Goal: Information Seeking & Learning: Learn about a topic

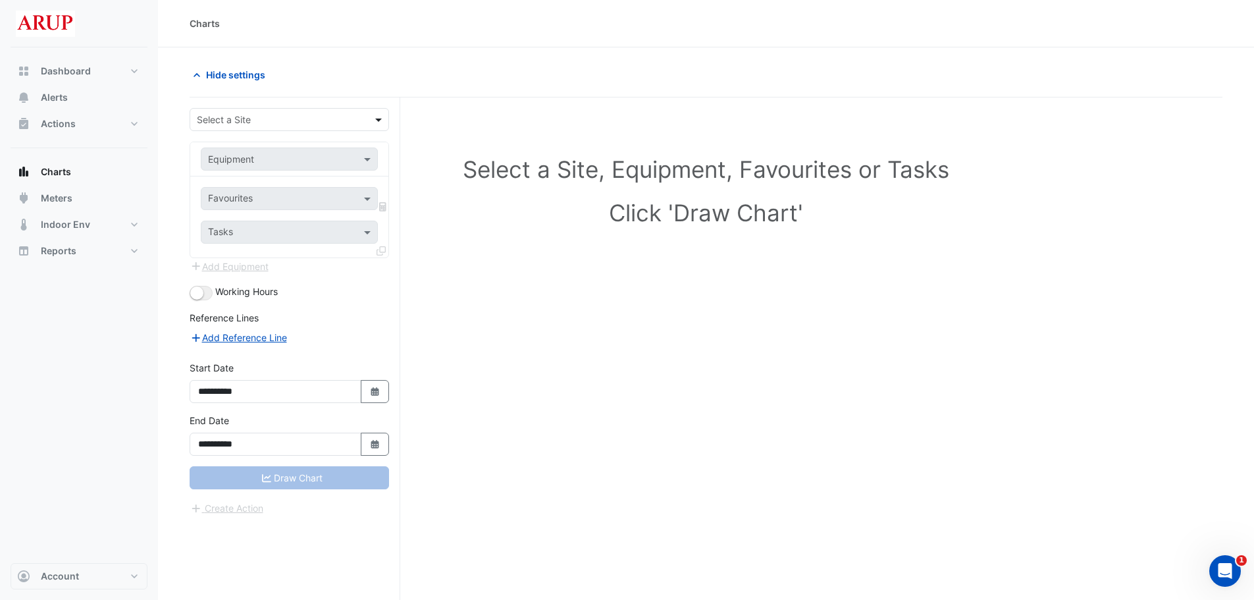
click at [375, 117] on span at bounding box center [380, 120] width 16 height 14
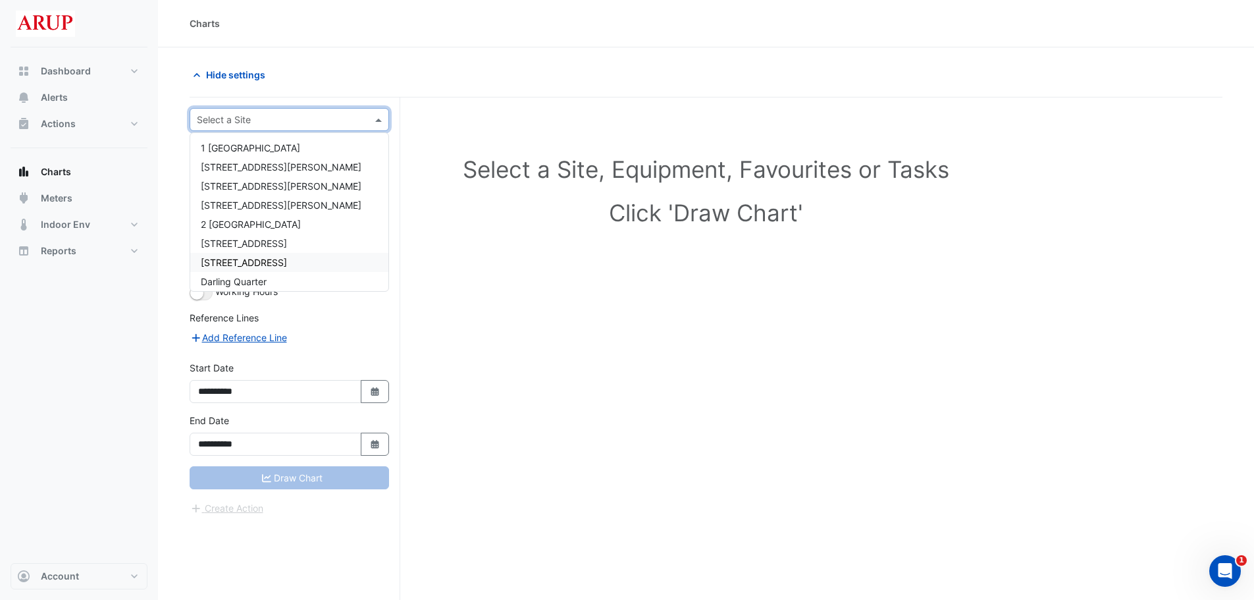
click at [307, 261] on div "[STREET_ADDRESS]" at bounding box center [289, 262] width 198 height 19
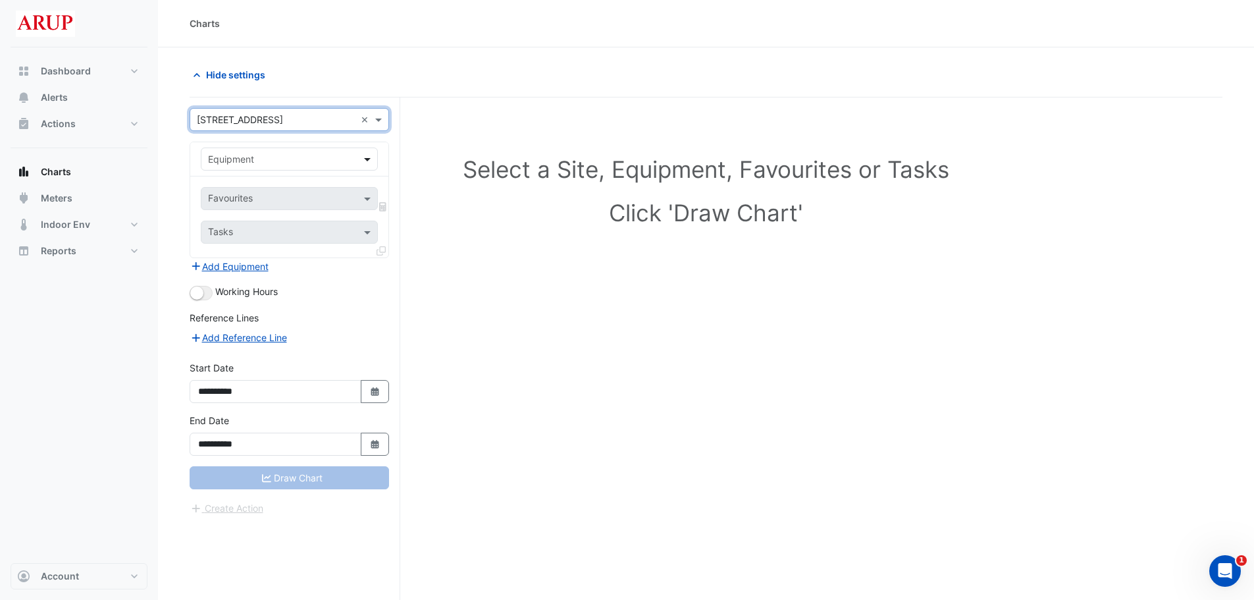
click at [365, 160] on span at bounding box center [369, 159] width 16 height 14
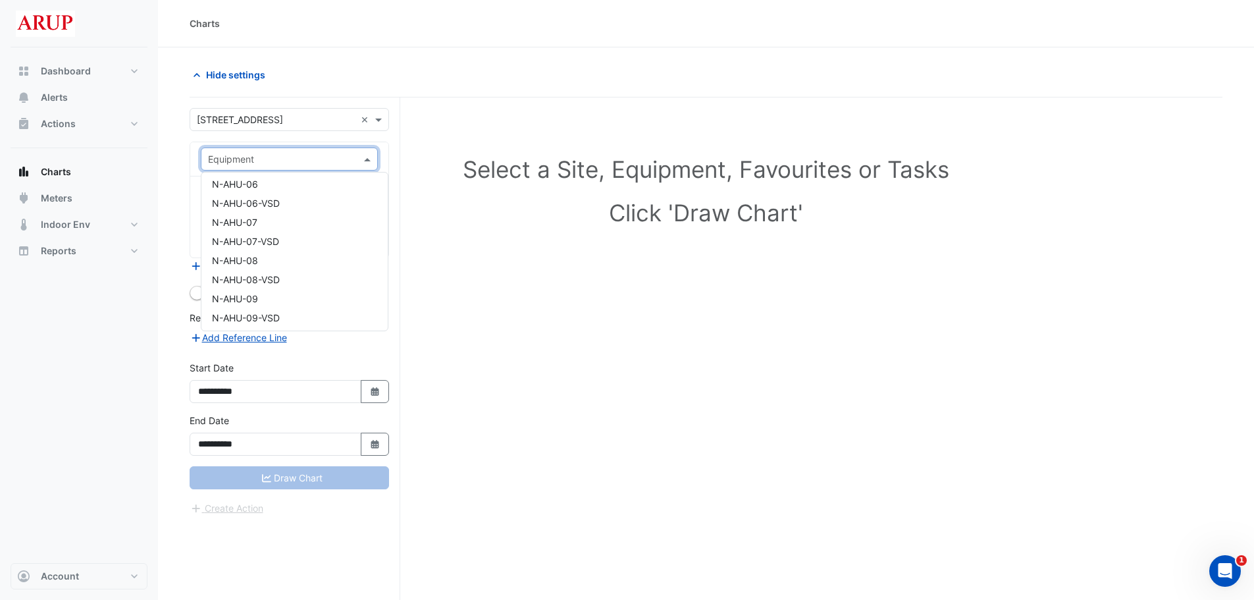
scroll to position [329, 0]
drag, startPoint x: 313, startPoint y: 234, endPoint x: 262, endPoint y: 257, distance: 56.3
click at [262, 257] on span "N-AHU-08-VSD" at bounding box center [246, 259] width 68 height 11
click at [366, 163] on span at bounding box center [369, 159] width 16 height 14
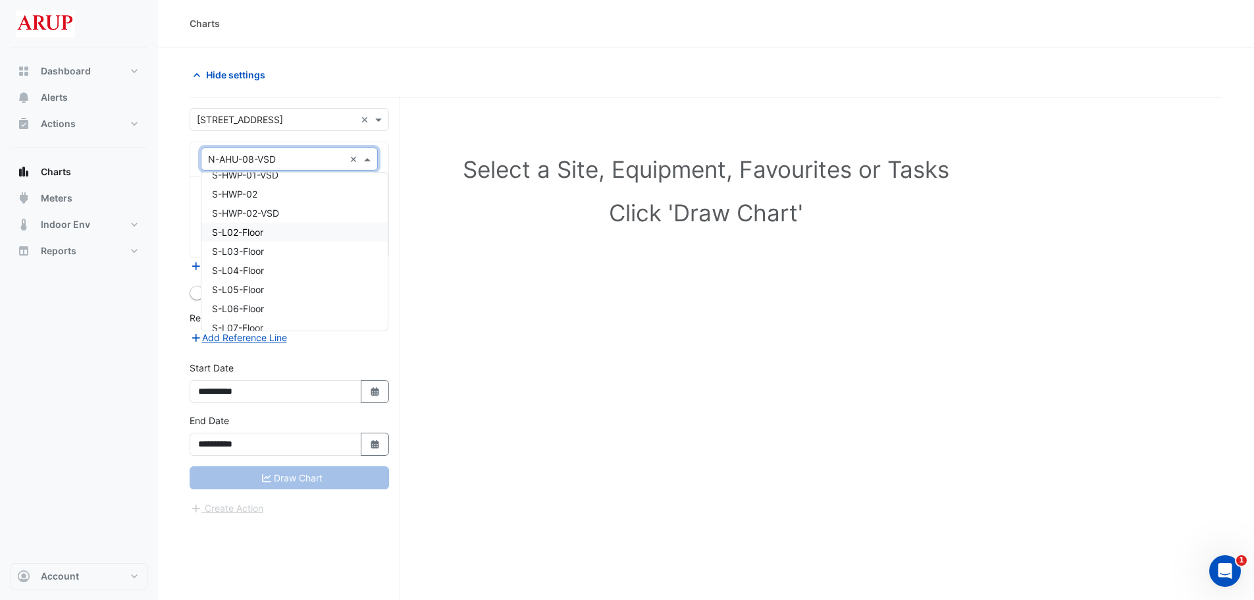
click at [293, 232] on div "S-L02-Floor" at bounding box center [294, 232] width 186 height 19
click at [369, 202] on span at bounding box center [369, 199] width 16 height 14
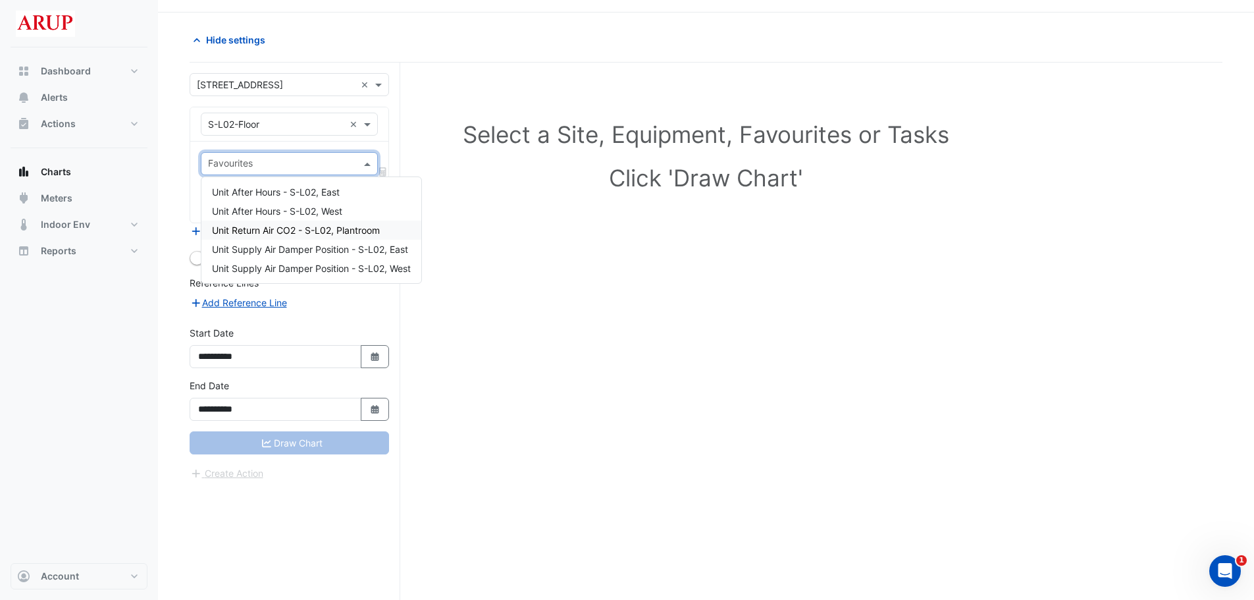
scroll to position [50, 0]
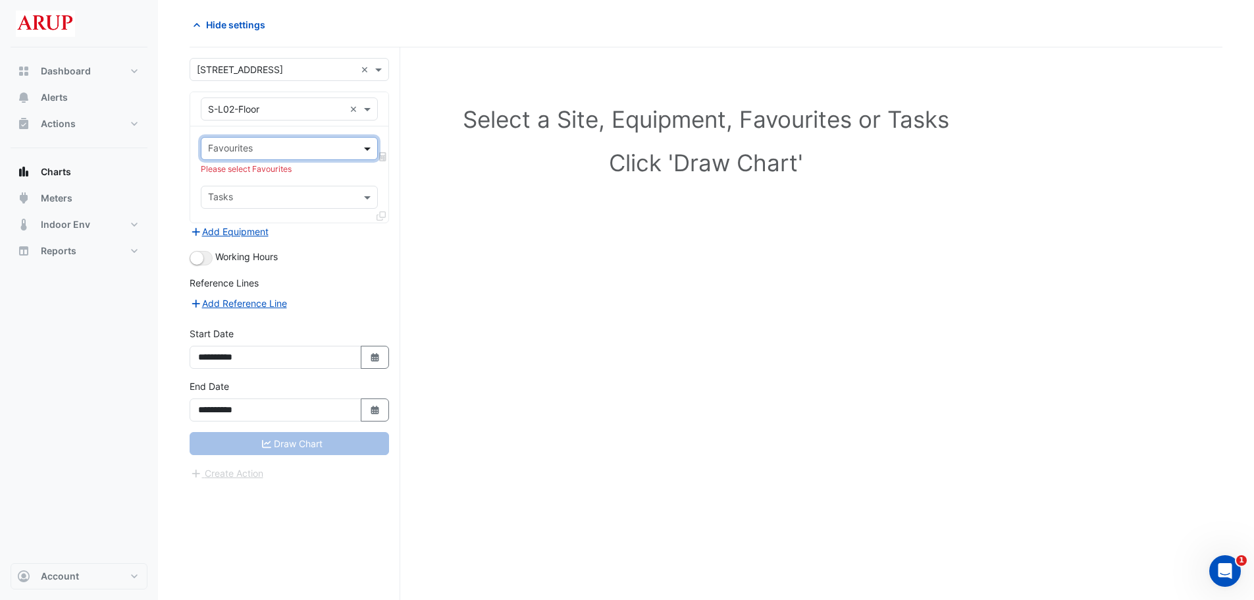
click at [367, 149] on span at bounding box center [369, 149] width 16 height 14
click at [369, 108] on span at bounding box center [369, 109] width 16 height 14
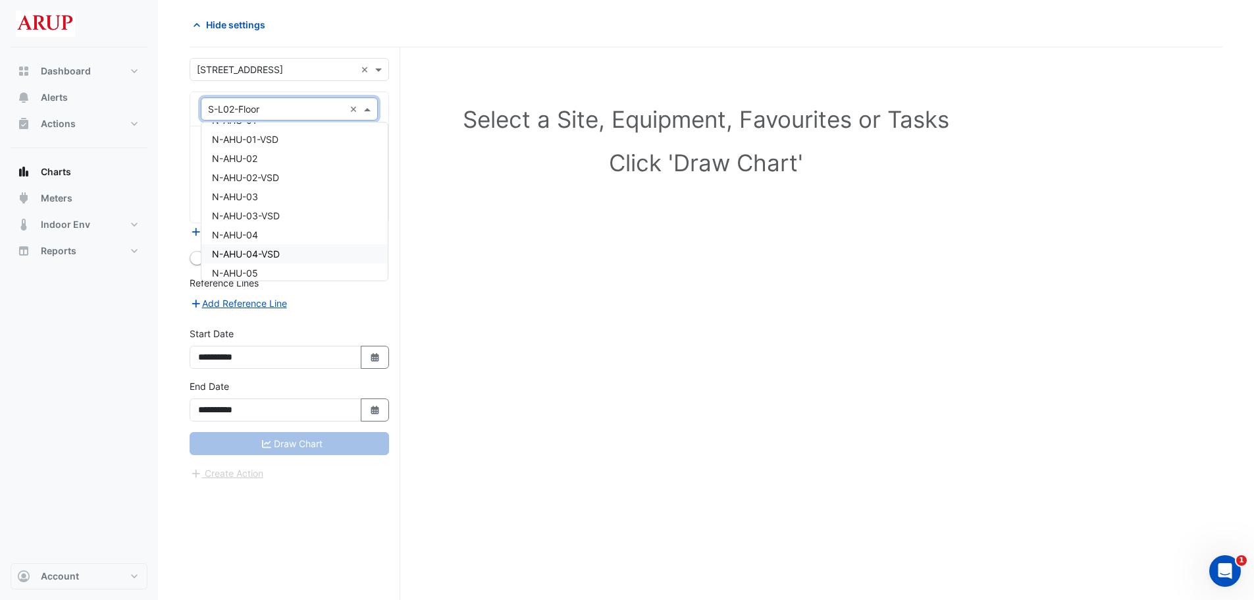
scroll to position [0, 0]
click at [288, 252] on div "N-AHU-01" at bounding box center [294, 251] width 186 height 19
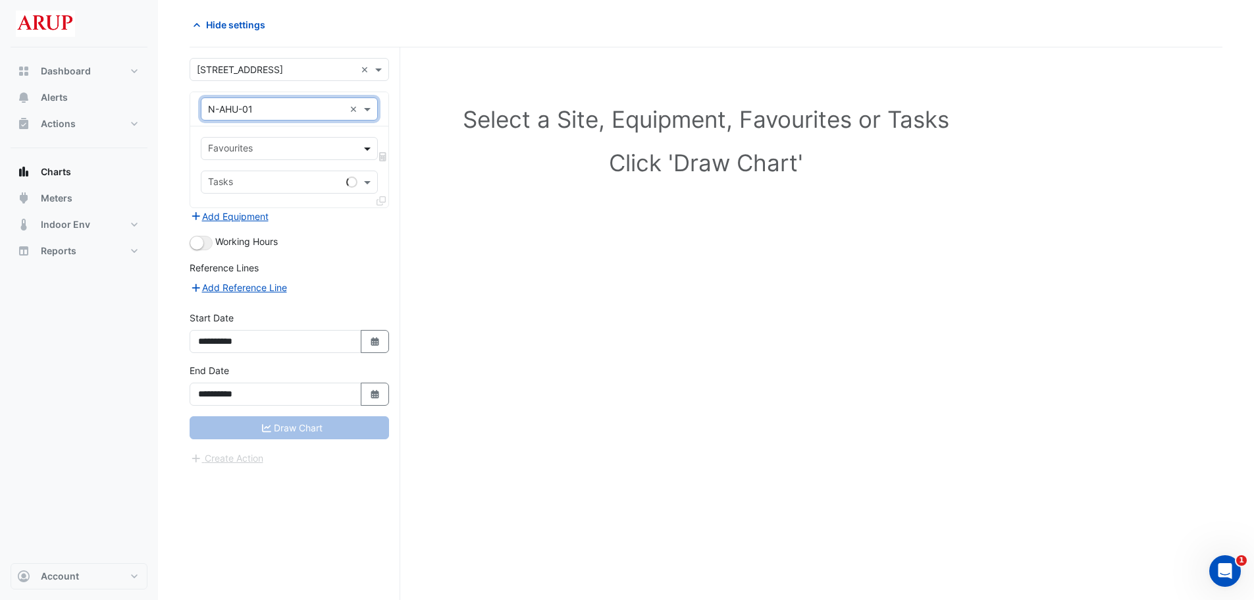
click at [373, 150] on span at bounding box center [369, 149] width 16 height 14
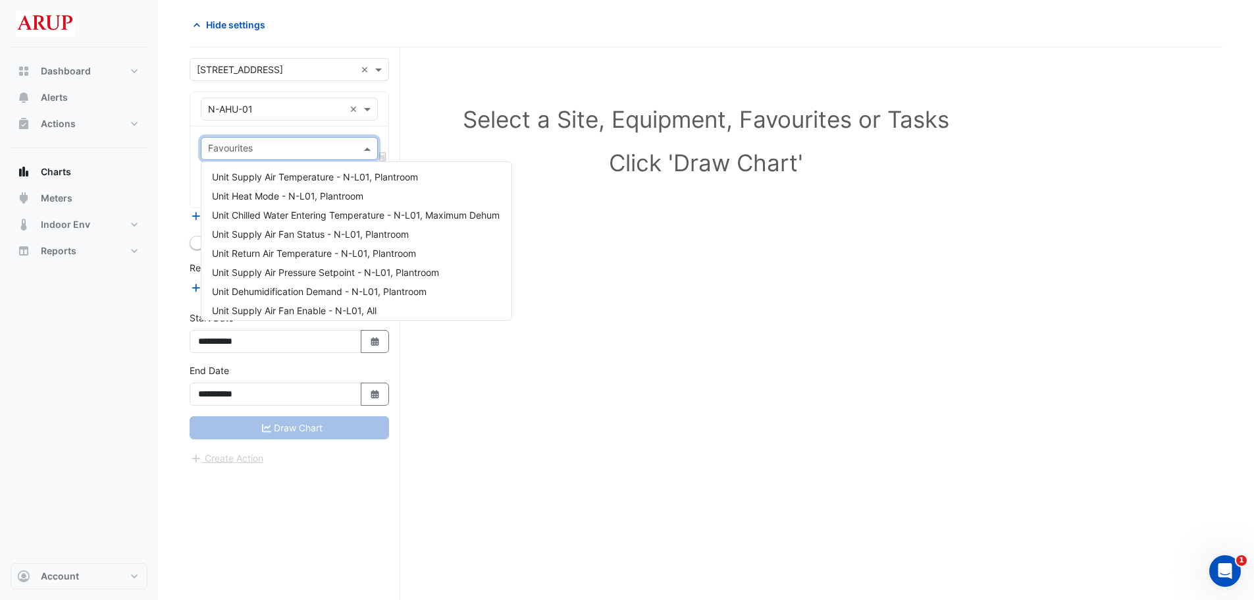
click at [370, 149] on span at bounding box center [369, 149] width 16 height 14
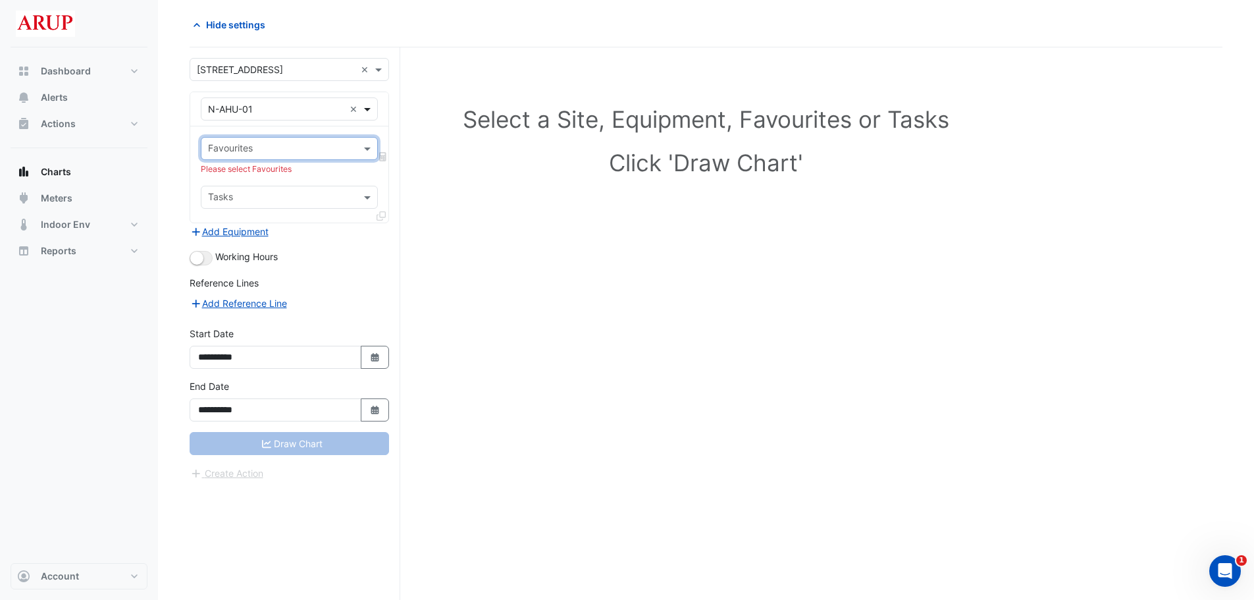
click at [367, 108] on span at bounding box center [369, 109] width 16 height 14
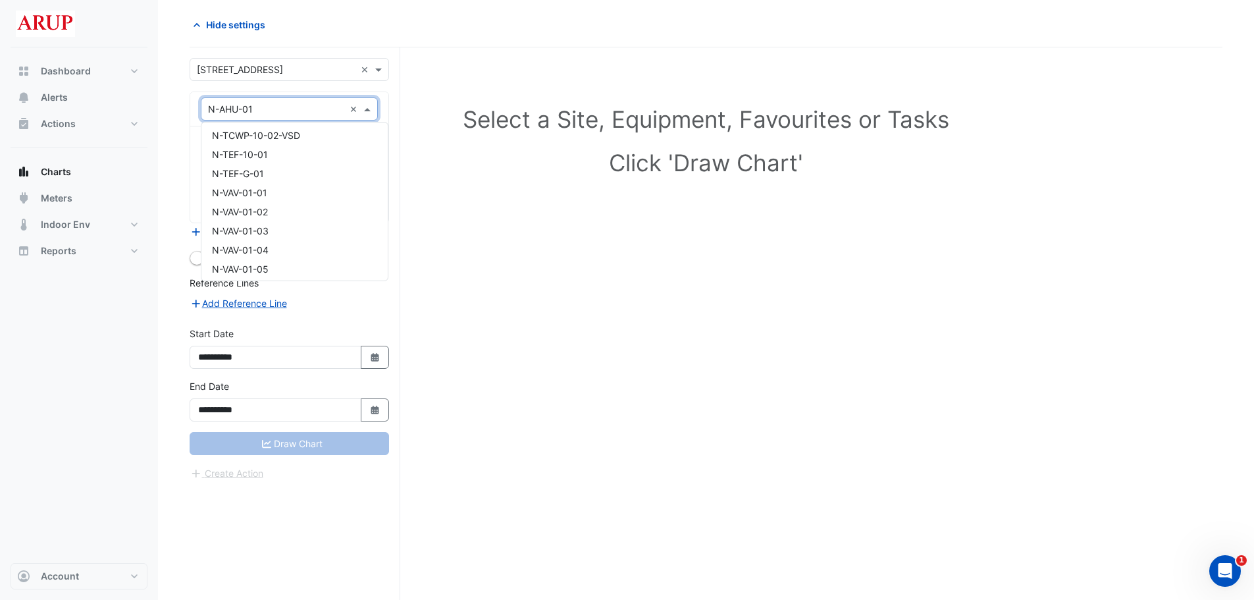
scroll to position [1141, 0]
click at [303, 174] on div "N-VAV-01-01" at bounding box center [294, 180] width 186 height 19
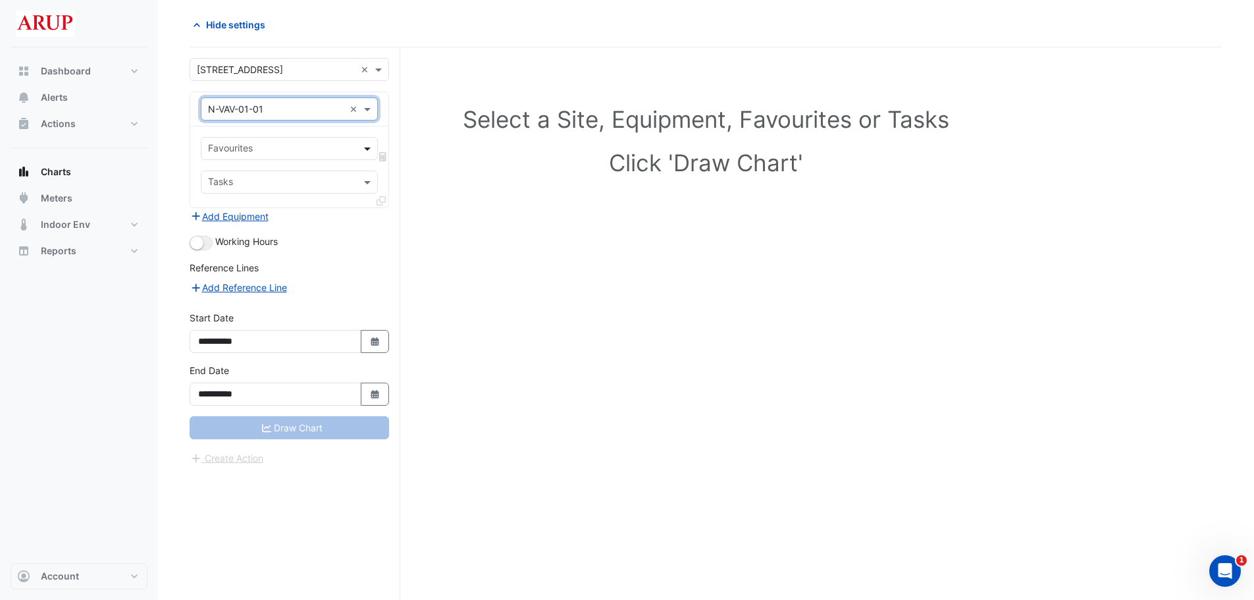
click at [373, 147] on span at bounding box center [369, 149] width 16 height 14
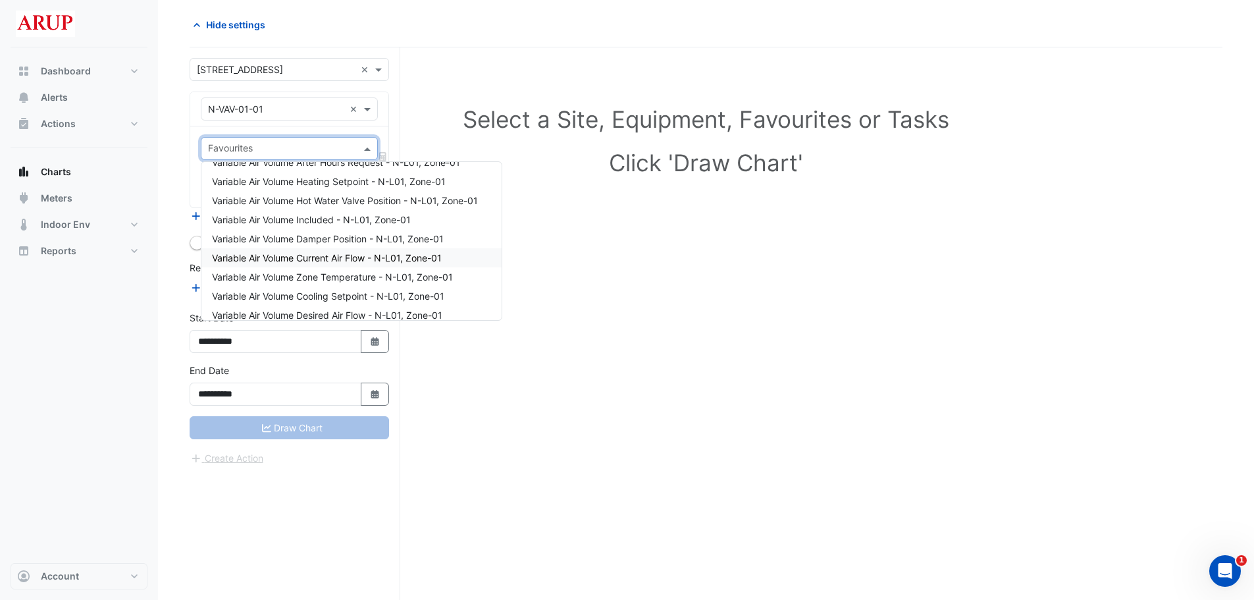
scroll to position [79, 0]
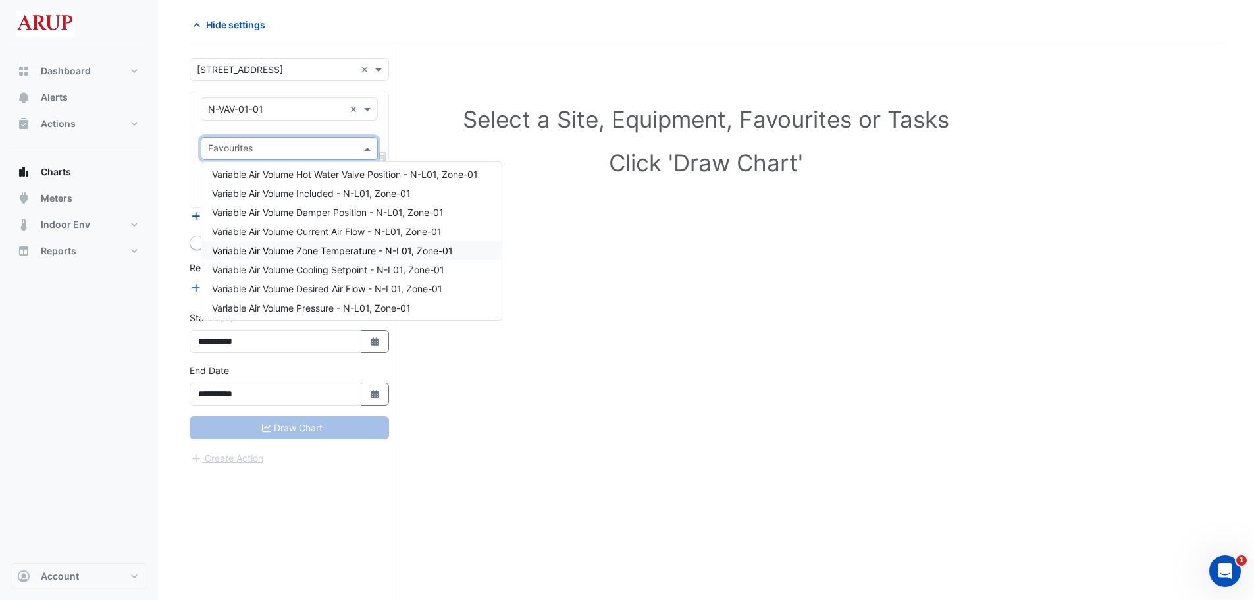
click at [448, 249] on span "Variable Air Volume Zone Temperature - N-L01, Zone-01" at bounding box center [332, 250] width 241 height 11
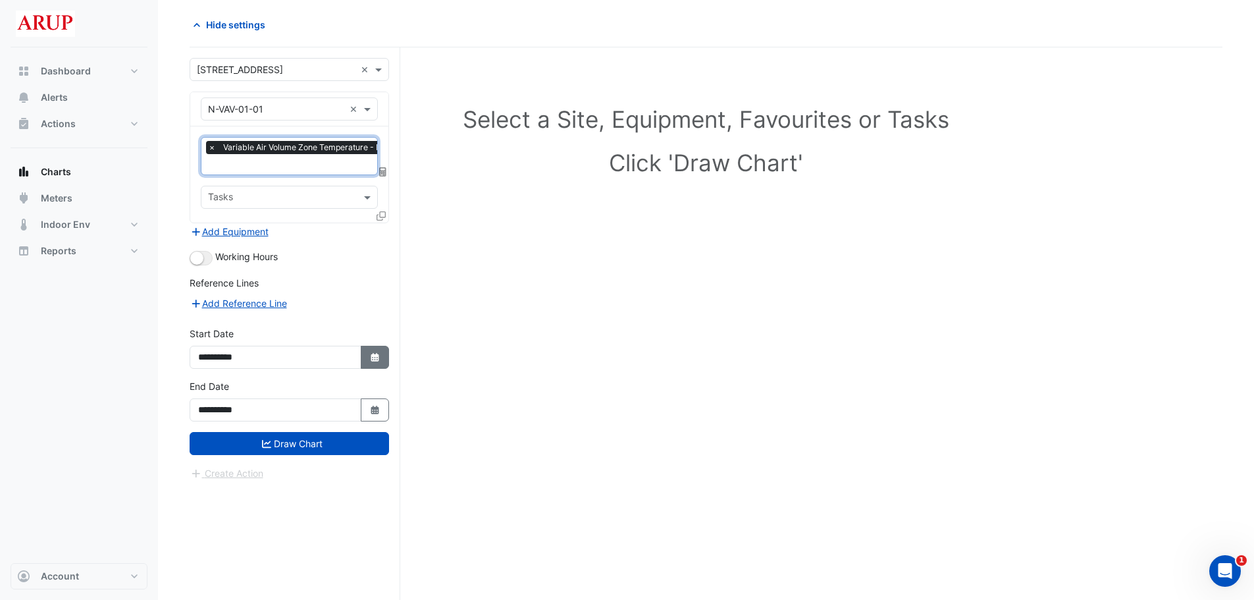
click at [381, 353] on button "Select Date" at bounding box center [375, 357] width 29 height 23
select select "*"
select select "****"
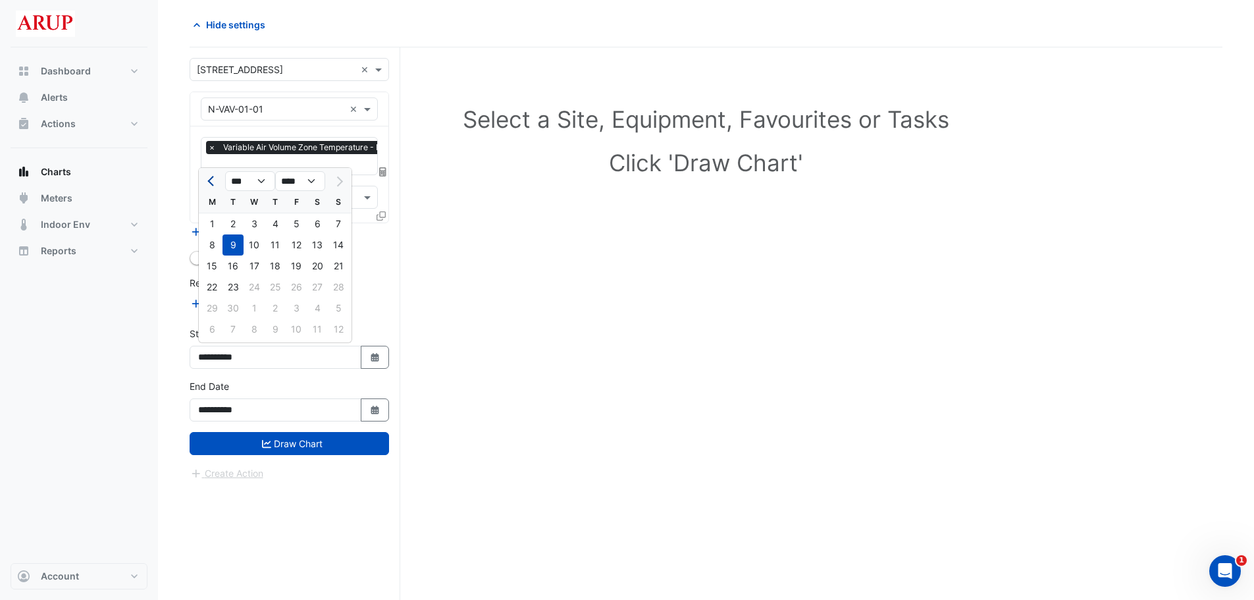
click at [208, 179] on button "Previous month" at bounding box center [212, 181] width 16 height 21
select select "*"
click at [211, 269] on div "11" at bounding box center [211, 265] width 21 height 21
type input "**********"
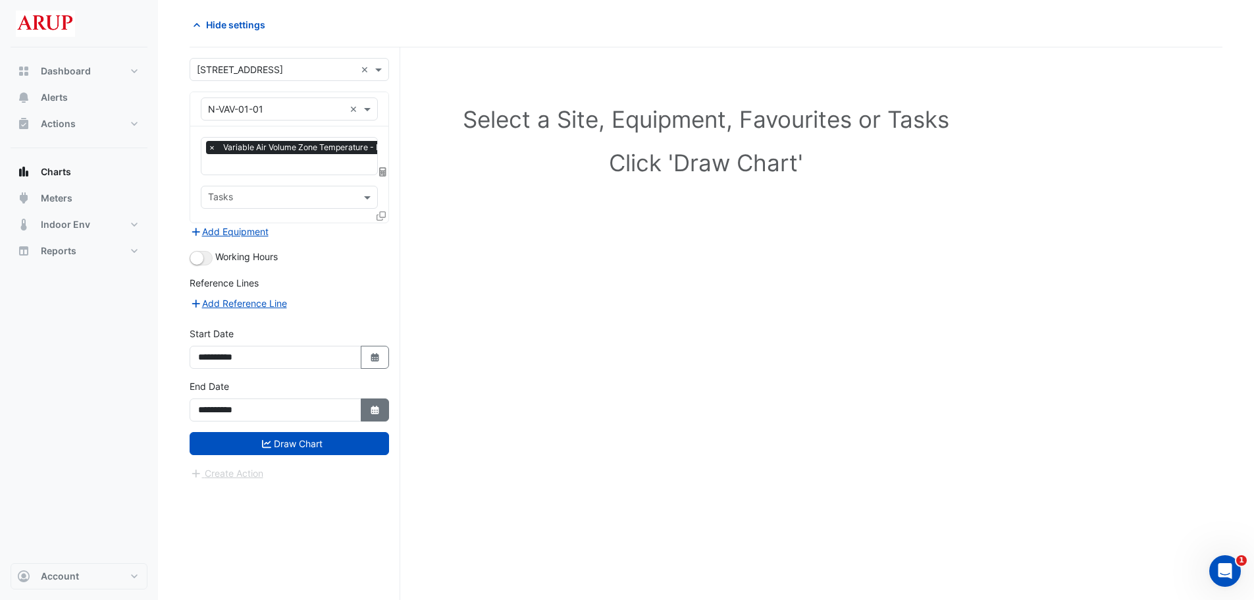
click at [379, 406] on icon "Select Date" at bounding box center [375, 410] width 12 height 9
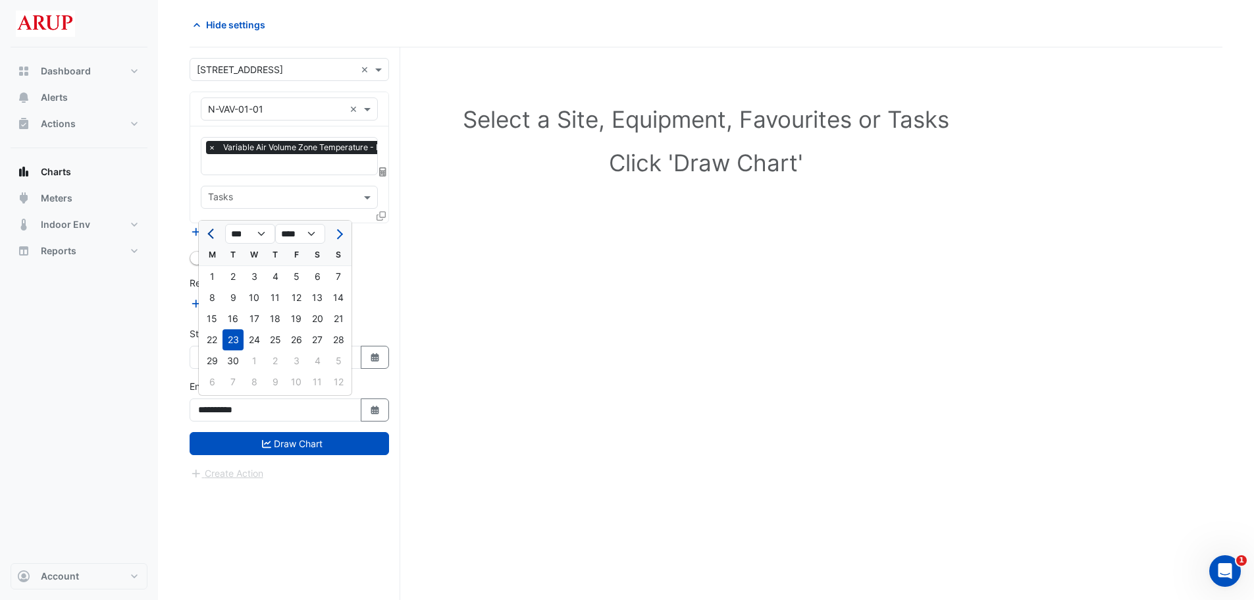
click at [206, 230] on button "Previous month" at bounding box center [212, 233] width 16 height 21
select select "*"
click at [209, 313] on div "11" at bounding box center [211, 318] width 21 height 21
type input "**********"
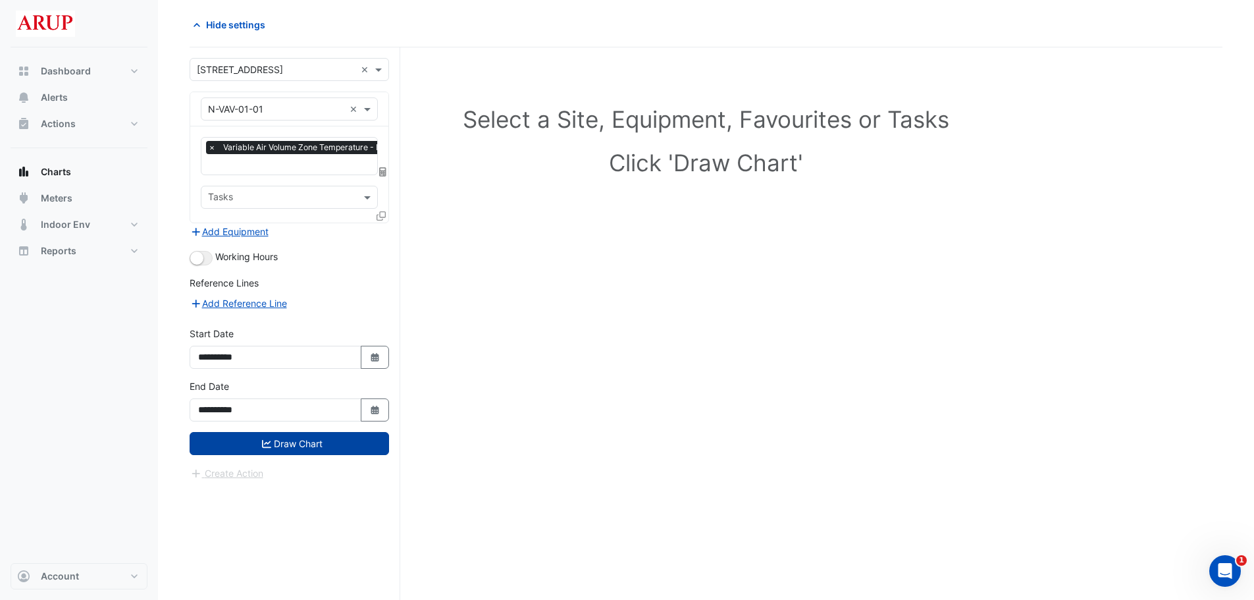
click at [303, 416] on button "Draw Chart" at bounding box center [290, 443] width 200 height 23
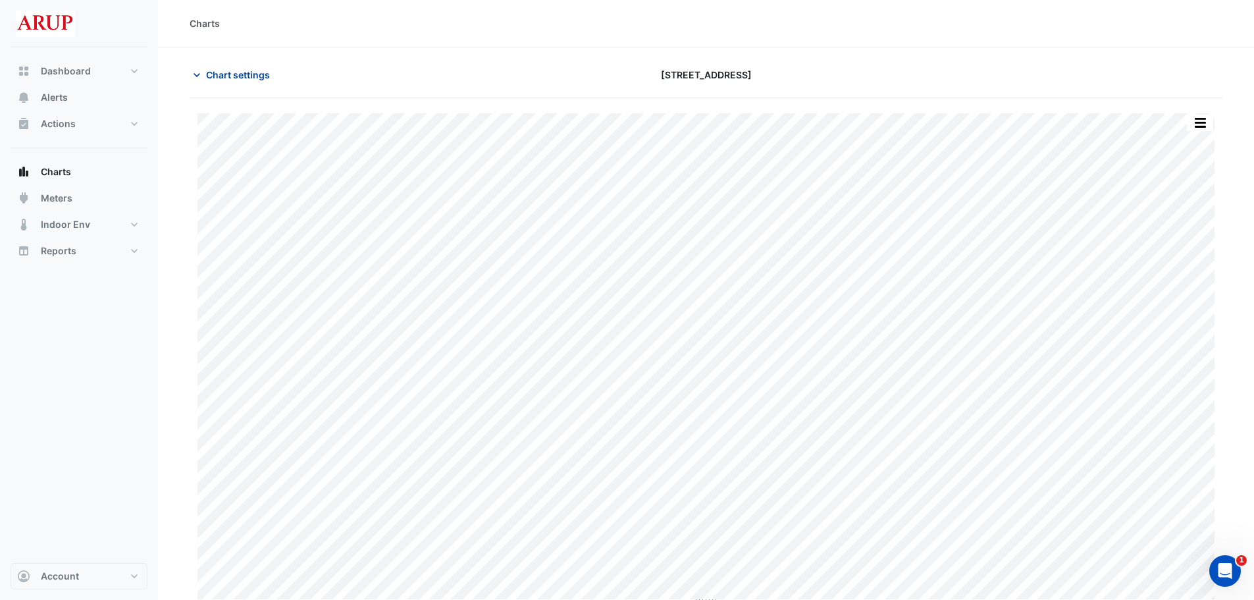
click at [198, 70] on icon "button" at bounding box center [196, 74] width 13 height 13
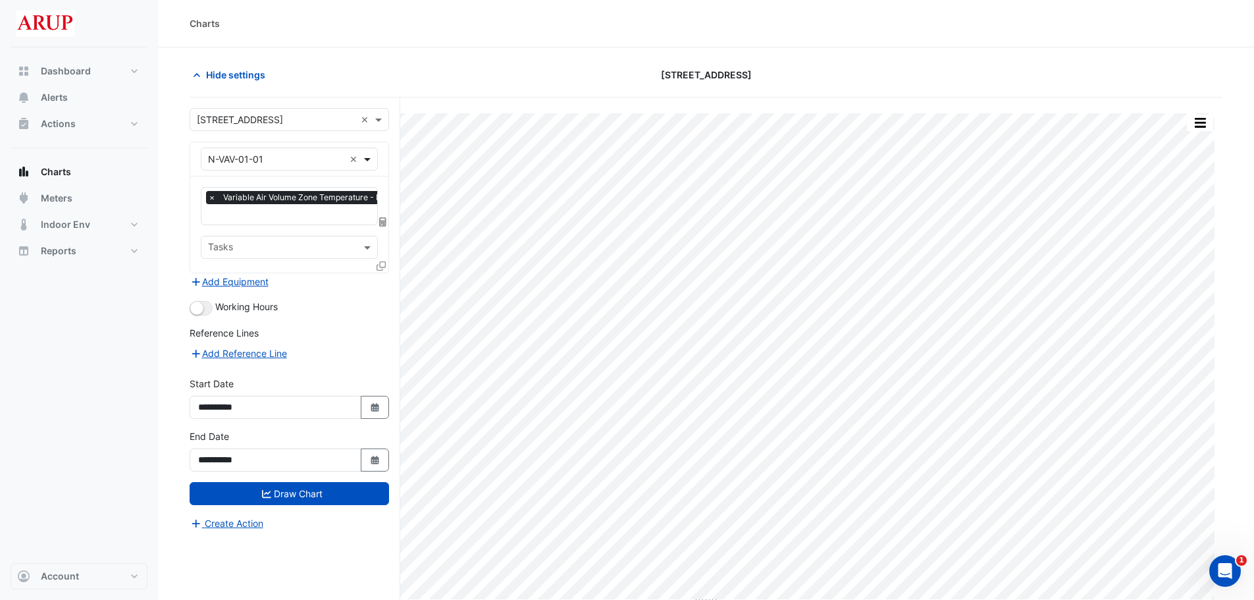
click at [368, 156] on span at bounding box center [369, 159] width 16 height 14
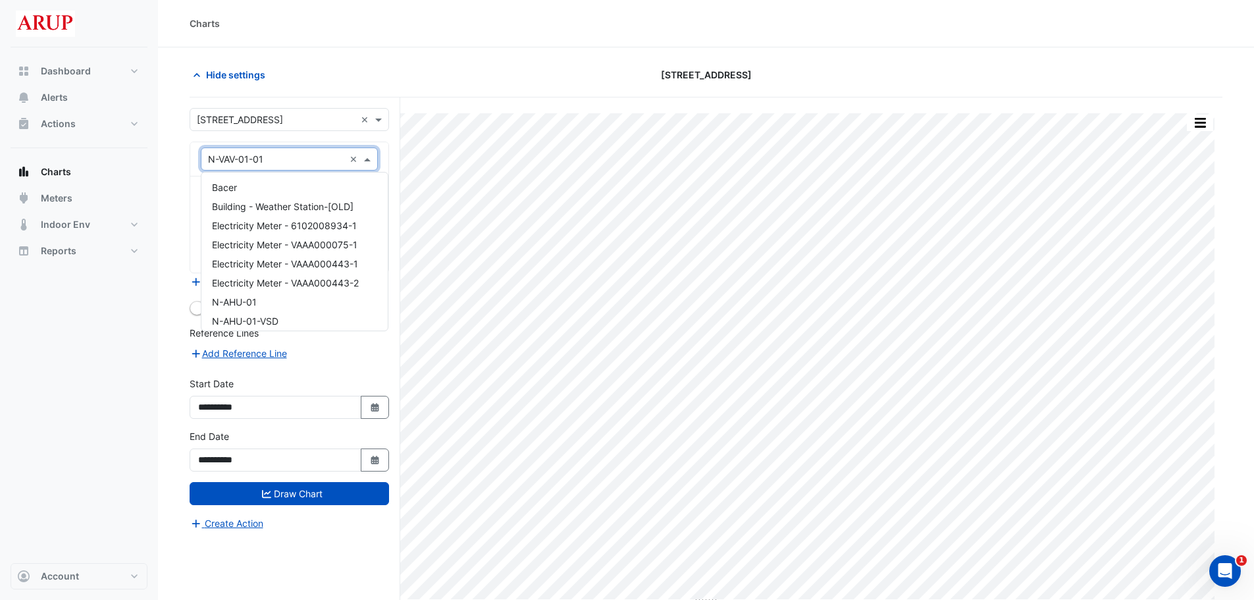
scroll to position [1189, 0]
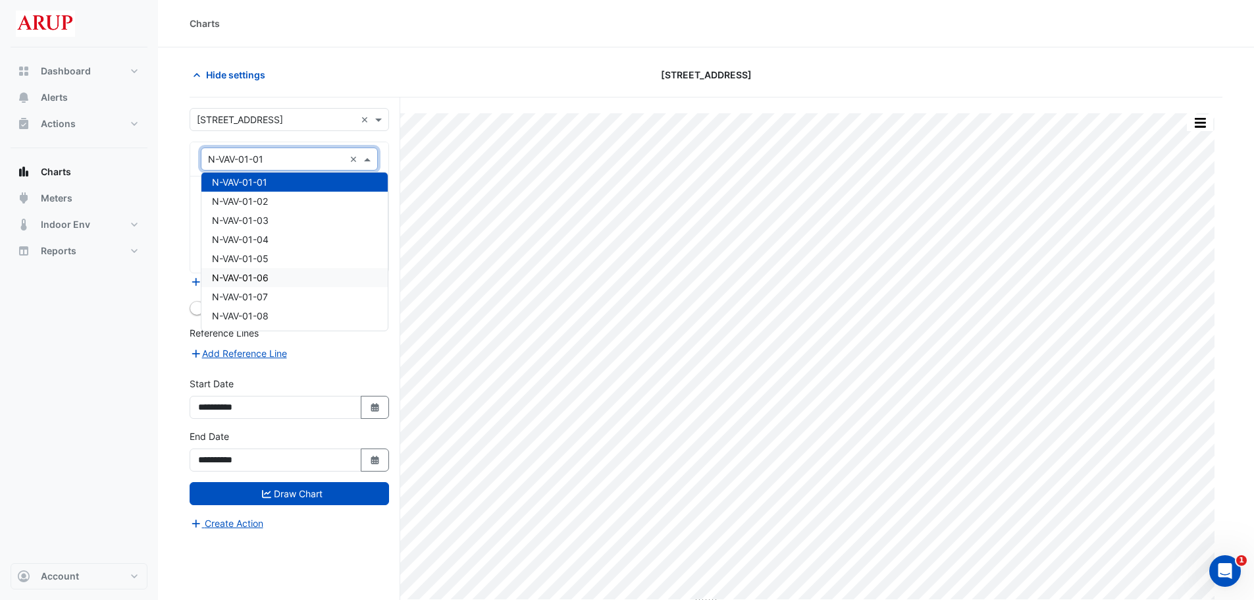
drag, startPoint x: 315, startPoint y: 269, endPoint x: 316, endPoint y: 275, distance: 6.6
drag, startPoint x: 316, startPoint y: 275, endPoint x: 285, endPoint y: 308, distance: 45.2
click at [285, 308] on div "N-VAV-01-08" at bounding box center [294, 315] width 186 height 19
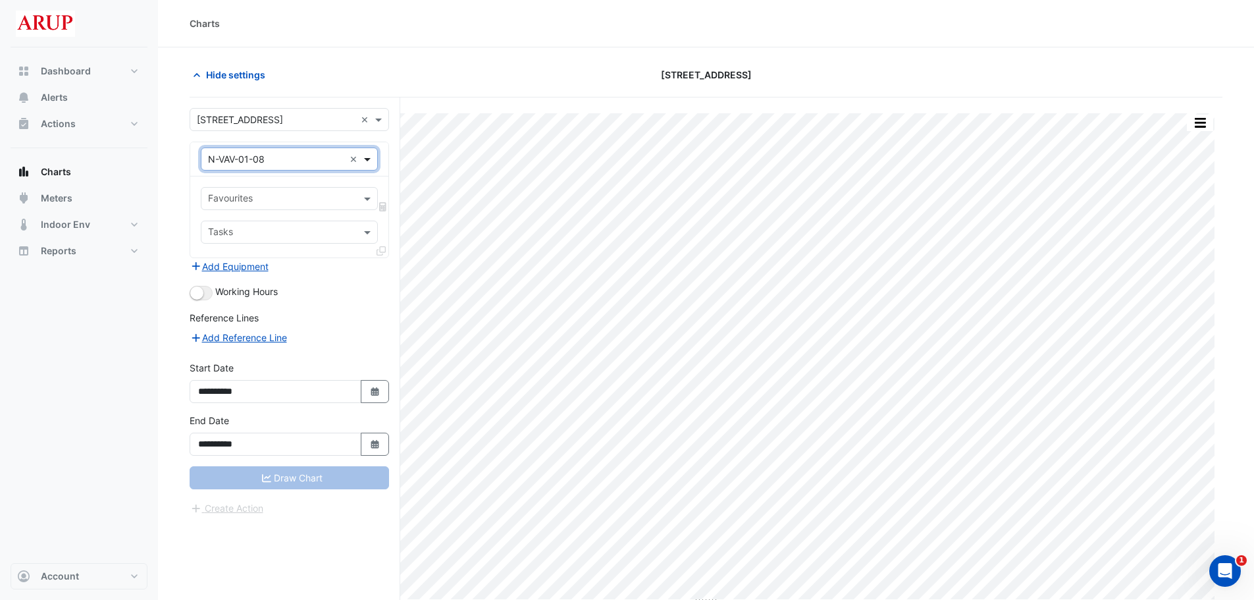
click at [375, 160] on span at bounding box center [369, 159] width 16 height 14
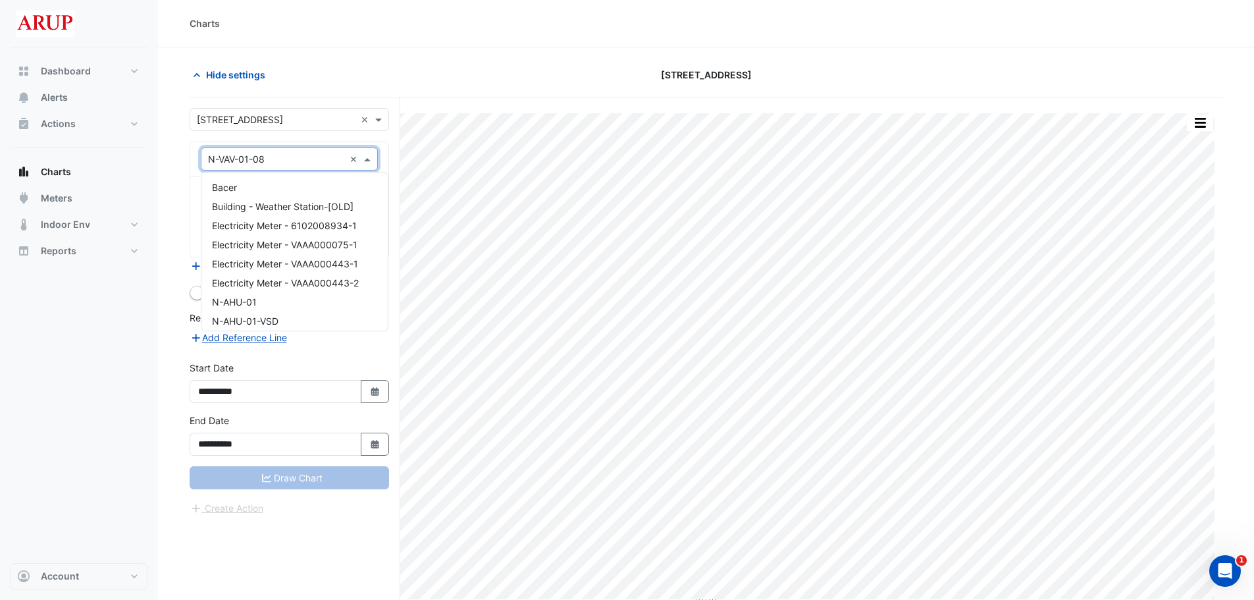
scroll to position [1323, 0]
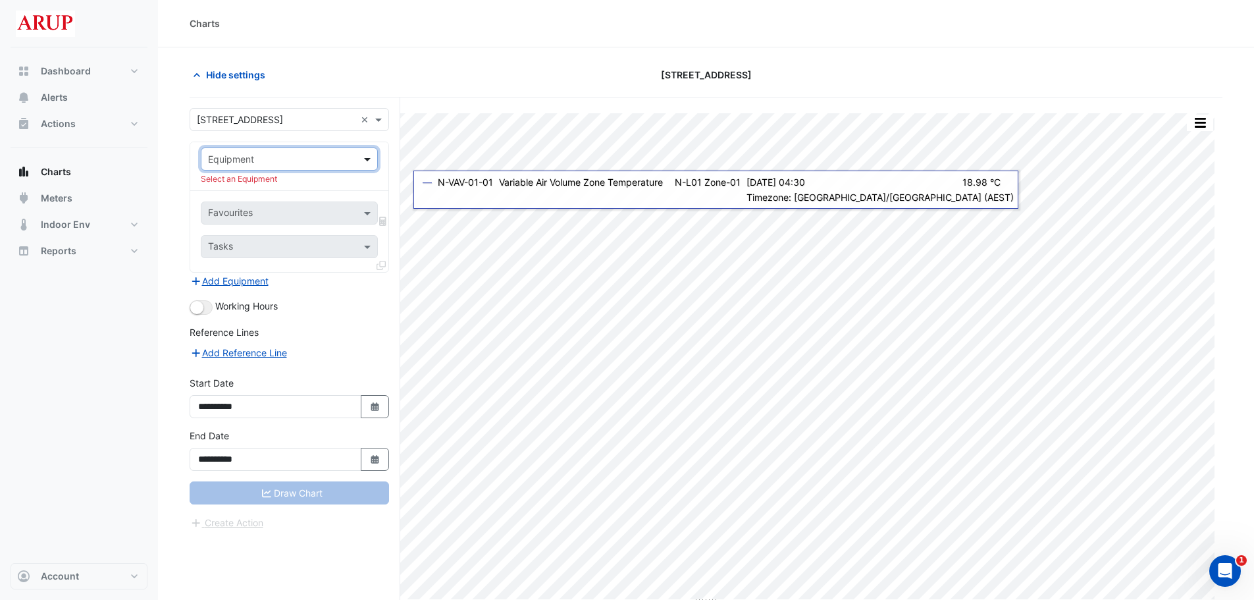
click at [367, 156] on span at bounding box center [369, 159] width 16 height 14
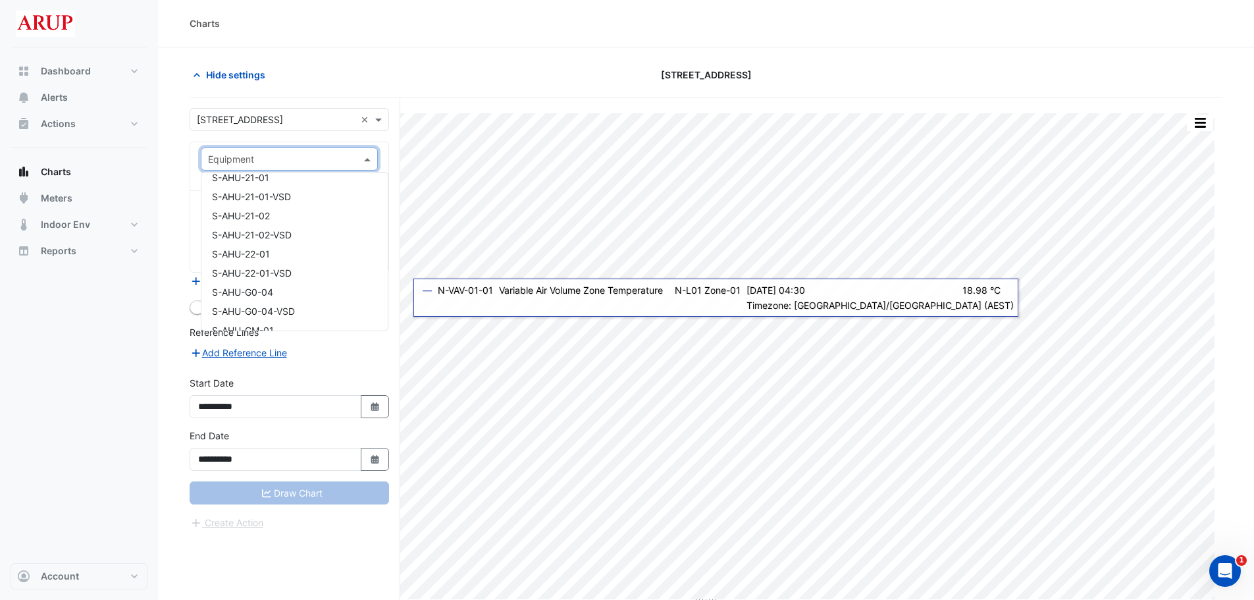
scroll to position [6189, 0]
click at [300, 225] on div "S-AHU-06-01" at bounding box center [294, 222] width 186 height 19
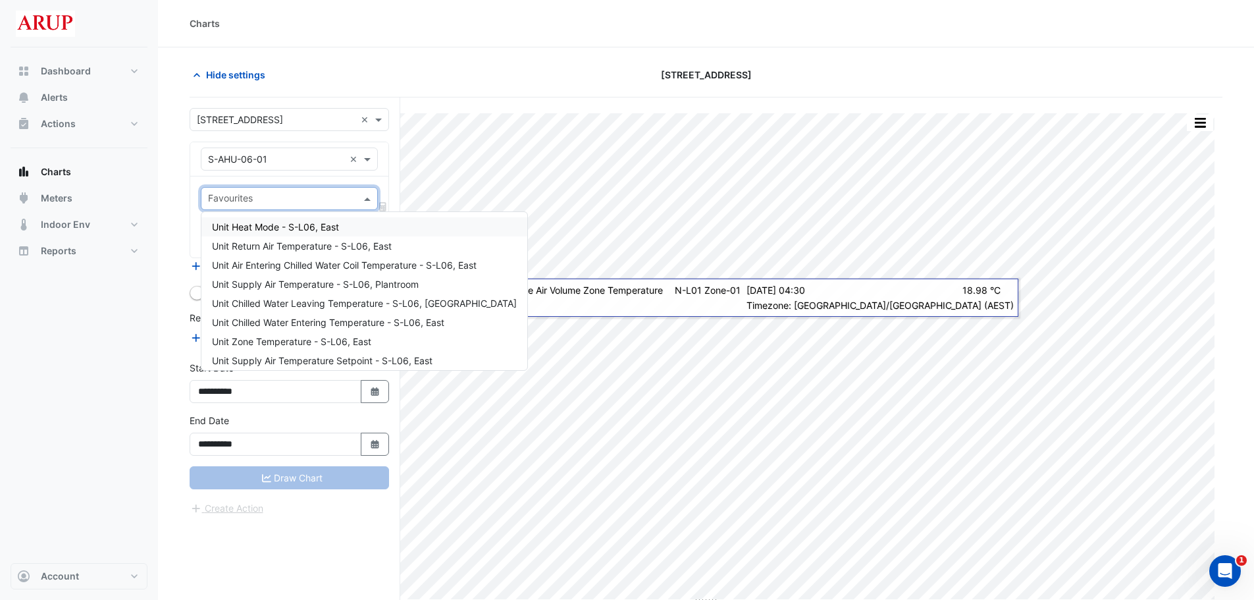
click at [367, 198] on span at bounding box center [369, 199] width 16 height 14
click at [399, 341] on div "Unit Zone Temperature - S-L06, East" at bounding box center [364, 341] width 326 height 19
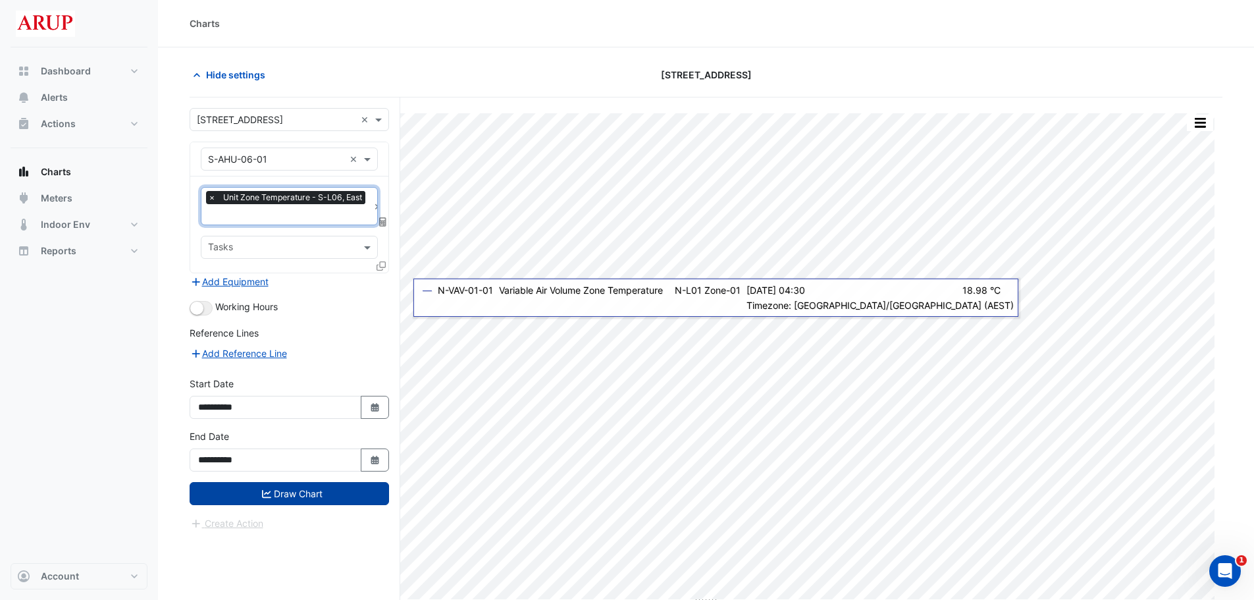
click at [302, 416] on button "Draw Chart" at bounding box center [290, 493] width 200 height 23
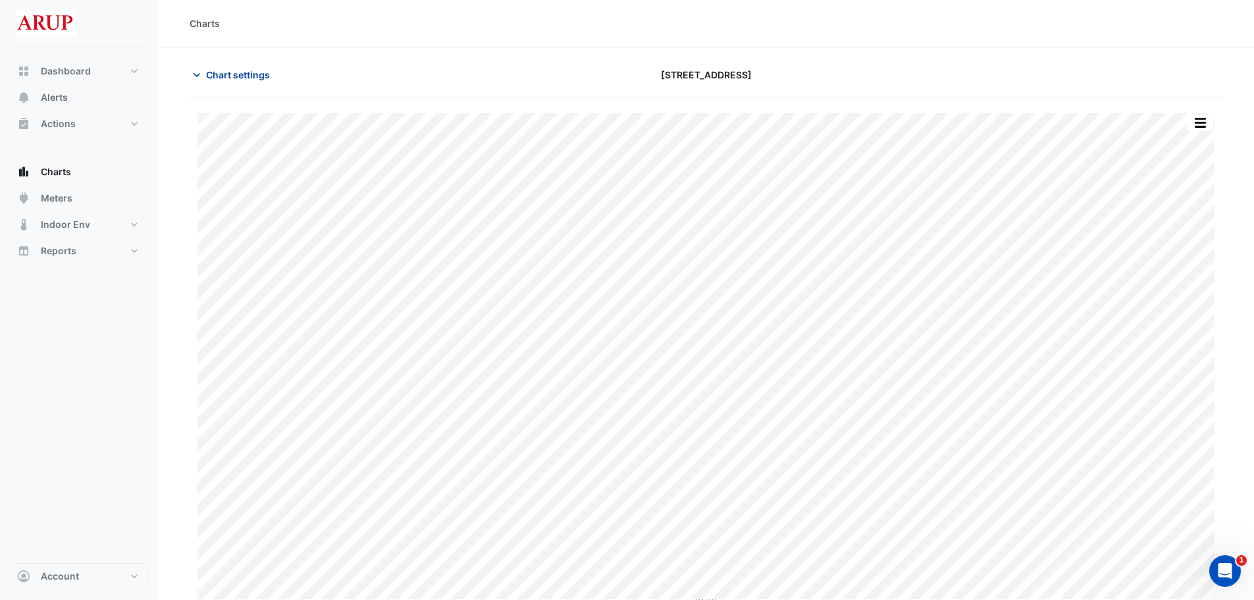
click at [199, 74] on icon "button" at bounding box center [197, 75] width 7 height 4
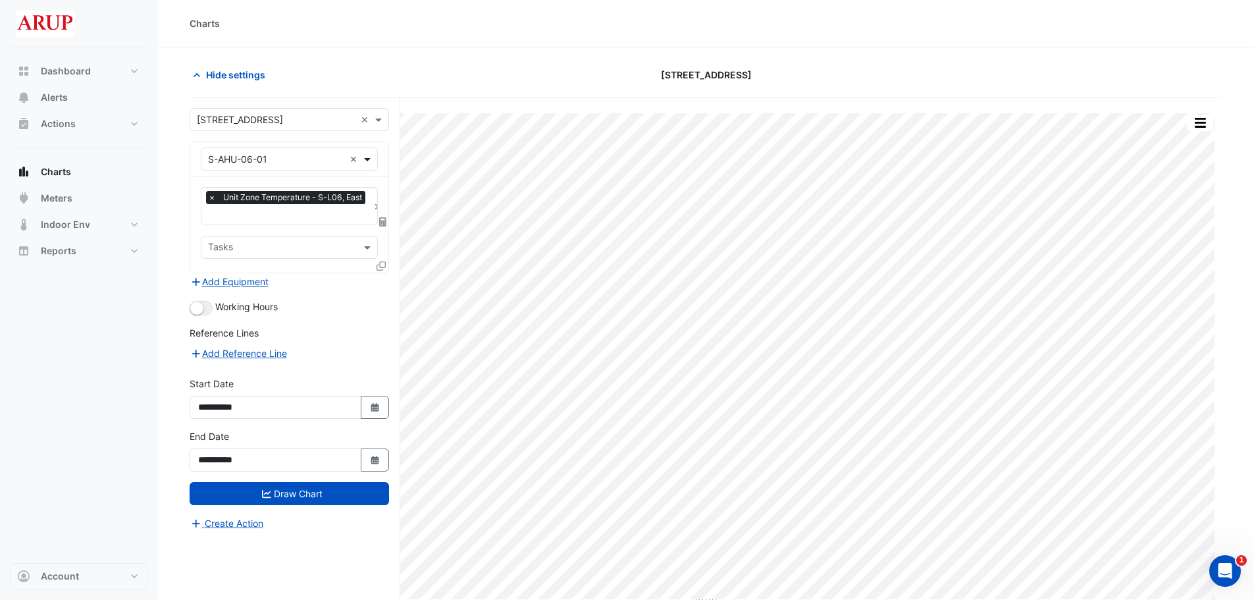
click at [363, 159] on span at bounding box center [369, 159] width 16 height 14
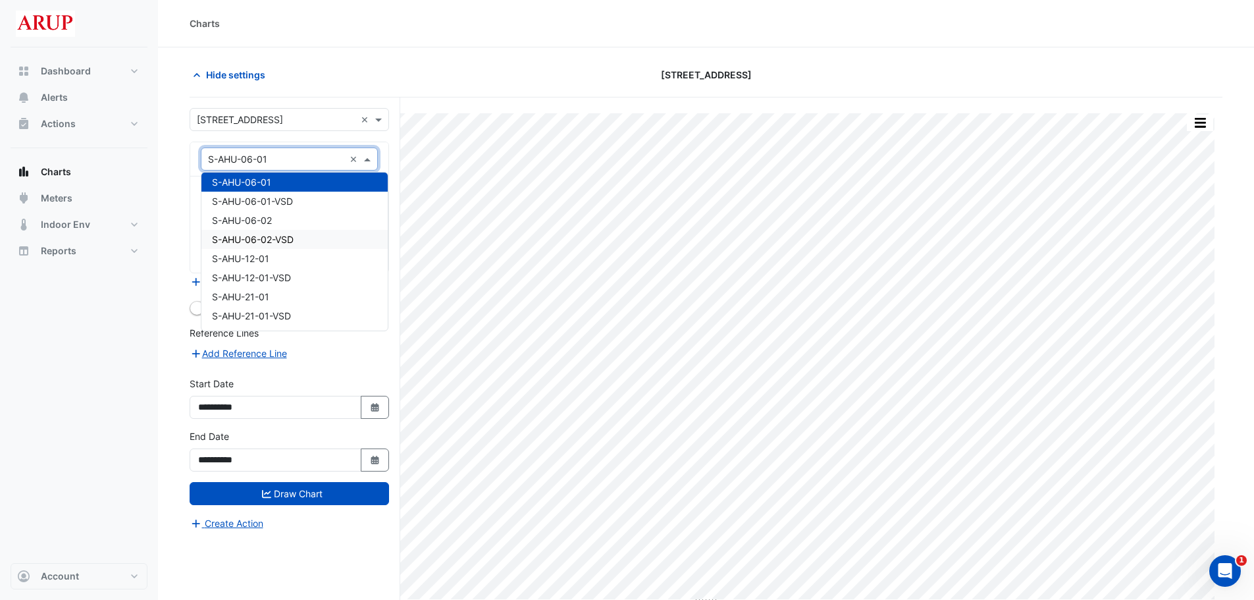
scroll to position [6164, 0]
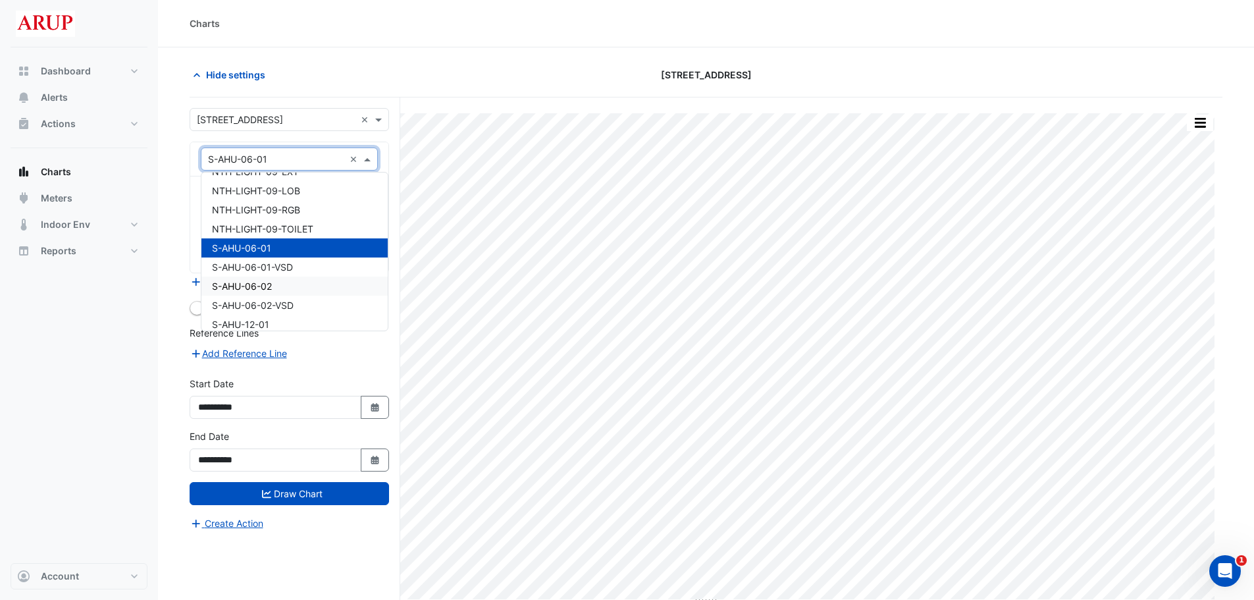
click at [306, 286] on div "S-AHU-06-02" at bounding box center [294, 286] width 186 height 19
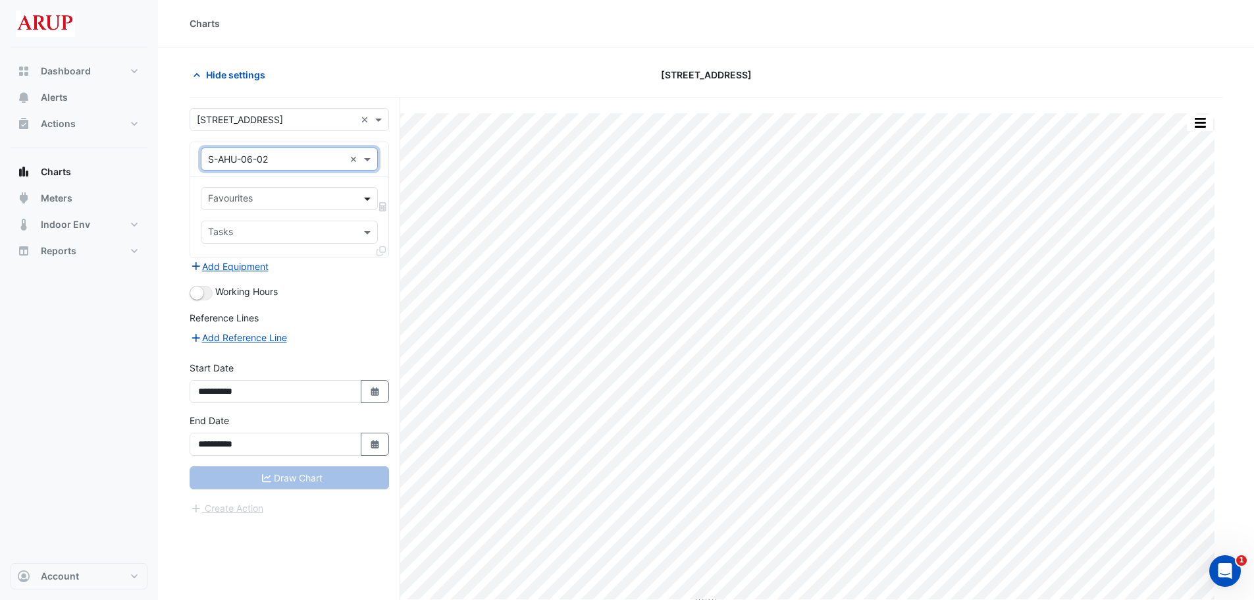
click at [368, 198] on span at bounding box center [369, 199] width 16 height 14
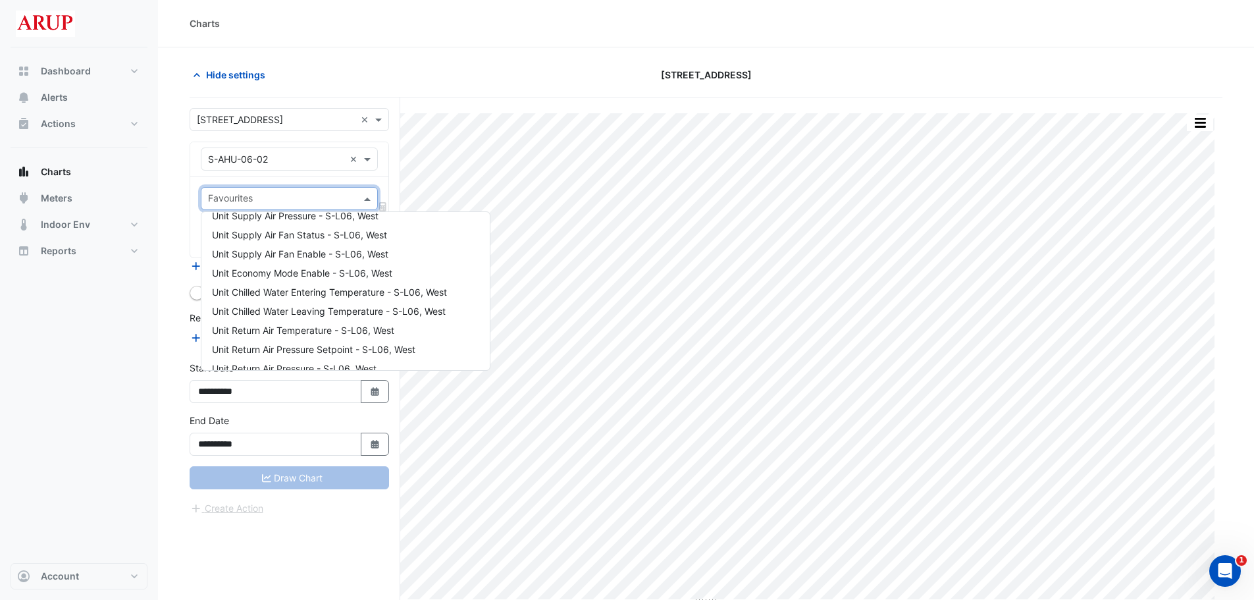
scroll to position [0, 0]
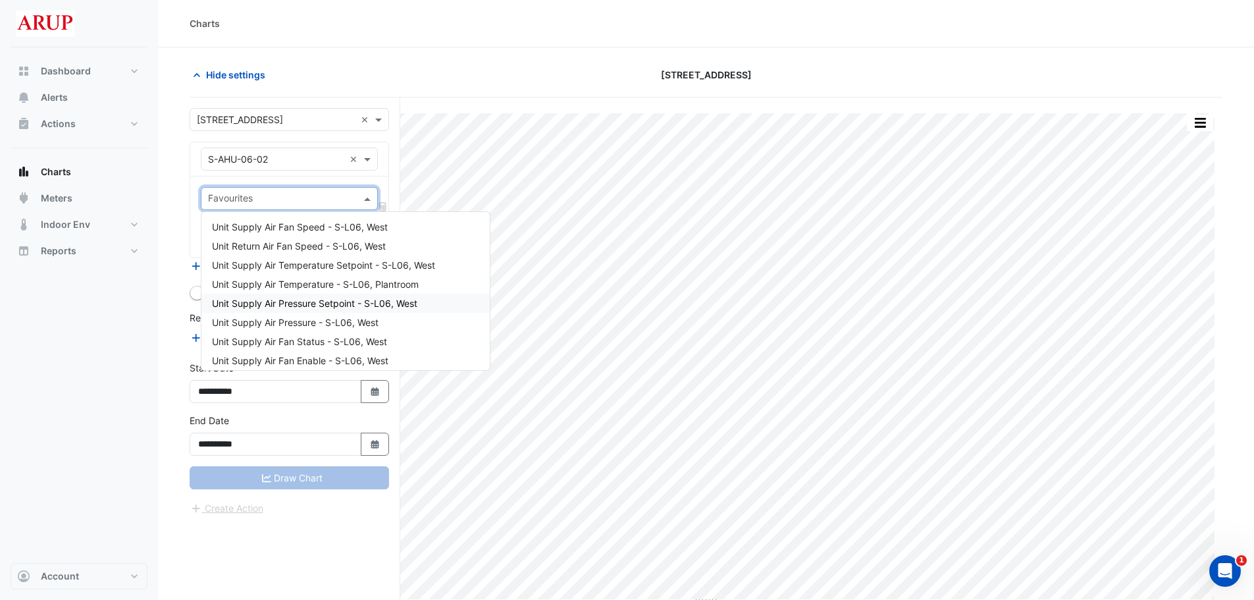
click at [446, 305] on div "Unit Supply Air Pressure Setpoint - S-L06, West" at bounding box center [345, 303] width 288 height 19
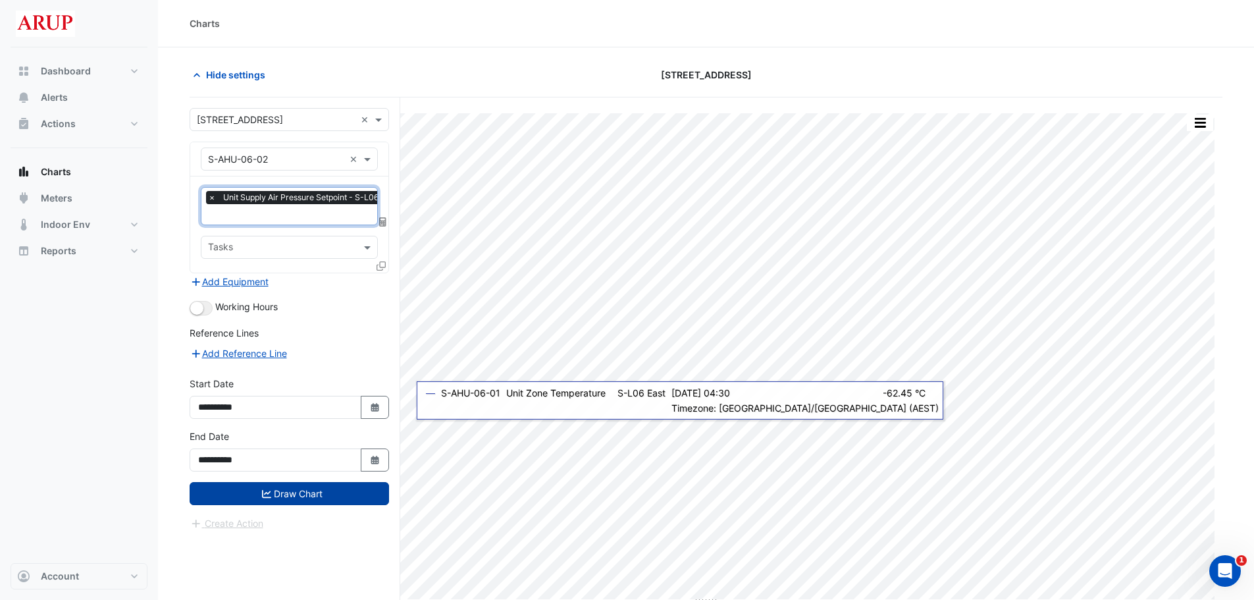
click at [303, 416] on button "Draw Chart" at bounding box center [290, 493] width 200 height 23
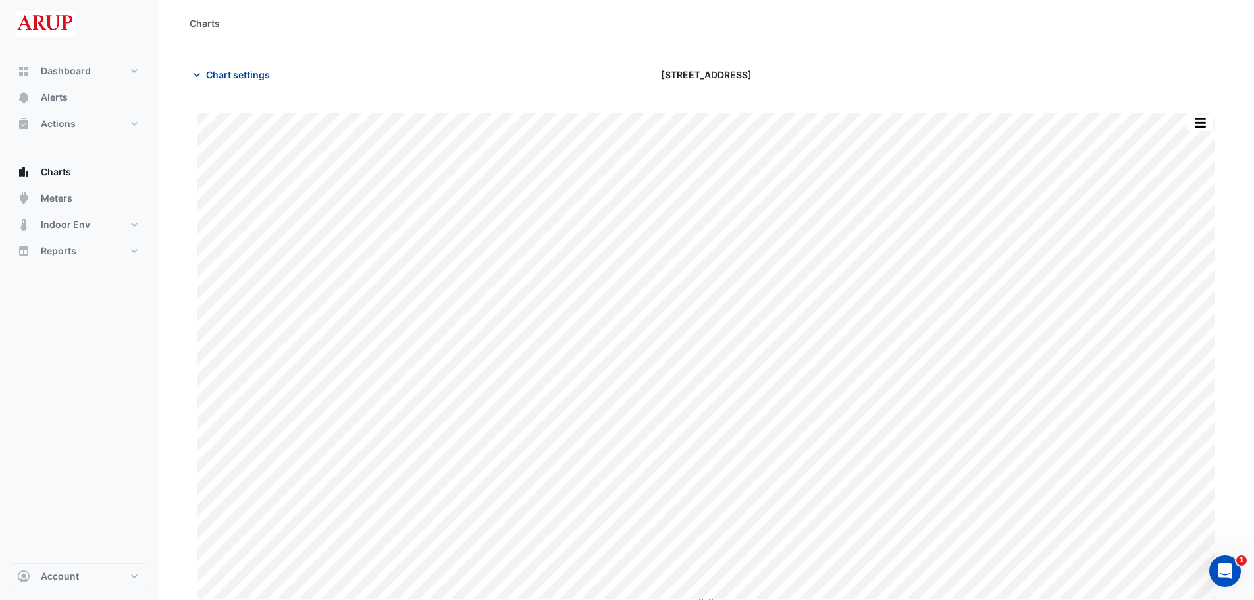
click at [200, 73] on icon "button" at bounding box center [196, 74] width 13 height 13
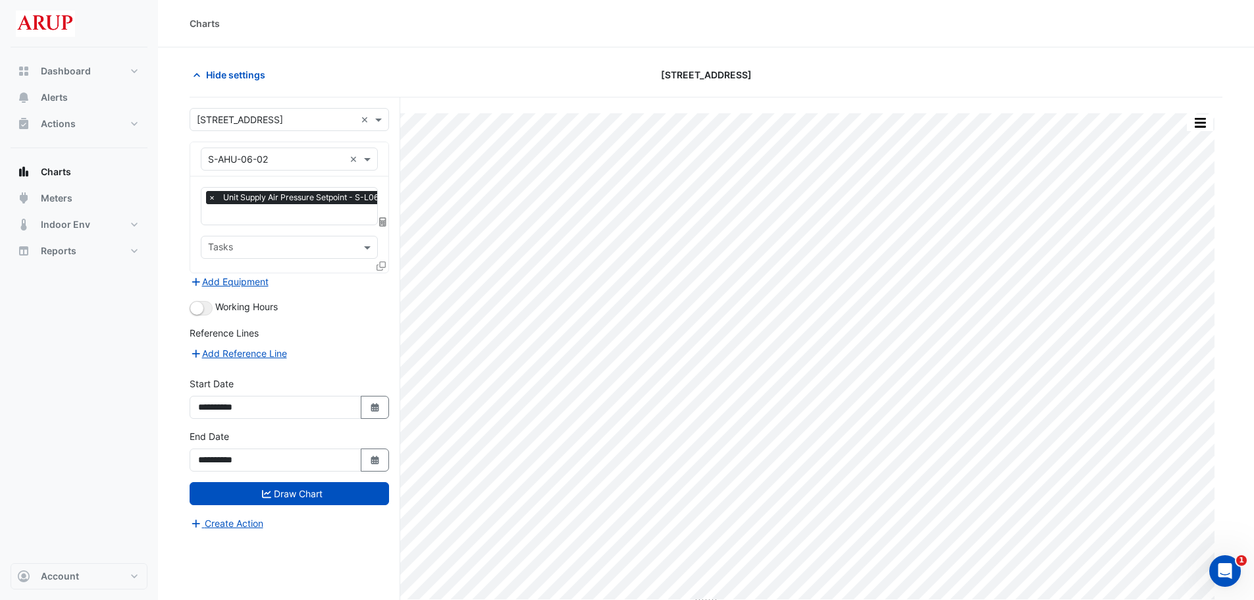
click at [216, 196] on span "×" at bounding box center [212, 197] width 12 height 13
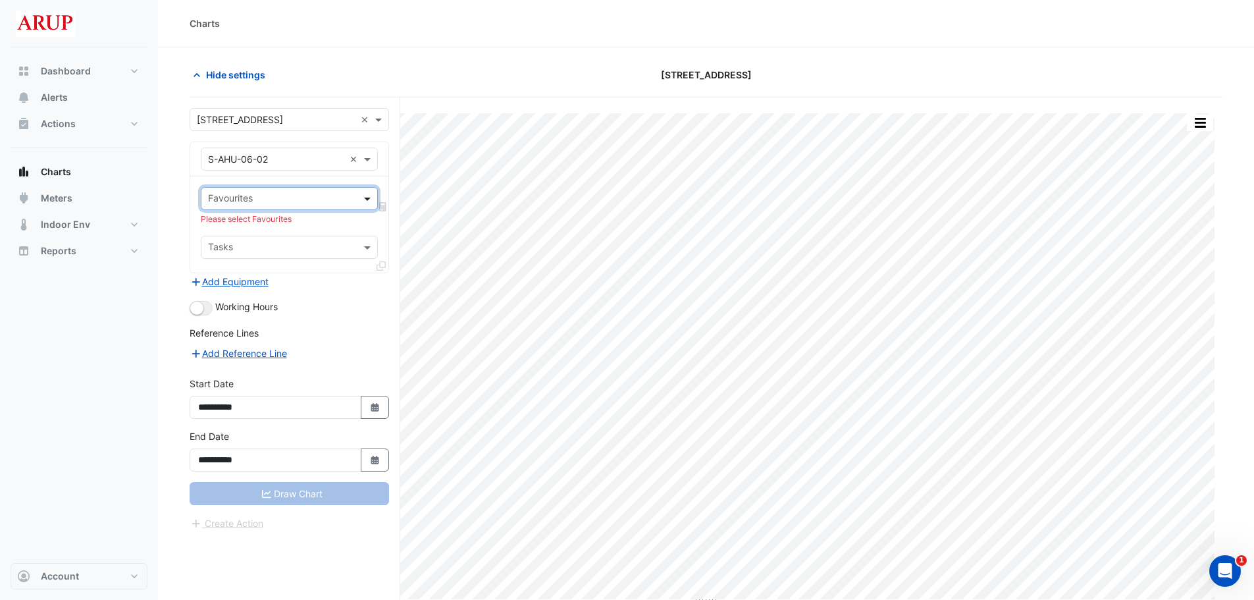
click at [371, 200] on span at bounding box center [369, 199] width 16 height 14
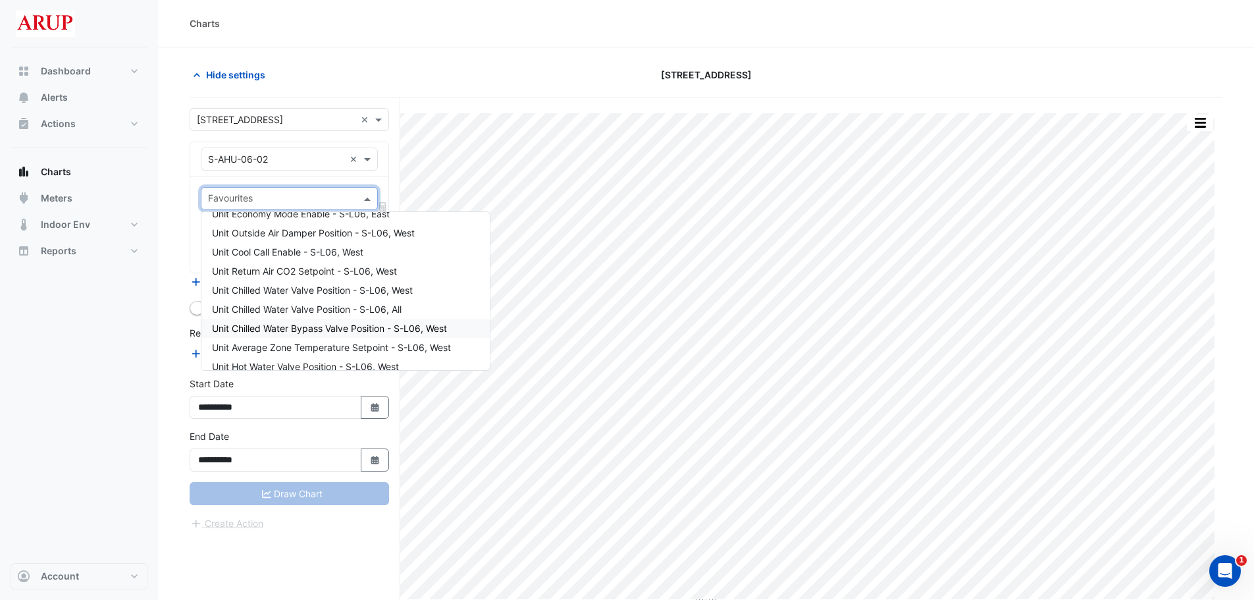
scroll to position [461, 0]
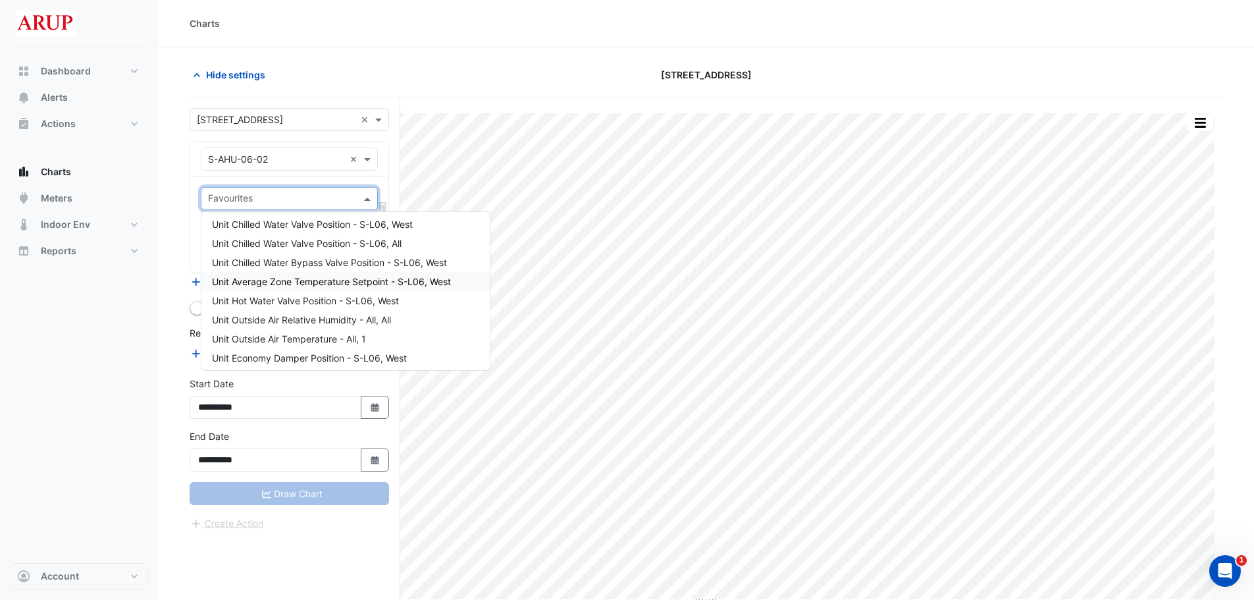
click at [421, 285] on span "Unit Average Zone Temperature Setpoint - S-L06, West" at bounding box center [331, 281] width 239 height 11
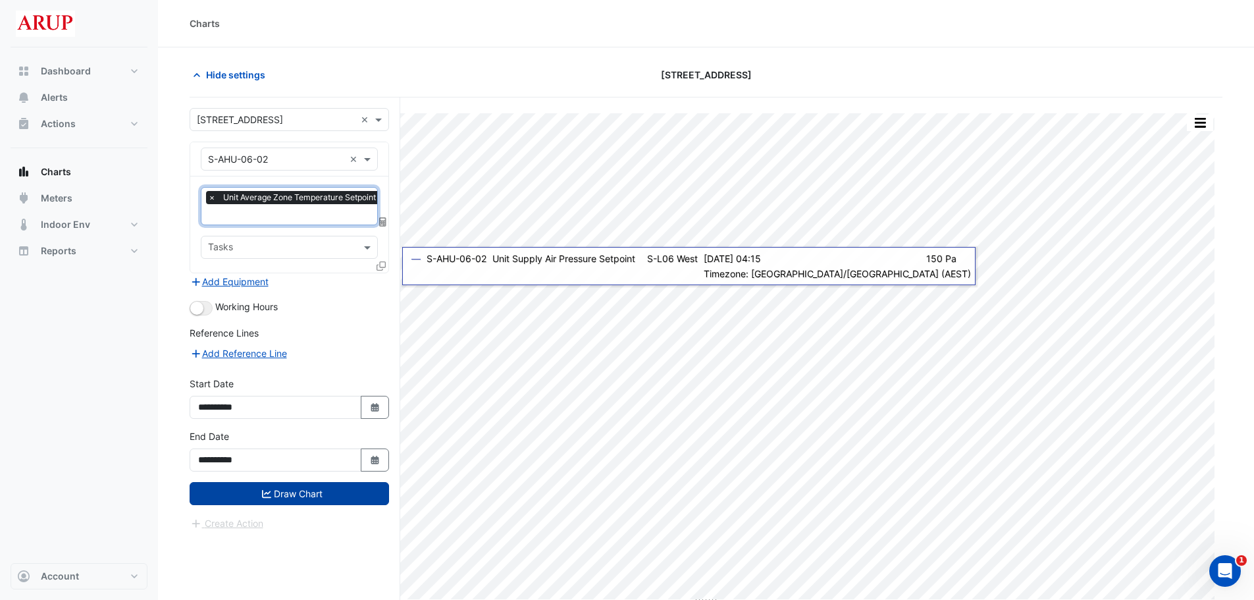
click at [302, 416] on button "Draw Chart" at bounding box center [290, 493] width 200 height 23
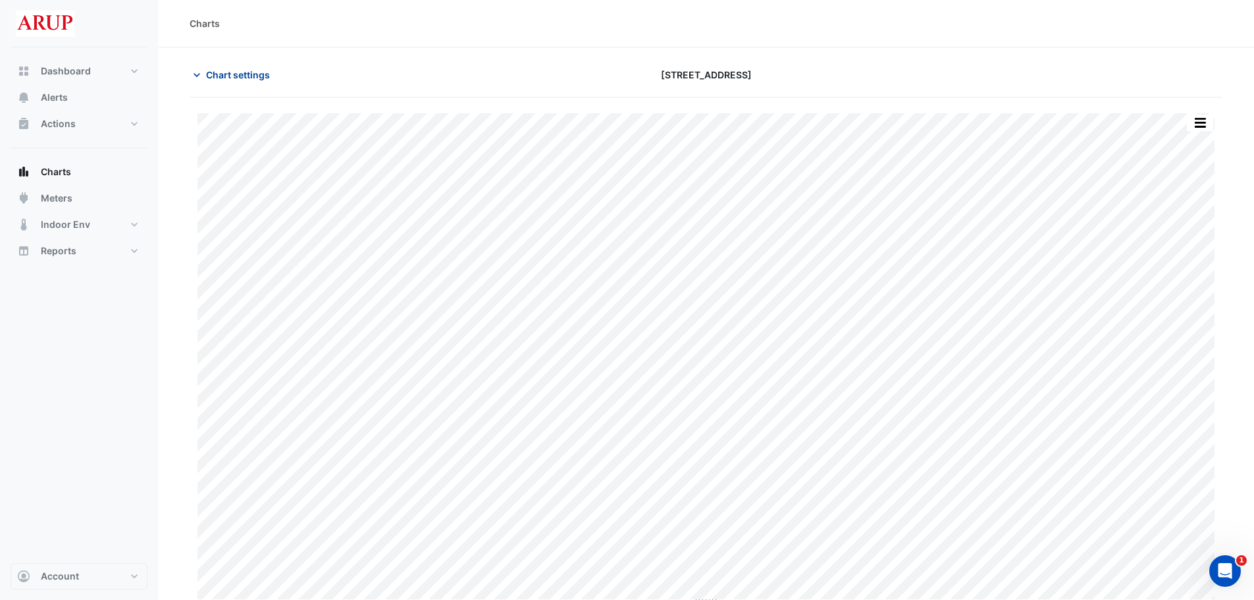
click at [197, 73] on icon "button" at bounding box center [196, 74] width 13 height 13
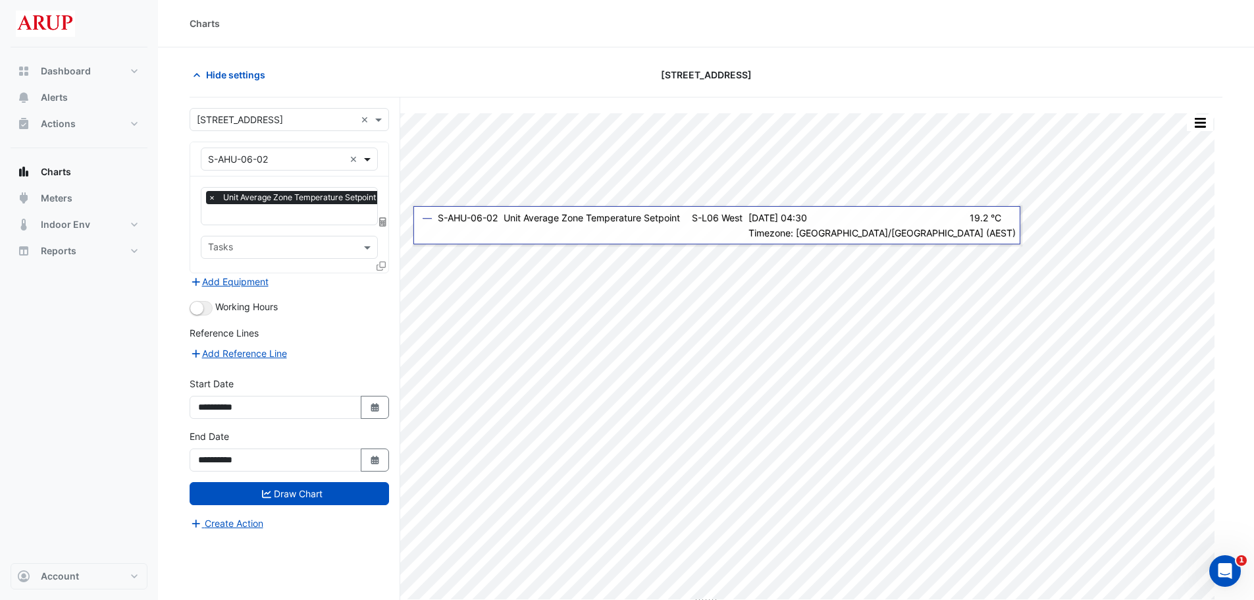
click at [364, 156] on span at bounding box center [369, 159] width 16 height 14
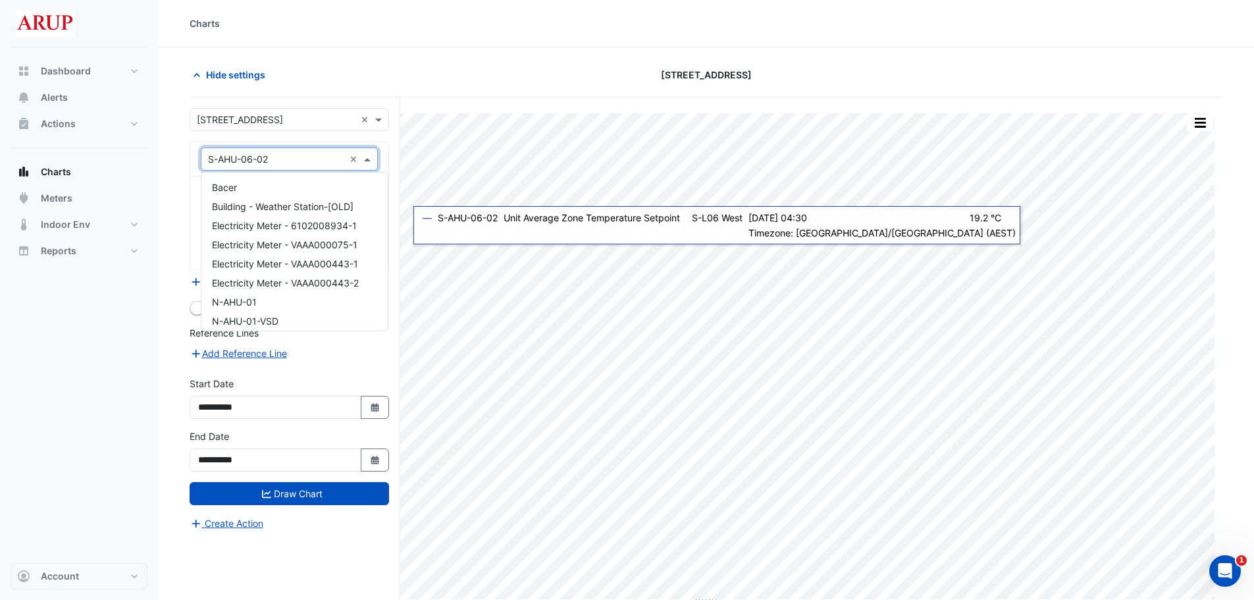
scroll to position [6268, 0]
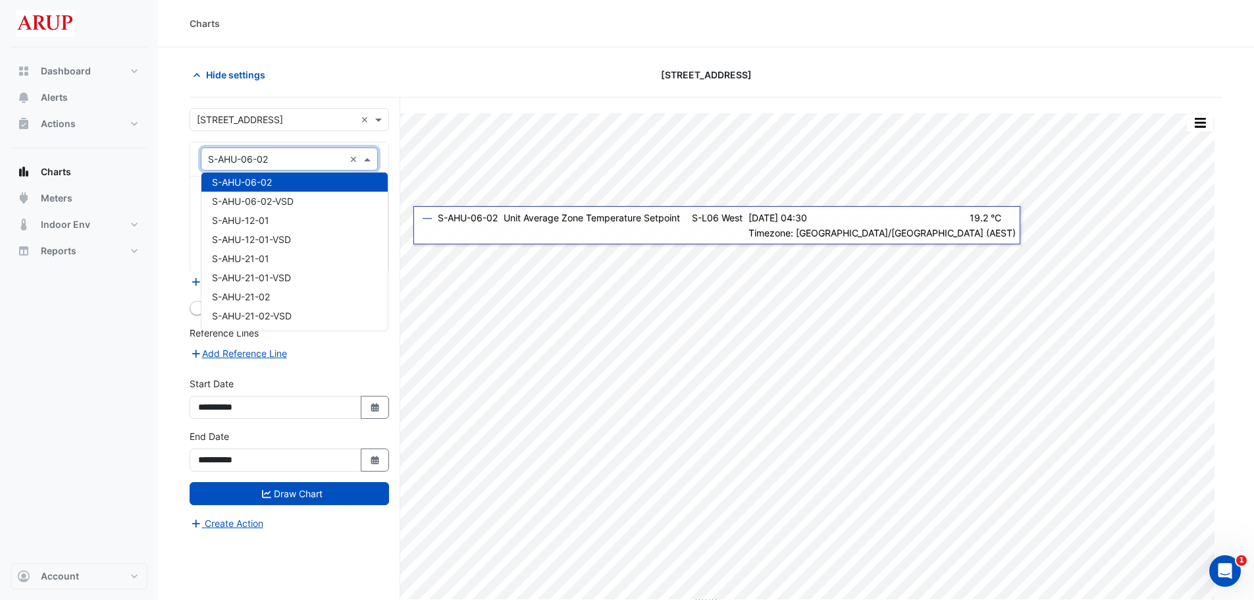
click at [370, 159] on span at bounding box center [369, 159] width 16 height 14
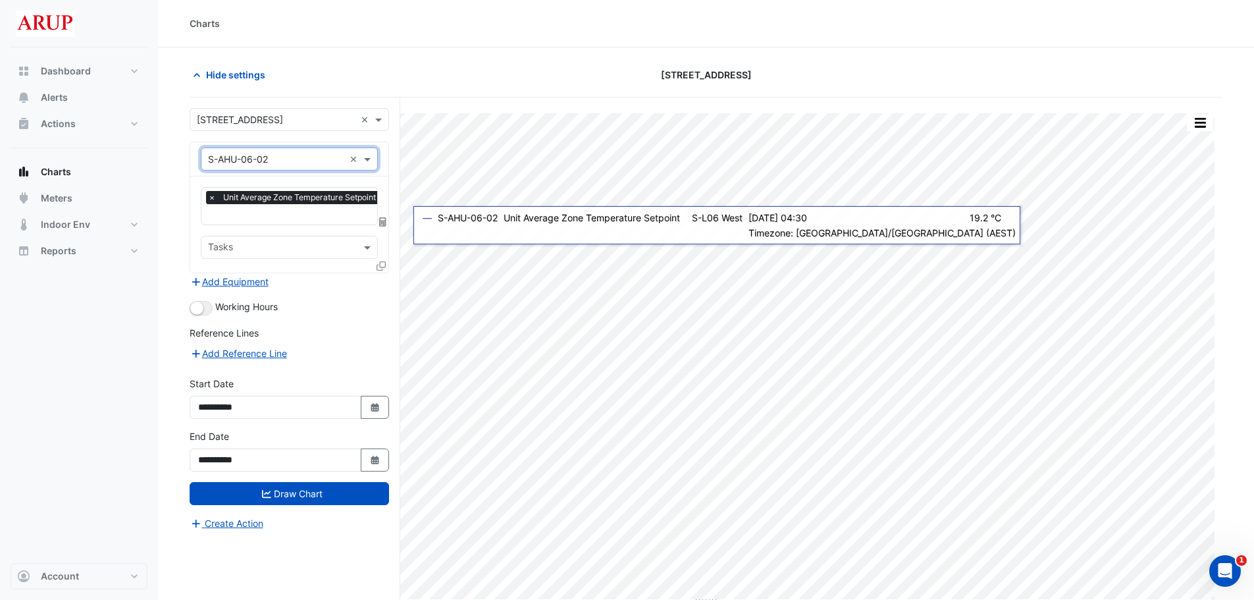
click at [211, 198] on span "×" at bounding box center [212, 197] width 12 height 13
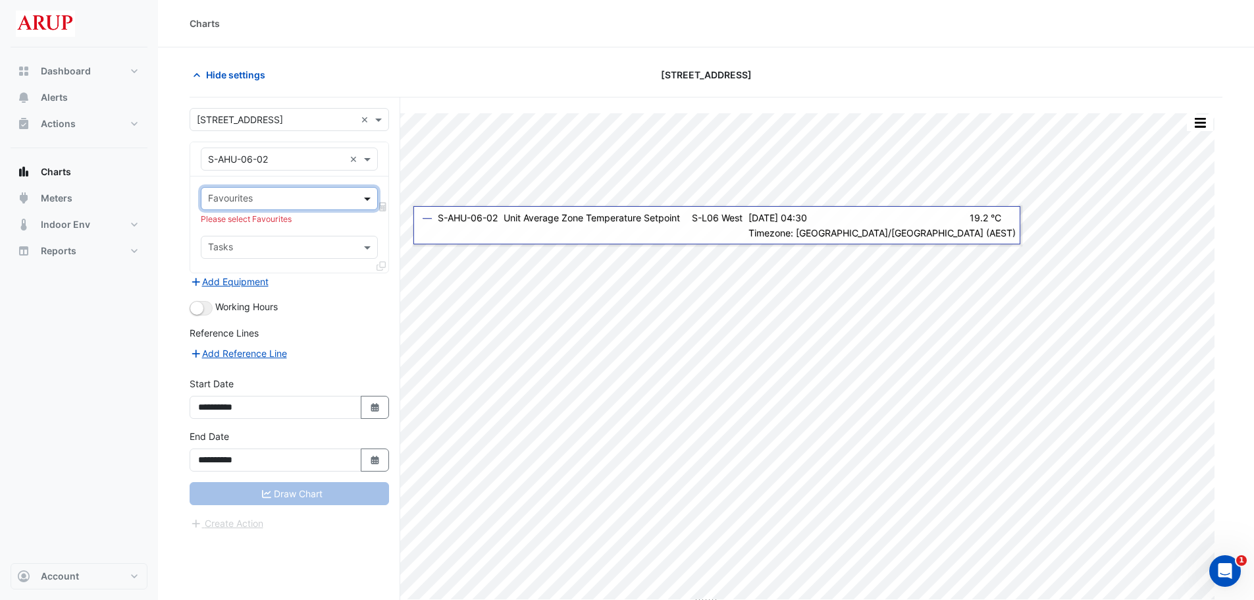
click at [369, 196] on span at bounding box center [369, 199] width 16 height 14
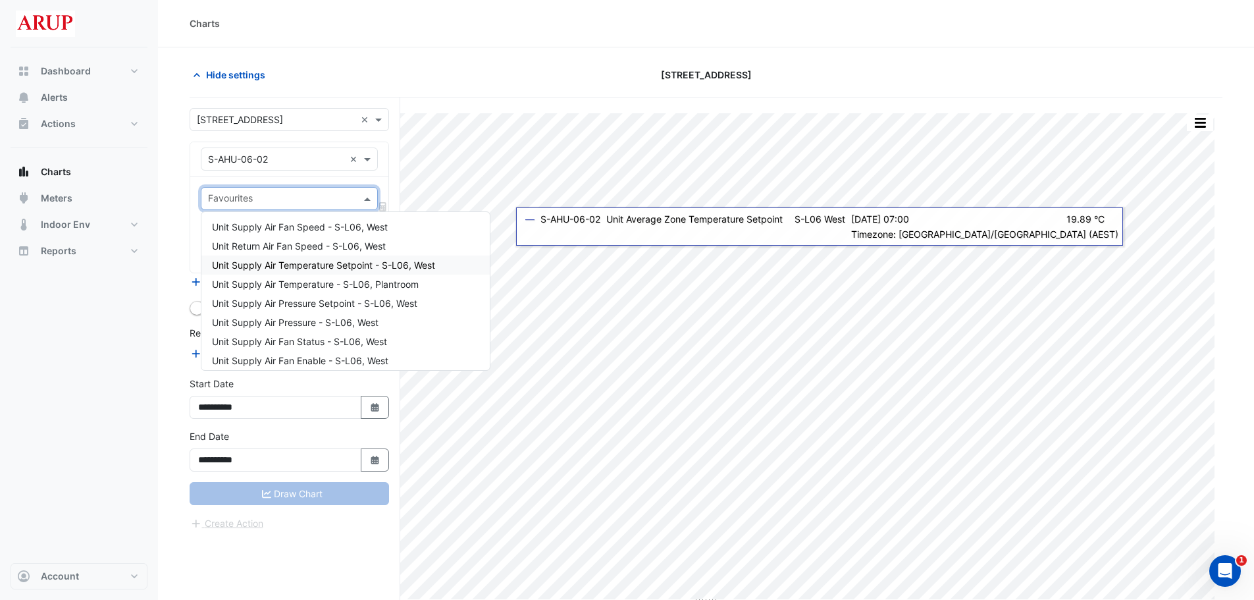
click at [333, 269] on span "Unit Supply Air Temperature Setpoint - S-L06, West" at bounding box center [323, 264] width 223 height 11
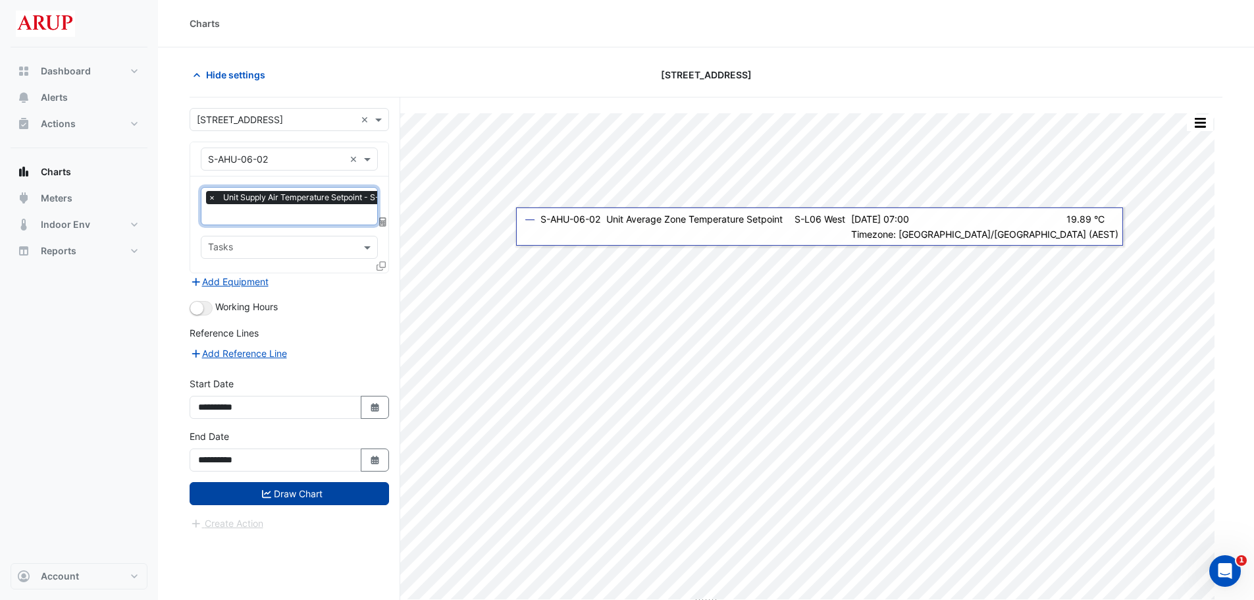
click at [283, 416] on button "Draw Chart" at bounding box center [290, 493] width 200 height 23
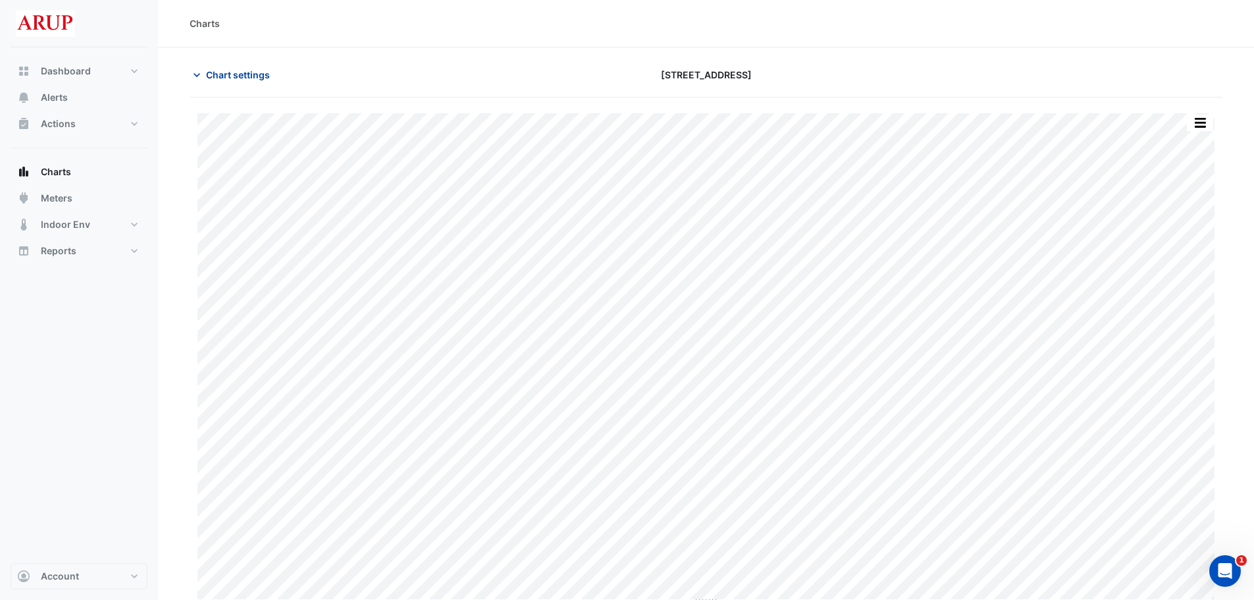
click at [200, 70] on icon "button" at bounding box center [196, 74] width 13 height 13
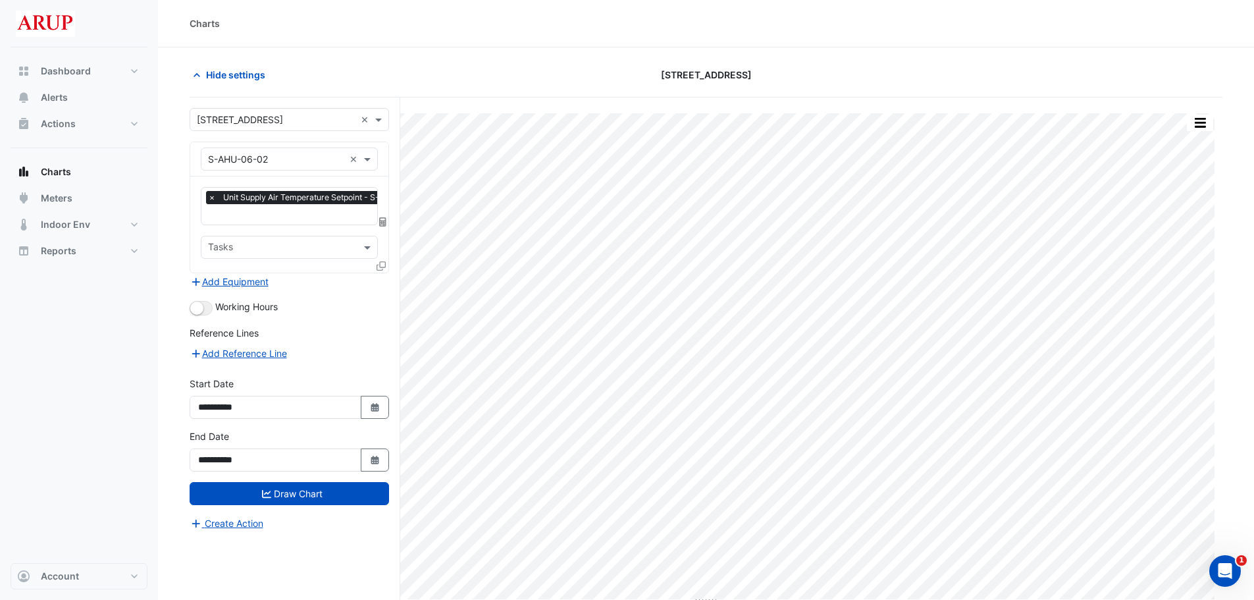
click at [209, 192] on span "×" at bounding box center [212, 197] width 12 height 13
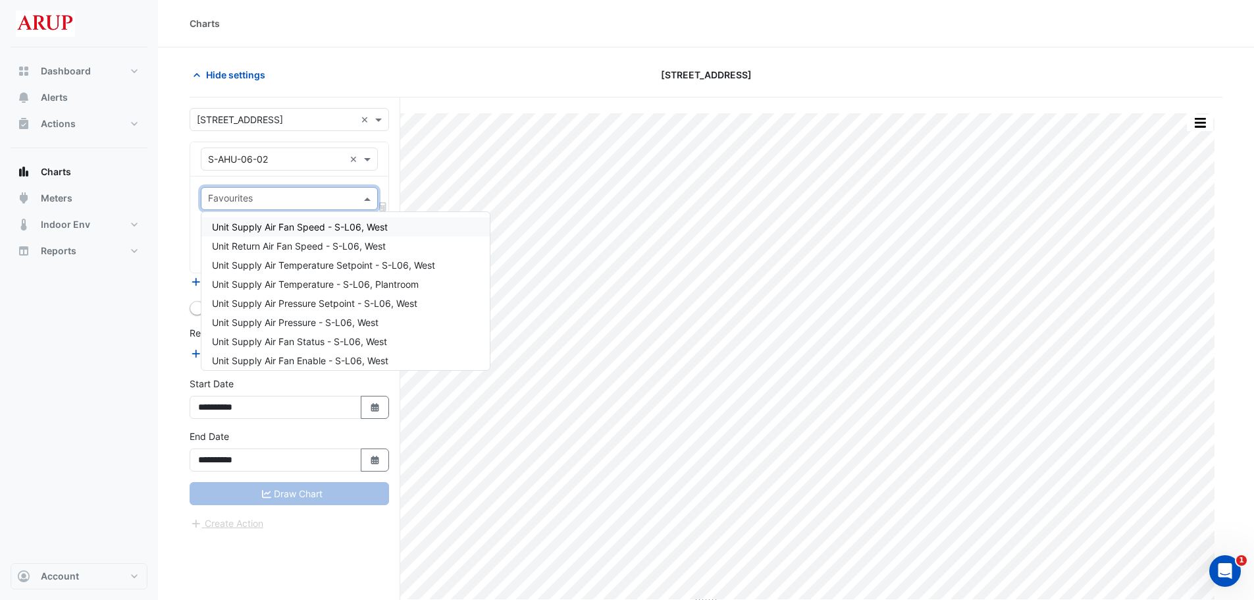
click at [366, 199] on span at bounding box center [369, 199] width 16 height 14
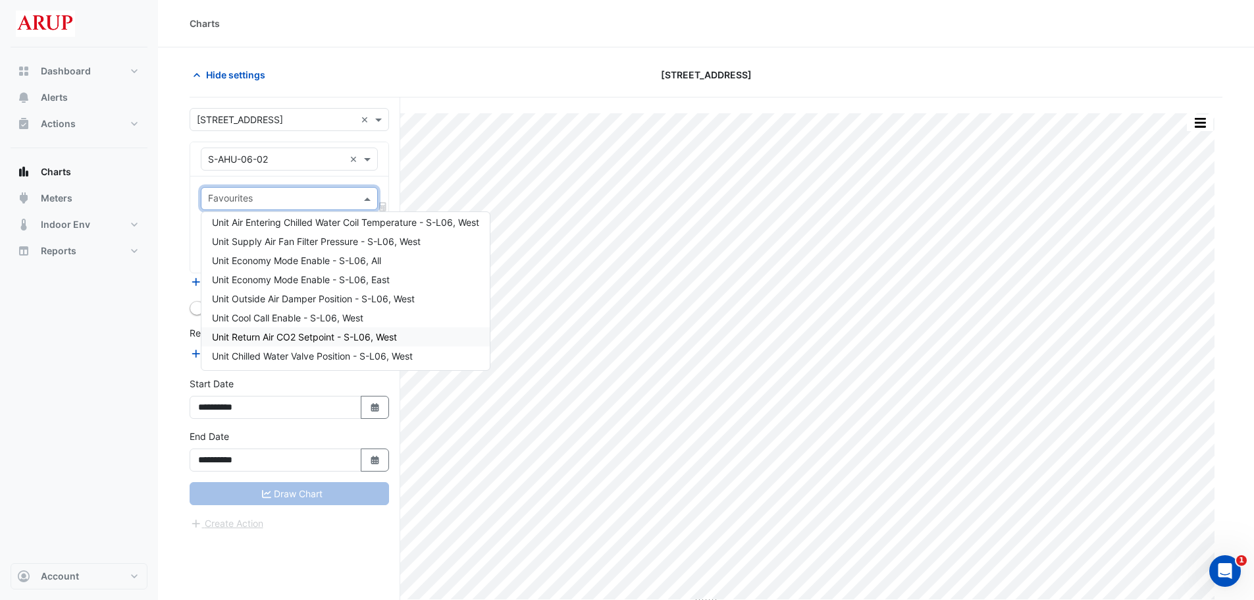
scroll to position [395, 0]
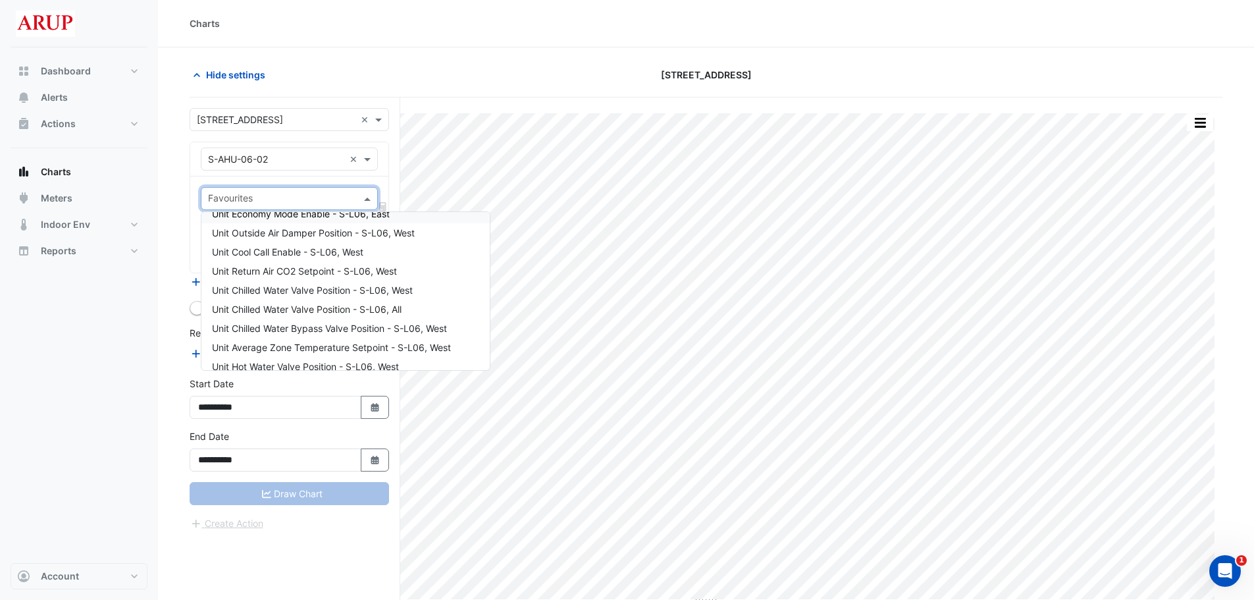
click at [370, 153] on span at bounding box center [369, 159] width 16 height 14
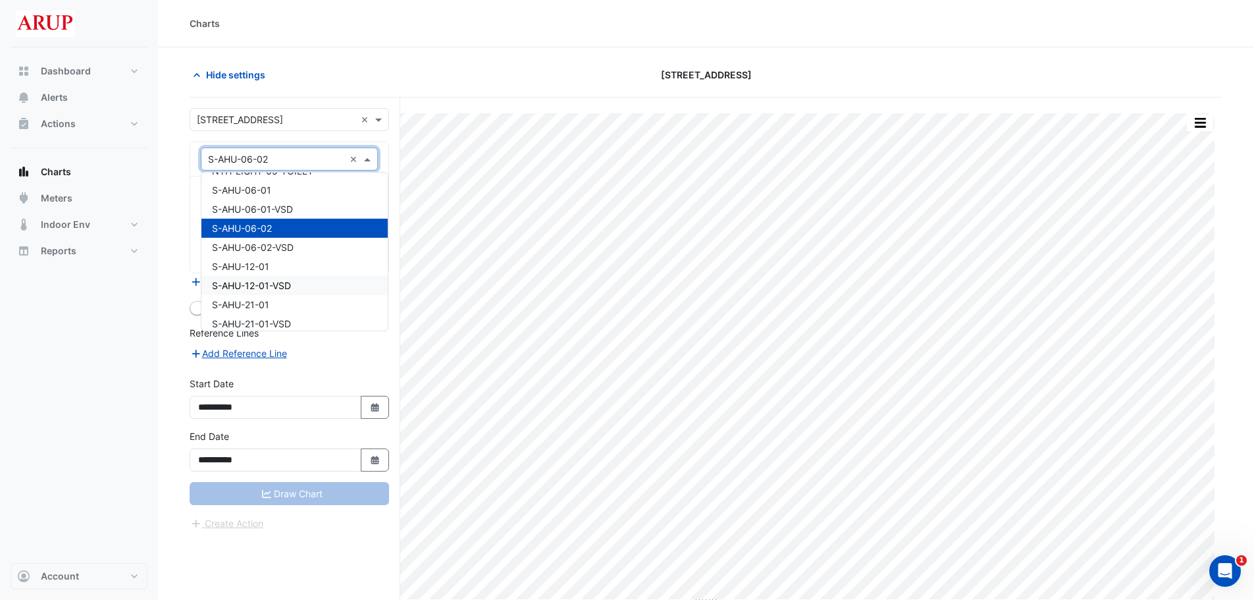
scroll to position [6203, 0]
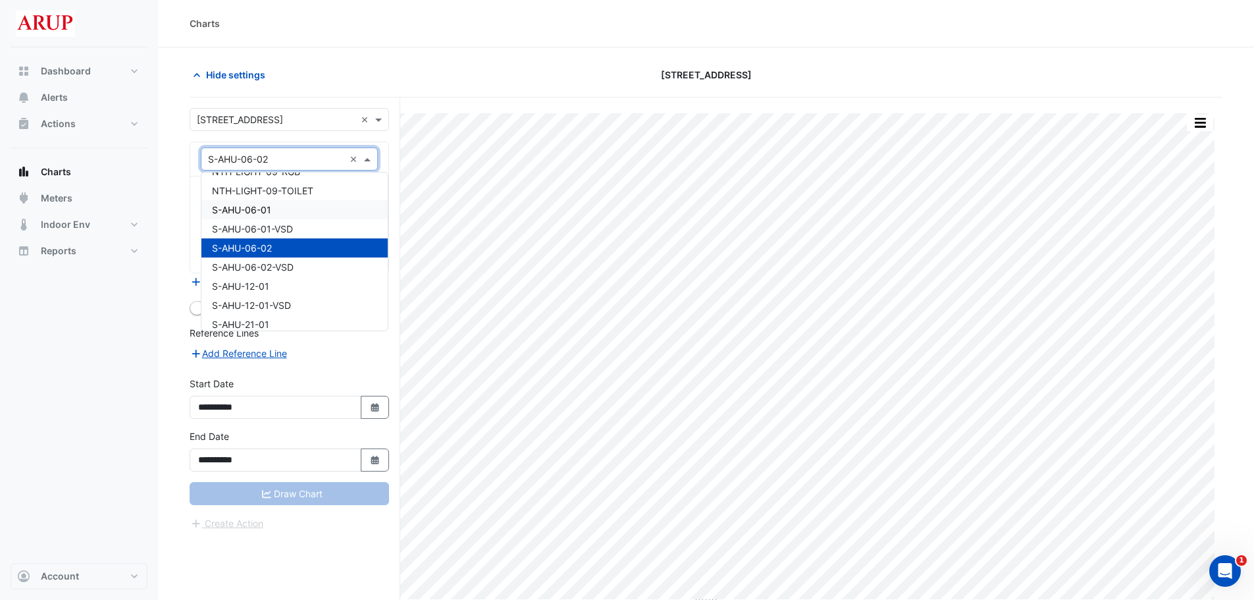
click at [296, 204] on div "S-AHU-06-01" at bounding box center [294, 209] width 186 height 19
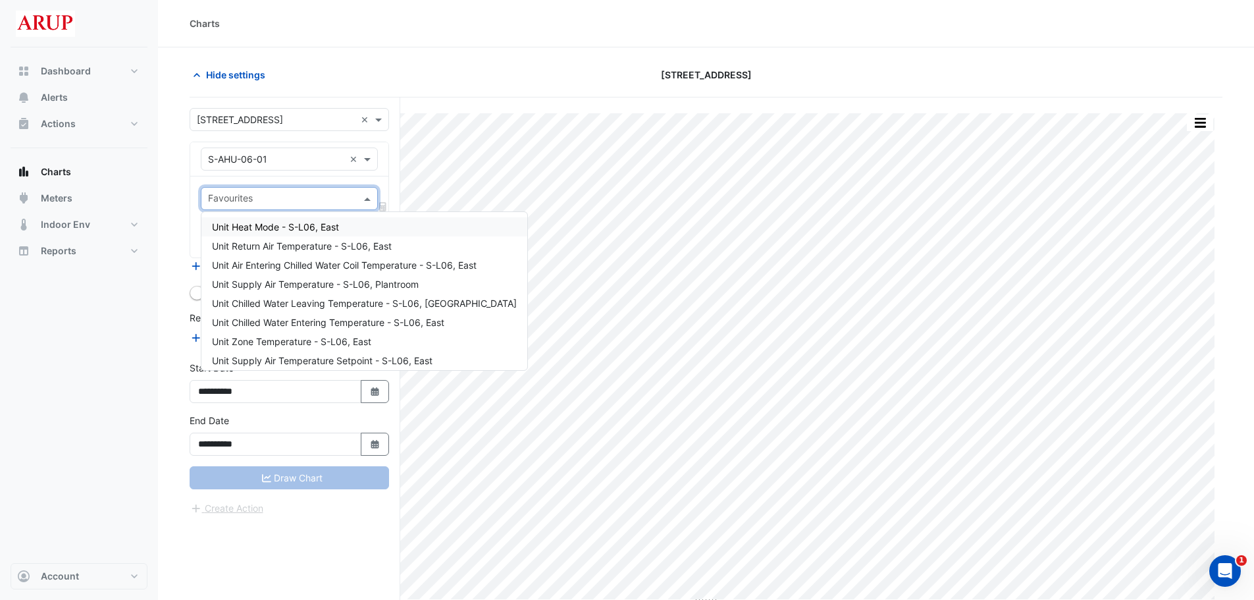
click at [373, 201] on span at bounding box center [369, 199] width 16 height 14
click at [369, 193] on span at bounding box center [369, 199] width 16 height 14
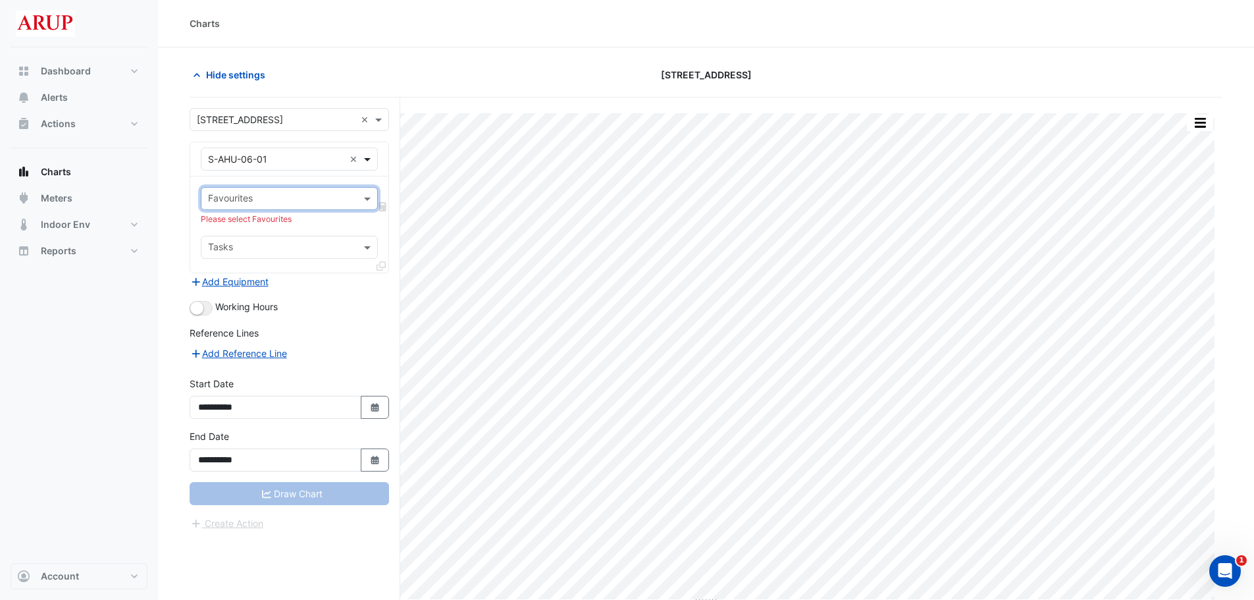
click at [366, 159] on span at bounding box center [369, 159] width 16 height 14
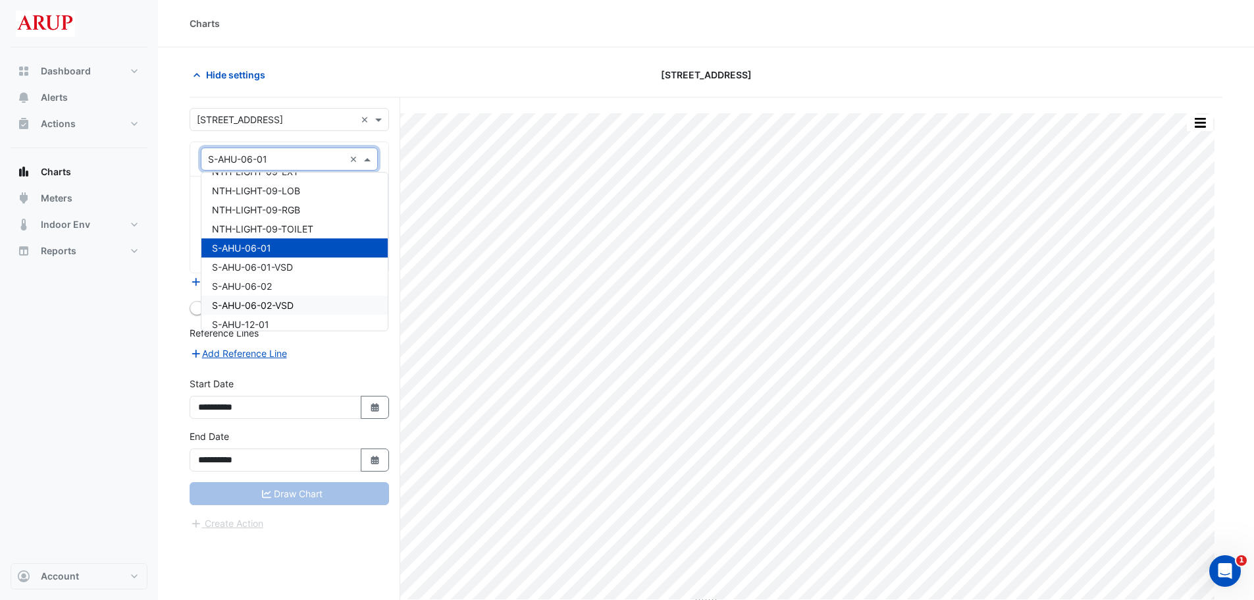
scroll to position [6230, 0]
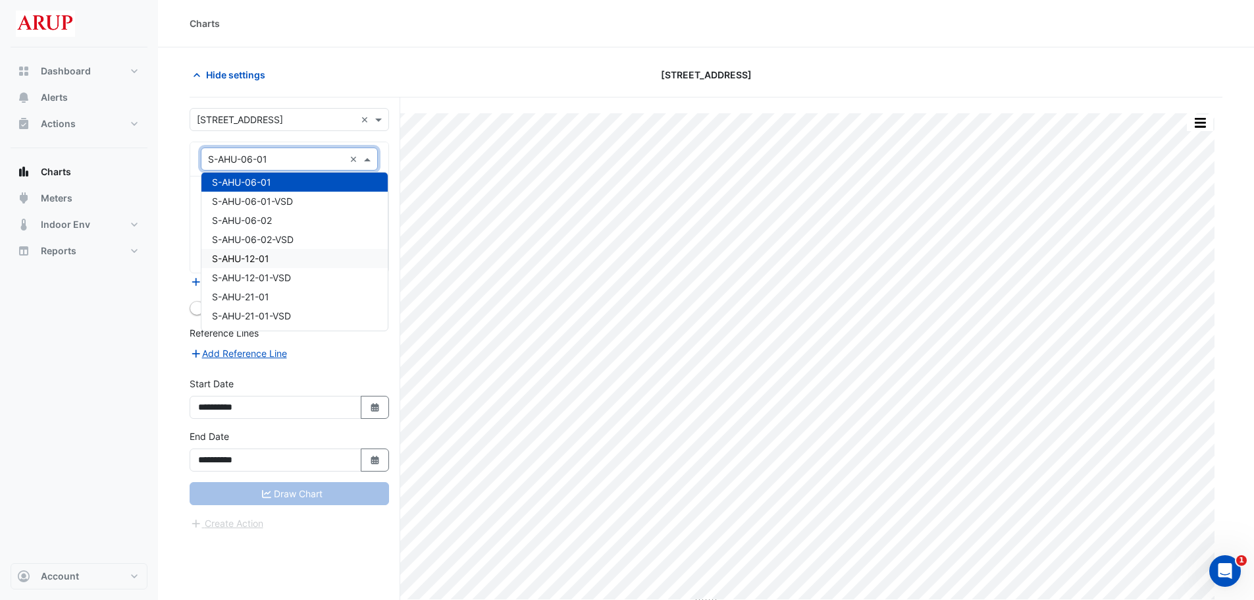
click at [306, 256] on div "S-AHU-12-01" at bounding box center [294, 258] width 186 height 19
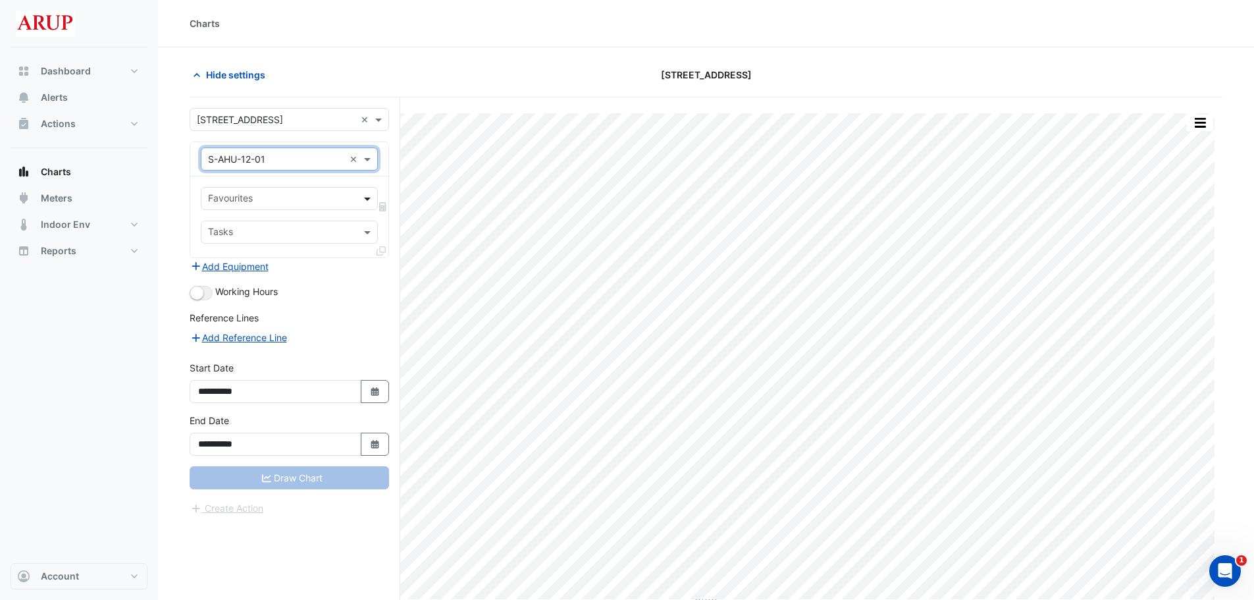
click at [369, 199] on span at bounding box center [369, 199] width 16 height 14
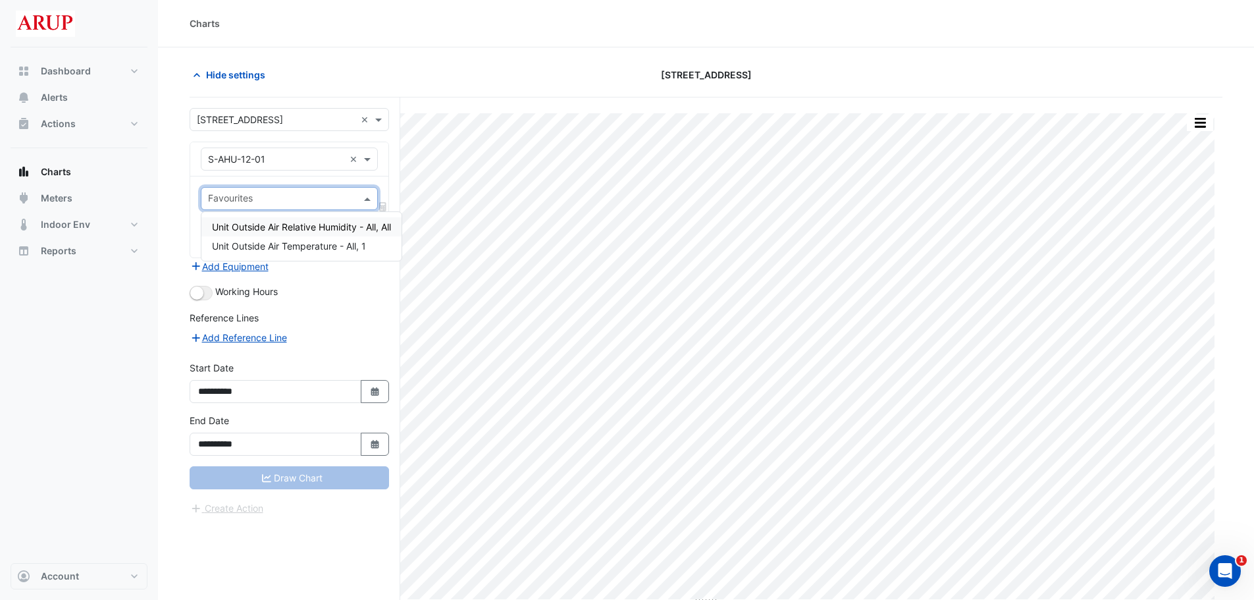
click at [369, 199] on span at bounding box center [369, 199] width 16 height 14
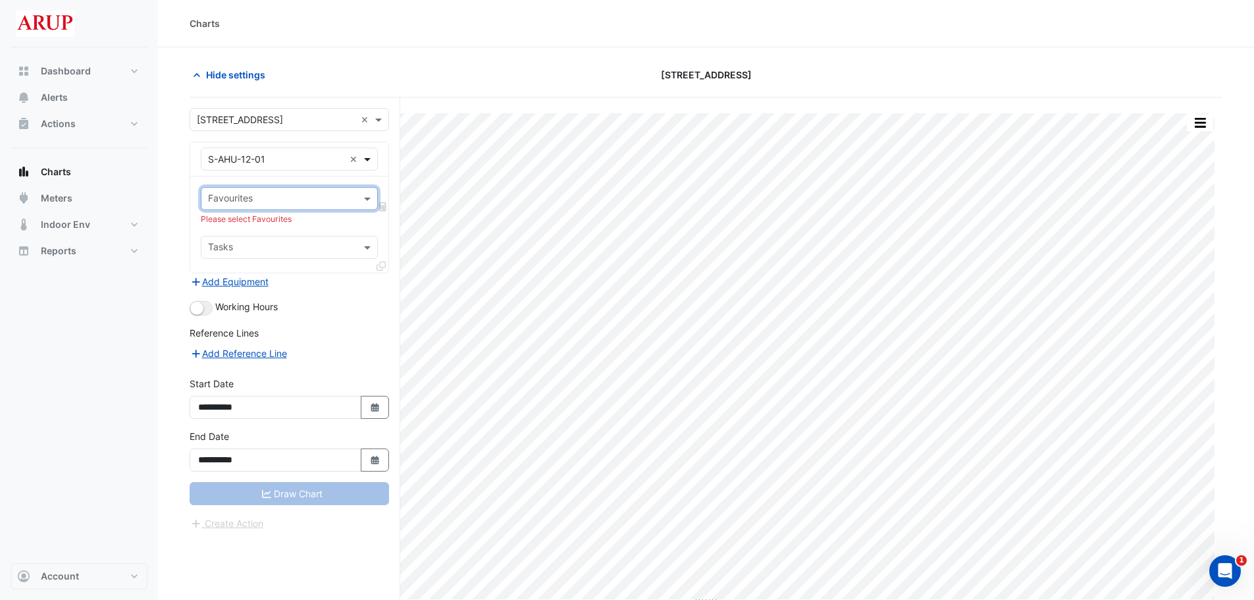
click at [367, 156] on span at bounding box center [369, 159] width 16 height 14
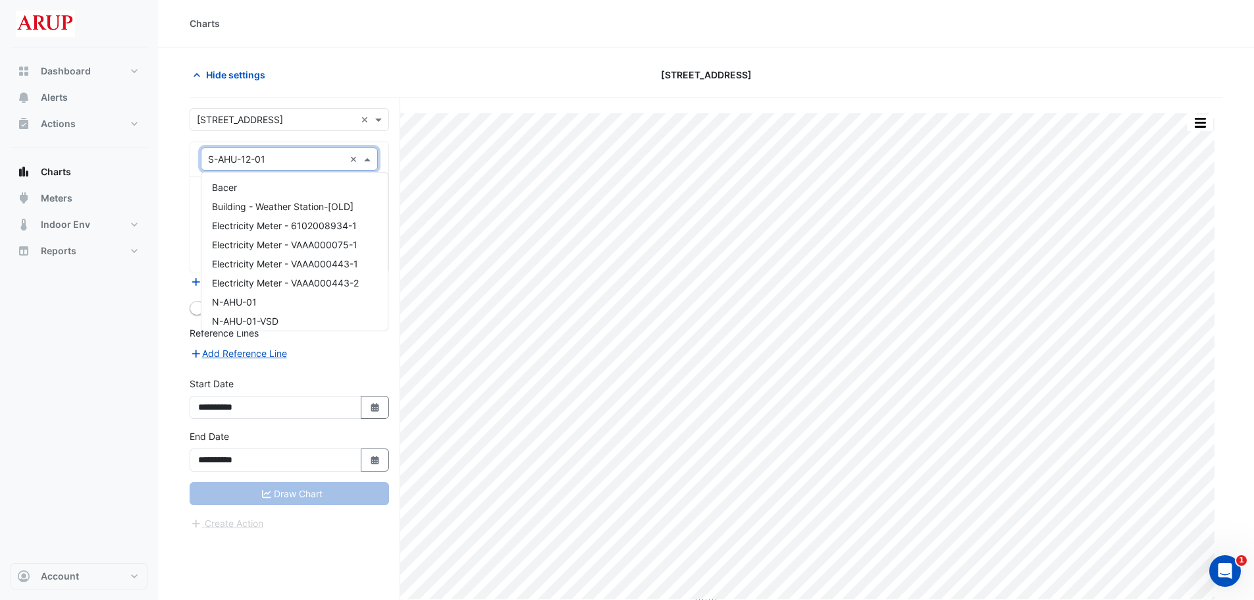
scroll to position [6307, 0]
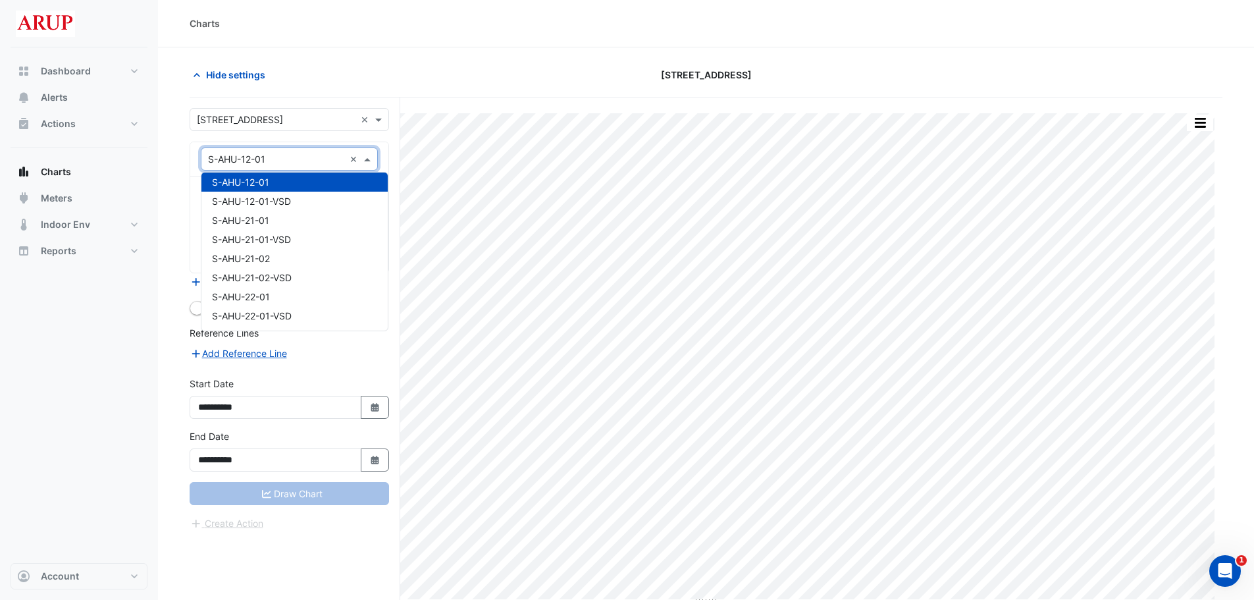
click at [308, 190] on div "S-AHU-12-01" at bounding box center [294, 182] width 186 height 19
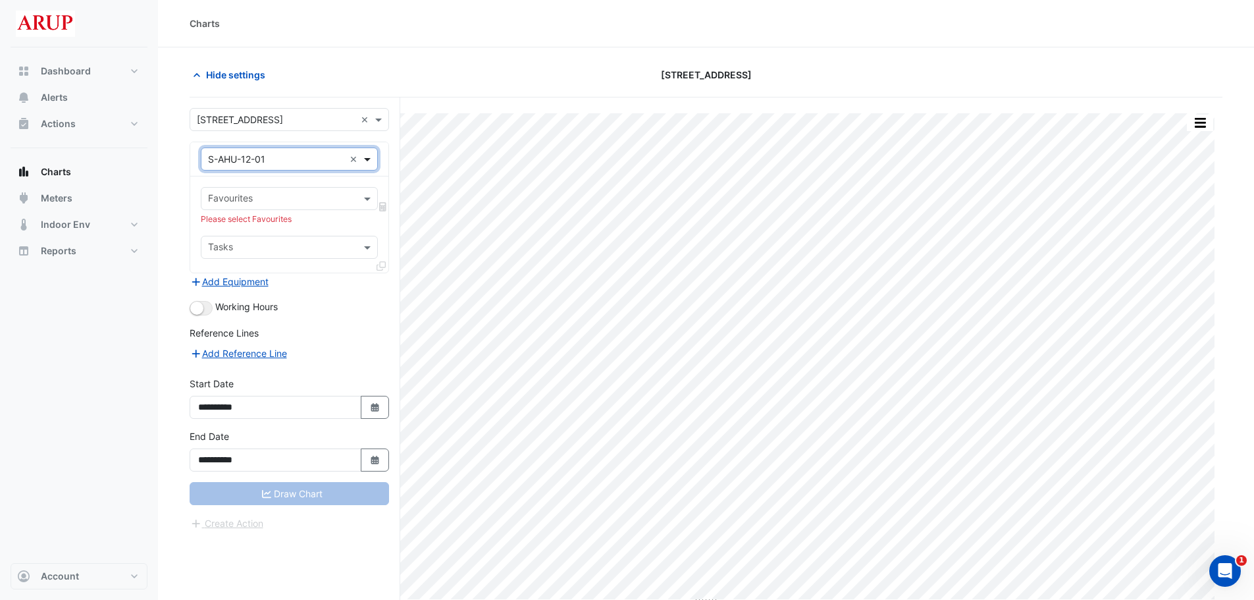
click at [368, 165] on span at bounding box center [369, 159] width 16 height 14
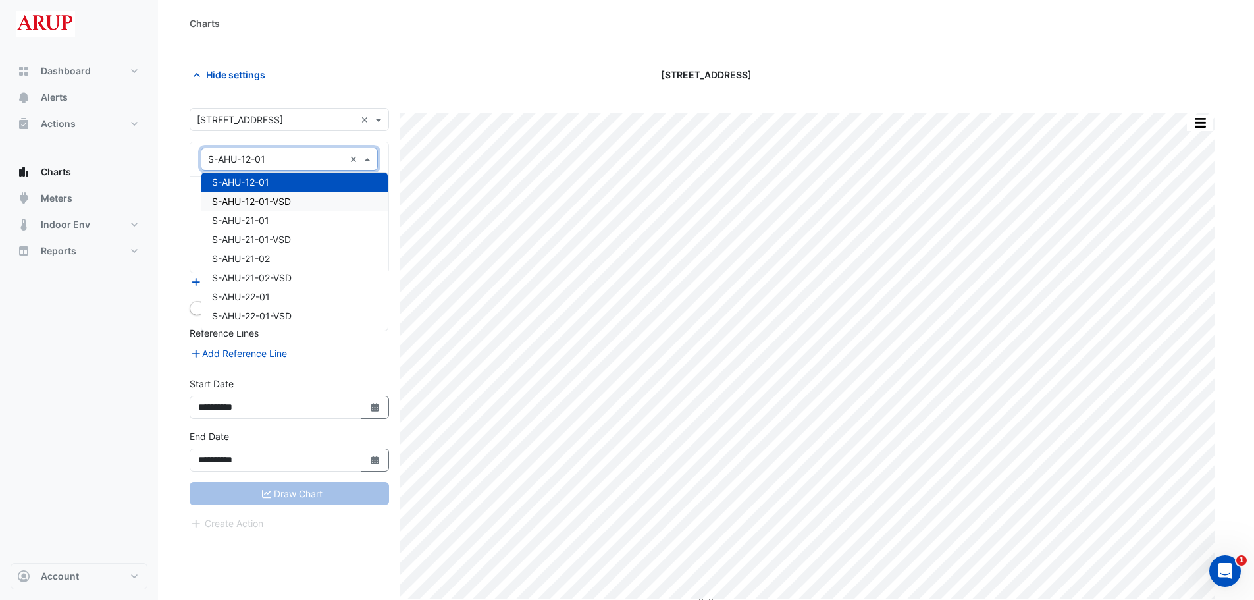
click at [324, 205] on div "S-AHU-12-01-VSD" at bounding box center [294, 201] width 186 height 19
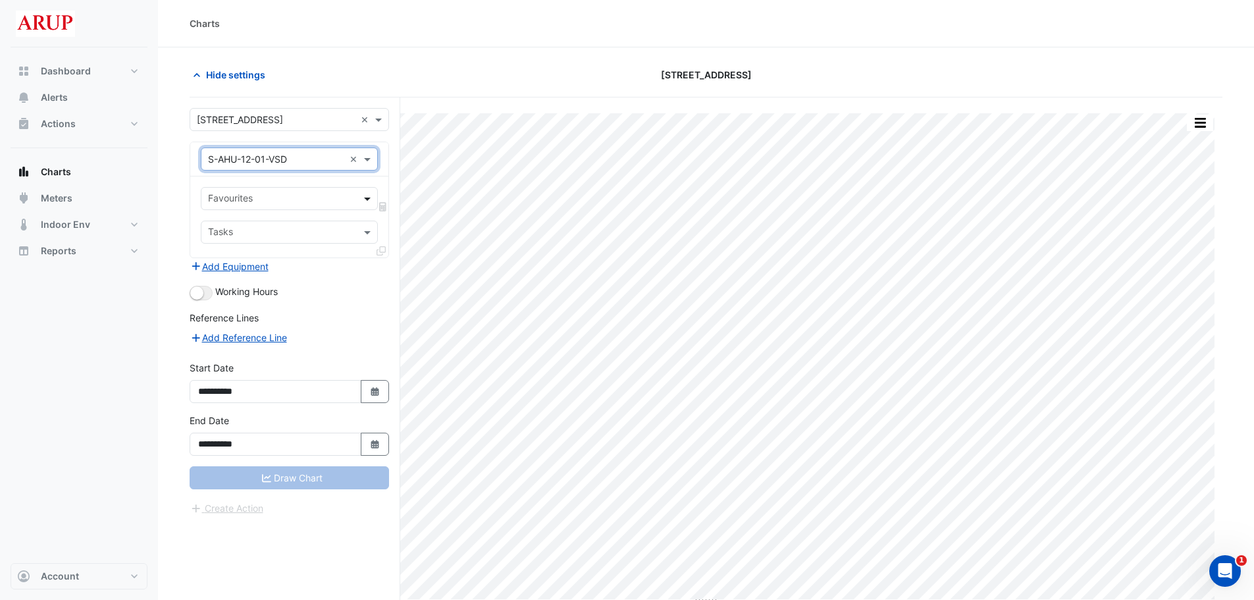
click at [365, 197] on span at bounding box center [369, 199] width 16 height 14
click at [369, 193] on span at bounding box center [369, 199] width 16 height 14
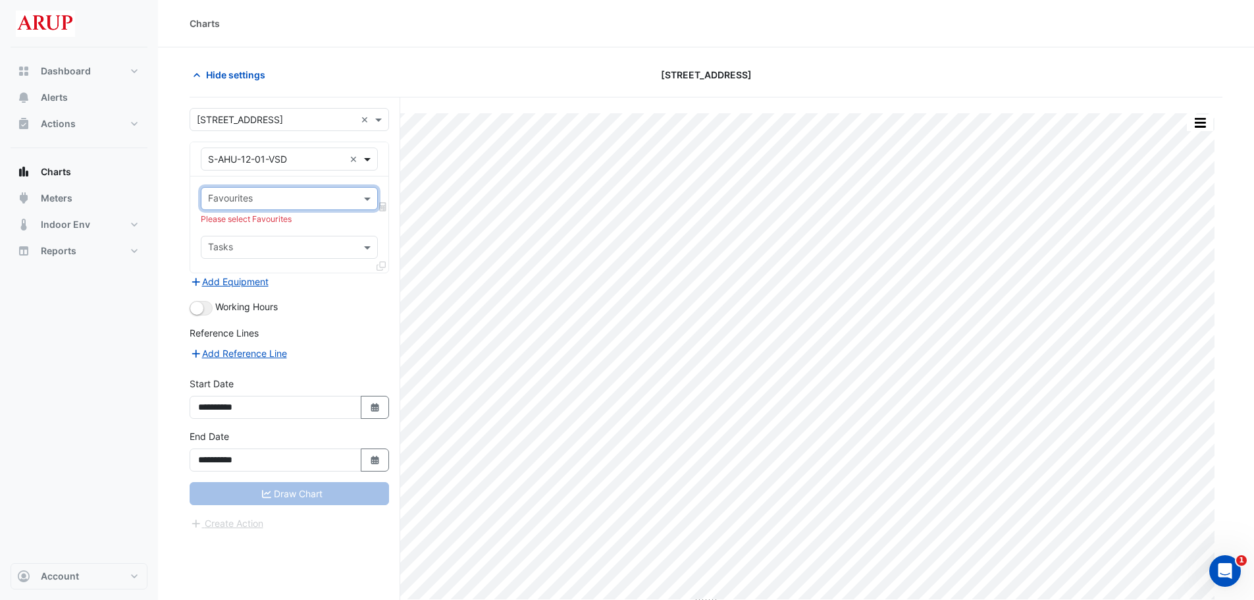
click at [369, 162] on span at bounding box center [369, 159] width 16 height 14
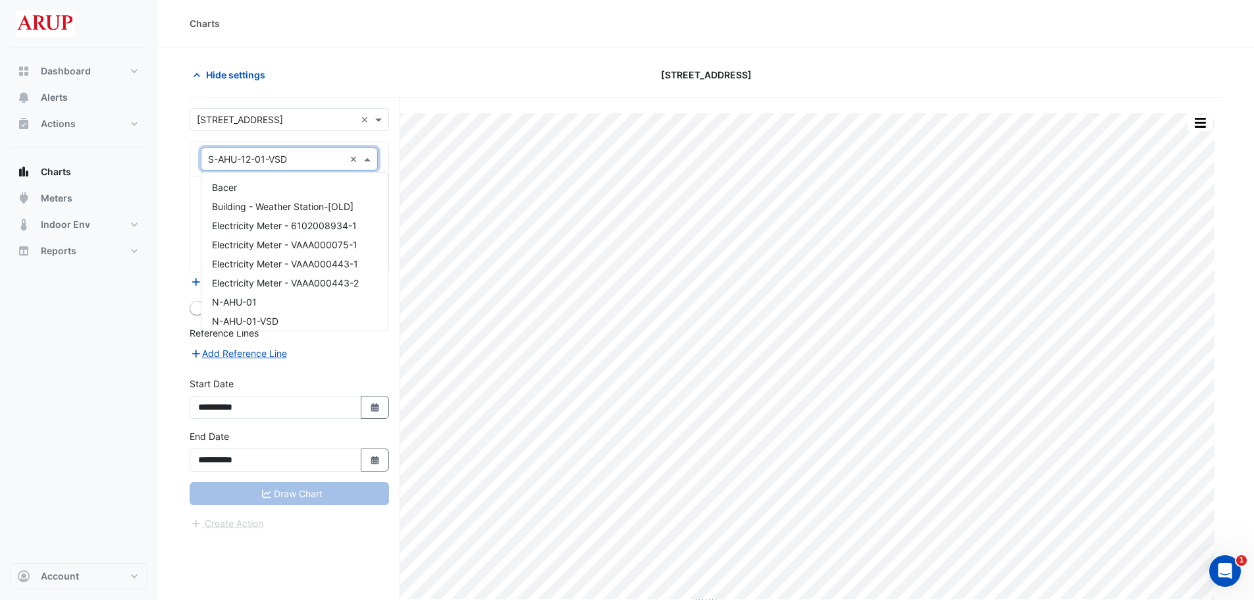
scroll to position [6326, 0]
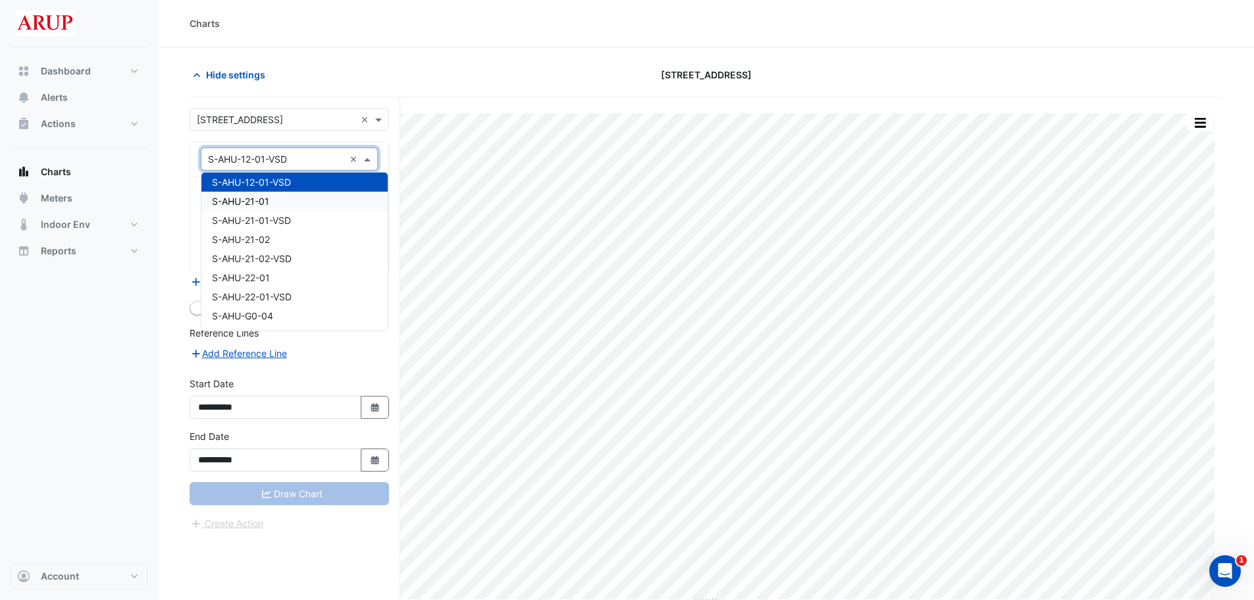
click at [312, 206] on div "S-AHU-21-01" at bounding box center [294, 201] width 186 height 19
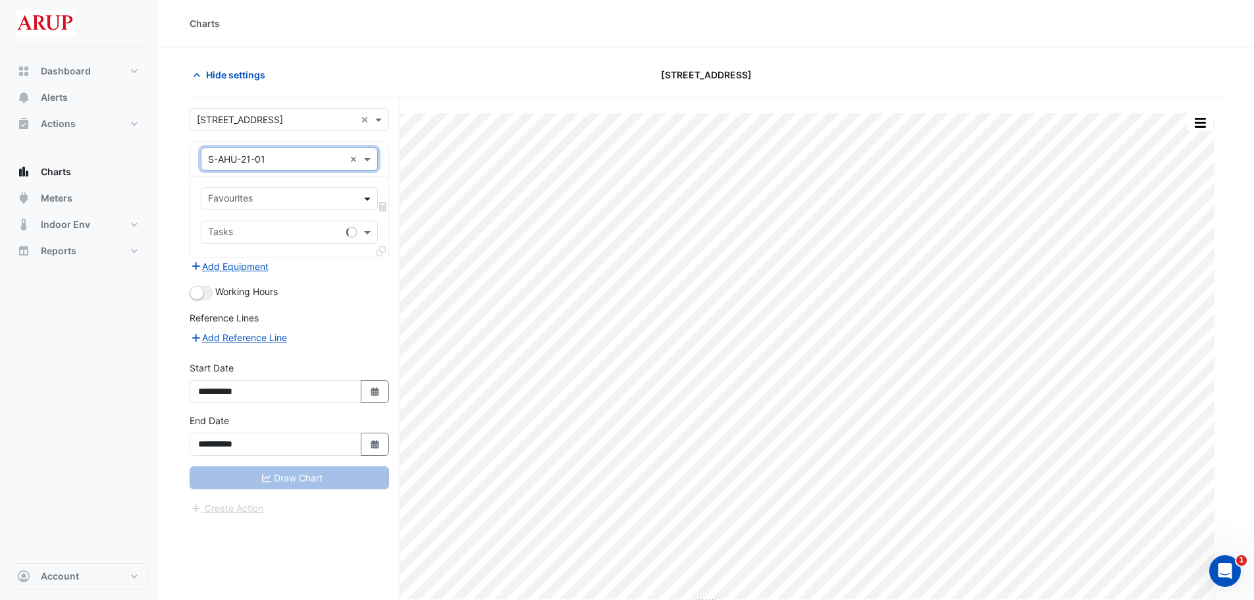
click at [369, 196] on span at bounding box center [369, 199] width 16 height 14
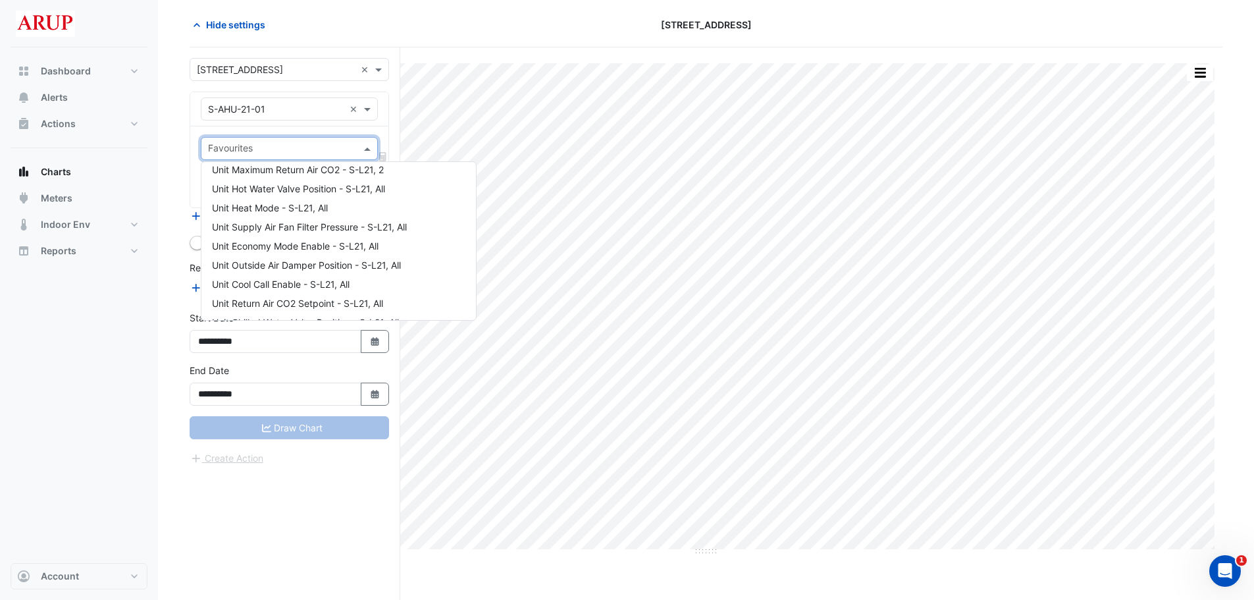
scroll to position [247, 0]
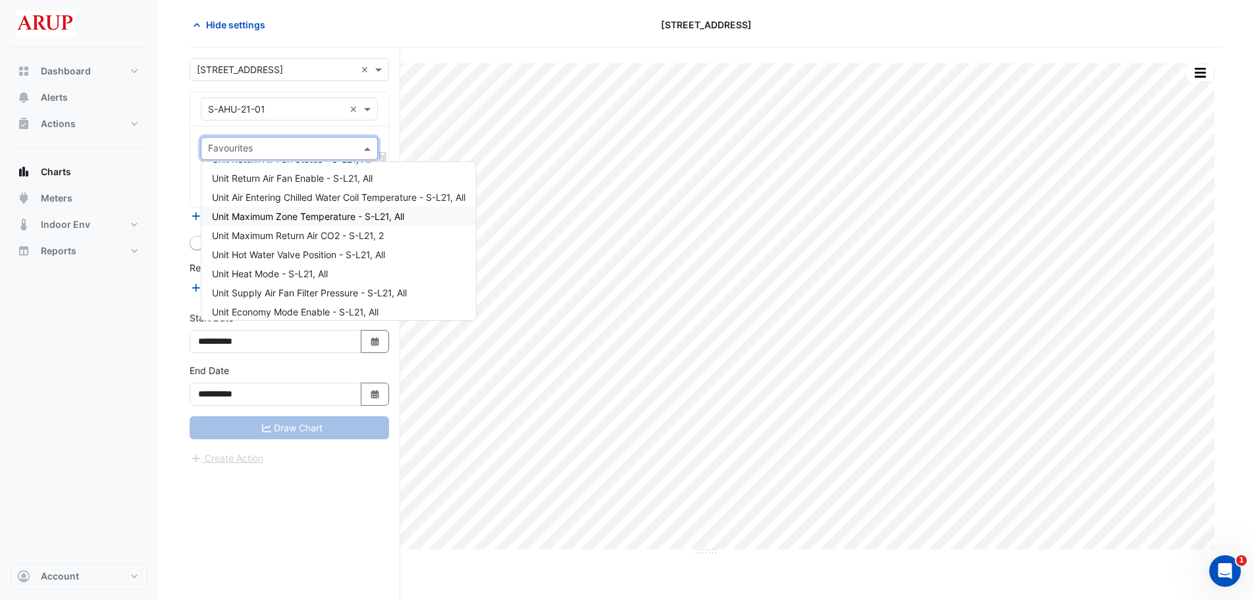
click at [416, 211] on div "Unit Maximum Zone Temperature - S-L21, All" at bounding box center [338, 216] width 275 height 19
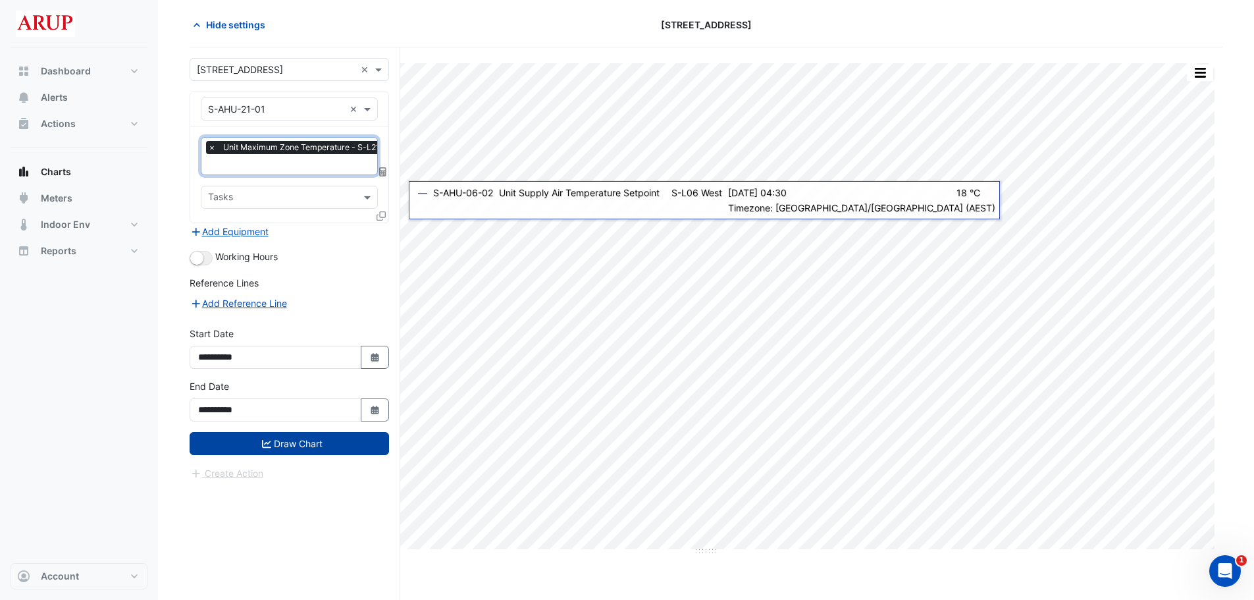
click at [295, 416] on button "Draw Chart" at bounding box center [290, 443] width 200 height 23
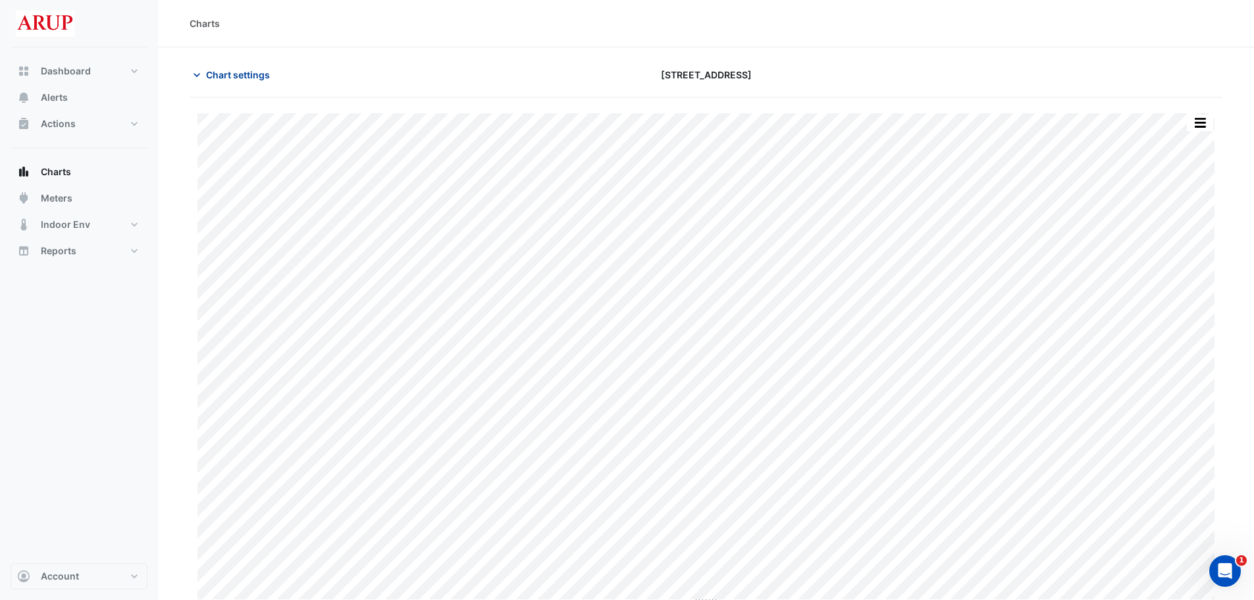
click at [198, 70] on icon "button" at bounding box center [196, 74] width 13 height 13
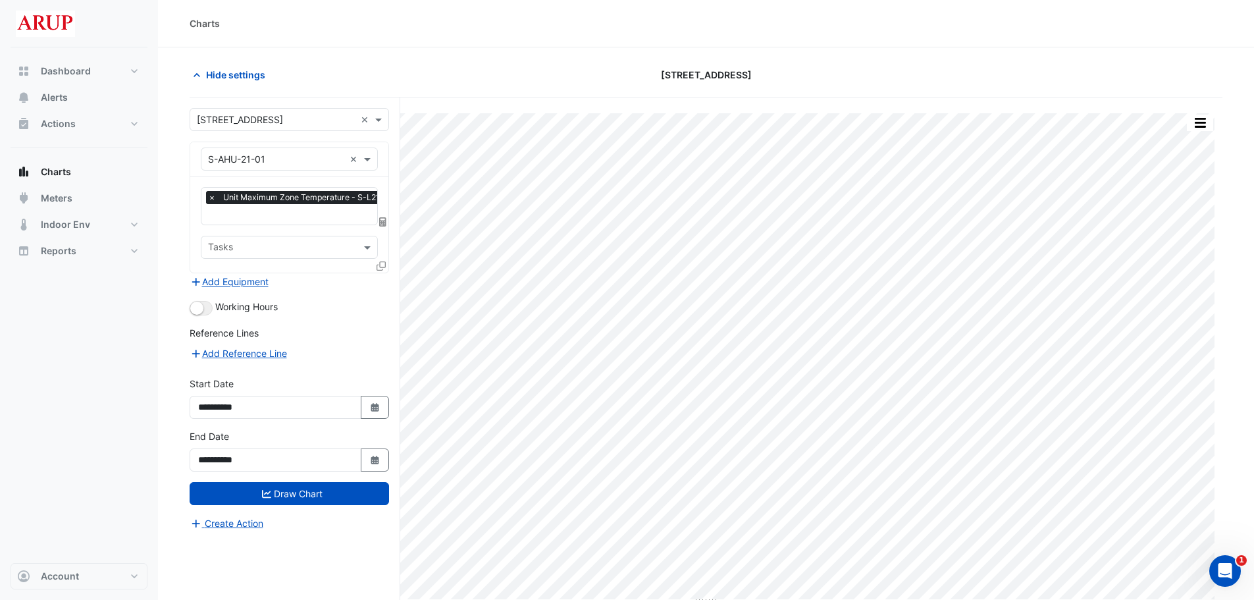
click at [209, 195] on span "×" at bounding box center [212, 197] width 12 height 13
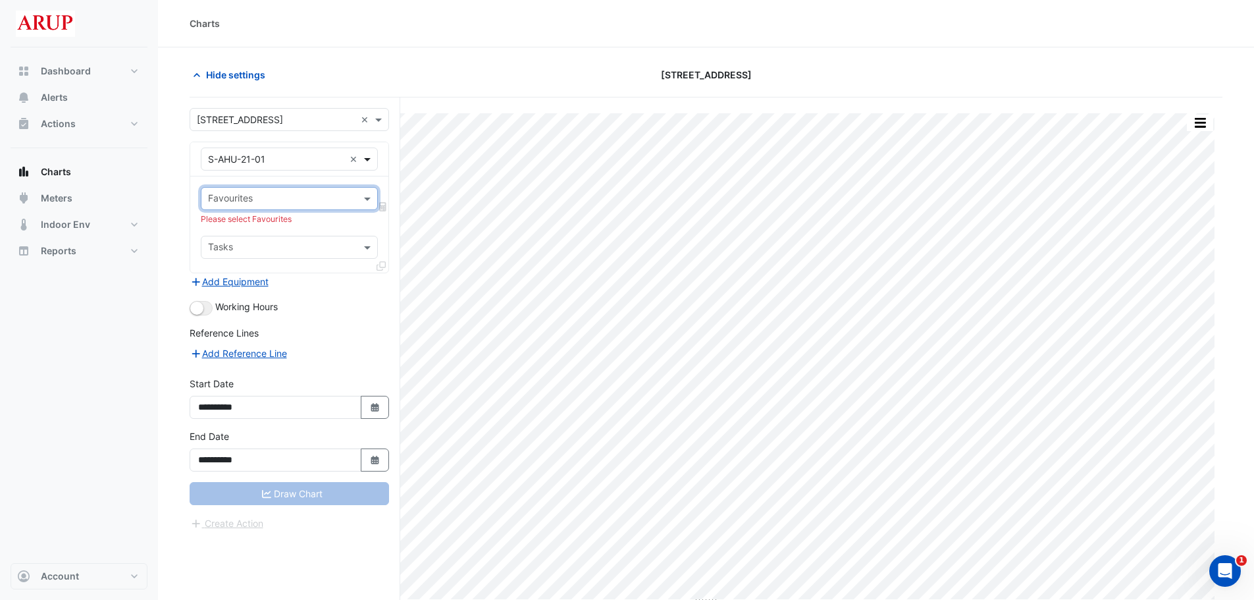
click at [366, 156] on span at bounding box center [369, 159] width 16 height 14
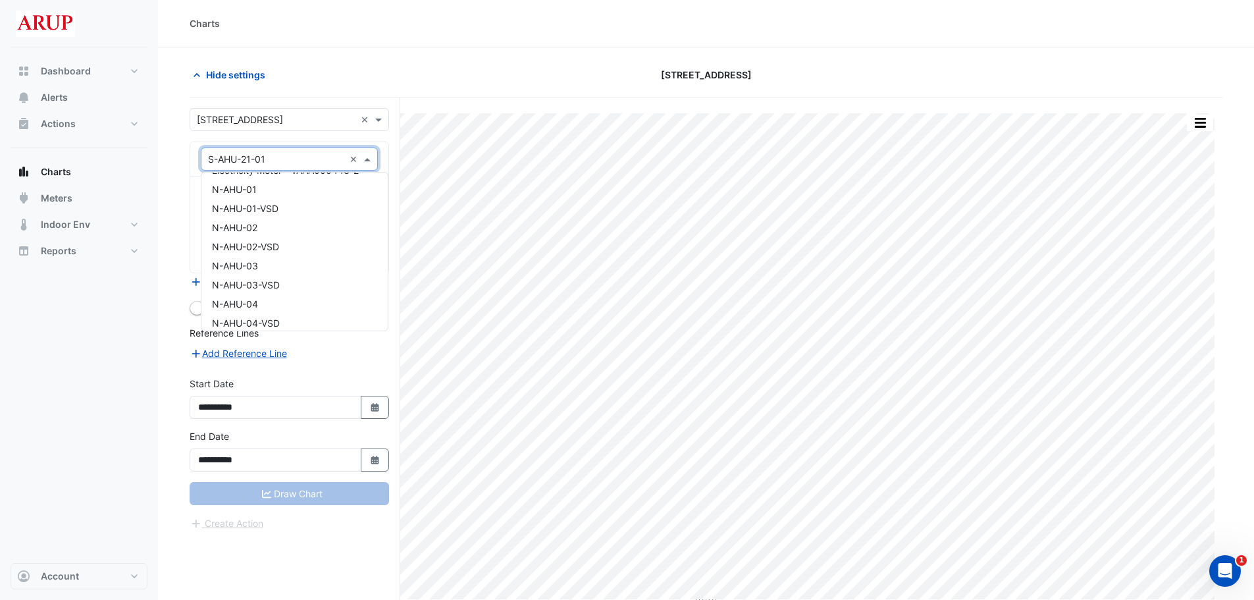
scroll to position [132, 0]
click at [307, 248] on div "N-AHU-03" at bounding box center [294, 246] width 186 height 19
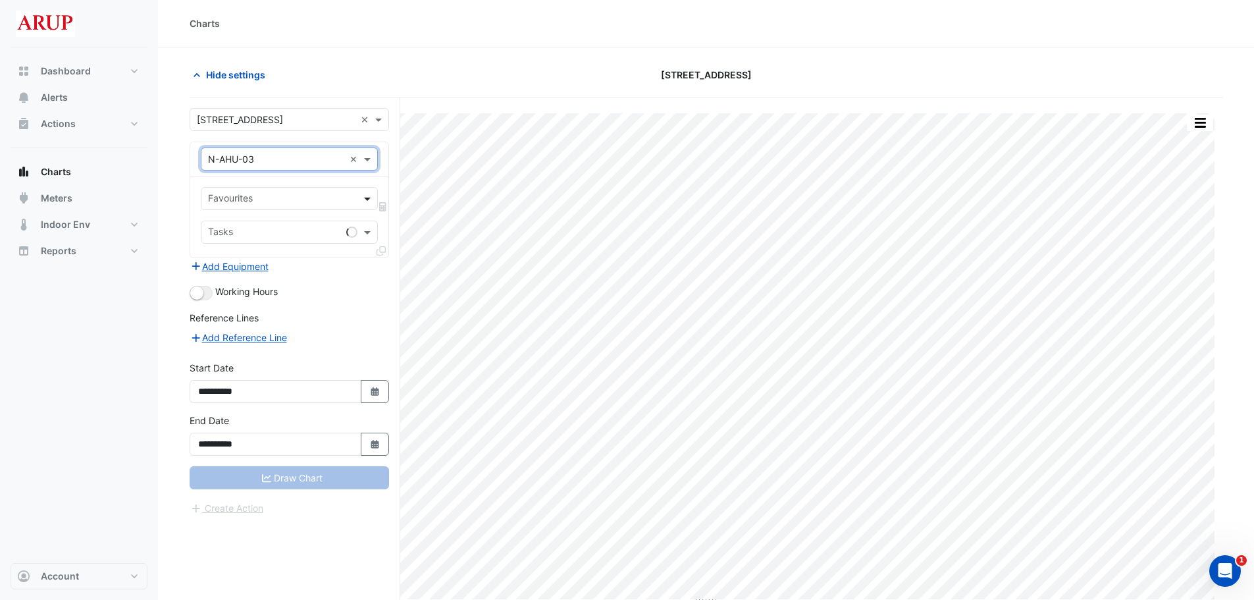
click at [365, 194] on span at bounding box center [369, 199] width 16 height 14
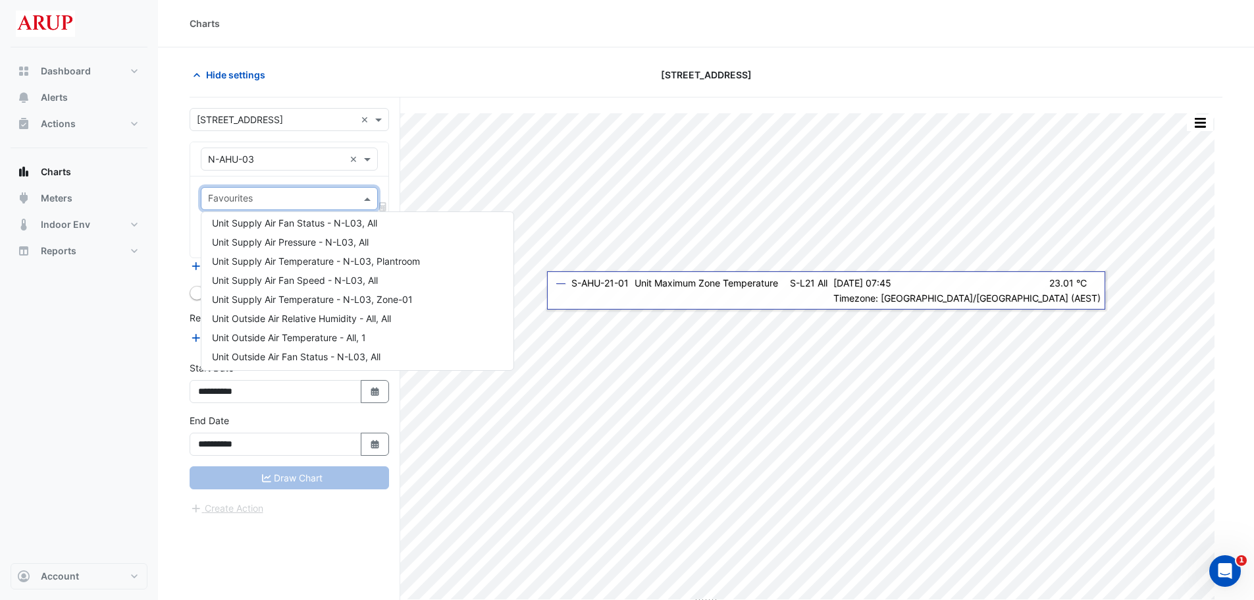
scroll to position [349, 0]
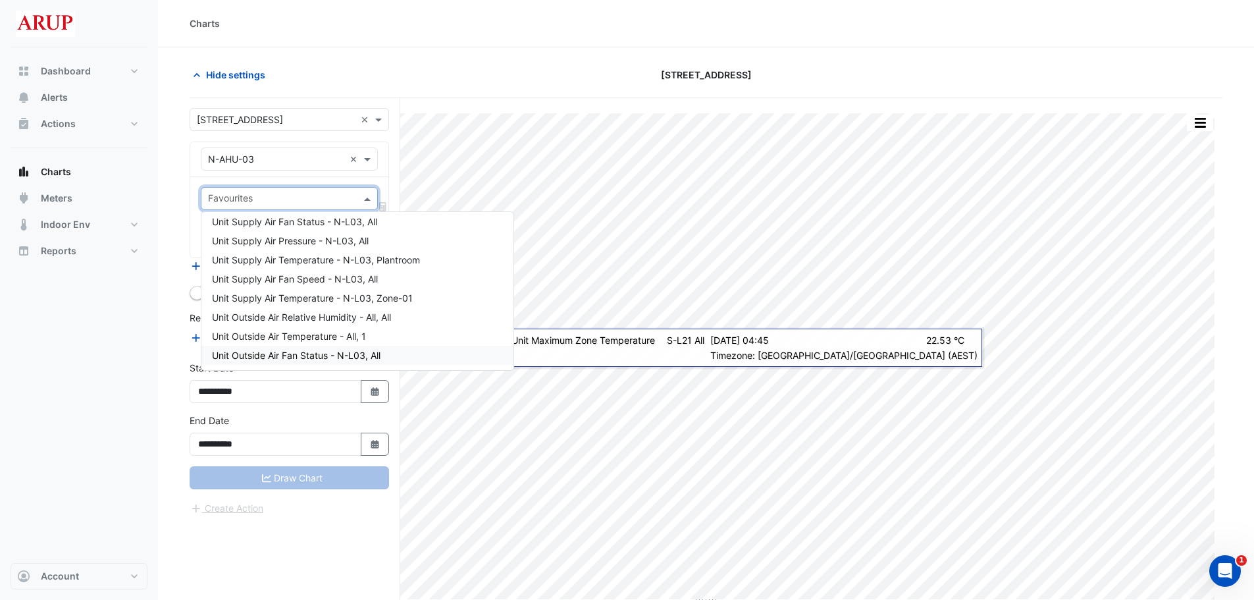
click at [142, 350] on div "Dashboard Portfolio Ratings Performance Alerts Actions Site Manager Charts" at bounding box center [79, 305] width 137 height 516
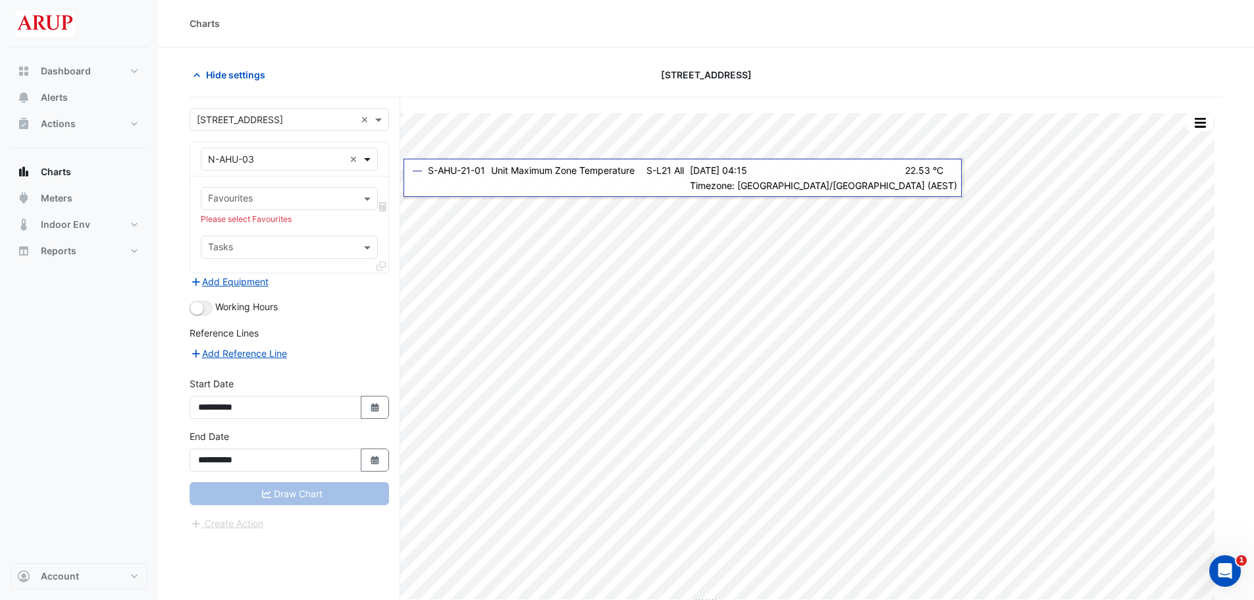
click at [368, 159] on span at bounding box center [369, 159] width 16 height 14
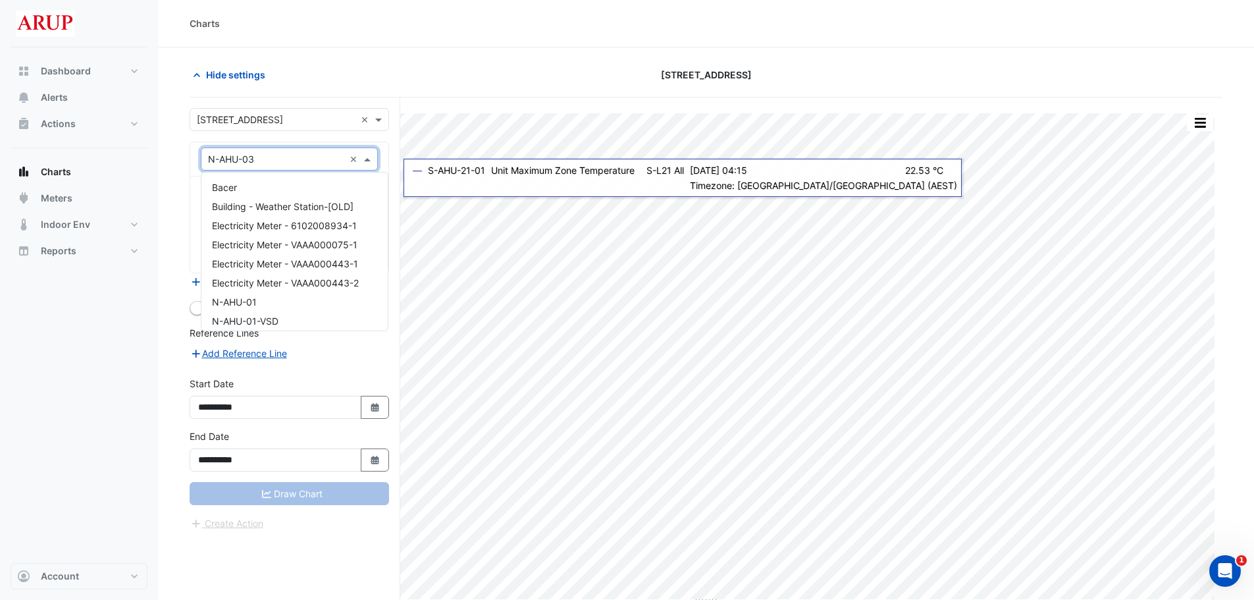
scroll to position [196, 0]
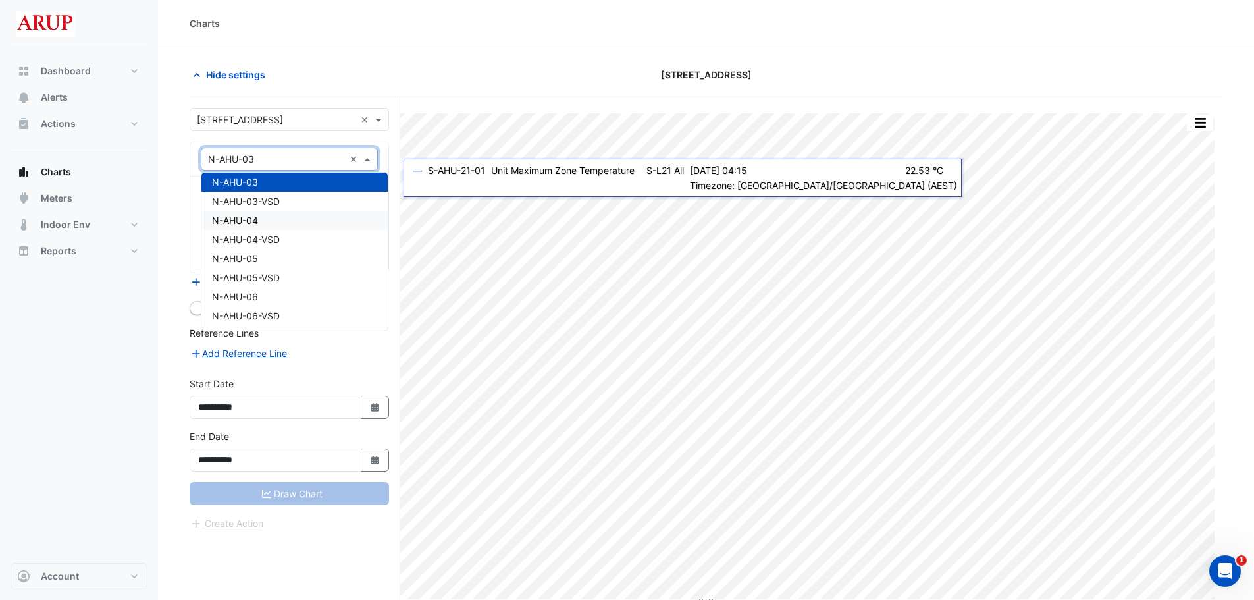
click at [296, 223] on div "N-AHU-04" at bounding box center [294, 220] width 186 height 19
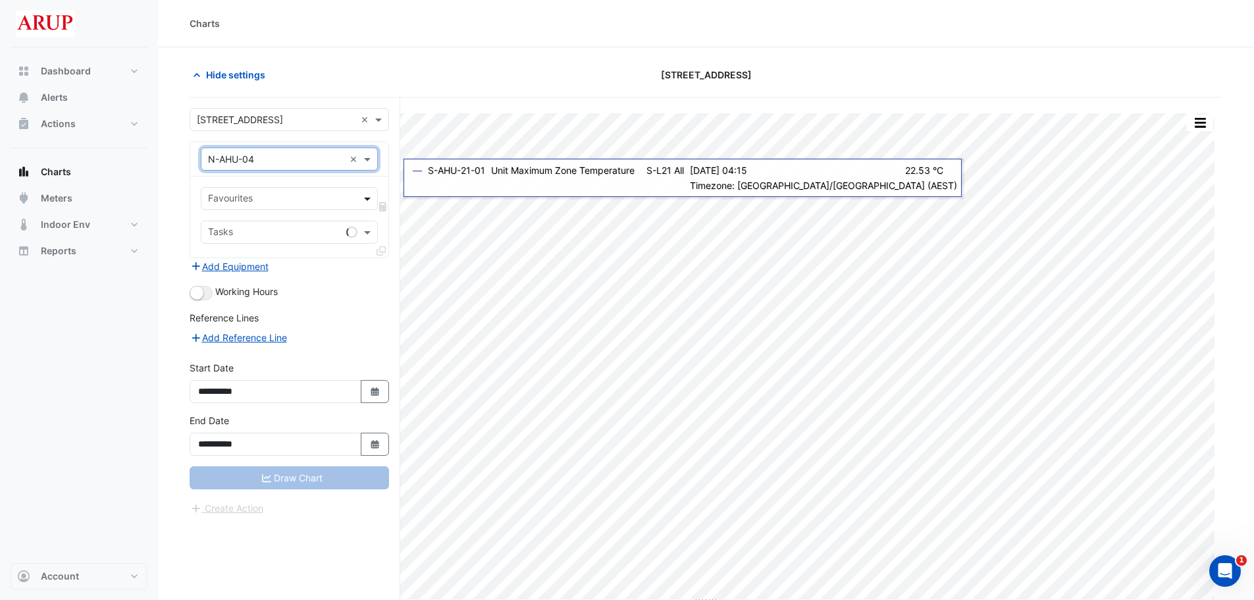
click at [362, 196] on span at bounding box center [369, 199] width 16 height 14
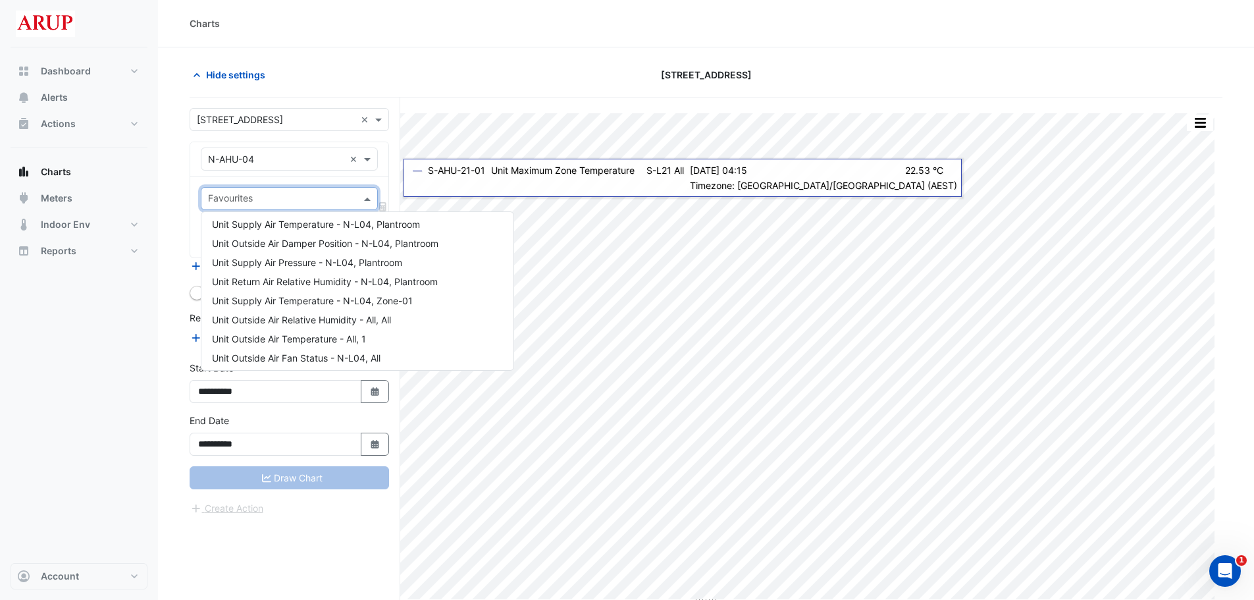
scroll to position [349, 0]
click at [143, 330] on div "Dashboard Portfolio Ratings Performance Alerts Actions Site Manager Charts" at bounding box center [79, 305] width 137 height 516
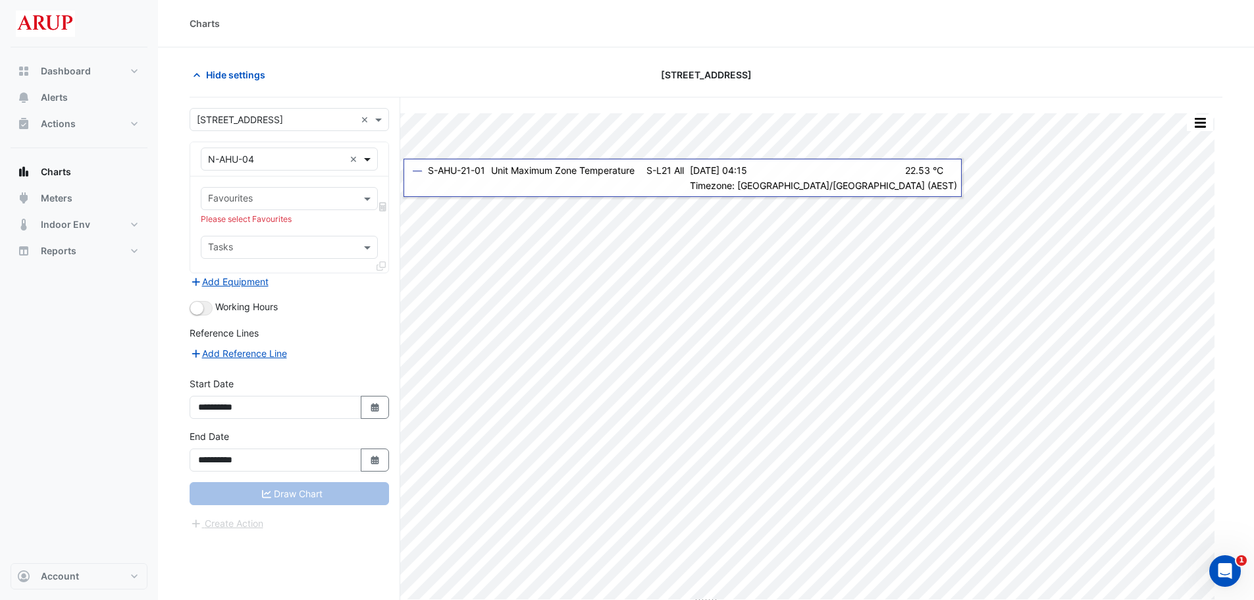
click at [371, 155] on span at bounding box center [369, 159] width 16 height 14
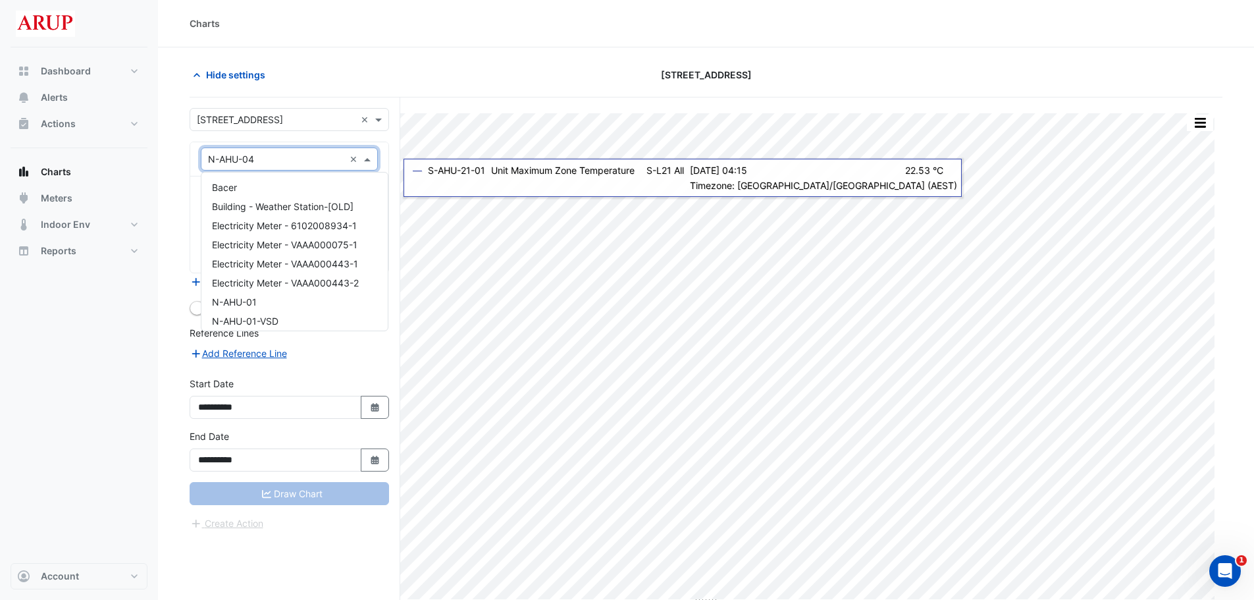
scroll to position [234, 0]
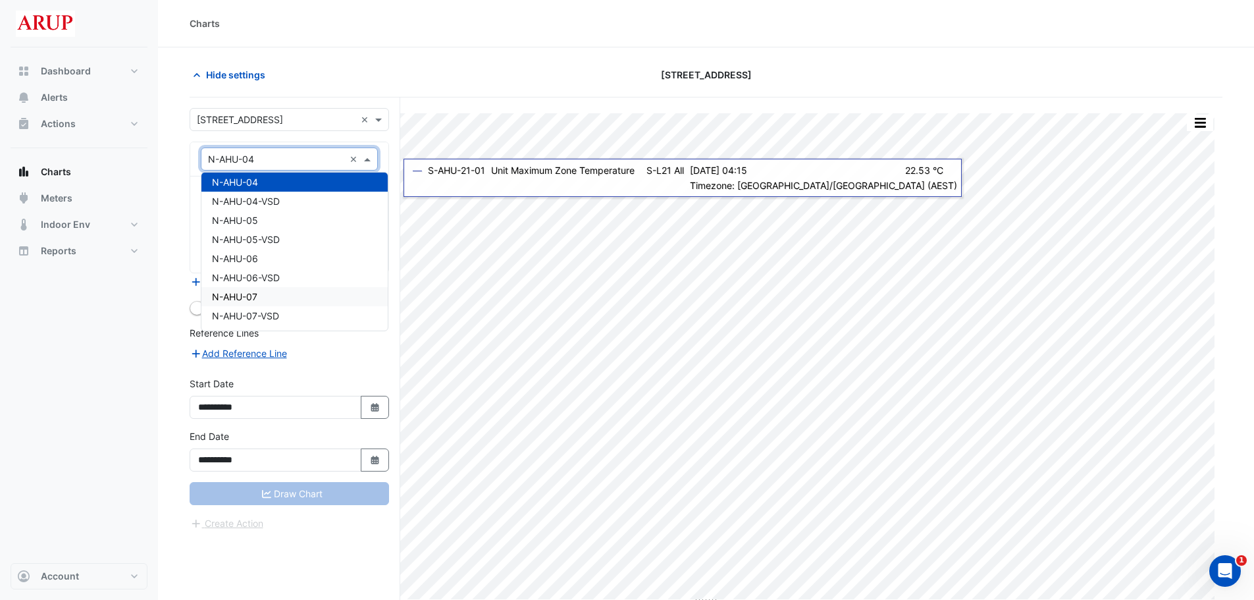
click at [313, 293] on div "N-AHU-07" at bounding box center [294, 296] width 186 height 19
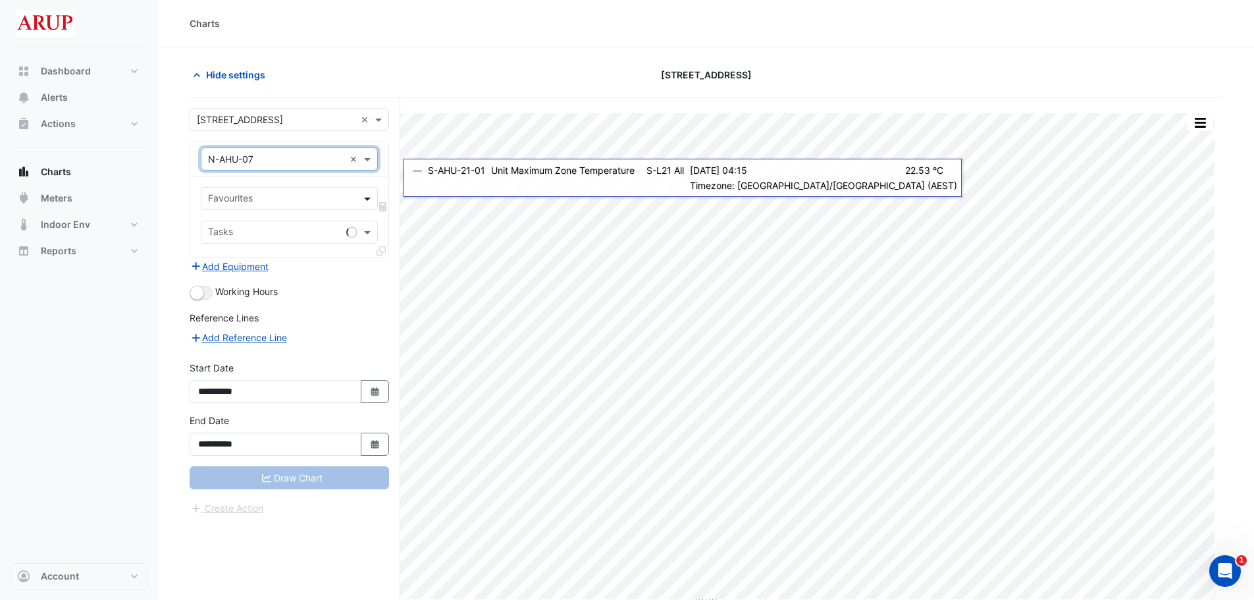
click at [373, 195] on span at bounding box center [369, 199] width 16 height 14
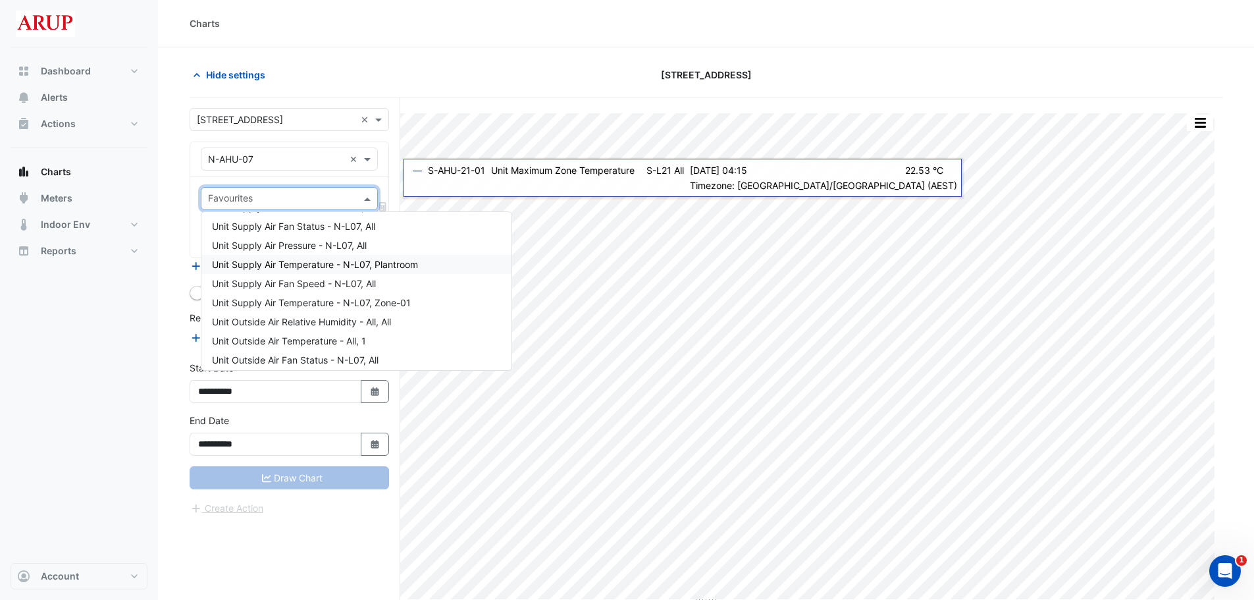
scroll to position [349, 0]
click at [365, 157] on span at bounding box center [369, 159] width 16 height 14
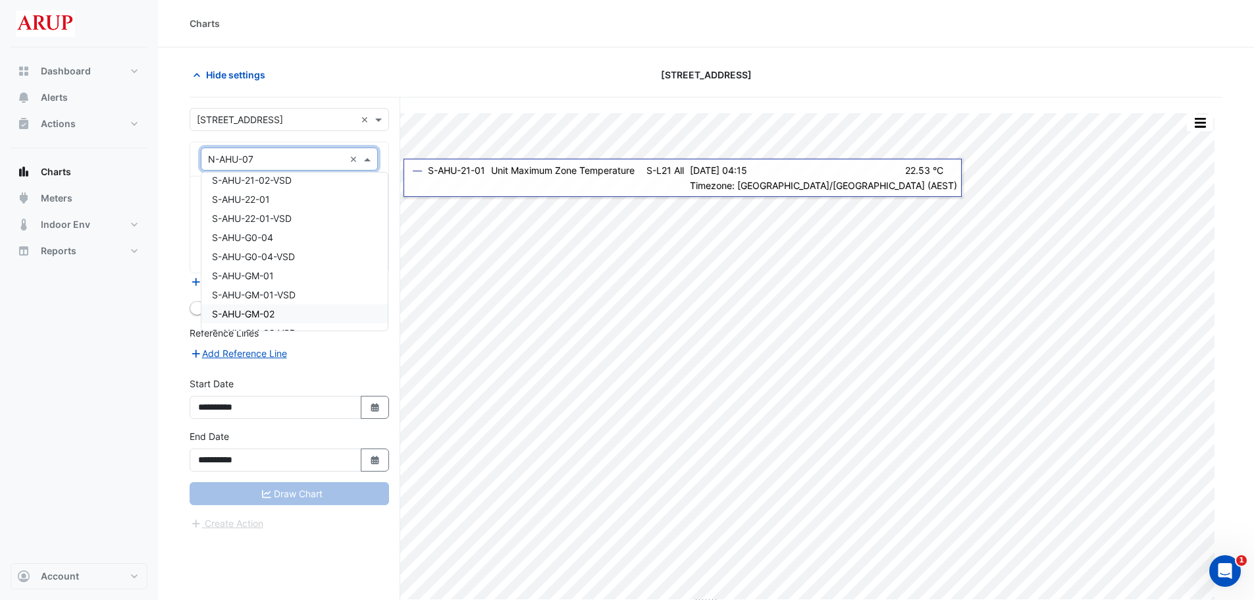
scroll to position [6338, 0]
click at [325, 263] on div "S-AHU-22-01" at bounding box center [294, 264] width 186 height 19
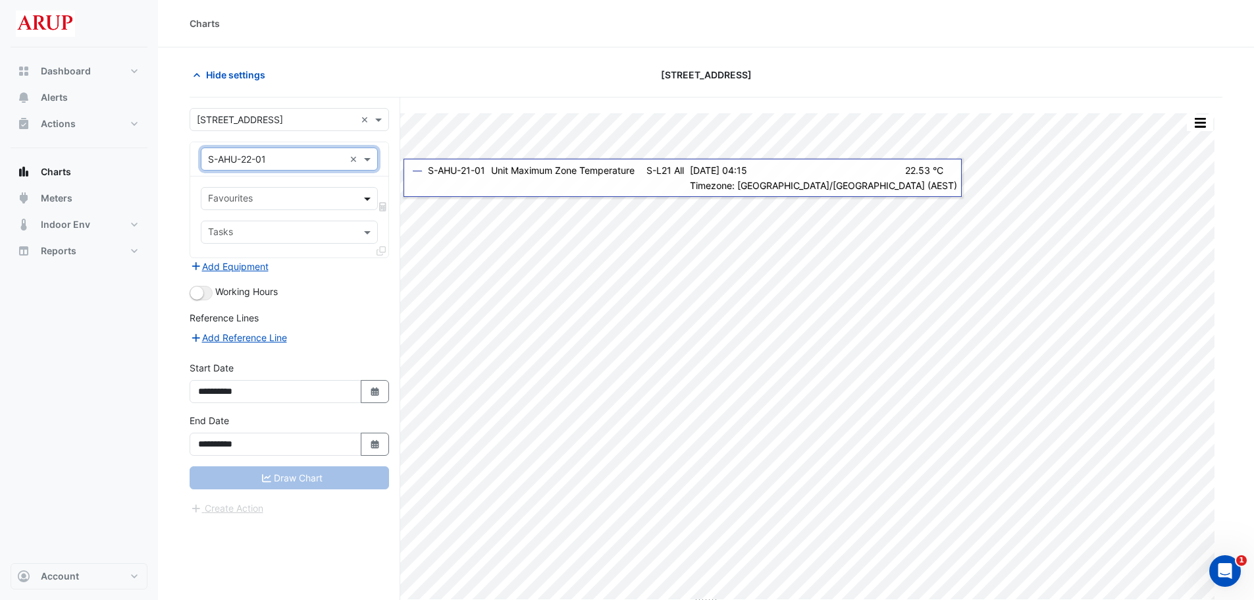
click at [365, 201] on span at bounding box center [369, 199] width 16 height 14
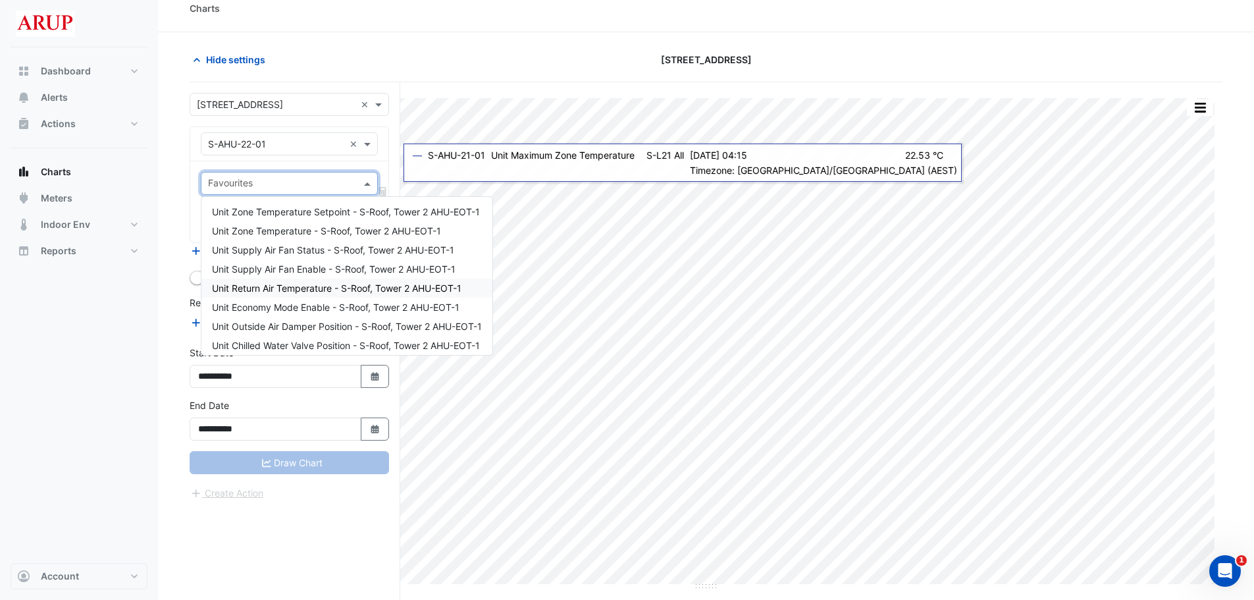
scroll to position [0, 0]
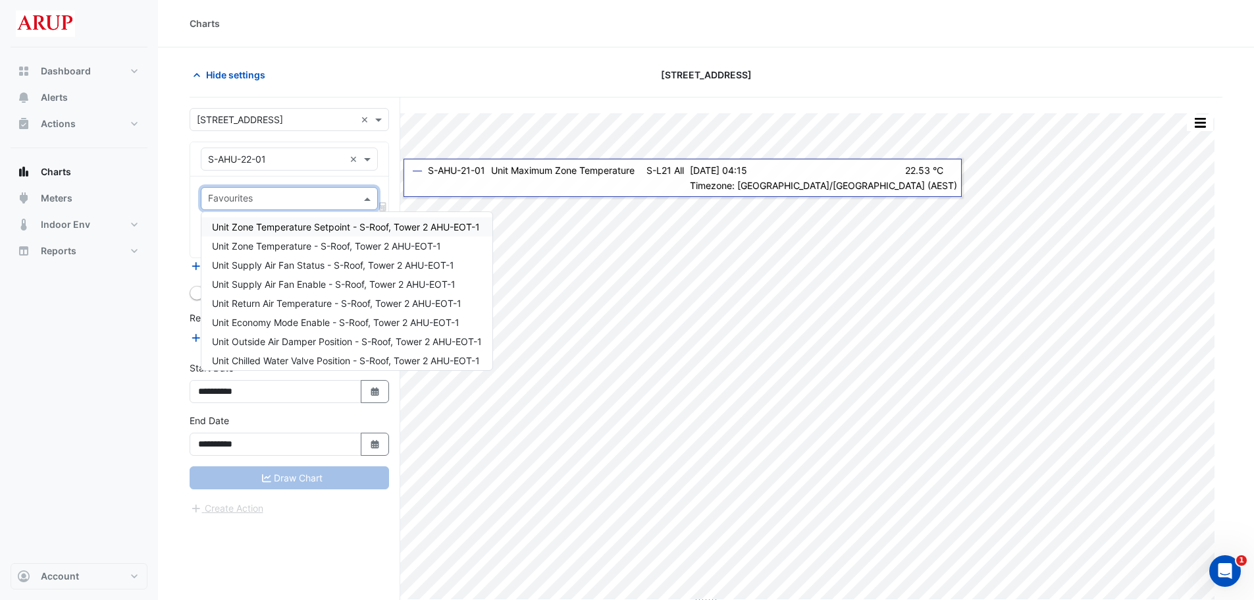
click at [370, 199] on span at bounding box center [369, 199] width 16 height 14
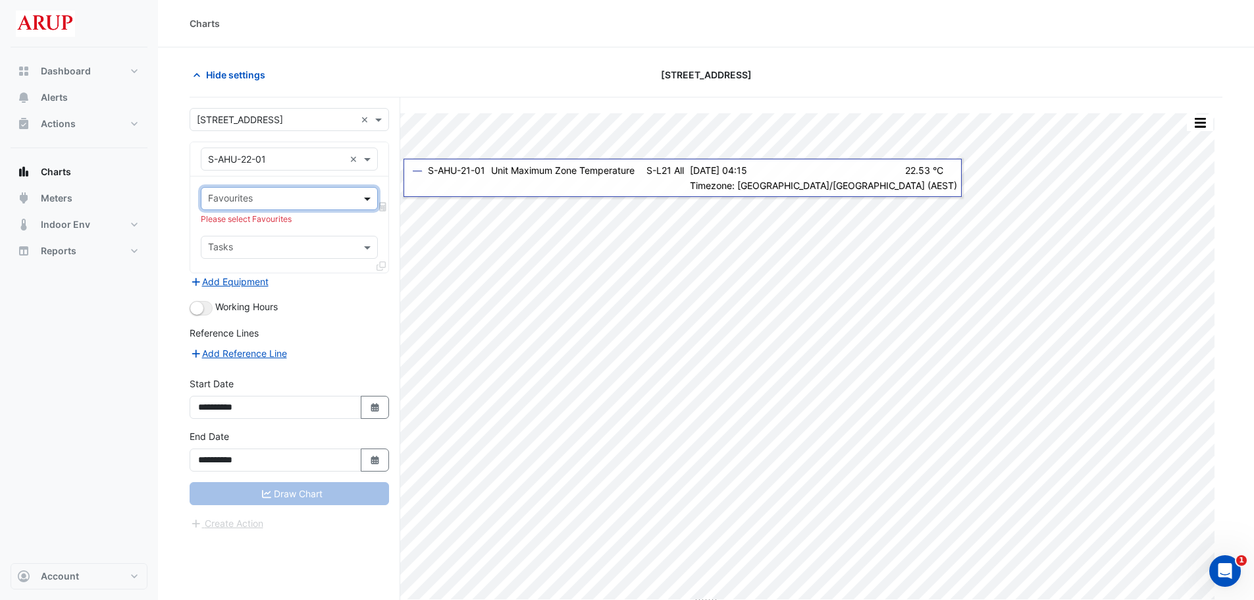
click at [370, 199] on span at bounding box center [369, 199] width 16 height 14
click at [368, 156] on span at bounding box center [369, 159] width 16 height 14
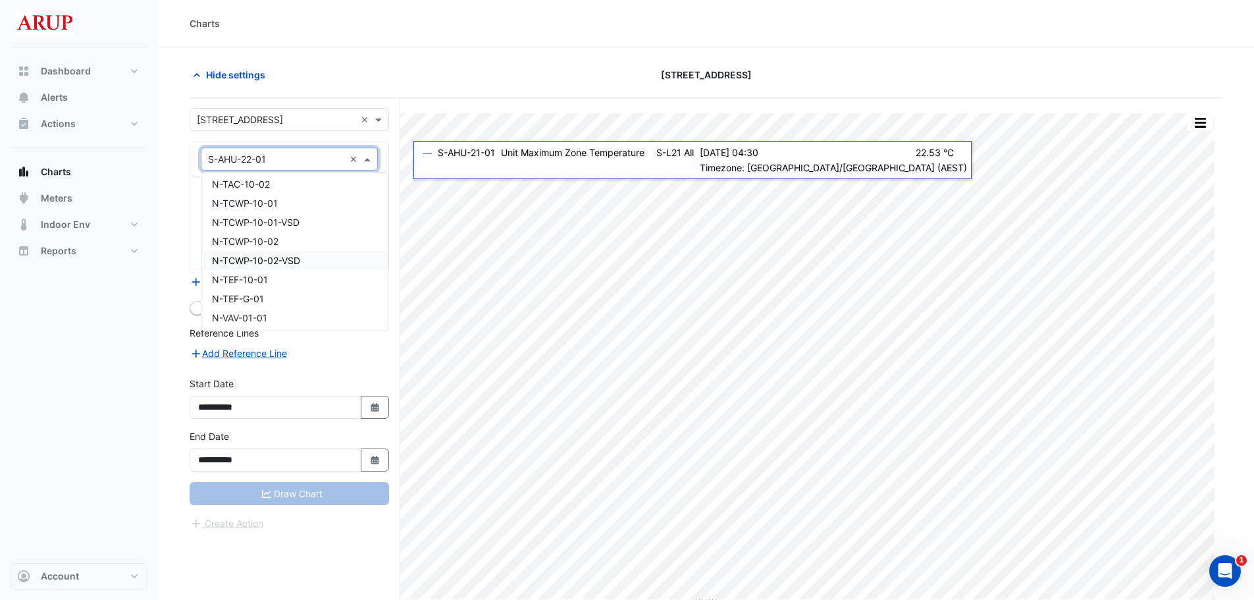
scroll to position [1119, 0]
click at [287, 252] on div "N-VAV-01-01" at bounding box center [294, 251] width 186 height 19
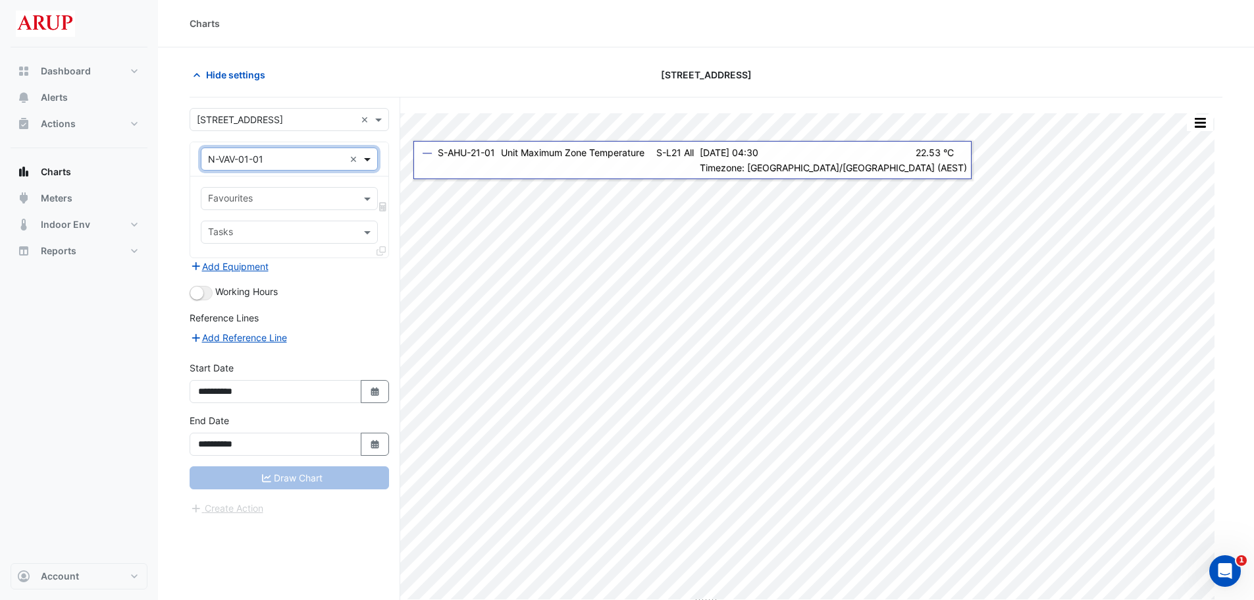
click at [368, 161] on span at bounding box center [369, 159] width 16 height 14
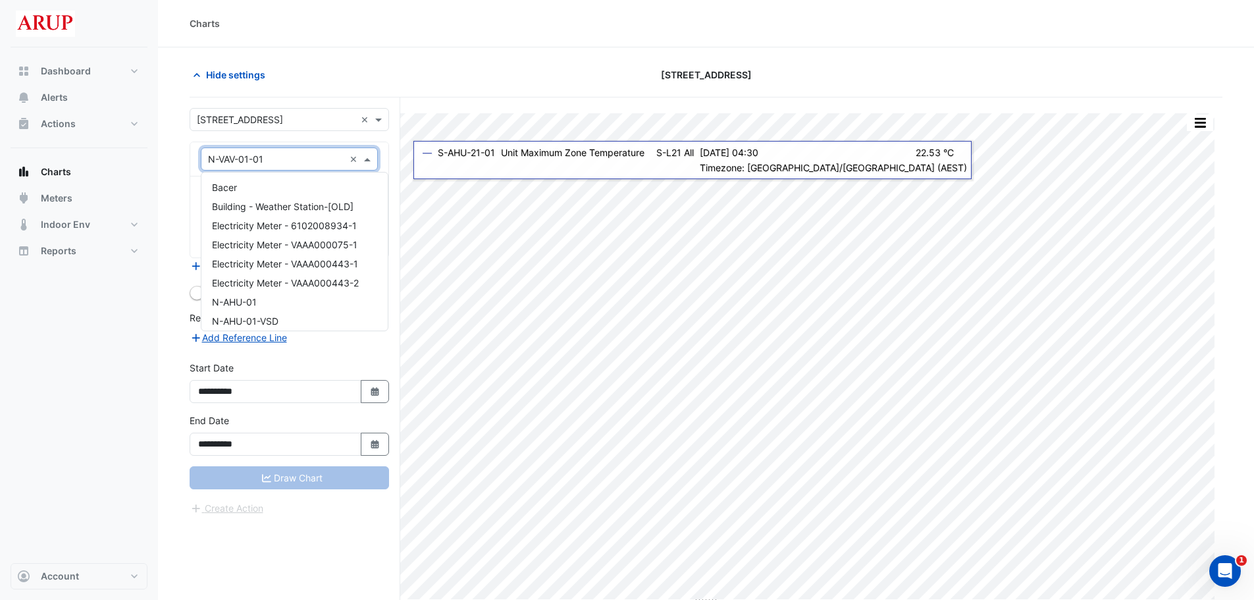
scroll to position [1189, 0]
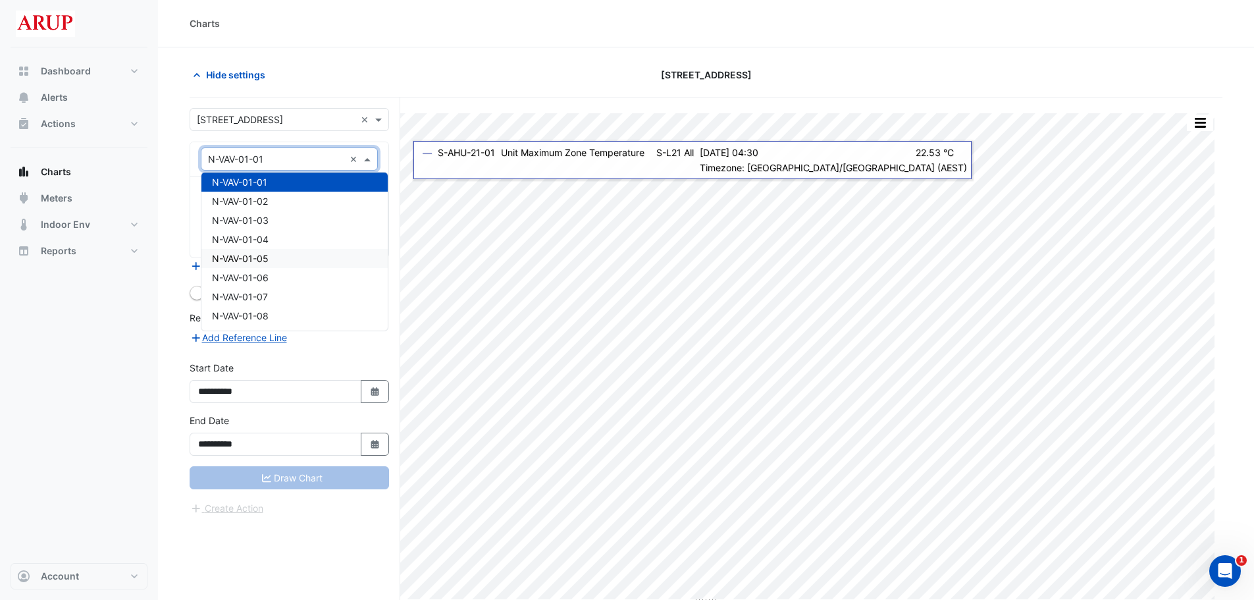
click at [174, 225] on section "Hide settings [STREET_ADDRESS] Print Save as JPEG Save as PNG Pivot Data Table …" at bounding box center [706, 348] width 1096 height 602
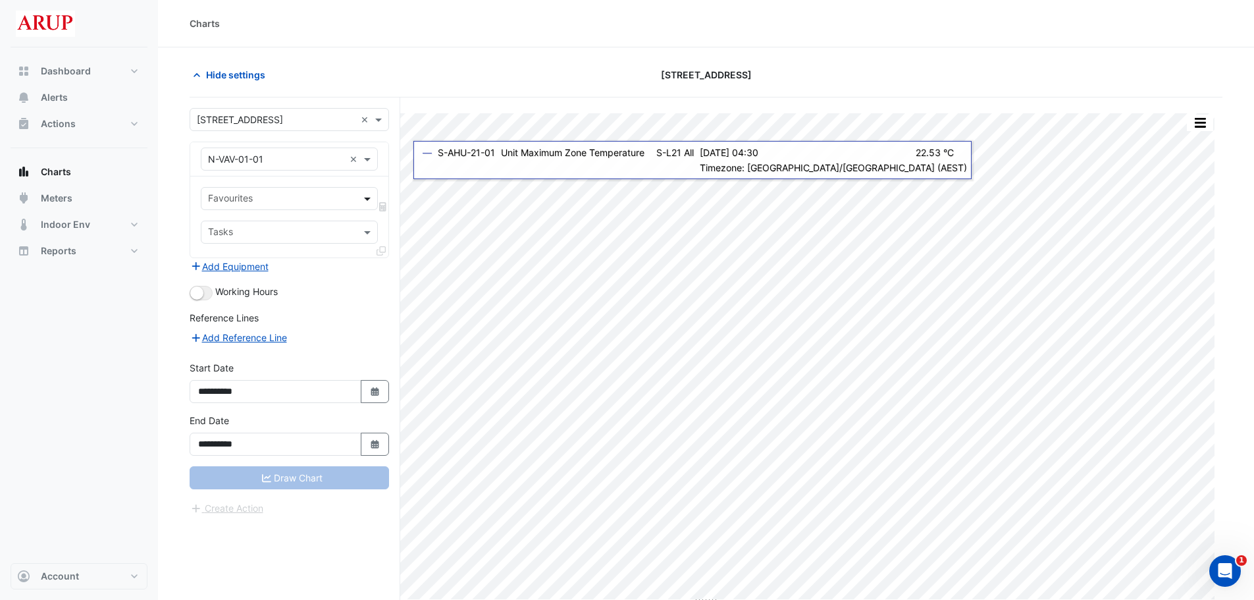
click at [369, 200] on span at bounding box center [369, 199] width 16 height 14
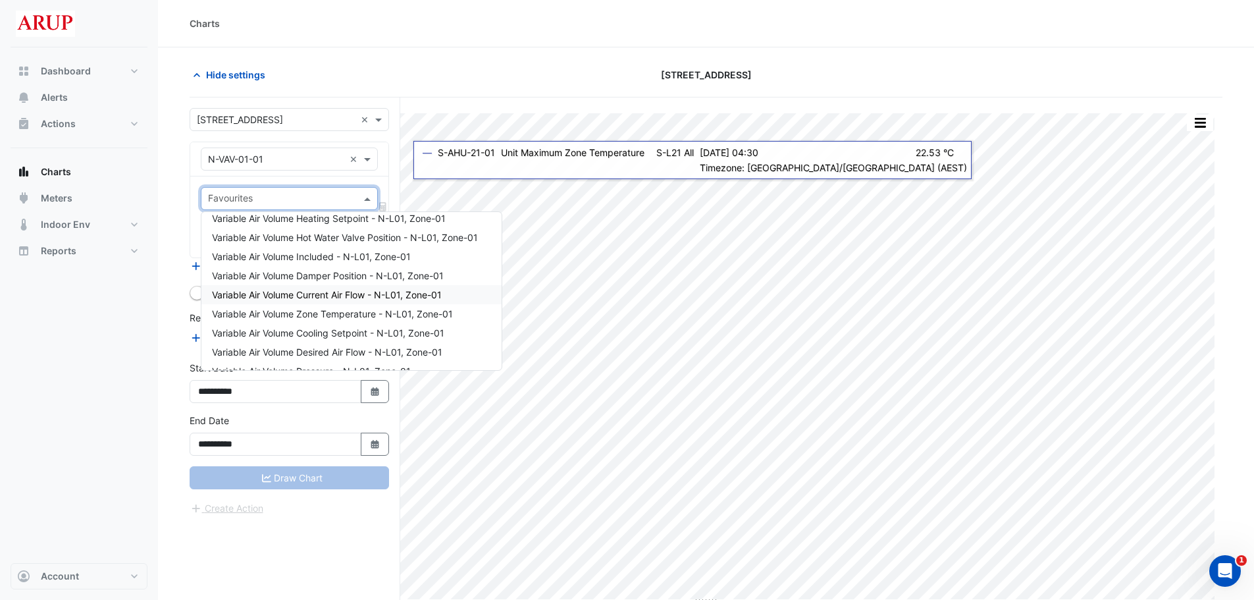
scroll to position [132, 0]
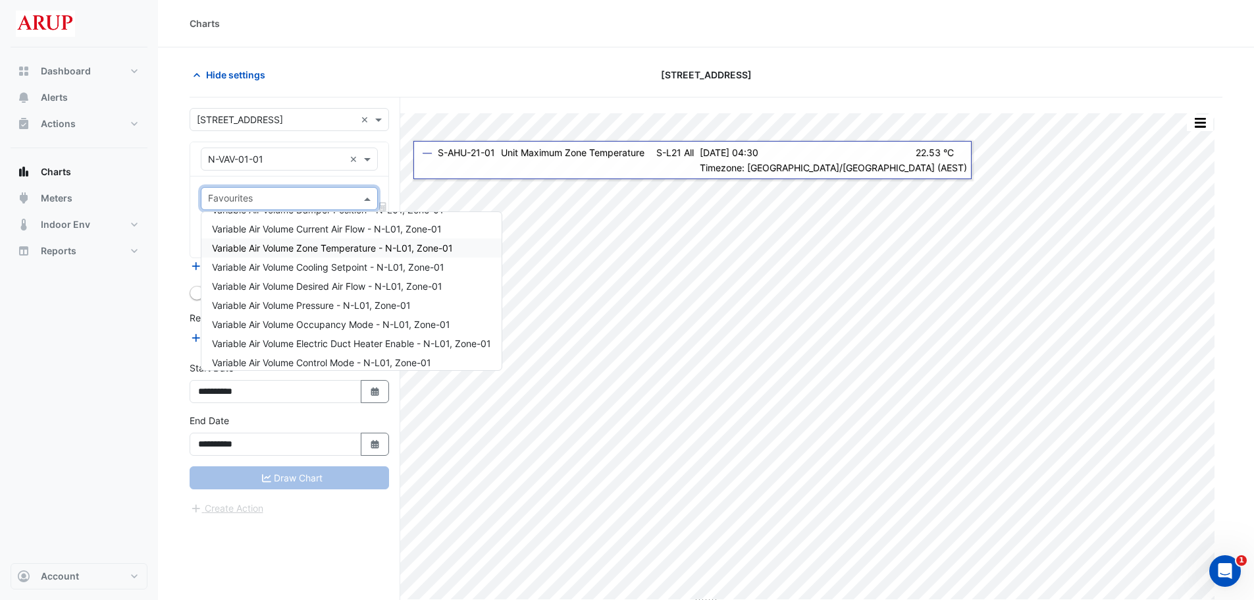
click at [358, 245] on span "Variable Air Volume Zone Temperature - N-L01, Zone-01" at bounding box center [332, 247] width 241 height 11
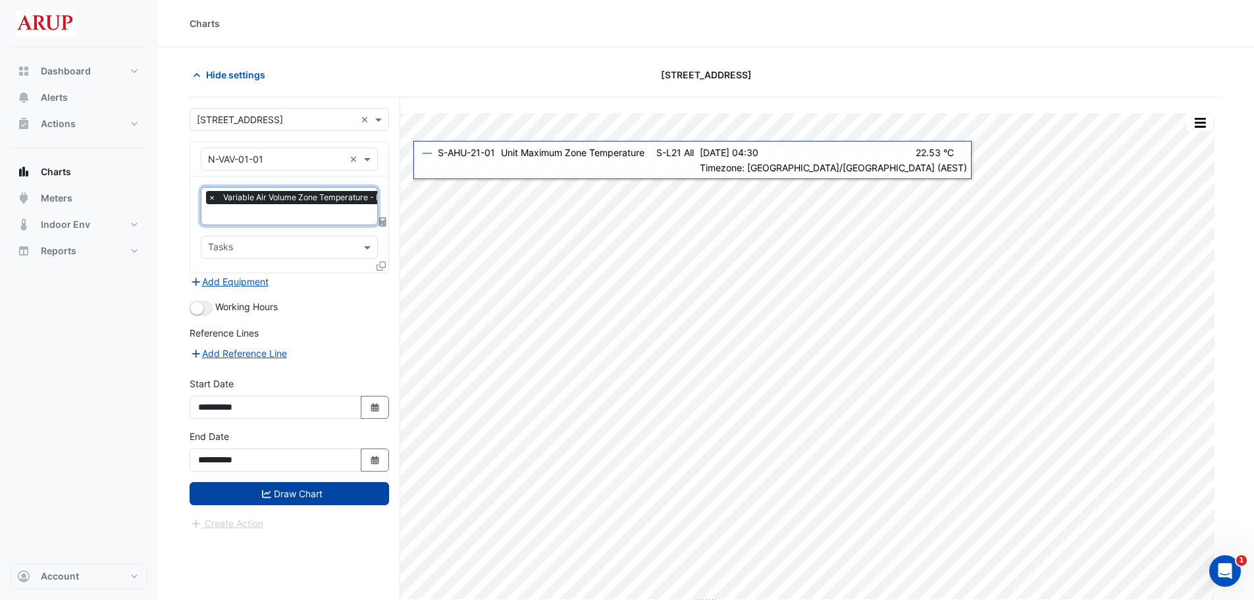
click at [290, 416] on button "Draw Chart" at bounding box center [290, 493] width 200 height 23
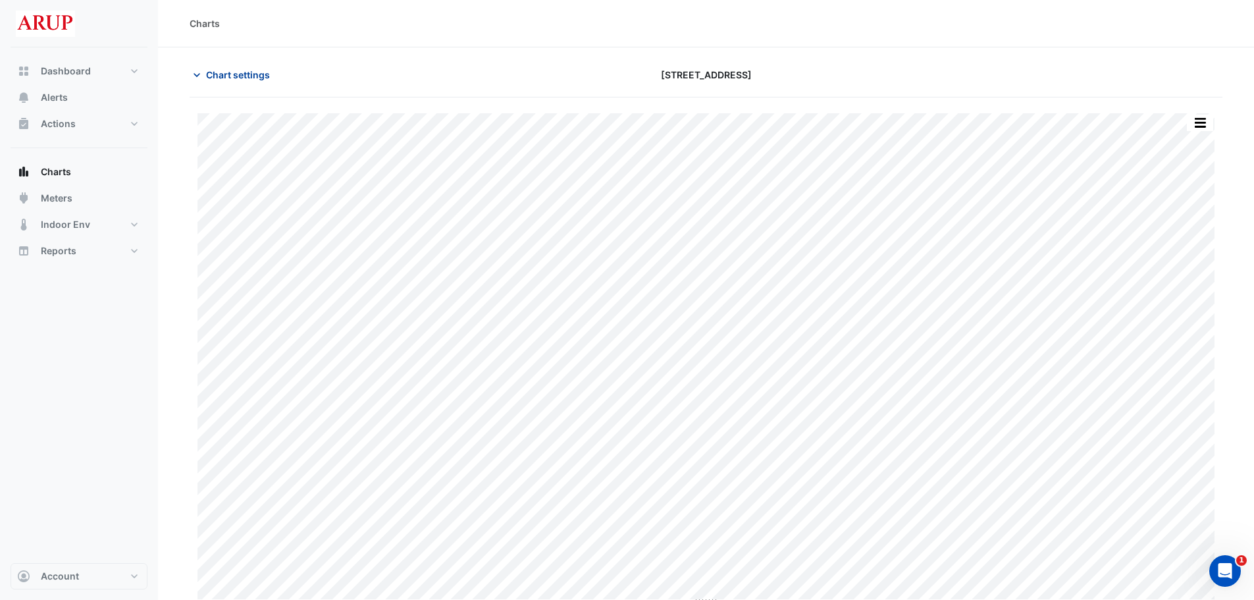
click at [196, 80] on icon "button" at bounding box center [196, 74] width 13 height 13
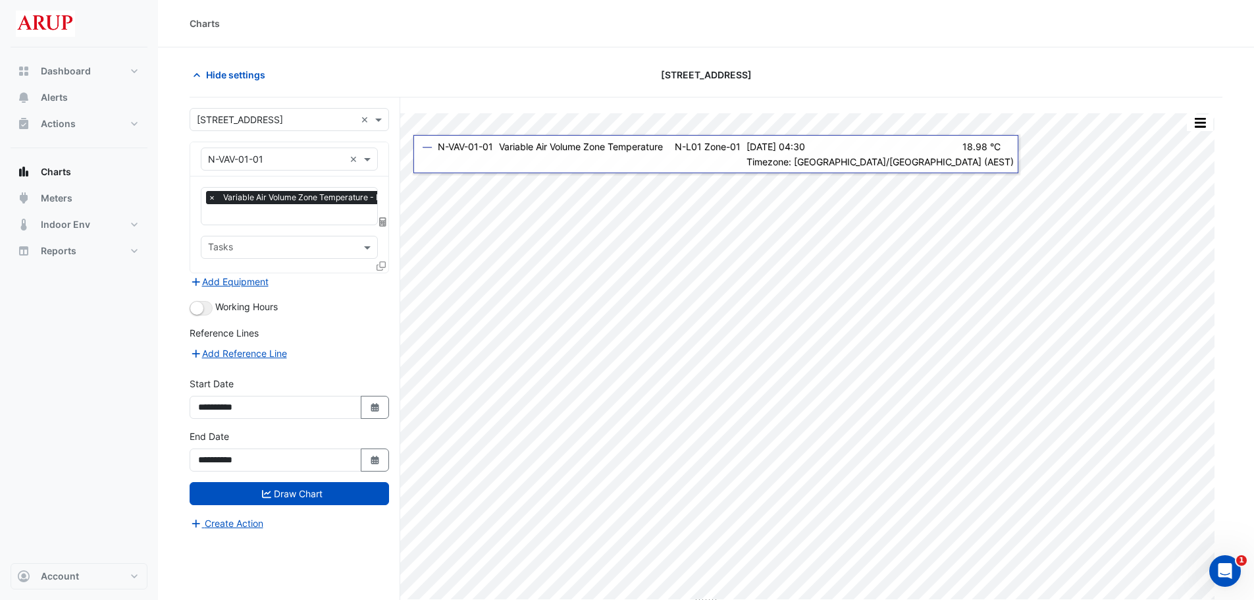
click at [212, 196] on span "×" at bounding box center [212, 197] width 12 height 13
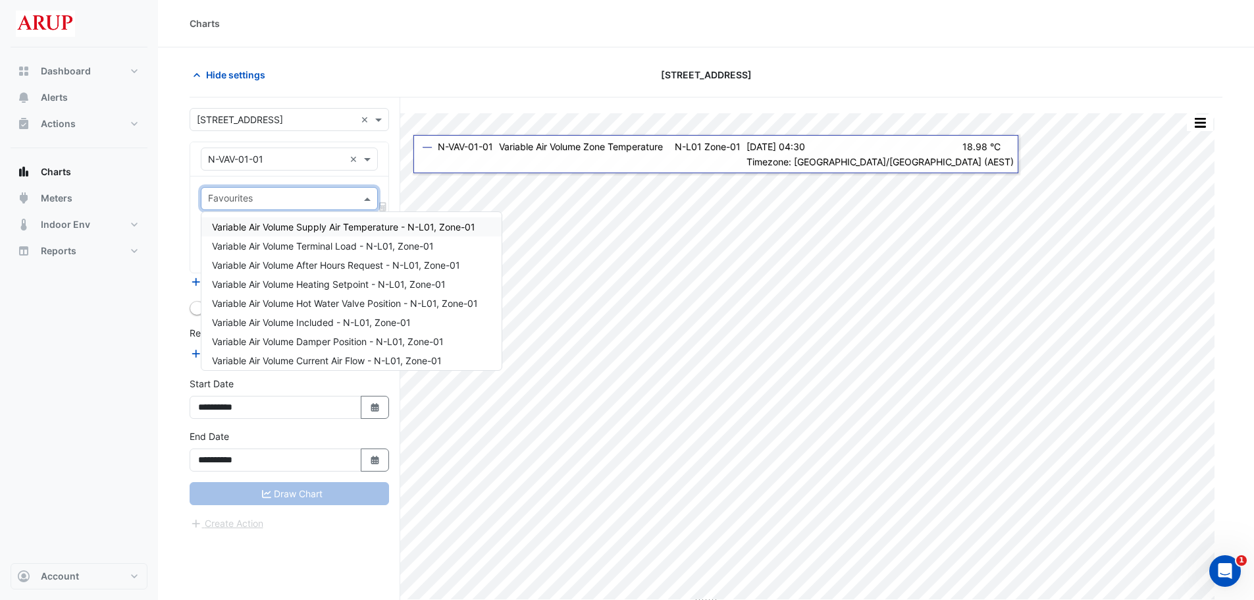
click at [371, 191] on div "Favourites" at bounding box center [289, 198] width 177 height 23
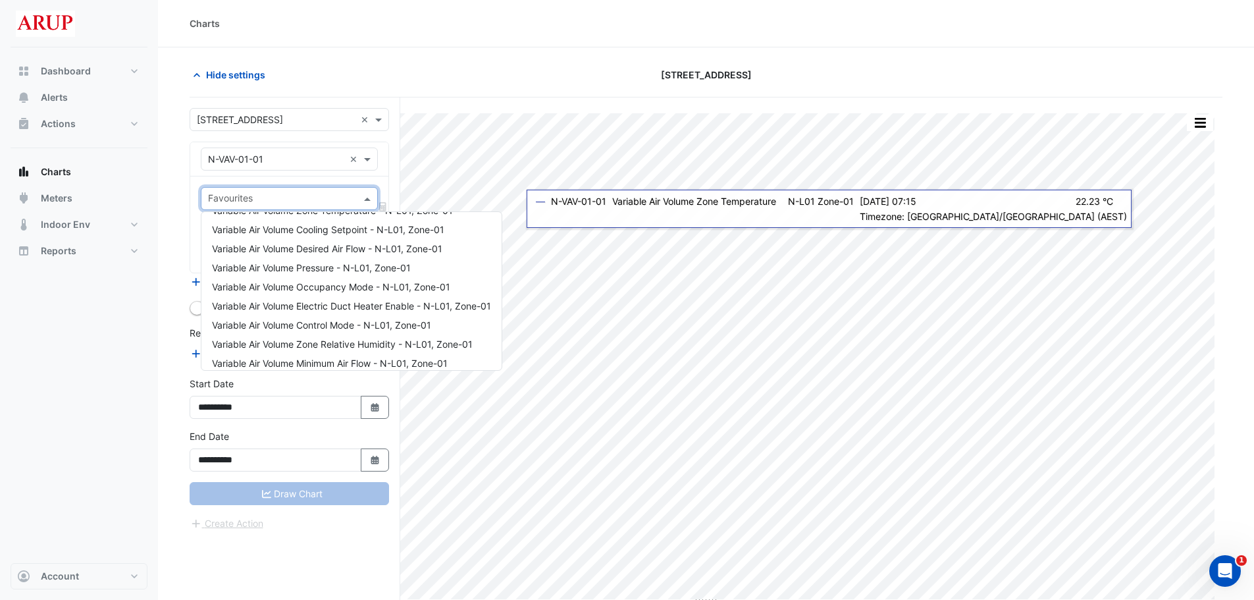
scroll to position [177, 0]
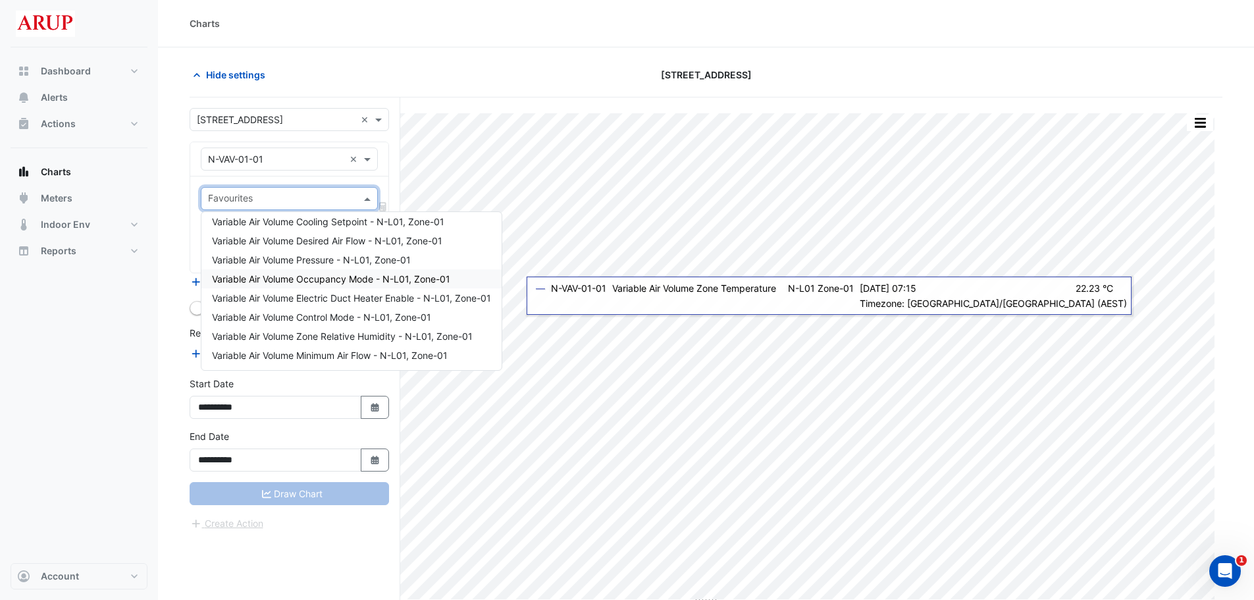
click at [331, 283] on span "Variable Air Volume Occupancy Mode - N-L01, Zone-01" at bounding box center [331, 278] width 238 height 11
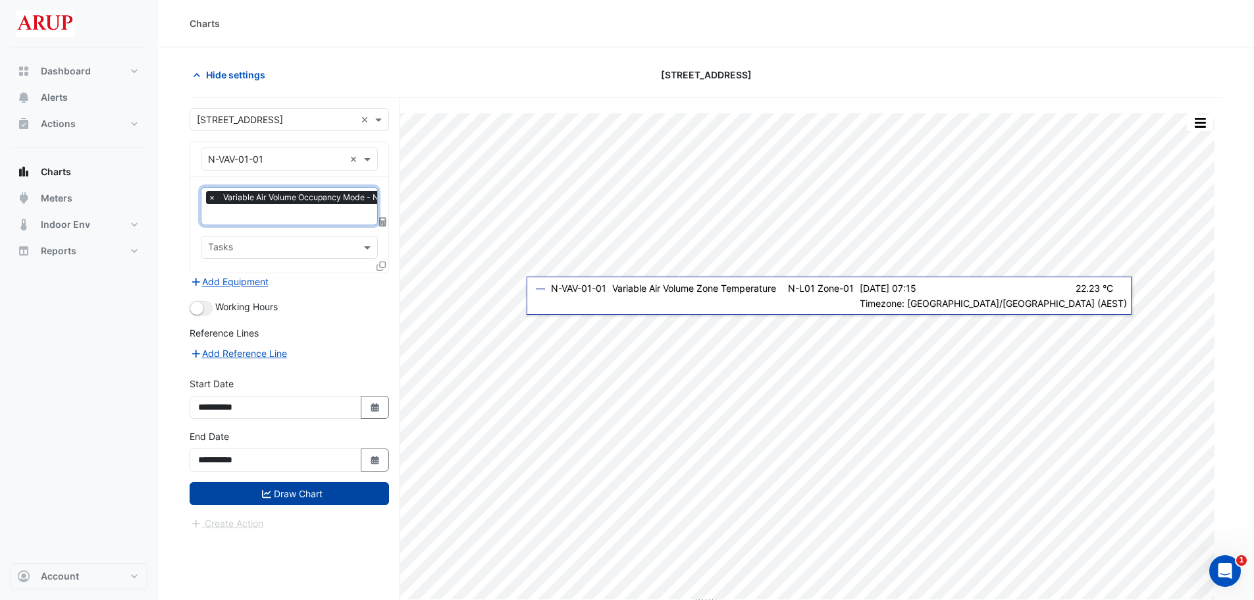
click at [279, 416] on button "Draw Chart" at bounding box center [290, 493] width 200 height 23
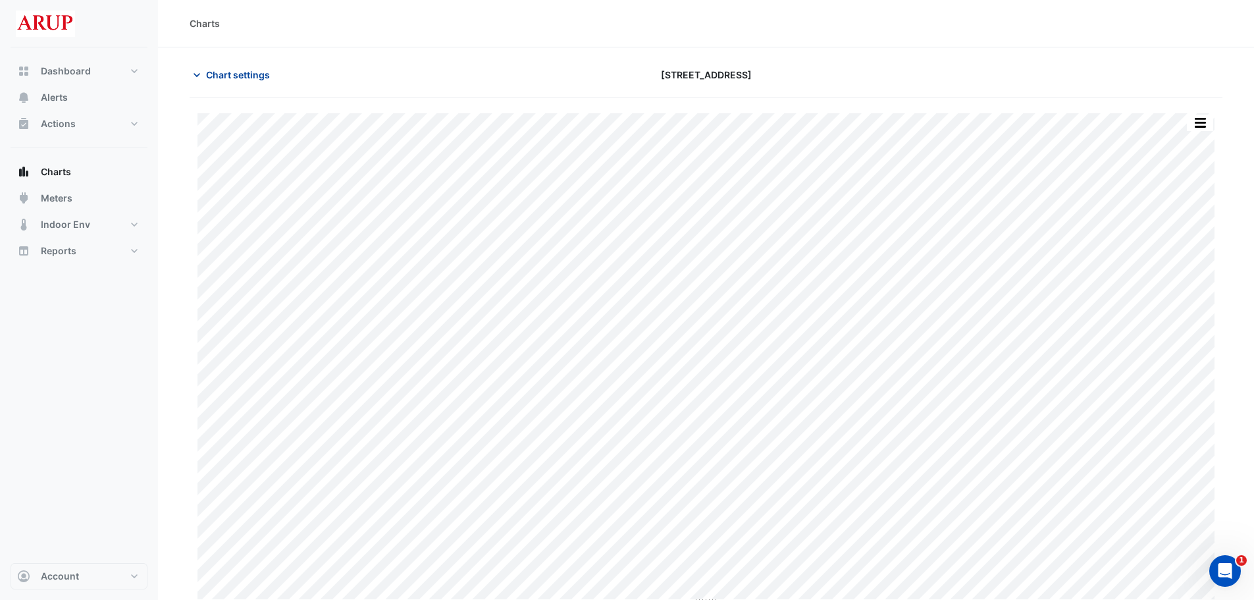
click at [199, 73] on icon "button" at bounding box center [196, 74] width 13 height 13
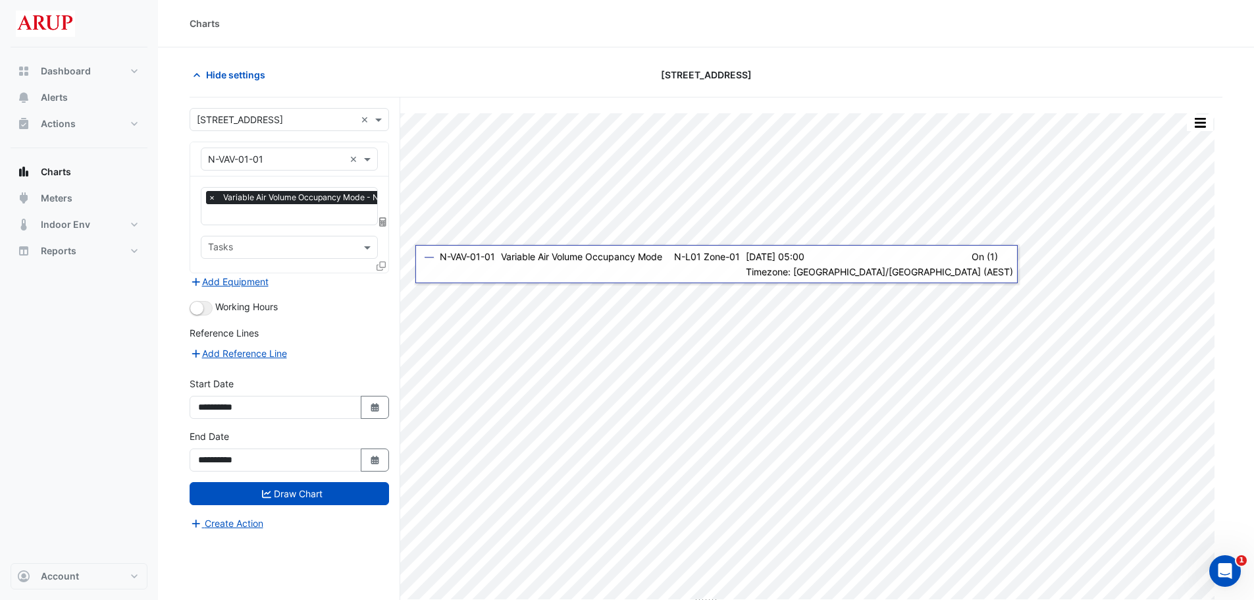
click at [216, 201] on span "×" at bounding box center [212, 197] width 12 height 13
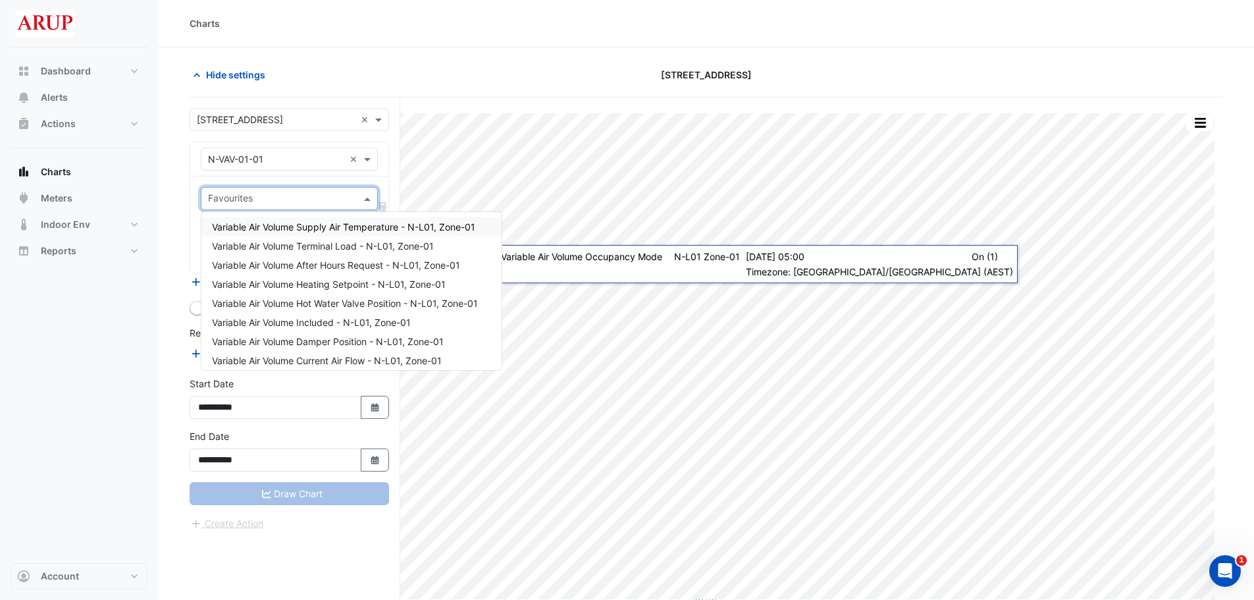
click at [363, 201] on span at bounding box center [369, 199] width 16 height 14
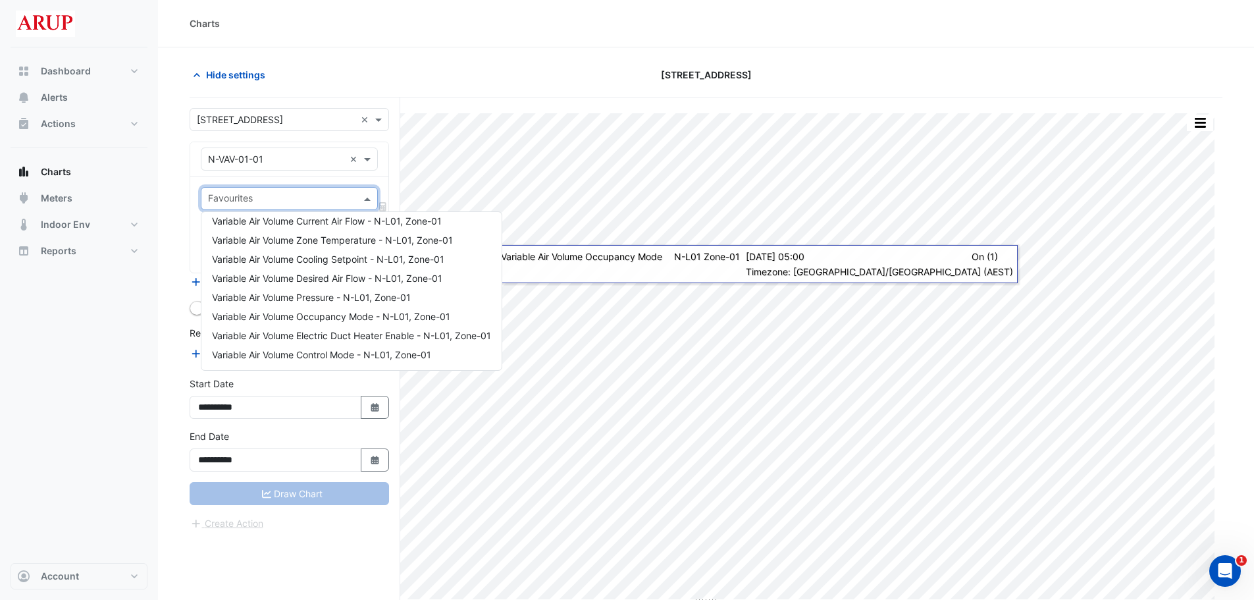
scroll to position [161, 0]
click at [345, 240] on span "Variable Air Volume Cooling Setpoint - N-L01, Zone-01" at bounding box center [328, 237] width 232 height 11
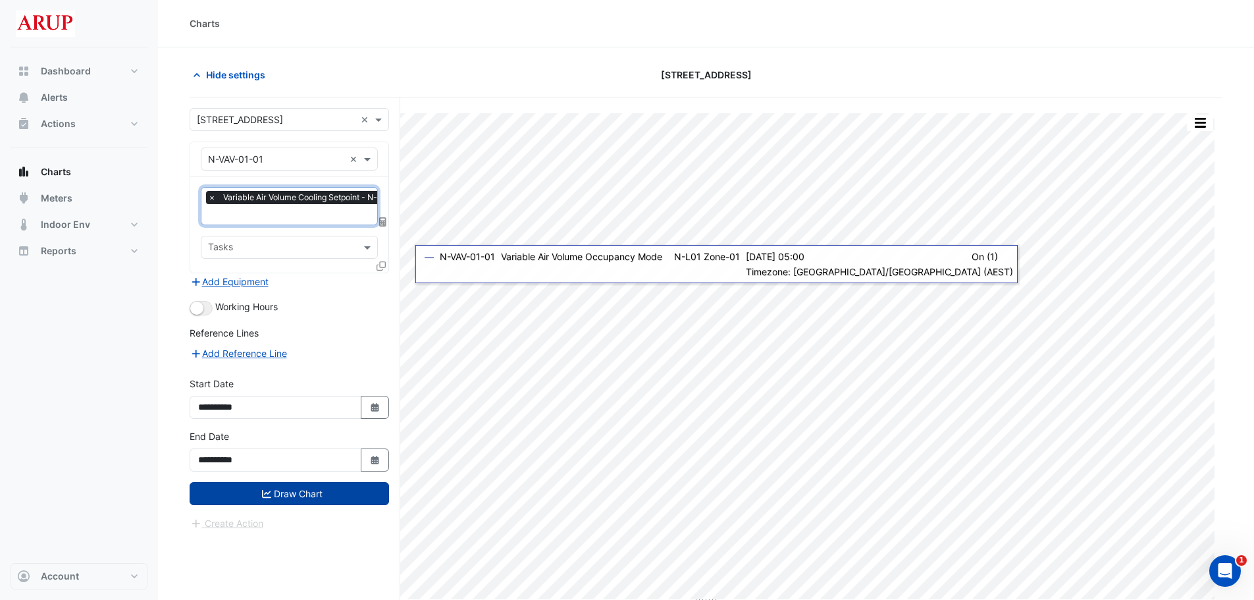
click at [295, 416] on button "Draw Chart" at bounding box center [290, 493] width 200 height 23
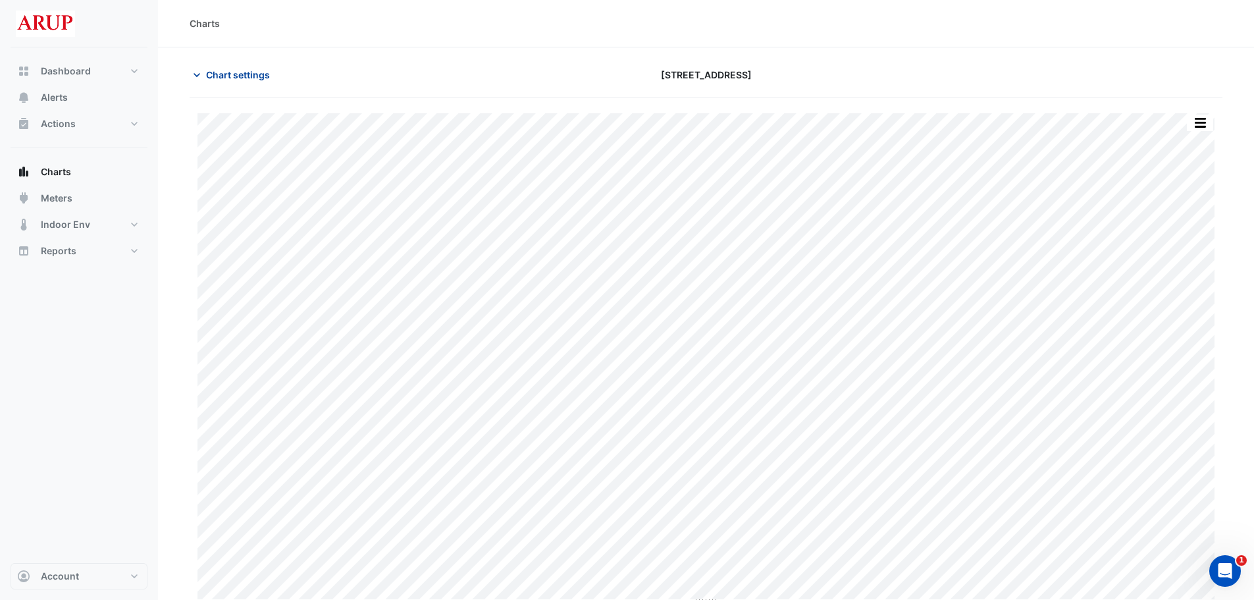
click at [200, 74] on icon "button" at bounding box center [196, 74] width 13 height 13
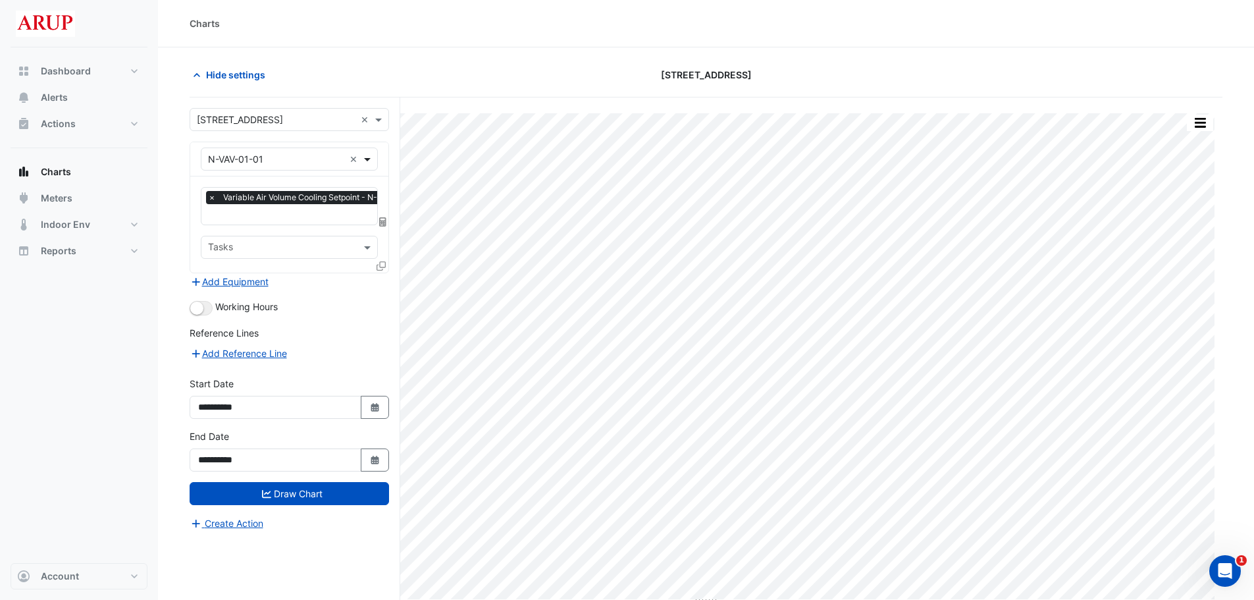
click at [365, 162] on span at bounding box center [369, 159] width 16 height 14
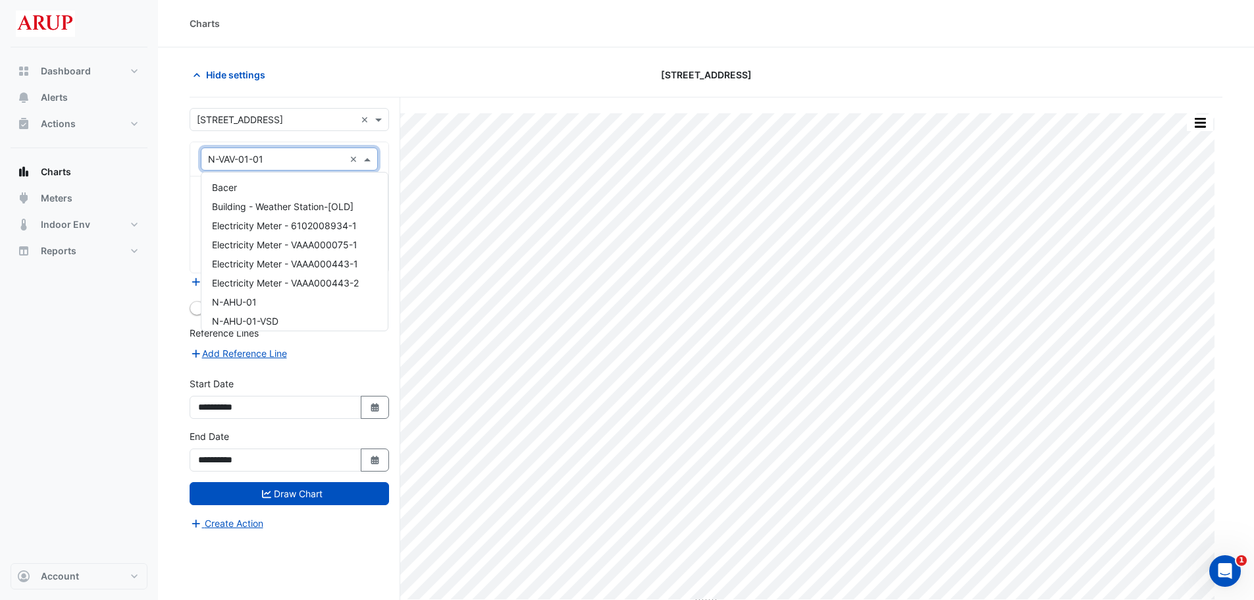
scroll to position [1189, 0]
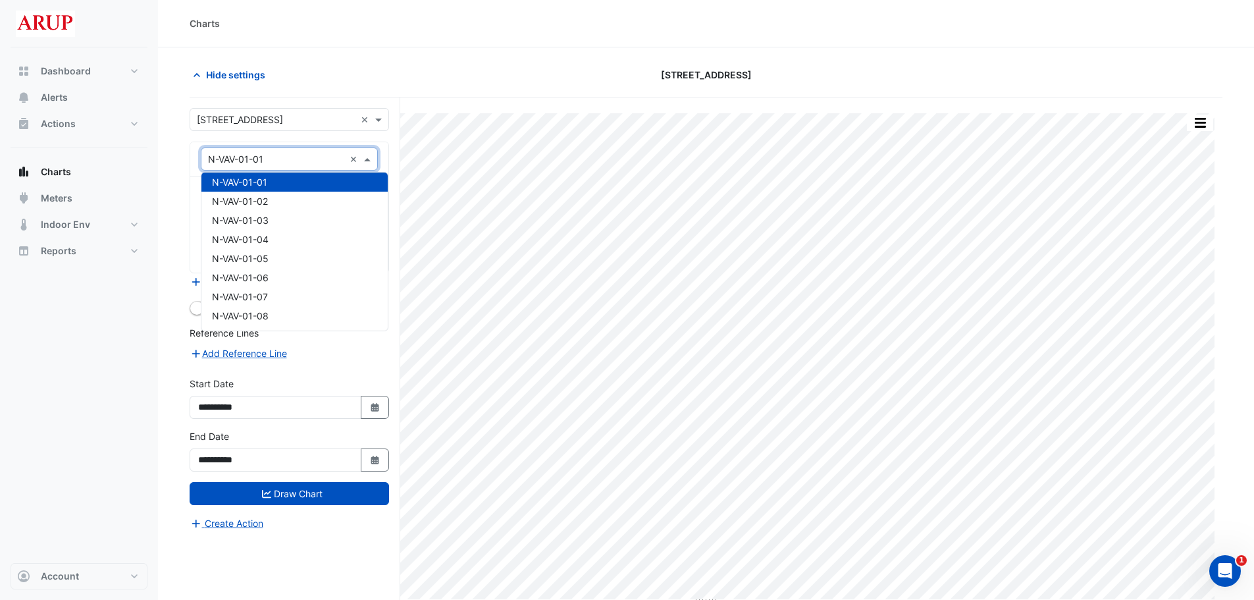
click at [365, 162] on span at bounding box center [369, 159] width 16 height 14
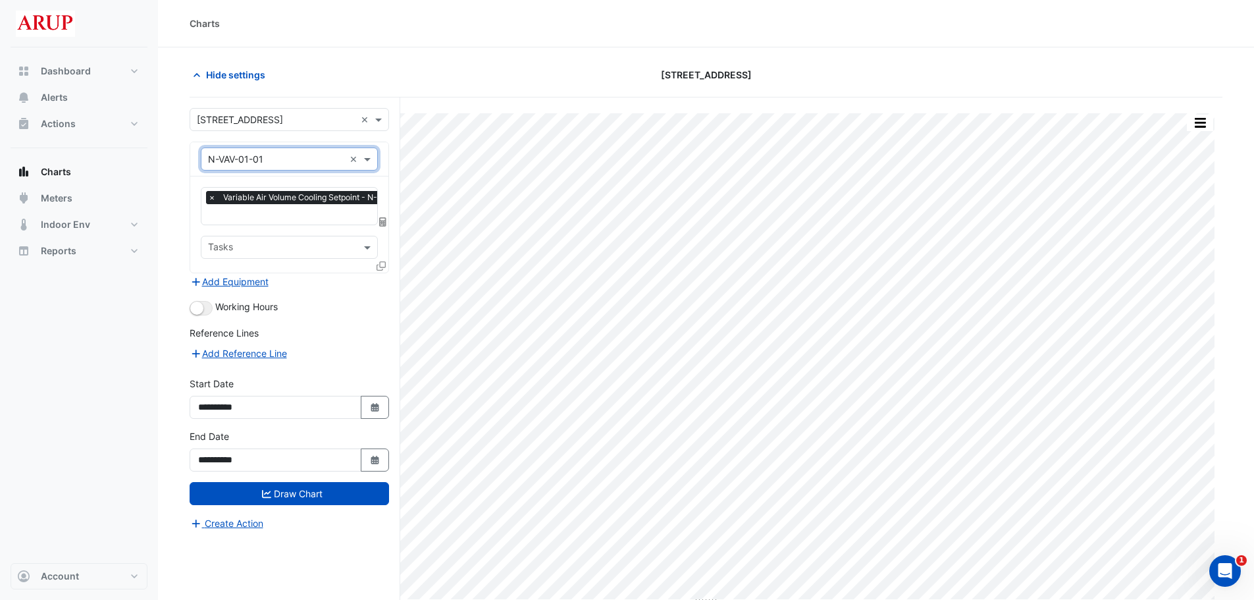
click at [211, 197] on span "×" at bounding box center [212, 197] width 12 height 13
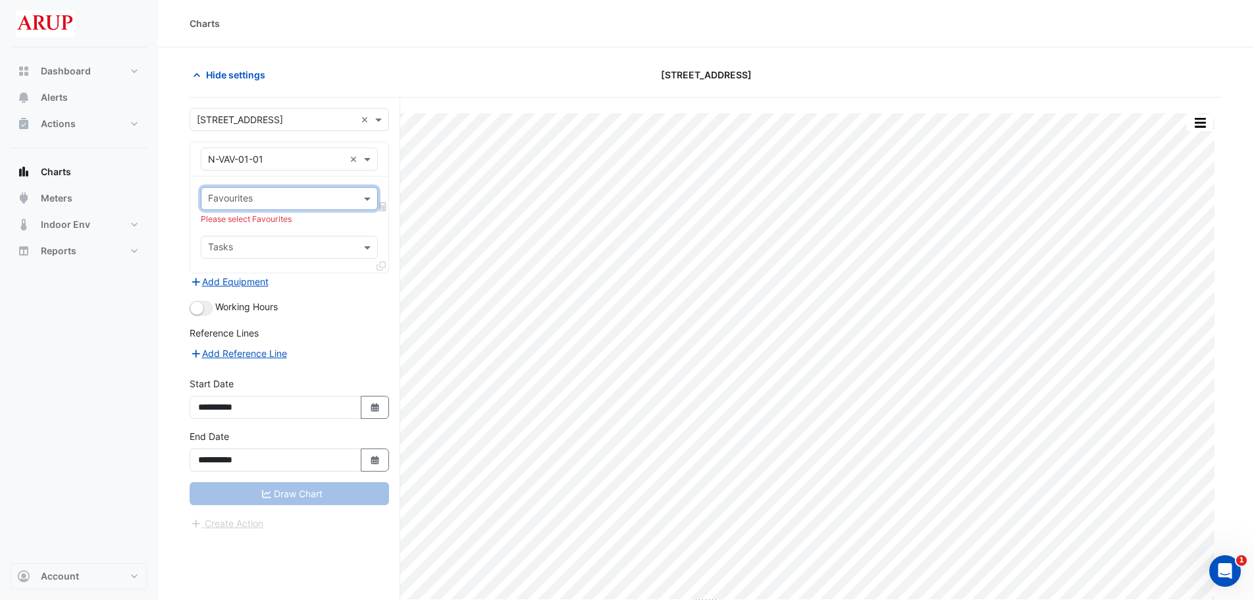
scroll to position [0, 0]
click at [367, 198] on span at bounding box center [369, 199] width 16 height 14
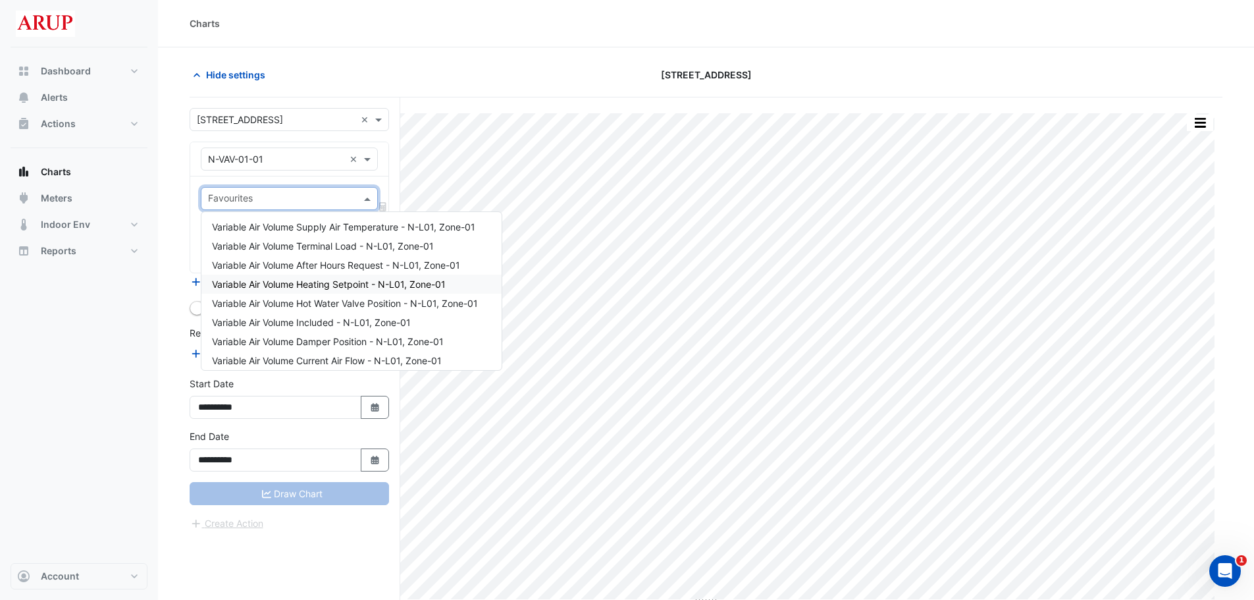
click at [399, 290] on div "Variable Air Volume Heating Setpoint - N-L01, Zone-01" at bounding box center [351, 284] width 300 height 19
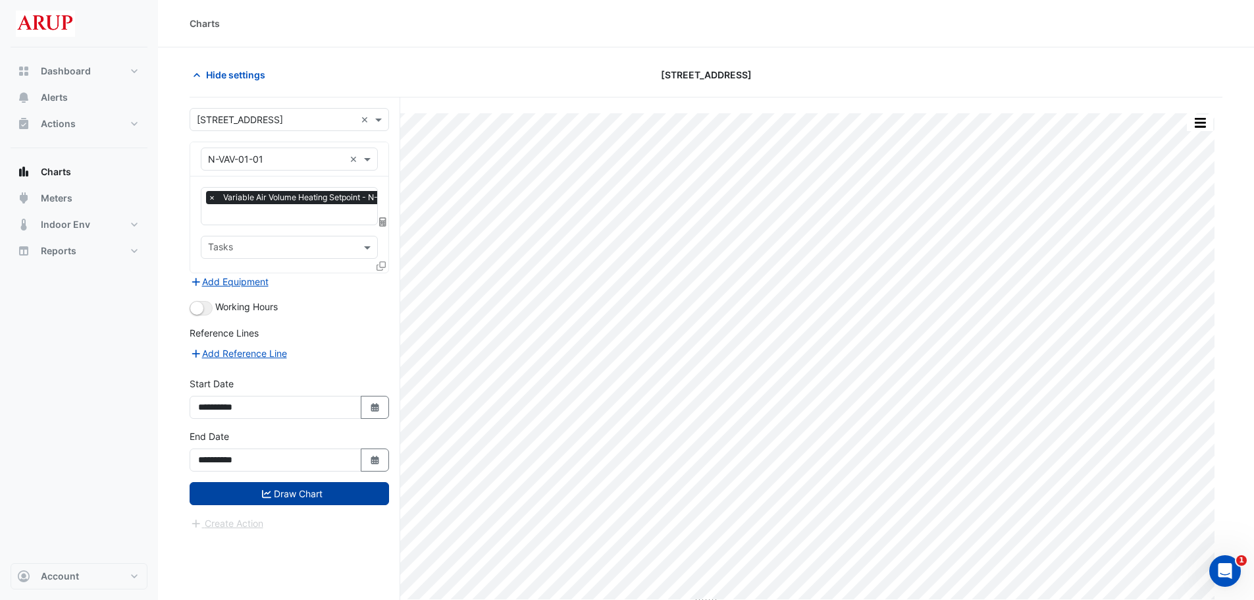
click at [301, 416] on button "Draw Chart" at bounding box center [290, 493] width 200 height 23
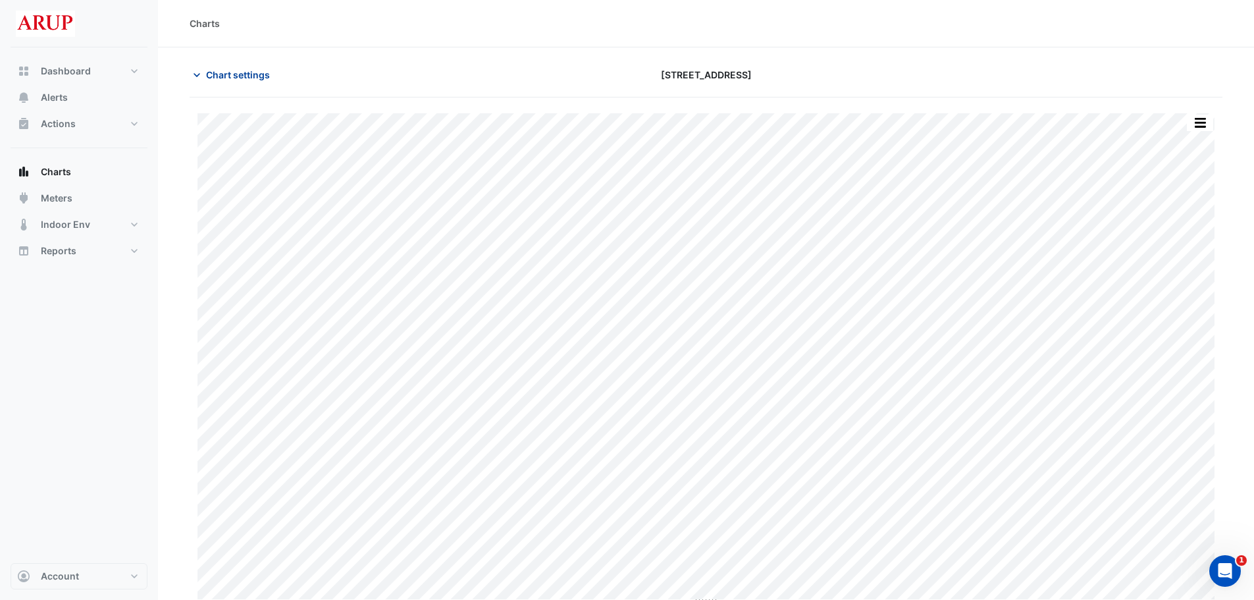
click at [199, 74] on icon "button" at bounding box center [197, 75] width 7 height 4
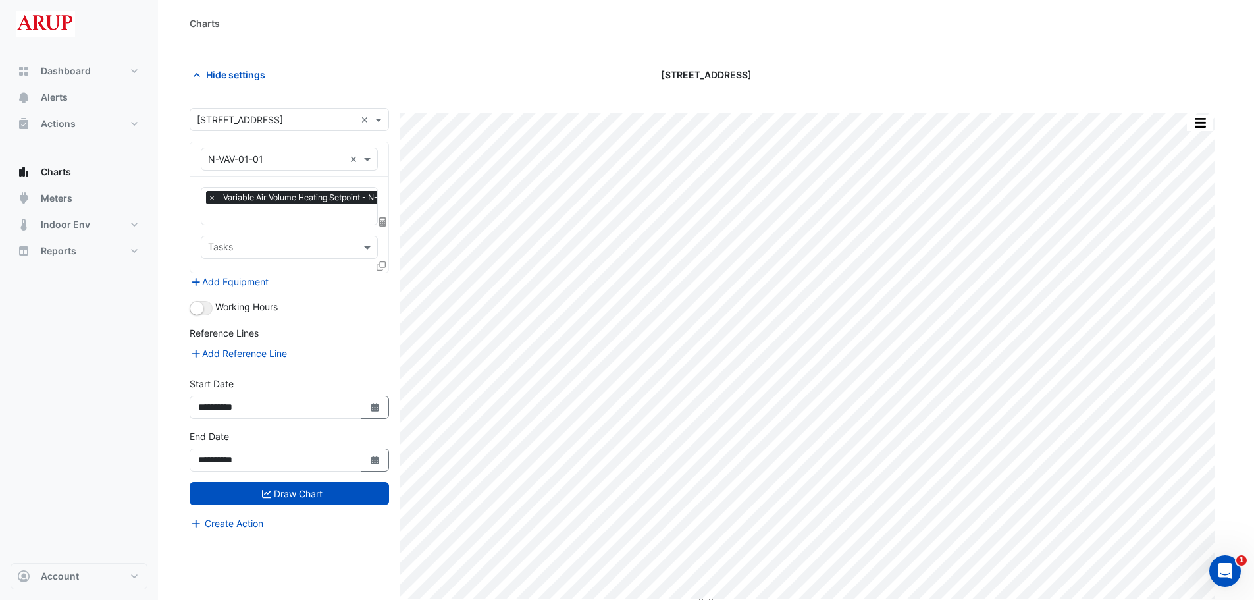
click at [213, 195] on span "×" at bounding box center [212, 197] width 12 height 13
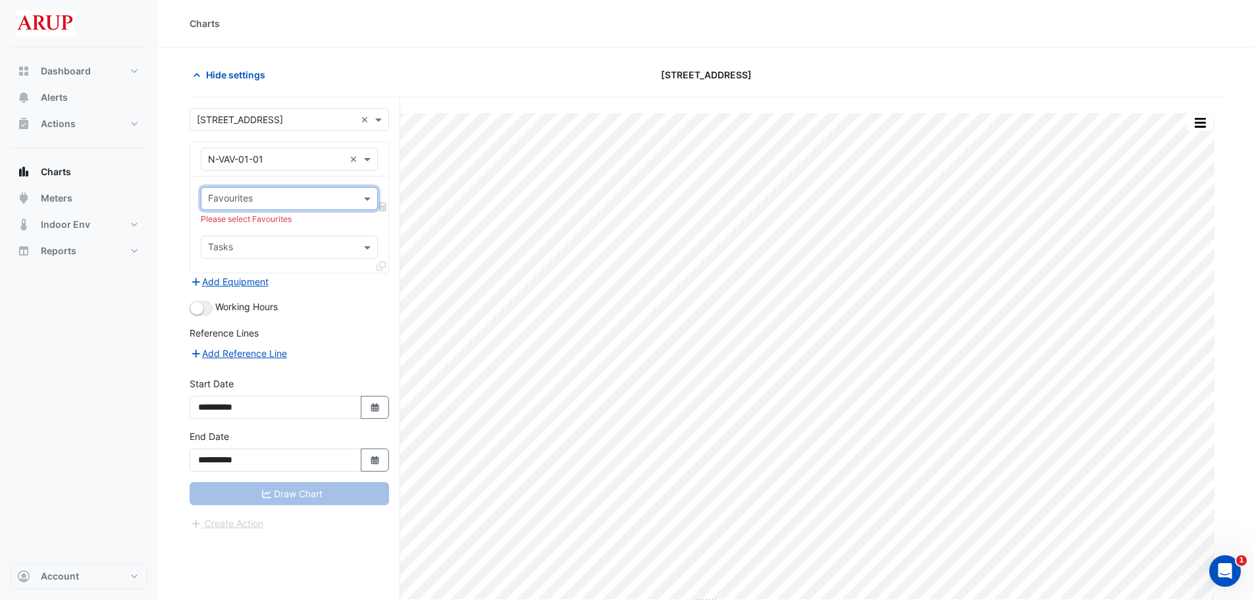
click at [365, 206] on div "Favourites" at bounding box center [289, 198] width 177 height 23
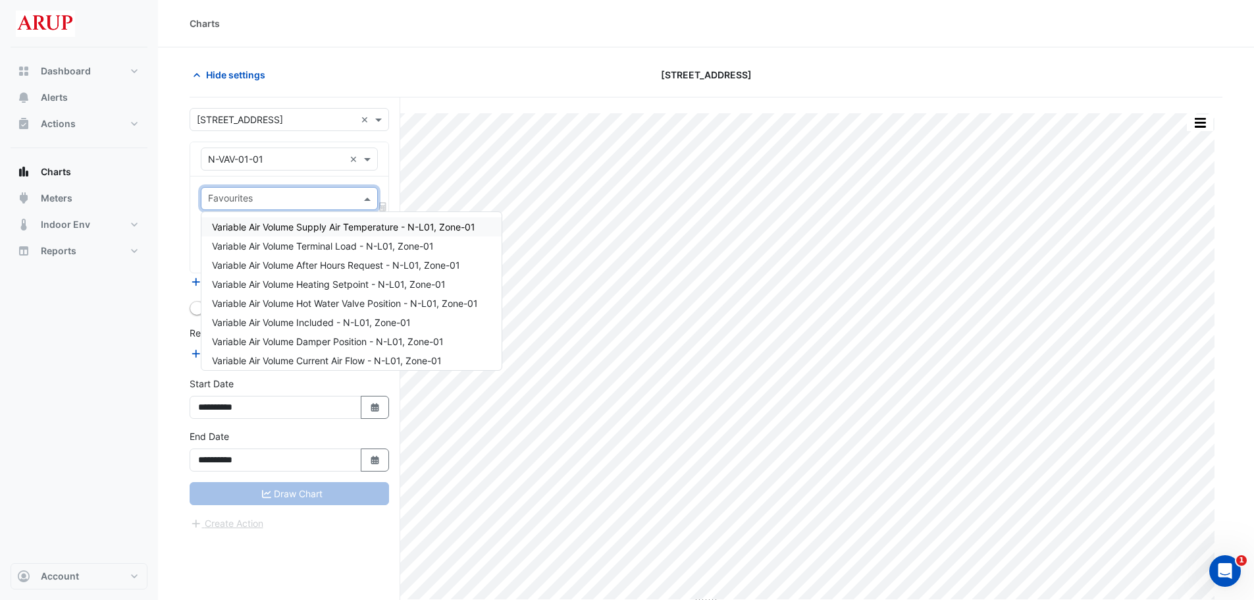
click at [353, 223] on span "Variable Air Volume Supply Air Temperature - N-L01, Zone-01" at bounding box center [343, 226] width 263 height 11
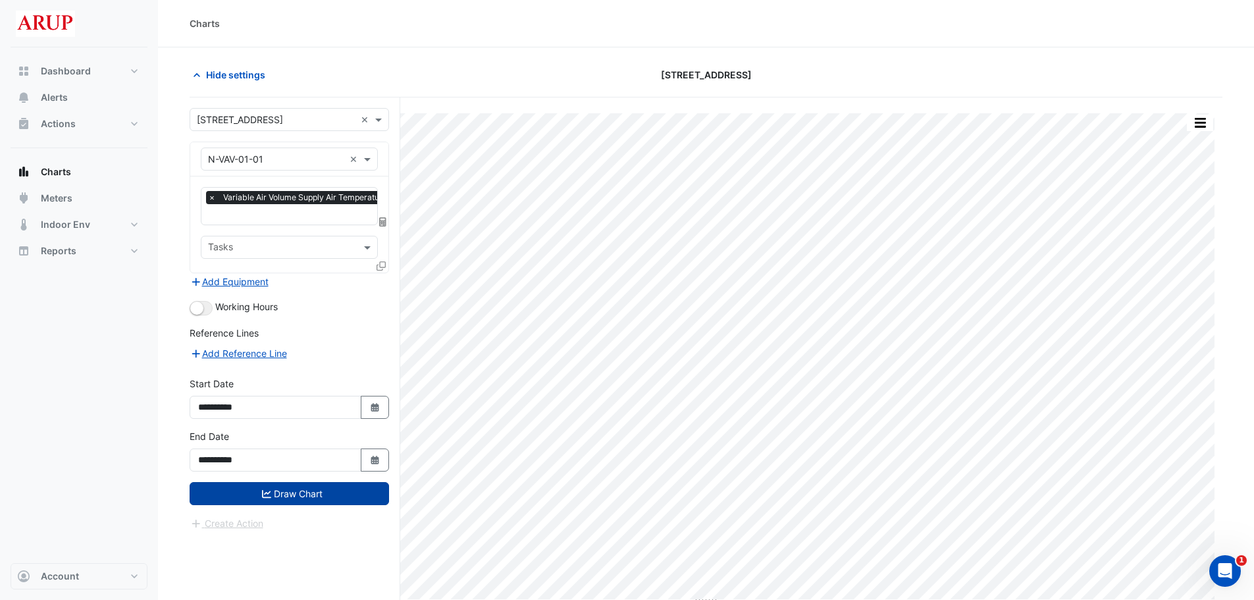
click at [300, 416] on button "Draw Chart" at bounding box center [290, 493] width 200 height 23
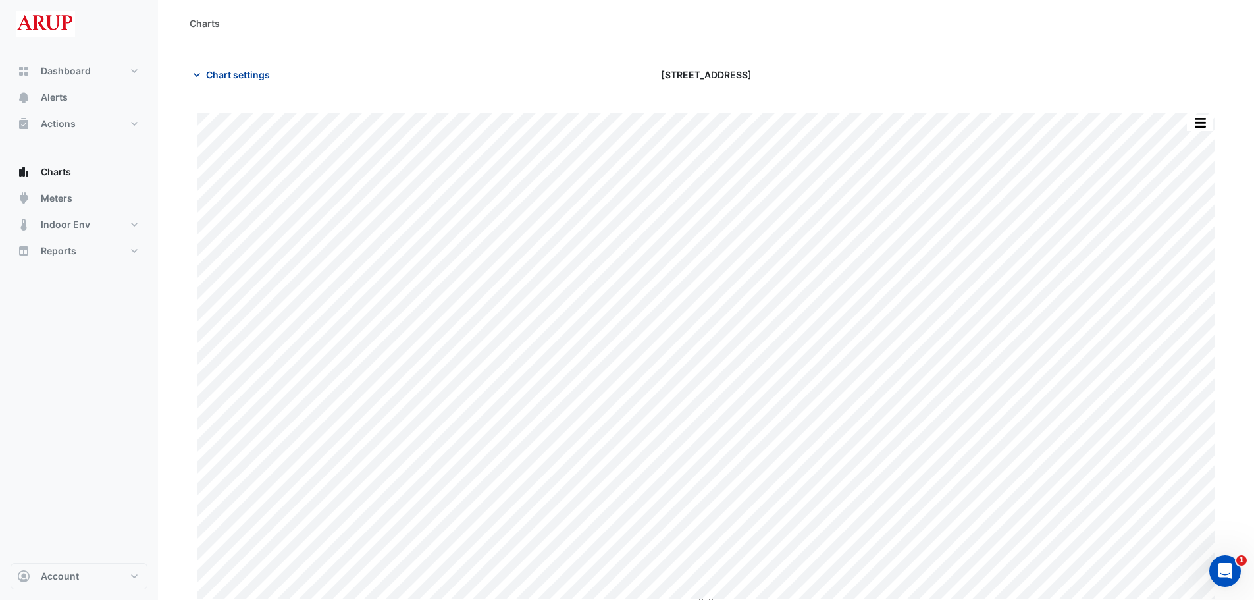
click at [190, 70] on button "Chart settings" at bounding box center [234, 74] width 89 height 23
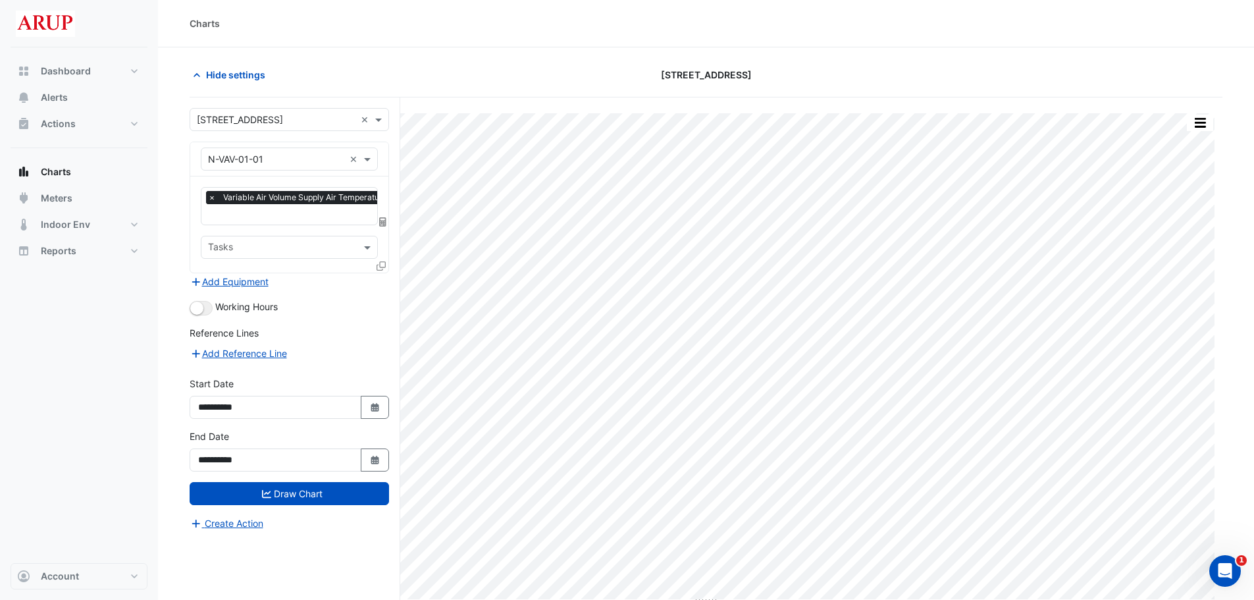
click at [213, 200] on span "×" at bounding box center [212, 197] width 12 height 13
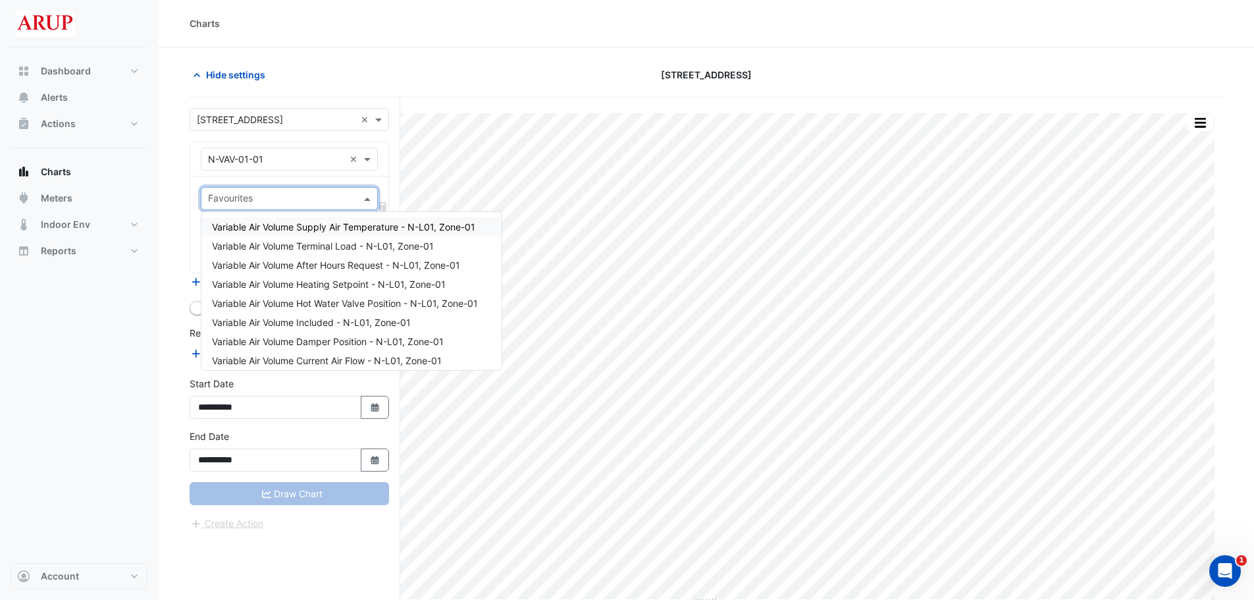
click at [367, 200] on span at bounding box center [369, 199] width 16 height 14
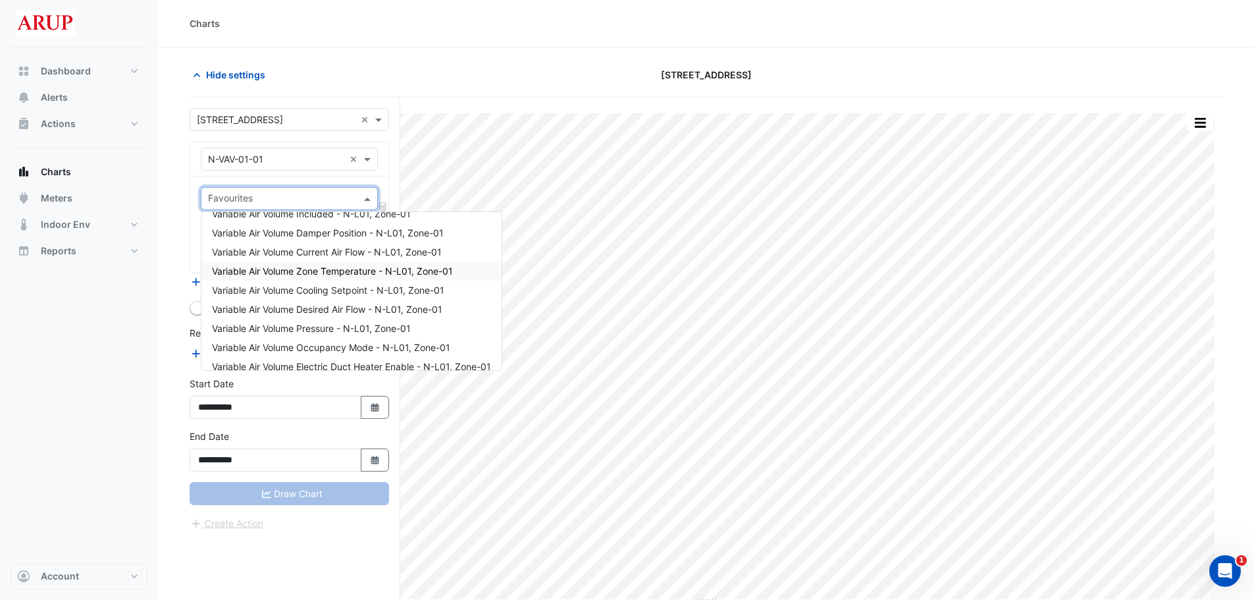
scroll to position [132, 0]
click at [346, 250] on span "Variable Air Volume Zone Temperature - N-L01, Zone-01" at bounding box center [332, 247] width 241 height 11
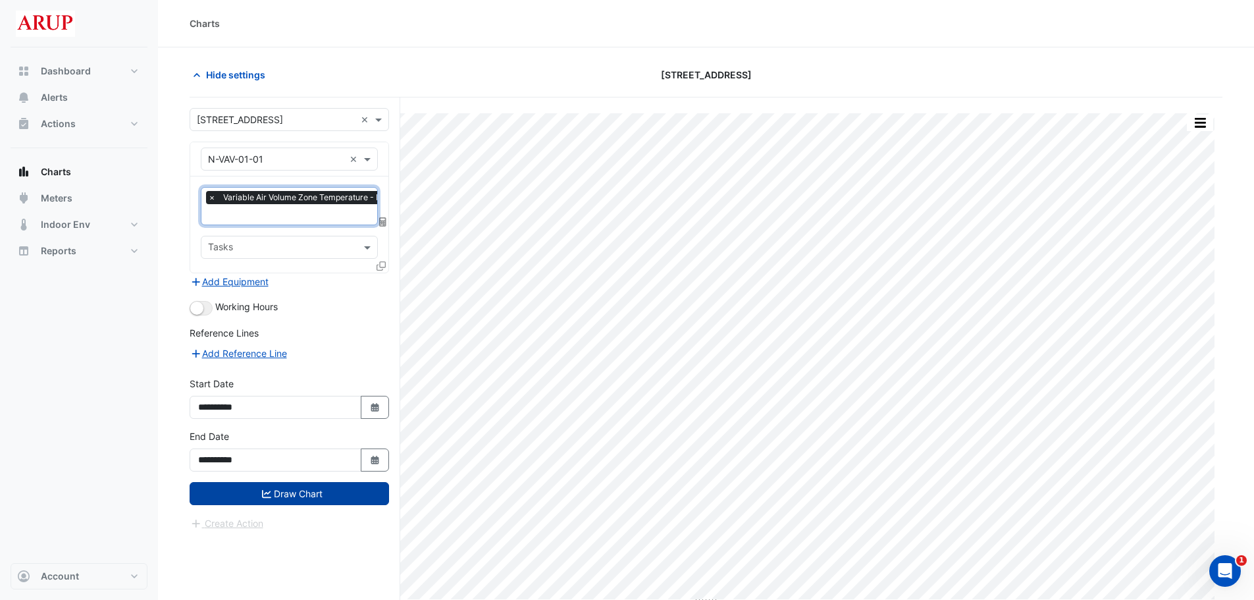
click at [288, 416] on button "Draw Chart" at bounding box center [290, 493] width 200 height 23
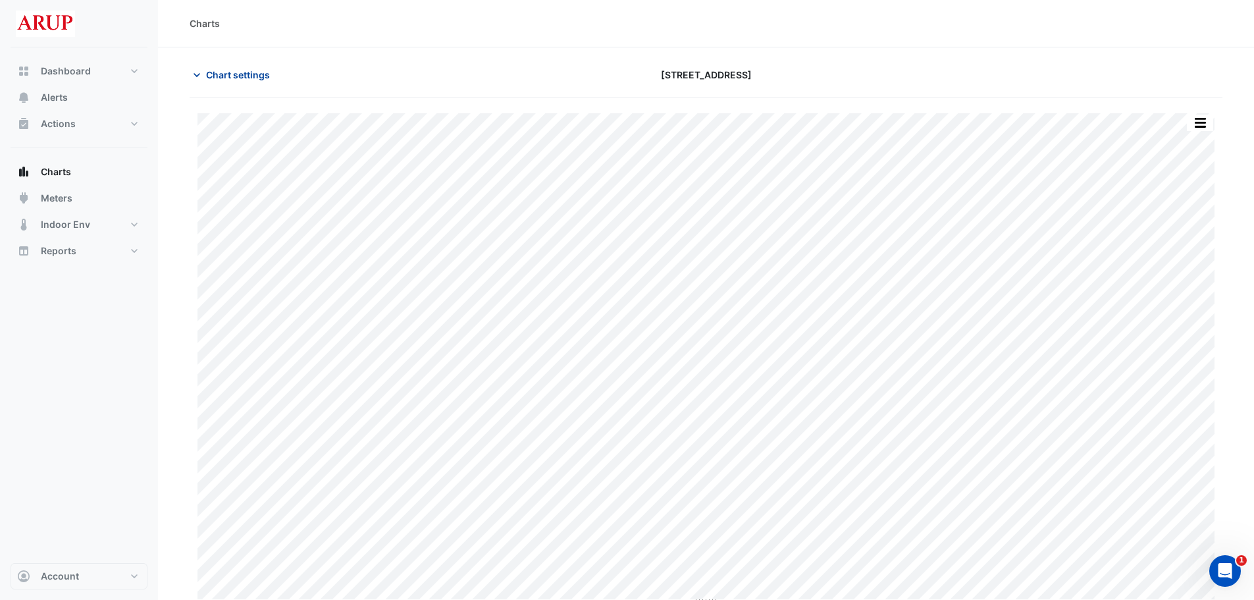
click at [195, 78] on icon "button" at bounding box center [196, 74] width 13 height 13
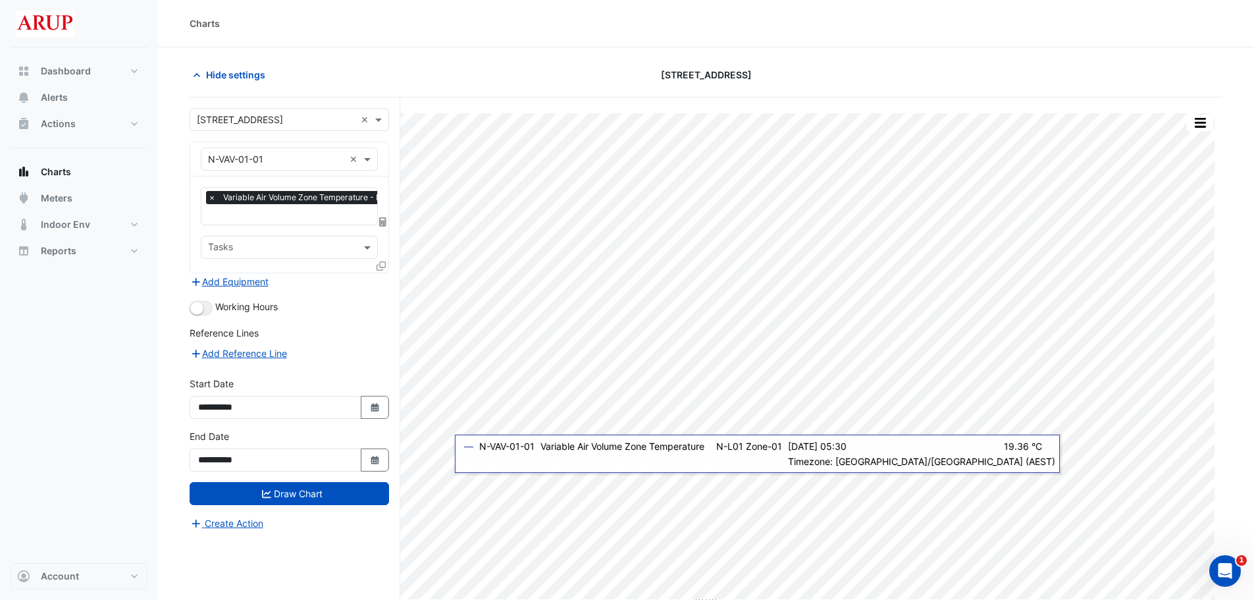
click at [214, 197] on span "×" at bounding box center [212, 197] width 12 height 13
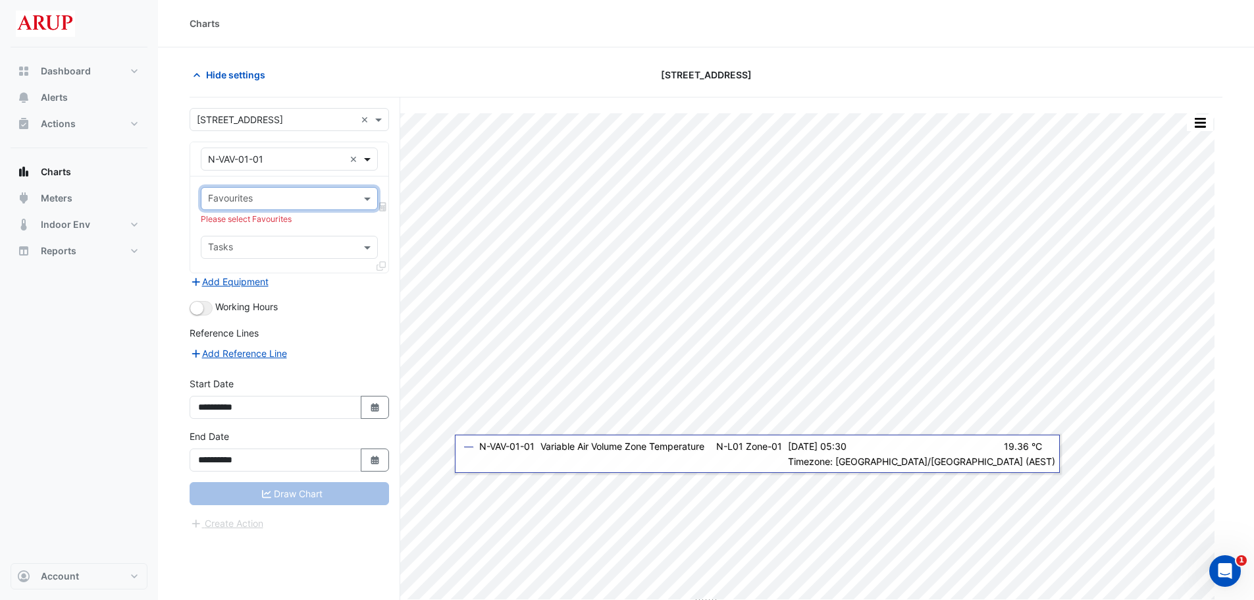
click at [366, 165] on span at bounding box center [369, 159] width 16 height 14
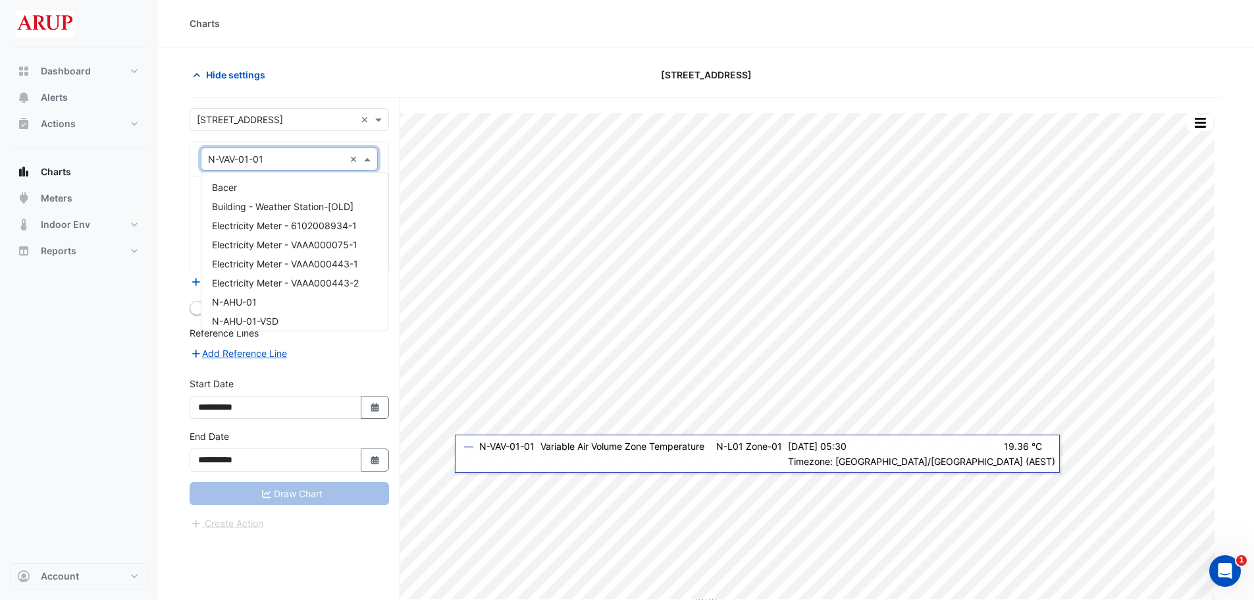
scroll to position [1189, 0]
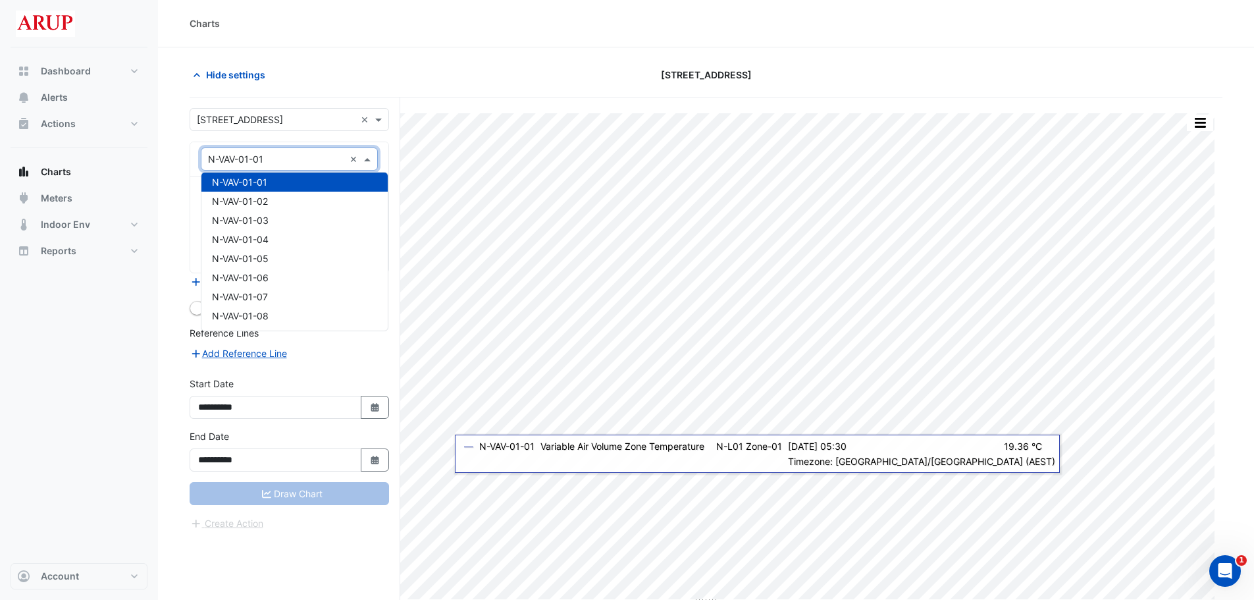
click at [276, 185] on div "N-VAV-01-01" at bounding box center [294, 182] width 186 height 19
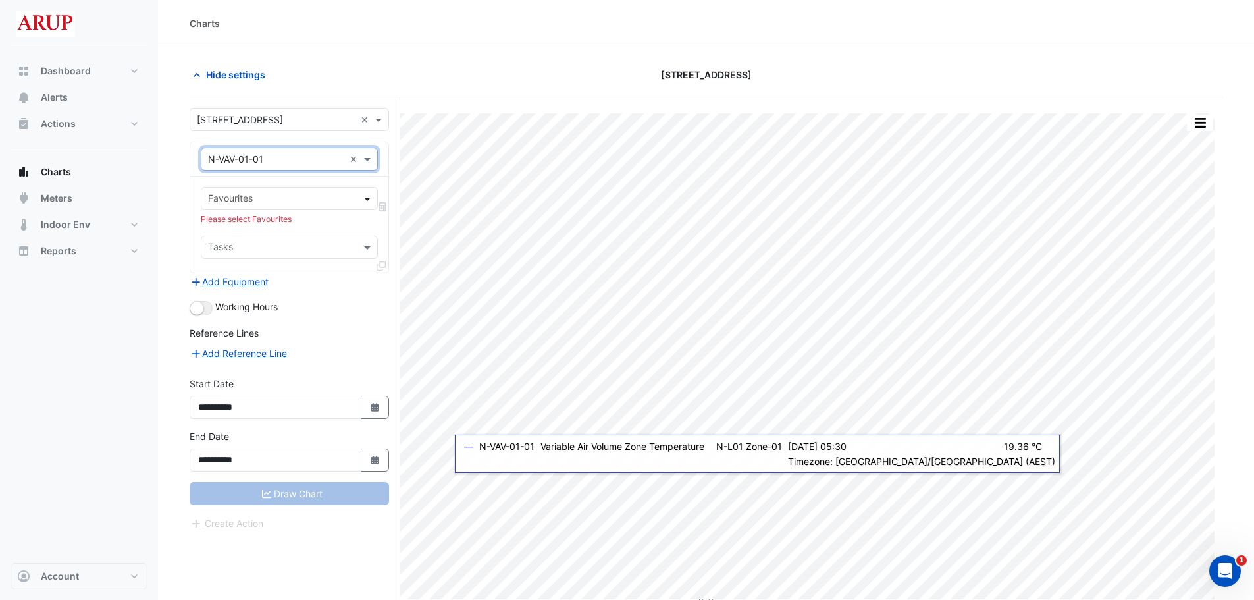
click at [368, 197] on span at bounding box center [369, 199] width 16 height 14
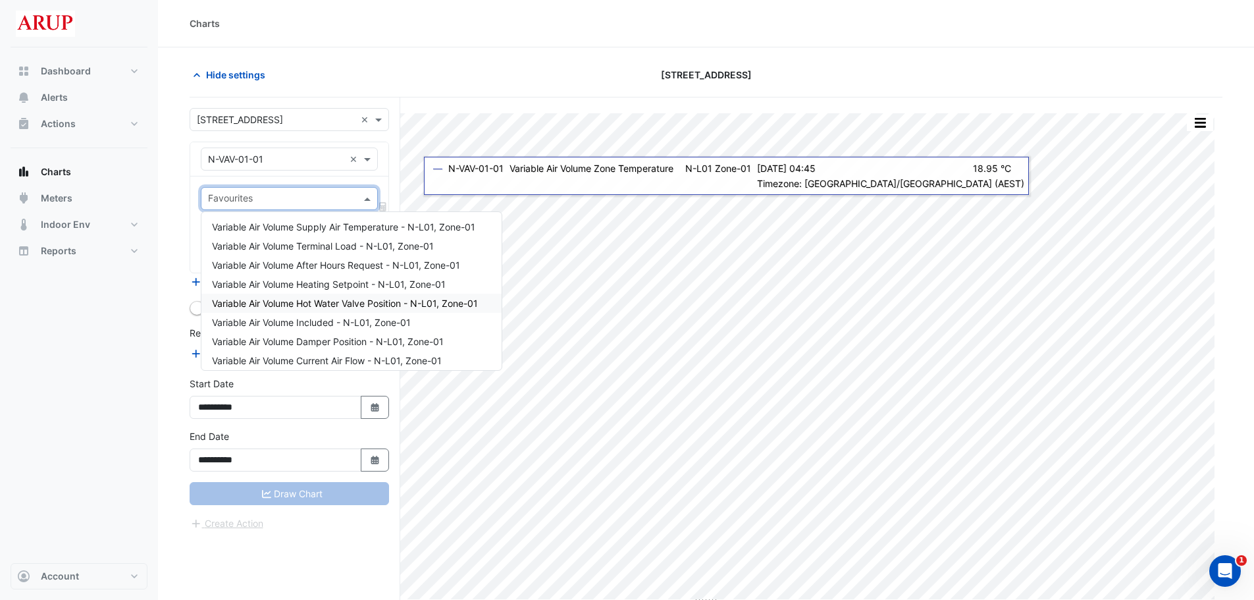
click at [401, 305] on span "Variable Air Volume Hot Water Valve Position - N-L01, Zone-01" at bounding box center [345, 303] width 266 height 11
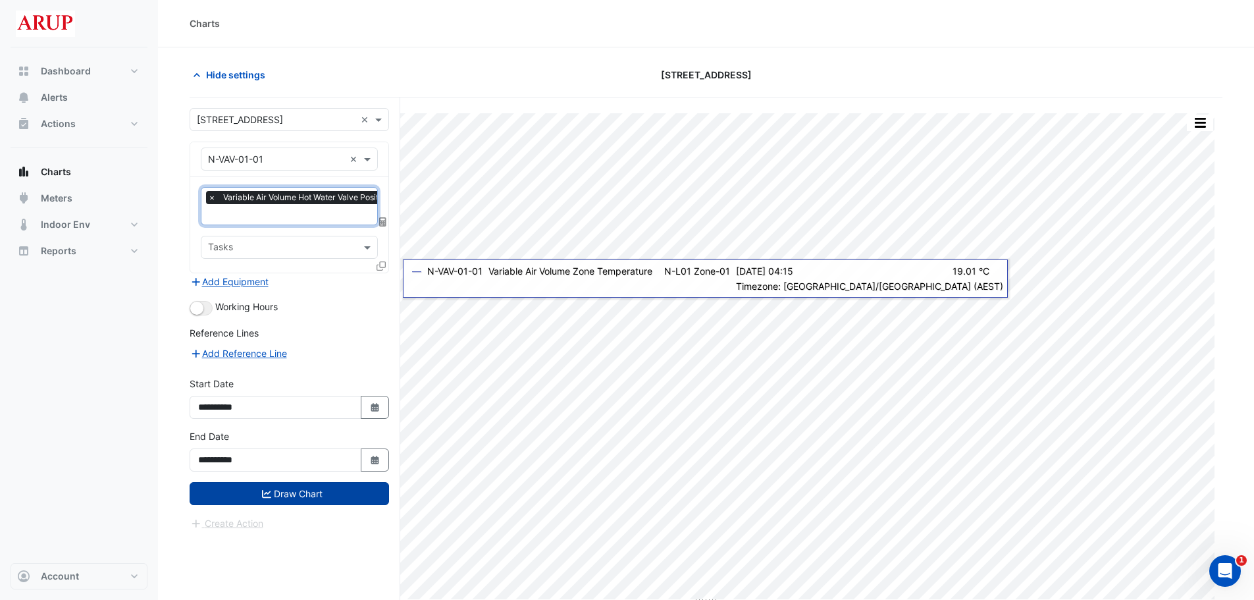
click at [301, 416] on button "Draw Chart" at bounding box center [290, 493] width 200 height 23
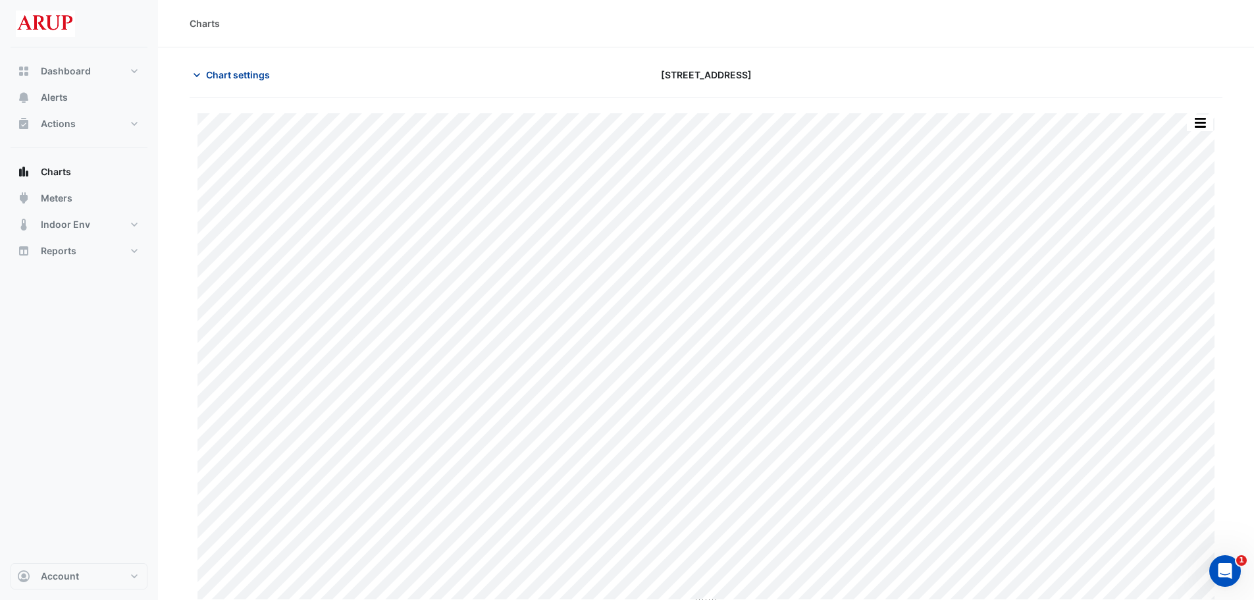
click at [199, 80] on icon "button" at bounding box center [196, 74] width 13 height 13
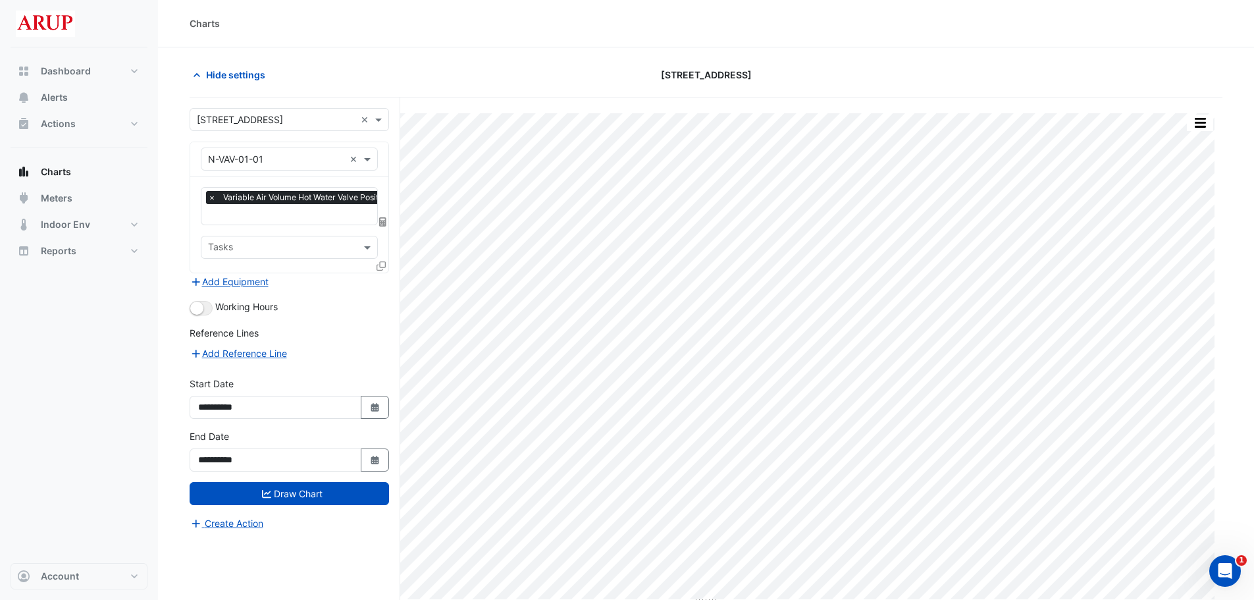
click at [211, 196] on span "×" at bounding box center [212, 197] width 12 height 13
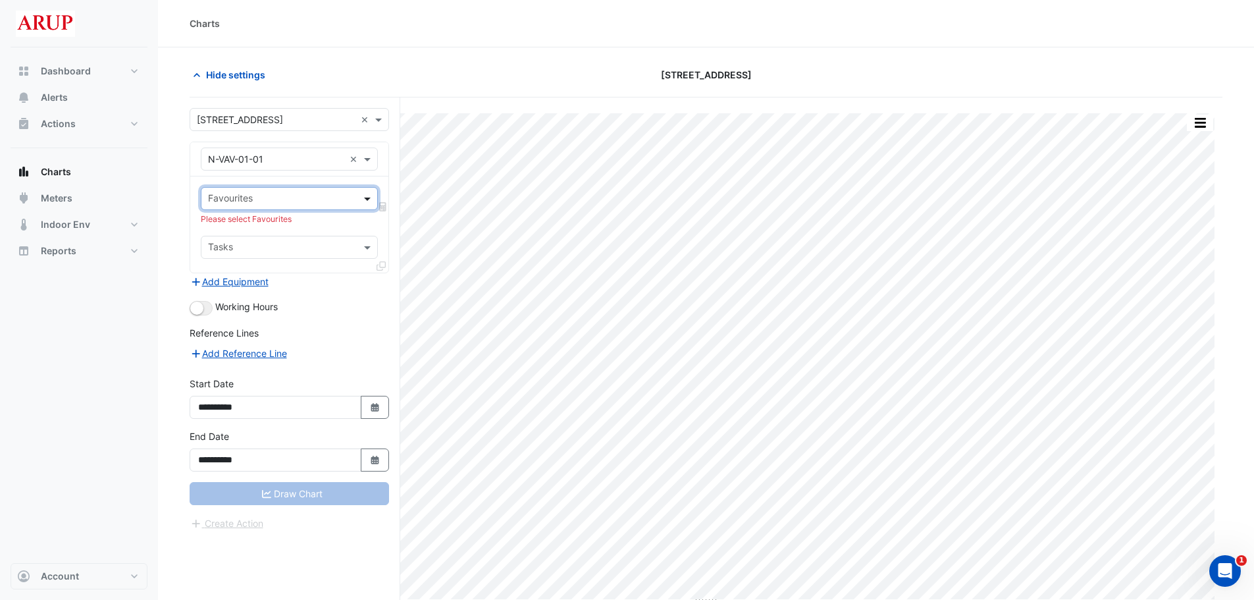
click at [369, 194] on span at bounding box center [369, 199] width 16 height 14
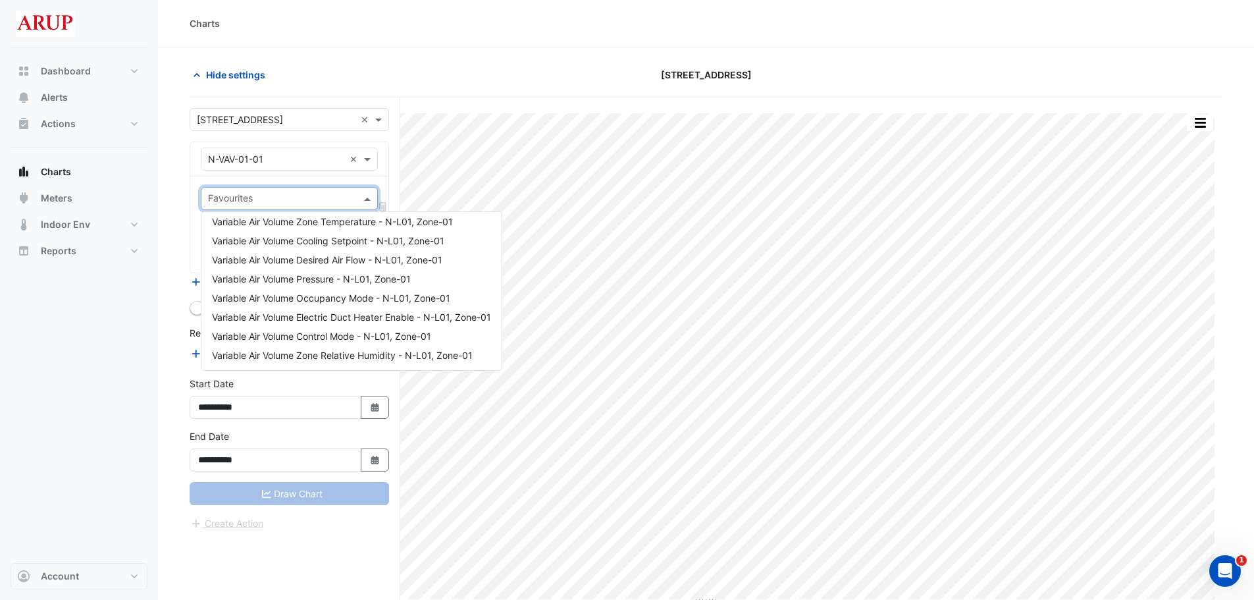
scroll to position [177, 0]
click at [359, 319] on span "Variable Air Volume Control Mode - N-L01, Zone-01" at bounding box center [321, 316] width 219 height 11
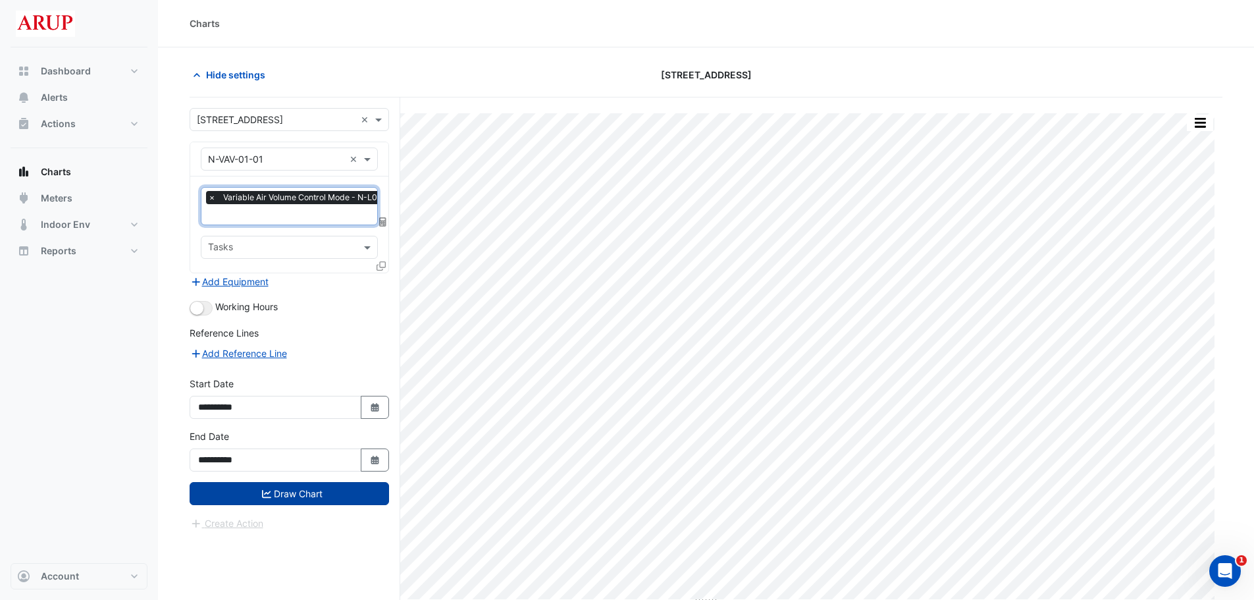
click at [307, 416] on button "Draw Chart" at bounding box center [290, 493] width 200 height 23
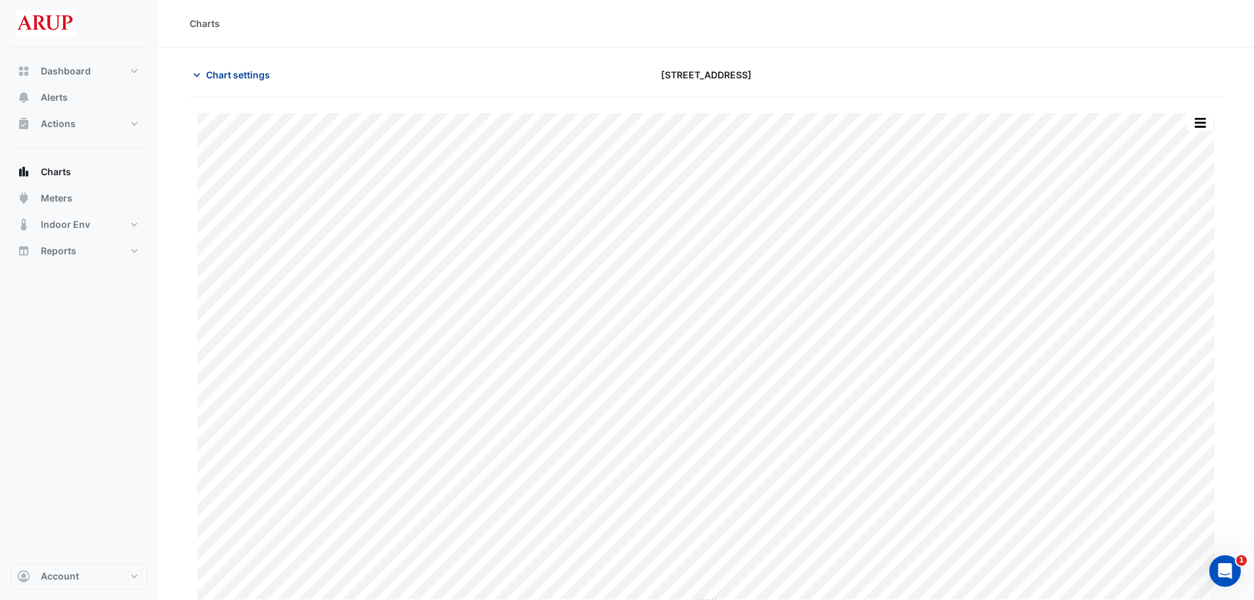
click at [204, 78] on button "Chart settings" at bounding box center [234, 74] width 89 height 23
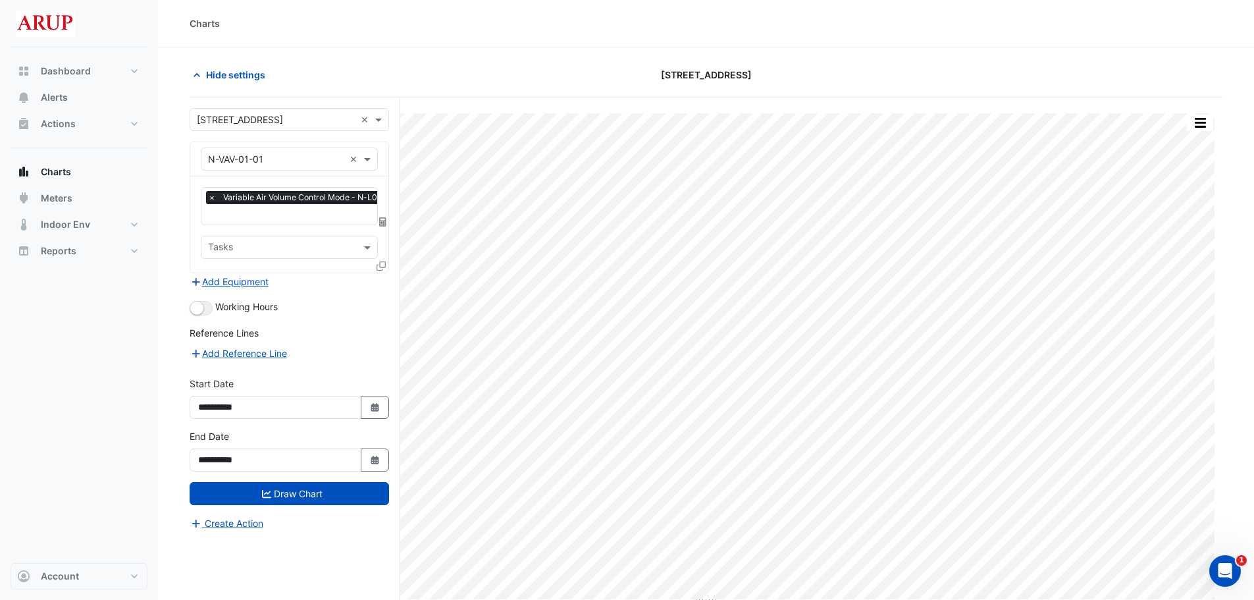
click at [207, 193] on span "×" at bounding box center [212, 197] width 12 height 13
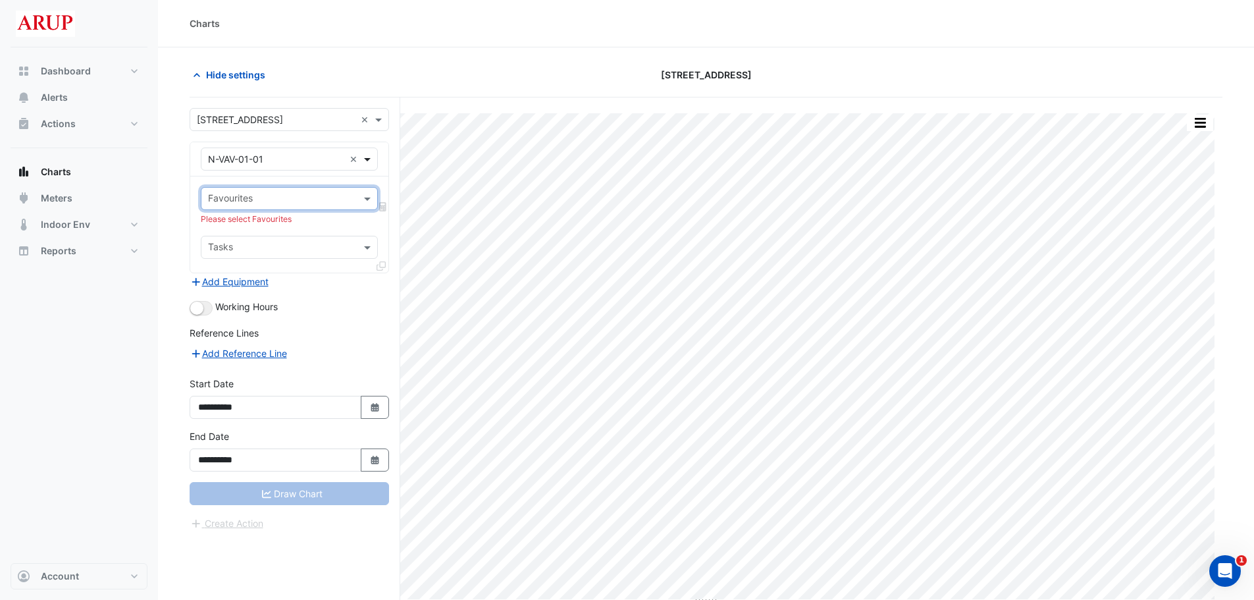
click at [368, 160] on span at bounding box center [369, 159] width 16 height 14
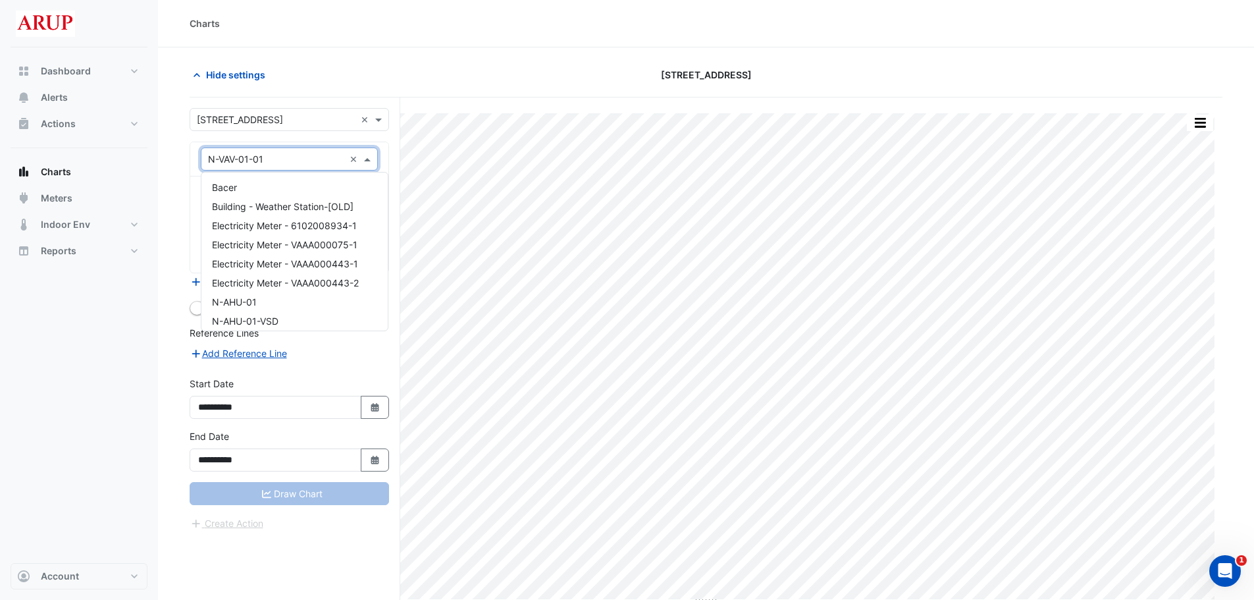
scroll to position [1189, 0]
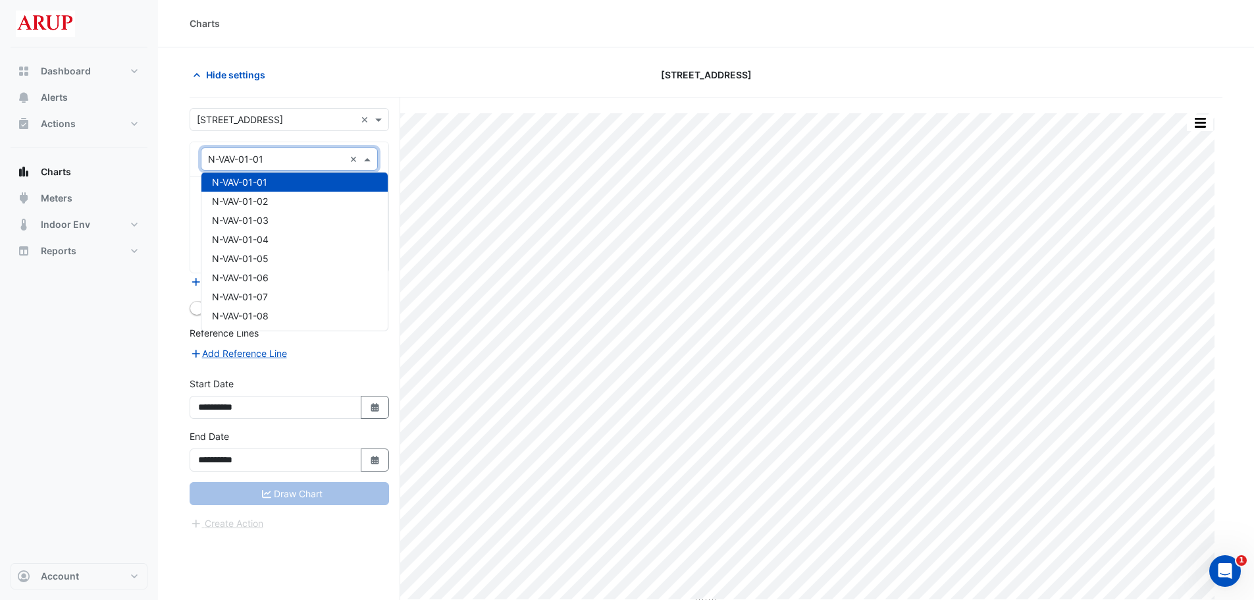
click at [300, 187] on div "N-VAV-01-01" at bounding box center [294, 182] width 186 height 19
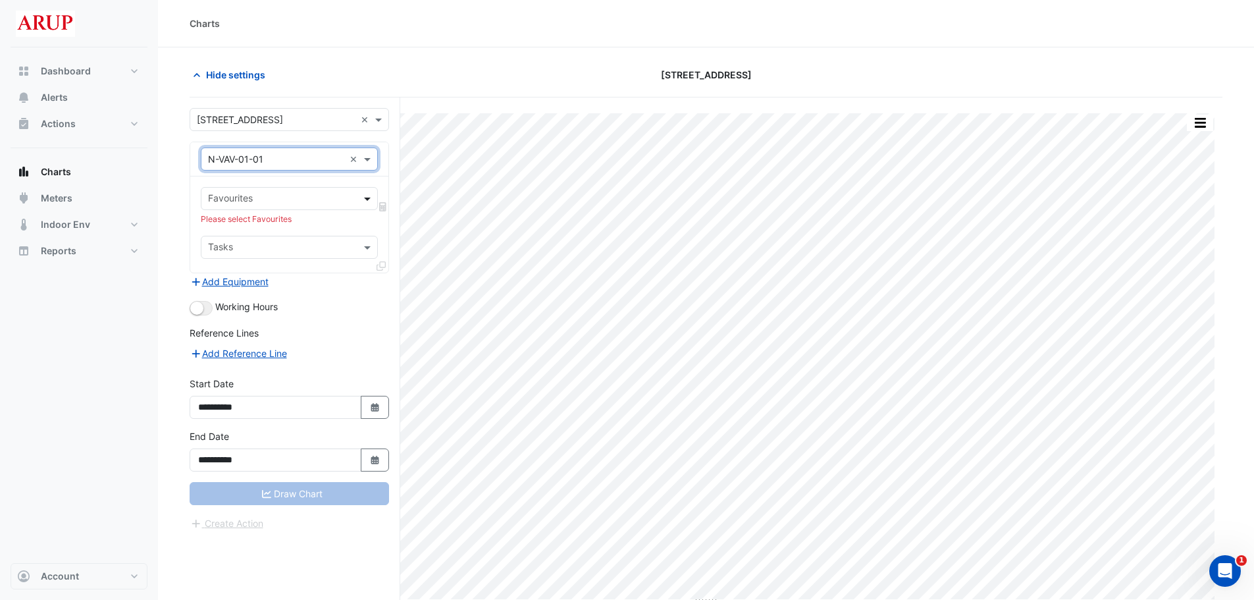
click at [365, 197] on span at bounding box center [369, 199] width 16 height 14
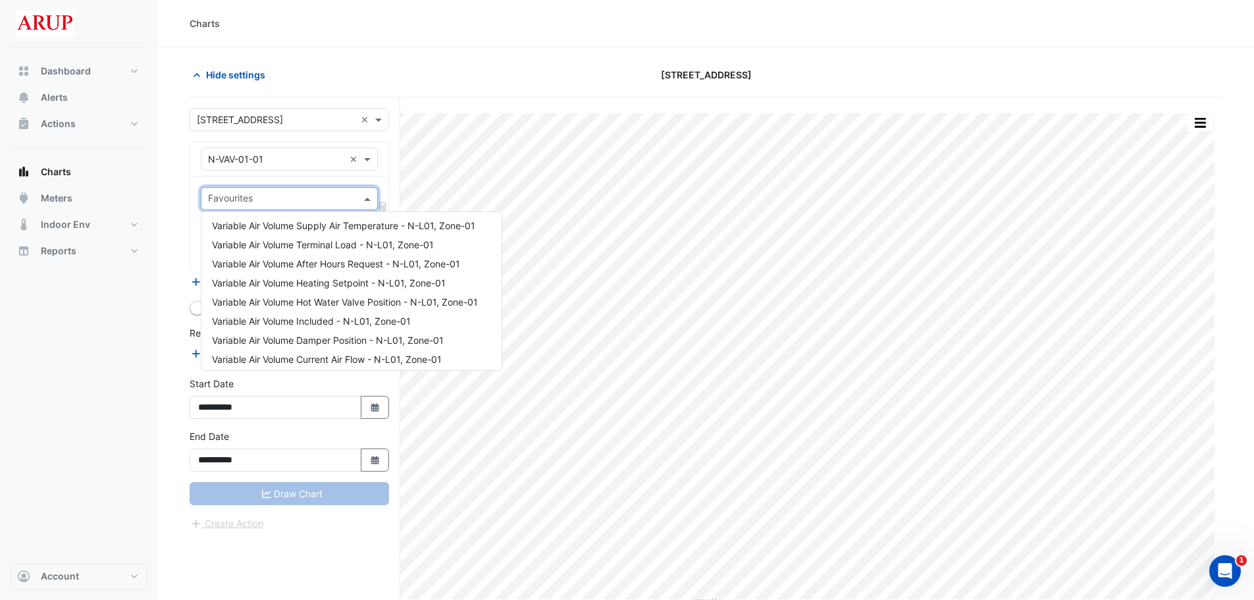
scroll to position [0, 0]
click at [329, 248] on span "Variable Air Volume Terminal Load - N-L01, Zone-01" at bounding box center [323, 245] width 222 height 11
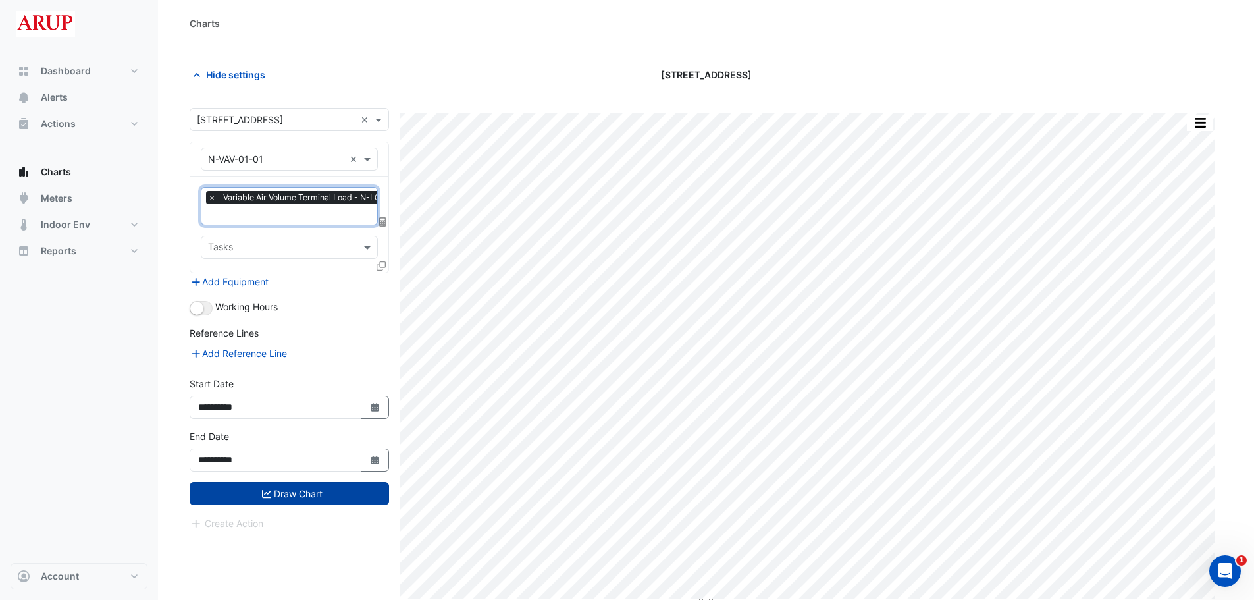
click at [295, 416] on button "Draw Chart" at bounding box center [290, 493] width 200 height 23
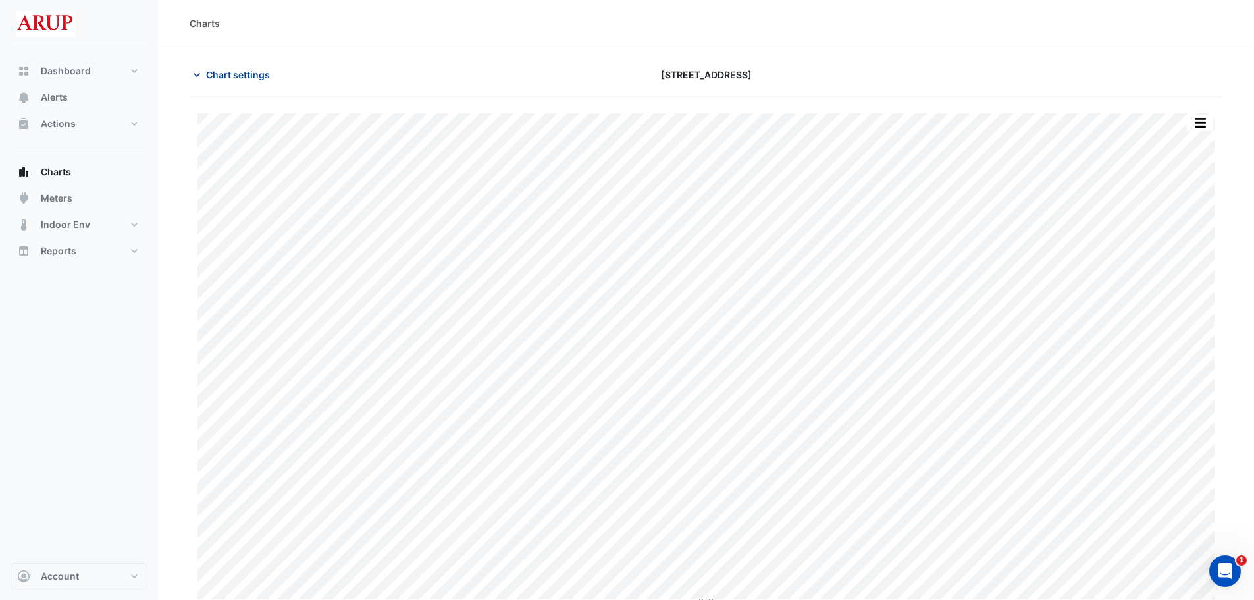
click at [198, 74] on icon "button" at bounding box center [197, 75] width 7 height 4
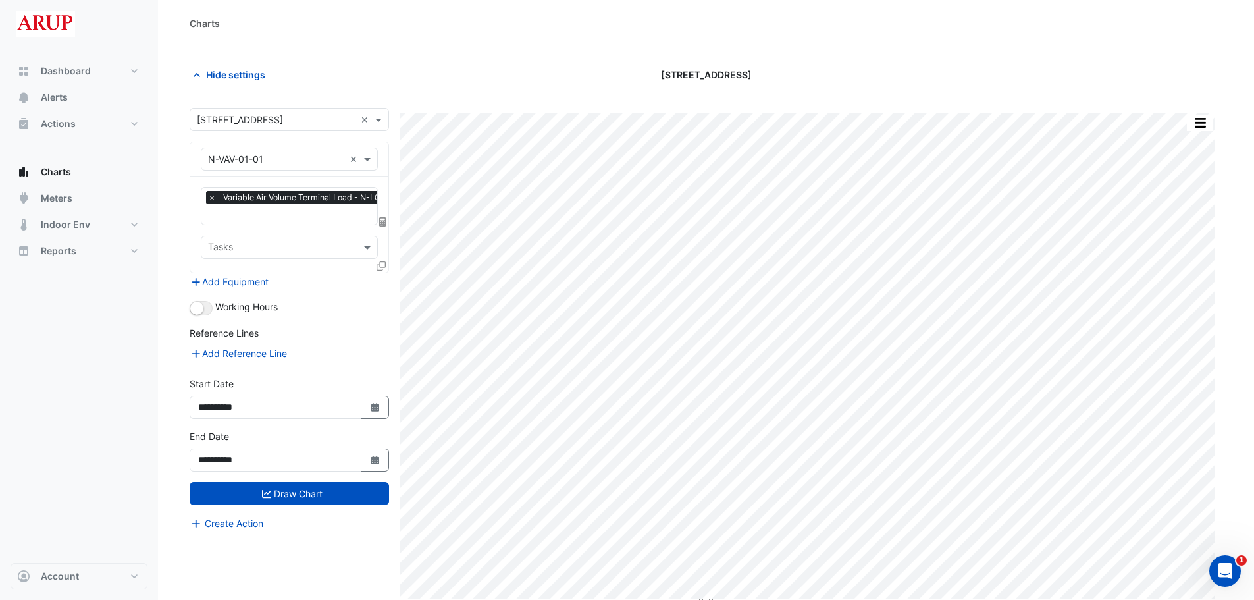
click at [213, 198] on span "×" at bounding box center [212, 197] width 12 height 13
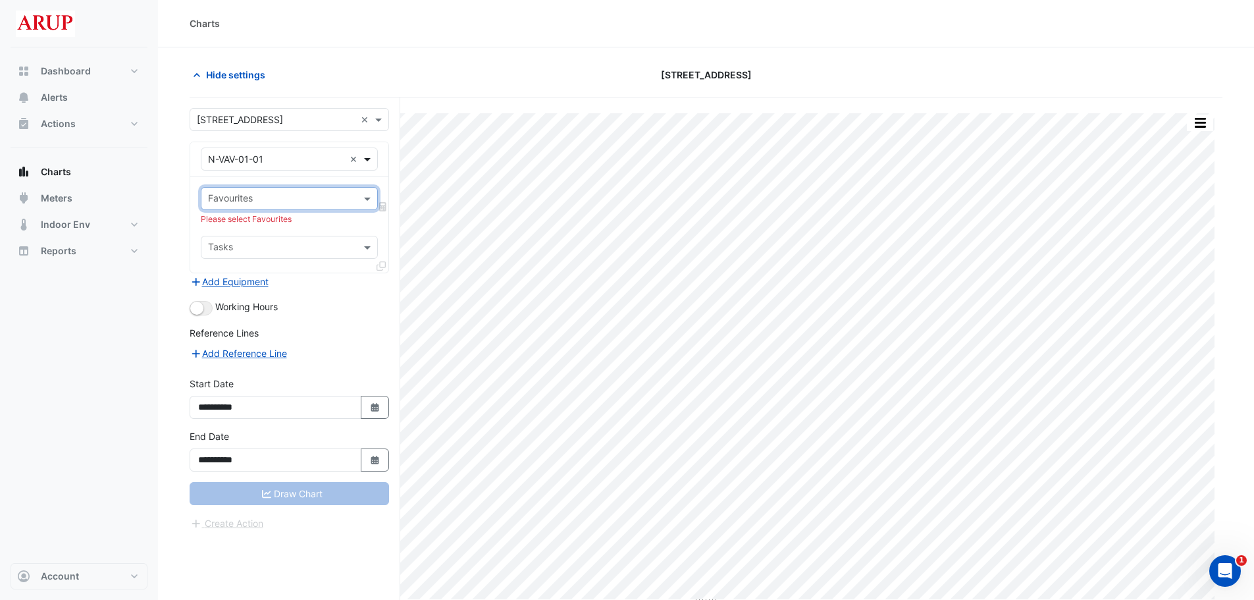
click at [368, 158] on span at bounding box center [369, 159] width 16 height 14
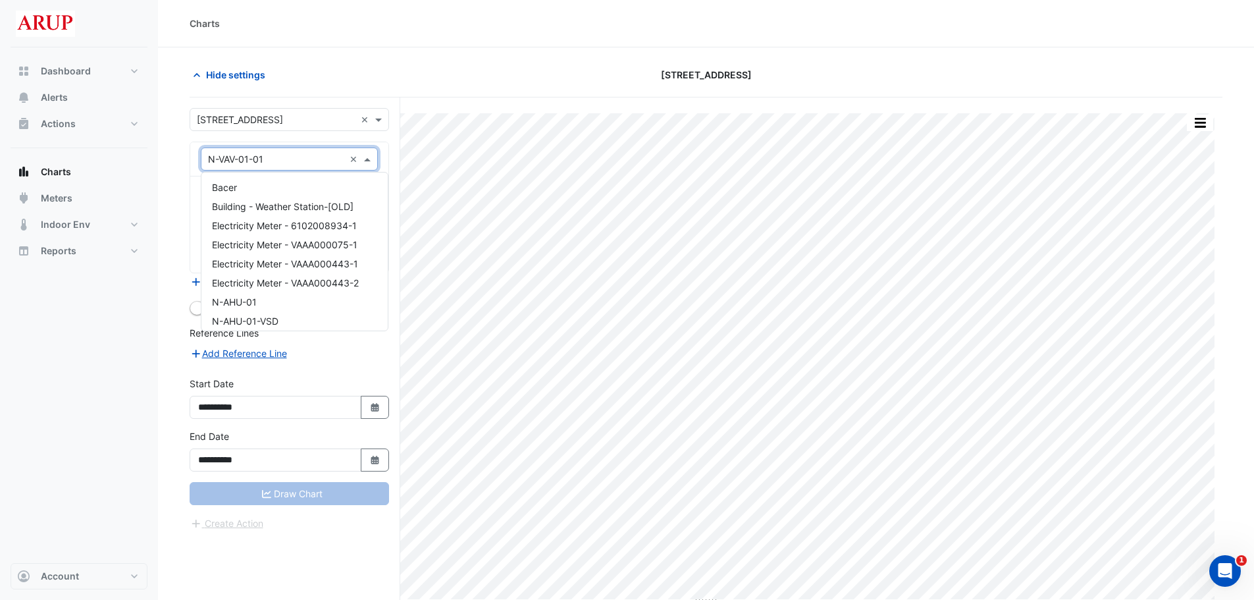
scroll to position [1189, 0]
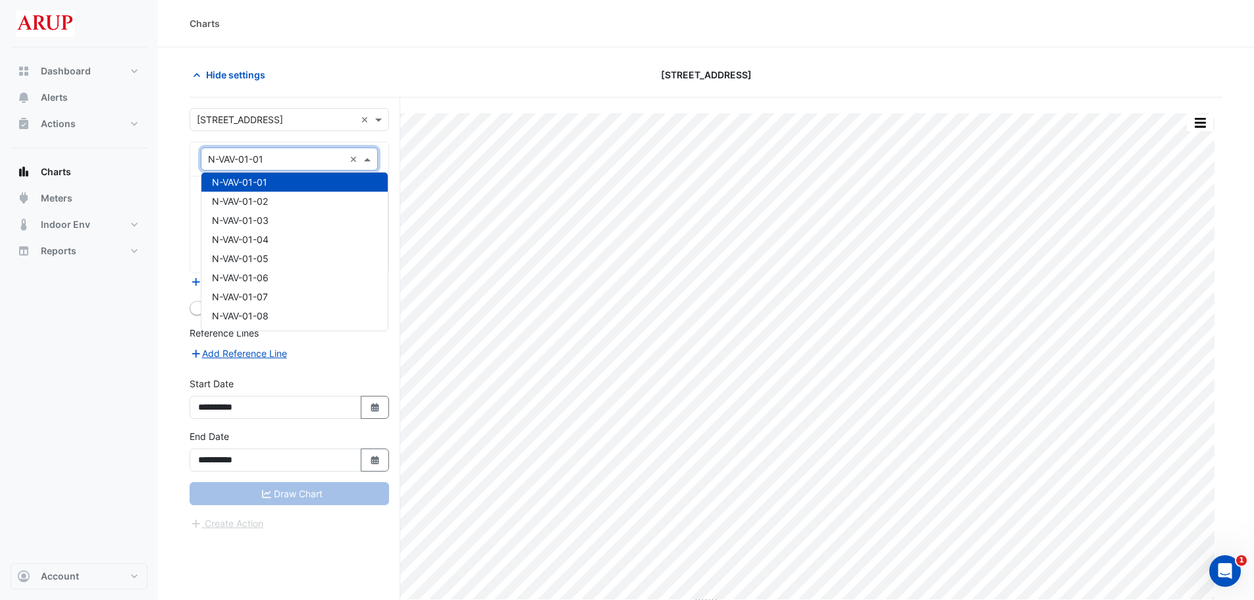
click at [319, 183] on div "N-VAV-01-01" at bounding box center [294, 182] width 186 height 19
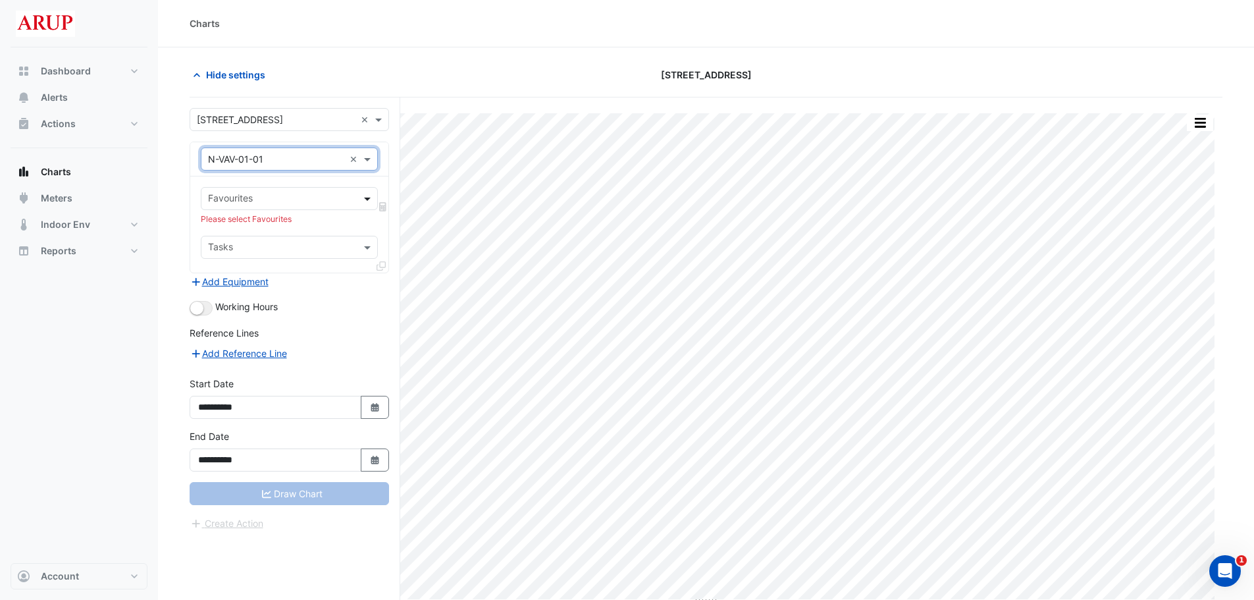
click at [365, 198] on span at bounding box center [369, 199] width 16 height 14
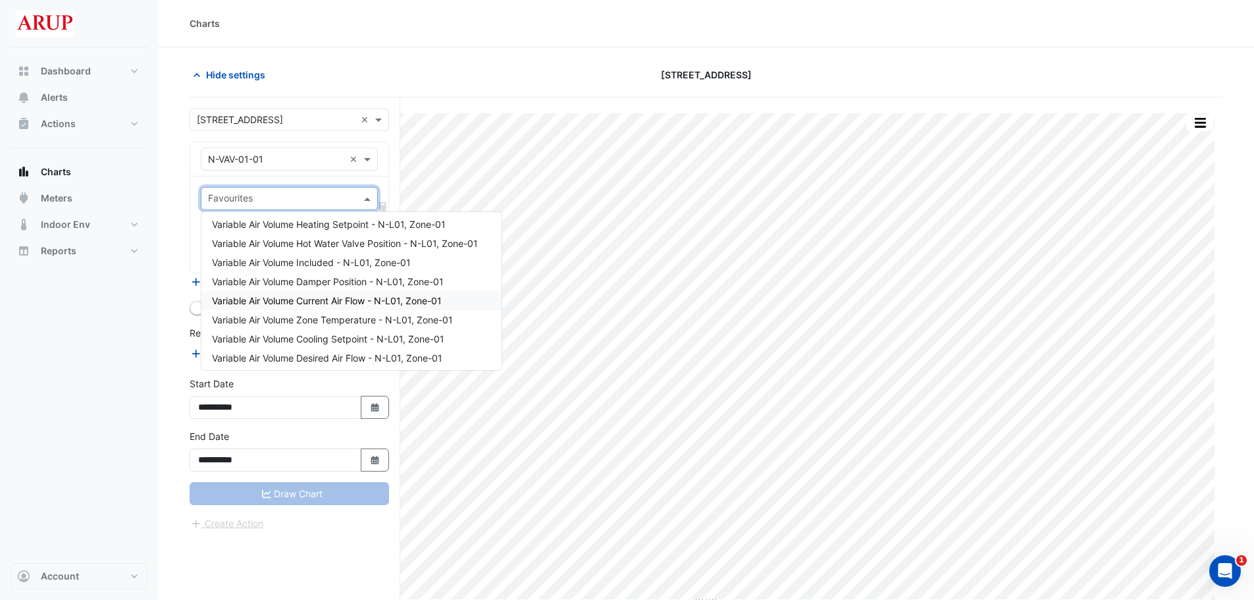
scroll to position [79, 0]
click at [369, 307] on div "Variable Air Volume Zone Temperature - N-L01, Zone-01" at bounding box center [351, 300] width 300 height 19
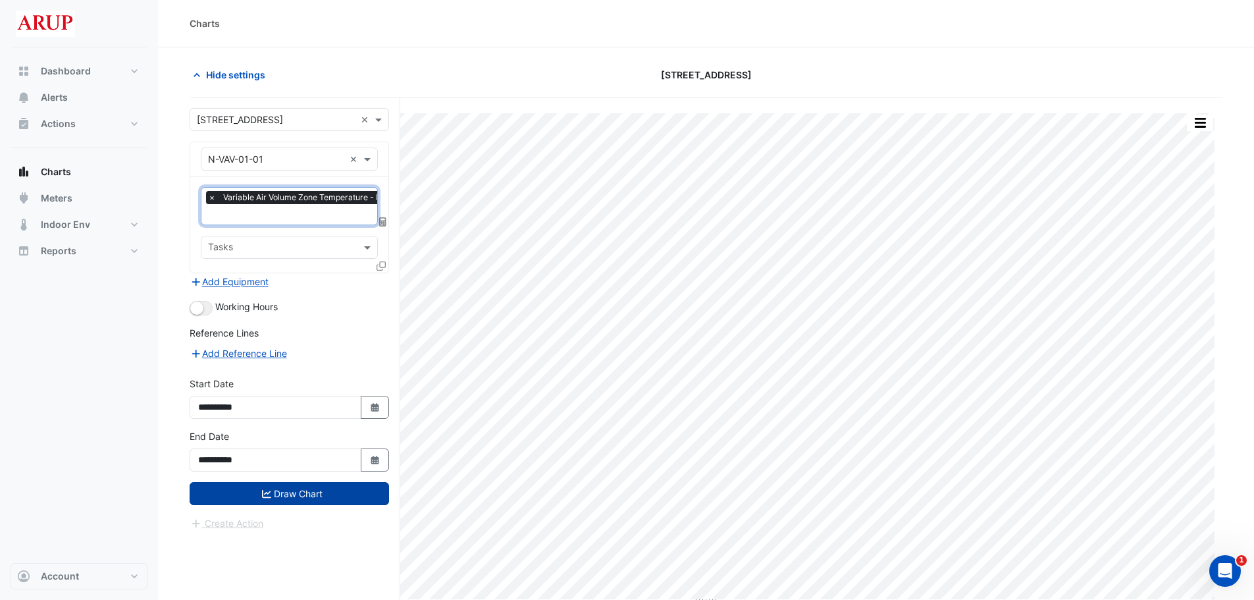
click at [297, 416] on button "Draw Chart" at bounding box center [290, 493] width 200 height 23
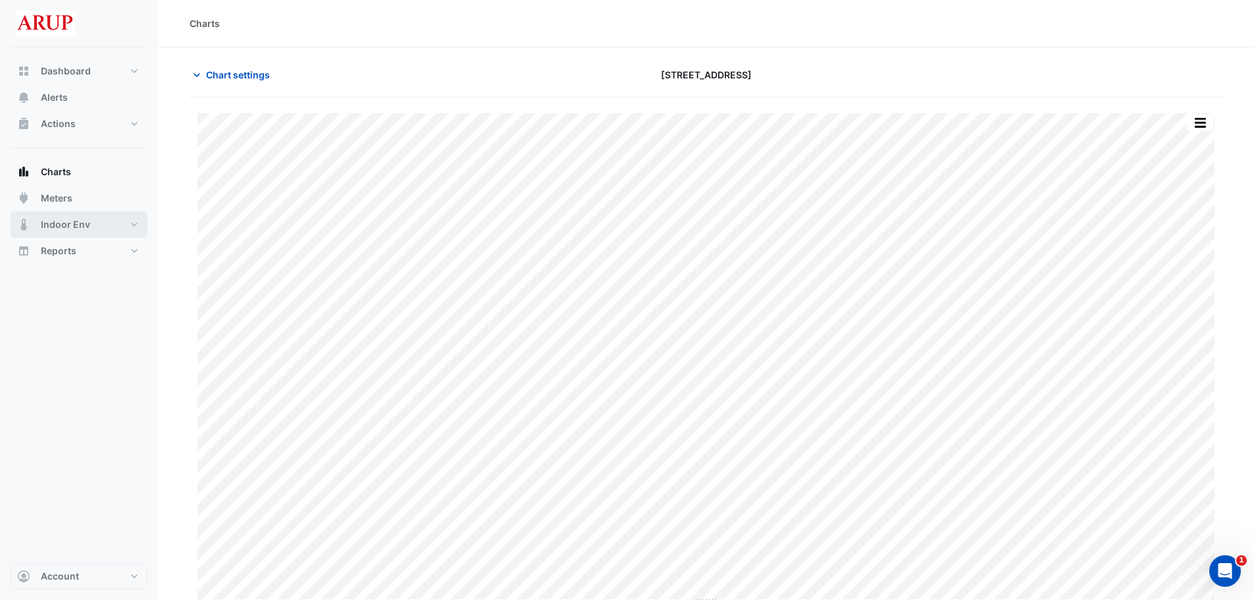
click at [134, 228] on button "Indoor Env" at bounding box center [79, 224] width 137 height 26
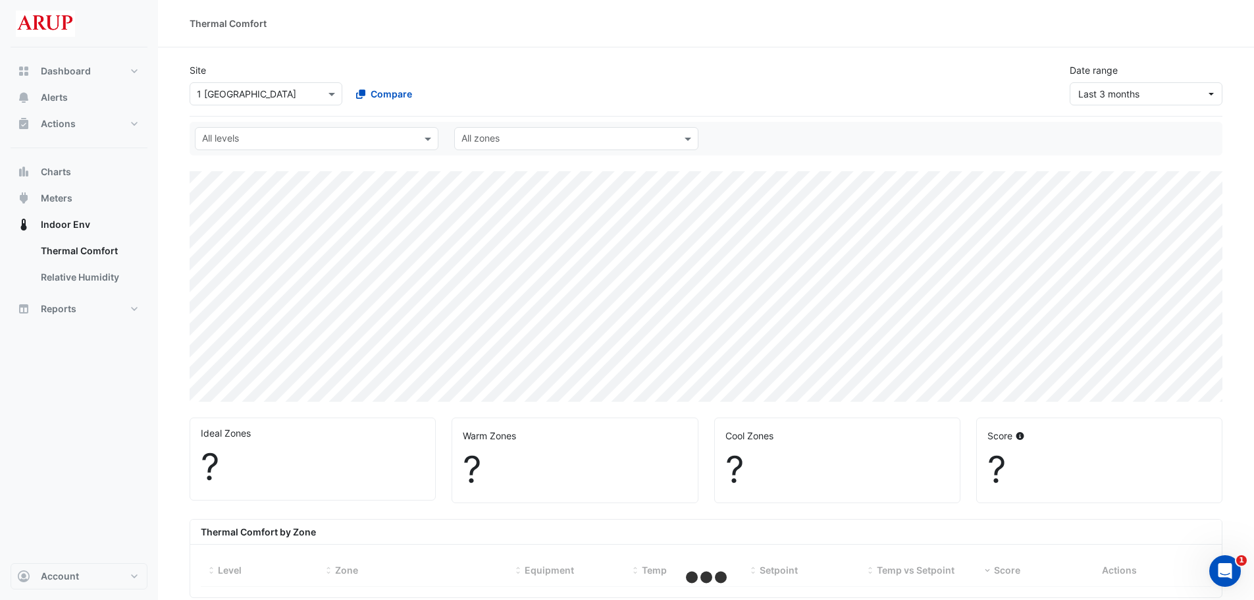
select select "***"
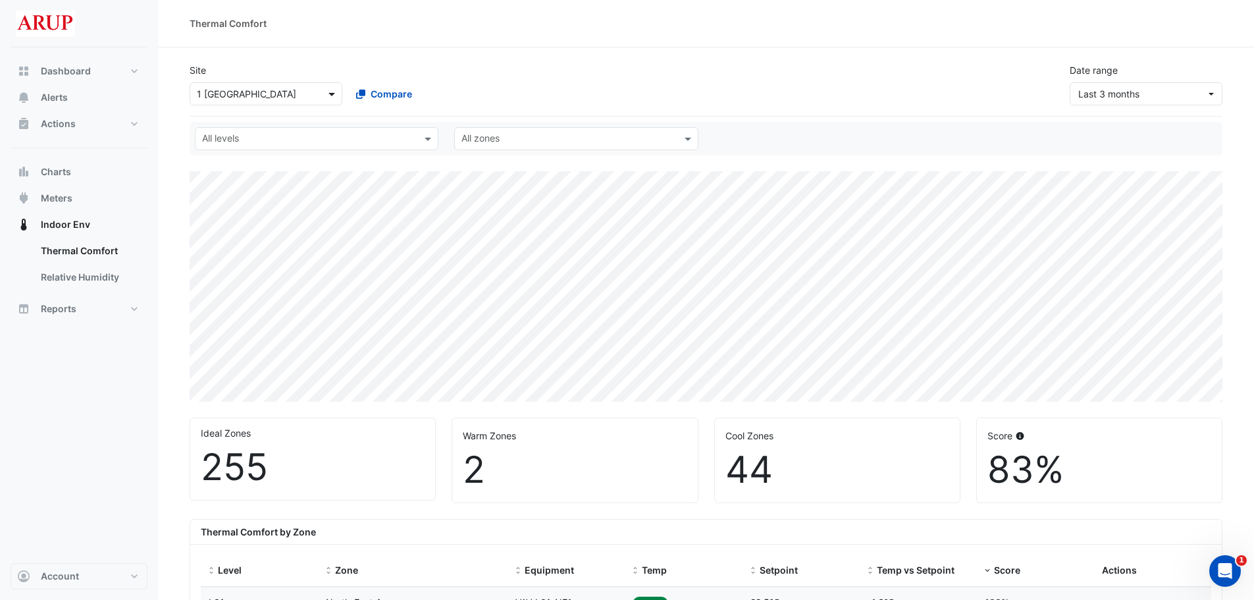
click at [332, 91] on span at bounding box center [333, 94] width 16 height 14
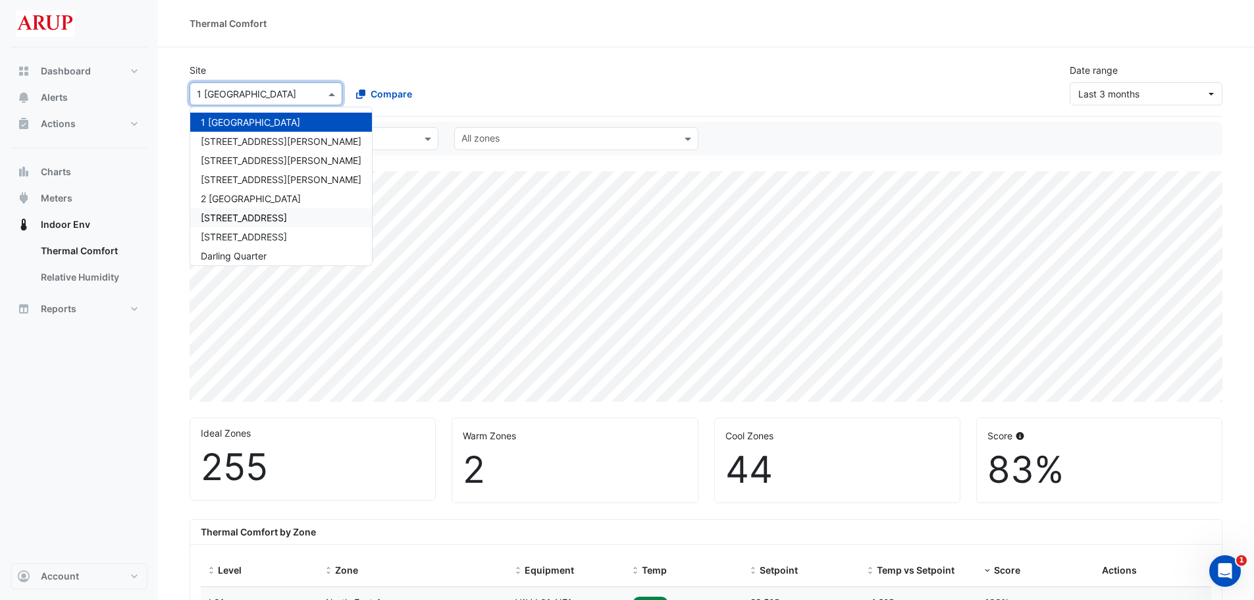
click at [254, 218] on span "[STREET_ADDRESS]" at bounding box center [244, 217] width 86 height 11
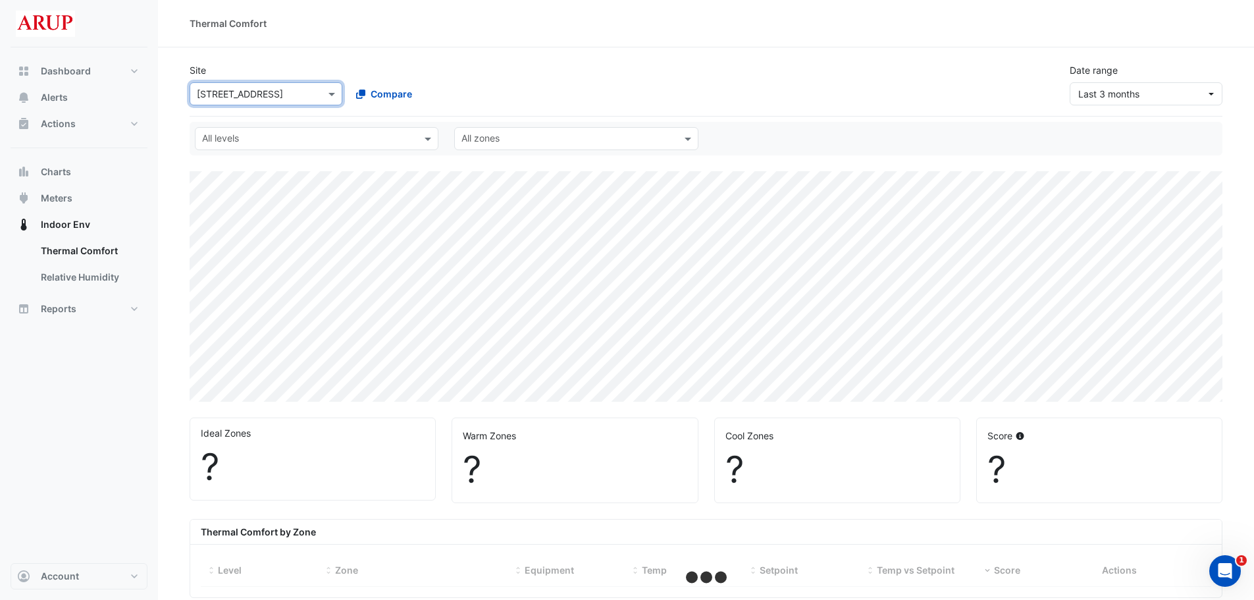
select select "***"
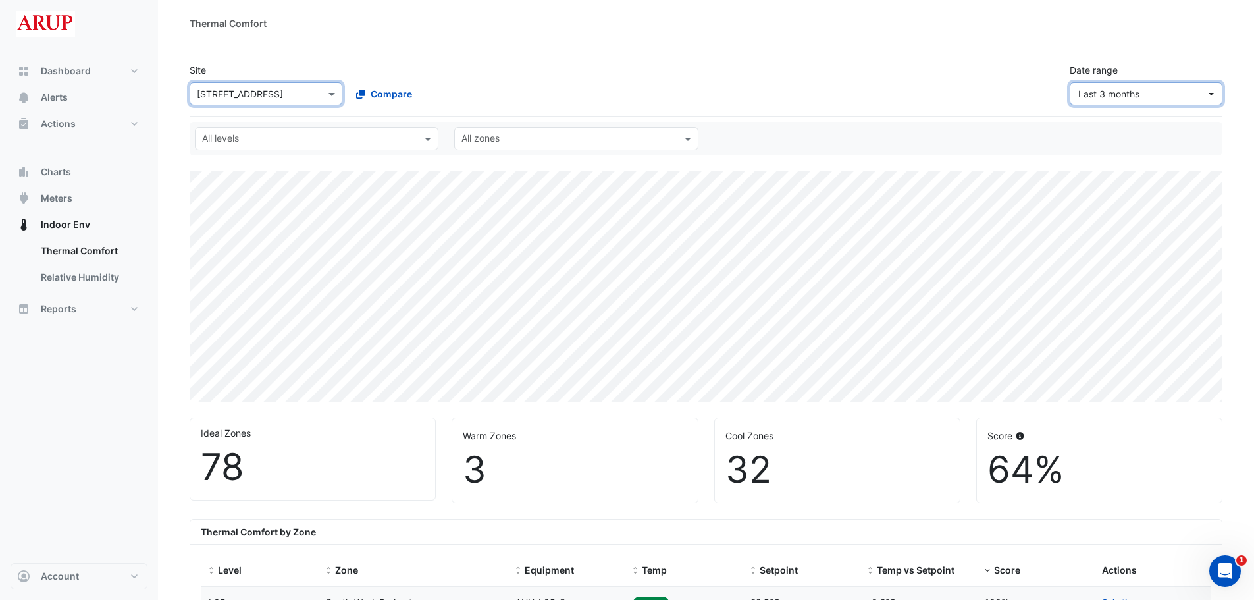
click at [749, 92] on span "Last 3 months" at bounding box center [1143, 94] width 128 height 14
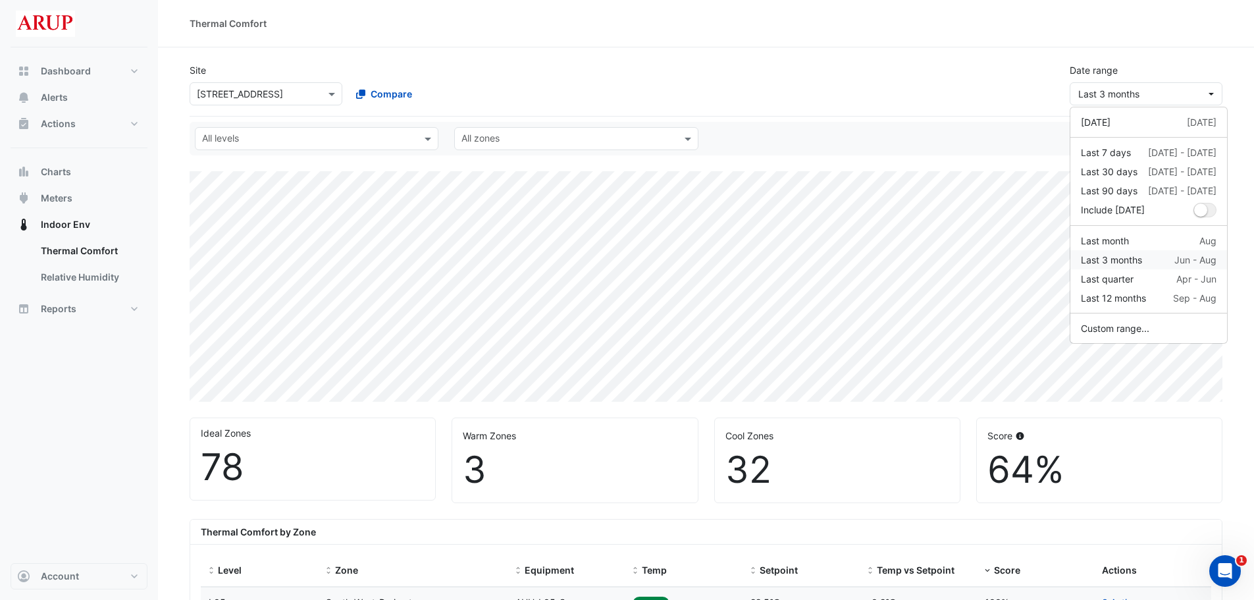
click at [749, 260] on div "Last 3 months Jun - Aug" at bounding box center [1149, 260] width 136 height 14
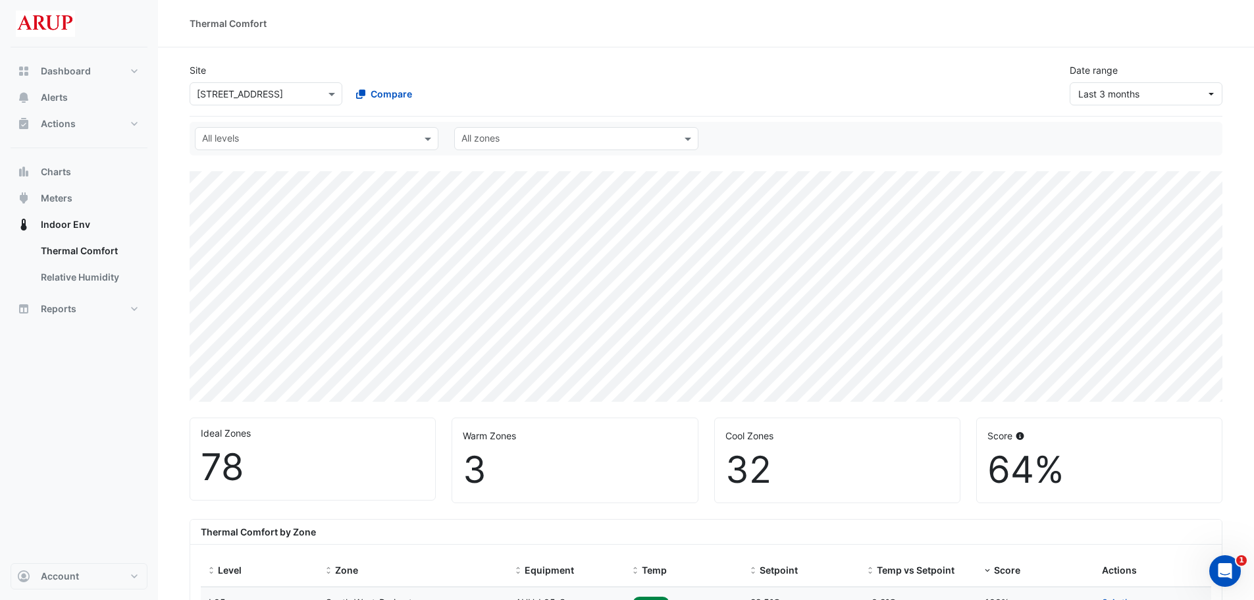
click at [749, 77] on div "Site × [STREET_ADDRESS] Compare Date range Last 3 months" at bounding box center [706, 79] width 1049 height 53
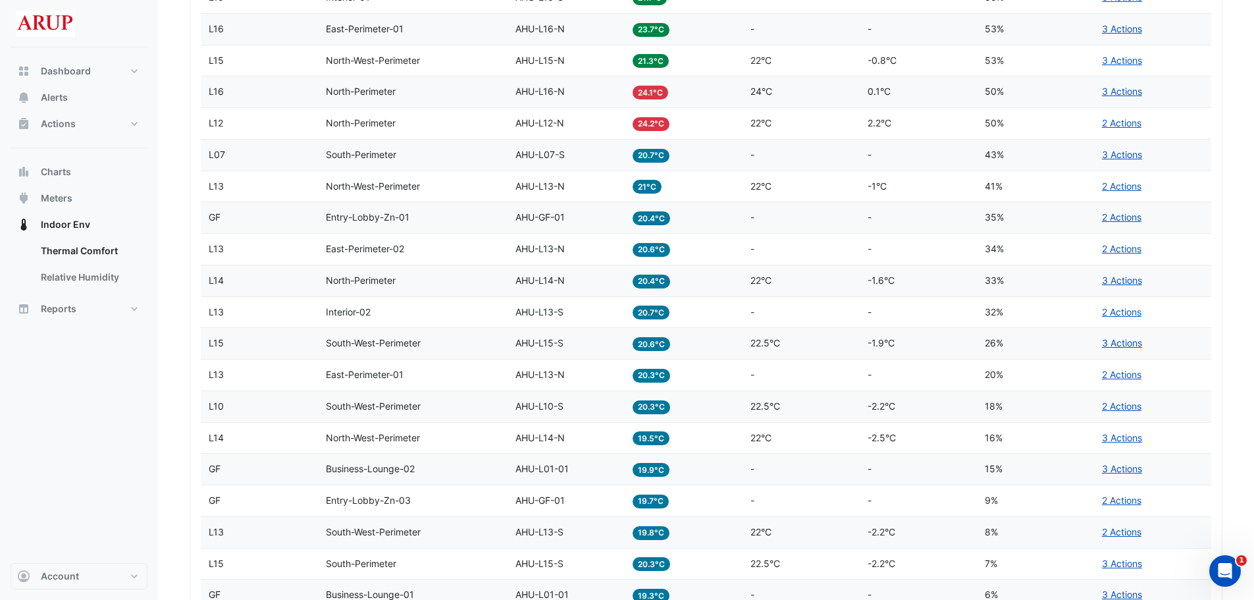
scroll to position [3161, 0]
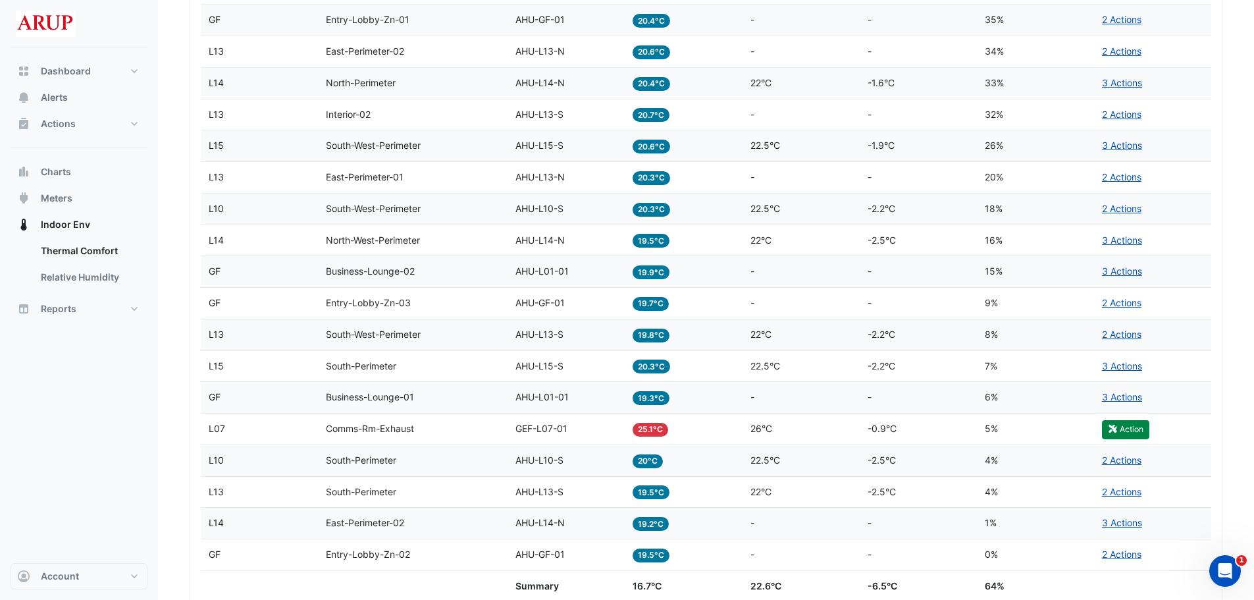
click at [527, 214] on span "AHU-L10-S" at bounding box center [540, 208] width 48 height 11
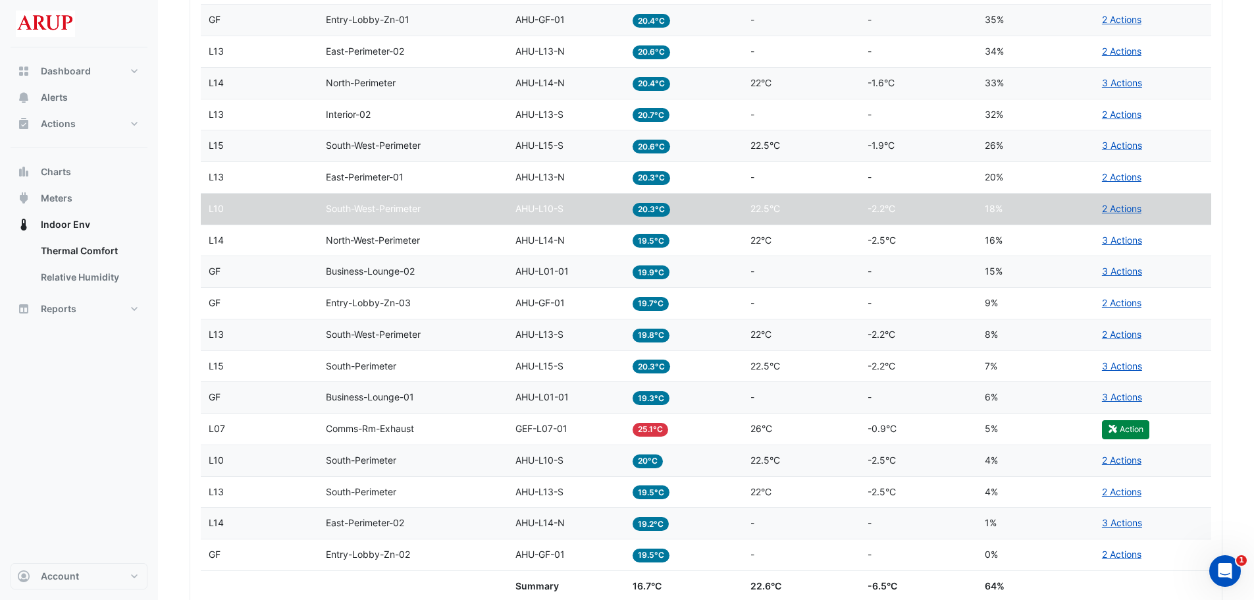
click at [749, 274] on datatable-body-cell "Setpoint -" at bounding box center [801, 271] width 117 height 31
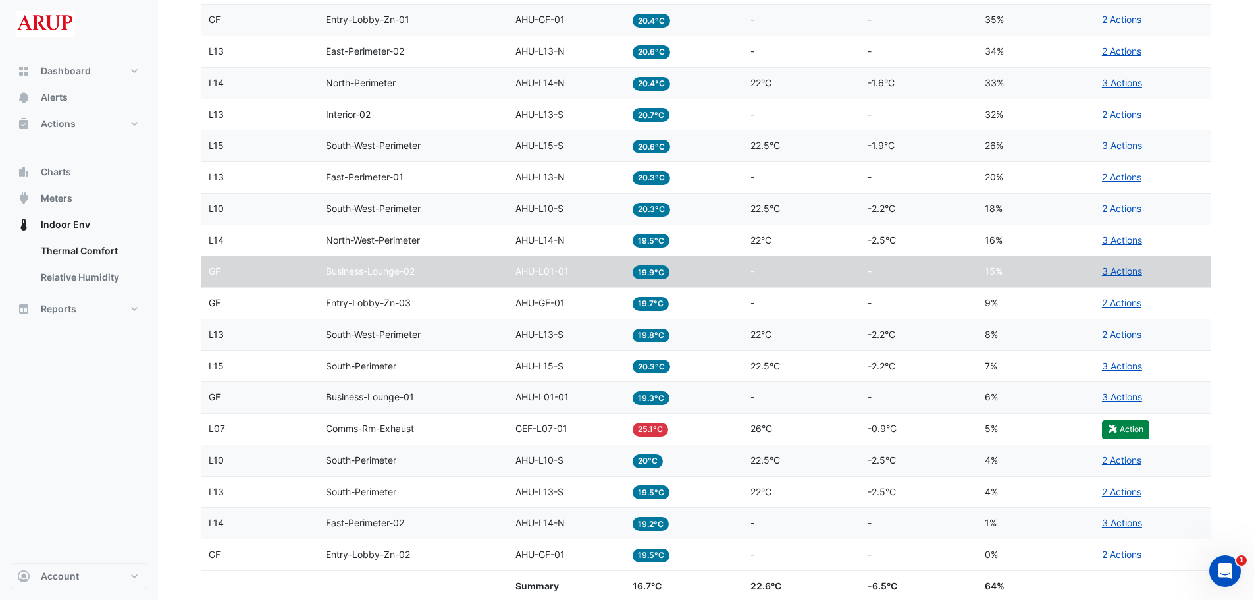
click at [749, 213] on div "Setpoint 22.5°C" at bounding box center [801, 208] width 101 height 15
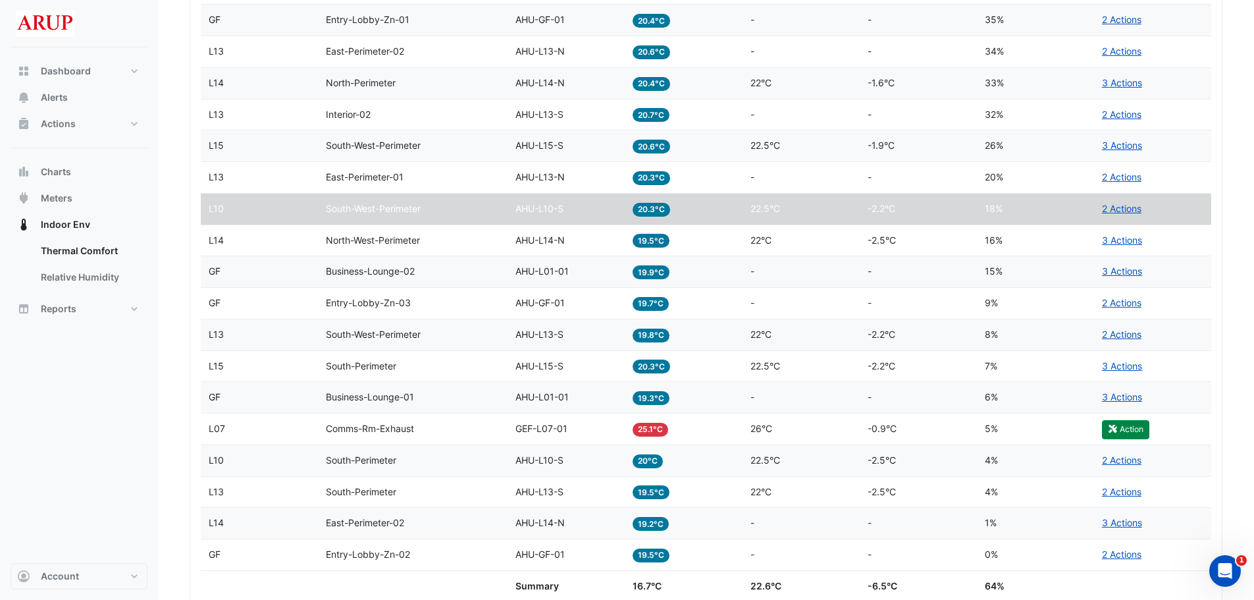
click at [749, 244] on div "Setpoint 22°C" at bounding box center [801, 240] width 101 height 15
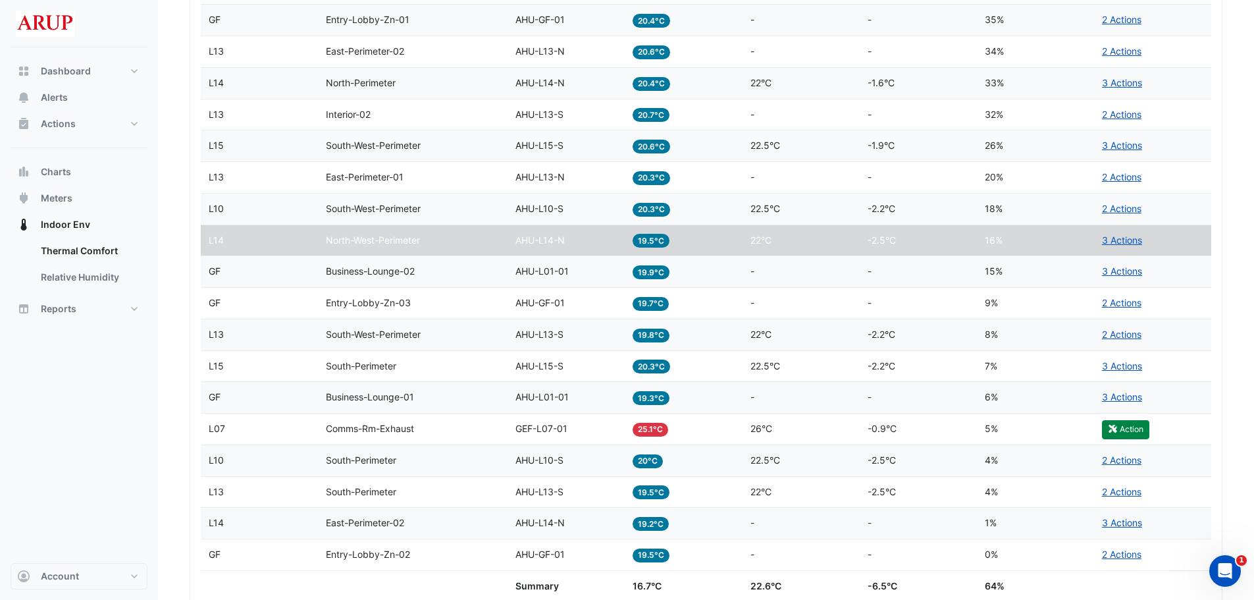
click at [749, 275] on div "Setpoint -" at bounding box center [801, 271] width 101 height 15
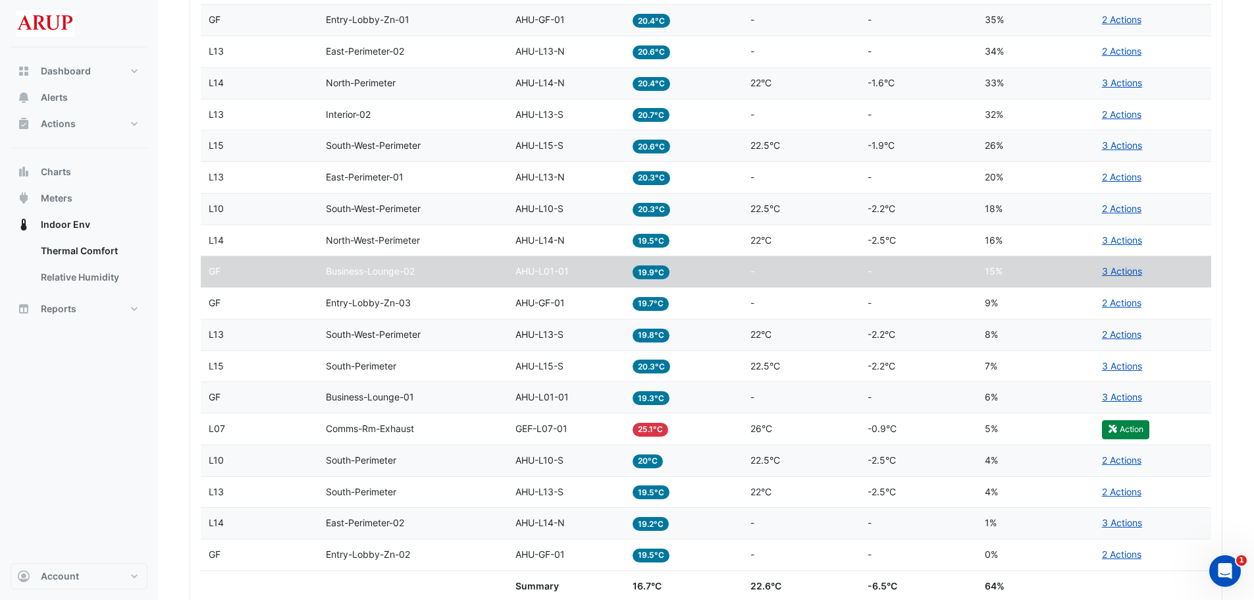
click at [749, 201] on div "Setpoint 22.5°C" at bounding box center [801, 208] width 101 height 15
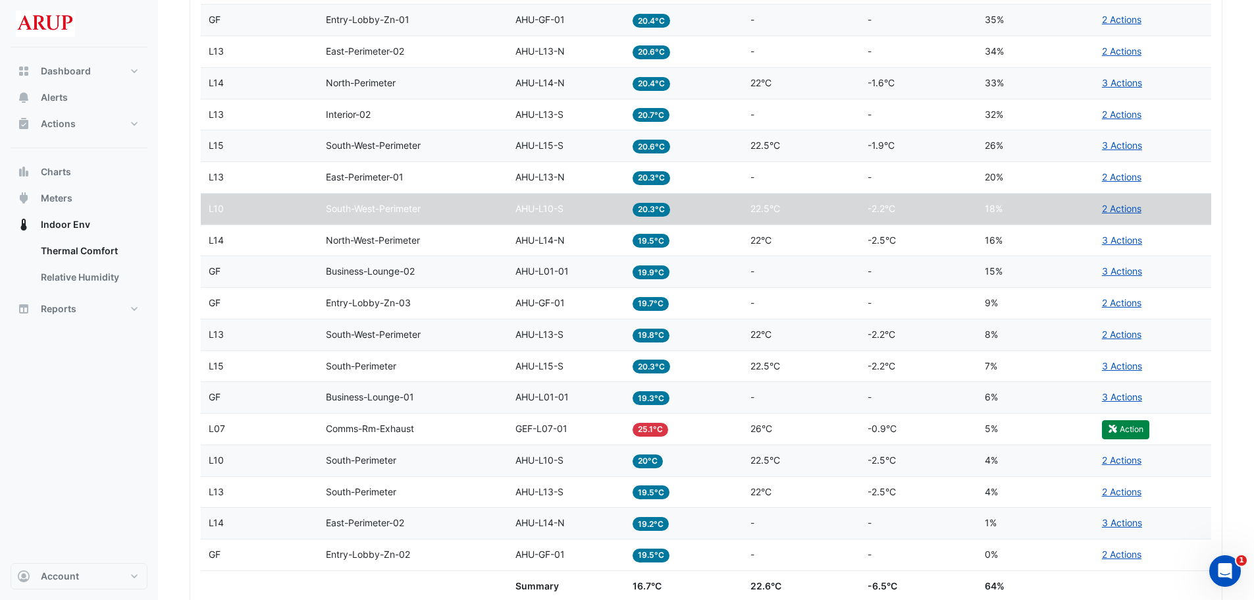
click at [661, 207] on span "20.3°C" at bounding box center [652, 210] width 38 height 14
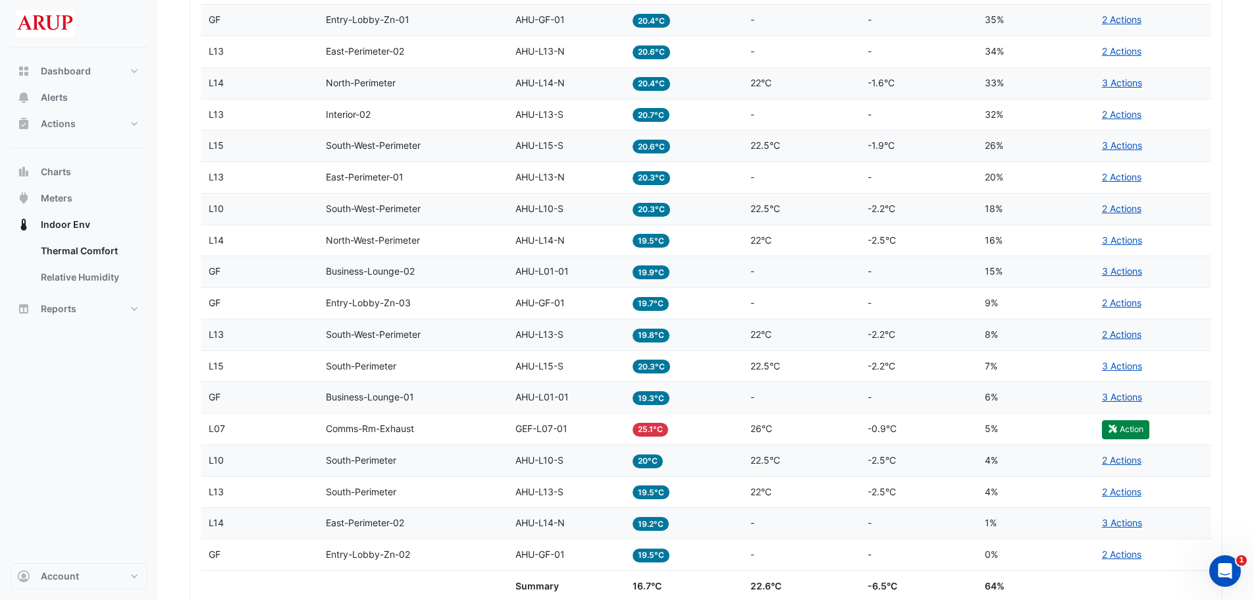
click at [510, 205] on datatable-body-cell "Equipment AHU-L10-S" at bounding box center [566, 209] width 117 height 31
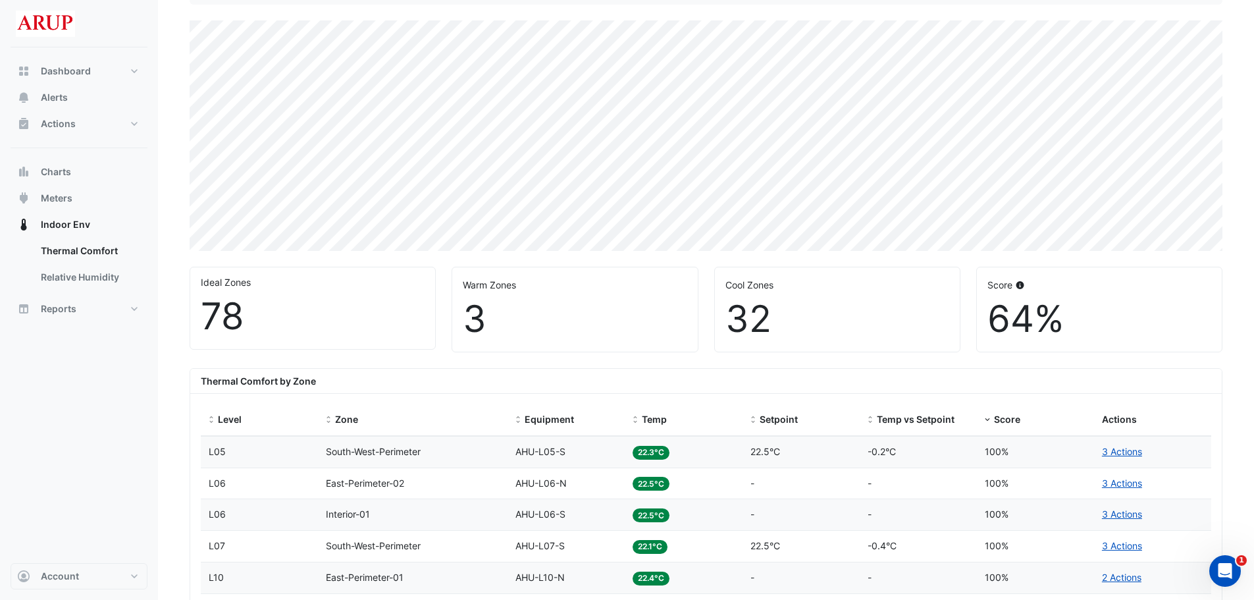
scroll to position [0, 0]
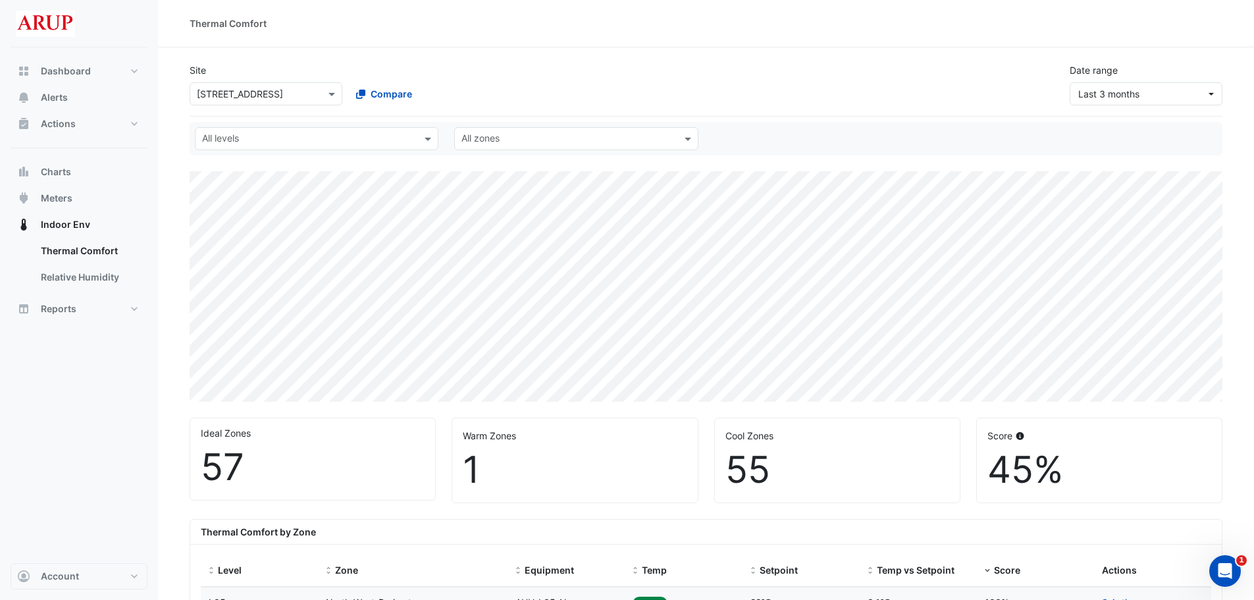
scroll to position [461, 0]
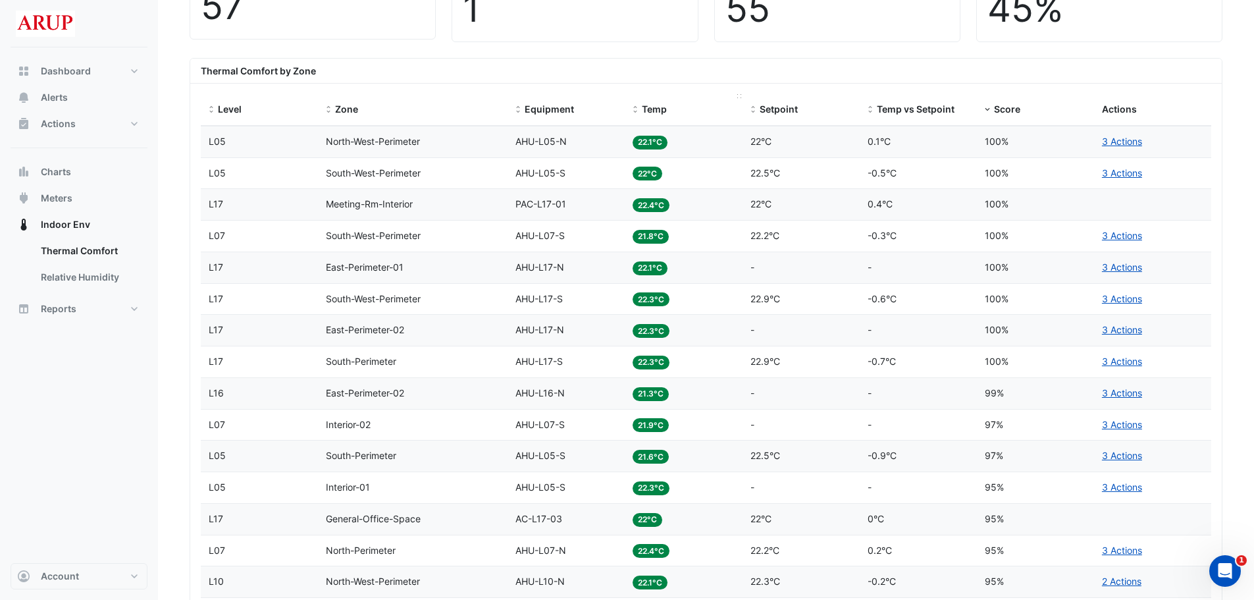
click at [637, 107] on span at bounding box center [635, 110] width 9 height 11
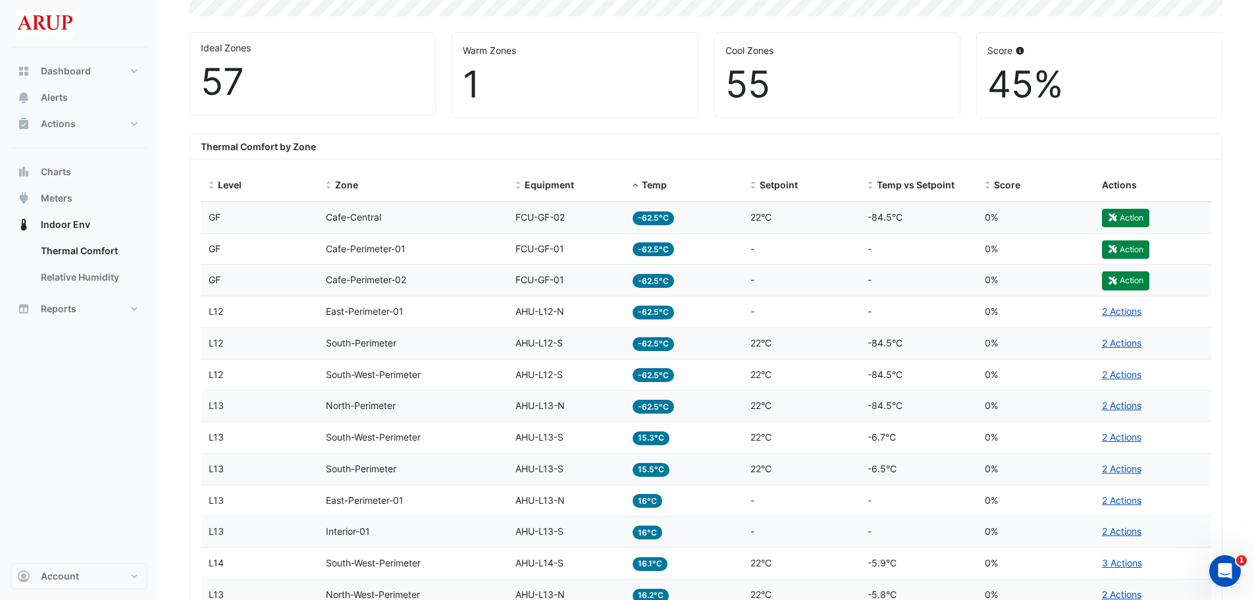
scroll to position [527, 0]
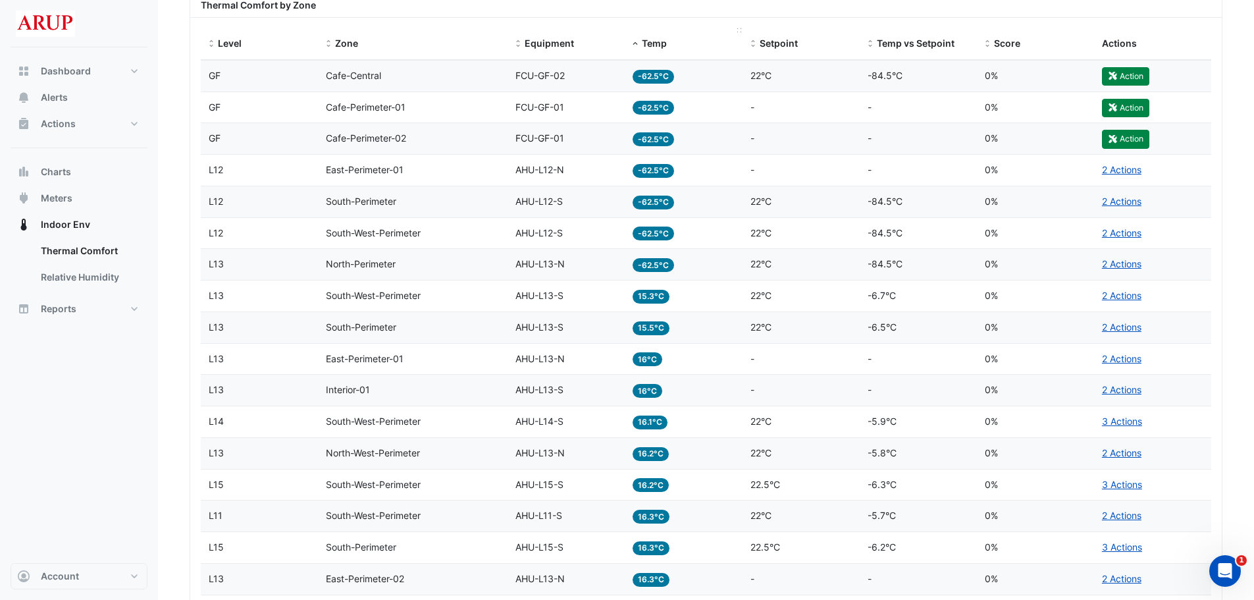
click at [639, 41] on span at bounding box center [635, 44] width 9 height 11
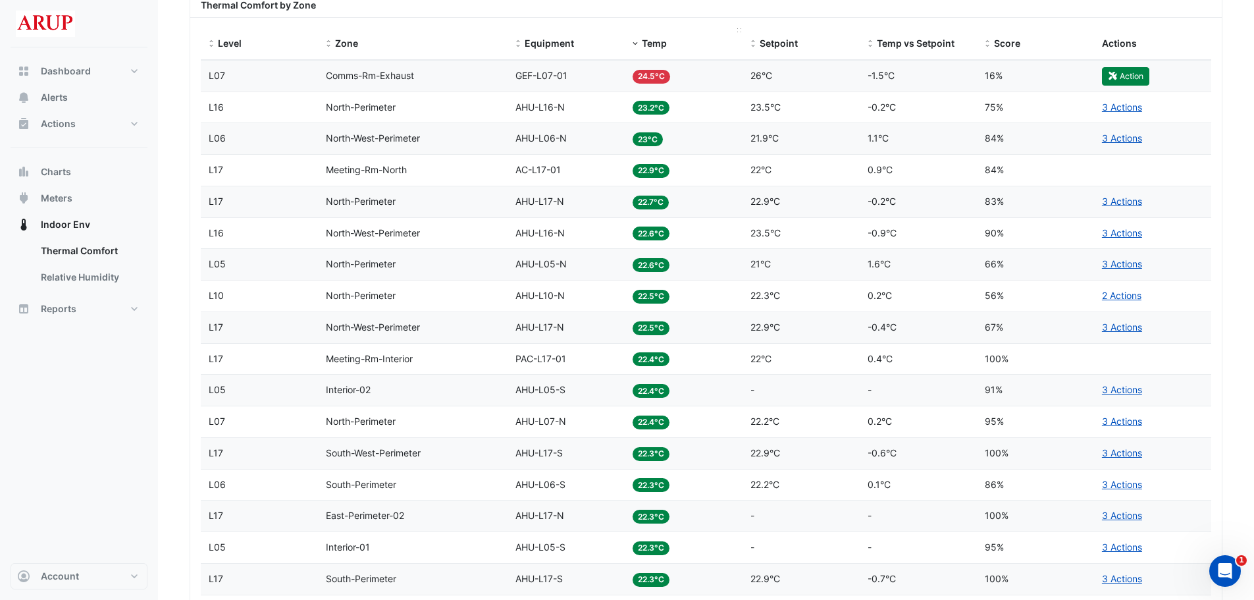
click at [639, 44] on span at bounding box center [635, 44] width 9 height 11
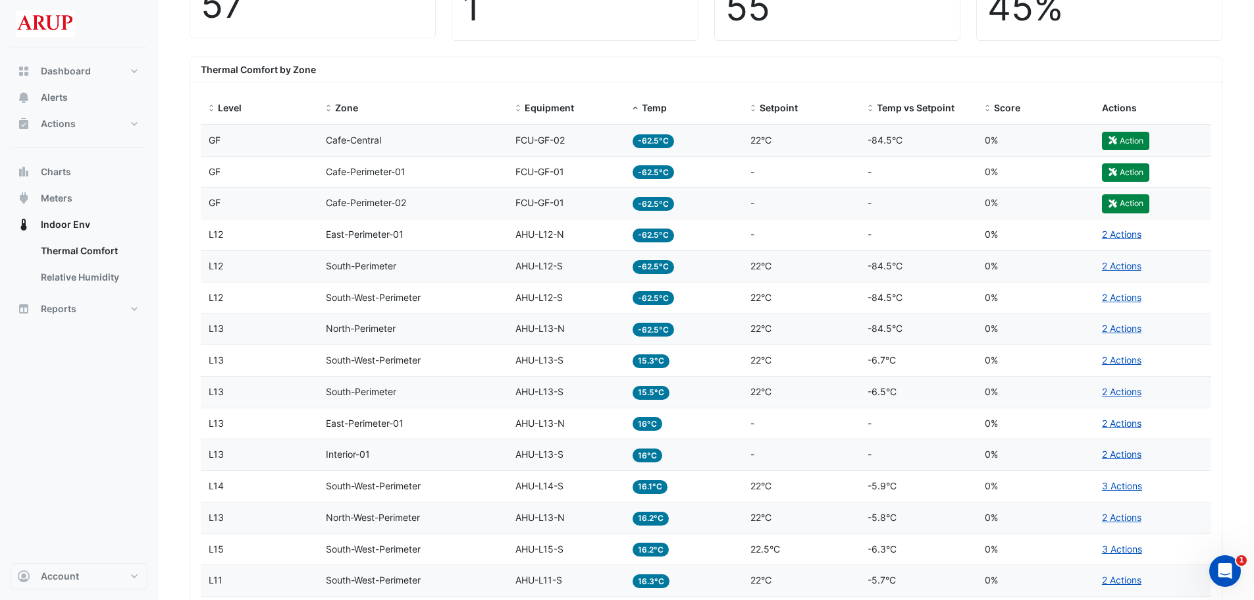
scroll to position [461, 0]
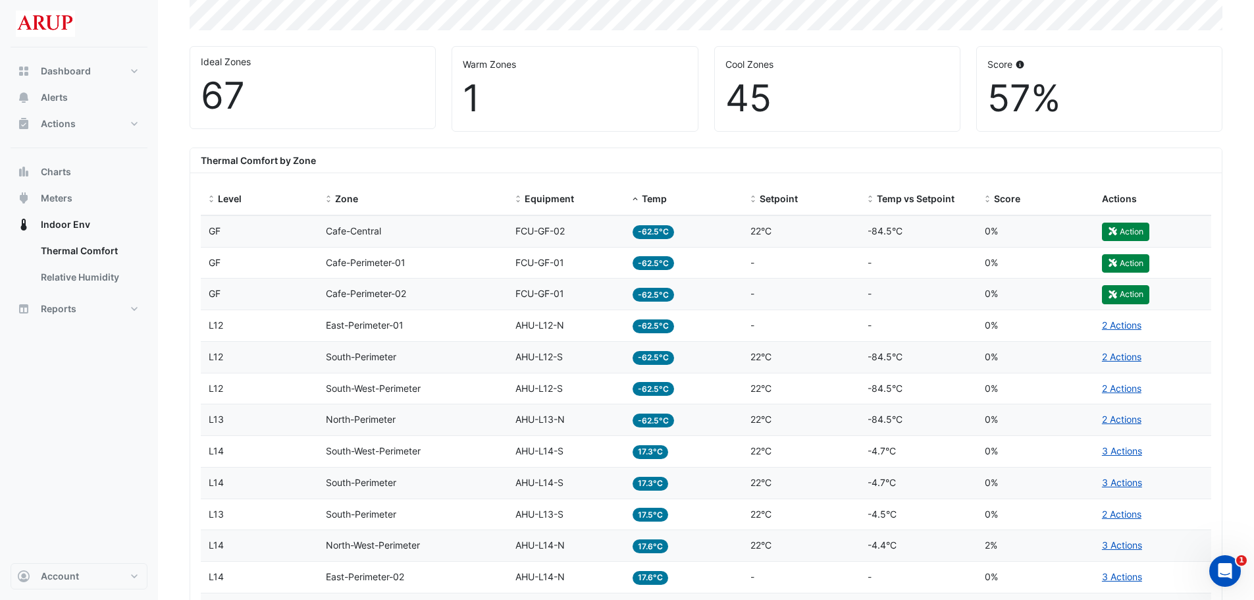
scroll to position [395, 0]
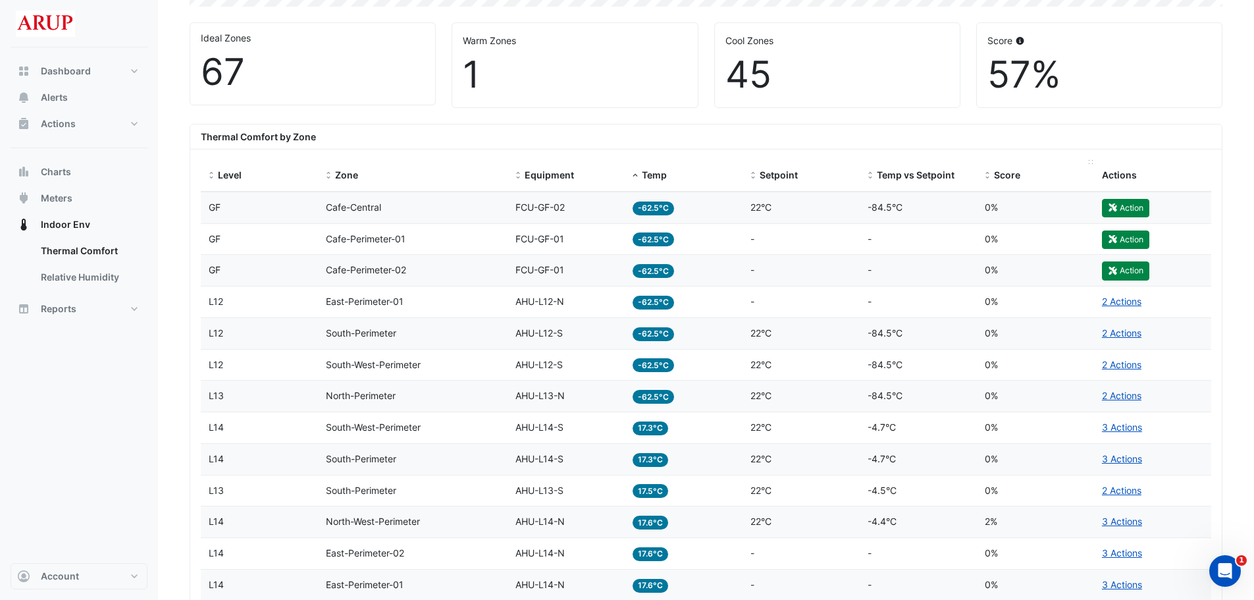
click at [749, 174] on span at bounding box center [987, 176] width 9 height 11
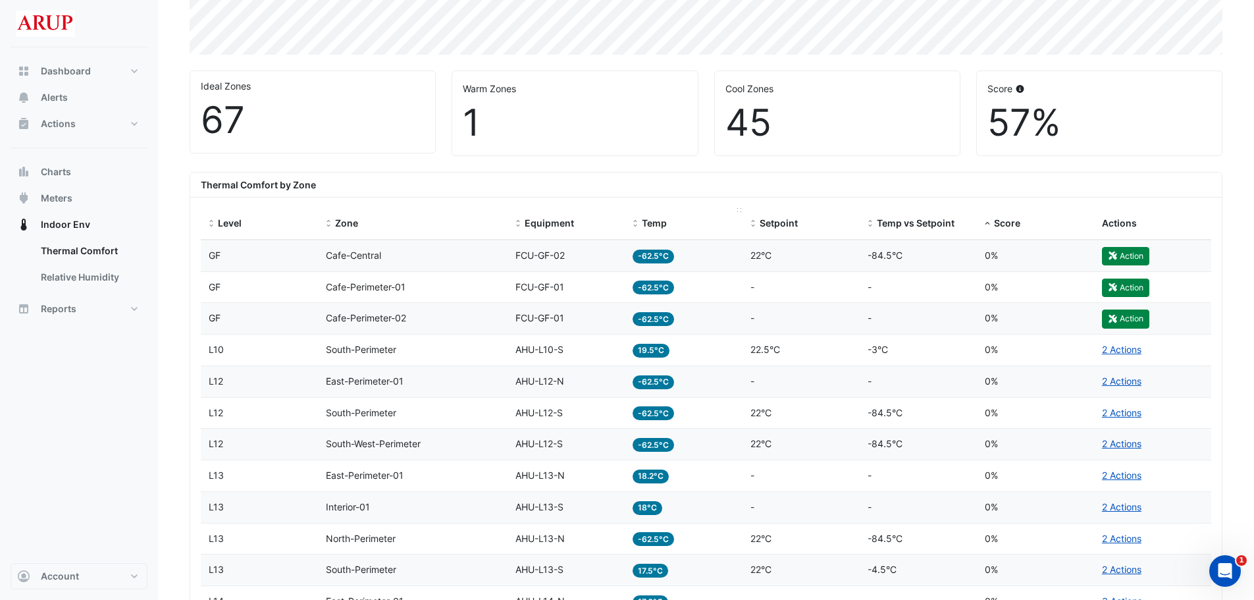
scroll to position [198, 0]
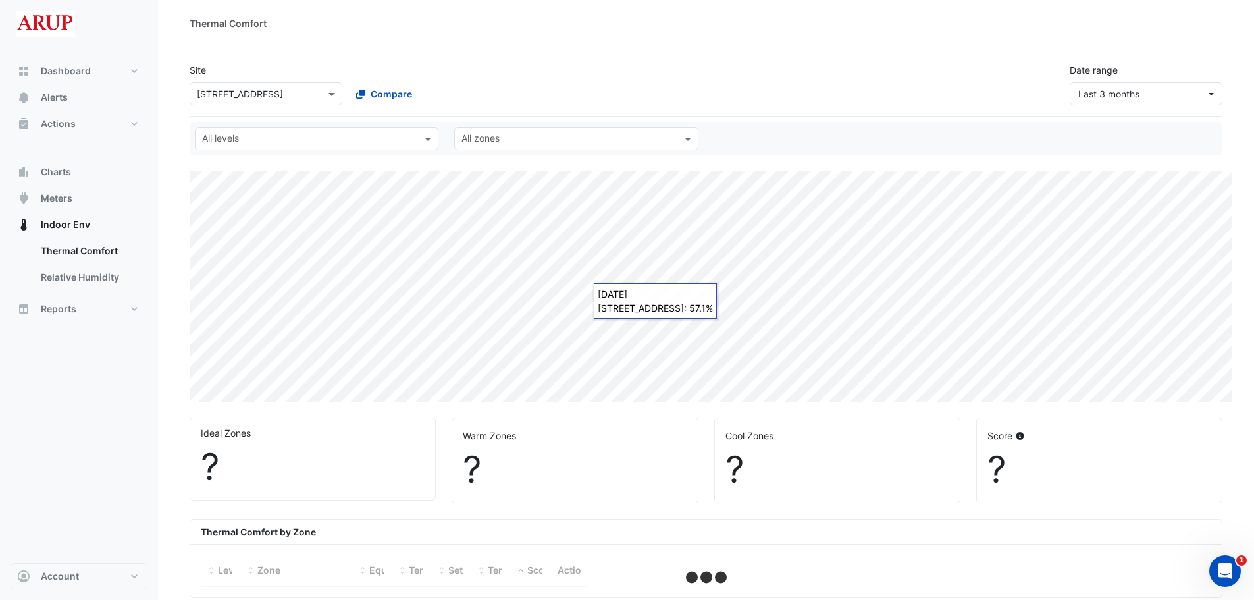
select select "***"
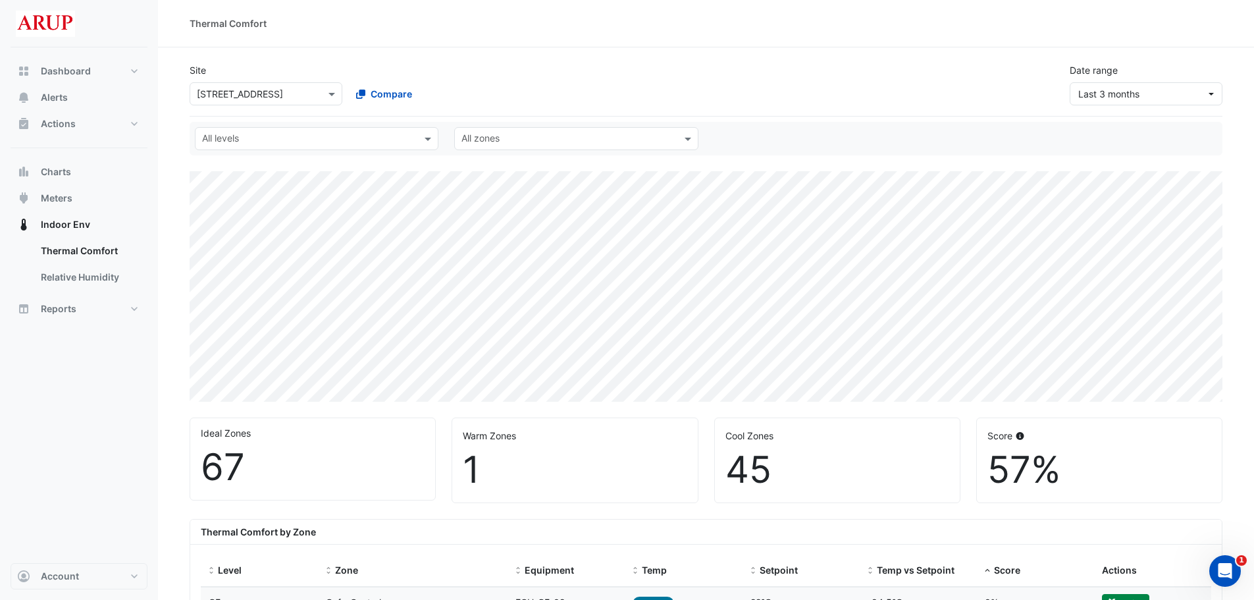
scroll to position [395, 0]
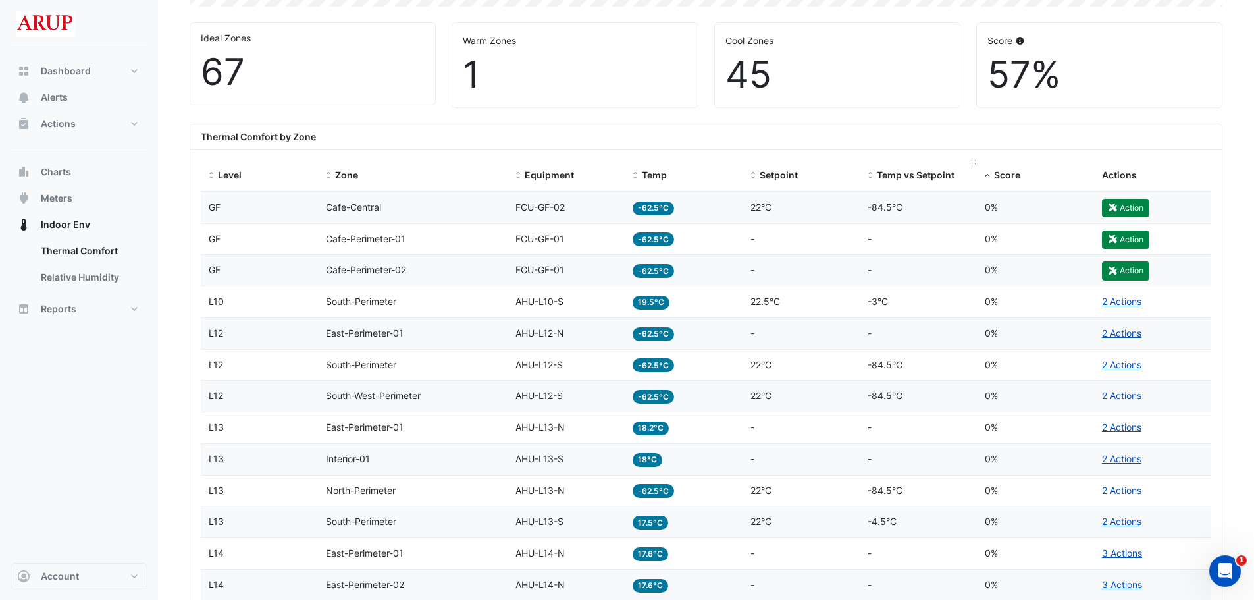
click at [749, 173] on span at bounding box center [870, 176] width 9 height 11
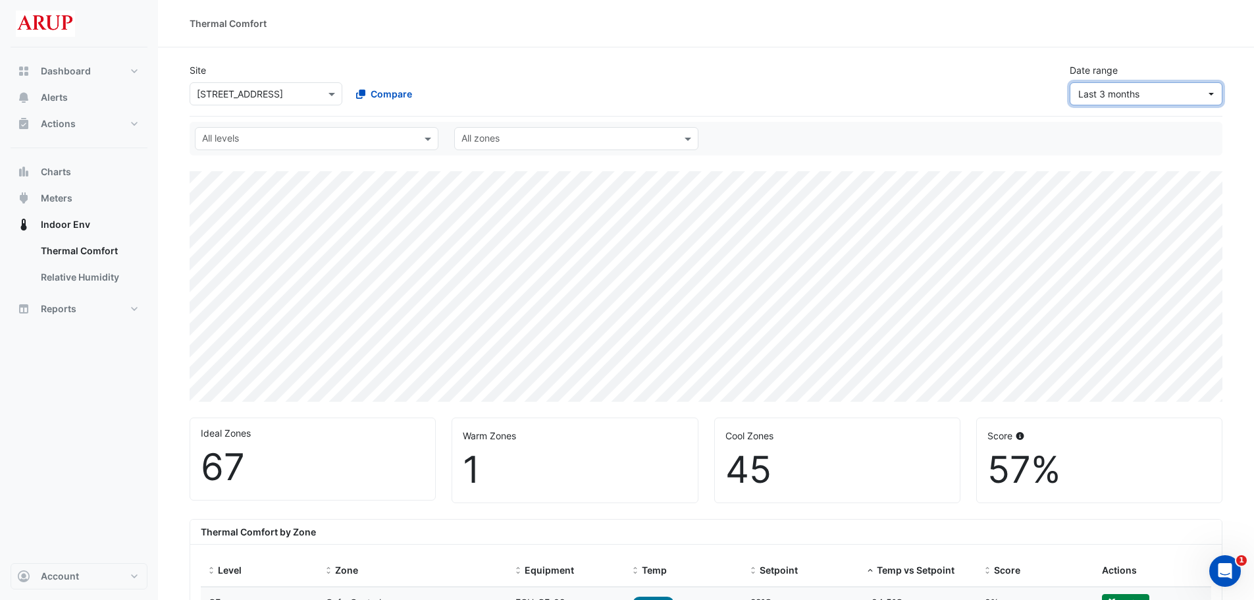
click at [749, 100] on button "Last 3 months" at bounding box center [1146, 93] width 153 height 23
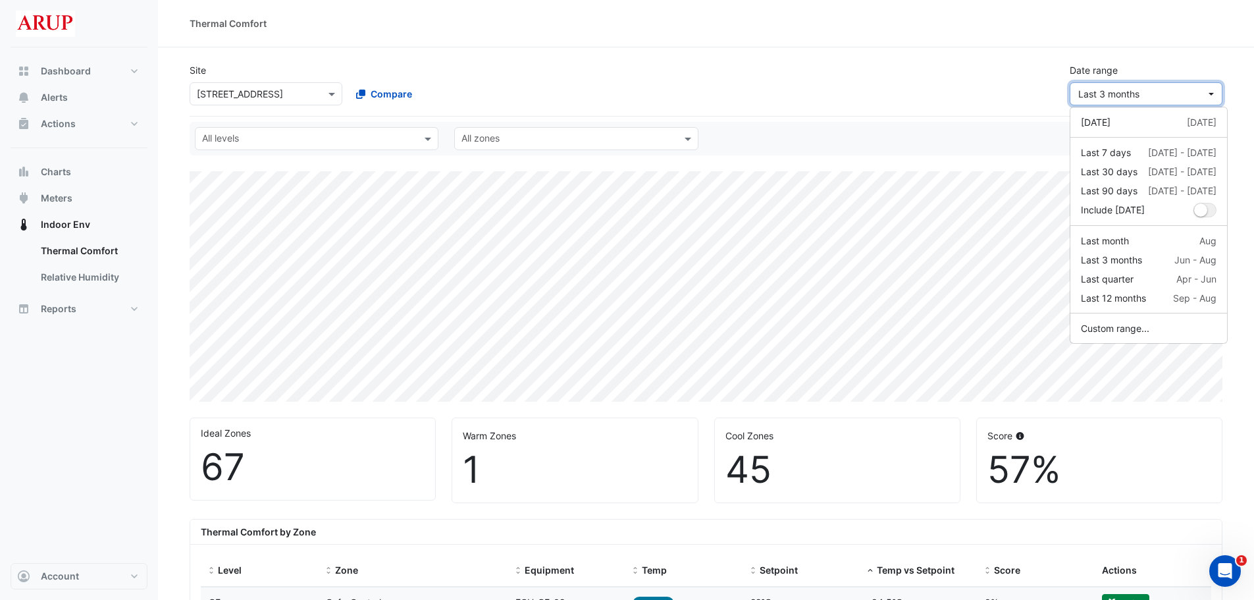
click at [749, 99] on button "Last 3 months" at bounding box center [1146, 93] width 153 height 23
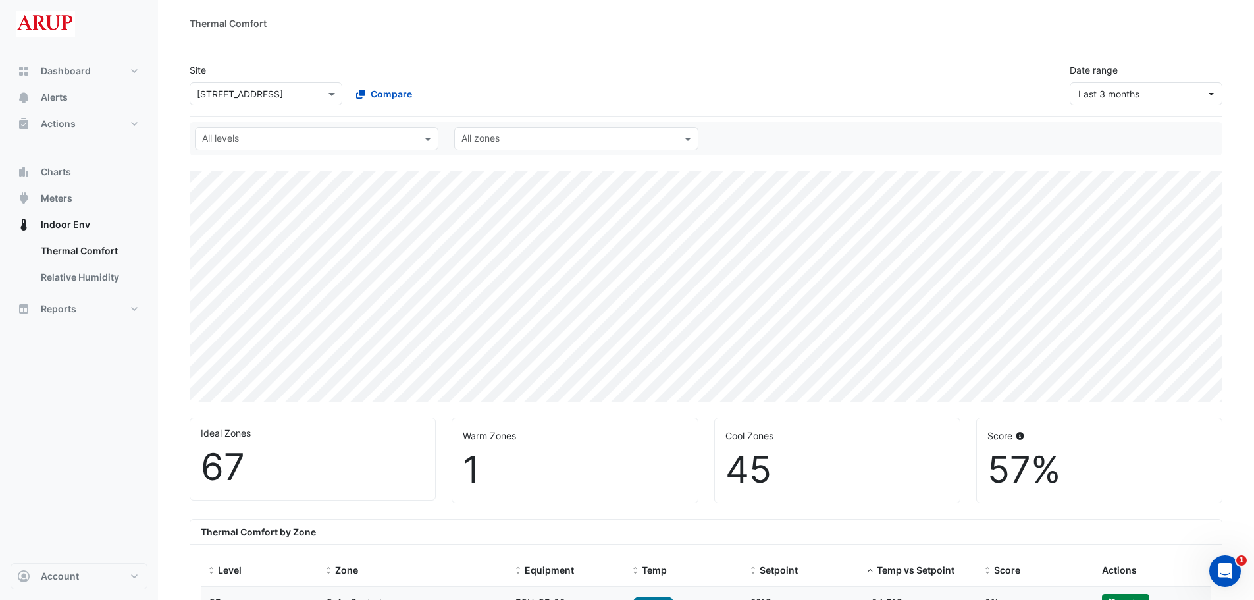
click at [749, 61] on div "Site × [STREET_ADDRESS] Compare Date range Last 3 months" at bounding box center [706, 79] width 1049 height 53
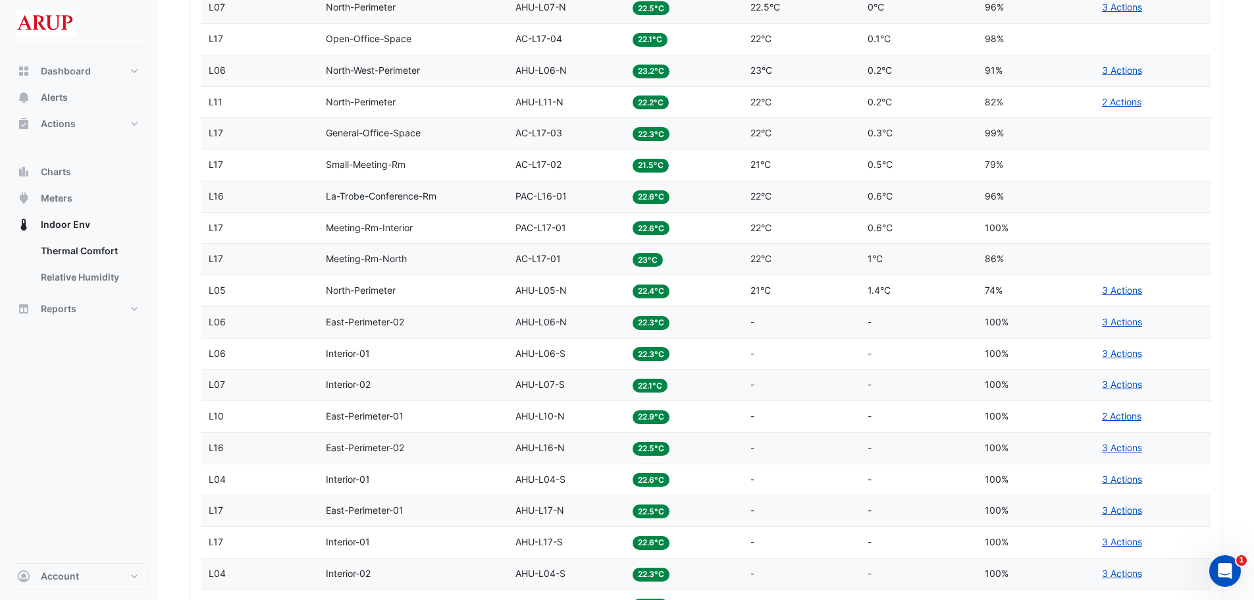
scroll to position [2634, 0]
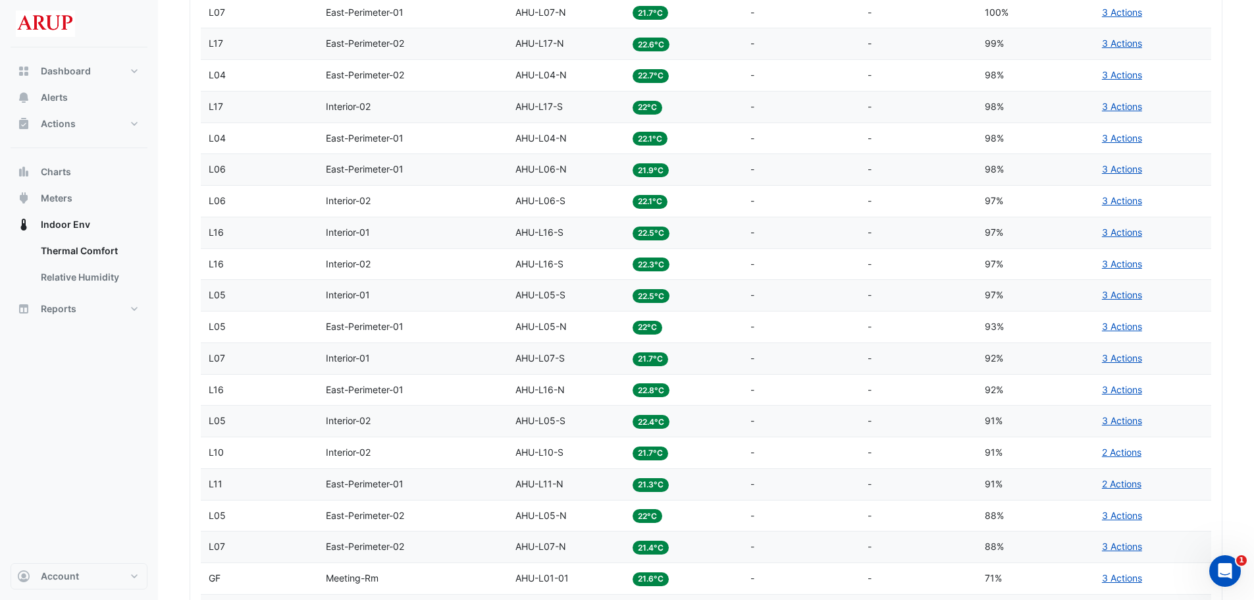
click at [655, 413] on datatable-body-cell "Temp 22.4°C" at bounding box center [683, 421] width 117 height 31
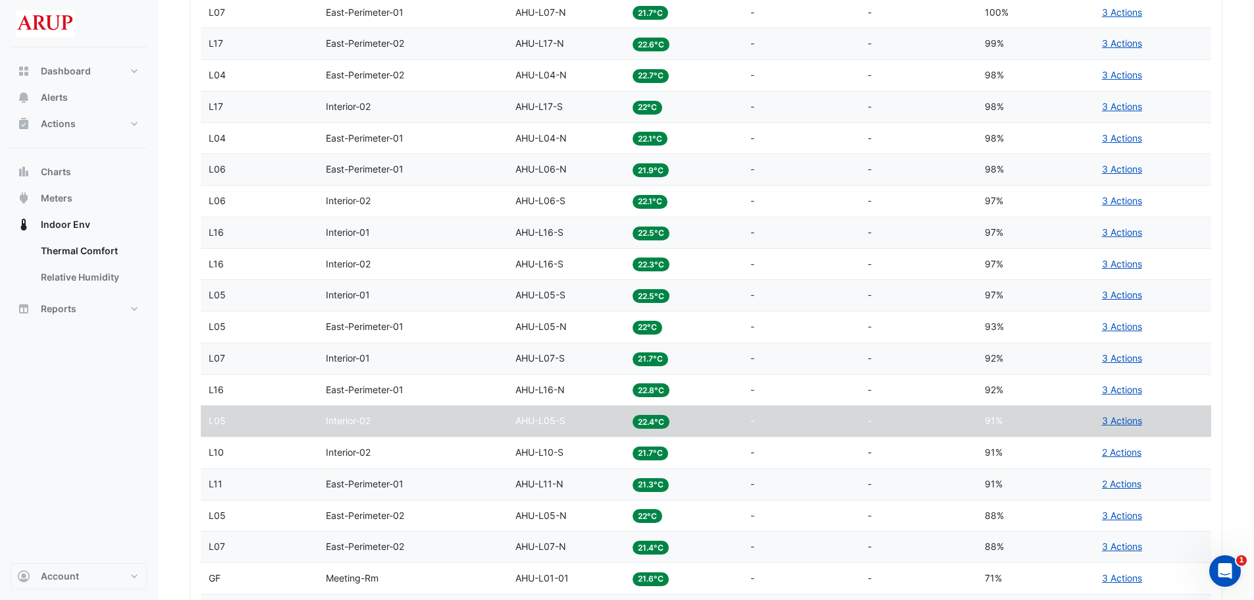
click at [653, 416] on span "22.4°C" at bounding box center [651, 422] width 37 height 14
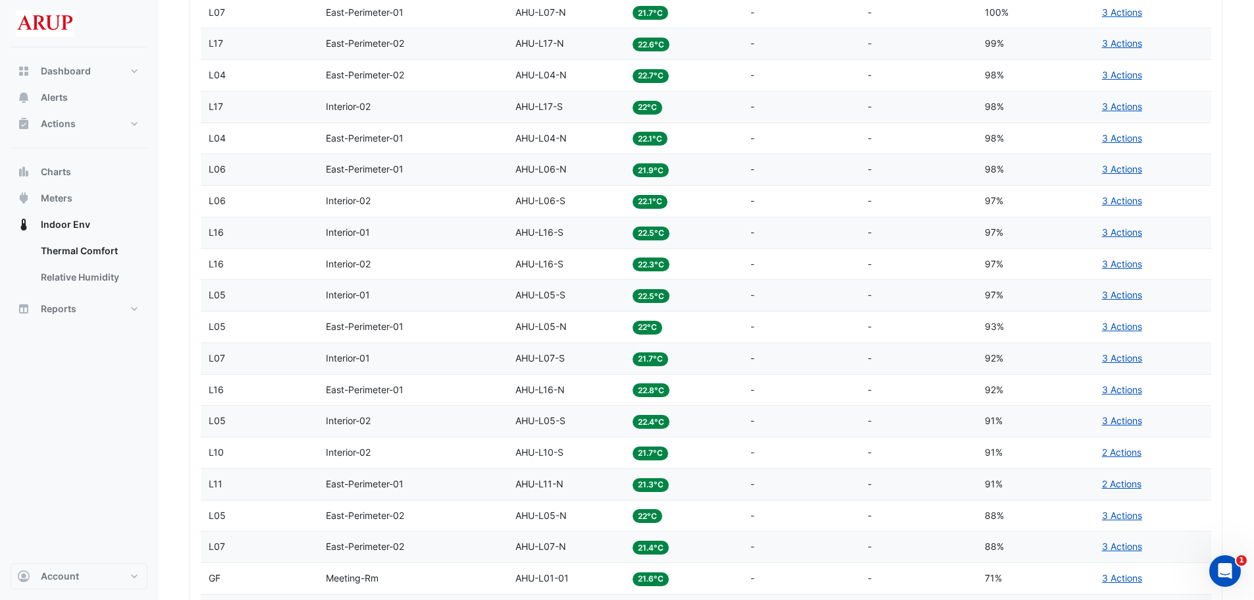
click at [653, 416] on span "22.4°C" at bounding box center [651, 422] width 37 height 14
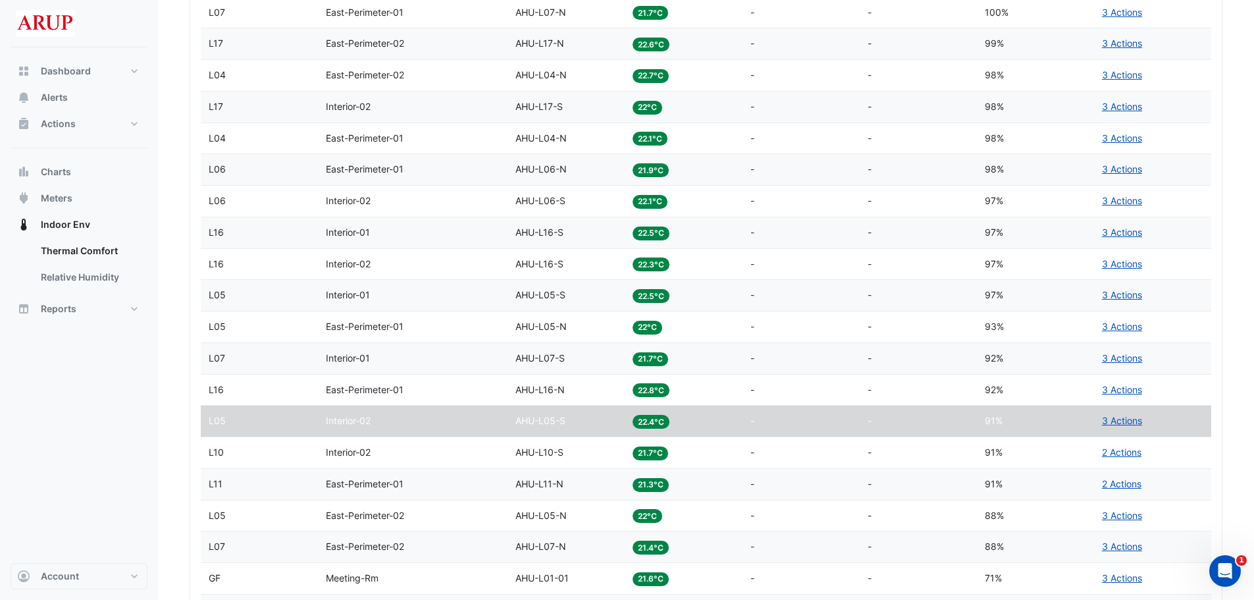
click at [205, 416] on datatable-body-cell "Level L05" at bounding box center [259, 421] width 117 height 31
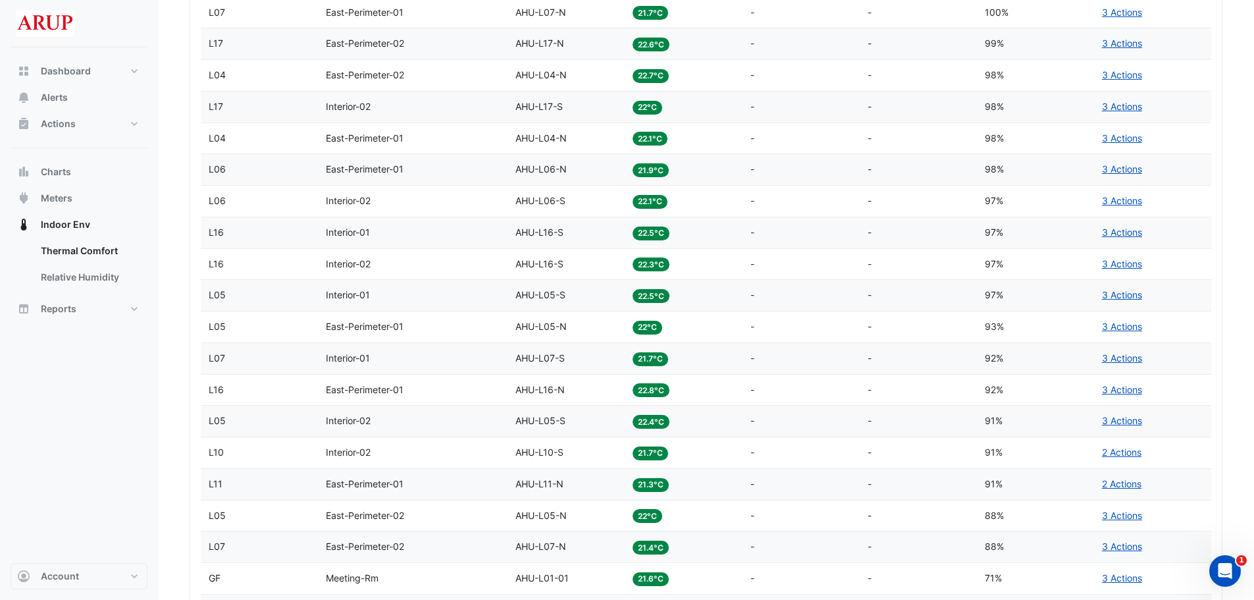
click at [749, 416] on datatable-body-cell "Temp vs Setpoint -" at bounding box center [918, 452] width 117 height 31
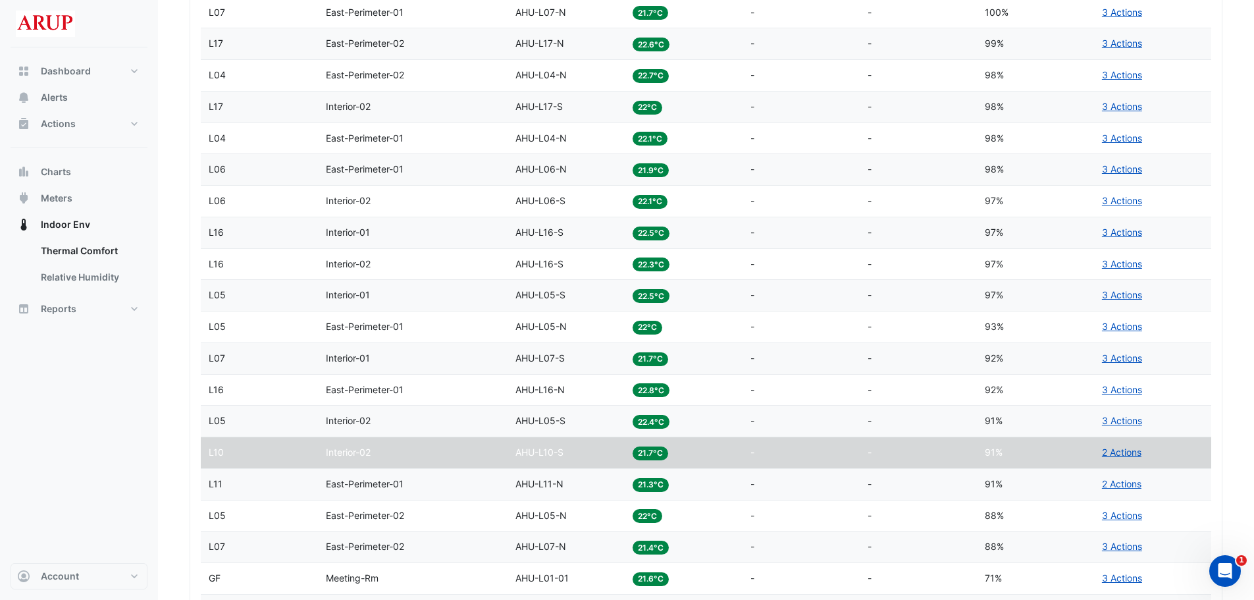
click at [749, 416] on div "Setpoint -" at bounding box center [801, 421] width 101 height 15
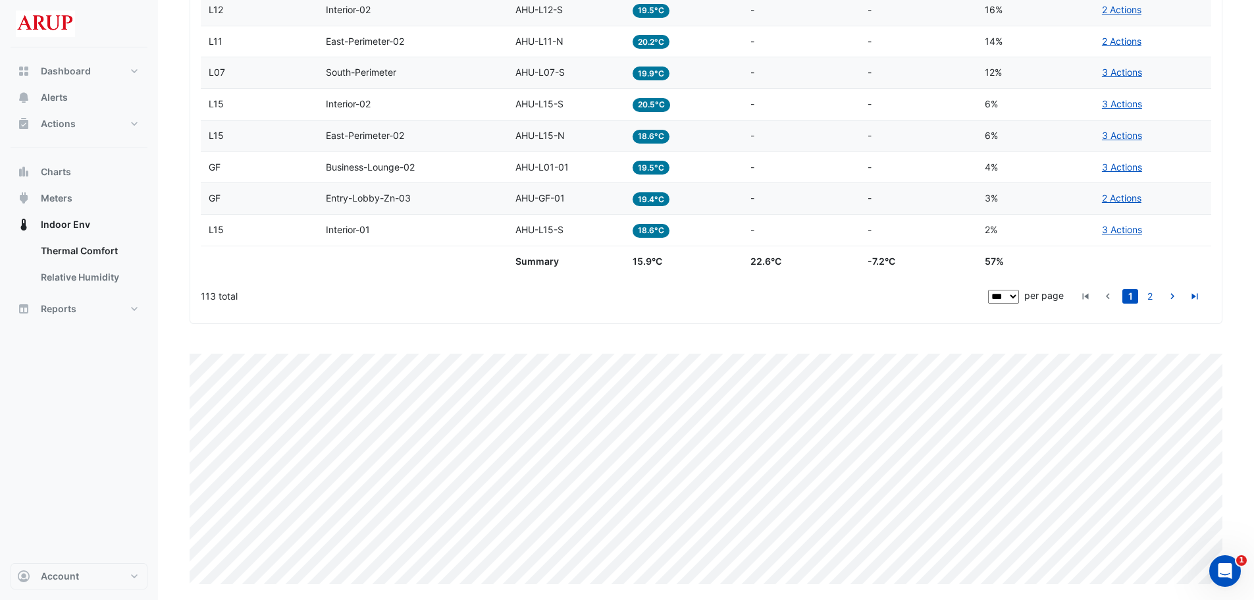
scroll to position [3485, 0]
click at [433, 174] on div "Zone Business-Lounge-02" at bounding box center [413, 167] width 174 height 15
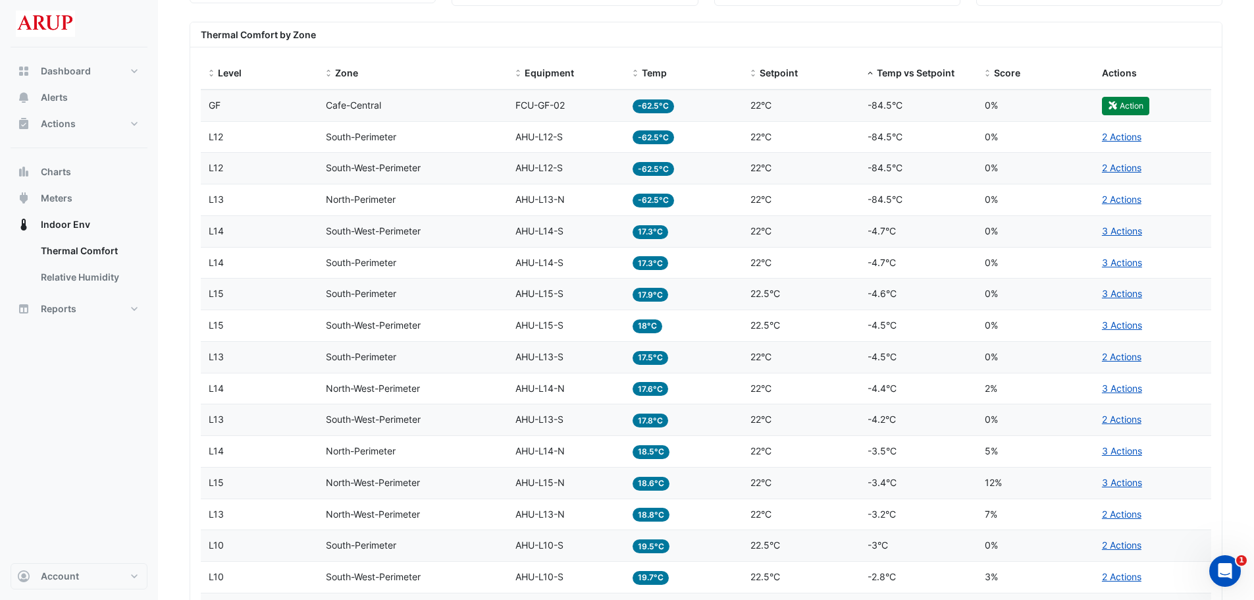
scroll to position [527, 0]
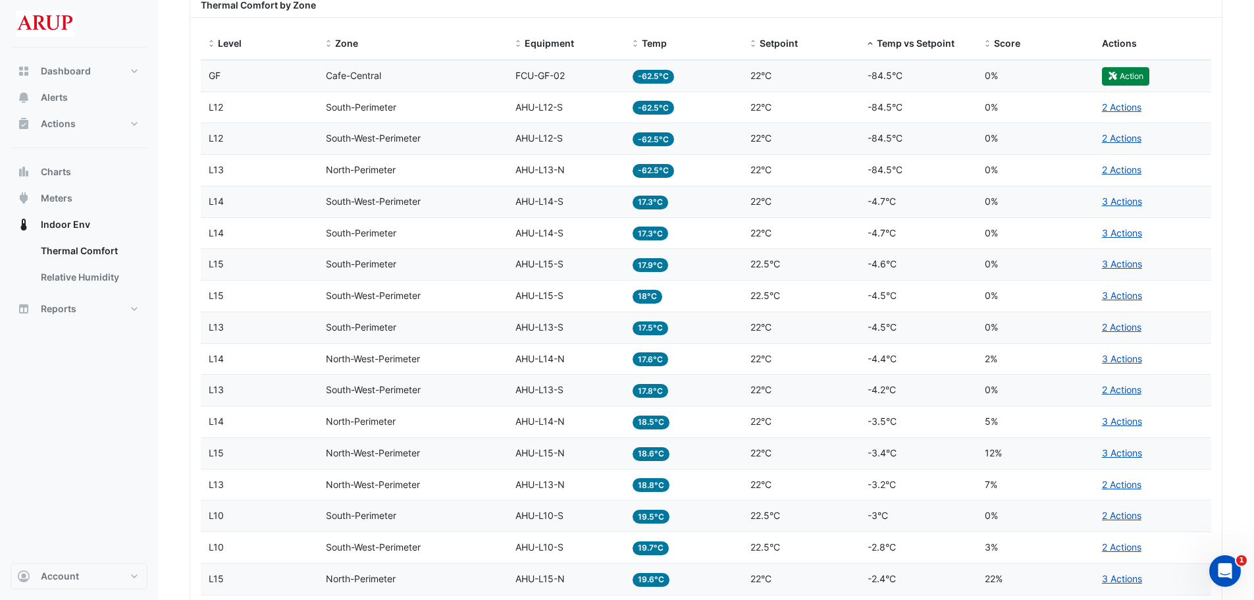
click at [454, 201] on div "Zone South-West-Perimeter" at bounding box center [413, 201] width 174 height 15
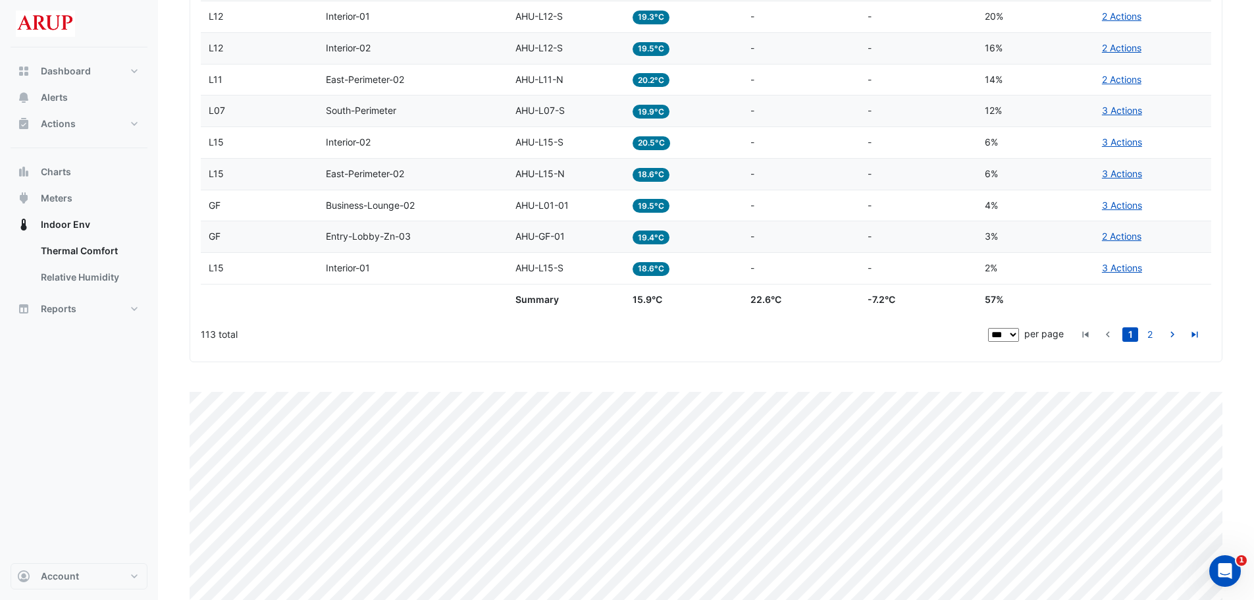
scroll to position [3485, 0]
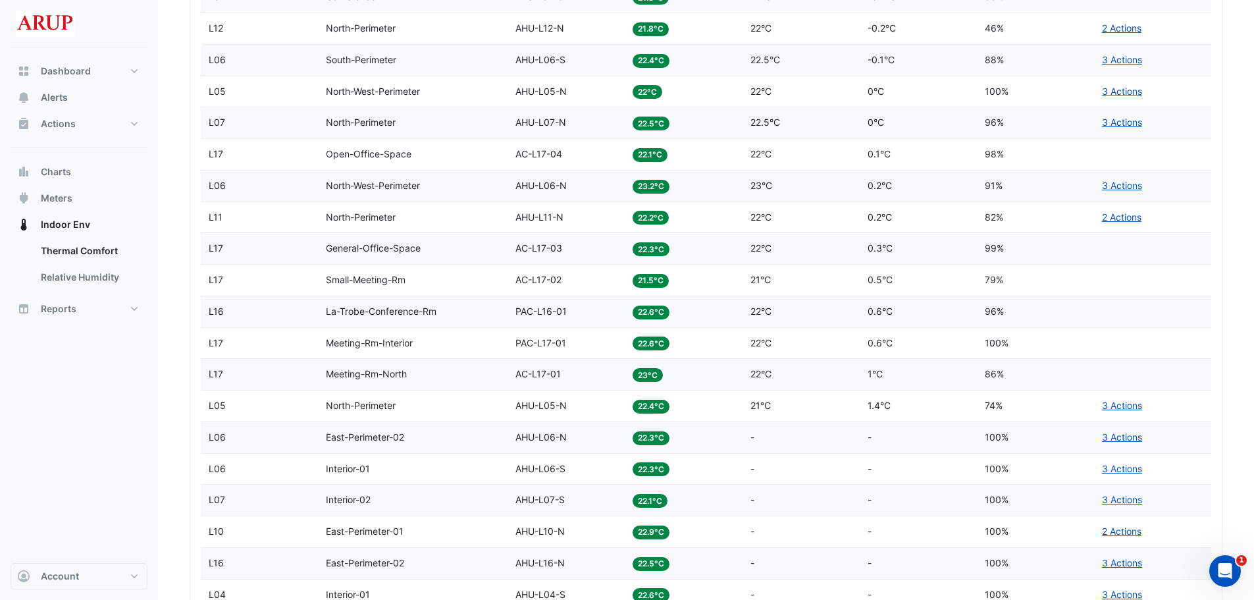
scroll to position [1905, 0]
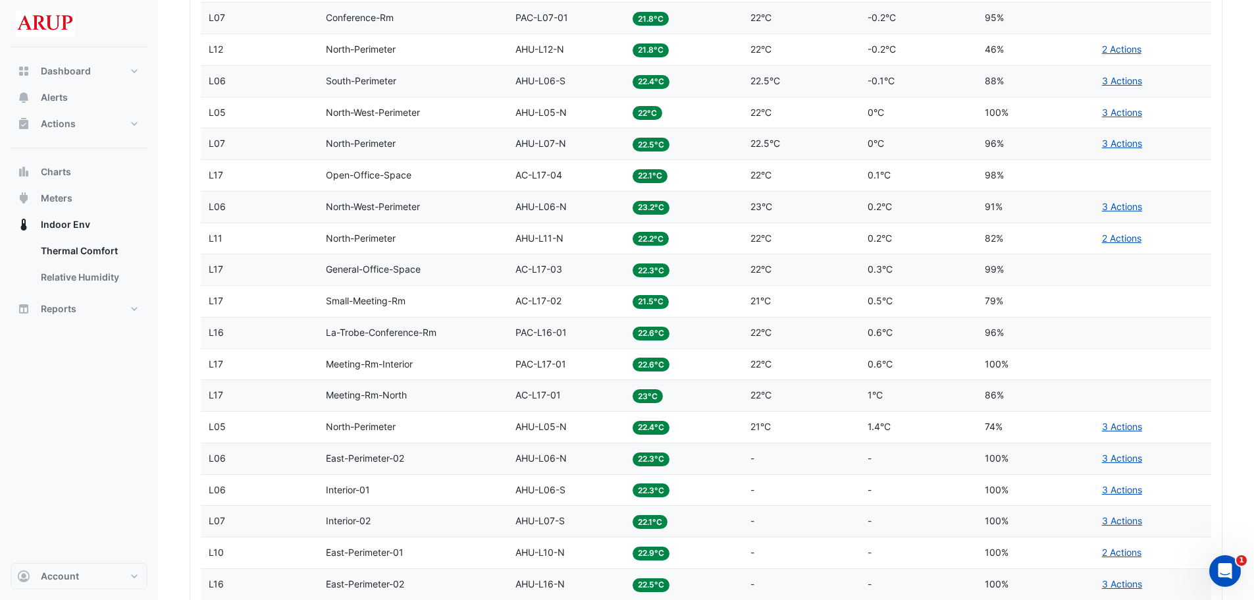
click at [710, 365] on div "Temp 22.6°C" at bounding box center [683, 364] width 101 height 15
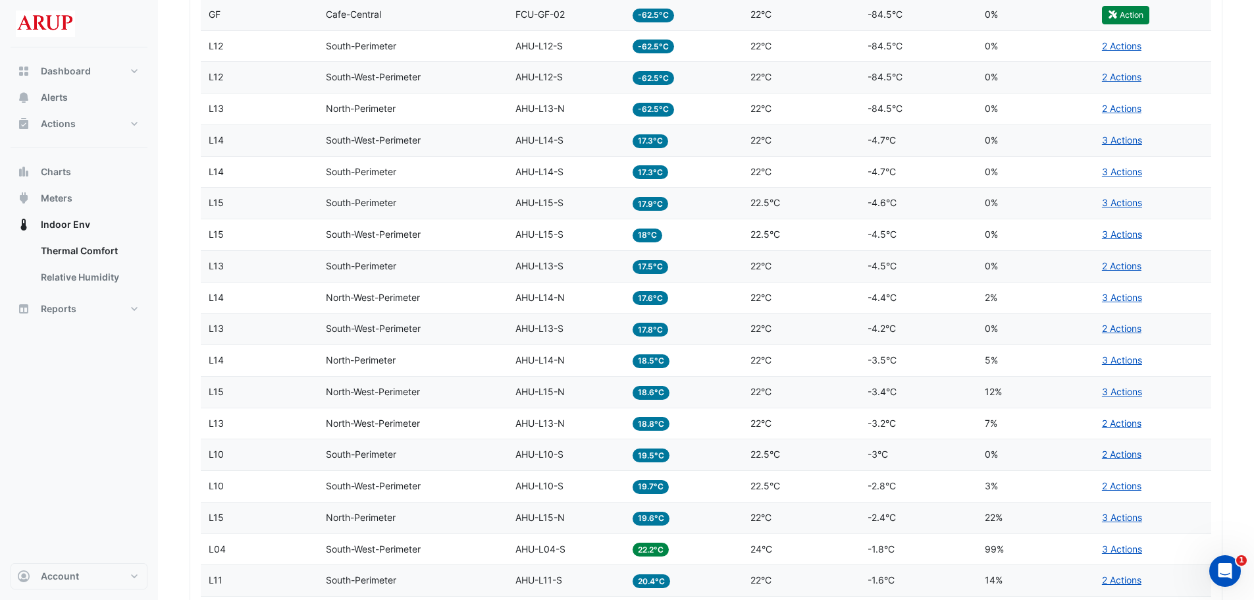
scroll to position [522, 0]
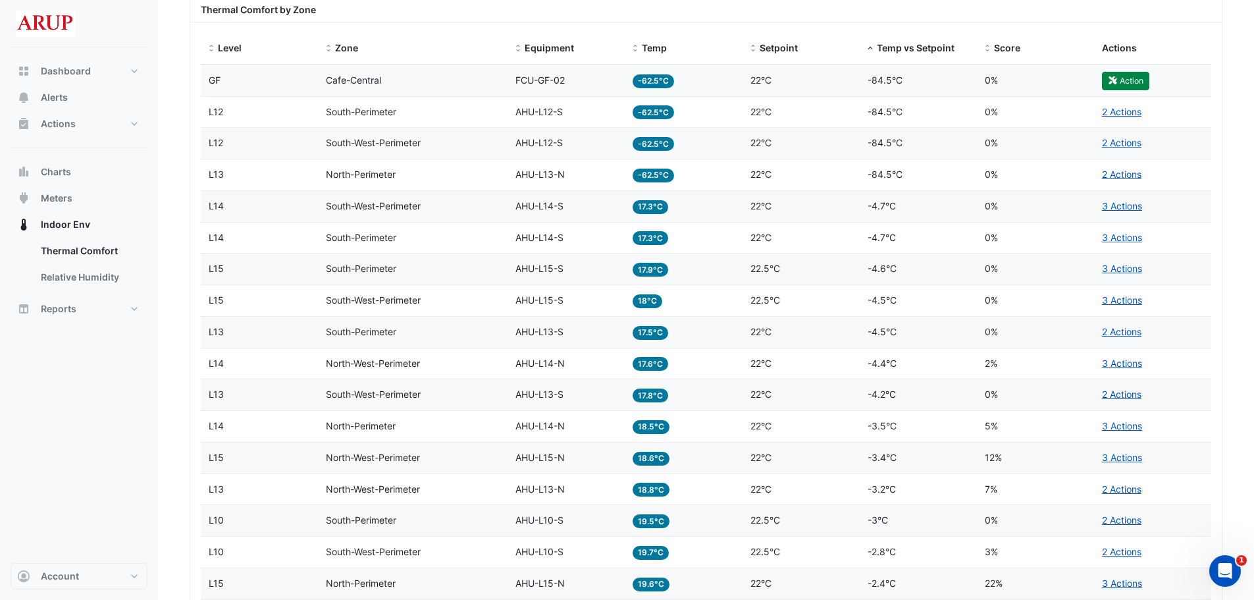
click at [576, 209] on div "Equipment AHU-L14-S" at bounding box center [566, 206] width 101 height 15
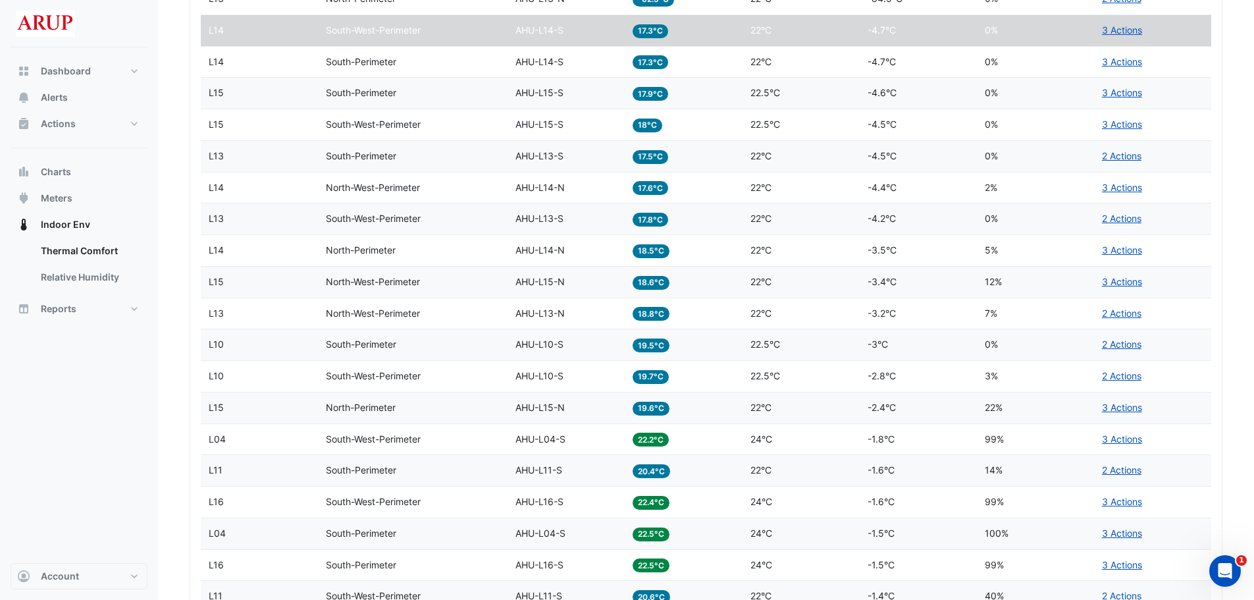
scroll to position [720, 0]
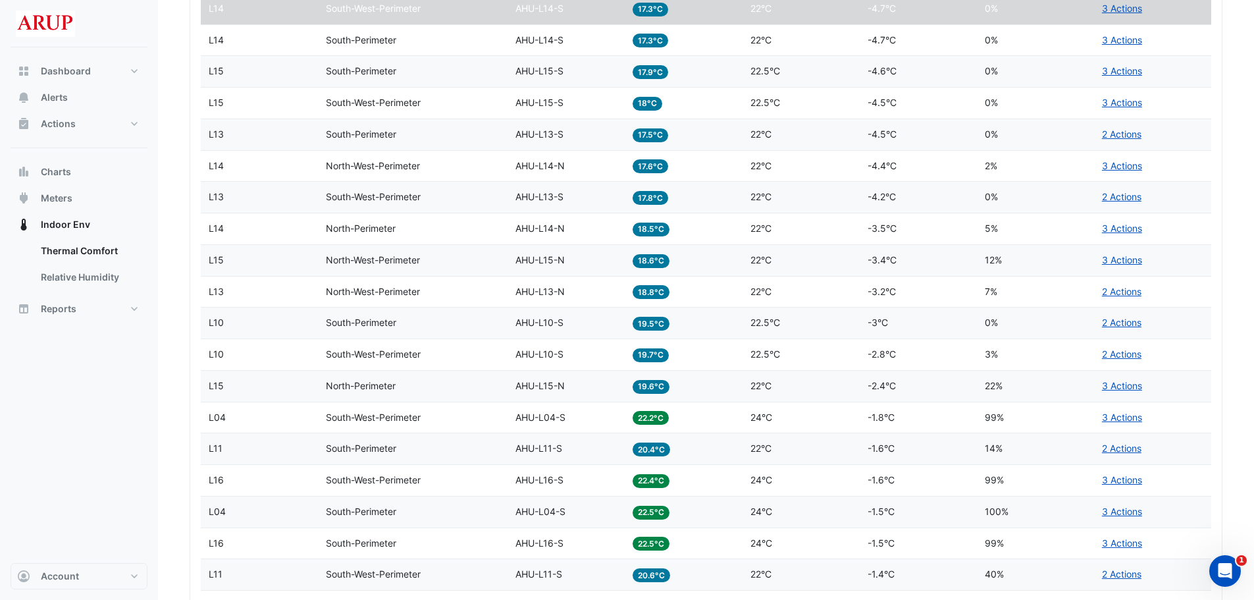
click at [714, 228] on div "Temp 18.5°C" at bounding box center [683, 228] width 101 height 15
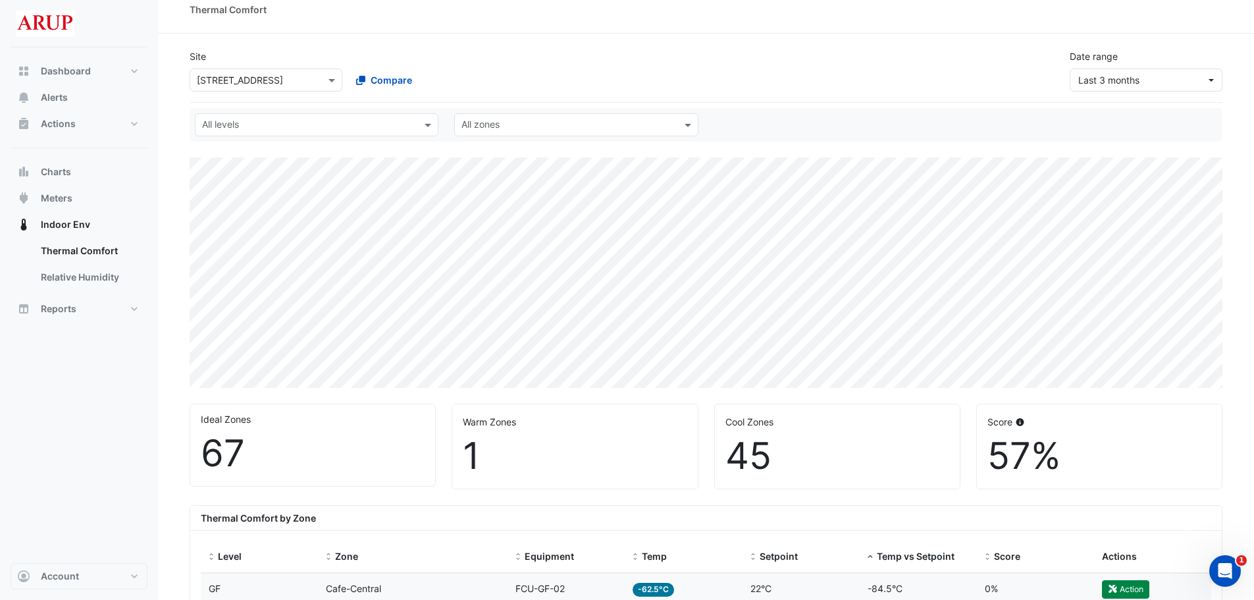
scroll to position [0, 0]
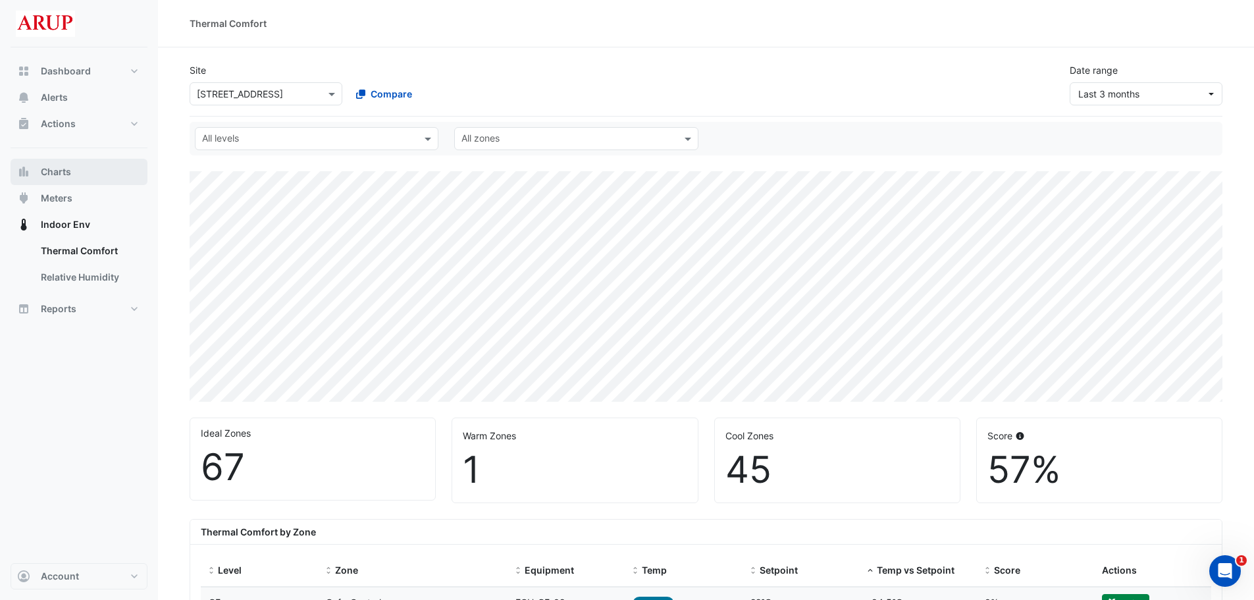
click at [77, 170] on button "Charts" at bounding box center [79, 172] width 137 height 26
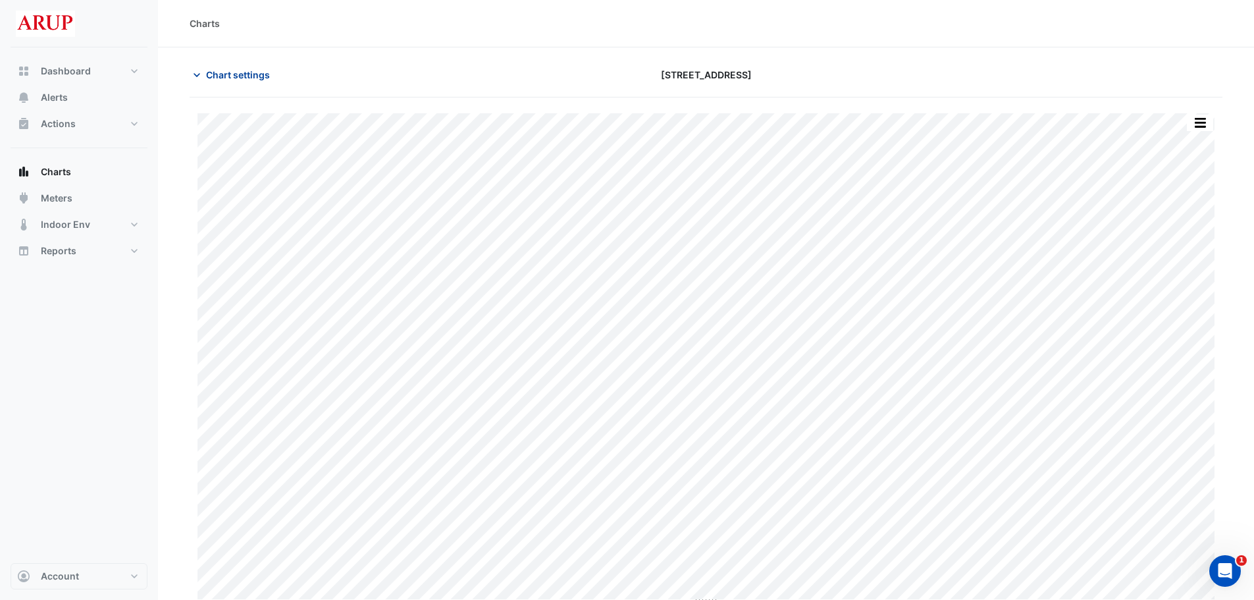
type input "**********"
click at [200, 72] on icon "button" at bounding box center [196, 74] width 13 height 13
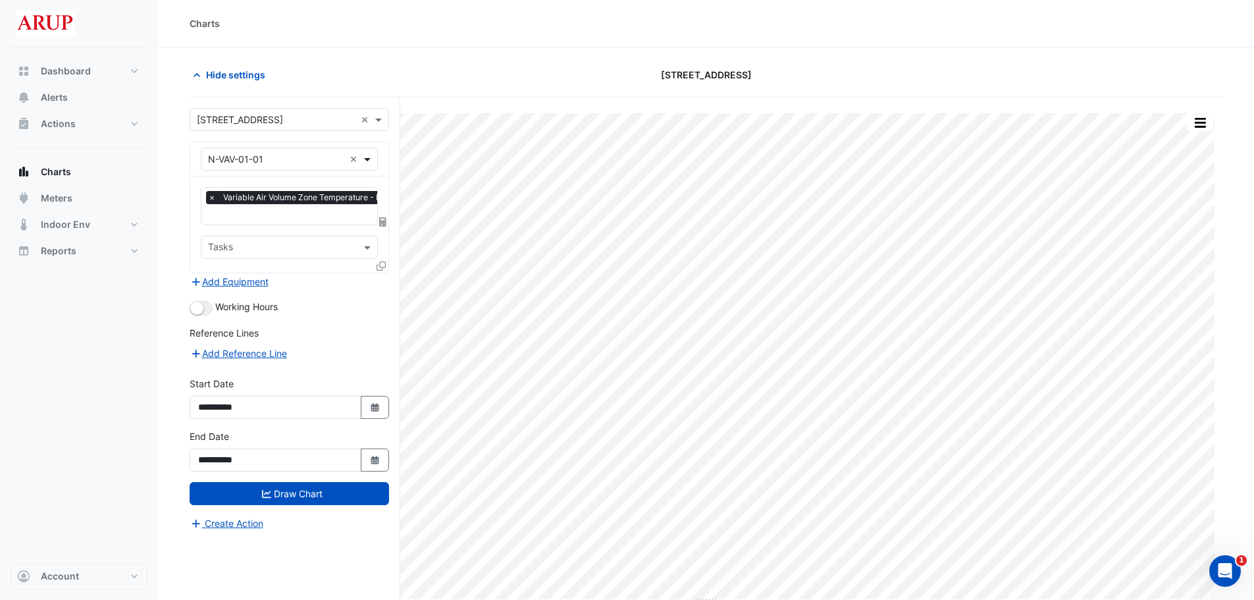
click at [373, 155] on span at bounding box center [369, 159] width 16 height 14
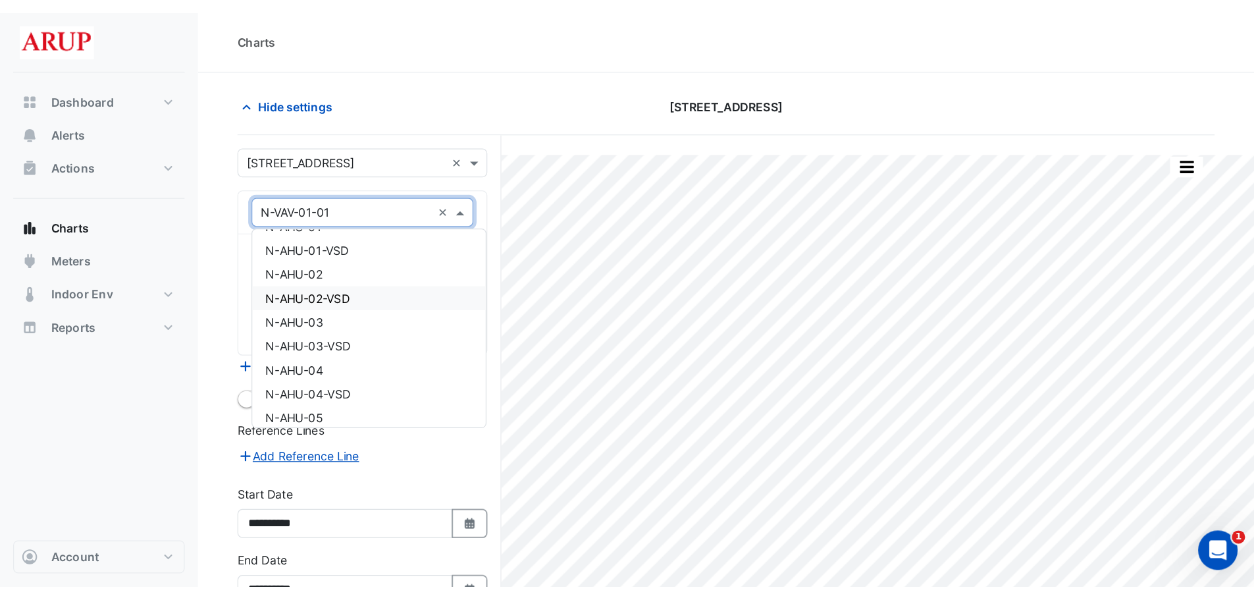
scroll to position [132, 0]
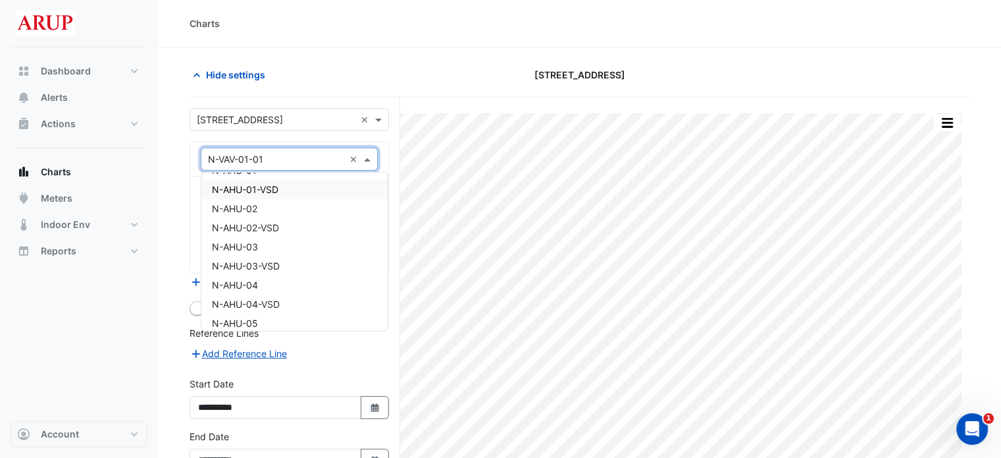
click at [395, 86] on div "Hide settings" at bounding box center [314, 74] width 265 height 23
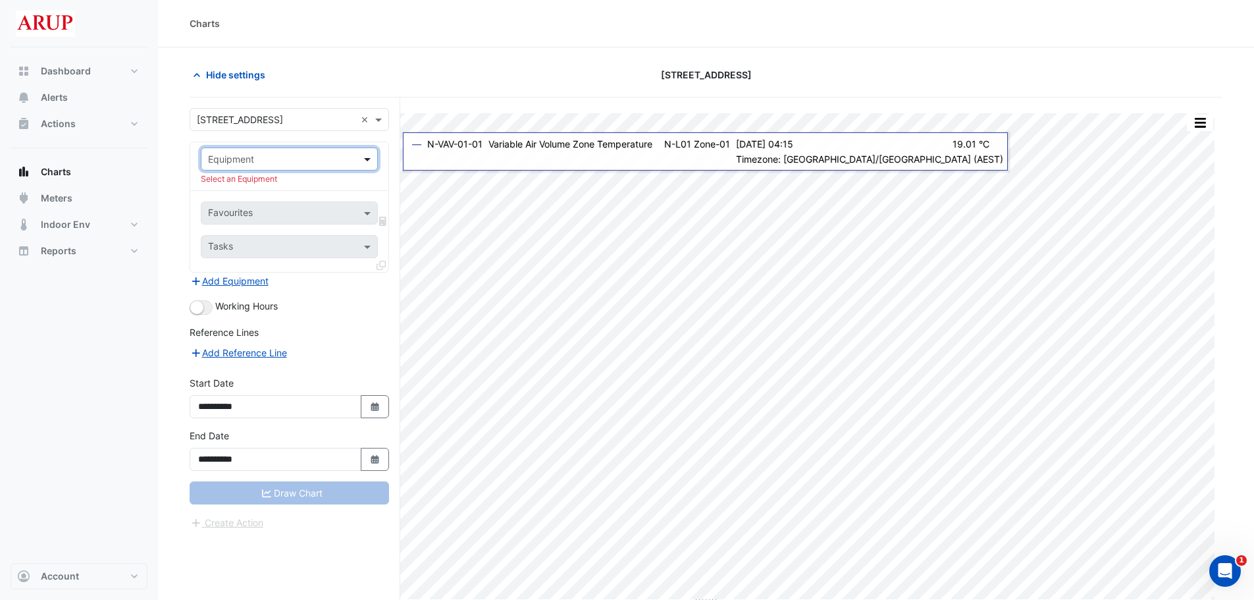
click at [365, 160] on span at bounding box center [369, 159] width 16 height 14
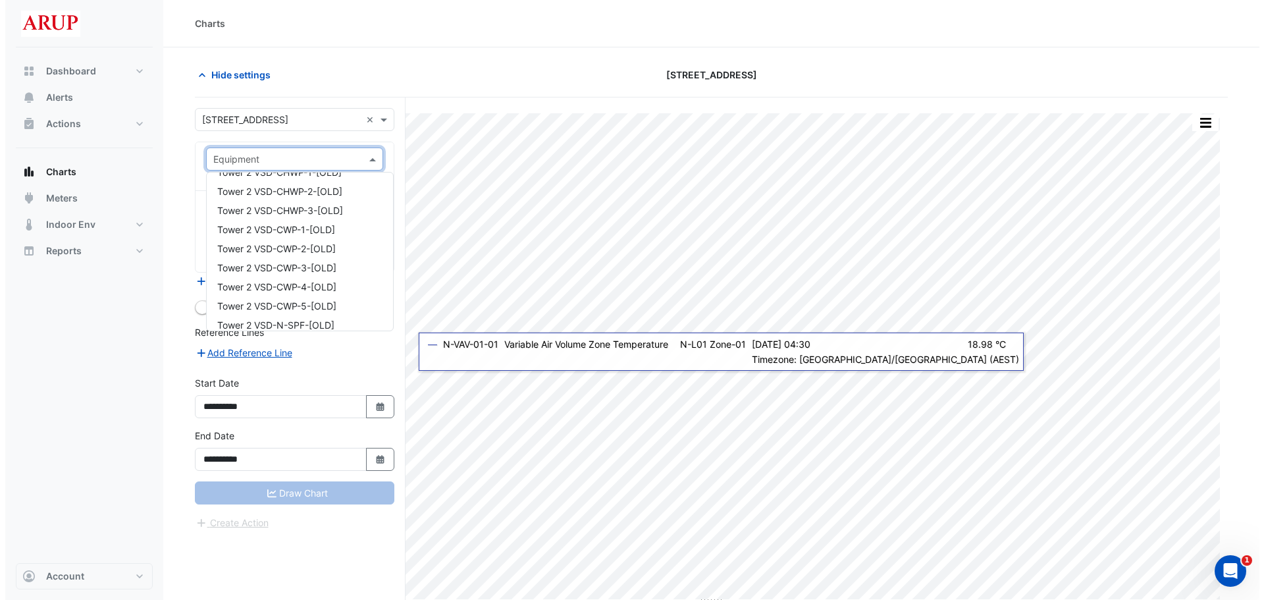
scroll to position [22556, 0]
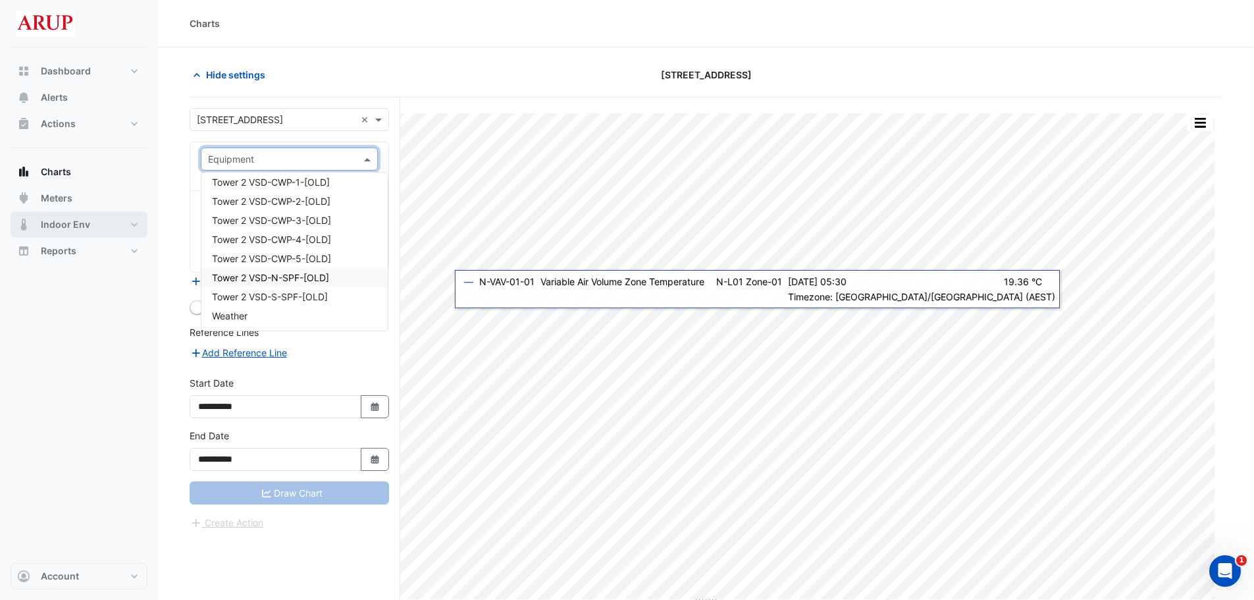
click at [82, 229] on span "Indoor Env" at bounding box center [65, 224] width 49 height 13
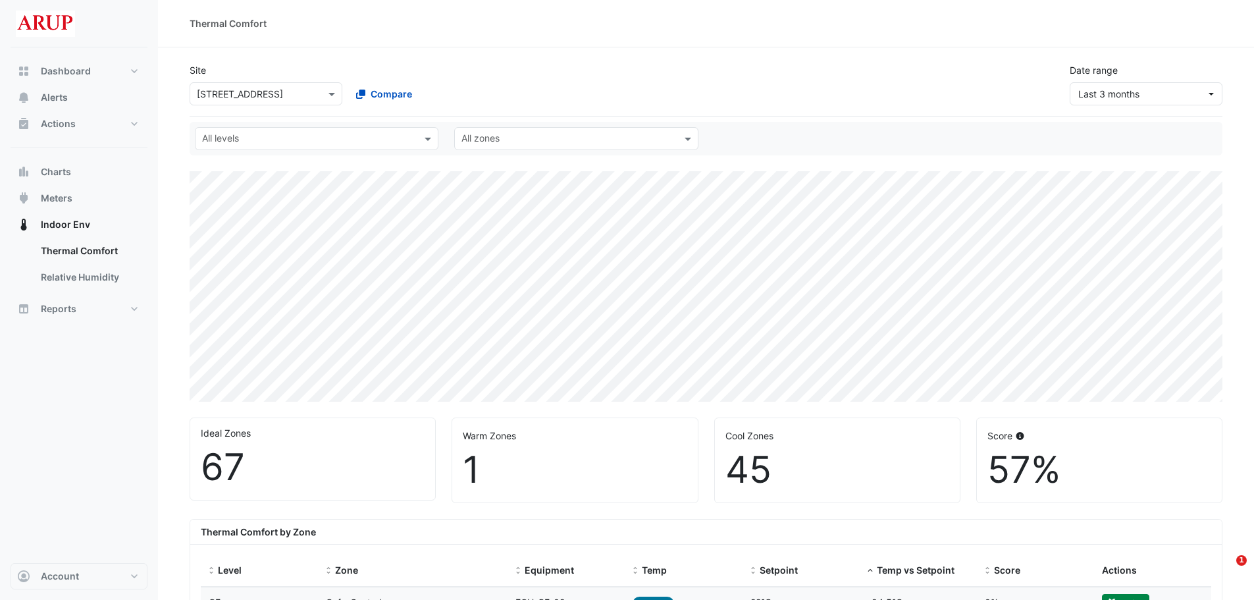
select select "***"
click at [84, 174] on button "Charts" at bounding box center [79, 172] width 137 height 26
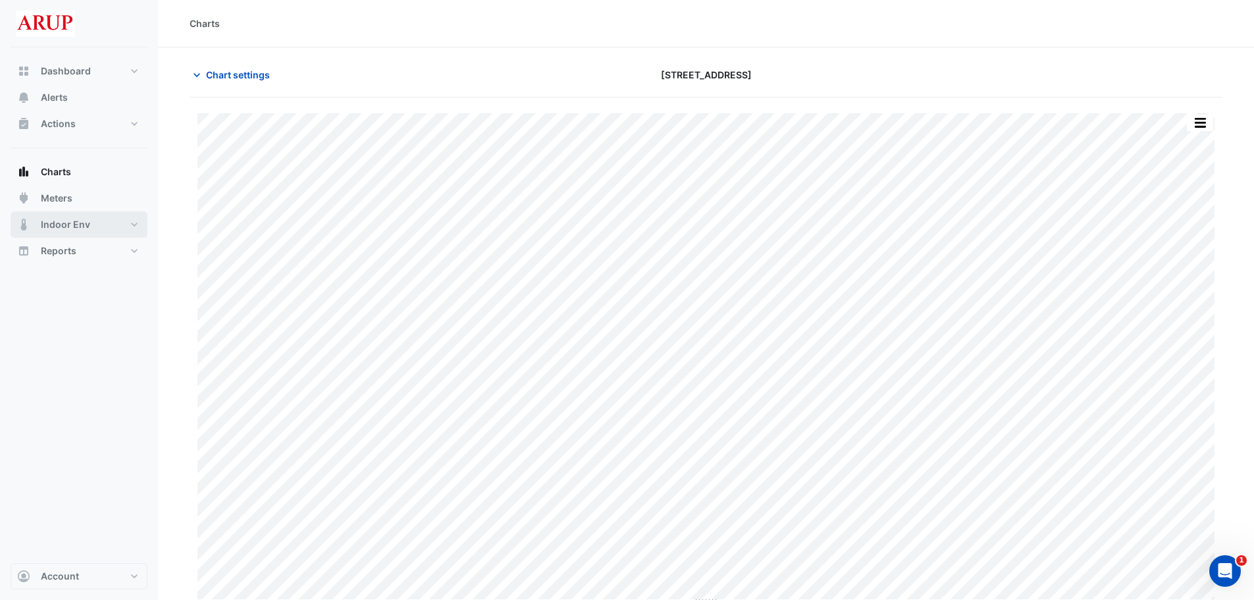
click at [93, 219] on button "Indoor Env" at bounding box center [79, 224] width 137 height 26
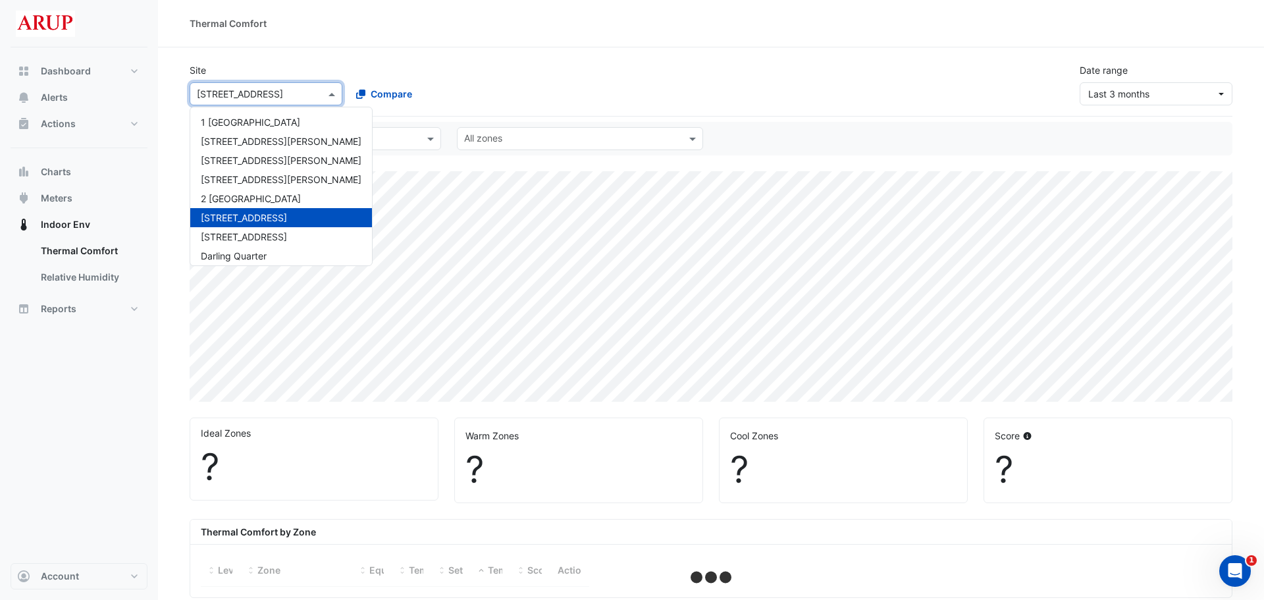
click at [331, 91] on span at bounding box center [333, 94] width 16 height 14
select select "***"
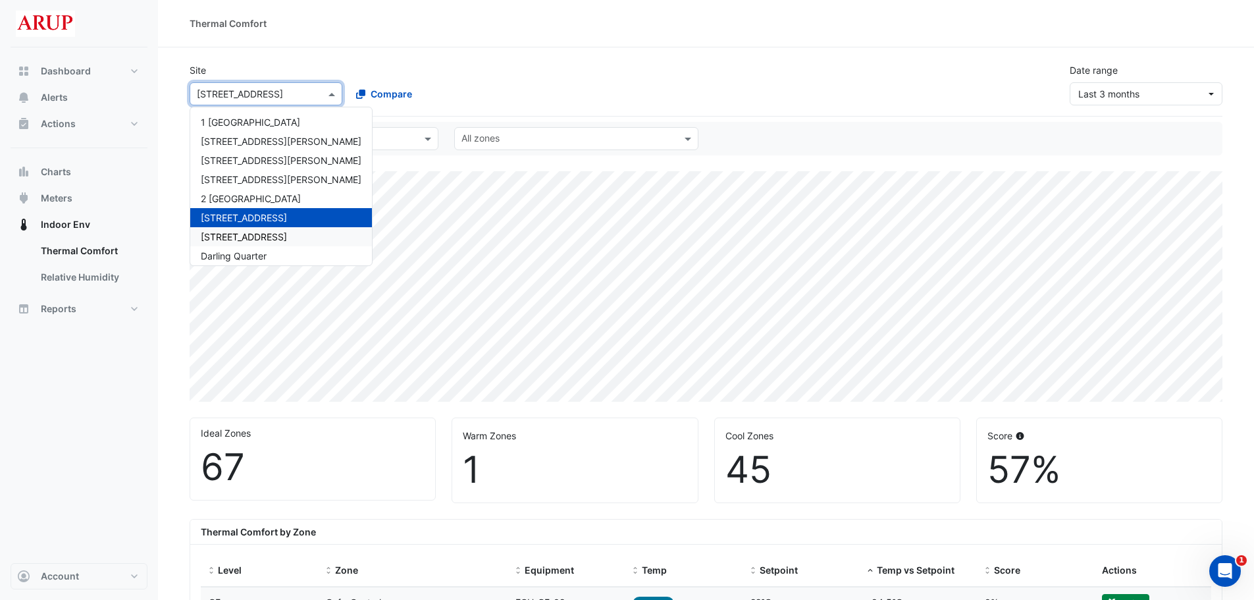
click at [253, 240] on span "[STREET_ADDRESS]" at bounding box center [244, 236] width 86 height 11
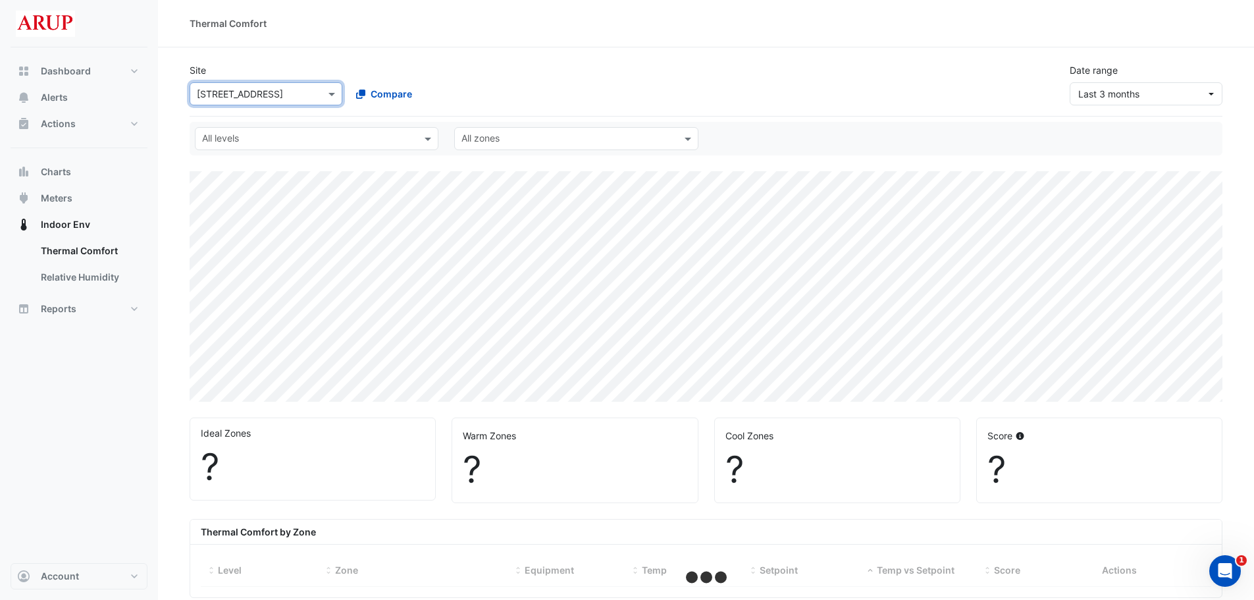
select select "***"
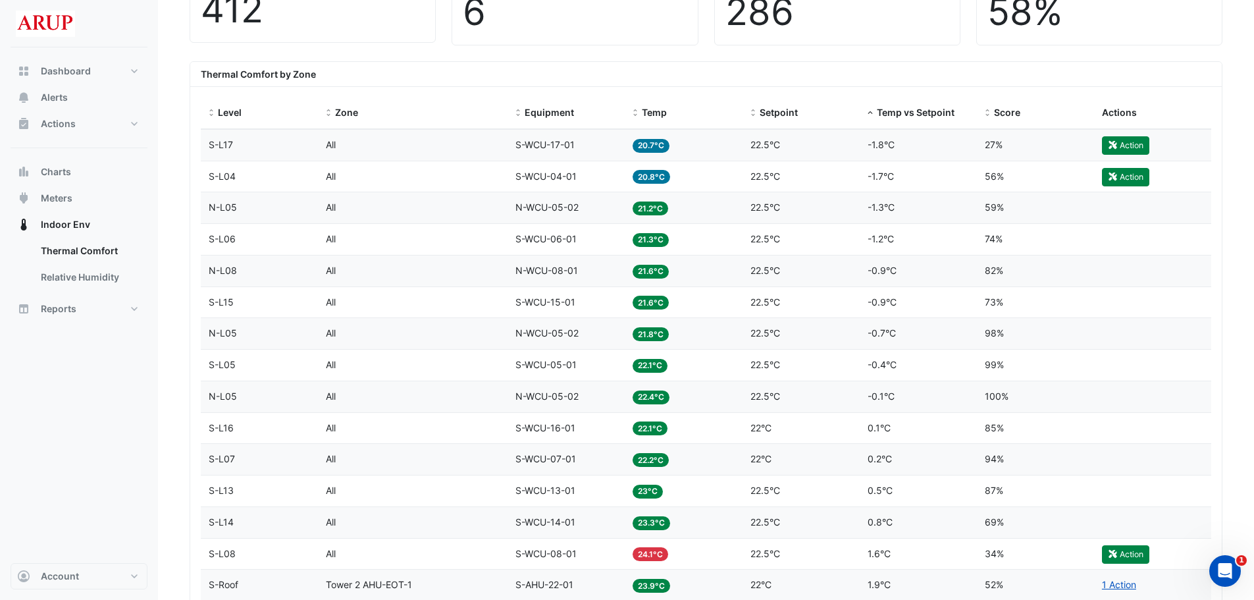
scroll to position [461, 0]
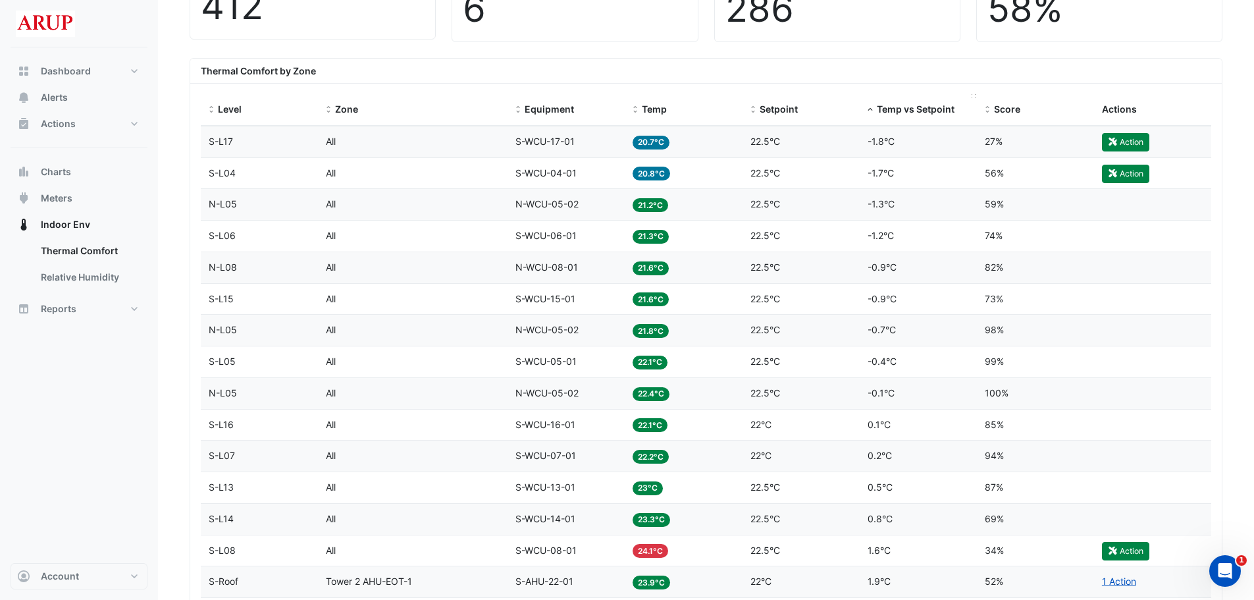
click at [890, 109] on span "Temp vs Setpoint" at bounding box center [916, 108] width 78 height 11
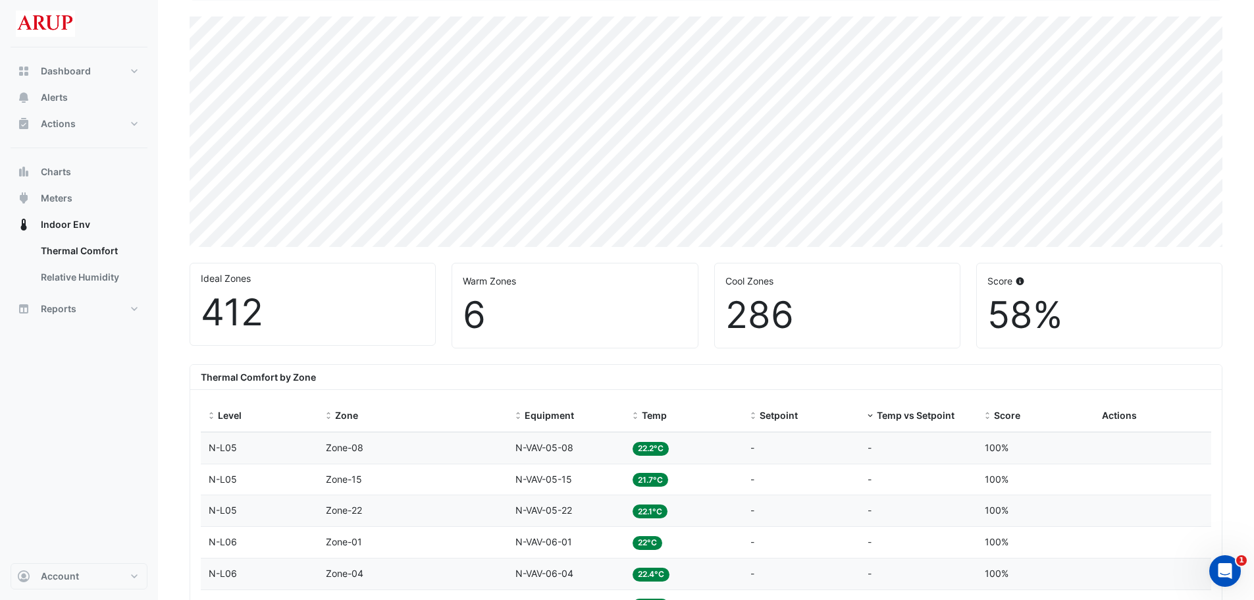
scroll to position [66, 0]
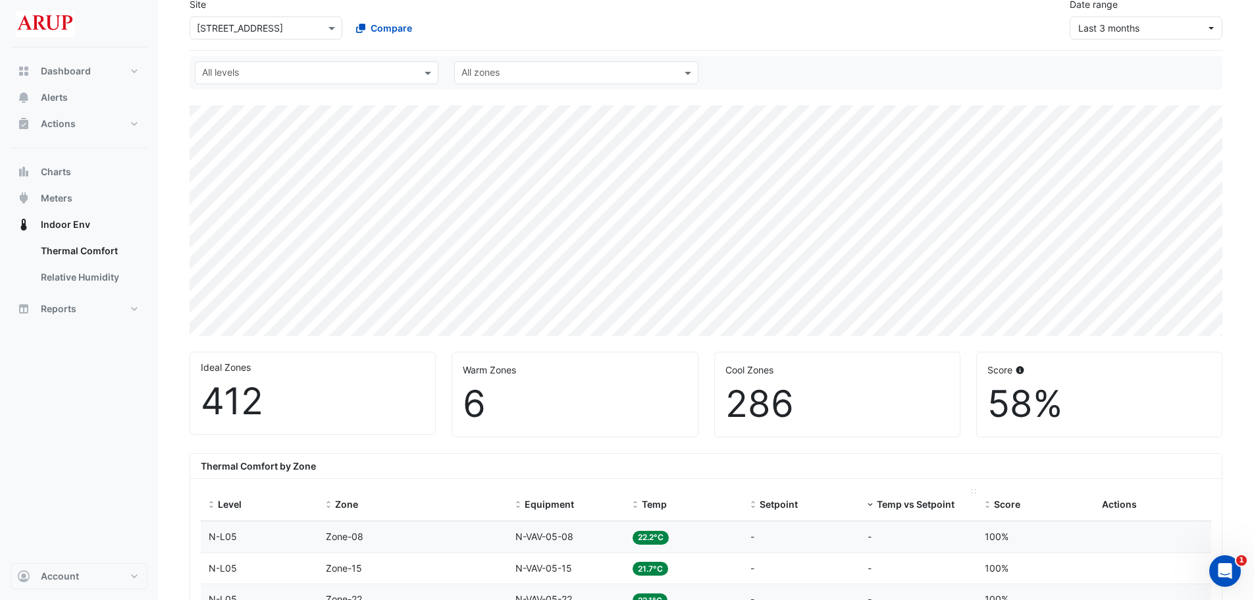
click at [878, 510] on div "Temp vs Setpoint" at bounding box center [918, 504] width 101 height 15
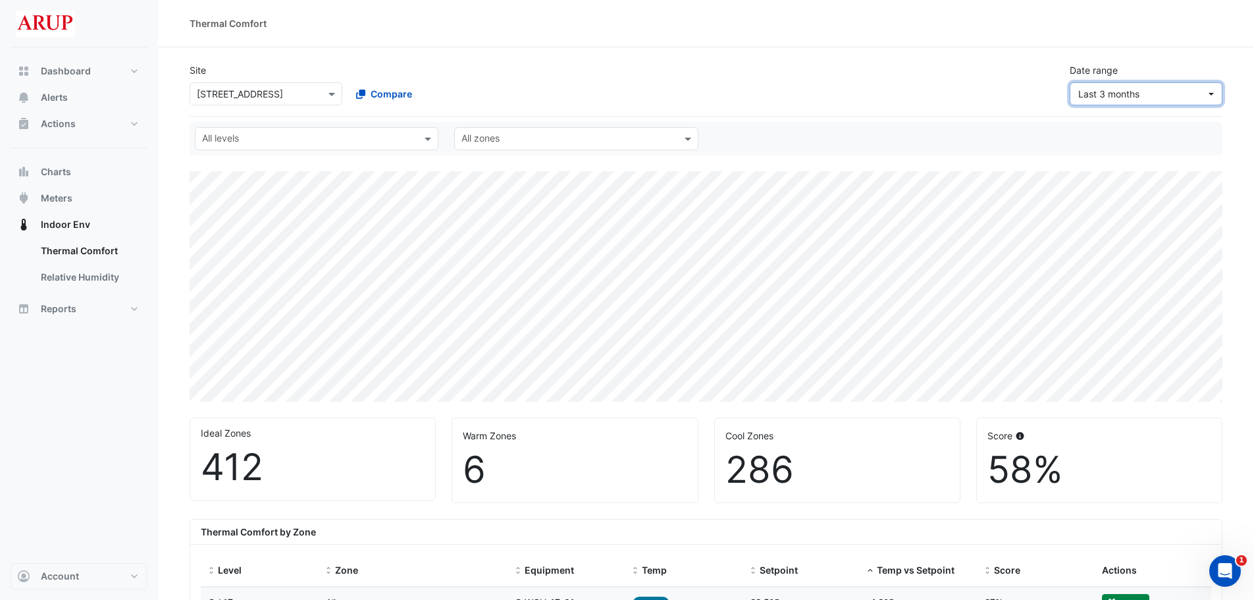
click at [1208, 93] on button "Last 3 months" at bounding box center [1146, 93] width 153 height 23
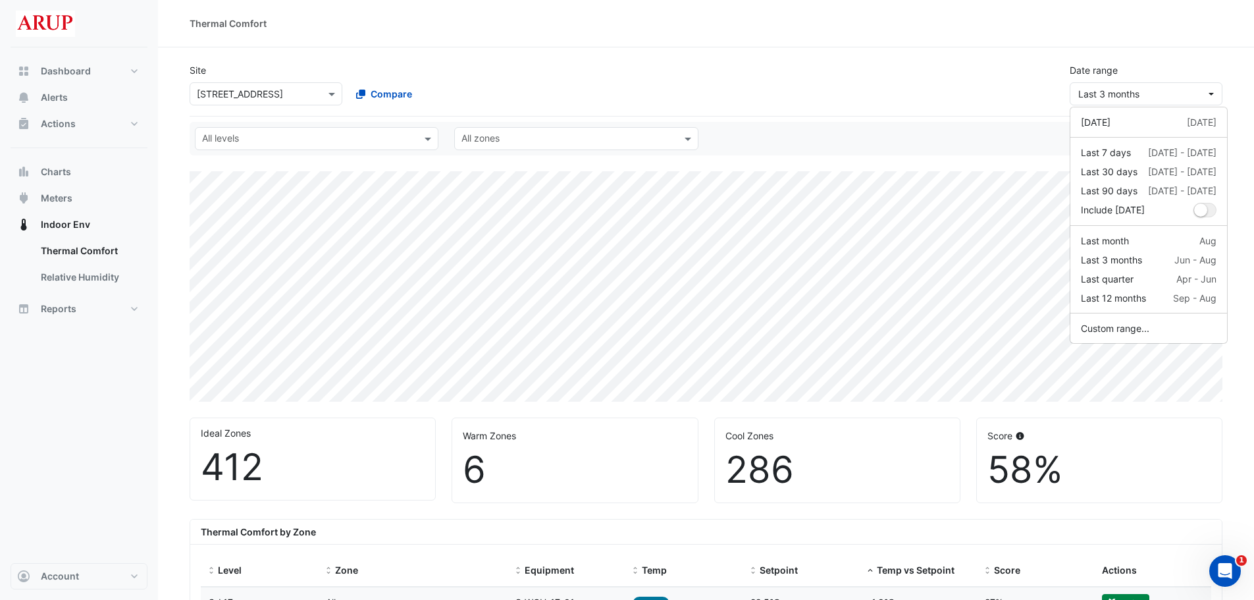
click at [944, 69] on div "Site × 485 La Trobe Street Compare Date range Last 3 months" at bounding box center [706, 79] width 1049 height 53
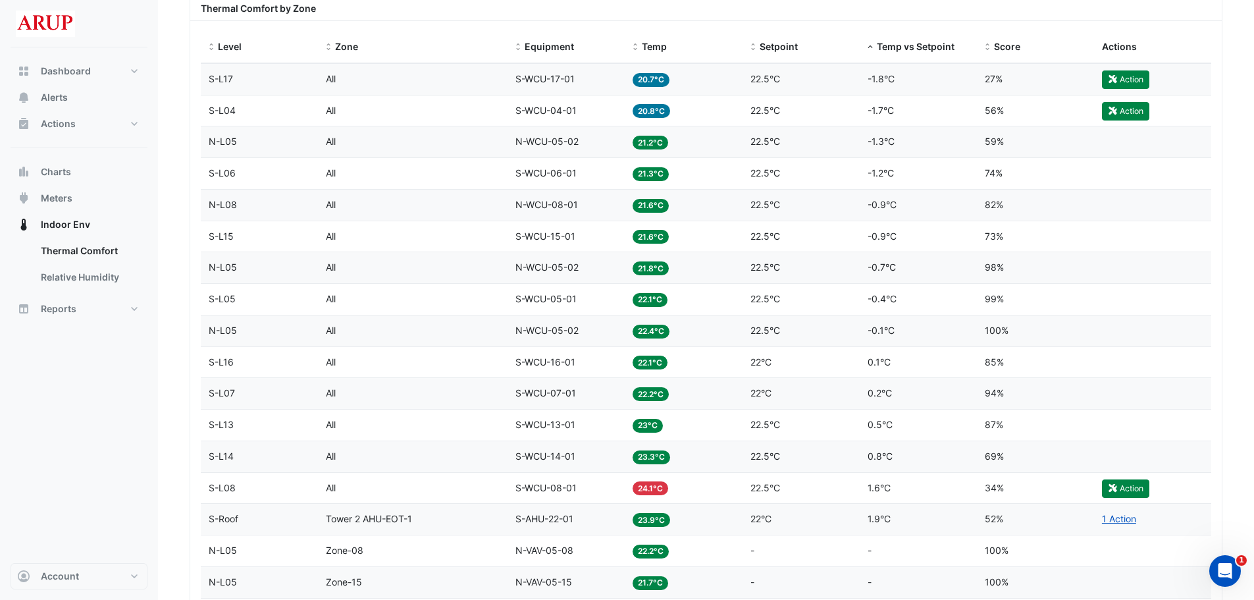
scroll to position [527, 0]
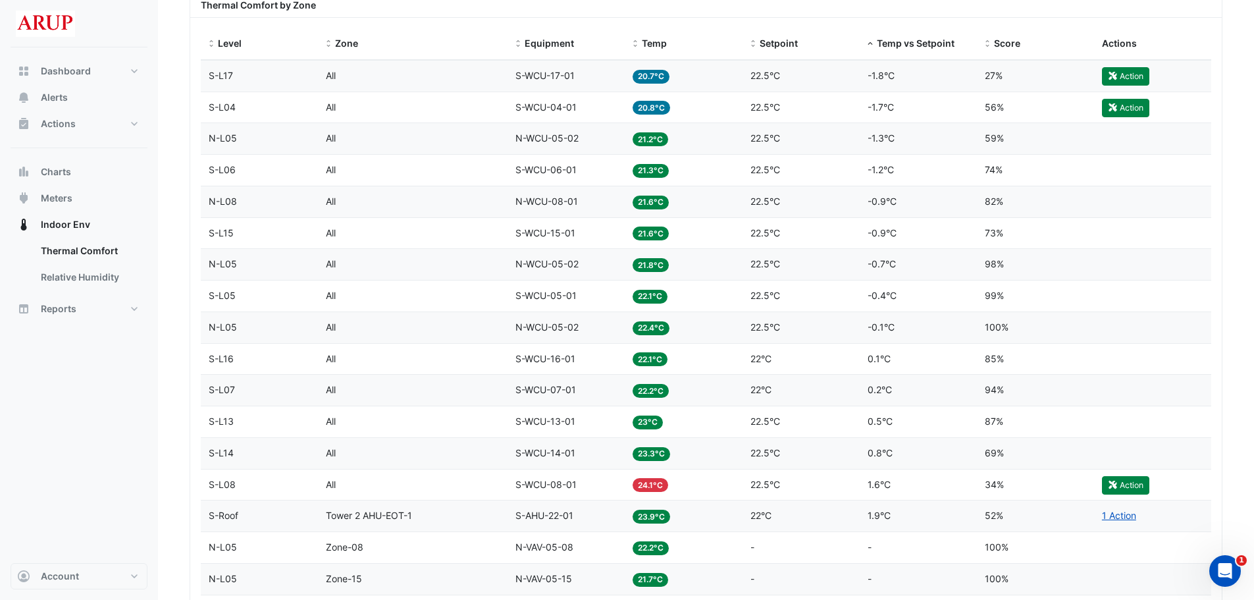
click at [269, 232] on div "Level S-L15" at bounding box center [259, 233] width 101 height 15
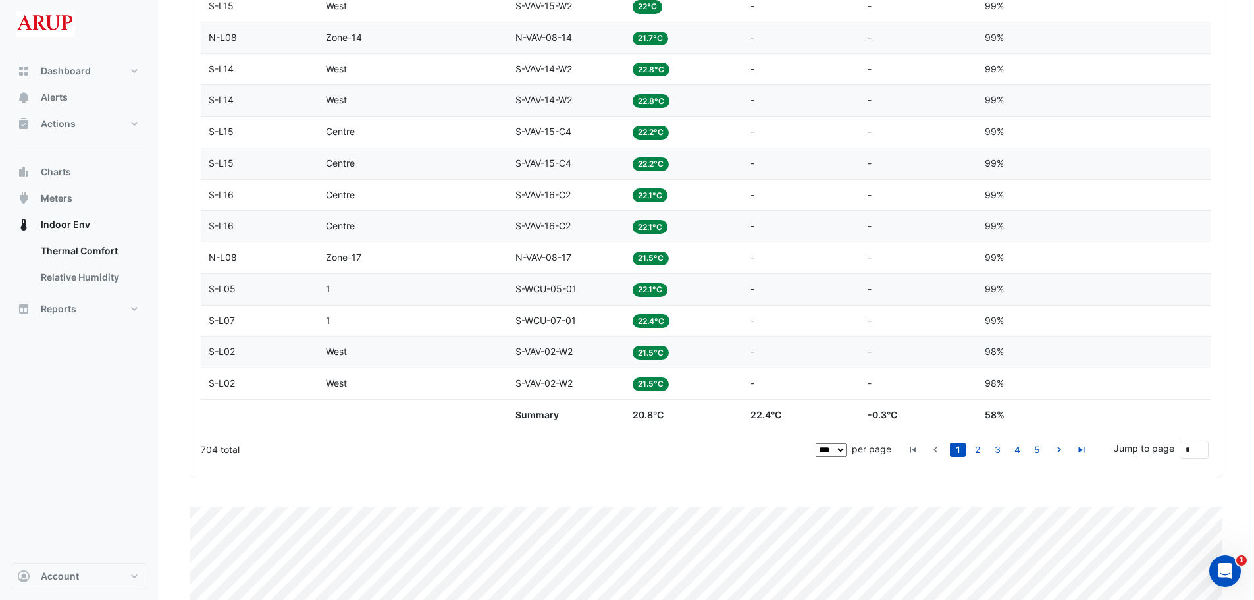
scroll to position [3485, 0]
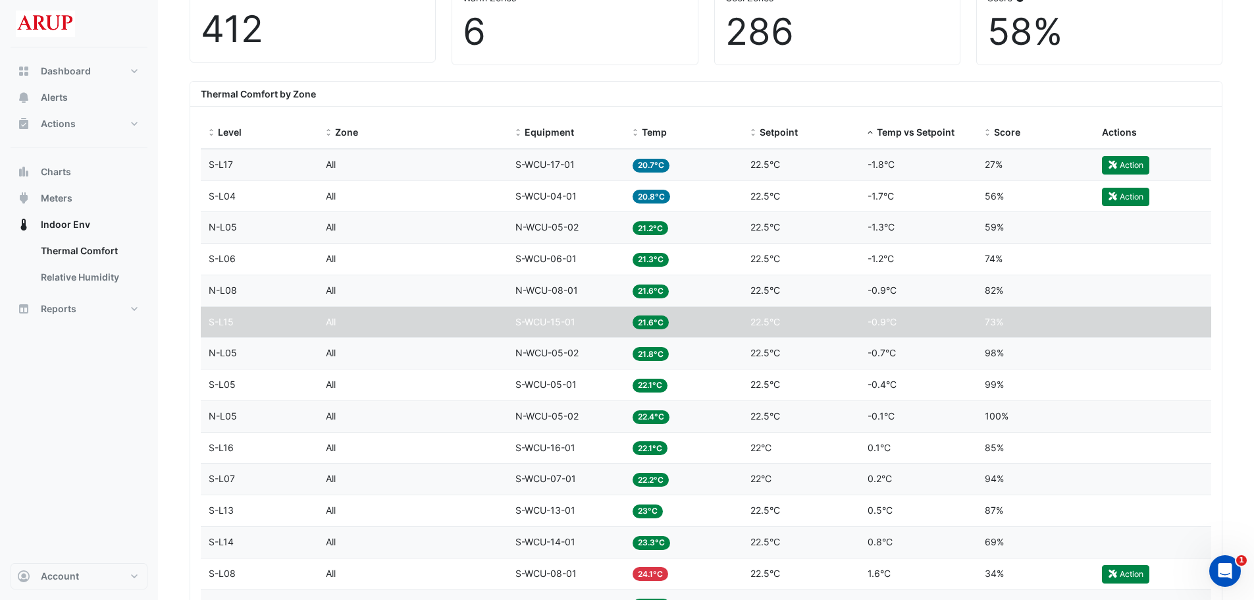
scroll to position [461, 0]
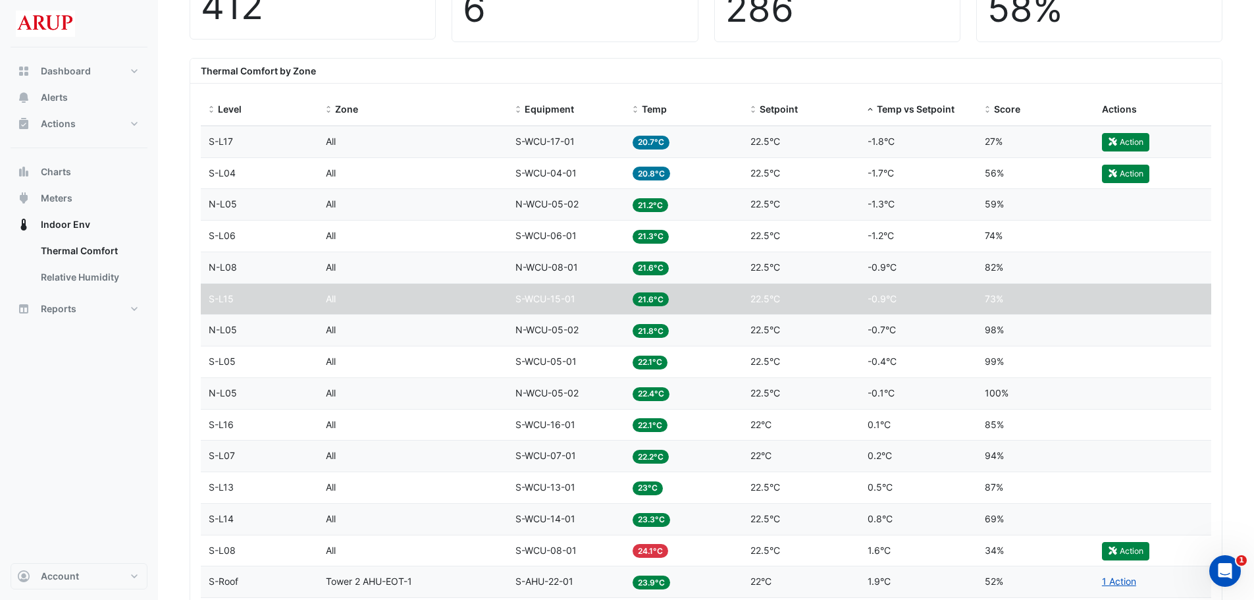
click at [153, 398] on nav "Dashboard Portfolio Ratings Performance Alerts Actions Site Manager Charts" at bounding box center [79, 300] width 158 height 600
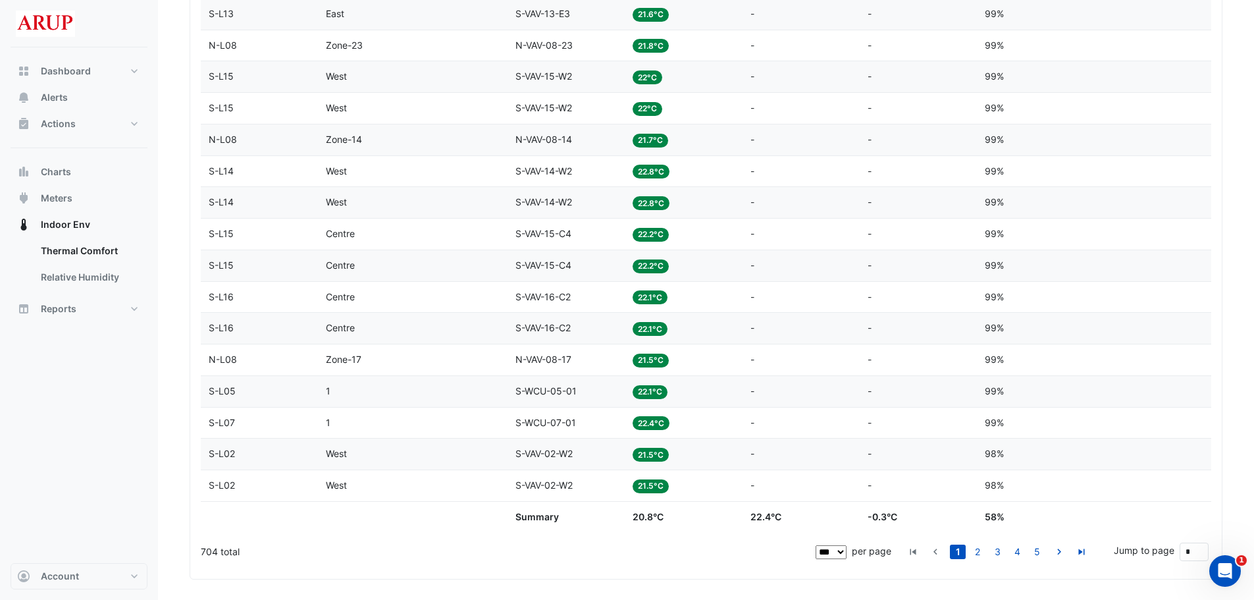
scroll to position [3424, 0]
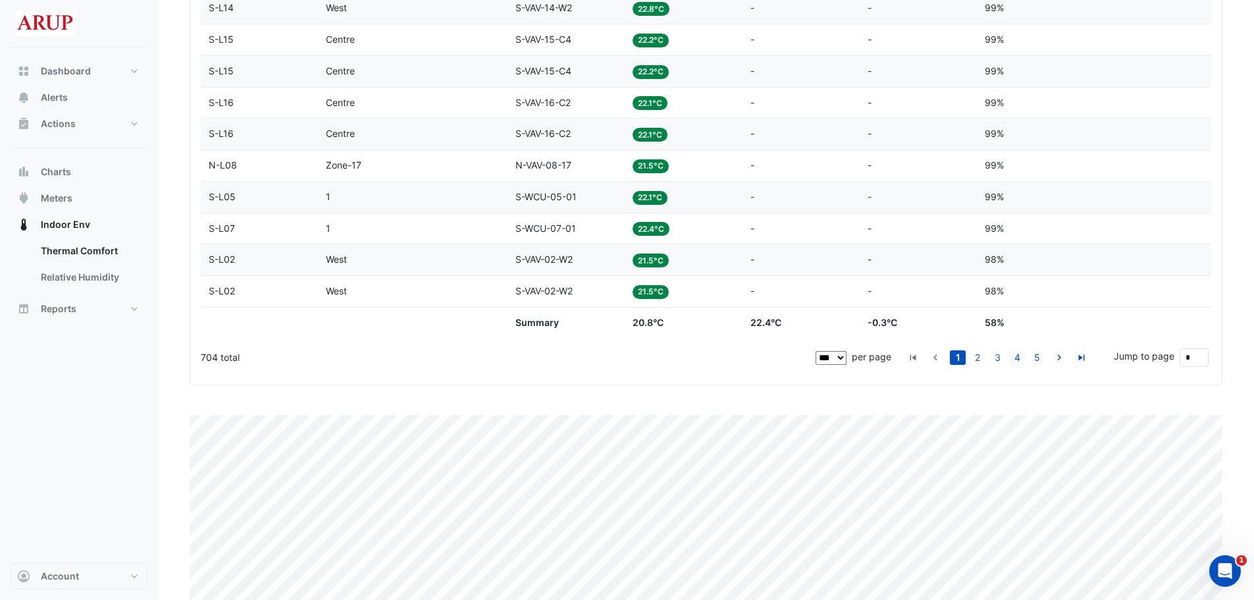
click at [1018, 360] on link "4" at bounding box center [1017, 357] width 16 height 14
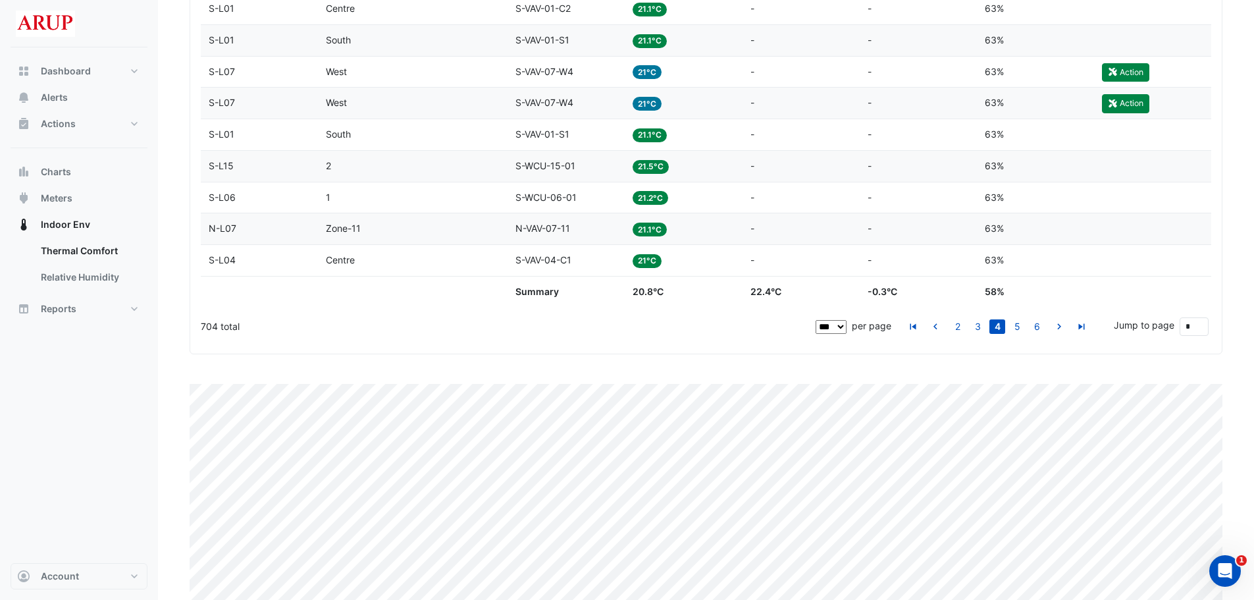
scroll to position [3485, 0]
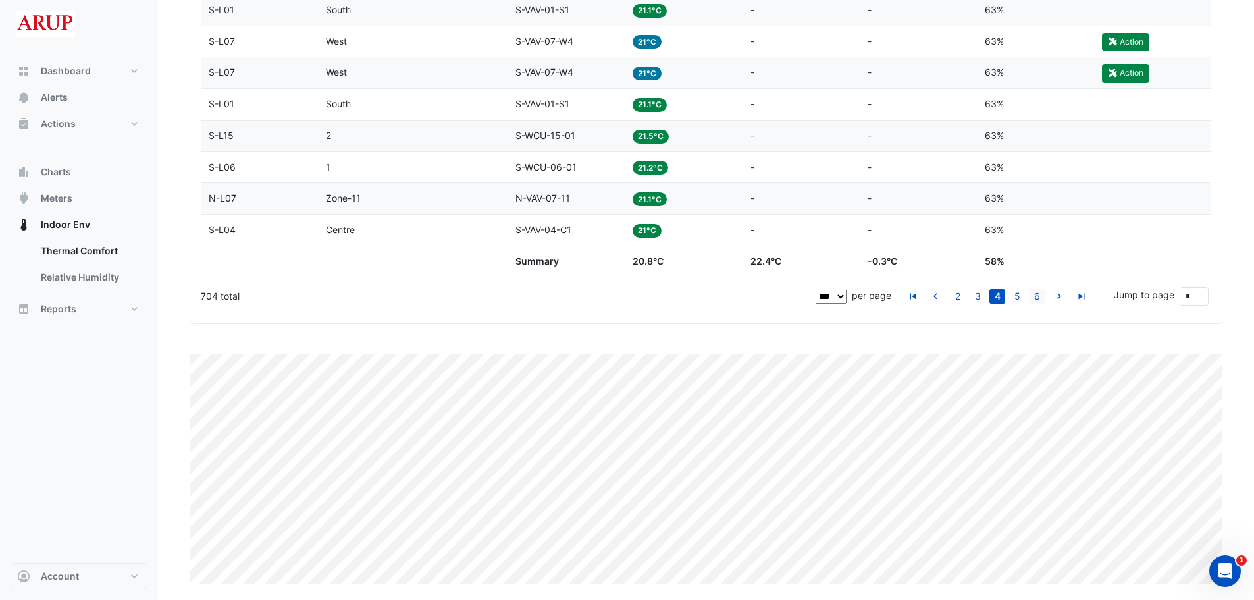
click at [1039, 290] on link "6" at bounding box center [1037, 296] width 16 height 14
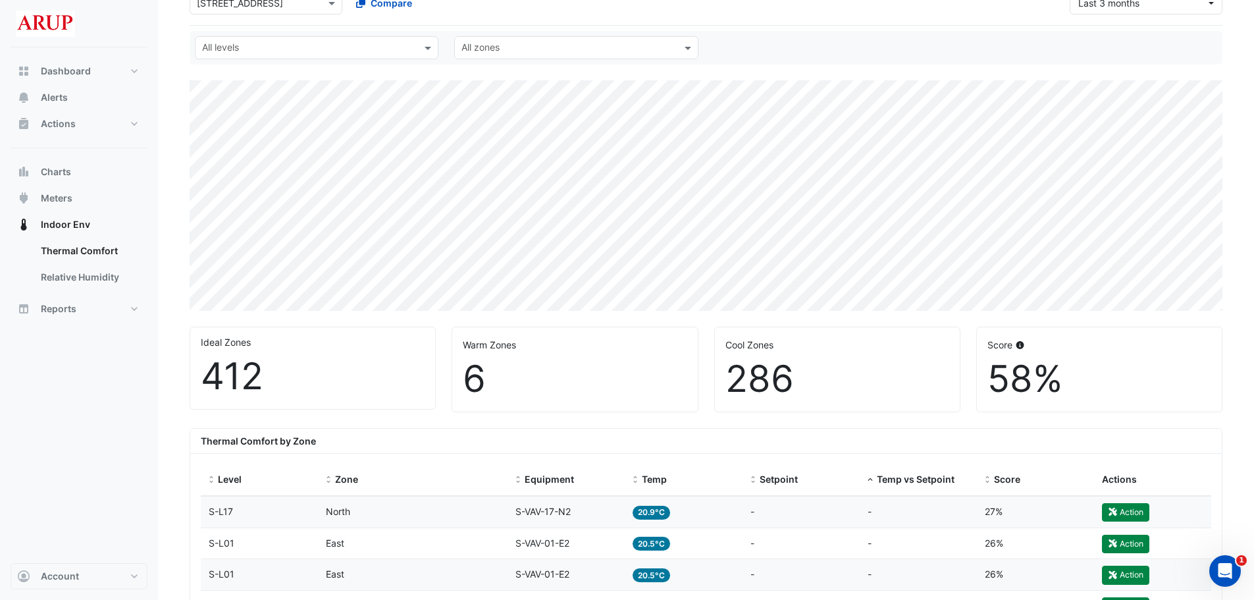
scroll to position [0, 0]
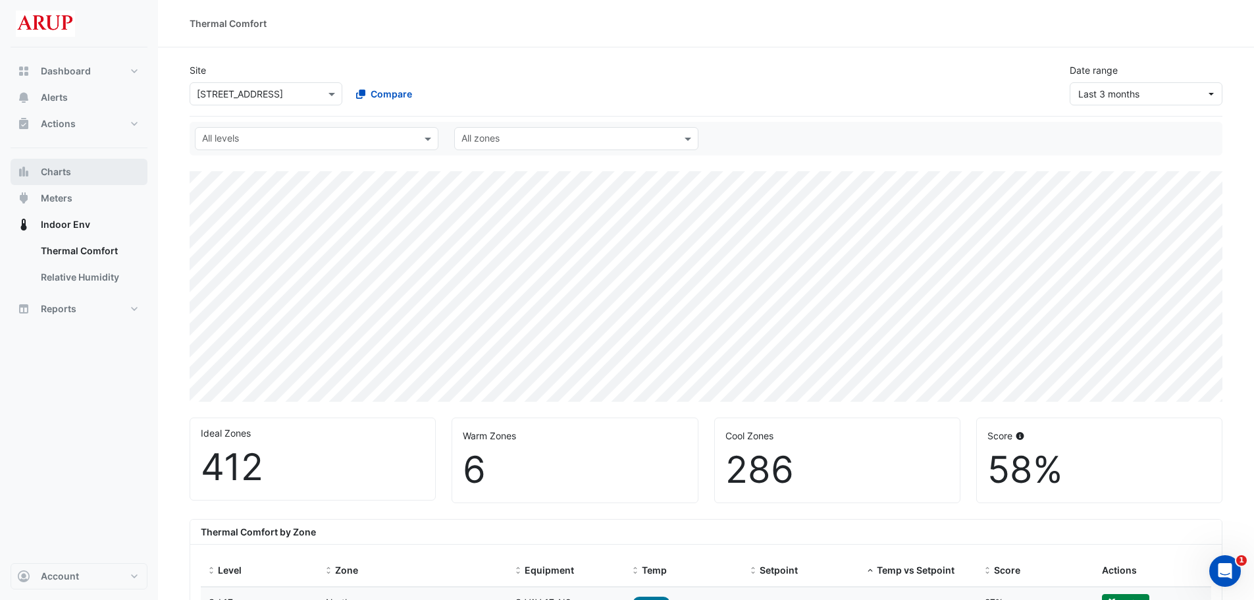
click at [95, 173] on button "Charts" at bounding box center [79, 172] width 137 height 26
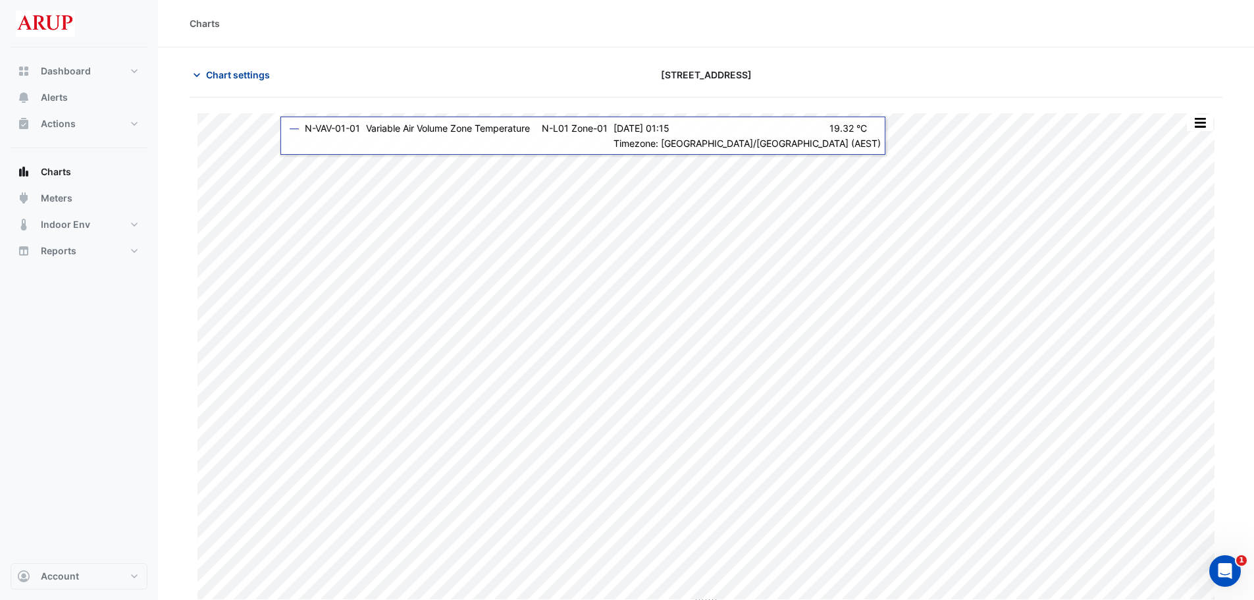
type input "**********"
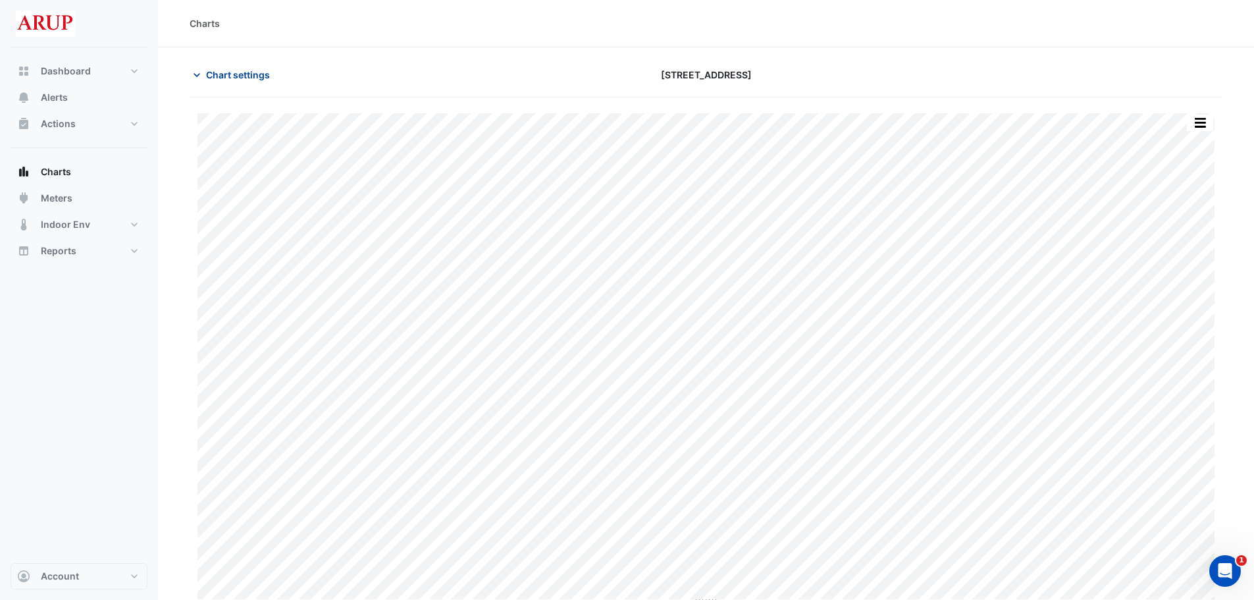
click at [195, 73] on icon "button" at bounding box center [196, 74] width 13 height 13
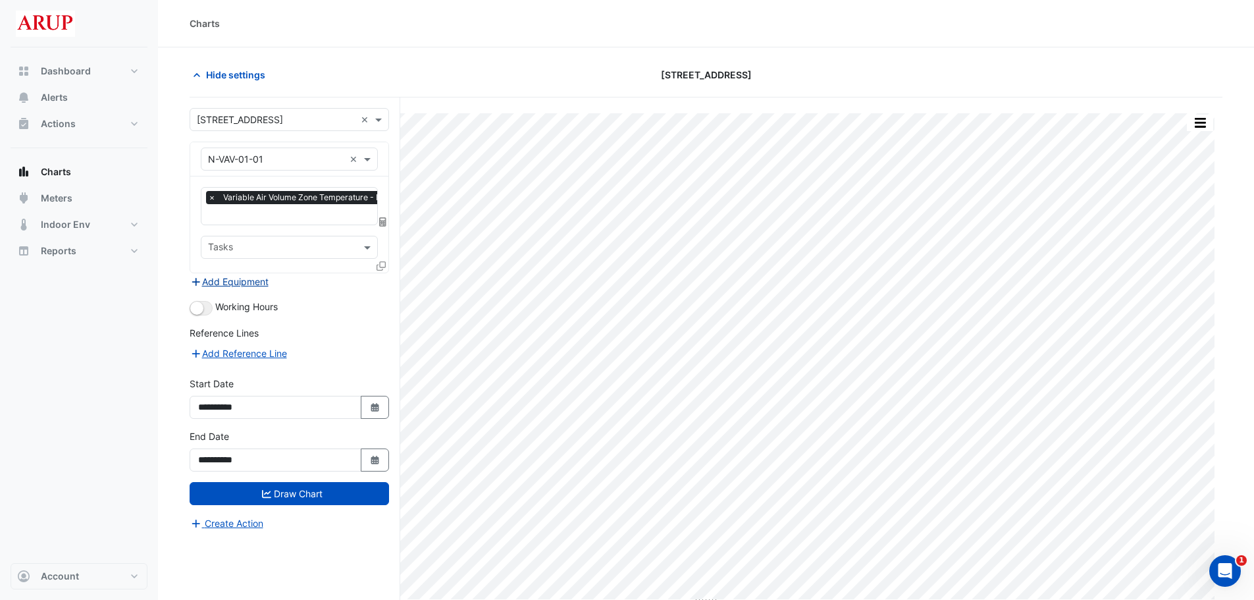
click at [239, 278] on button "Add Equipment" at bounding box center [230, 281] width 80 height 15
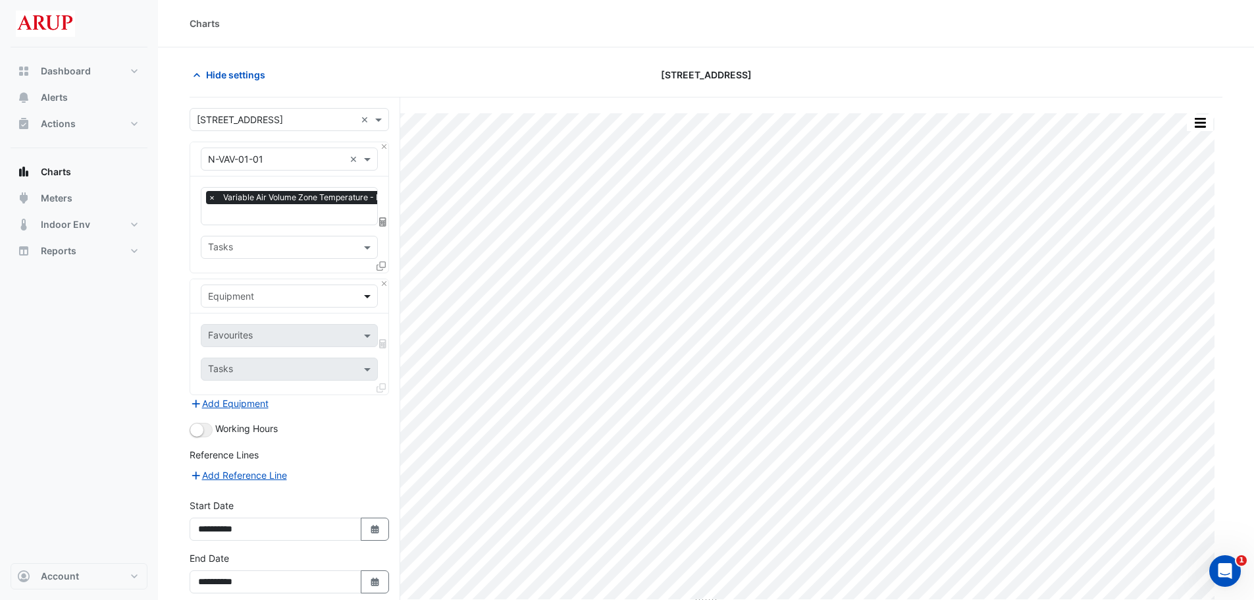
click at [376, 299] on span at bounding box center [369, 296] width 16 height 14
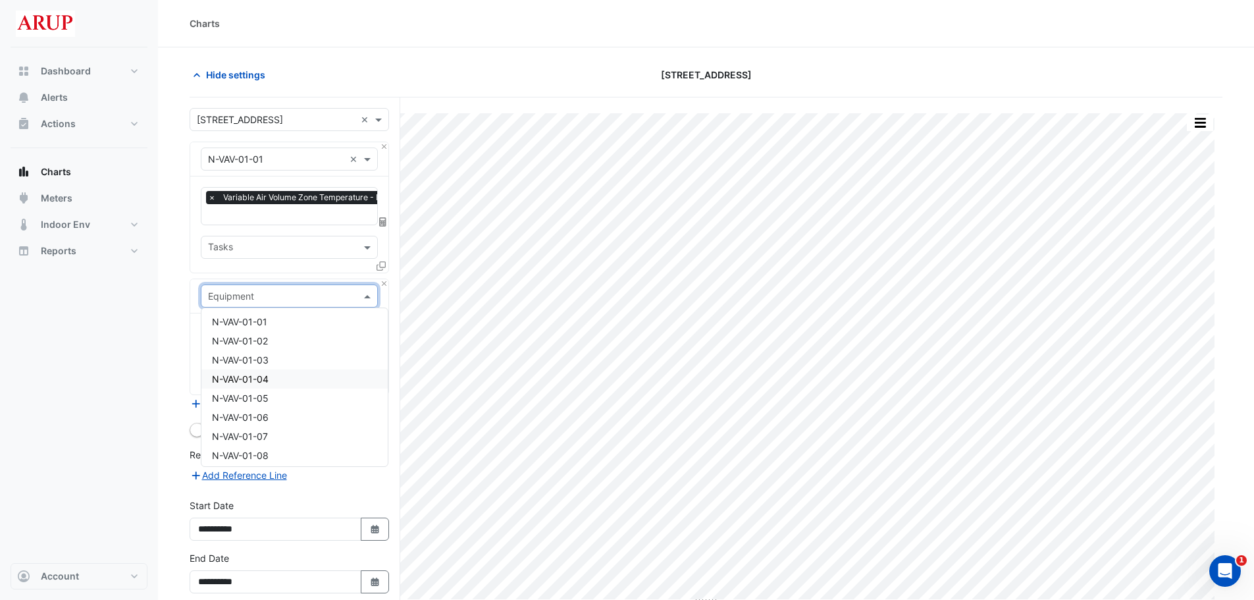
scroll to position [1119, 0]
click at [277, 391] on div "N-VAV-01-01" at bounding box center [294, 387] width 186 height 19
click at [143, 346] on div "Dashboard Portfolio Ratings Performance Alerts Actions Site Manager Charts" at bounding box center [79, 305] width 137 height 516
click at [366, 329] on span at bounding box center [369, 336] width 16 height 14
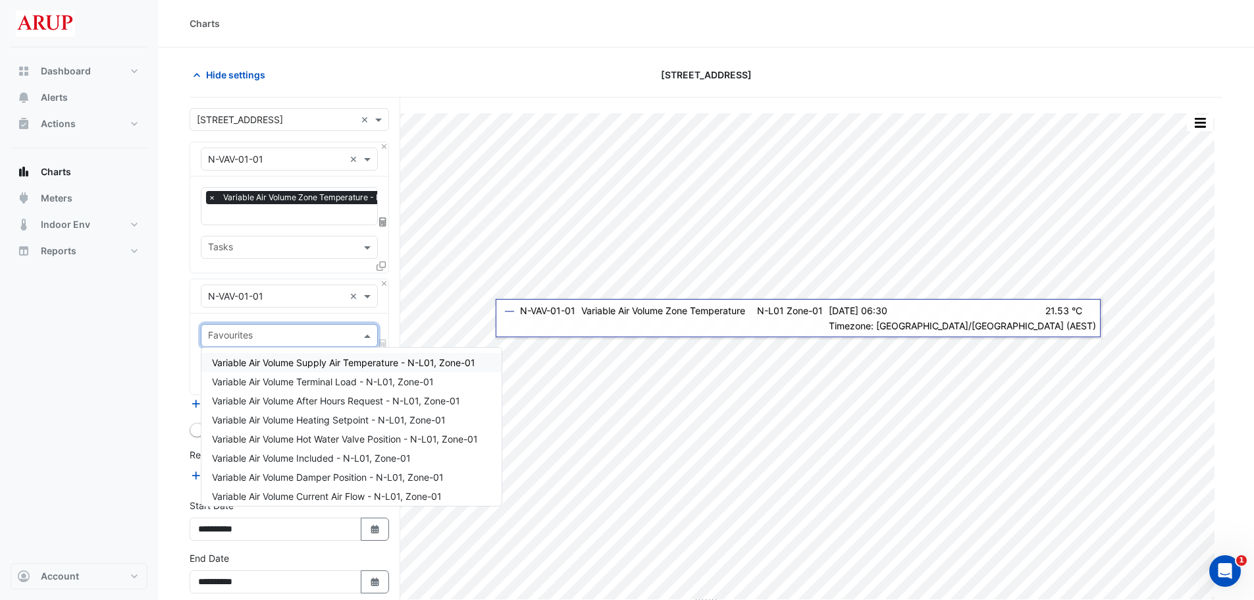
click at [338, 369] on div "Variable Air Volume Supply Air Temperature - N-L01, Zone-01" at bounding box center [351, 362] width 300 height 19
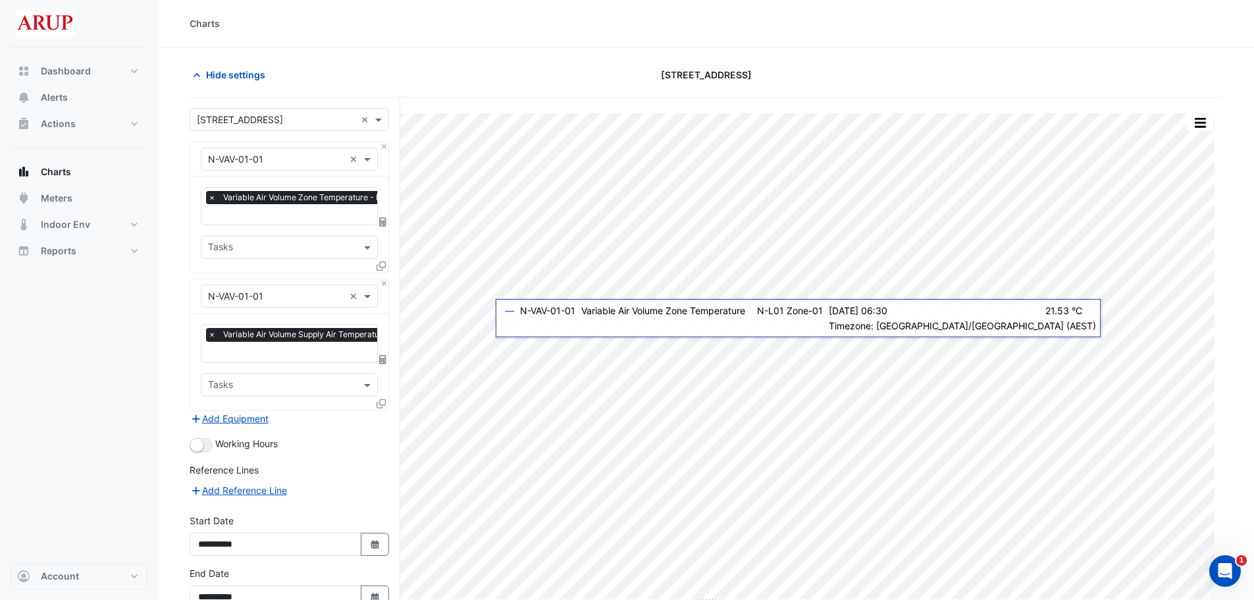
click at [336, 439] on div "Working Hours" at bounding box center [290, 445] width 200 height 16
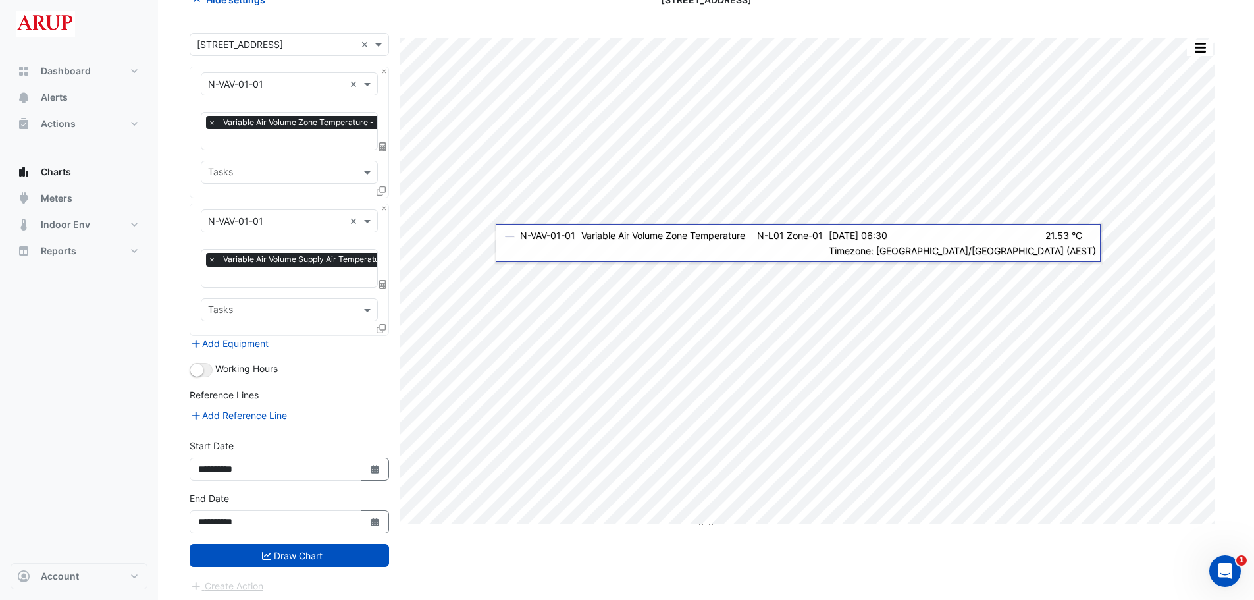
scroll to position [76, 0]
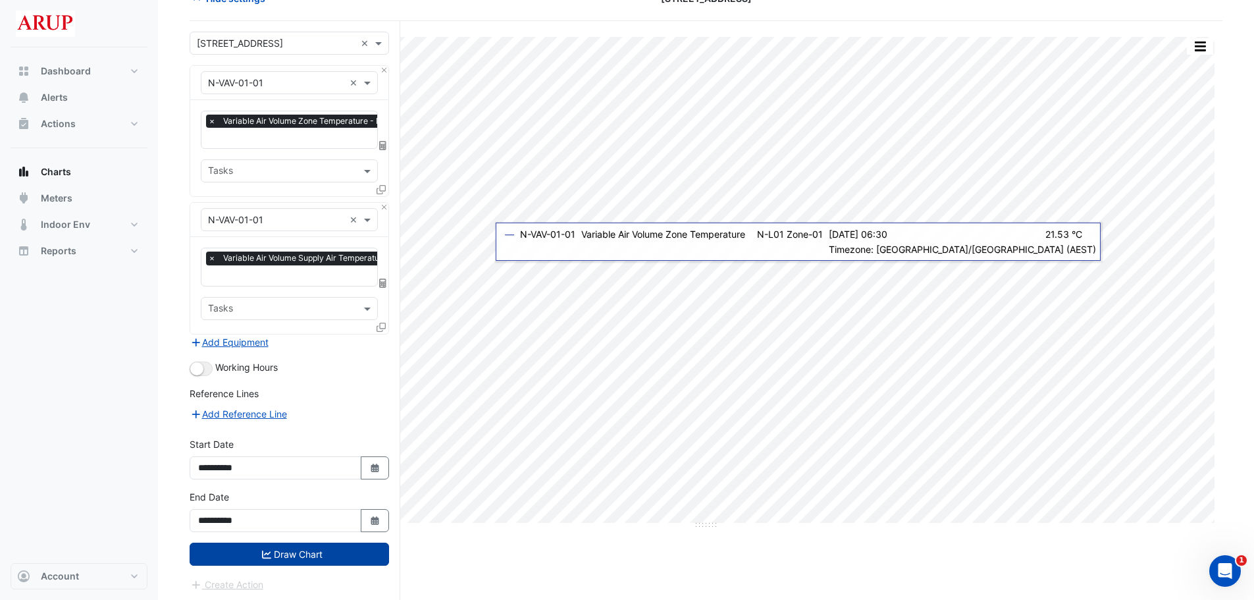
click at [303, 555] on button "Draw Chart" at bounding box center [290, 554] width 200 height 23
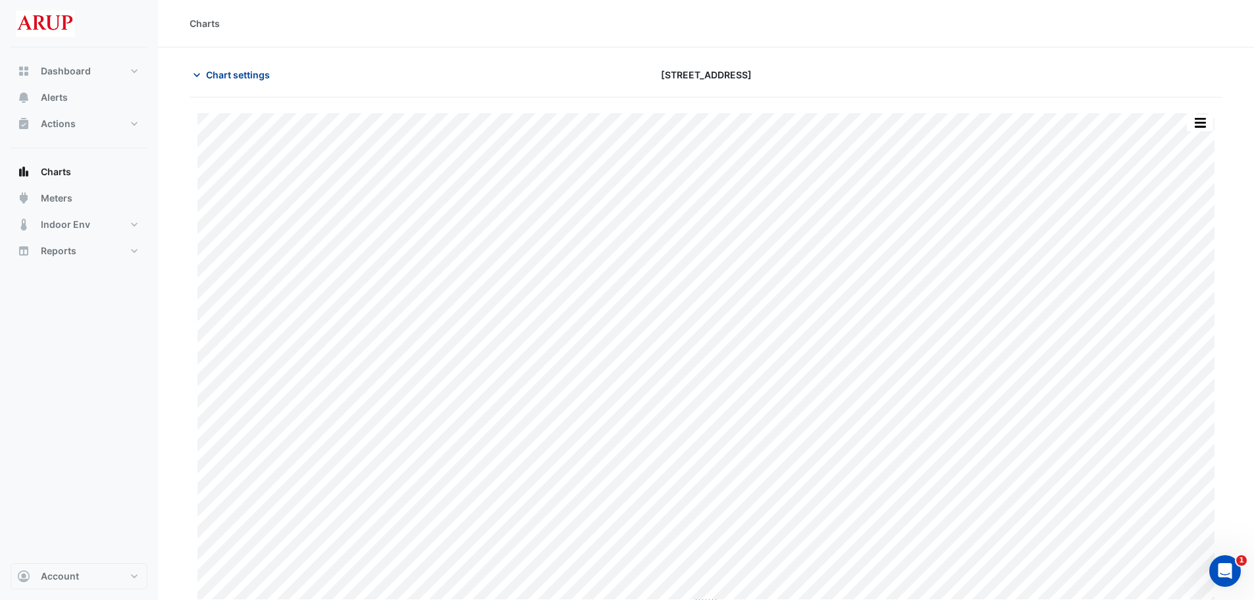
click at [194, 75] on icon "button" at bounding box center [196, 74] width 13 height 13
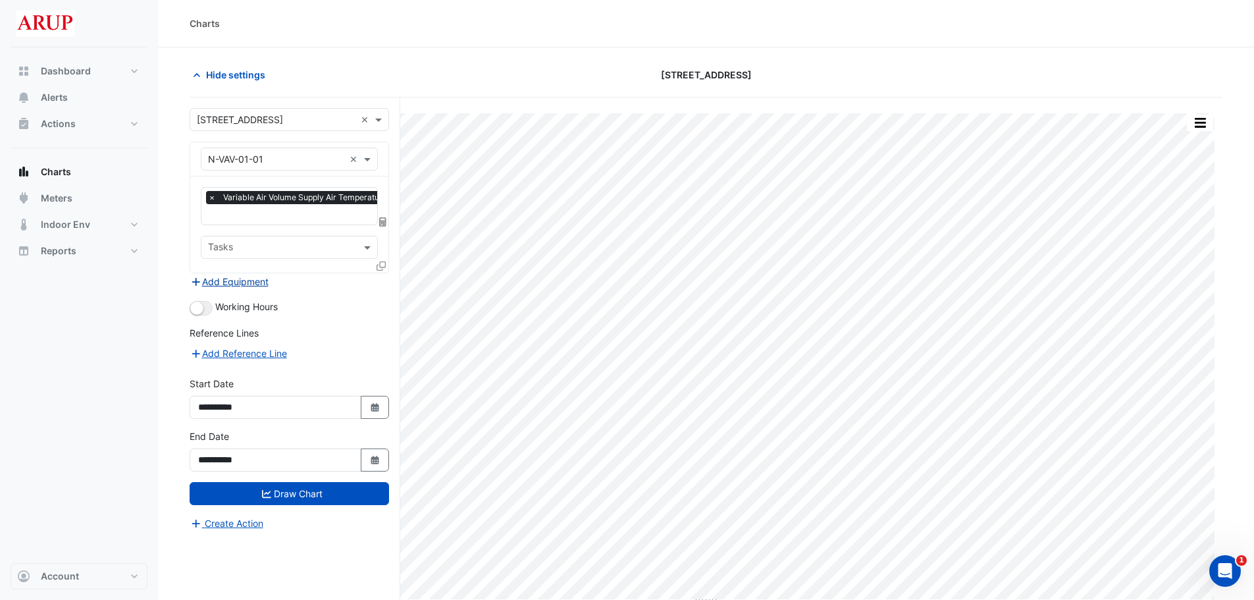
click at [239, 284] on button "Add Equipment" at bounding box center [230, 281] width 80 height 15
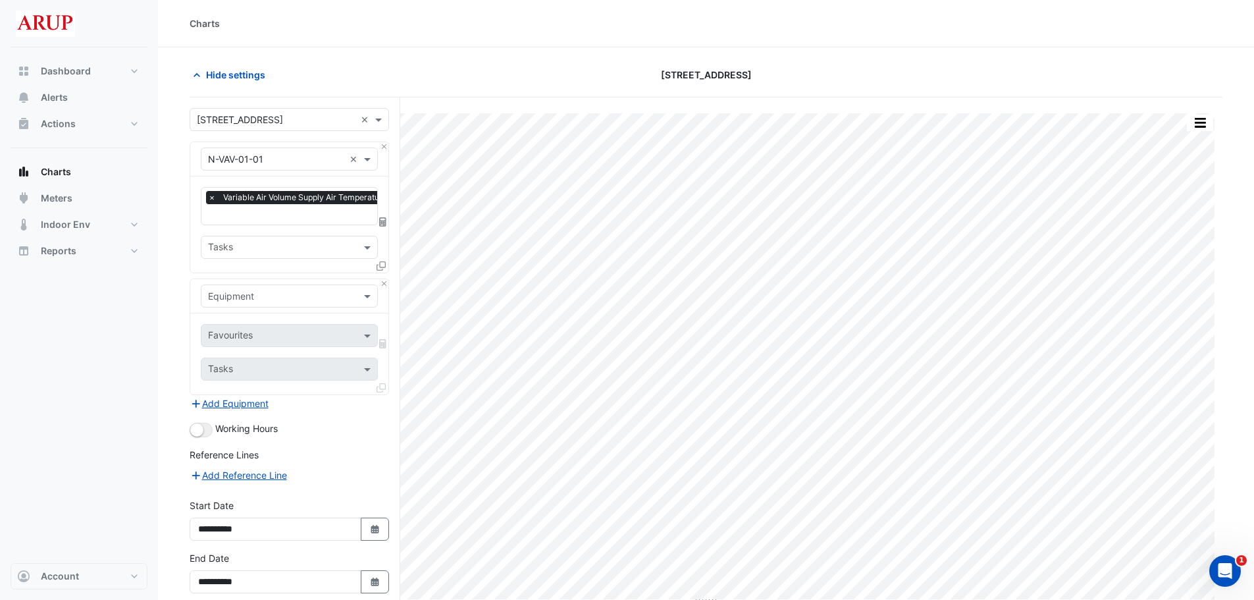
click at [350, 430] on div "Working Hours" at bounding box center [290, 429] width 200 height 16
click at [364, 295] on span at bounding box center [369, 296] width 16 height 14
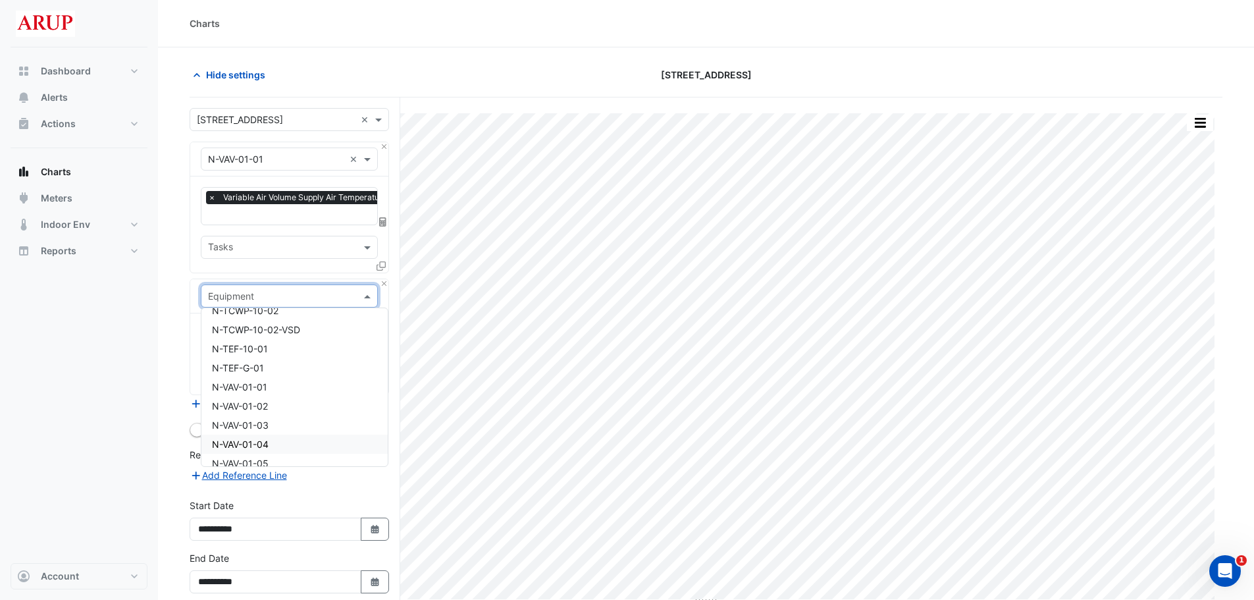
scroll to position [1119, 0]
click at [290, 385] on div "N-VAV-01-01" at bounding box center [294, 387] width 186 height 19
click at [371, 338] on span at bounding box center [369, 336] width 16 height 14
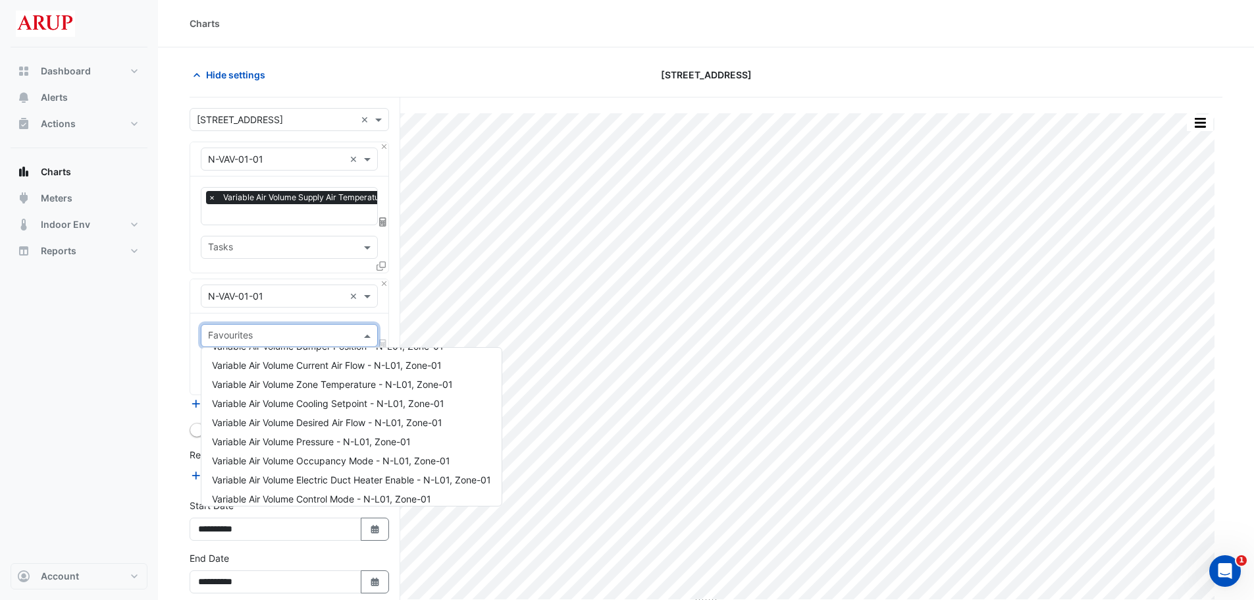
scroll to position [132, 0]
click at [339, 389] on span "Variable Air Volume Zone Temperature - N-L01, Zone-01" at bounding box center [332, 383] width 241 height 11
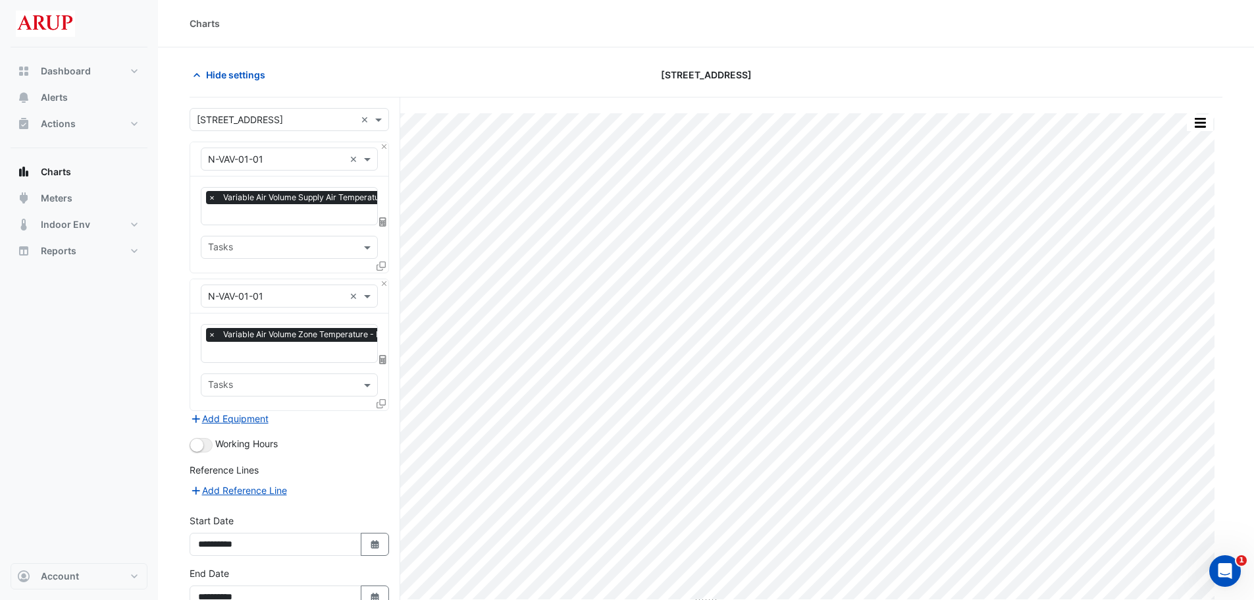
click at [355, 465] on div "Reference Lines" at bounding box center [290, 472] width 200 height 19
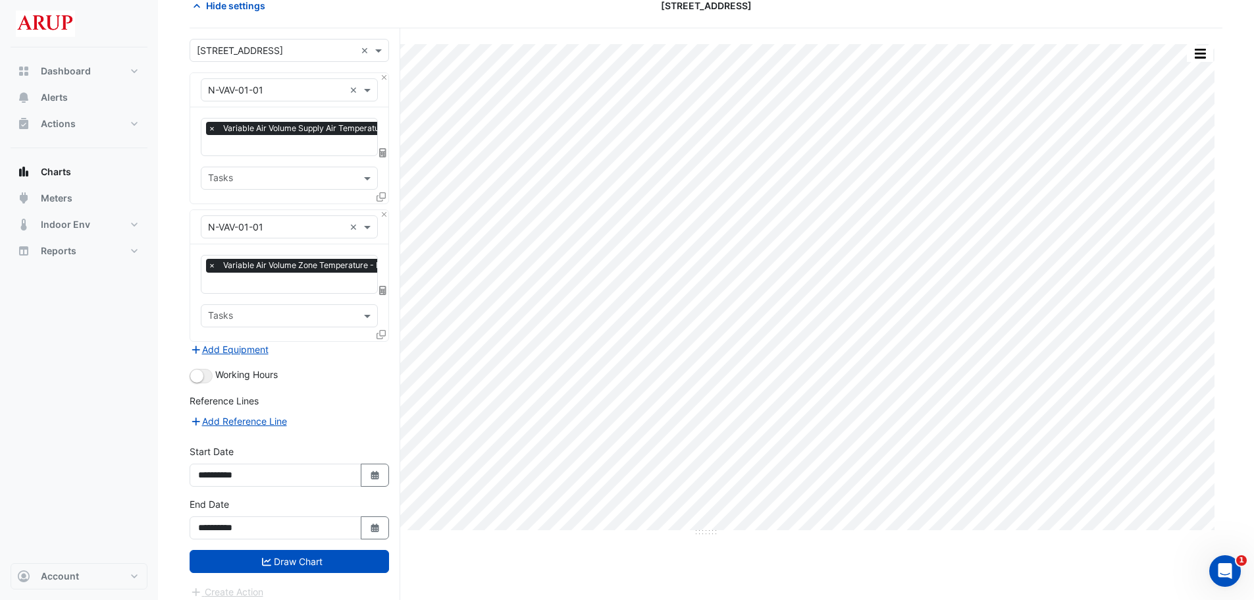
scroll to position [76, 0]
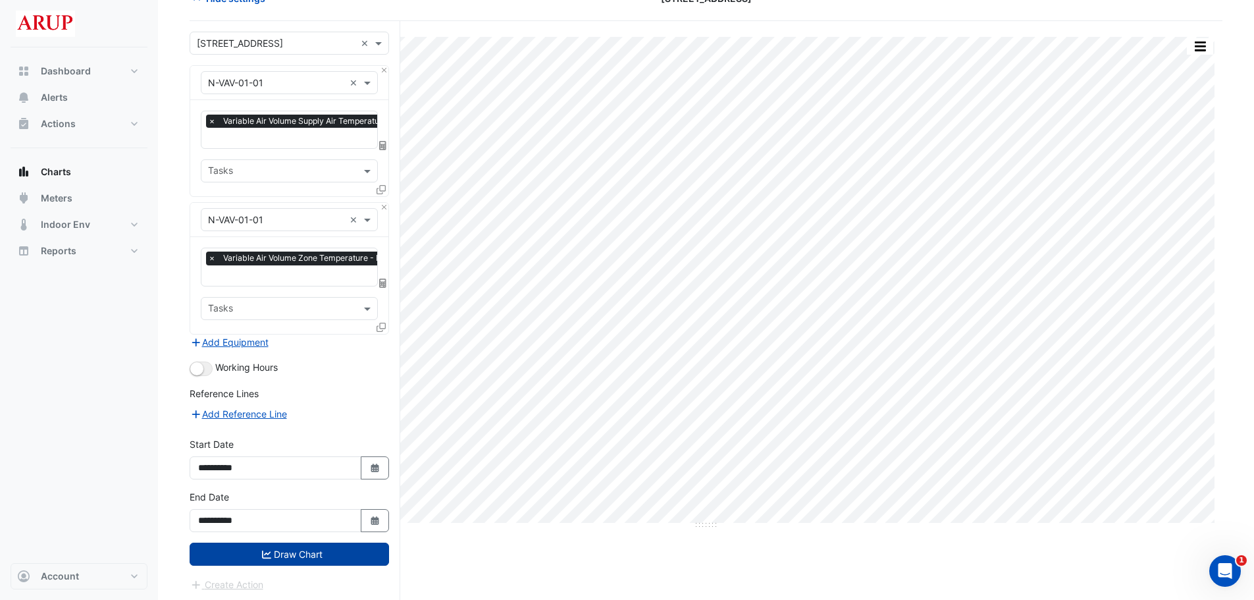
click at [302, 553] on button "Draw Chart" at bounding box center [290, 554] width 200 height 23
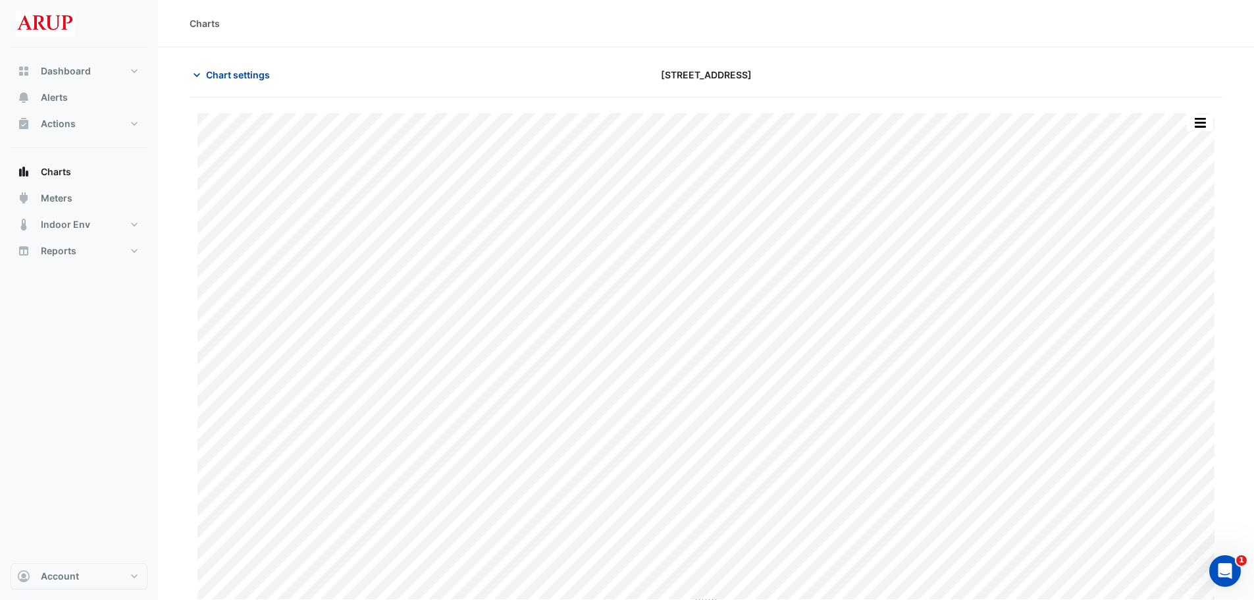
click at [193, 75] on icon "button" at bounding box center [196, 74] width 13 height 13
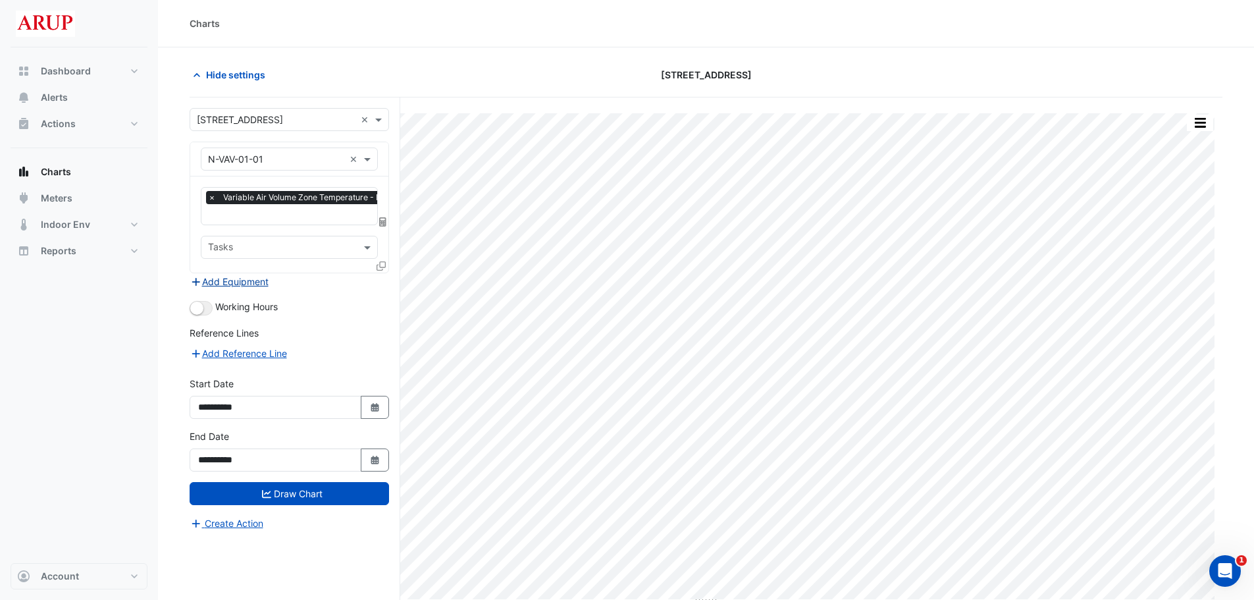
click at [222, 277] on button "Add Equipment" at bounding box center [230, 281] width 80 height 15
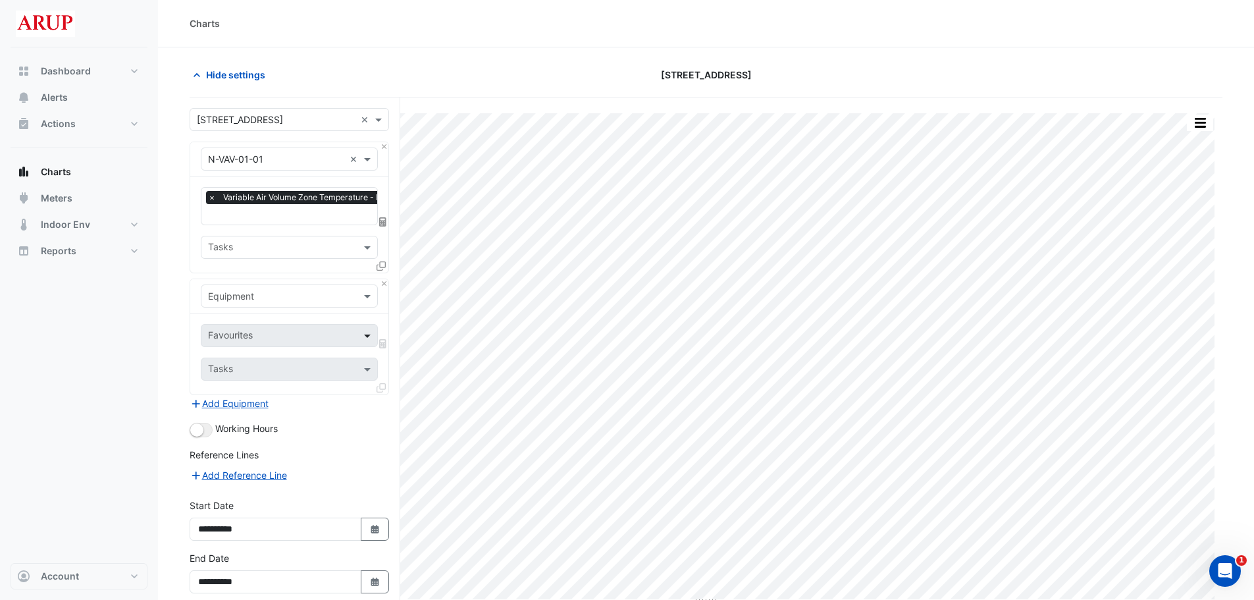
click at [366, 329] on span at bounding box center [369, 336] width 16 height 14
click at [366, 298] on span at bounding box center [369, 296] width 16 height 14
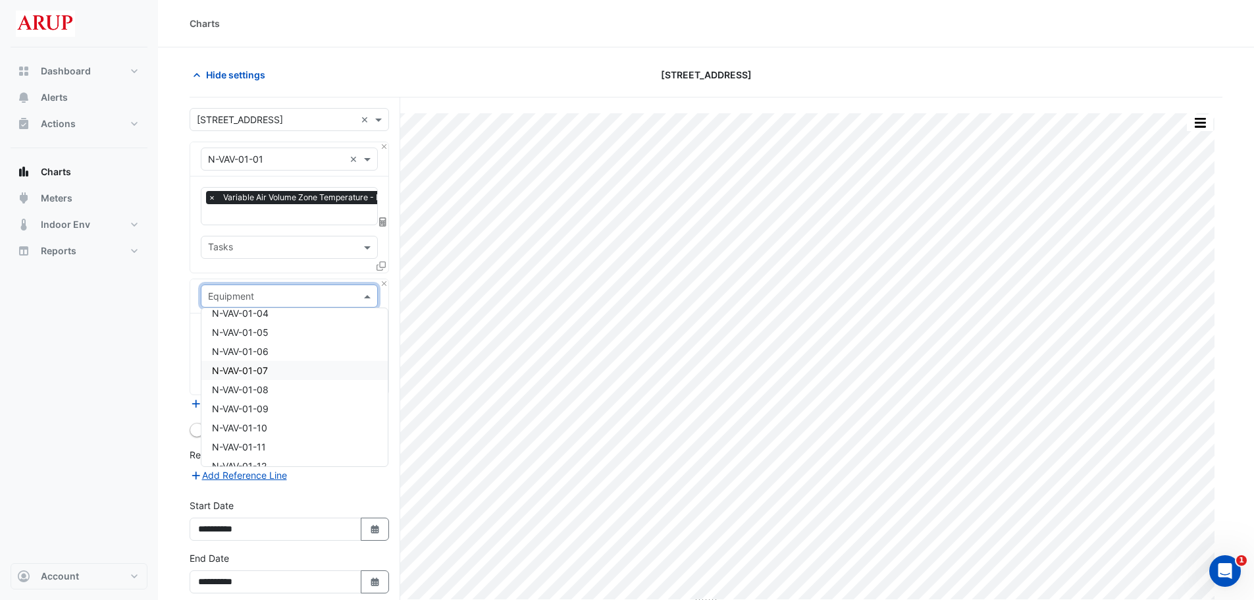
scroll to position [1185, 0]
click at [305, 317] on div "N-VAV-01-01" at bounding box center [294, 321] width 186 height 19
click at [365, 244] on span at bounding box center [369, 247] width 16 height 14
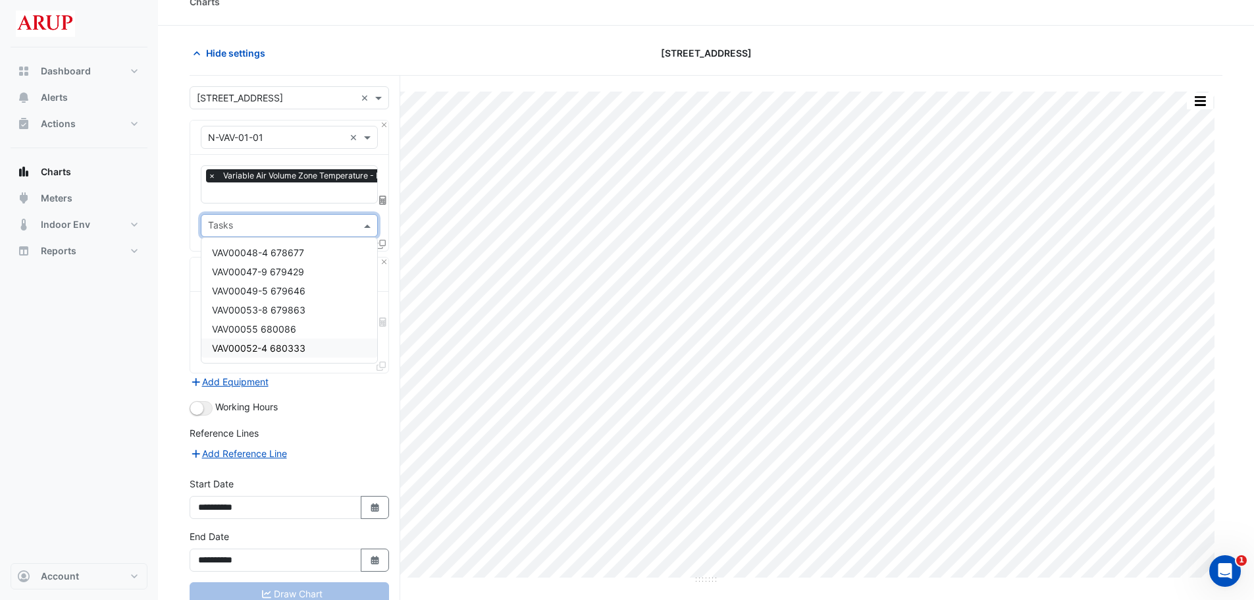
scroll to position [0, 0]
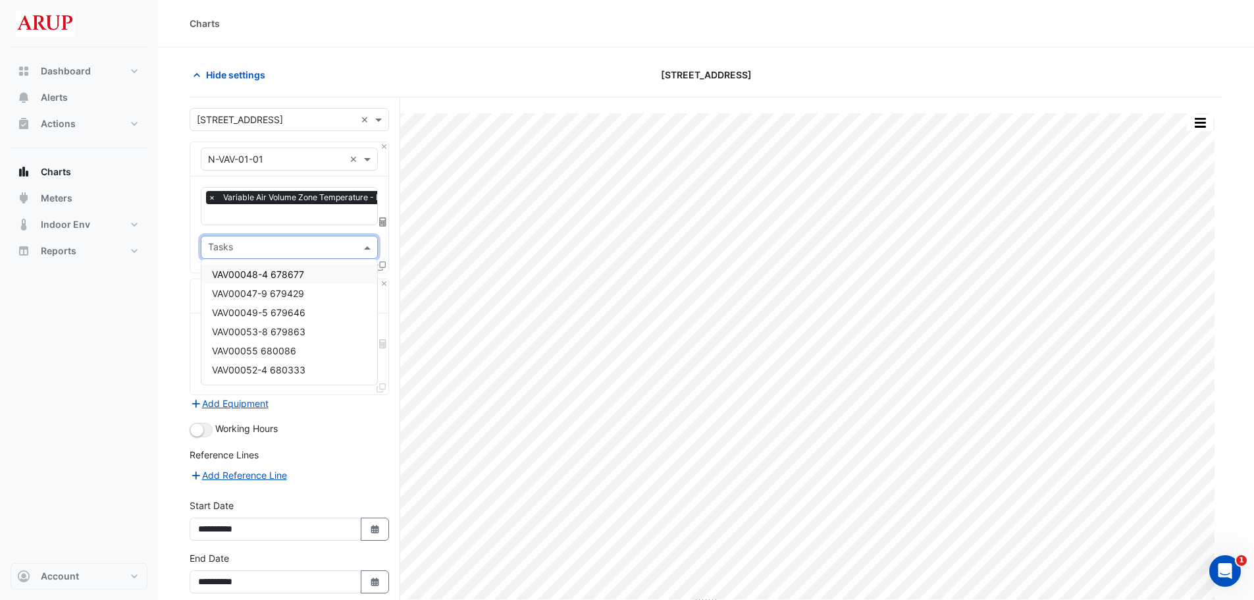
click at [367, 238] on div "Tasks" at bounding box center [289, 247] width 177 height 23
click at [366, 244] on span at bounding box center [369, 247] width 16 height 14
click at [360, 334] on div "Favourites" at bounding box center [289, 335] width 177 height 23
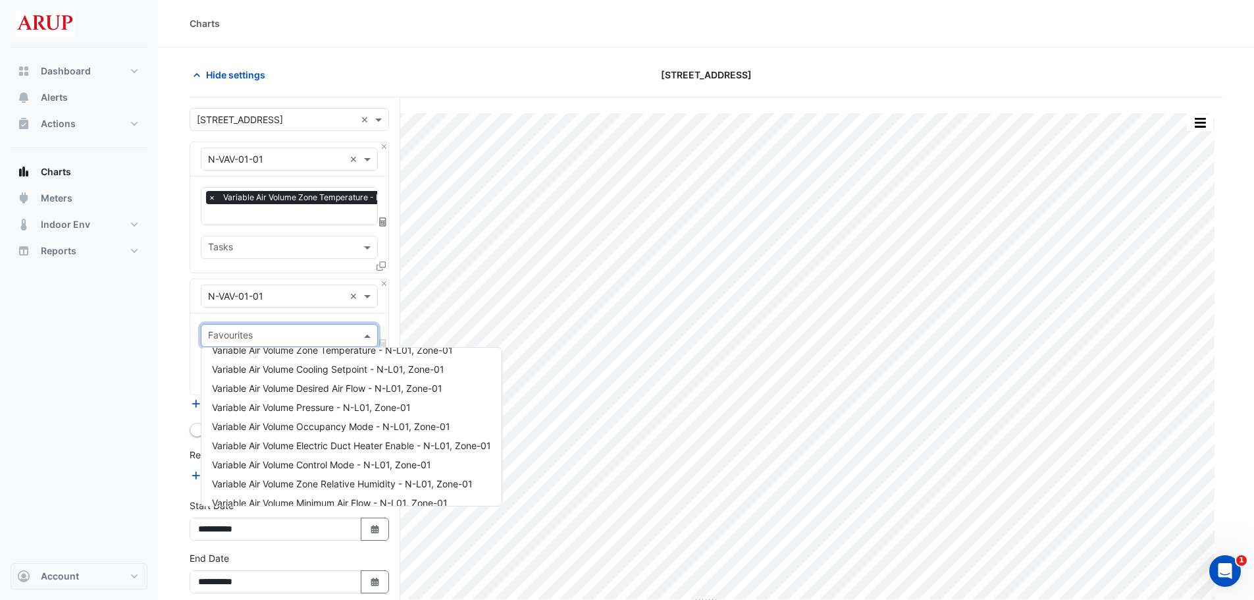
scroll to position [177, 0]
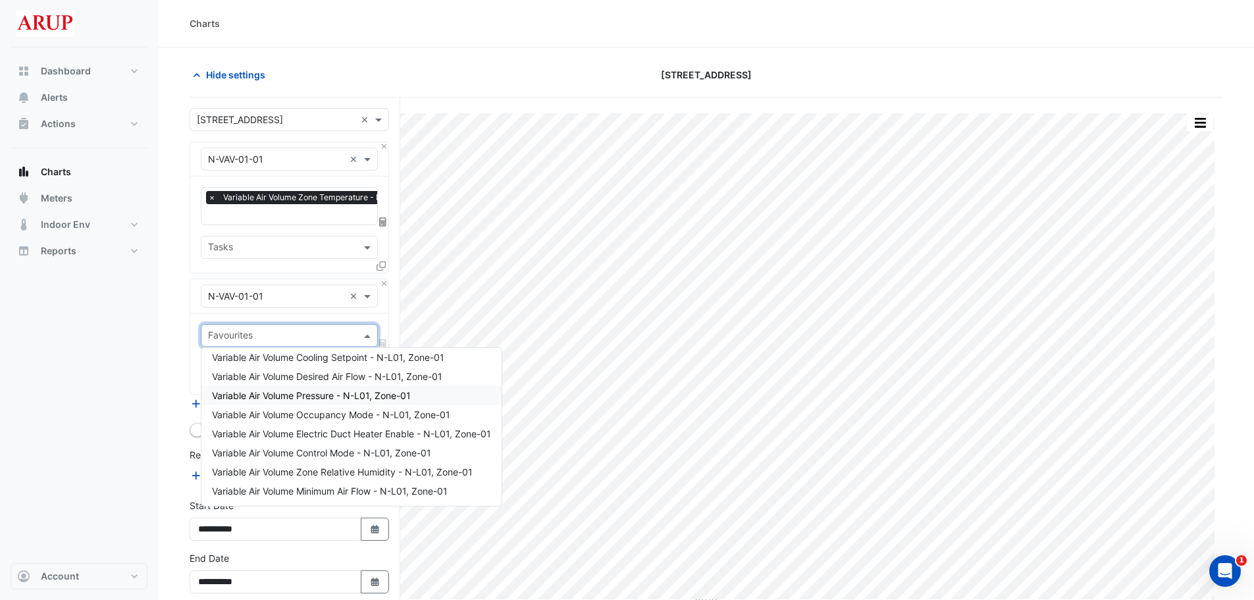
click at [129, 378] on div "Dashboard Portfolio Ratings Performance Alerts Actions Site Manager Charts" at bounding box center [79, 305] width 137 height 516
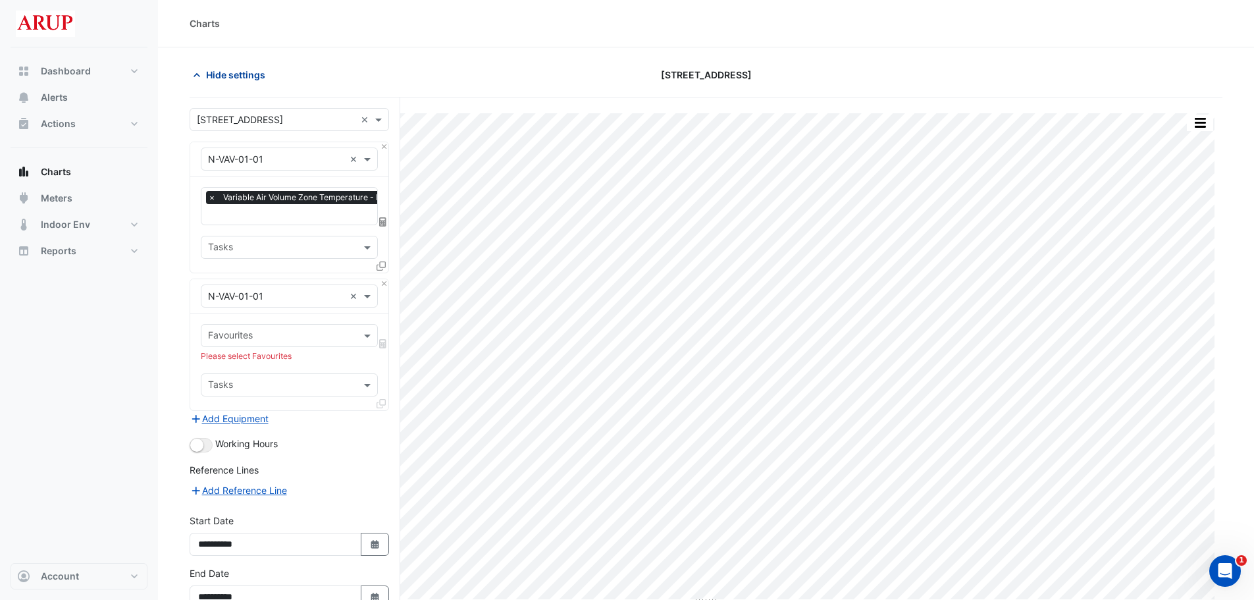
click at [192, 74] on icon "button" at bounding box center [196, 74] width 13 height 13
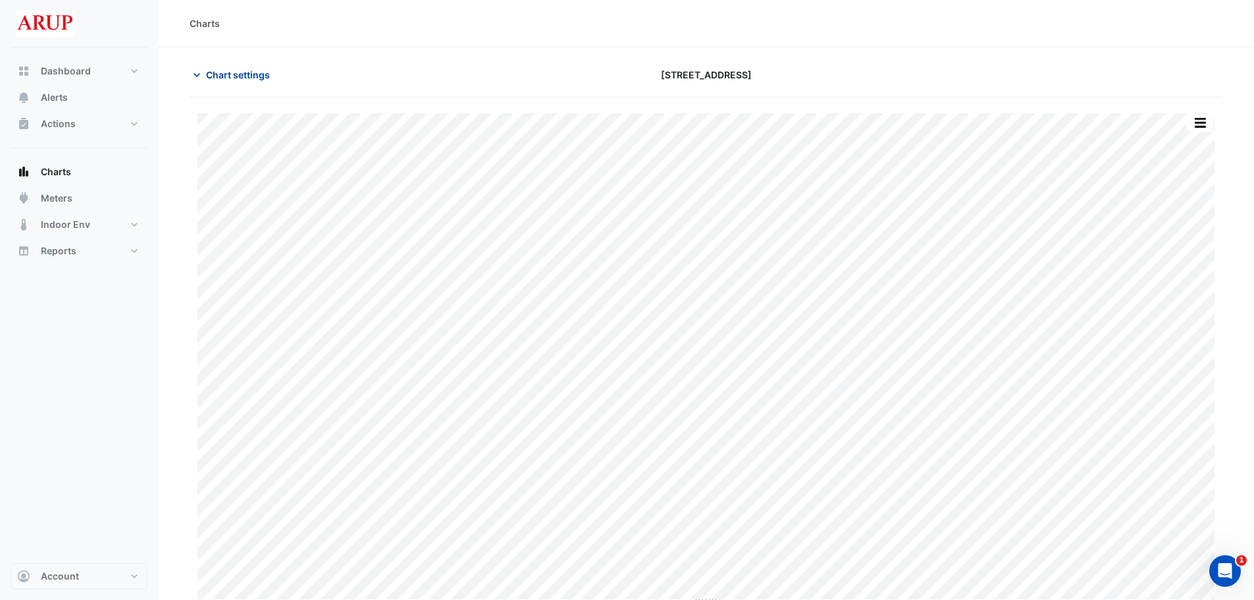
click at [200, 76] on icon "button" at bounding box center [196, 74] width 13 height 13
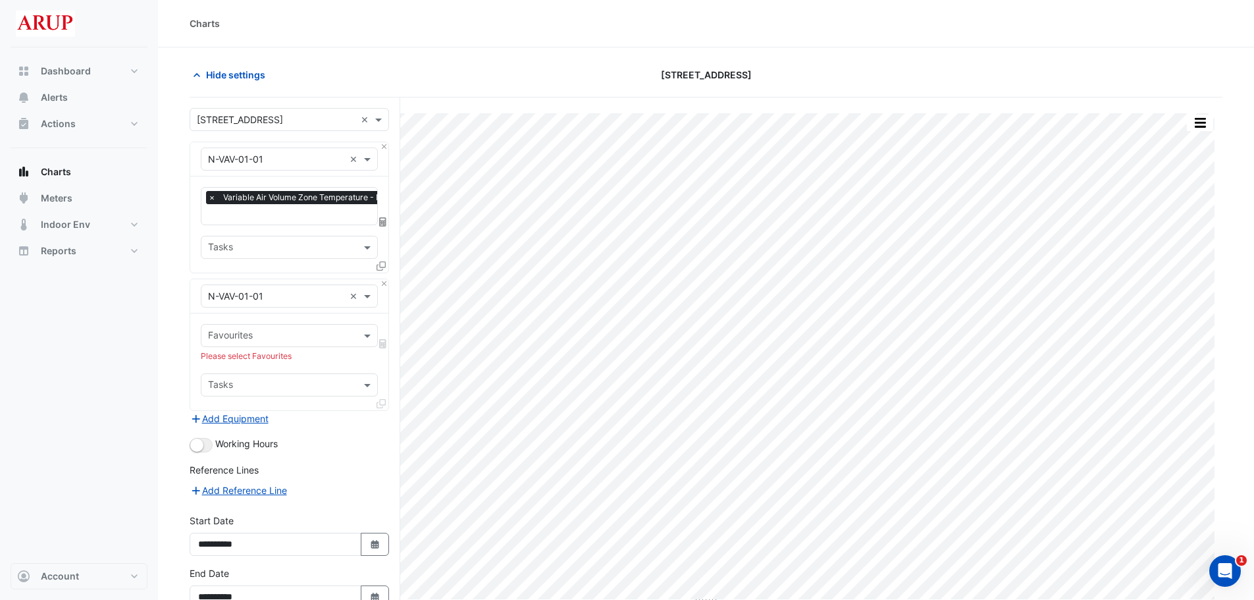
click at [209, 198] on span "×" at bounding box center [212, 197] width 12 height 13
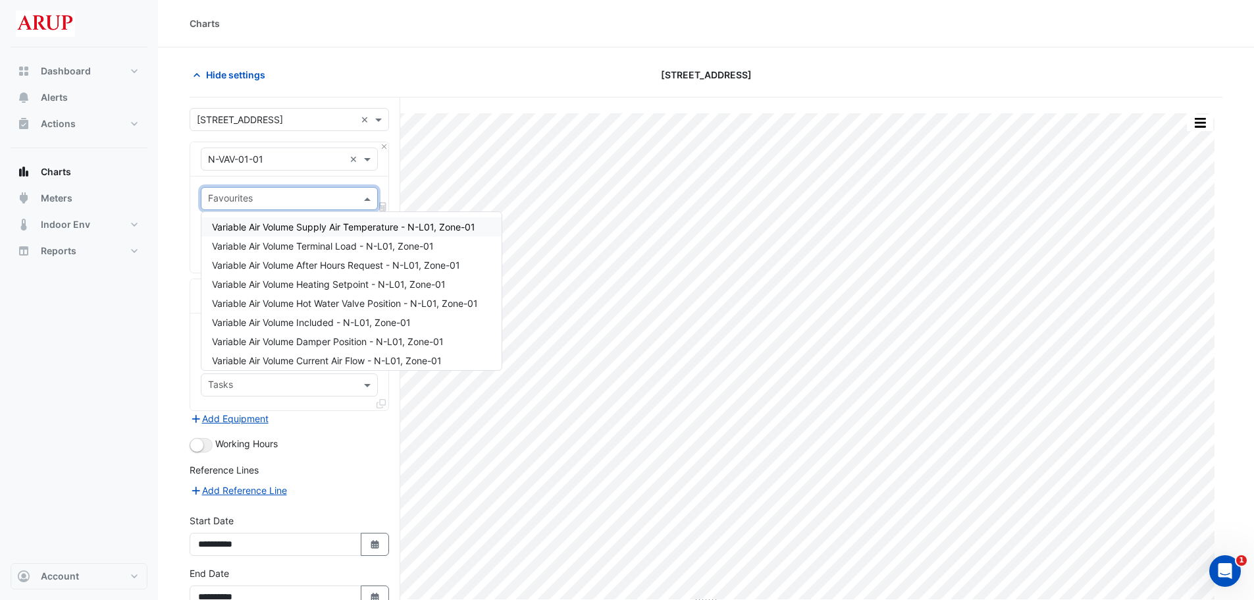
click at [367, 196] on span at bounding box center [369, 199] width 16 height 14
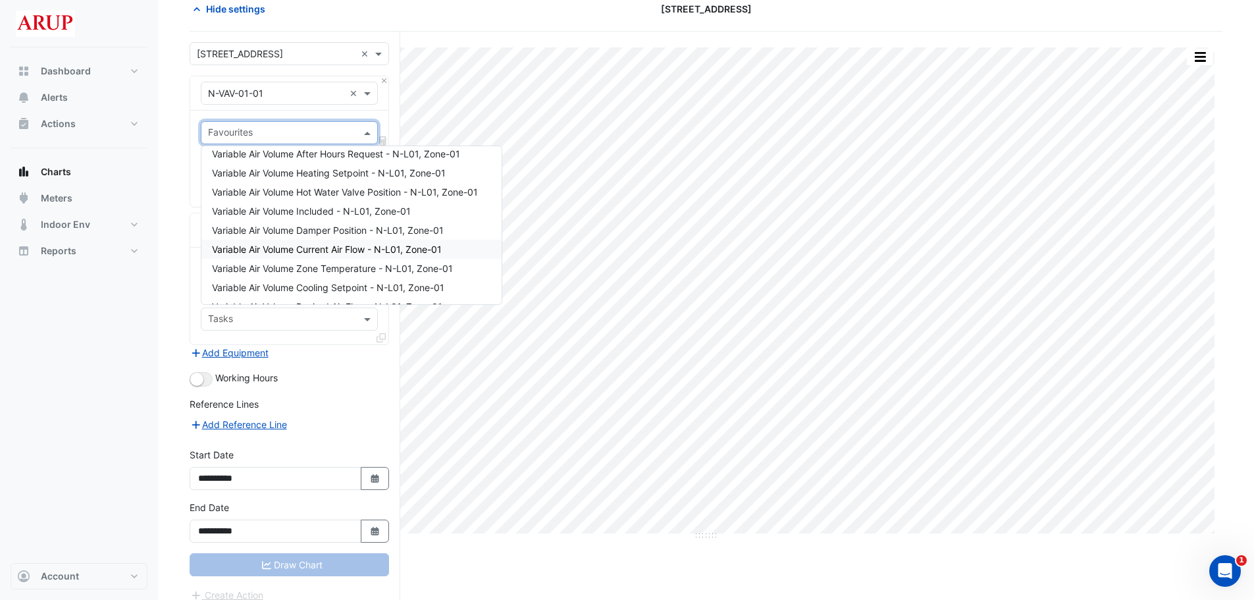
scroll to position [111, 0]
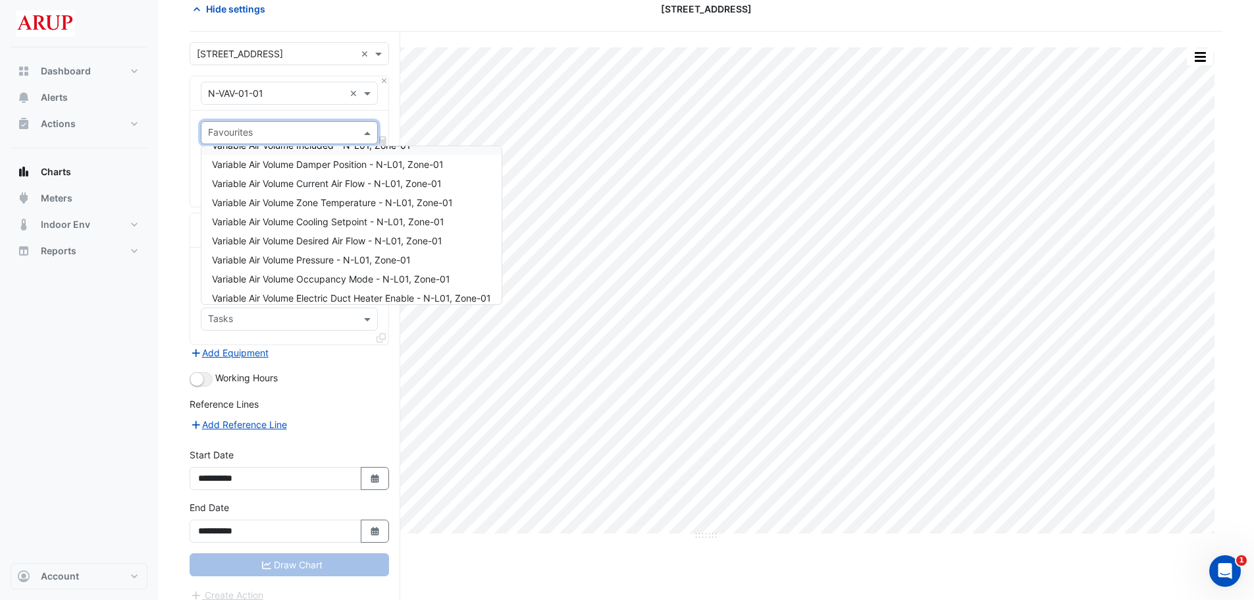
click at [373, 134] on span at bounding box center [369, 133] width 16 height 14
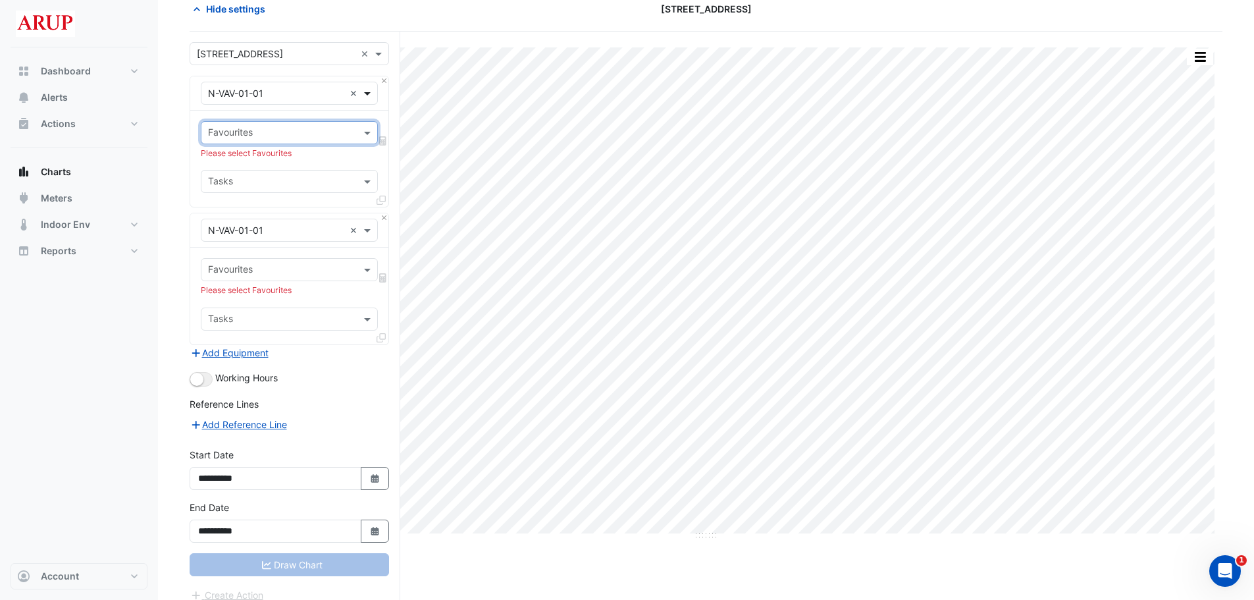
click at [371, 94] on span at bounding box center [369, 93] width 16 height 14
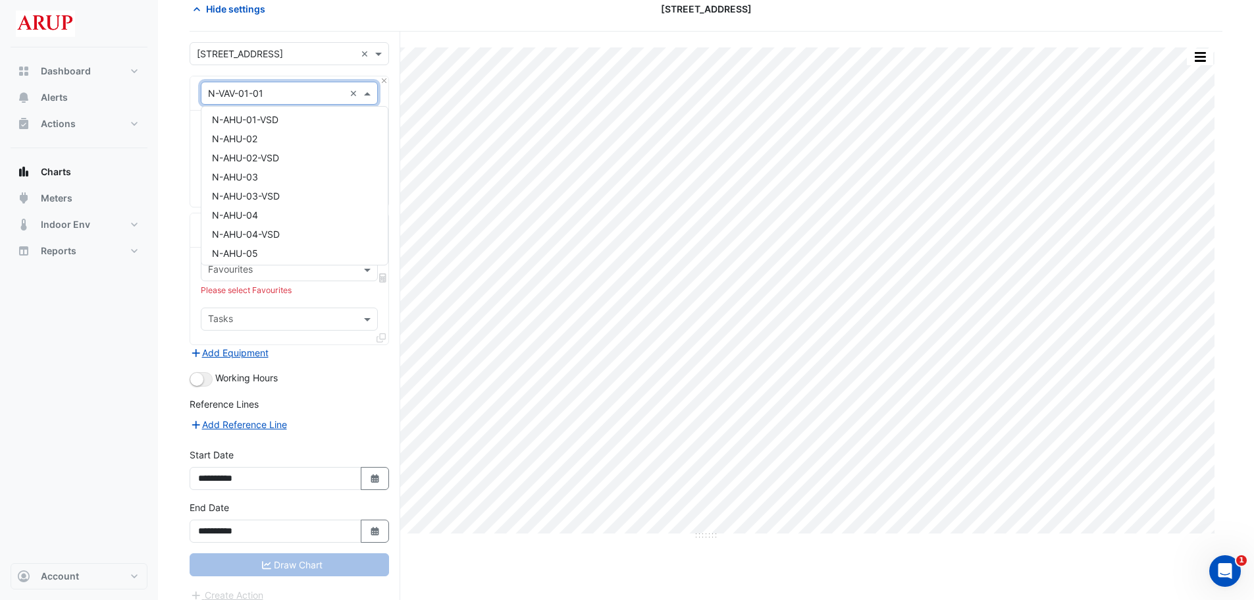
scroll to position [70, 0]
click at [270, 169] on div "N-AHU-01" at bounding box center [294, 166] width 186 height 19
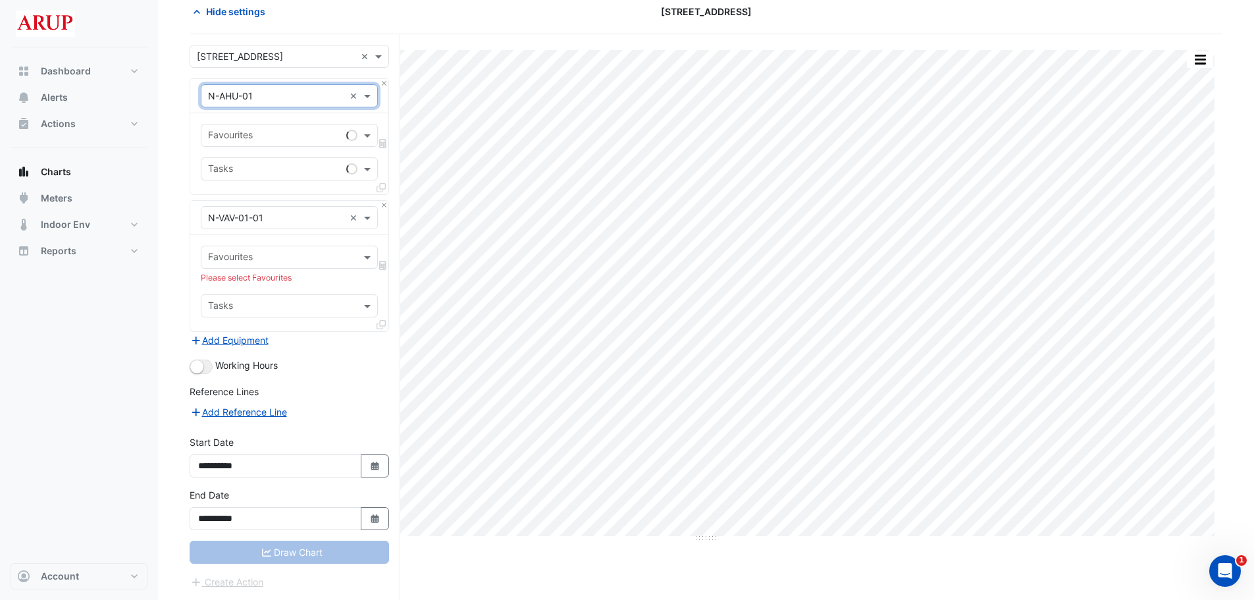
scroll to position [63, 0]
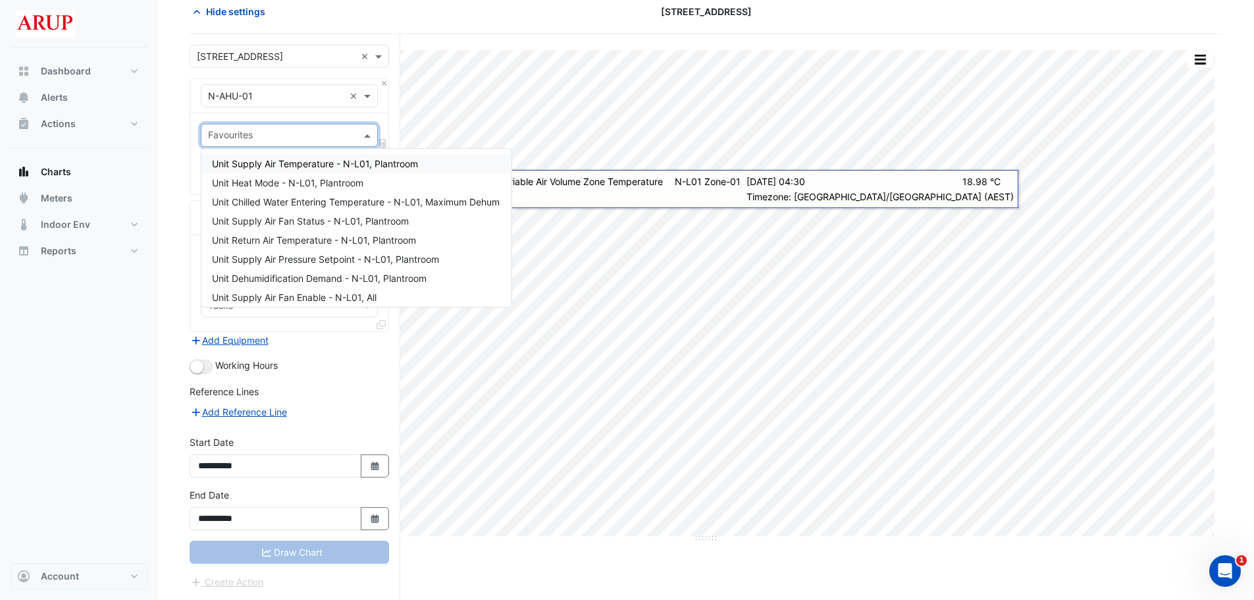
click at [373, 132] on span at bounding box center [369, 135] width 16 height 14
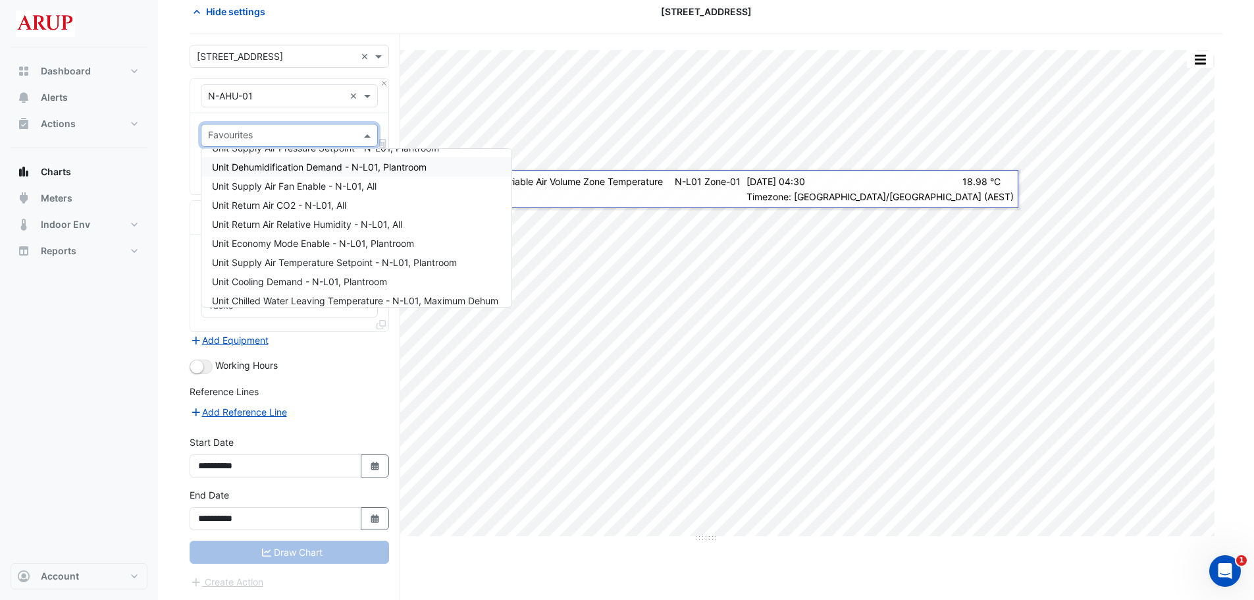
scroll to position [132, 0]
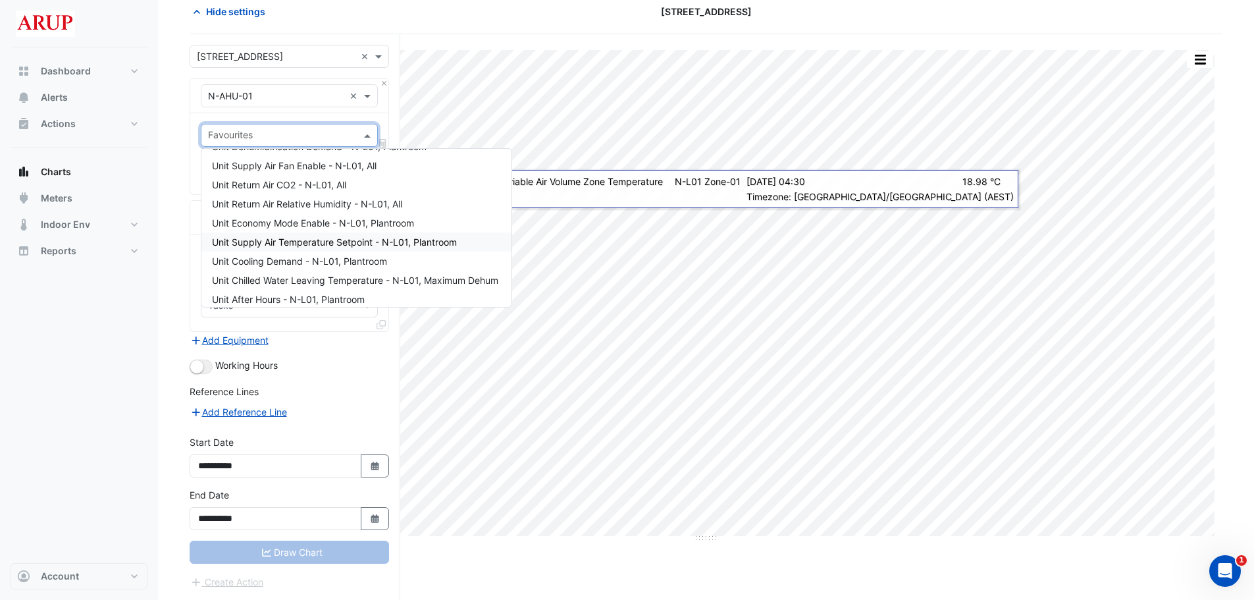
click at [362, 240] on span "Unit Supply Air Temperature Setpoint - N-L01, Plantroom" at bounding box center [334, 241] width 245 height 11
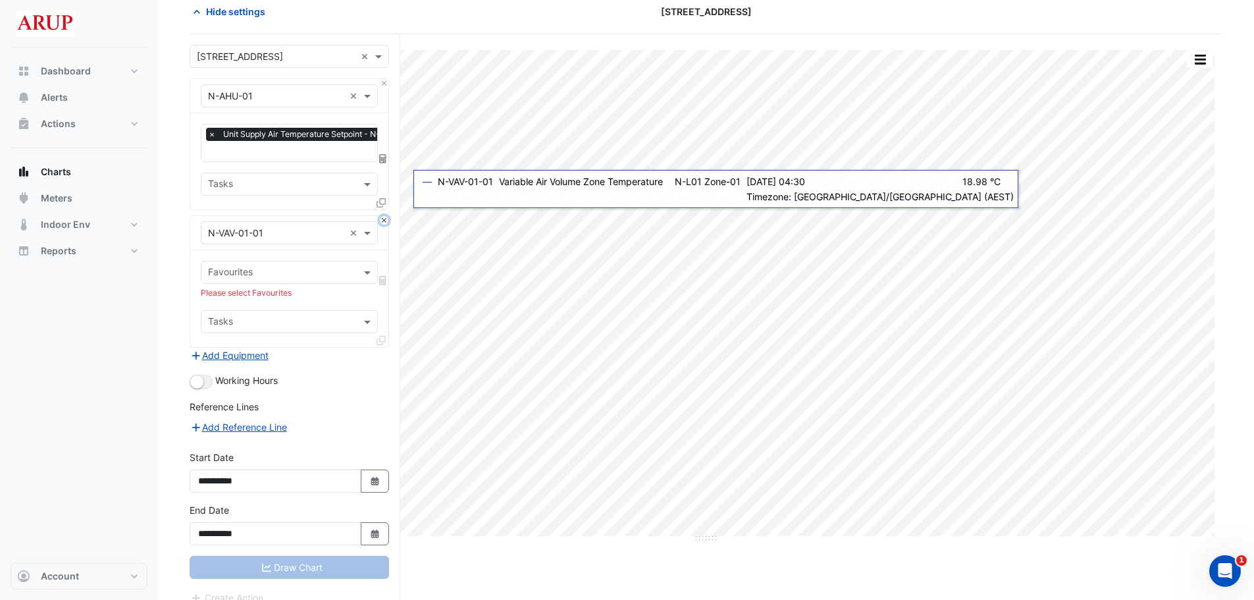
click at [387, 216] on button "Close" at bounding box center [384, 220] width 9 height 9
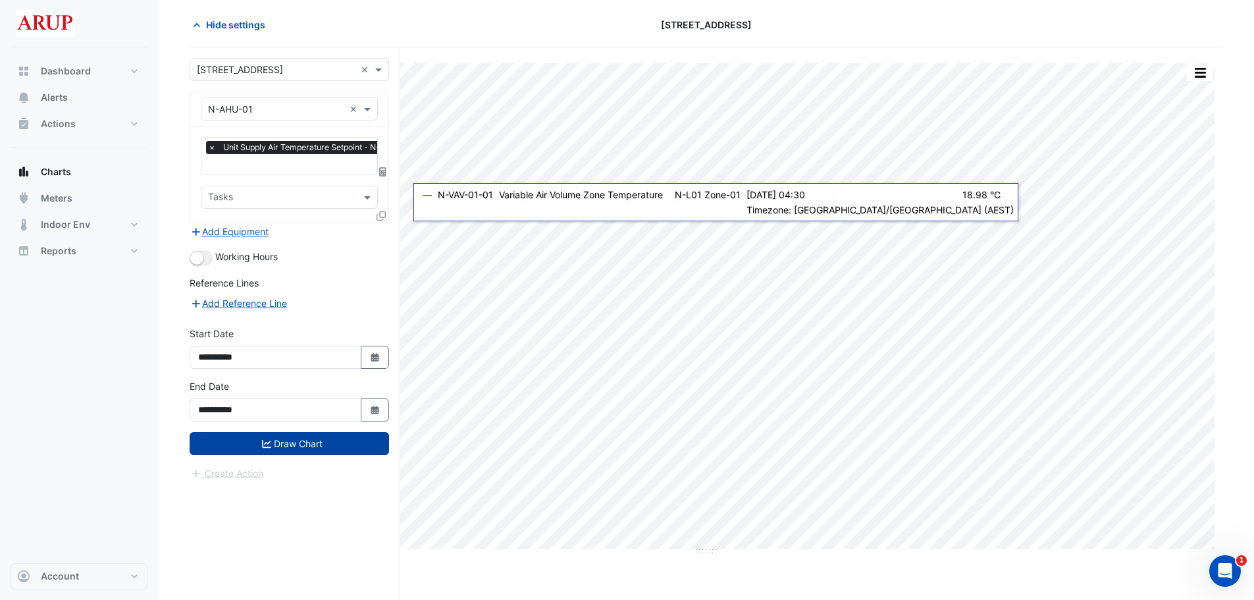
click at [309, 446] on button "Draw Chart" at bounding box center [290, 443] width 200 height 23
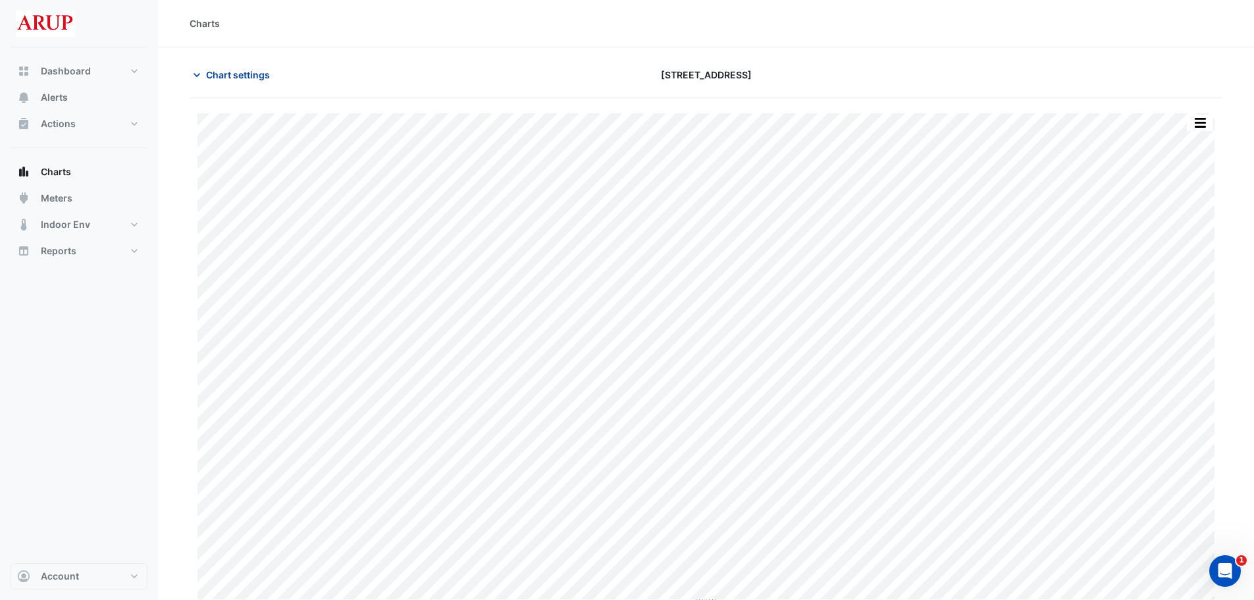
click at [202, 69] on icon "button" at bounding box center [196, 74] width 13 height 13
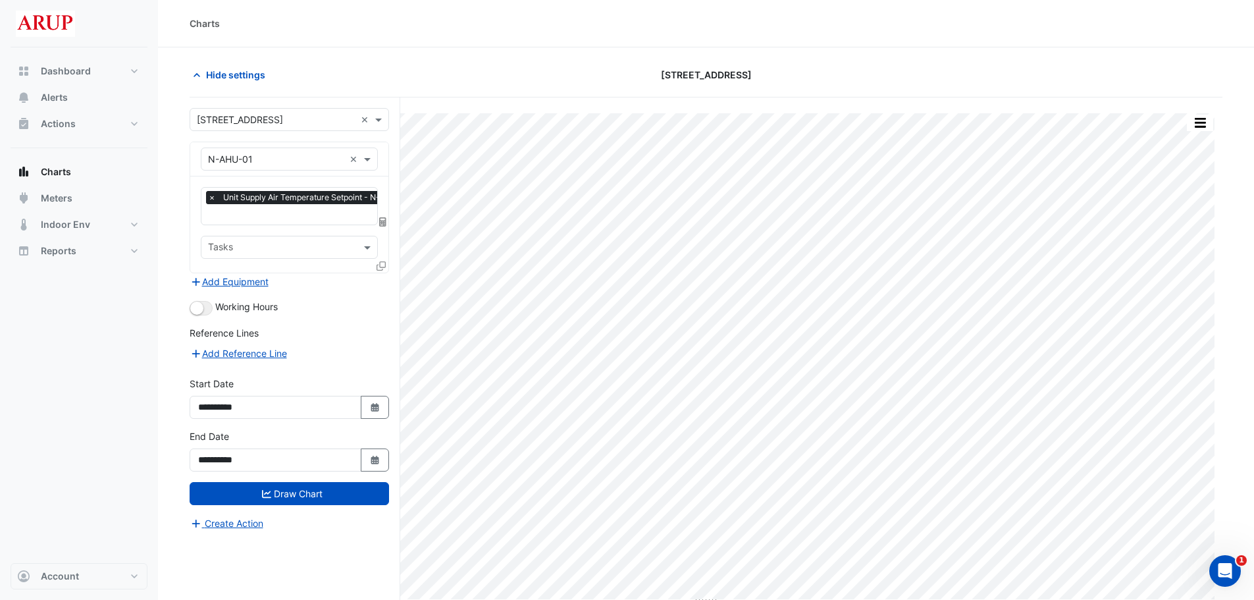
click at [215, 196] on span "×" at bounding box center [212, 197] width 12 height 13
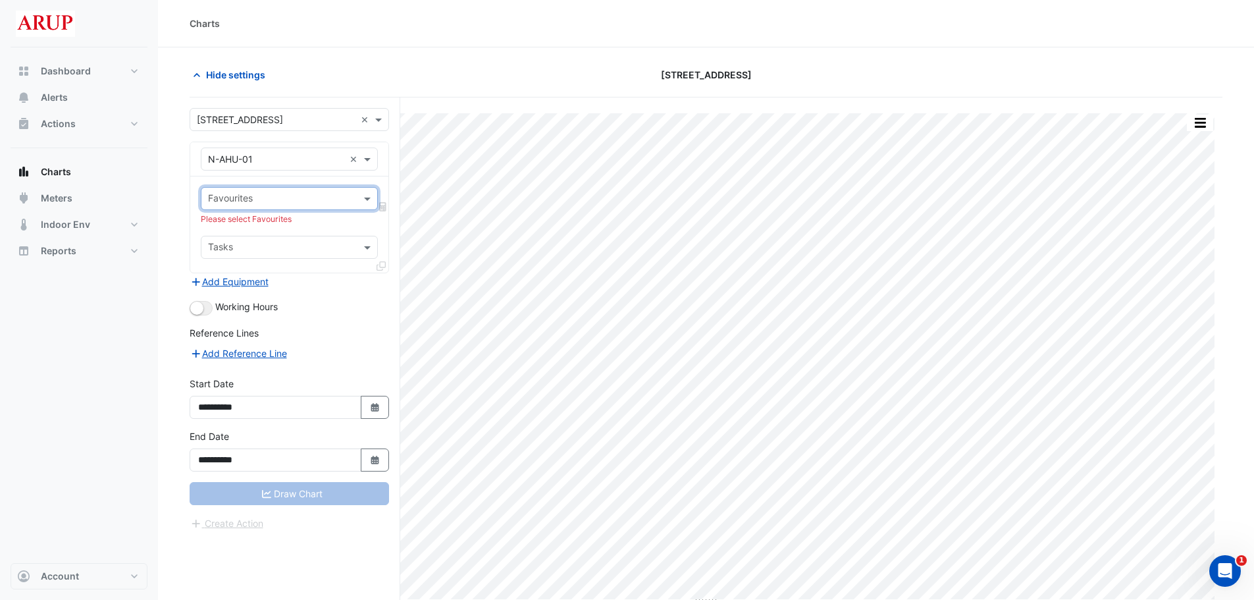
click at [373, 189] on div "Favourites" at bounding box center [289, 198] width 177 height 23
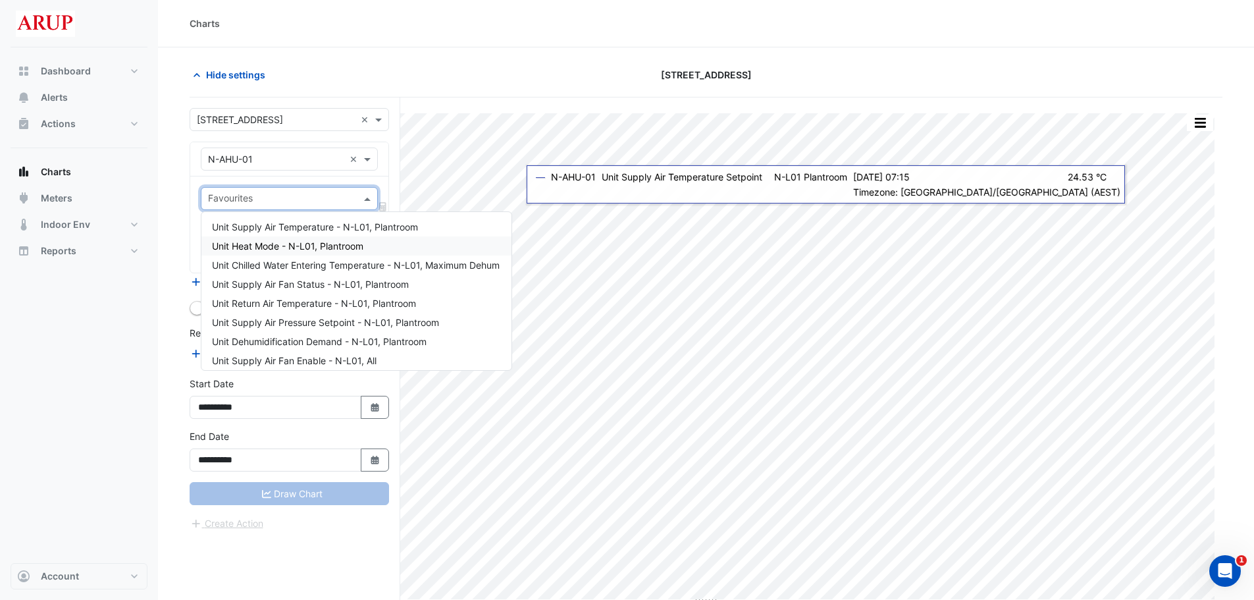
click at [319, 246] on span "Unit Heat Mode - N-L01, Plantroom" at bounding box center [287, 245] width 151 height 11
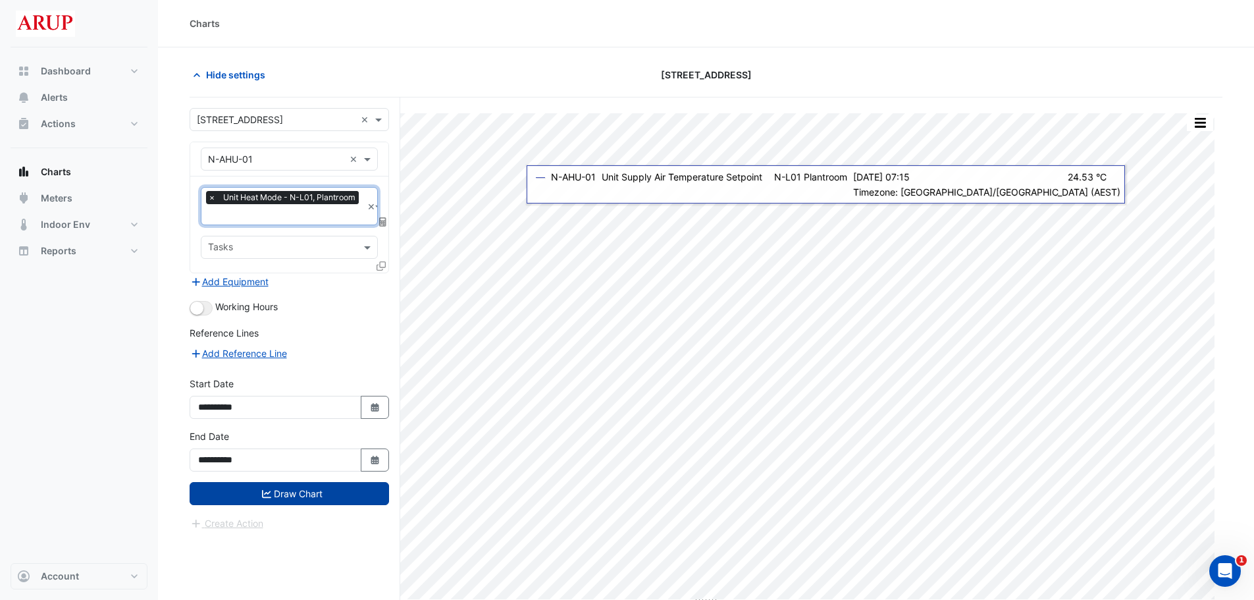
click at [306, 499] on button "Draw Chart" at bounding box center [290, 493] width 200 height 23
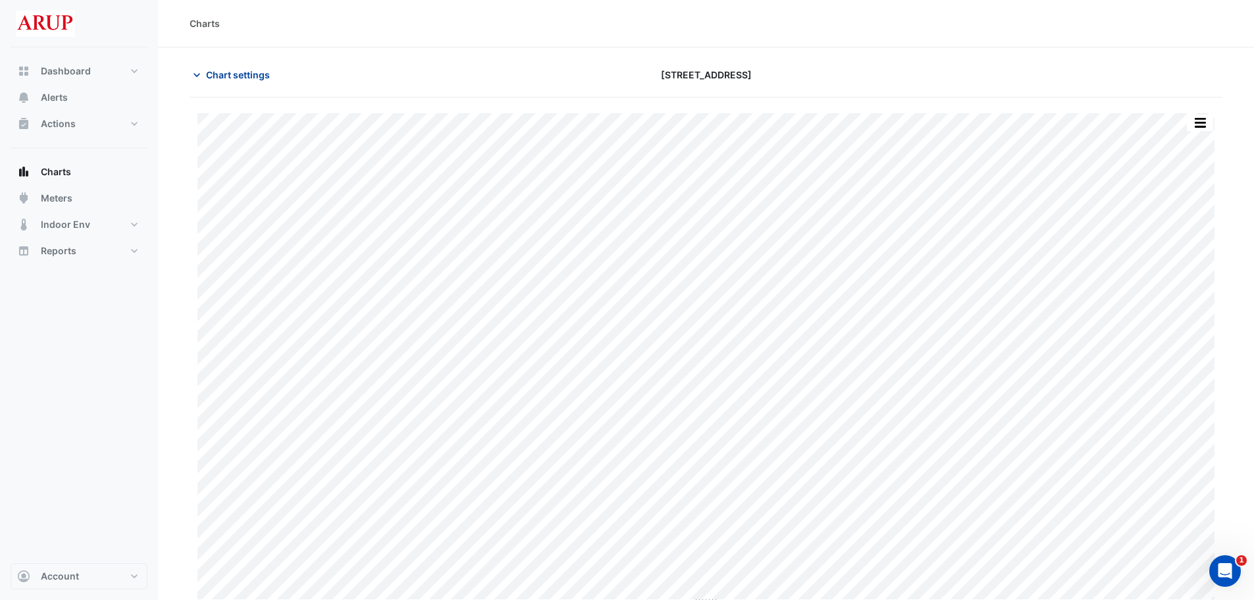
click at [201, 74] on icon "button" at bounding box center [196, 74] width 13 height 13
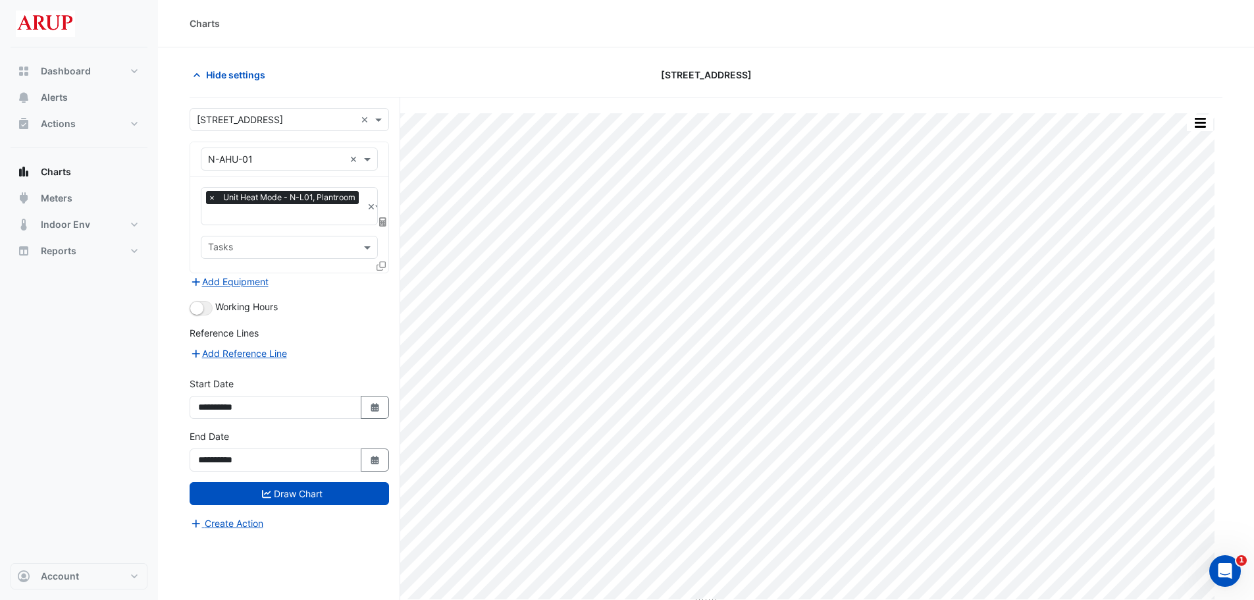
click at [214, 197] on span "×" at bounding box center [212, 197] width 12 height 13
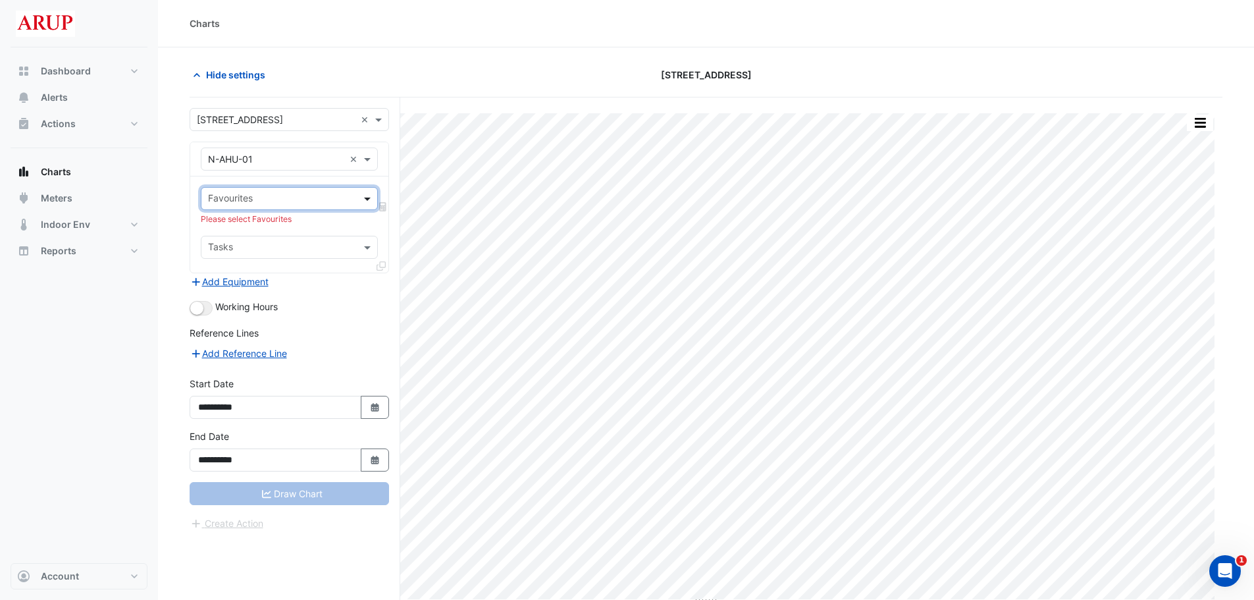
click at [375, 194] on span at bounding box center [369, 199] width 16 height 14
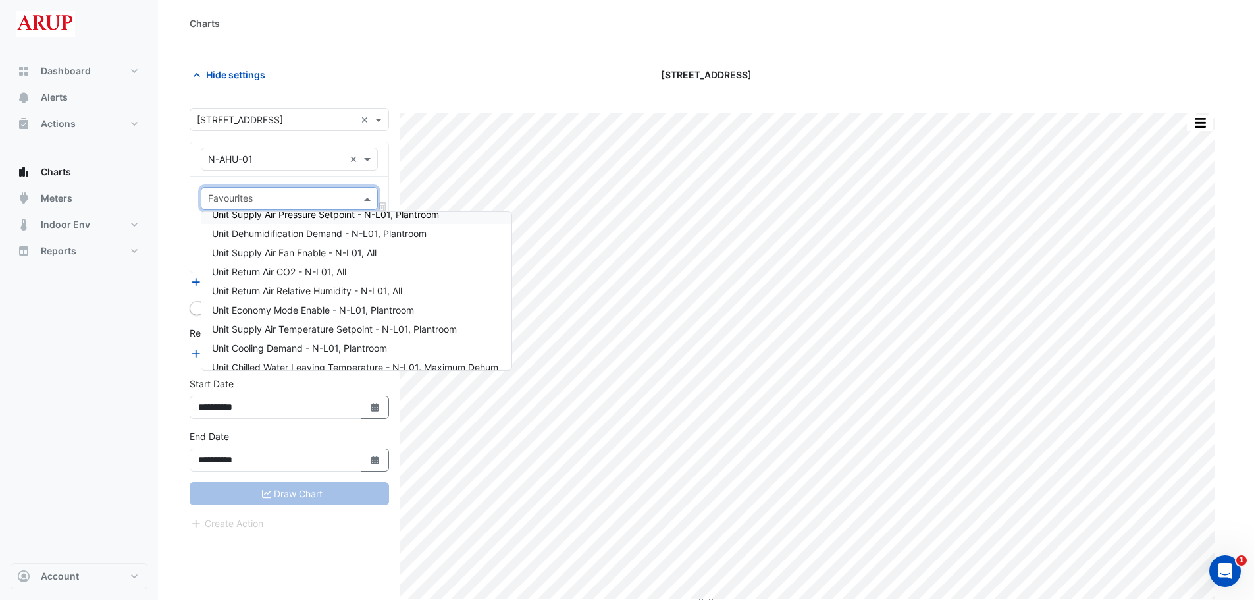
scroll to position [132, 0]
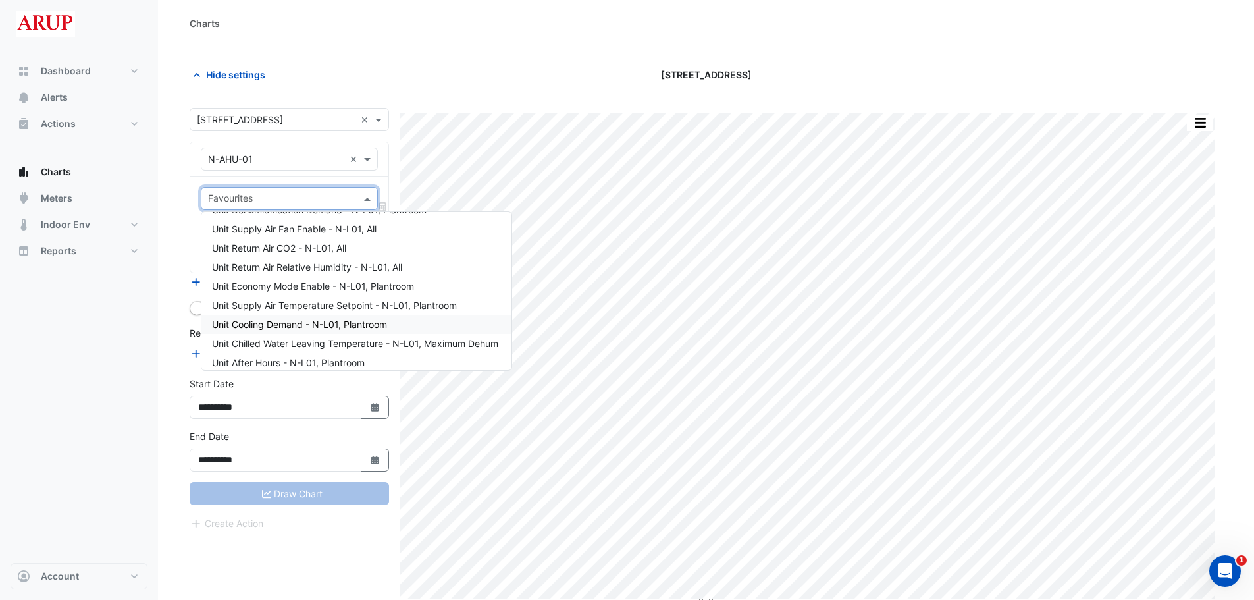
click at [417, 325] on div "Unit Cooling Demand - N-L01, Plantroom" at bounding box center [356, 324] width 310 height 19
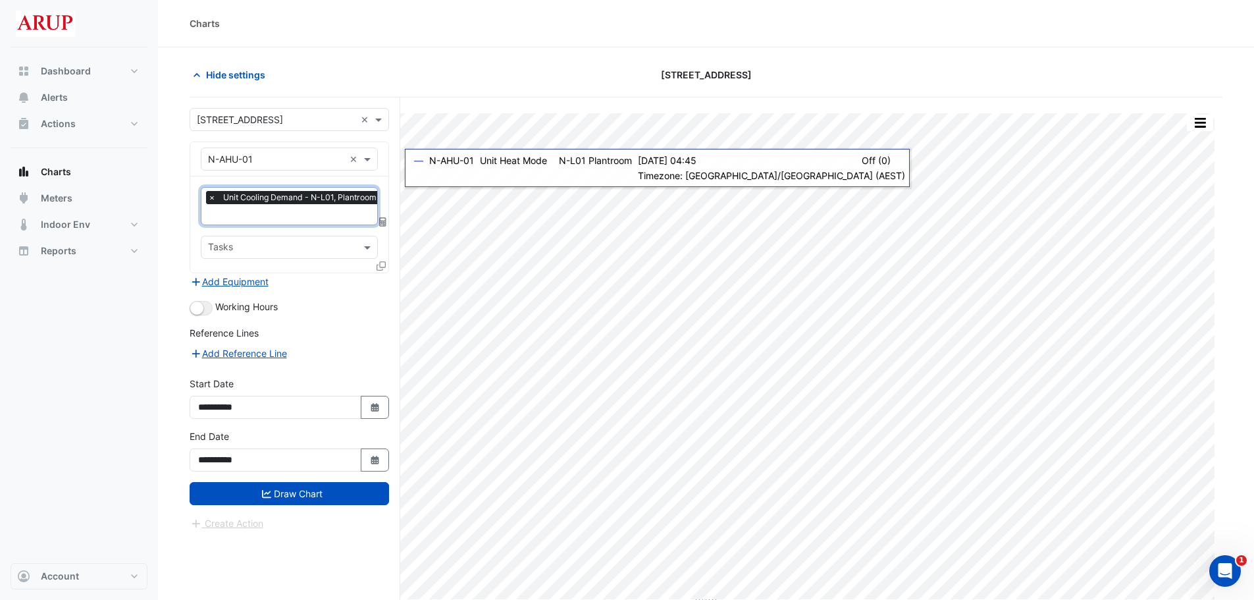
click at [207, 193] on span "×" at bounding box center [212, 197] width 12 height 13
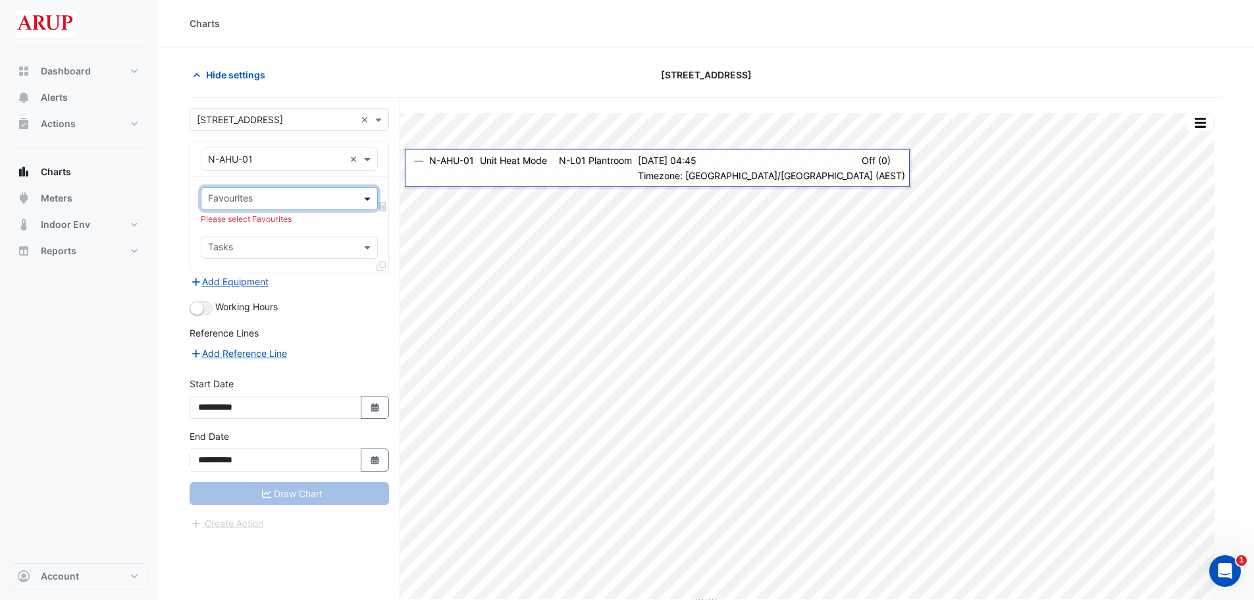
click at [369, 194] on span at bounding box center [369, 199] width 16 height 14
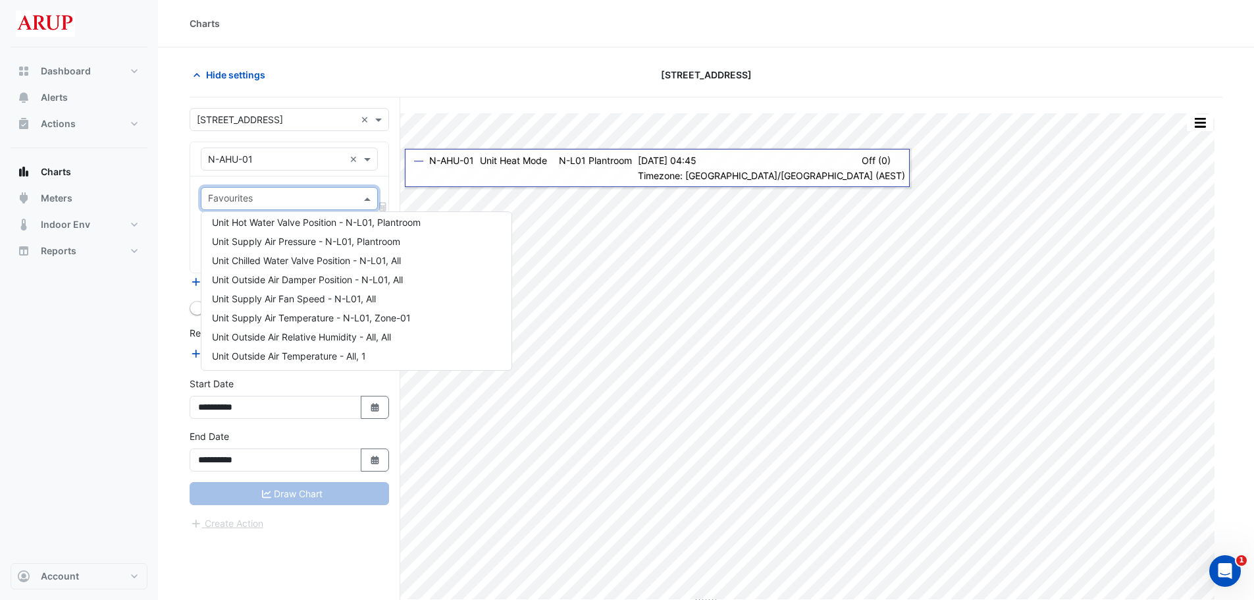
scroll to position [349, 0]
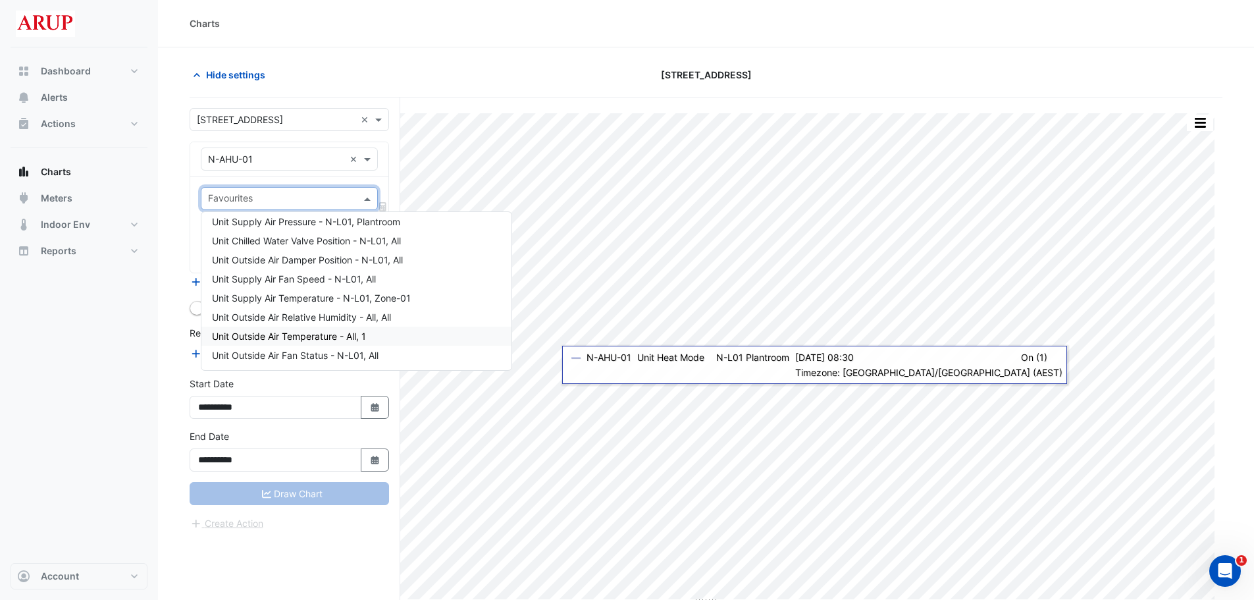
drag, startPoint x: 394, startPoint y: 338, endPoint x: 128, endPoint y: 355, distance: 267.2
click at [128, 355] on div "Dashboard Portfolio Ratings Performance Alerts Actions Site Manager Charts" at bounding box center [79, 305] width 137 height 516
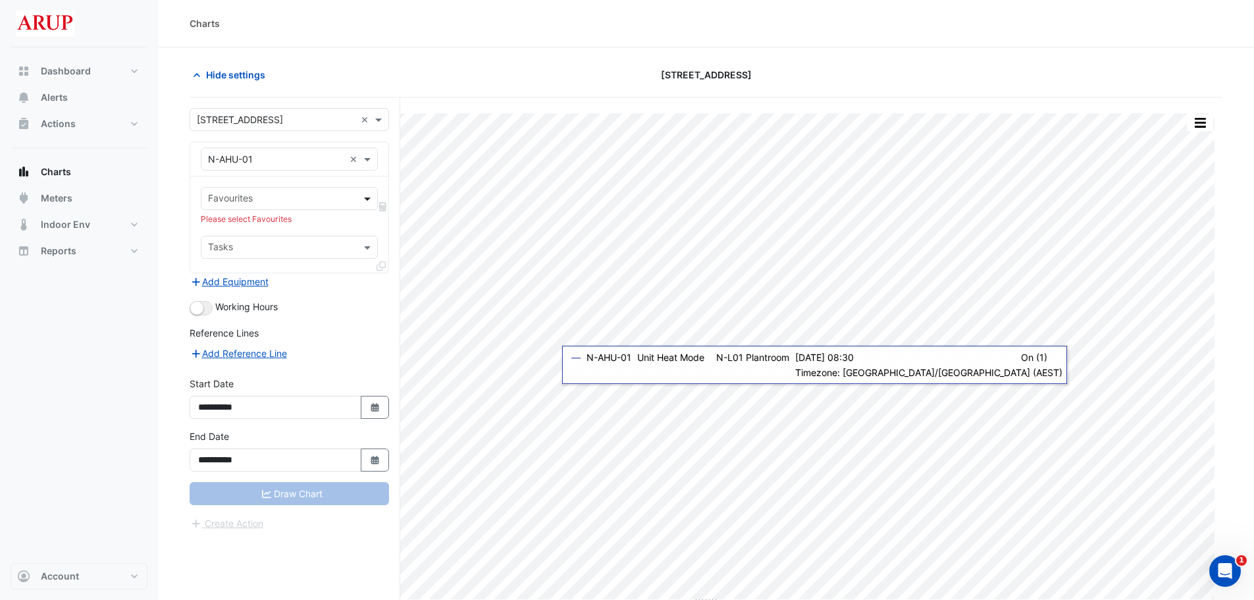
click at [364, 200] on span at bounding box center [369, 199] width 16 height 14
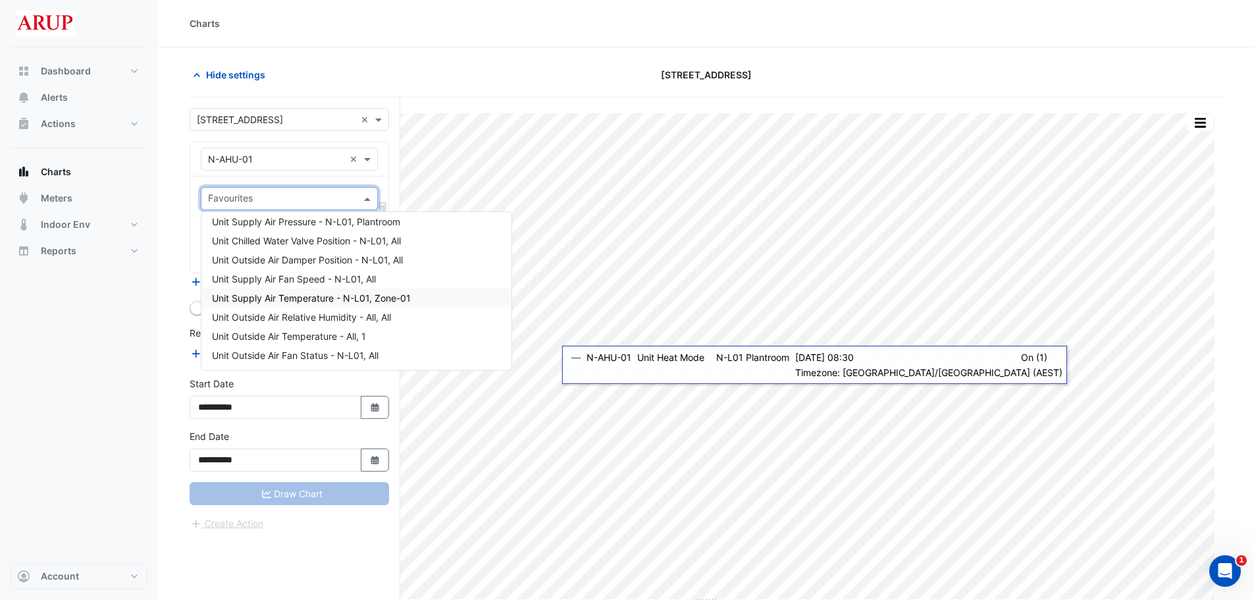
click at [402, 301] on span "Unit Supply Air Temperature - N-L01, Zone-01" at bounding box center [311, 297] width 199 height 11
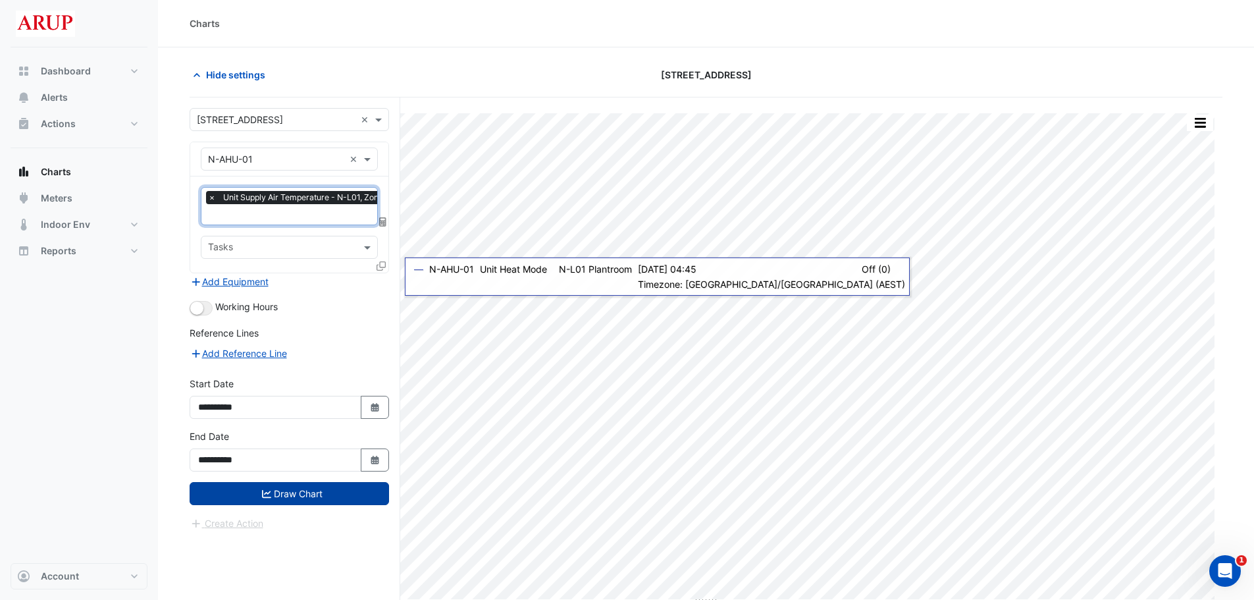
click at [303, 491] on button "Draw Chart" at bounding box center [290, 493] width 200 height 23
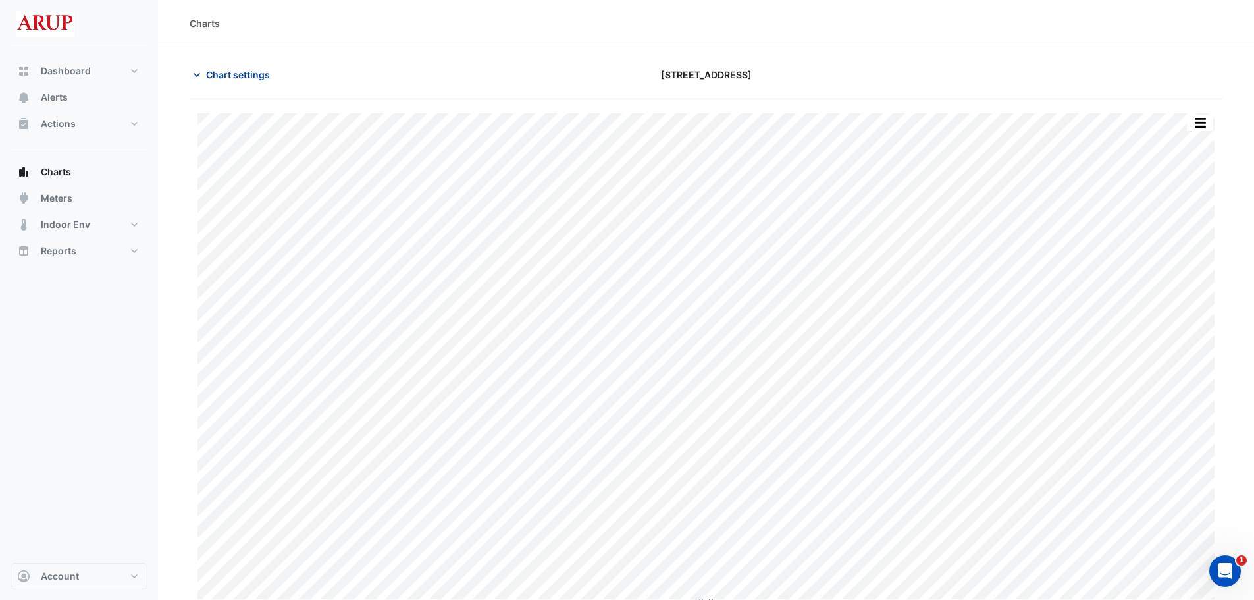
click at [203, 68] on icon "button" at bounding box center [196, 74] width 13 height 13
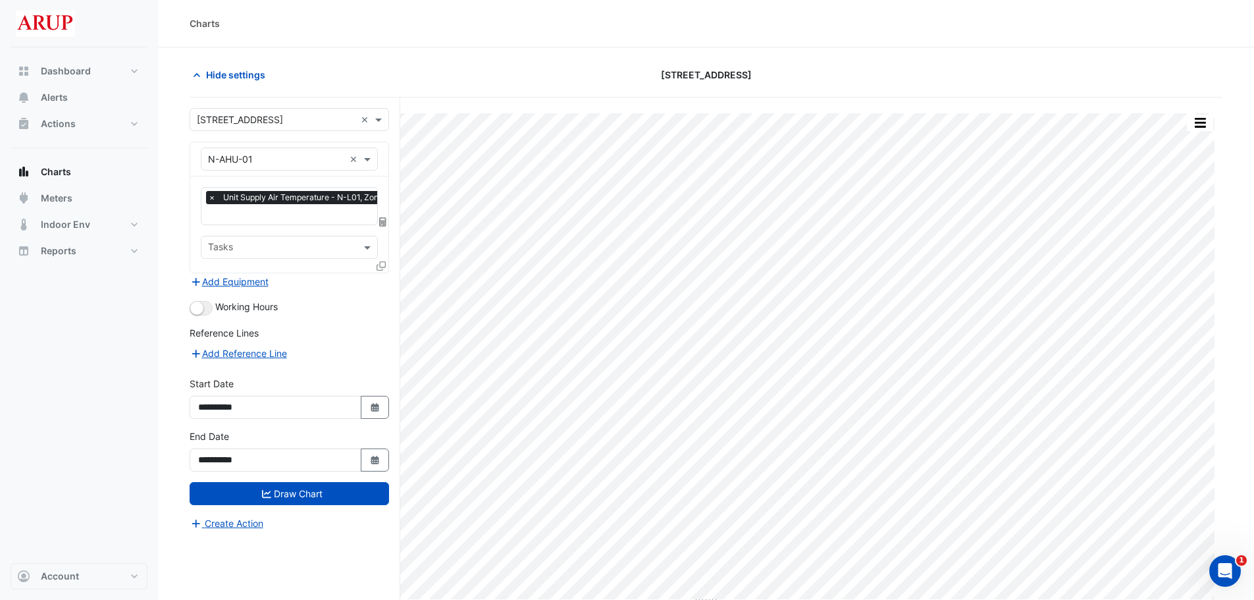
click at [216, 198] on span "×" at bounding box center [212, 197] width 12 height 13
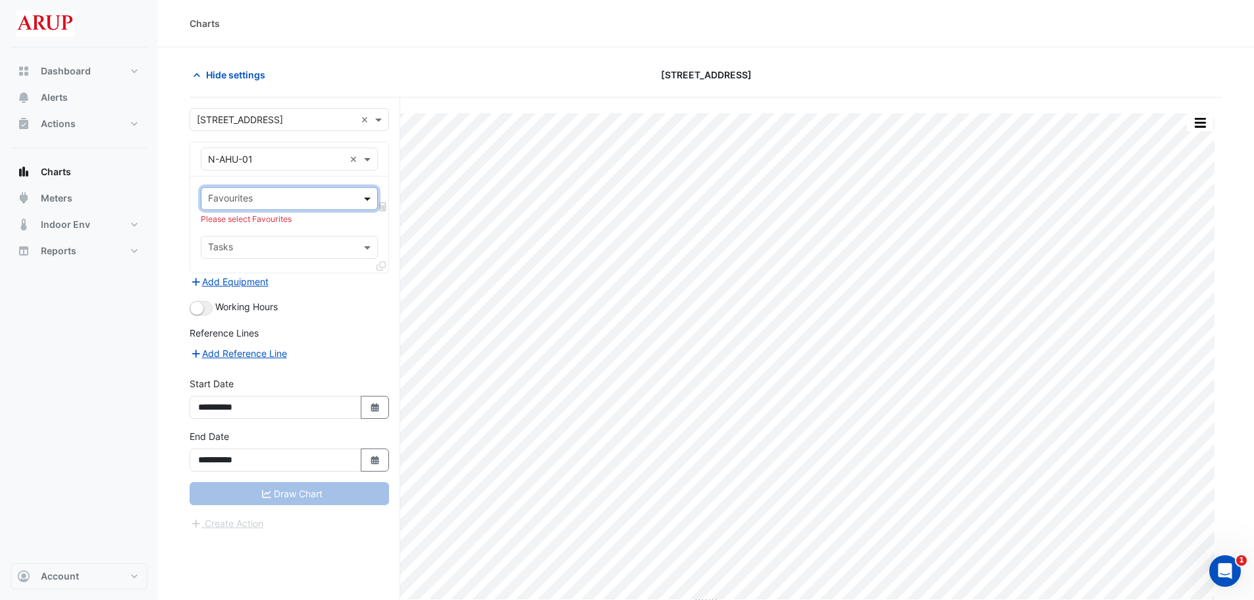
click at [364, 198] on span at bounding box center [369, 199] width 16 height 14
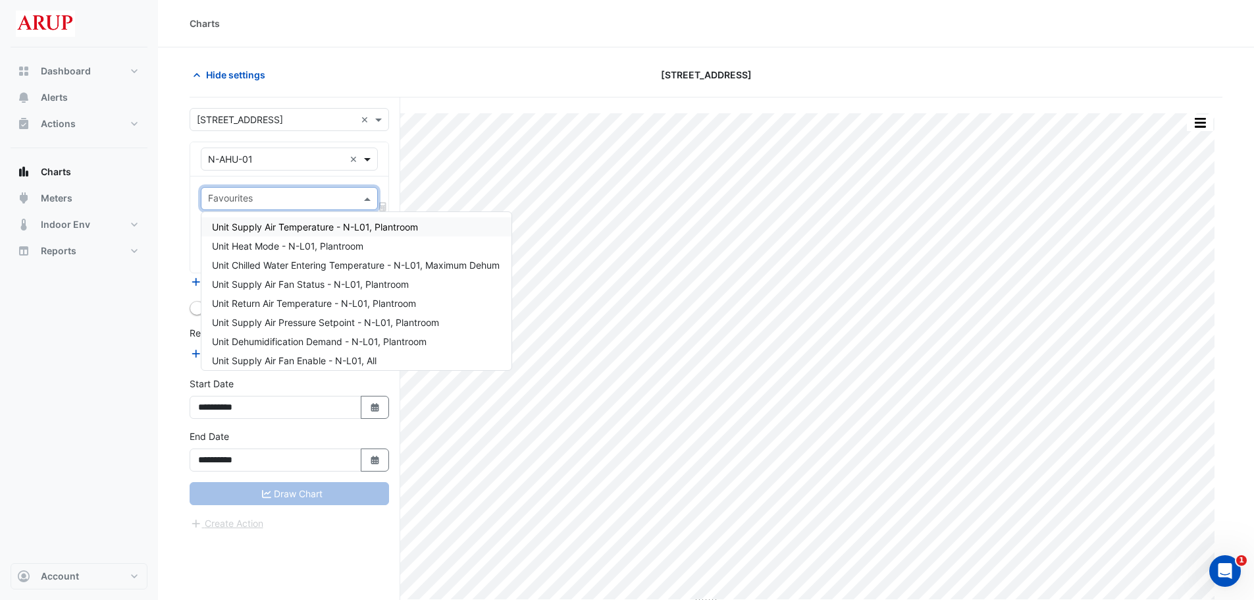
click at [367, 157] on span at bounding box center [369, 159] width 16 height 14
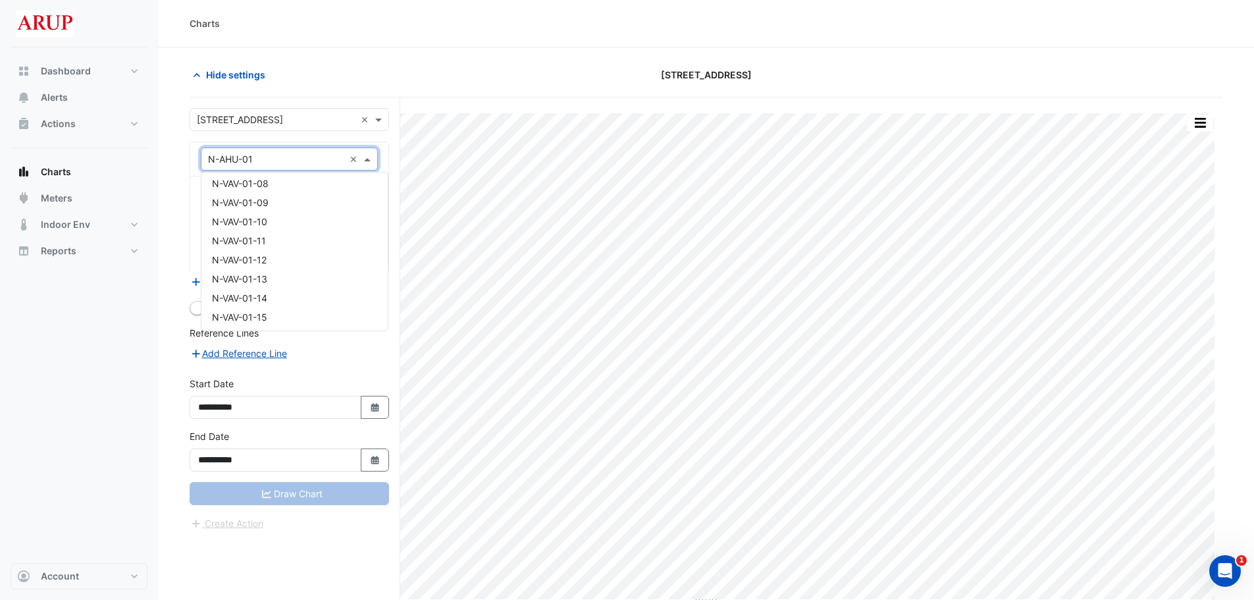
scroll to position [1185, 0]
click at [296, 189] on div "N-VAV-01-01" at bounding box center [294, 185] width 186 height 19
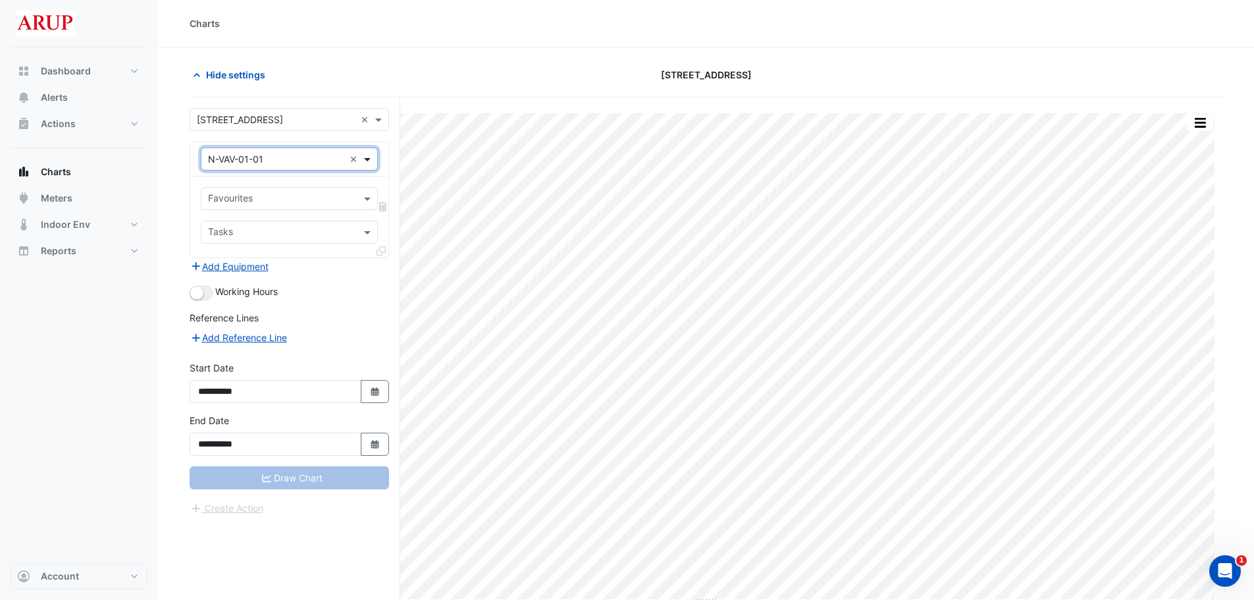
click at [369, 154] on span at bounding box center [369, 159] width 16 height 14
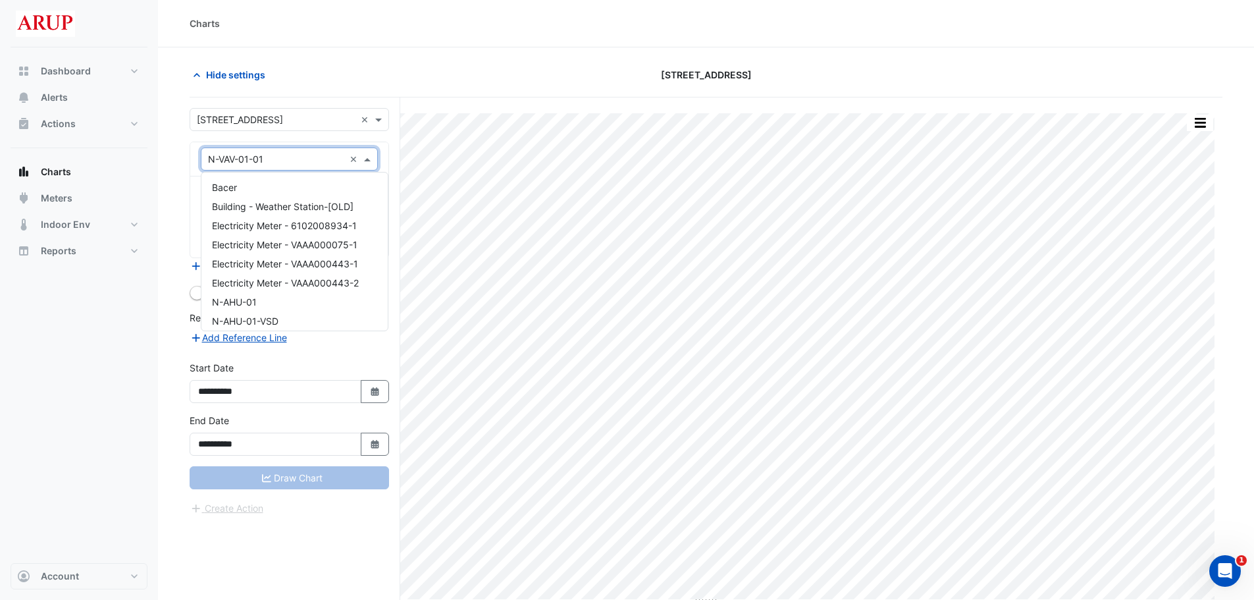
scroll to position [1189, 0]
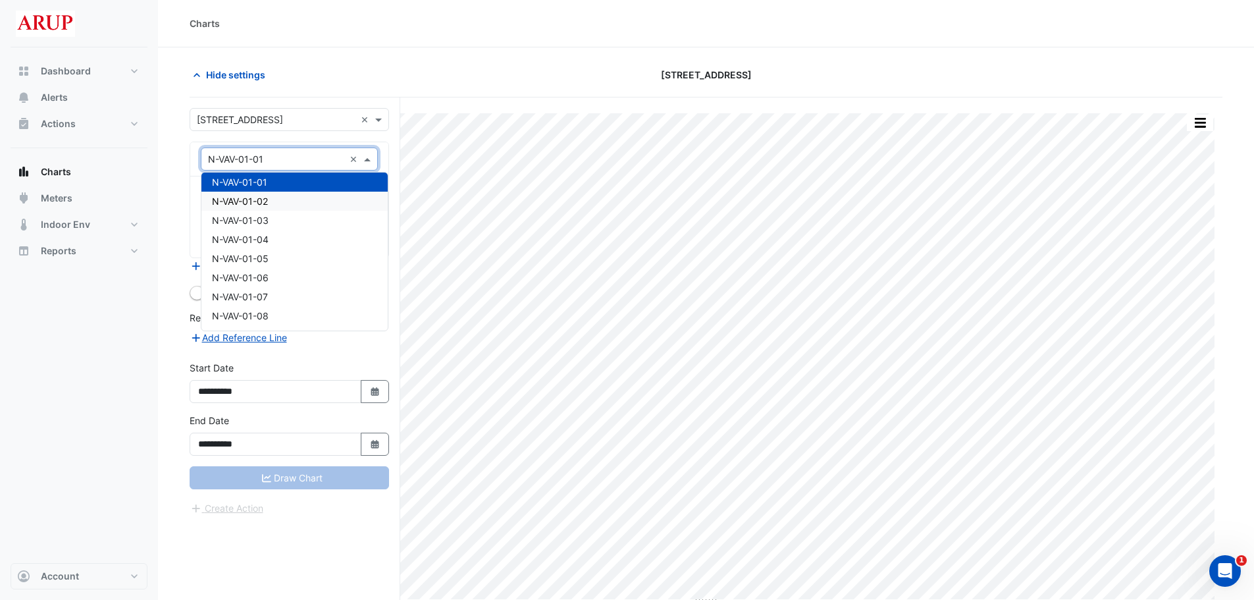
click at [263, 200] on span "N-VAV-01-02" at bounding box center [240, 201] width 56 height 11
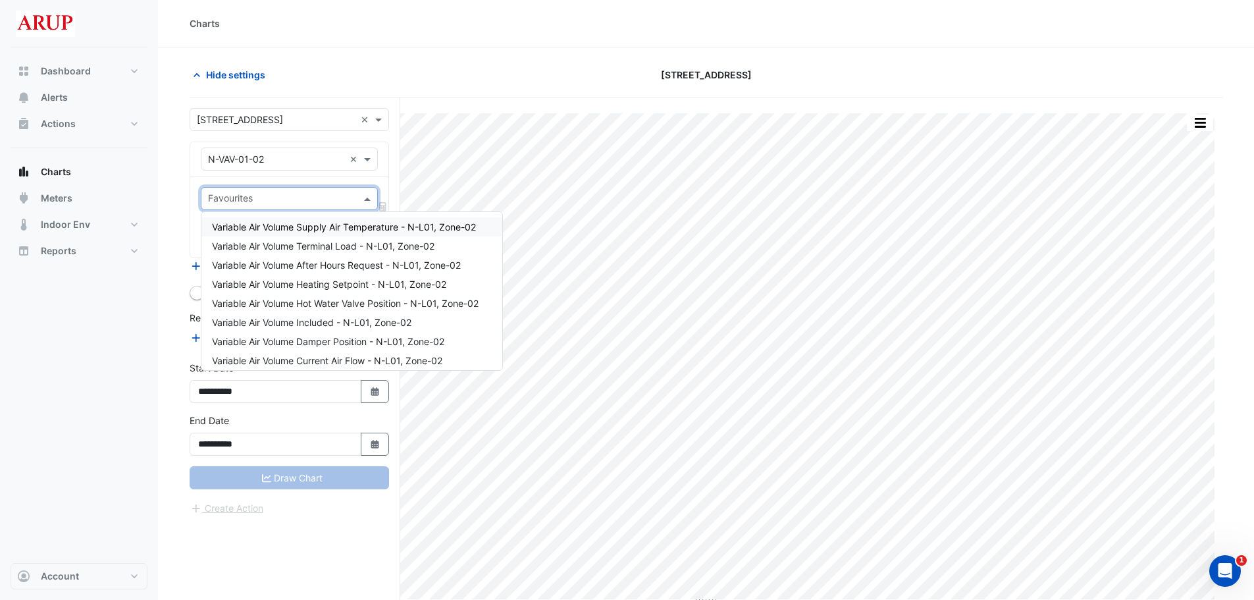
click at [374, 201] on span at bounding box center [369, 199] width 16 height 14
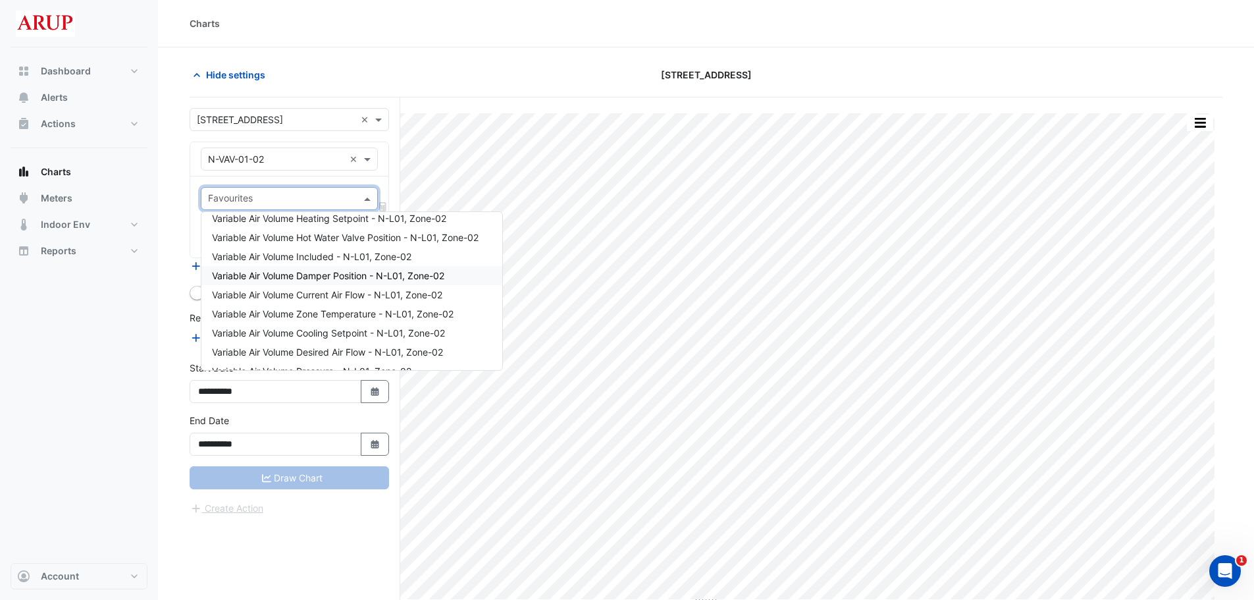
scroll to position [132, 0]
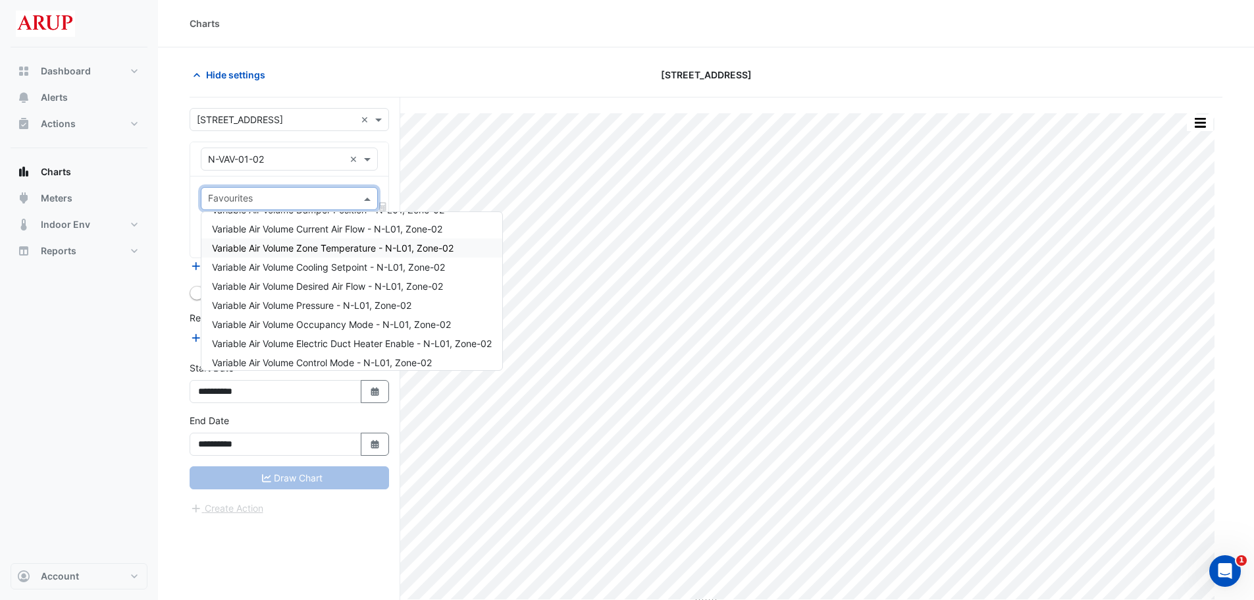
click at [467, 251] on div "Variable Air Volume Zone Temperature - N-L01, Zone-02" at bounding box center [351, 247] width 301 height 19
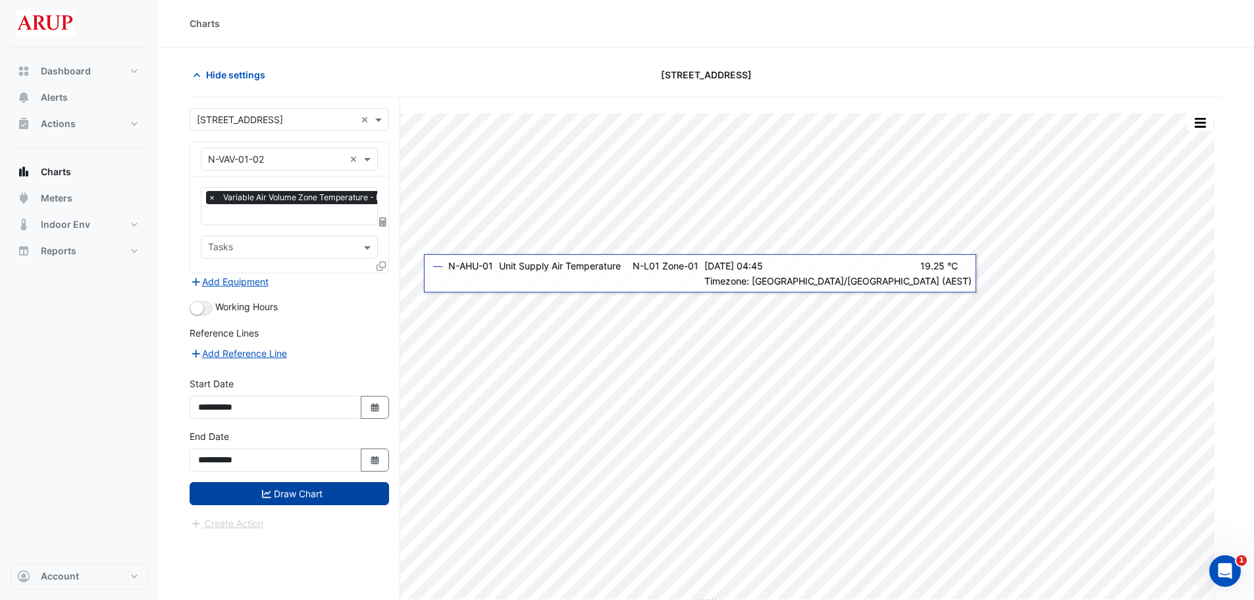
click at [287, 496] on button "Draw Chart" at bounding box center [290, 493] width 200 height 23
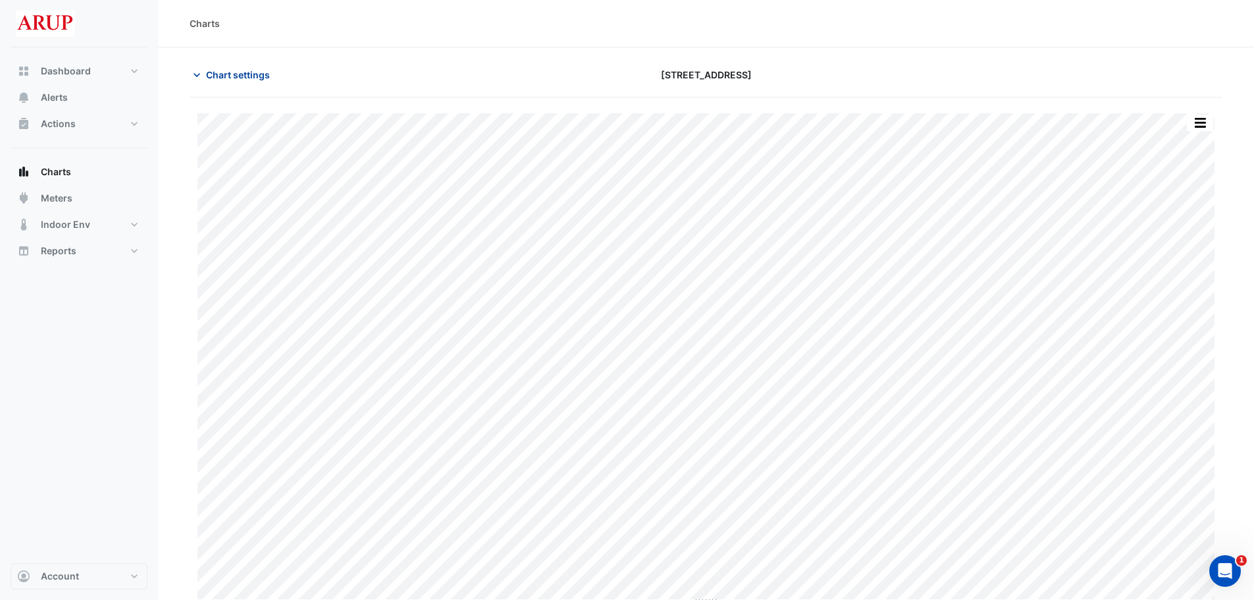
click at [190, 78] on icon "button" at bounding box center [196, 74] width 13 height 13
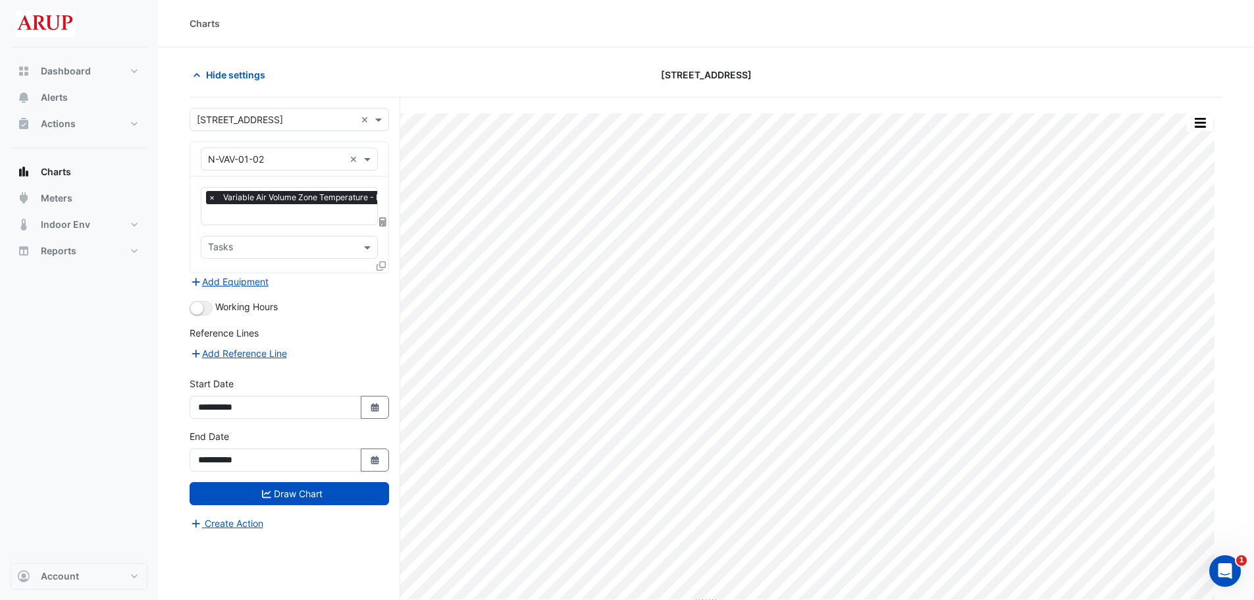
click at [214, 194] on span "×" at bounding box center [212, 197] width 12 height 13
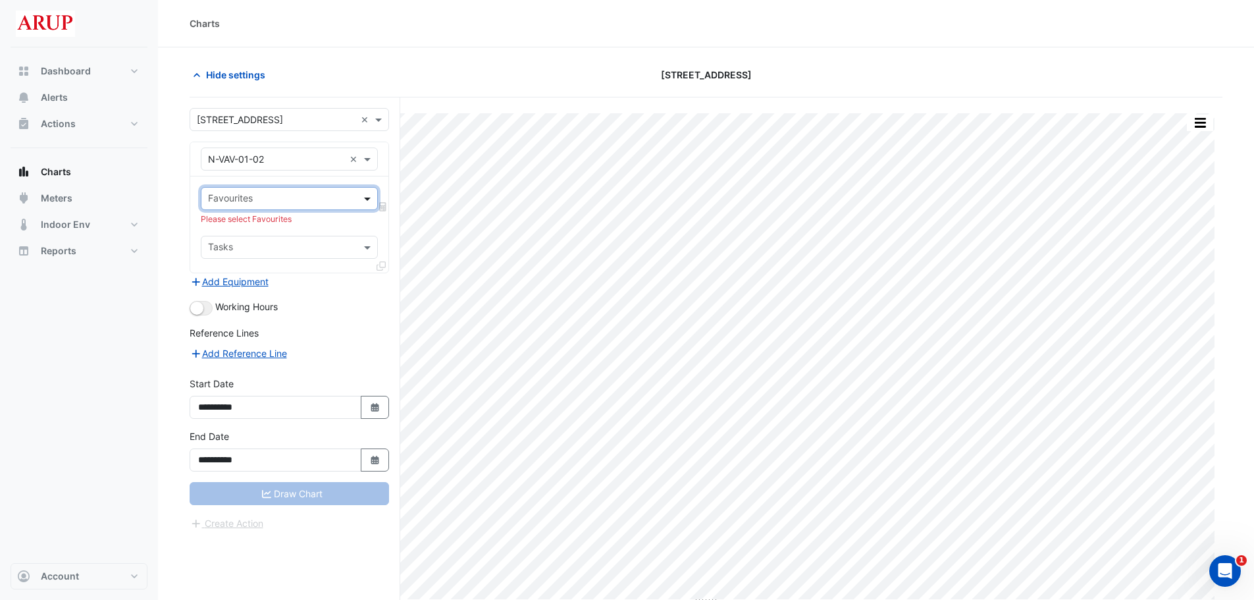
click at [365, 197] on span at bounding box center [369, 199] width 16 height 14
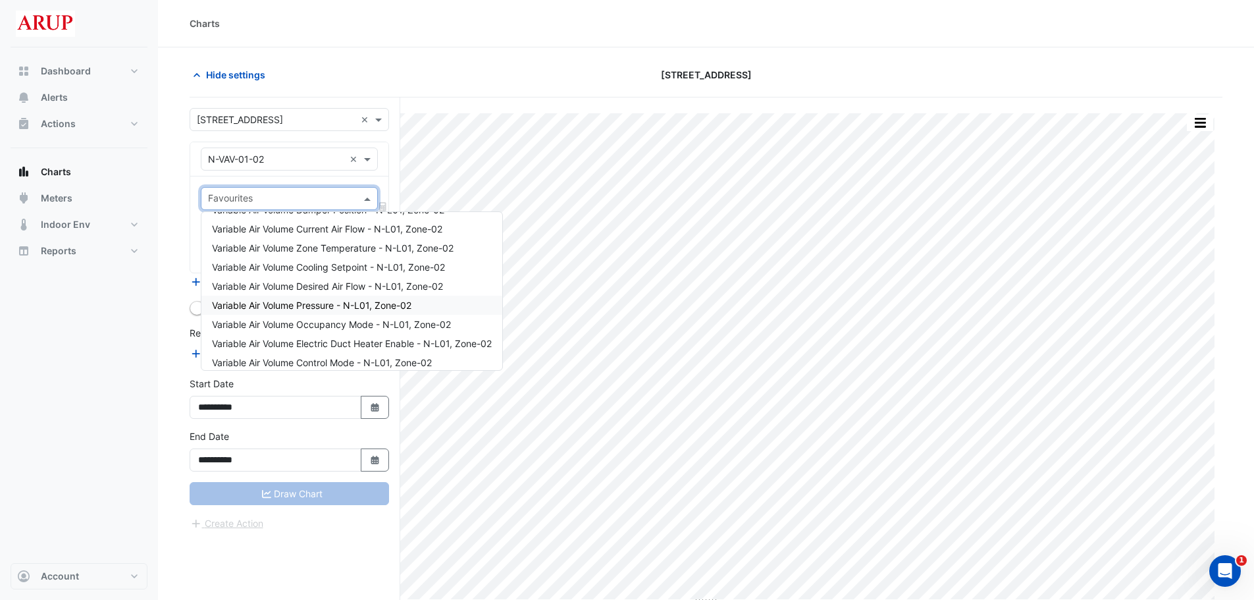
scroll to position [177, 0]
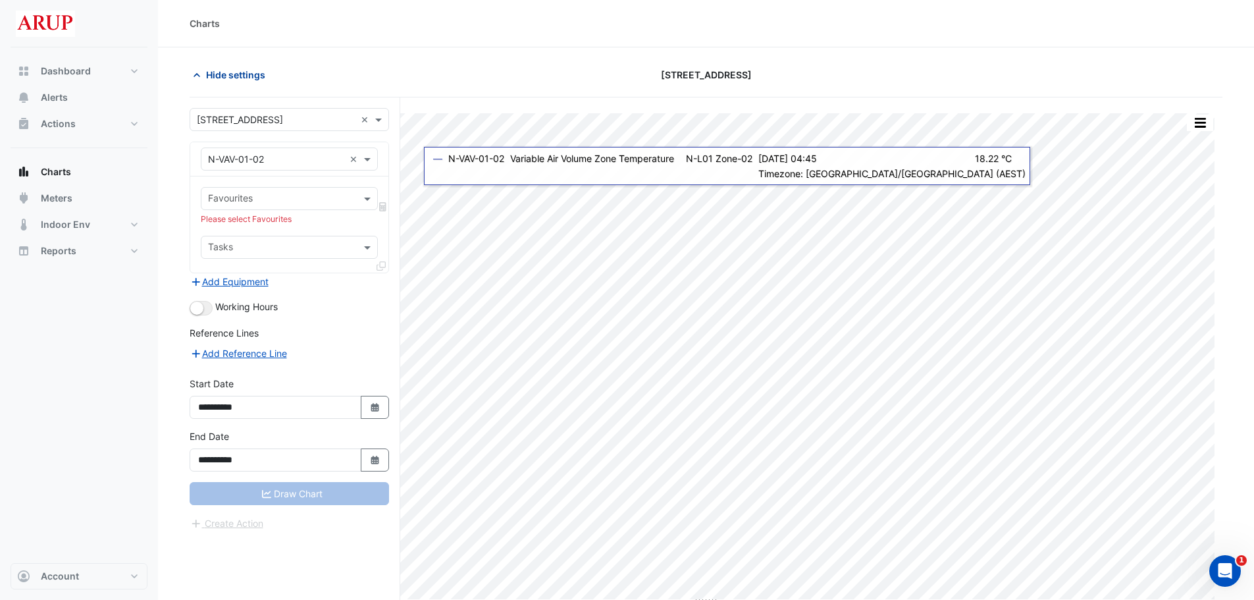
click at [233, 84] on button "Hide settings" at bounding box center [232, 74] width 84 height 23
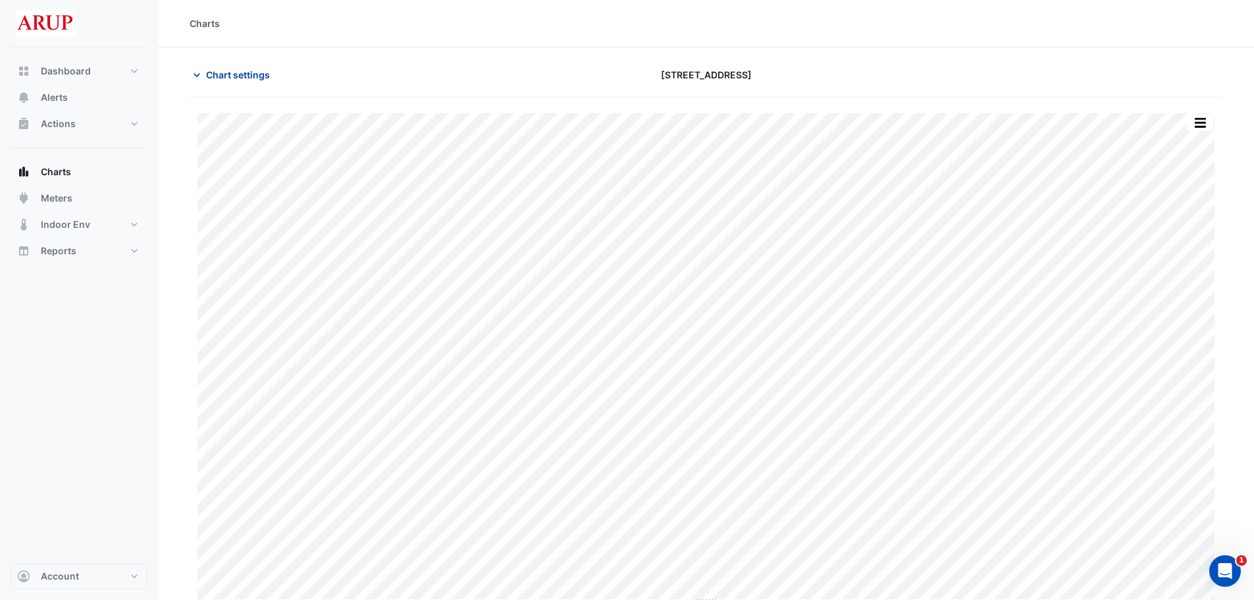
click at [192, 72] on icon "button" at bounding box center [196, 74] width 13 height 13
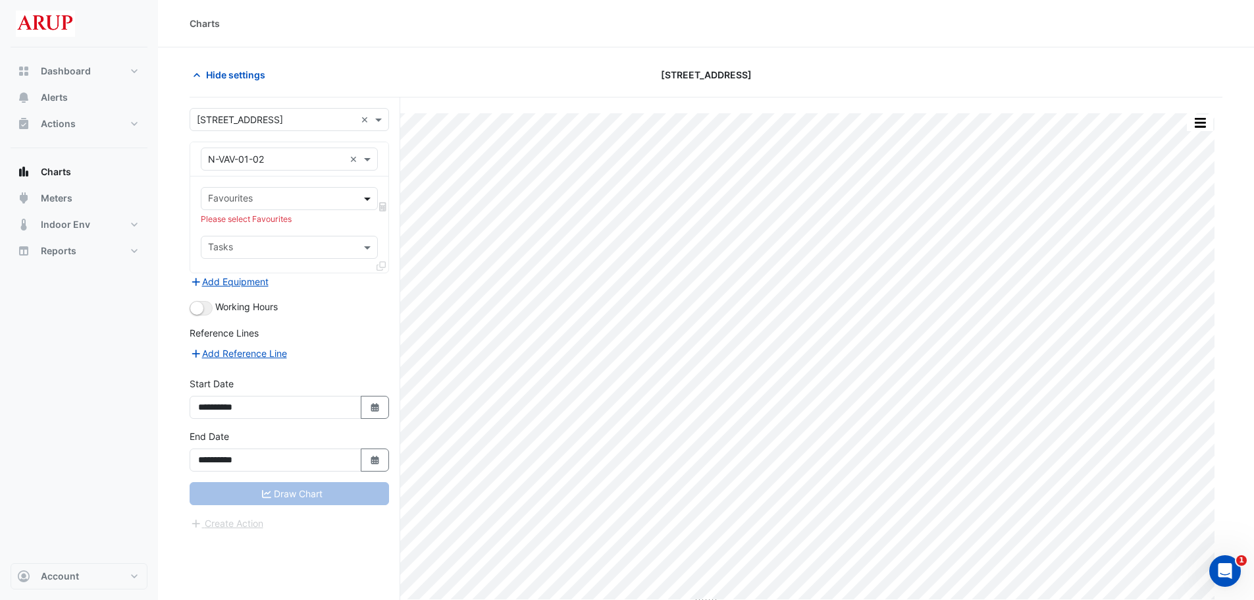
click at [372, 200] on span at bounding box center [369, 199] width 16 height 14
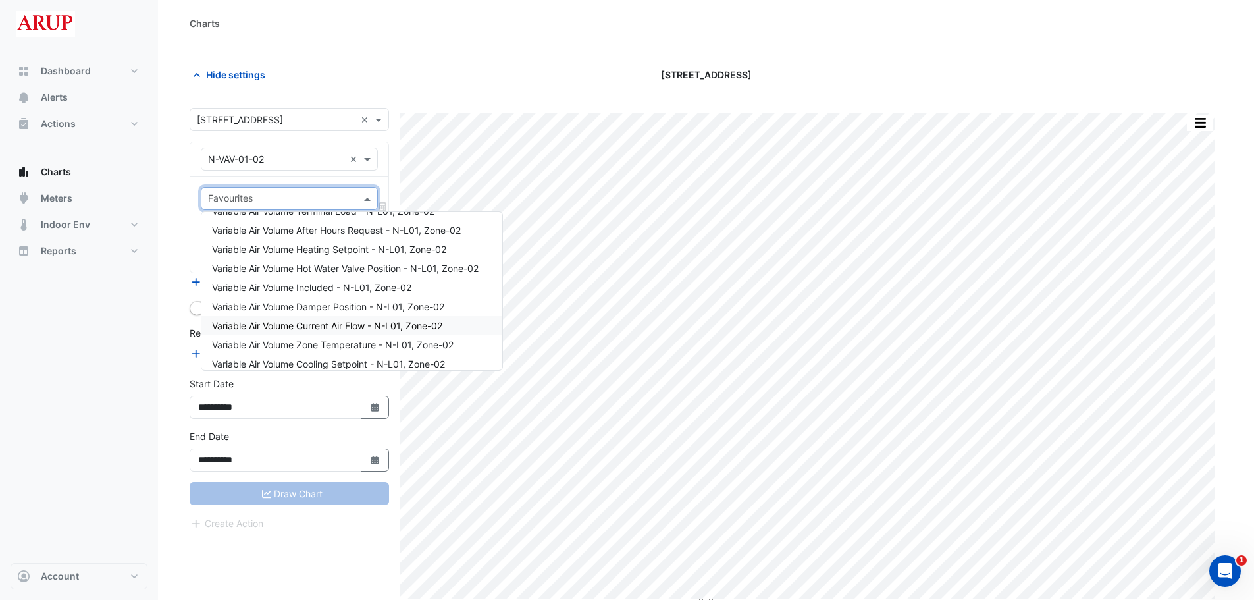
scroll to position [25, 0]
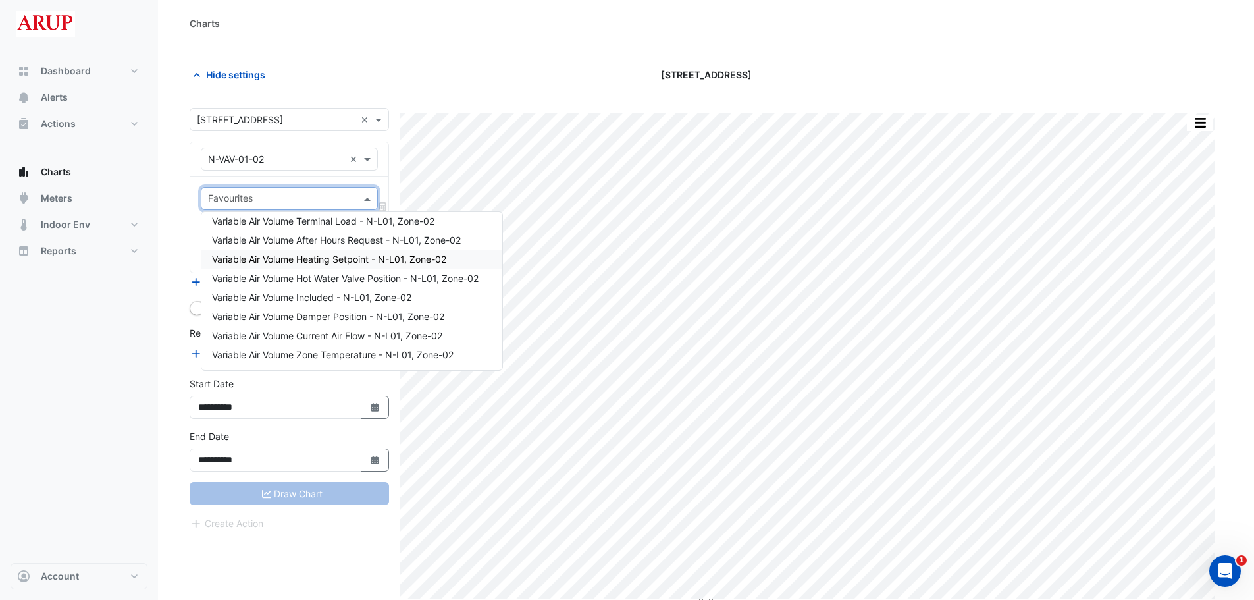
click at [302, 258] on span "Variable Air Volume Heating Setpoint - N-L01, Zone-02" at bounding box center [329, 259] width 234 height 11
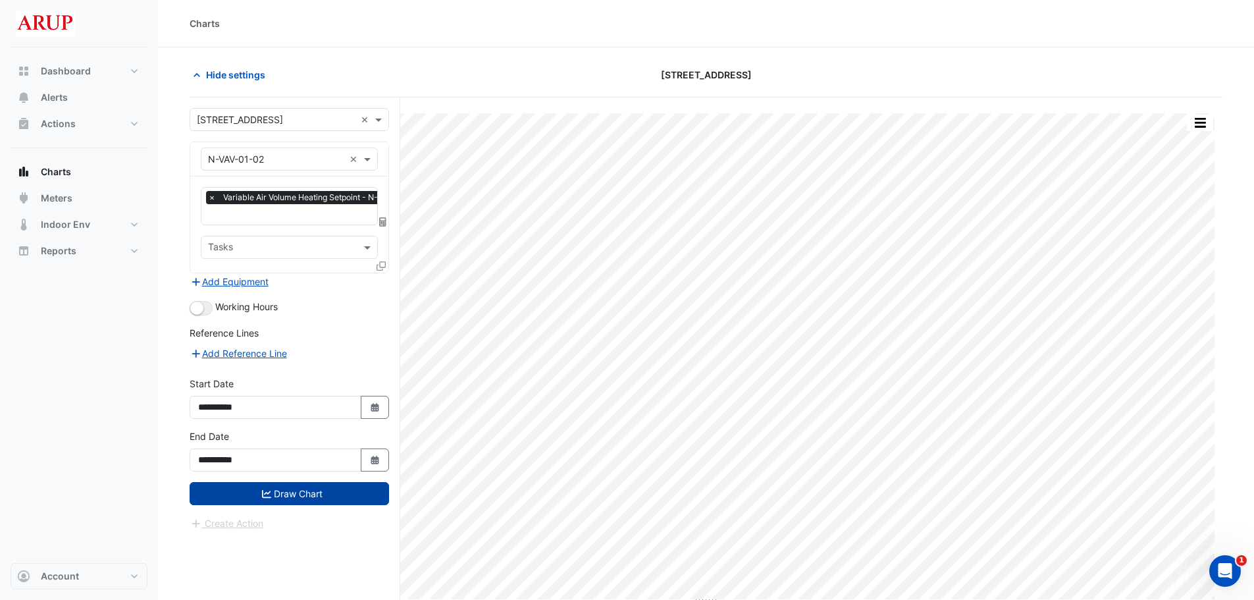
click at [297, 496] on button "Draw Chart" at bounding box center [290, 493] width 200 height 23
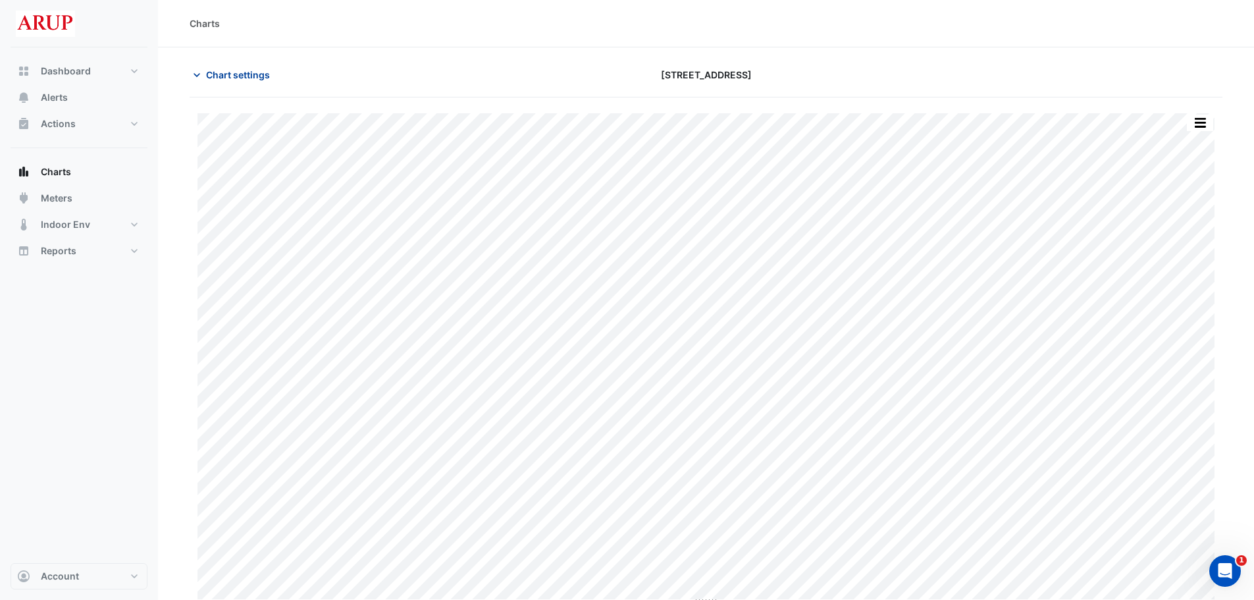
click at [198, 81] on icon "button" at bounding box center [196, 74] width 13 height 13
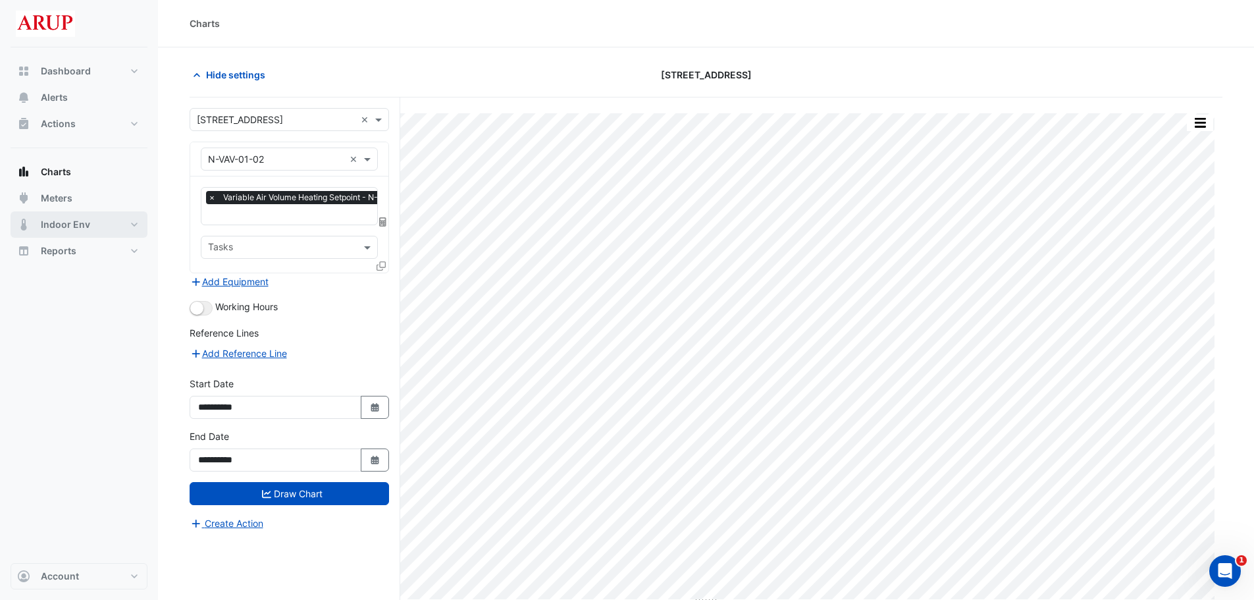
click at [105, 226] on button "Indoor Env" at bounding box center [79, 224] width 137 height 26
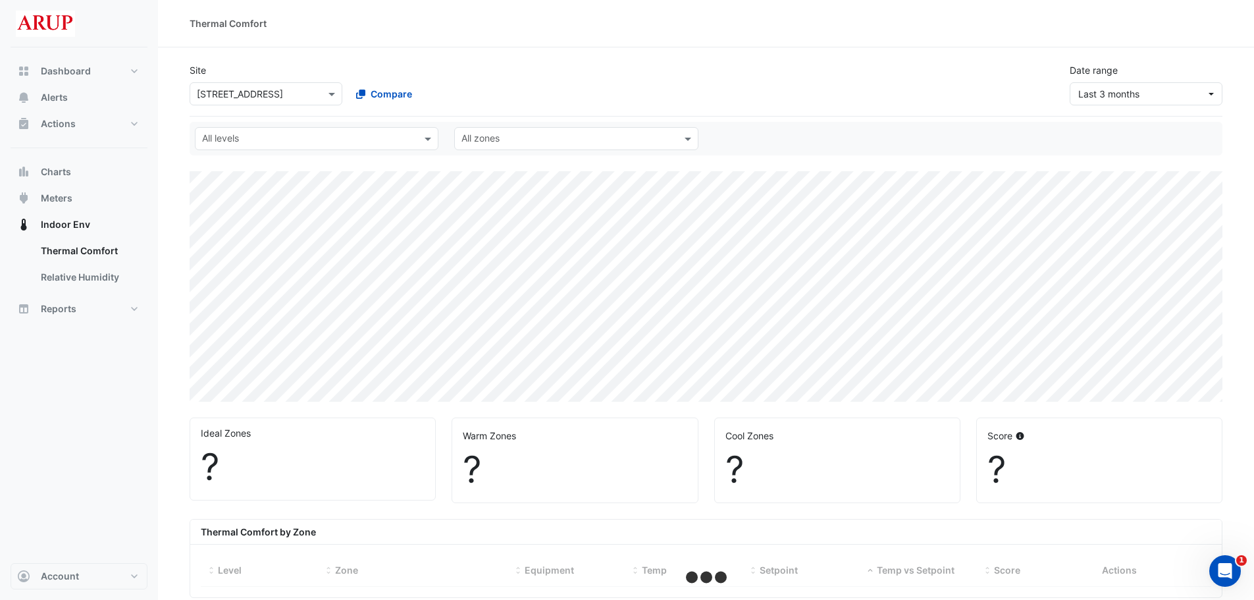
select select "***"
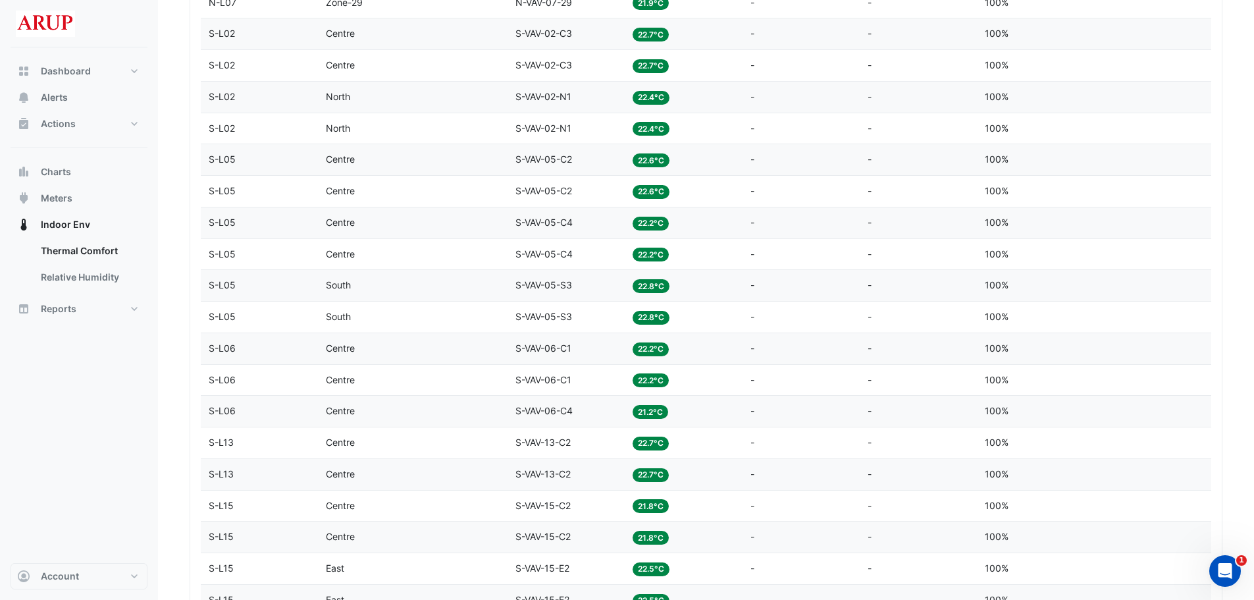
scroll to position [1576, 0]
click at [552, 159] on span "N-VAV-07-28" at bounding box center [544, 158] width 57 height 11
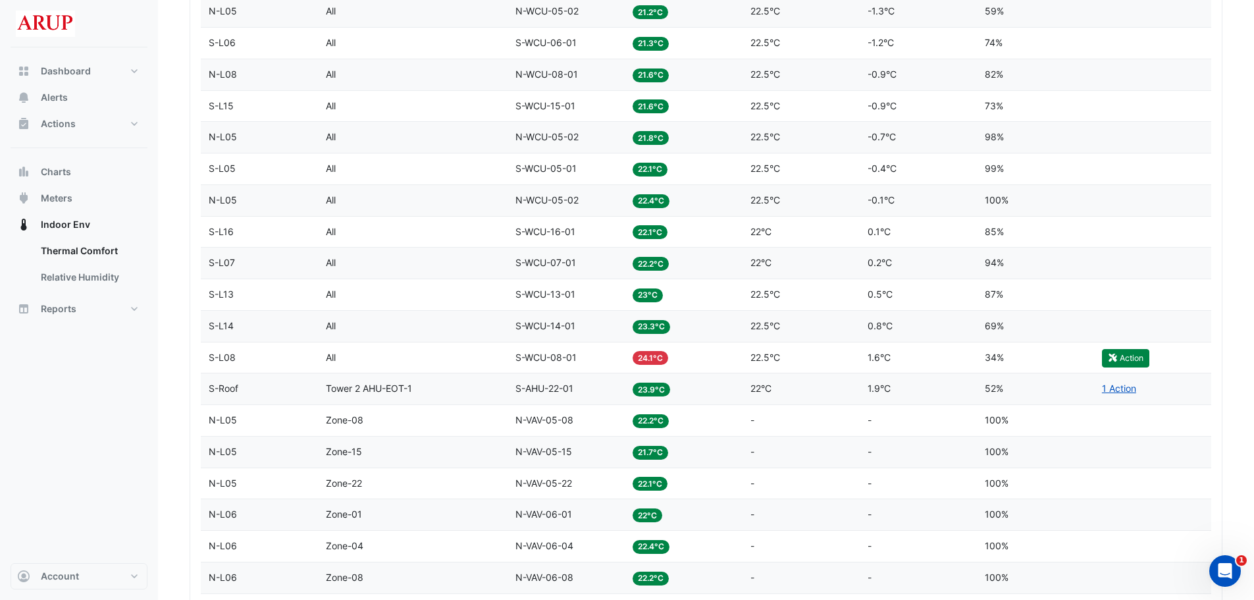
scroll to position [259, 0]
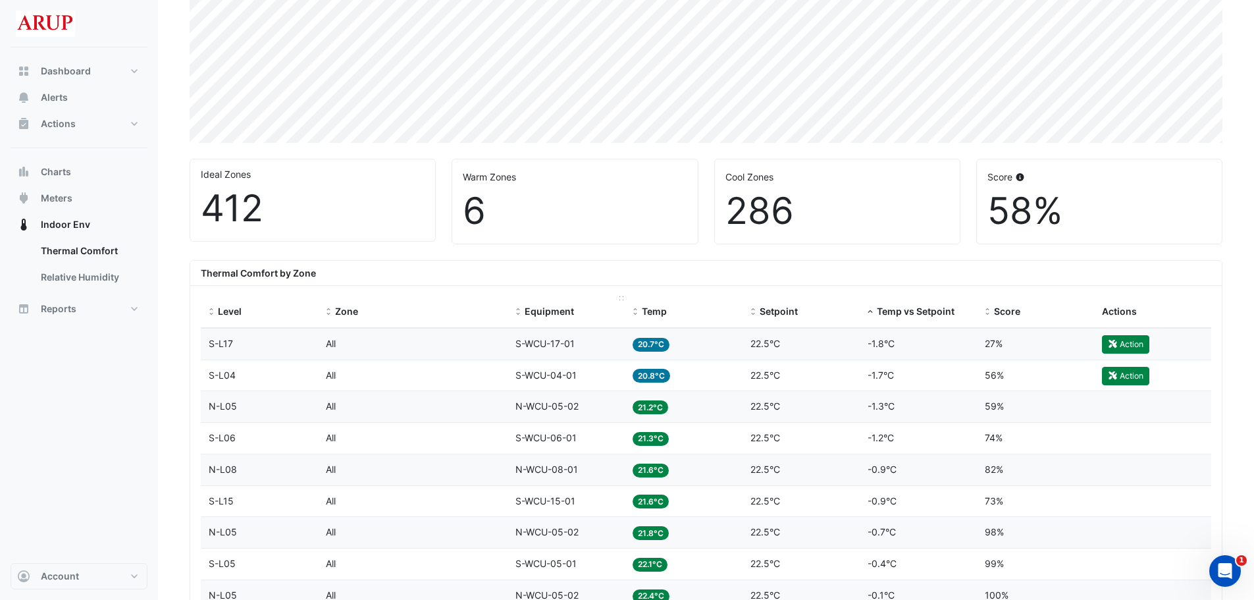
click at [547, 309] on span "Equipment" at bounding box center [549, 311] width 49 height 11
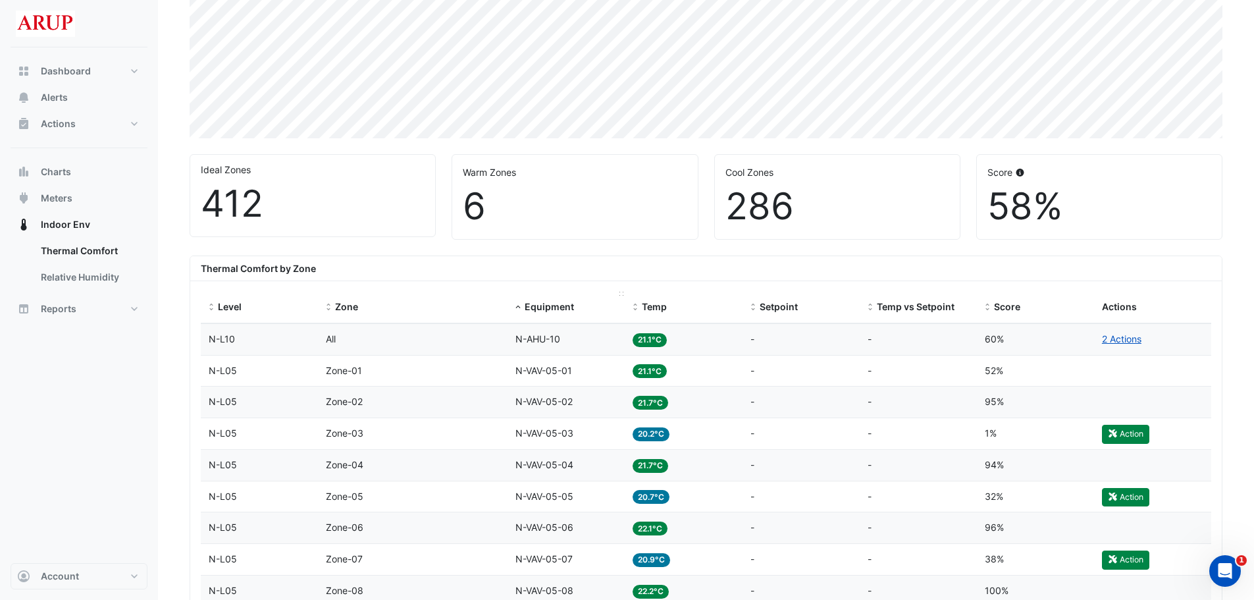
scroll to position [66, 0]
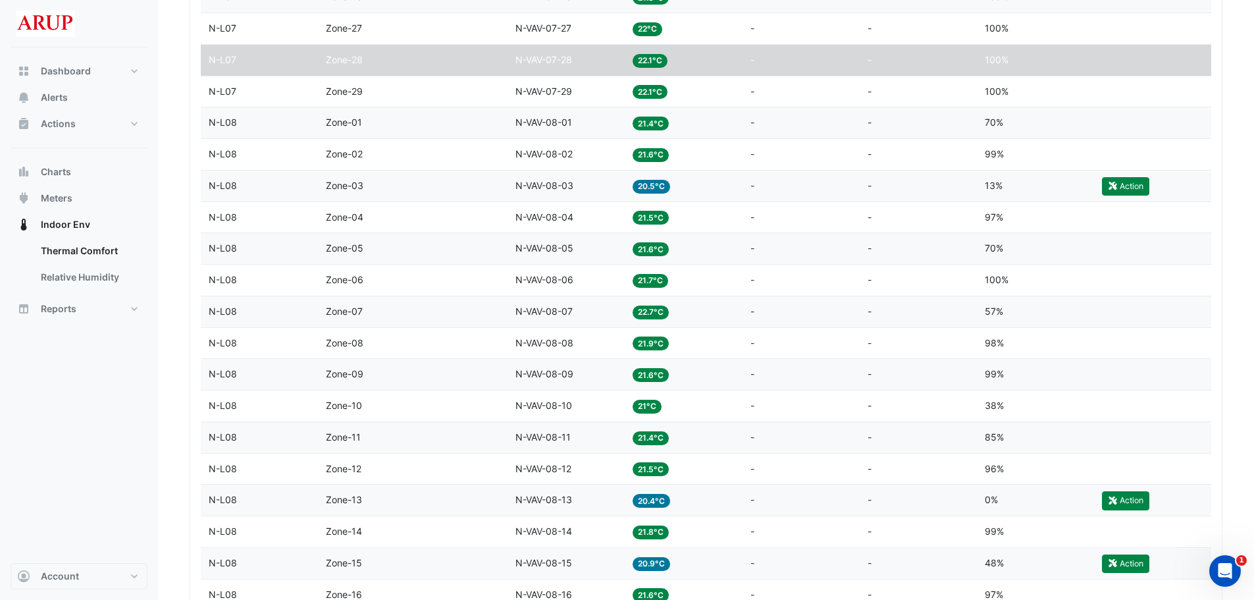
scroll to position [3292, 0]
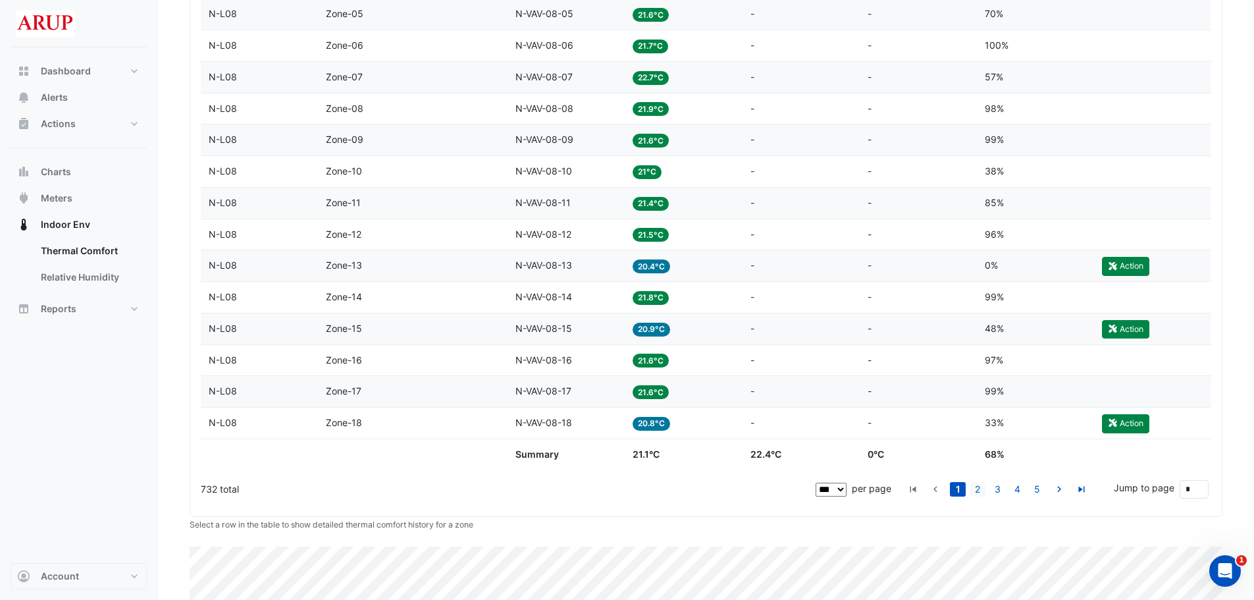
click at [977, 494] on link "2" at bounding box center [978, 489] width 16 height 14
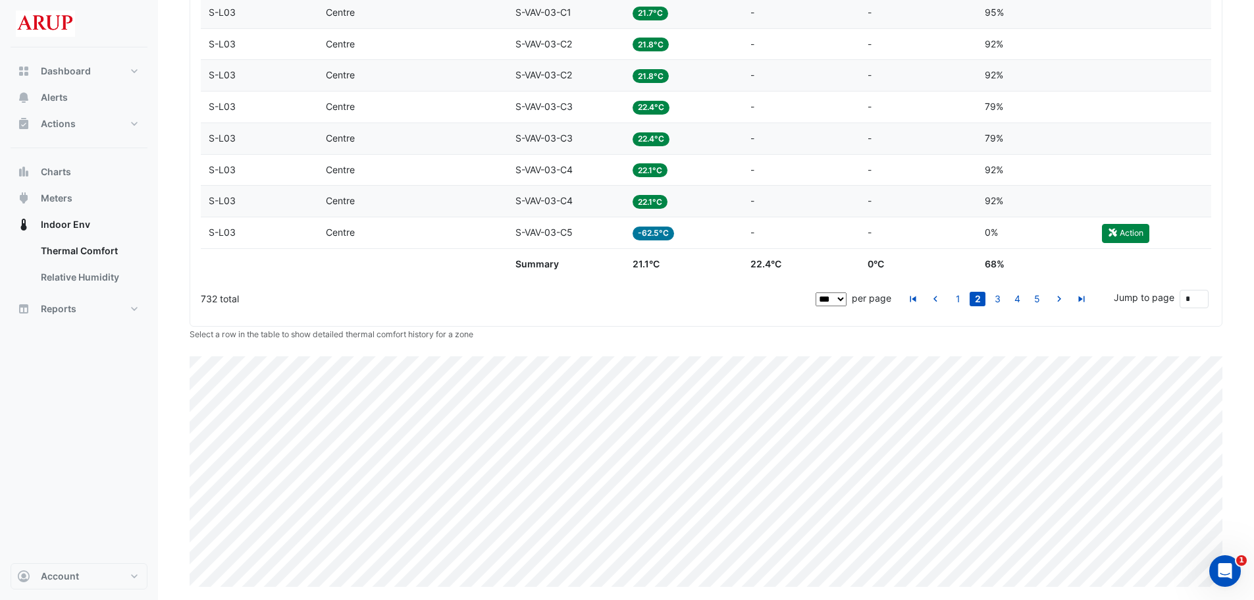
scroll to position [3485, 0]
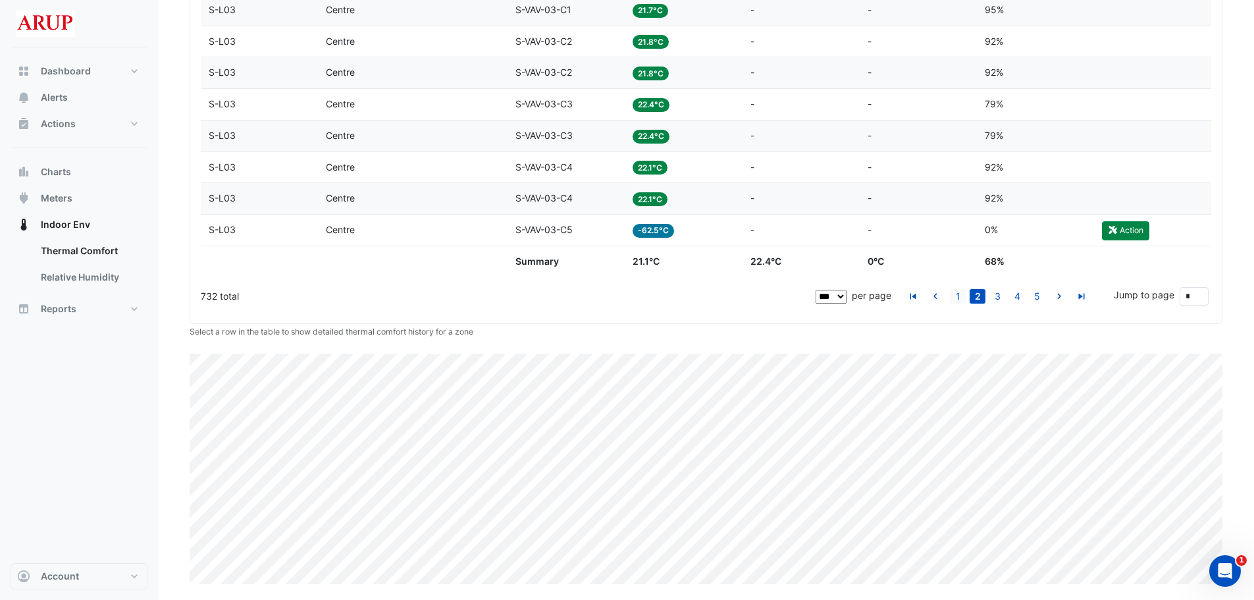
click at [959, 300] on link "1" at bounding box center [958, 296] width 16 height 14
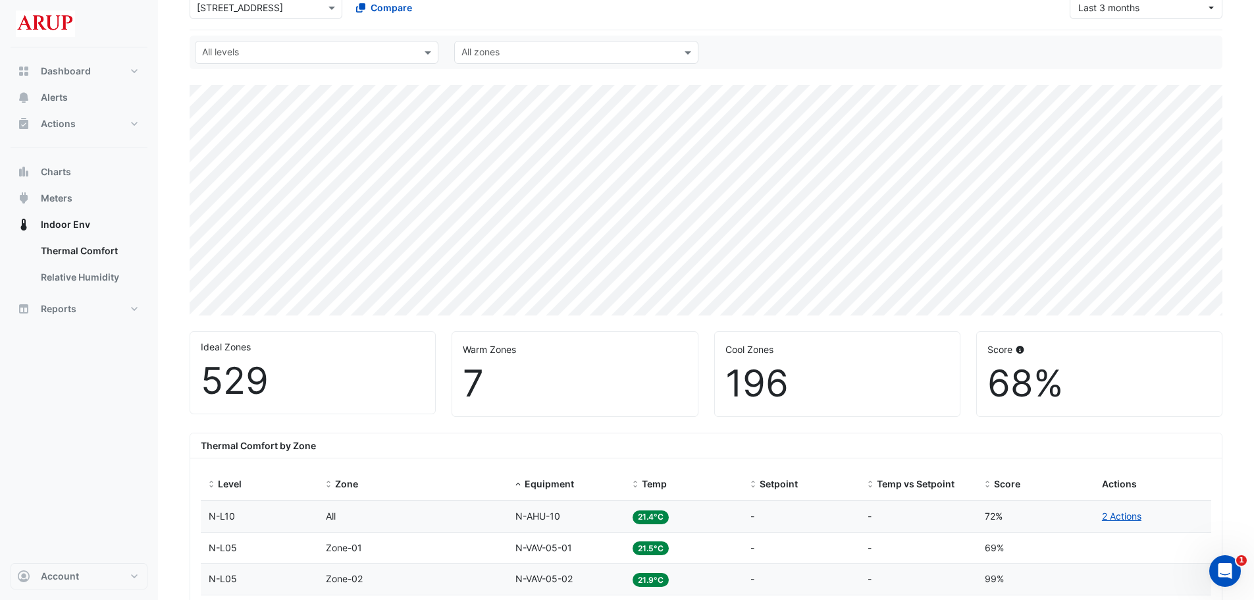
scroll to position [263, 0]
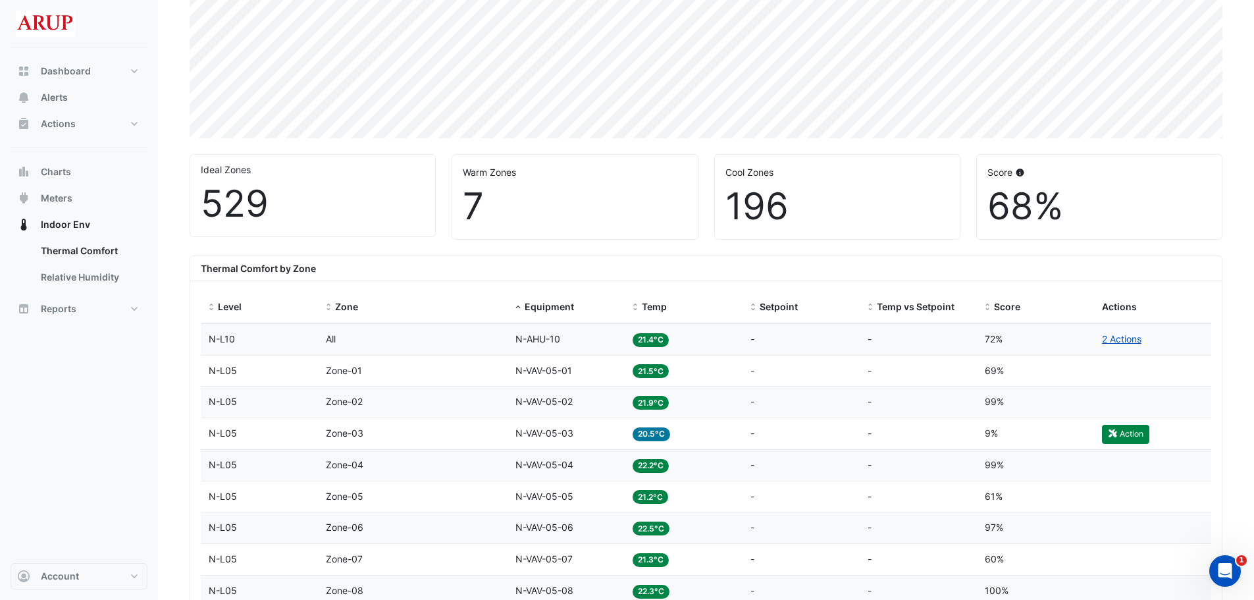
click at [452, 374] on div "Zone Zone-01" at bounding box center [413, 370] width 174 height 15
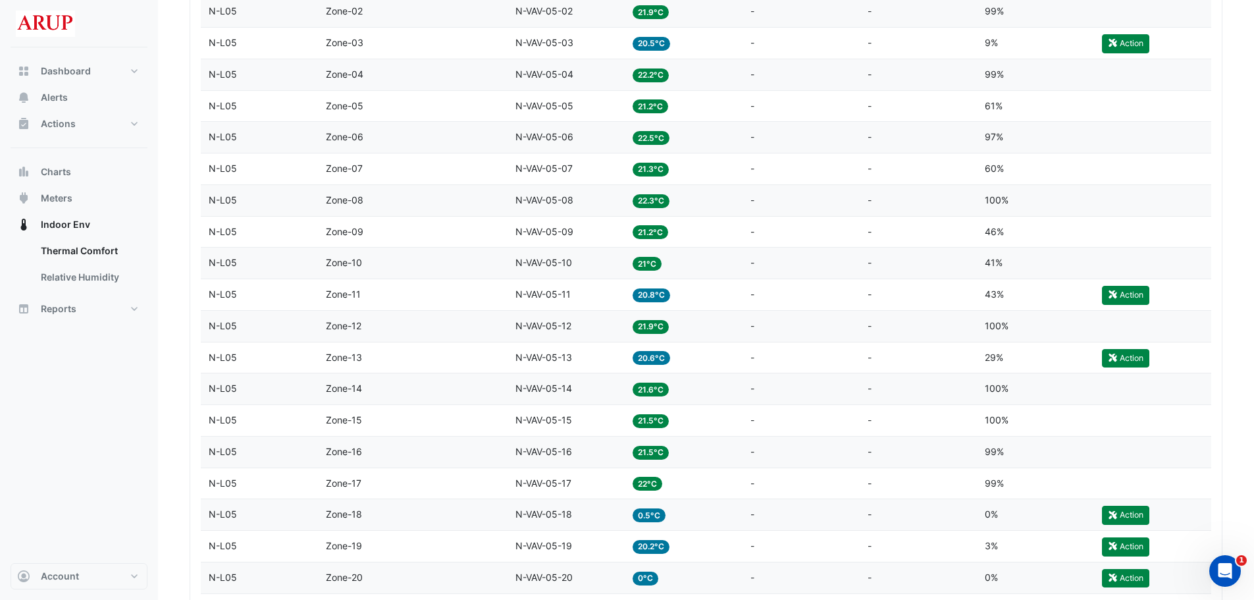
scroll to position [259, 0]
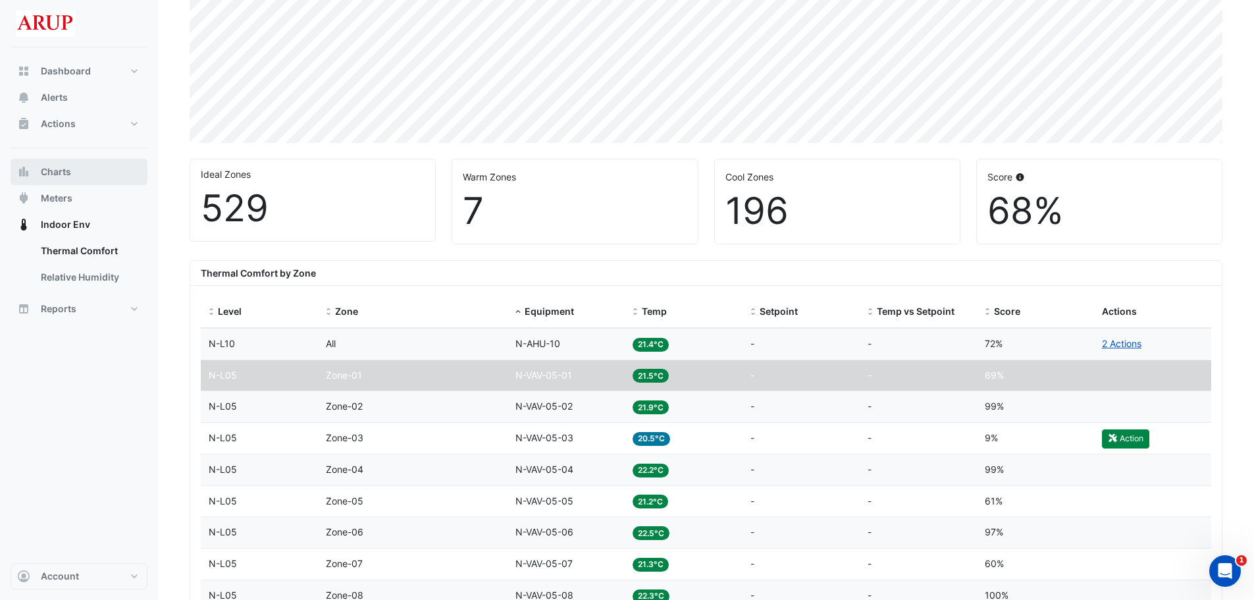
click at [93, 174] on button "Charts" at bounding box center [79, 172] width 137 height 26
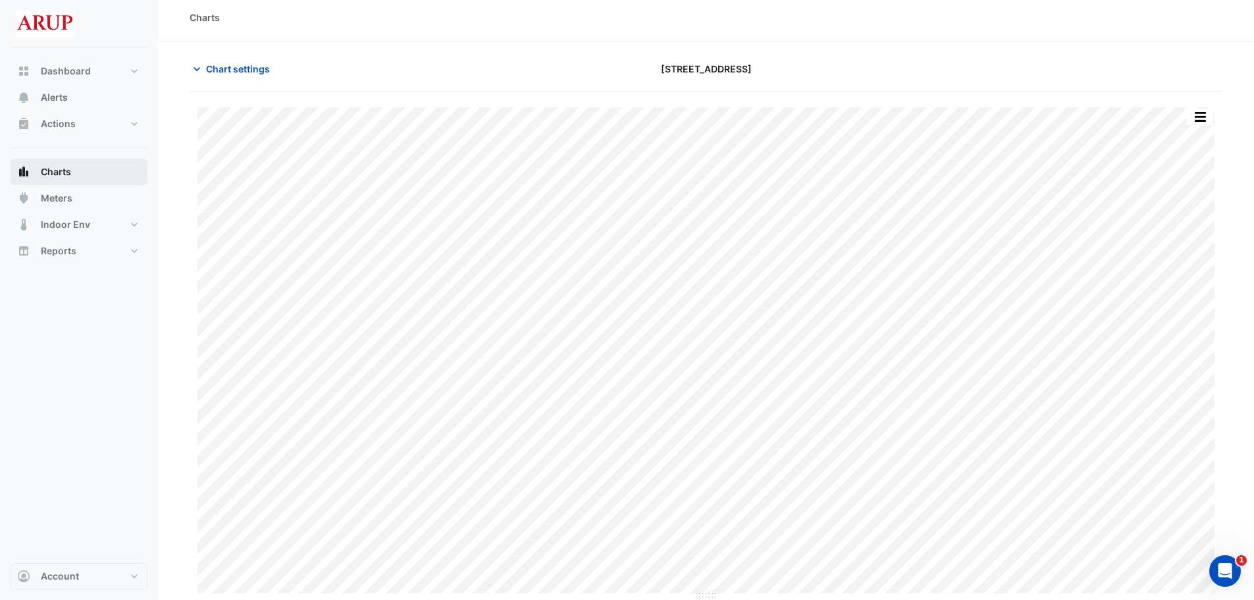
scroll to position [6, 0]
type input "**********"
click at [191, 68] on icon "button" at bounding box center [196, 69] width 13 height 13
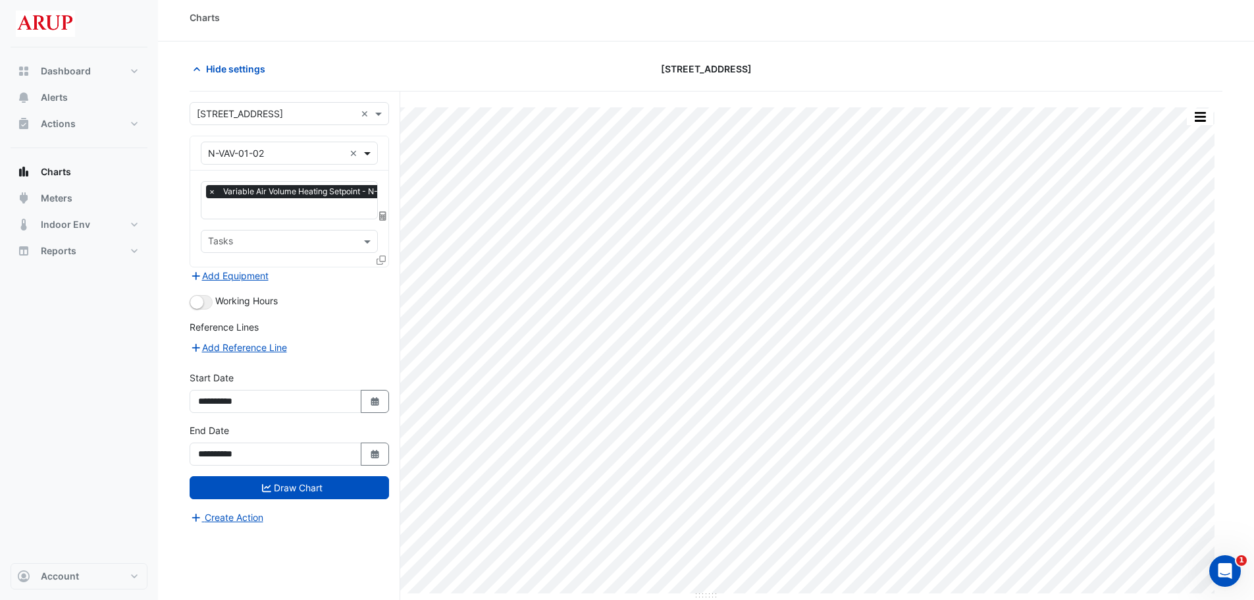
click at [371, 153] on span at bounding box center [369, 153] width 16 height 14
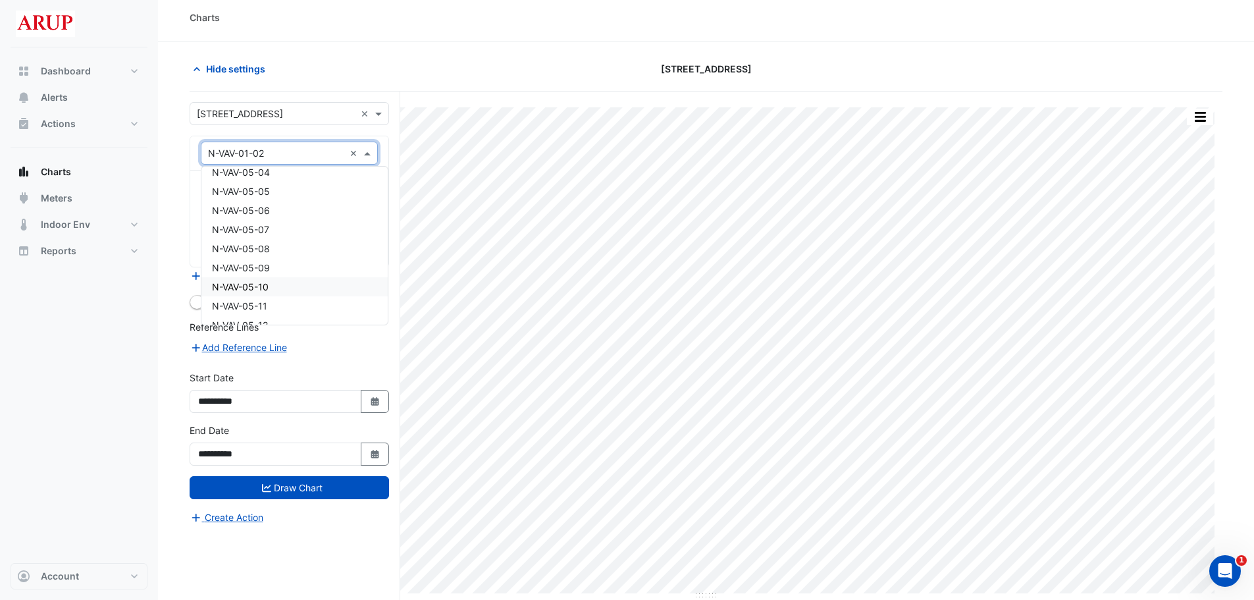
scroll to position [2986, 0]
click at [303, 217] on div "N-VAV-05-05" at bounding box center [294, 212] width 186 height 19
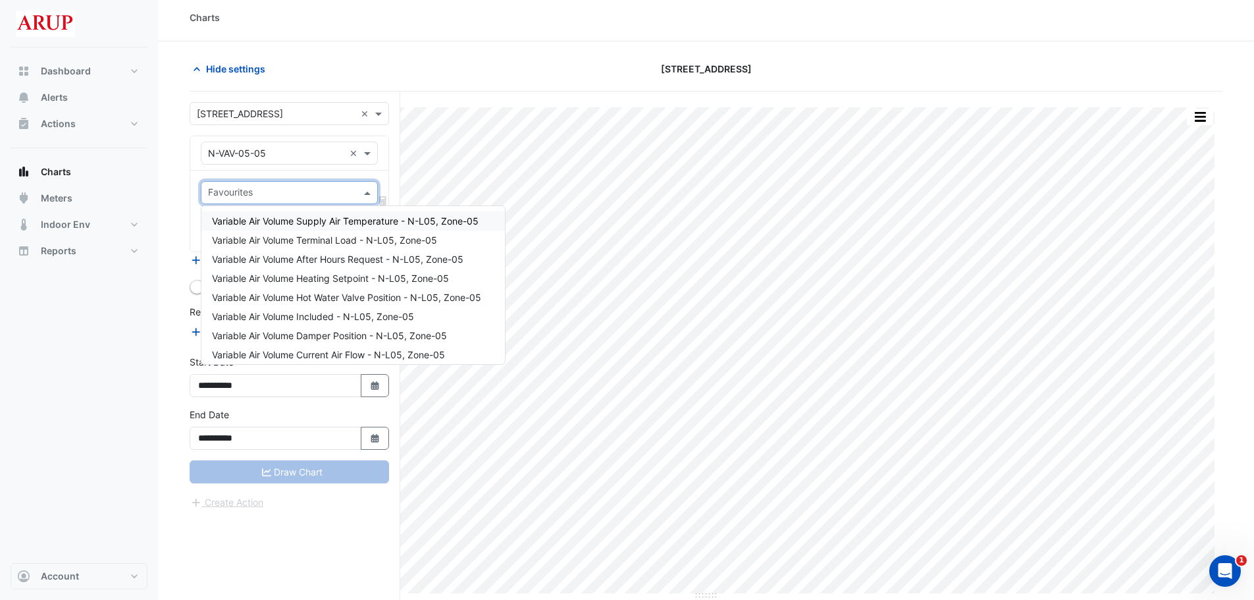
click at [369, 194] on span at bounding box center [369, 193] width 16 height 14
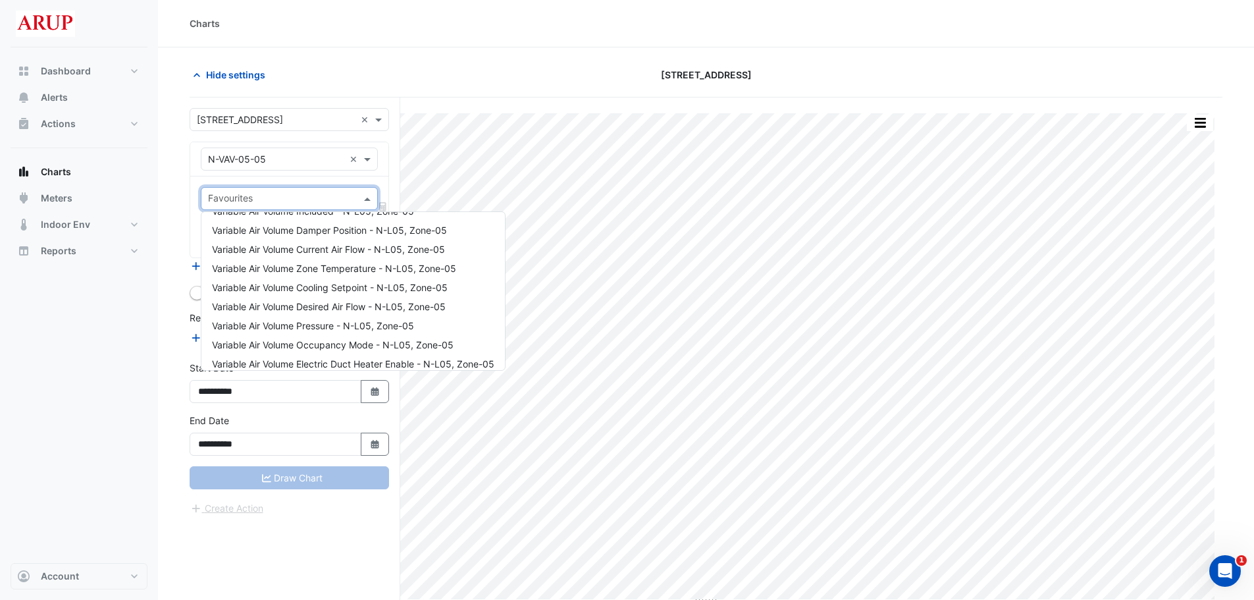
scroll to position [132, 0]
click at [413, 250] on span "Variable Air Volume Zone Temperature - N-L05, Zone-05" at bounding box center [334, 247] width 244 height 11
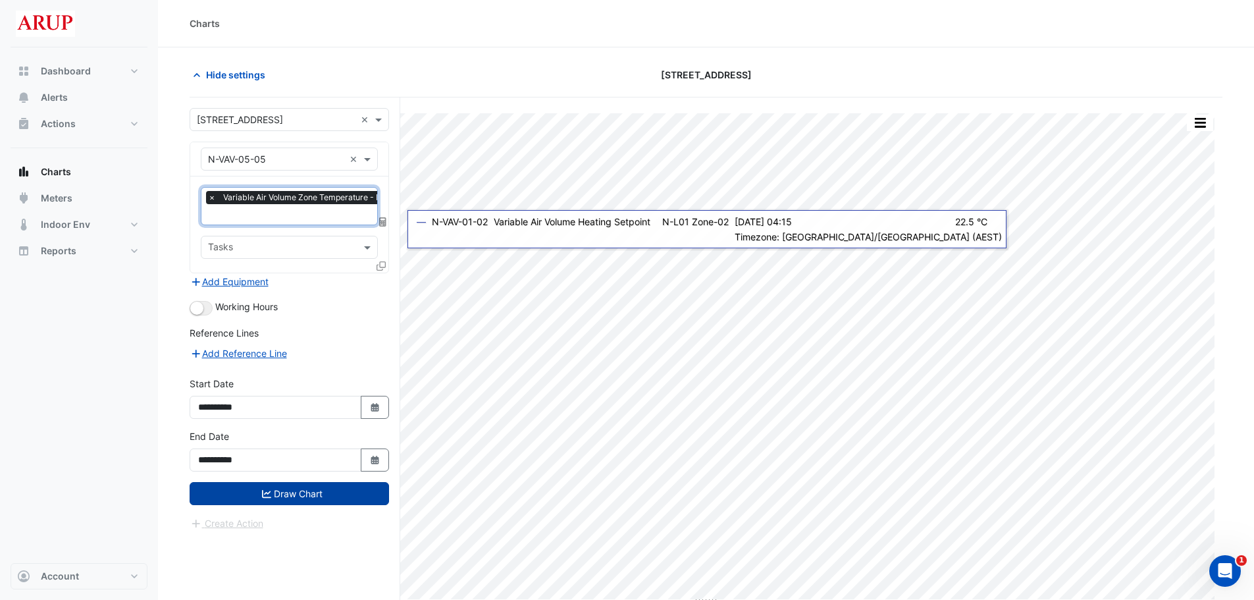
click at [304, 492] on button "Draw Chart" at bounding box center [290, 493] width 200 height 23
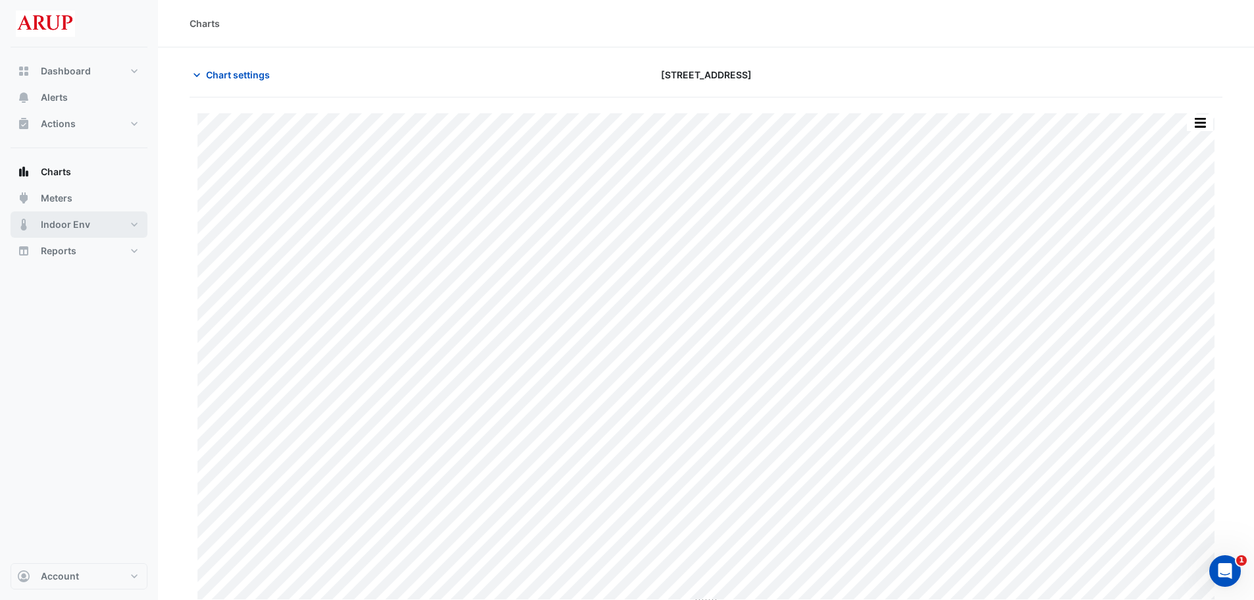
click at [85, 219] on span "Indoor Env" at bounding box center [65, 224] width 49 height 13
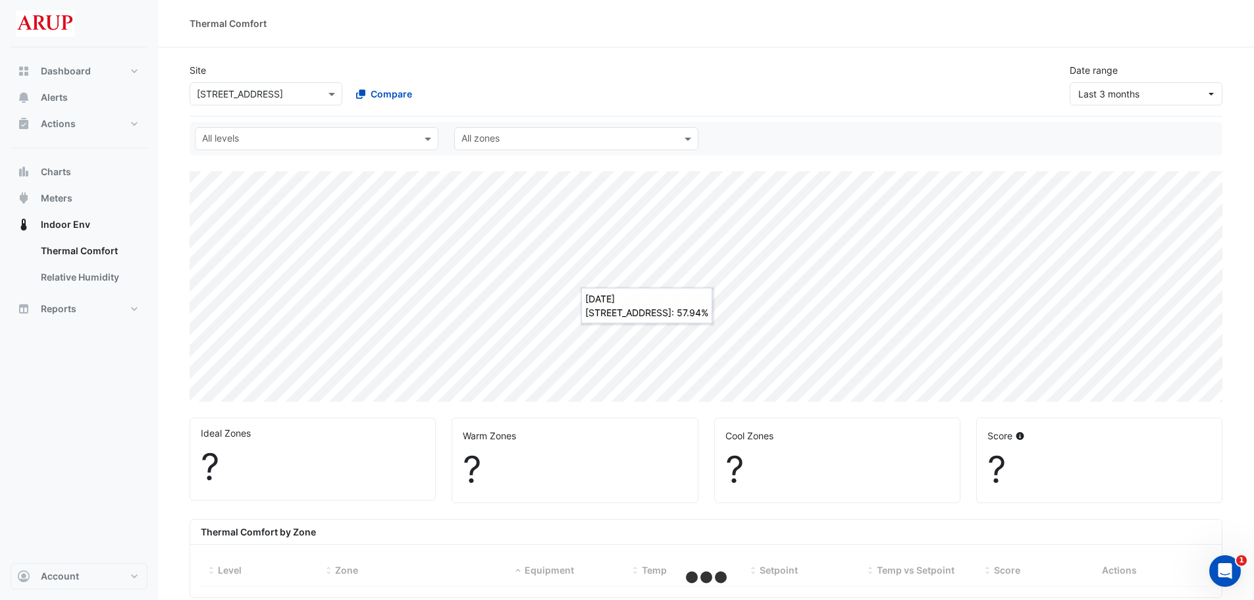
select select "***"
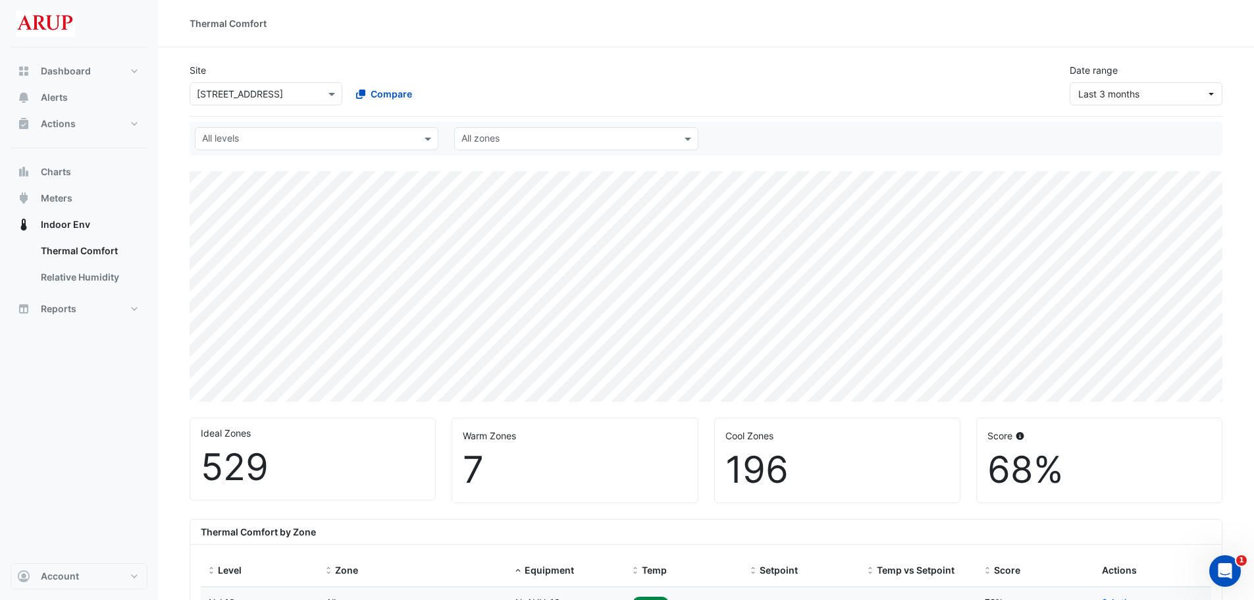
scroll to position [395, 0]
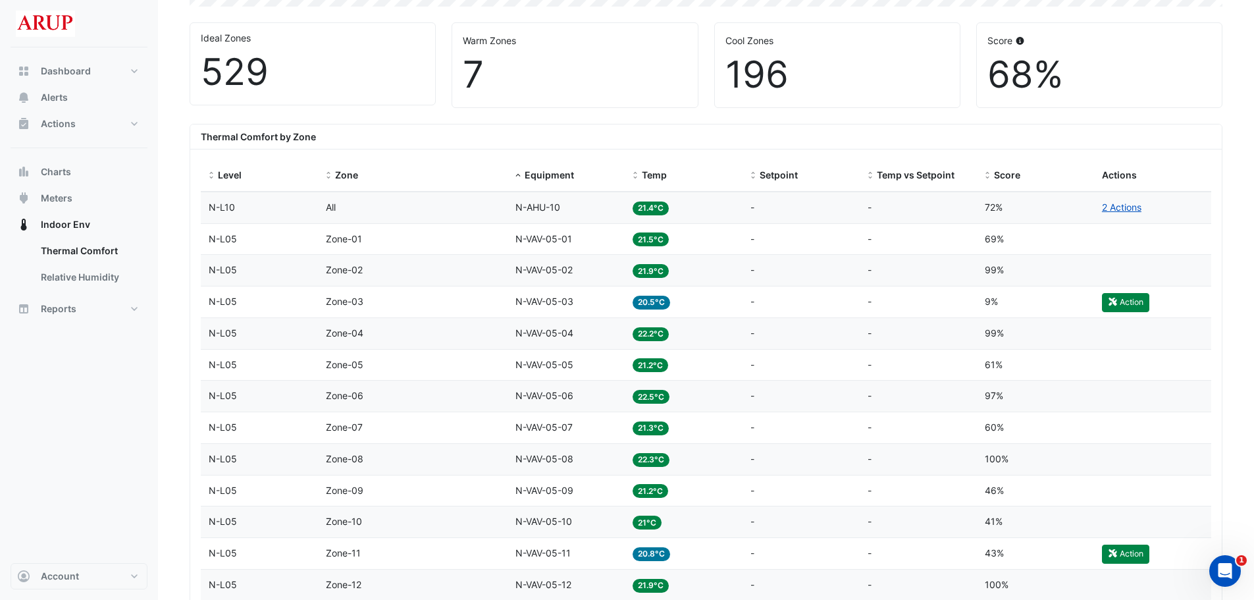
click at [596, 234] on div "Equipment N-VAV-05-01" at bounding box center [566, 239] width 101 height 15
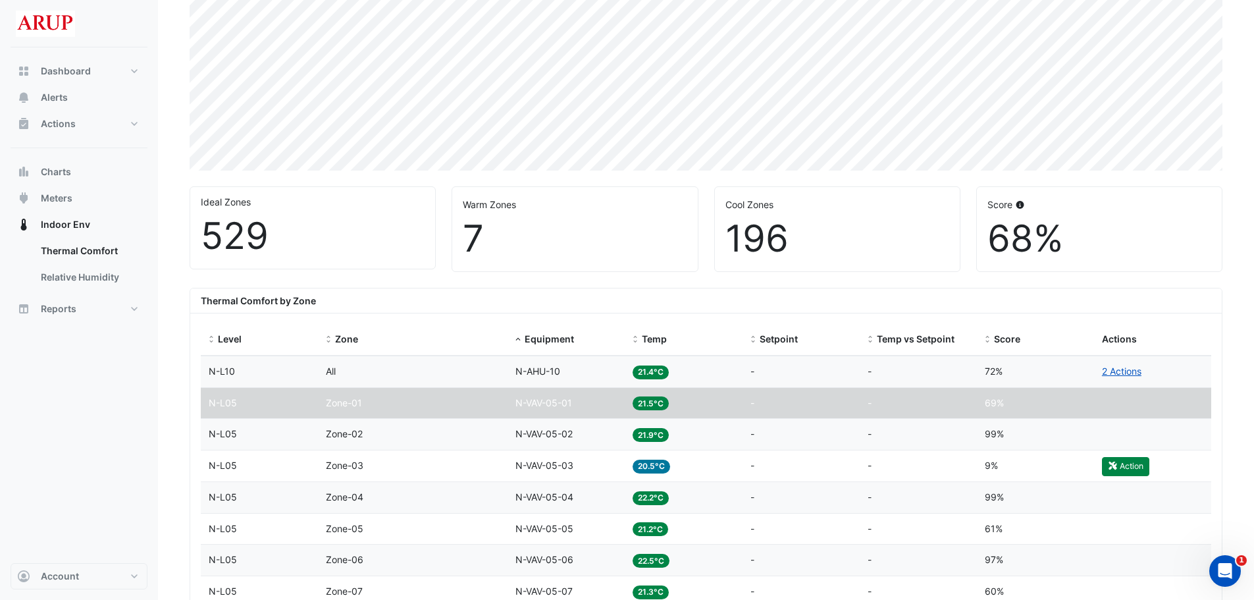
scroll to position [522, 0]
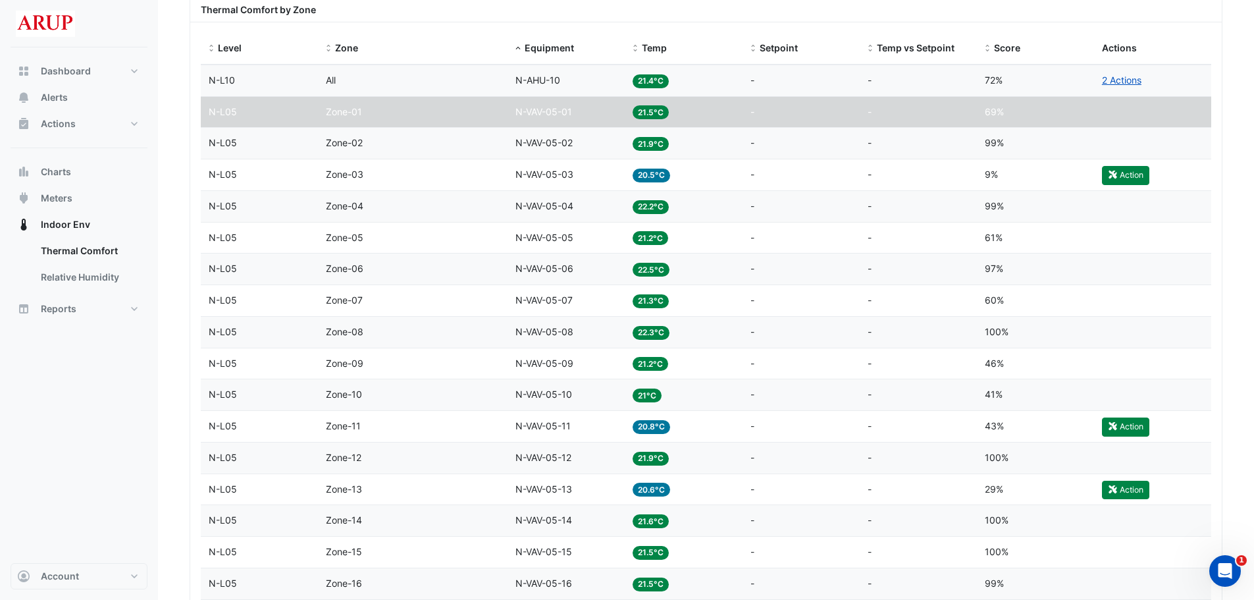
click at [572, 240] on span "N-VAV-05-05" at bounding box center [545, 237] width 58 height 11
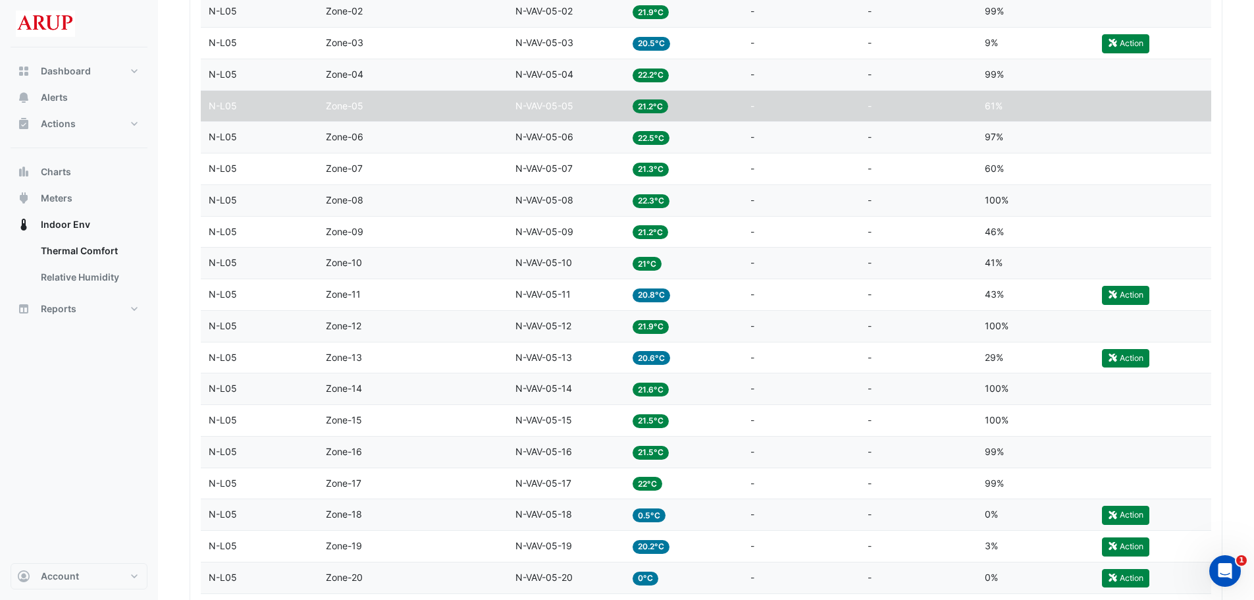
scroll to position [390, 0]
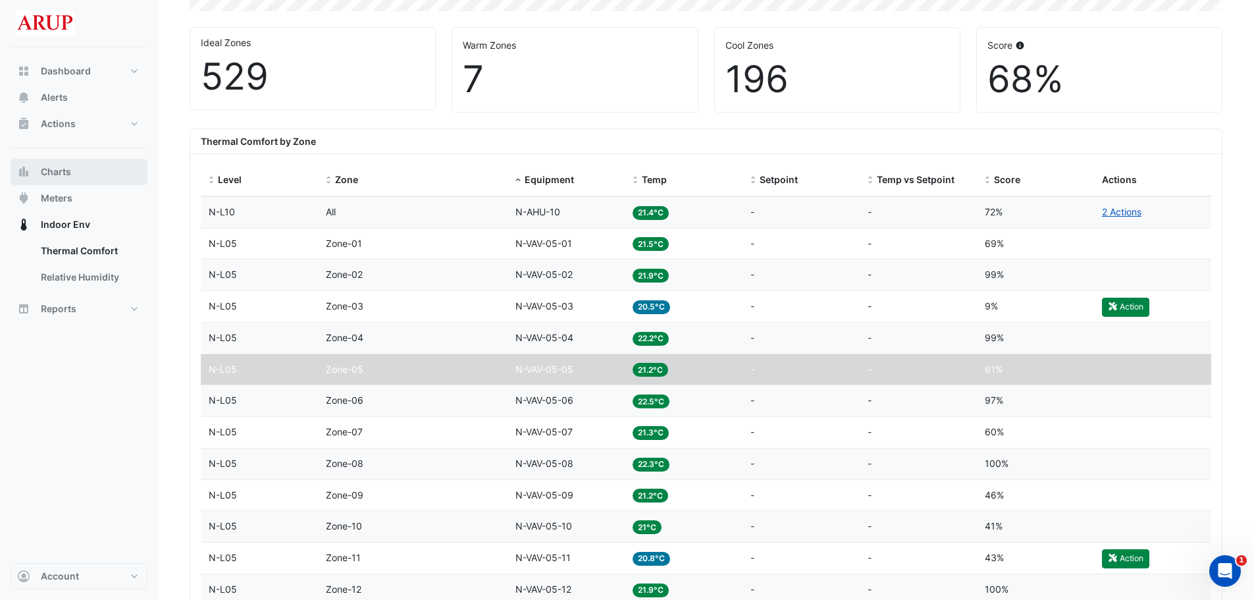
click at [82, 167] on button "Charts" at bounding box center [79, 172] width 137 height 26
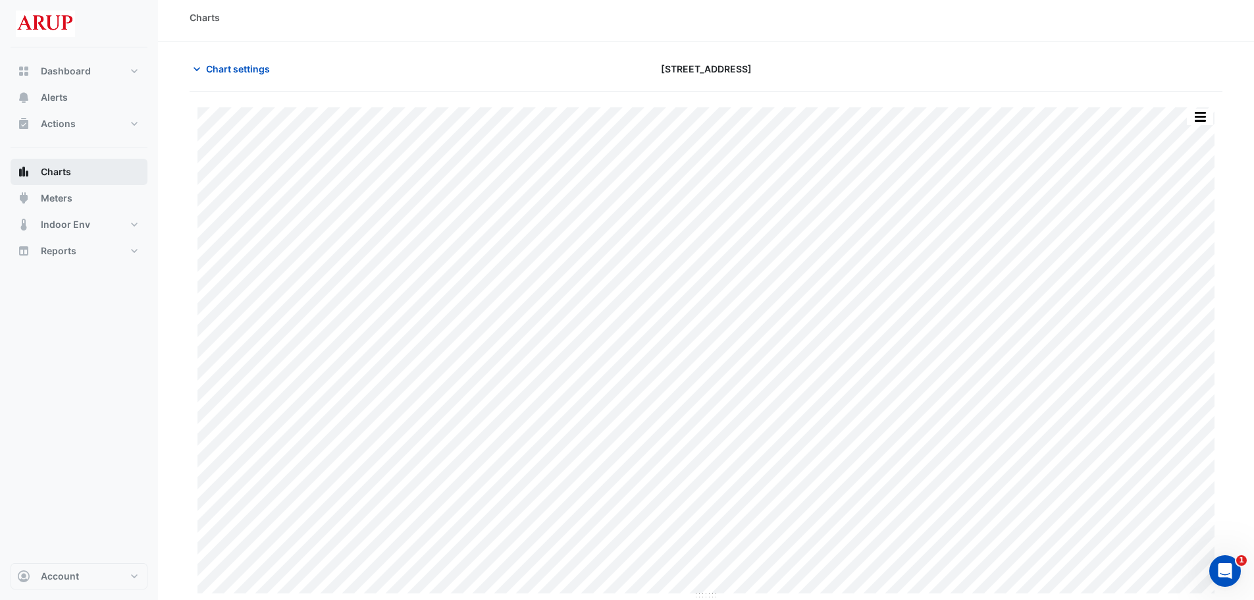
scroll to position [6, 0]
click at [82, 227] on span "Indoor Env" at bounding box center [65, 224] width 49 height 13
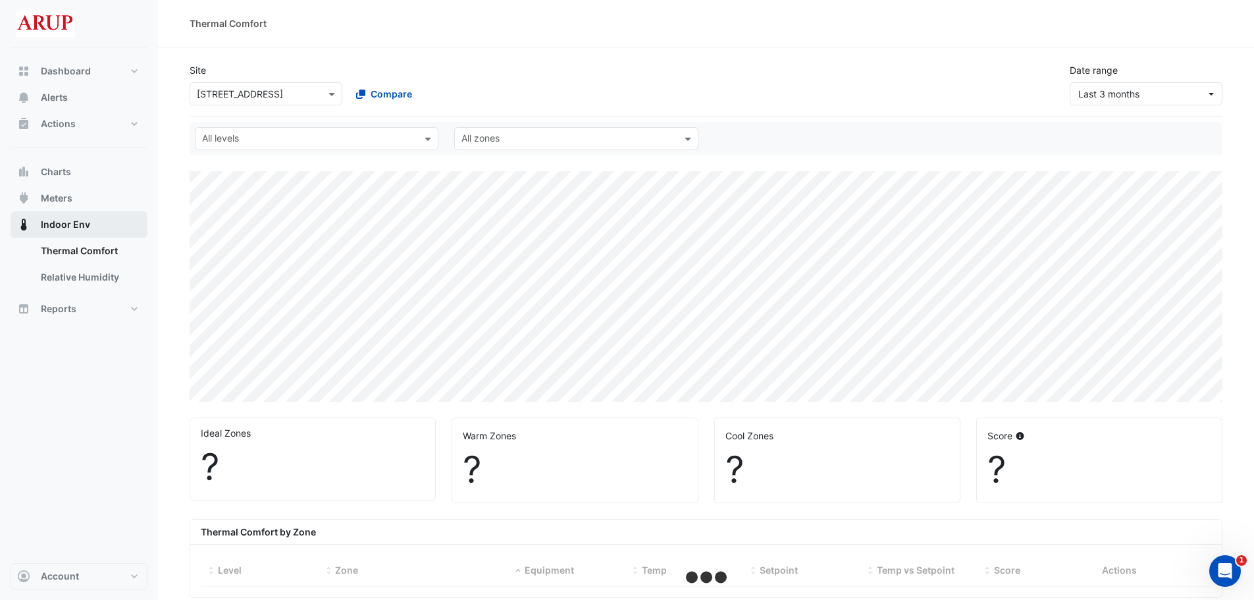
select select "***"
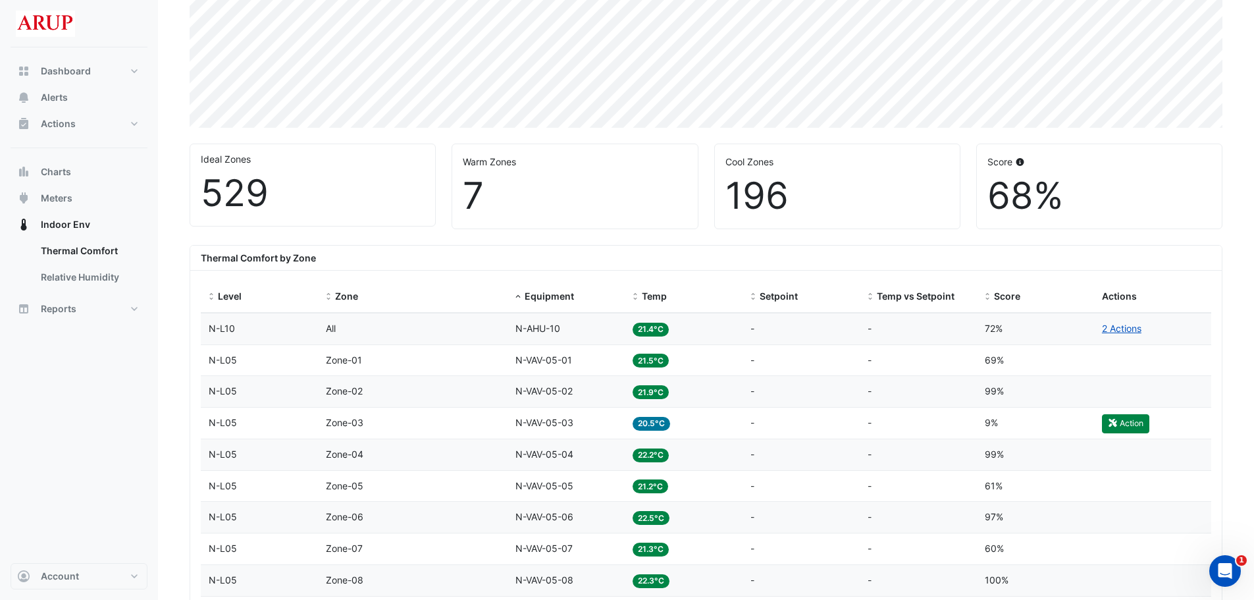
scroll to position [537, 0]
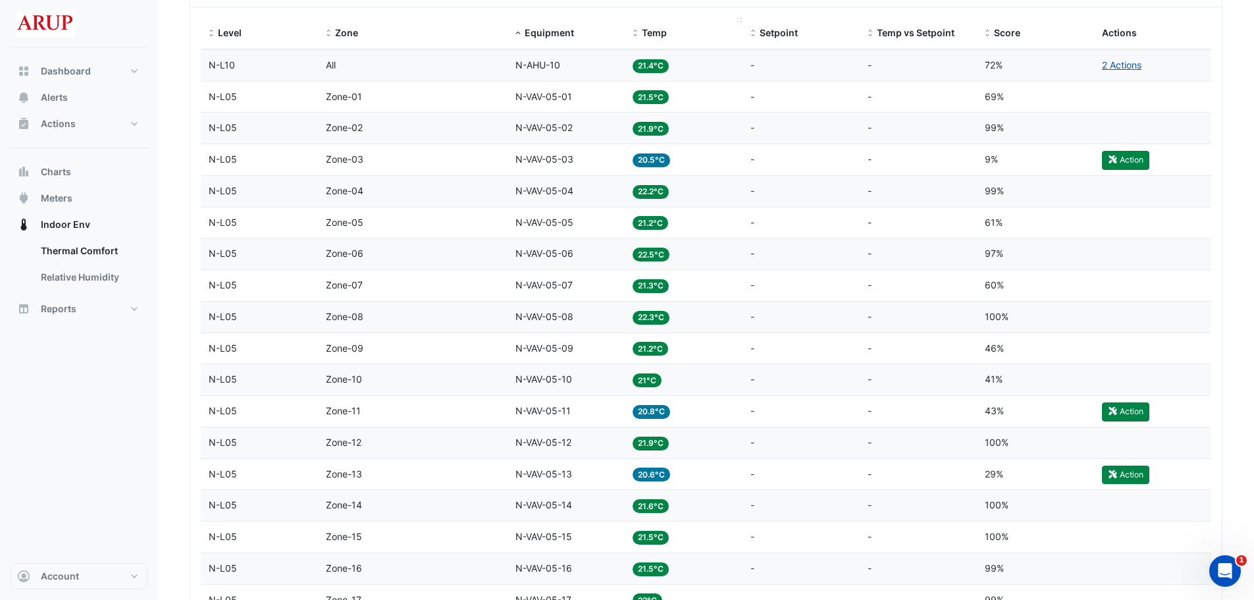
click at [657, 30] on span "Temp" at bounding box center [654, 32] width 25 height 11
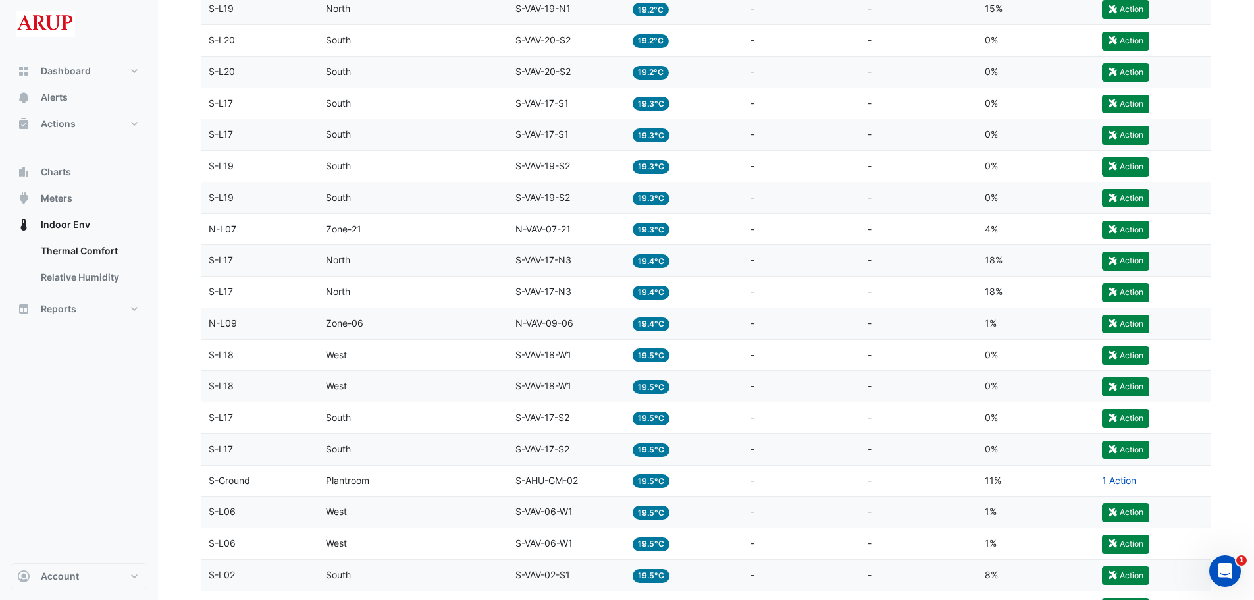
scroll to position [1975, 0]
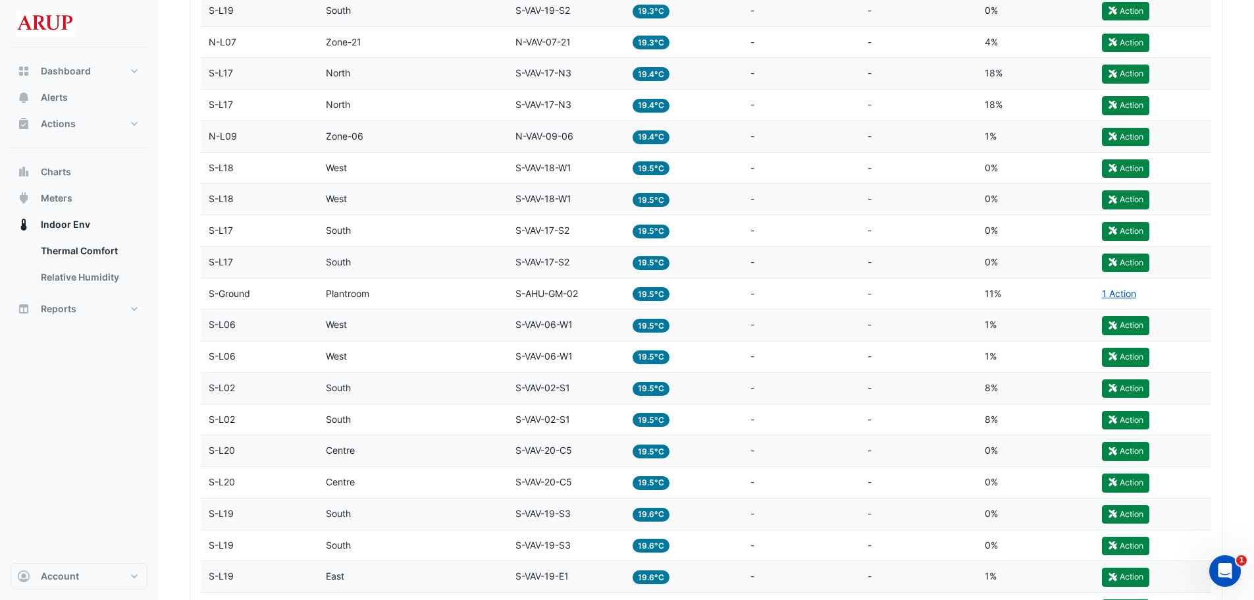
click at [415, 358] on div "Zone West" at bounding box center [413, 356] width 174 height 15
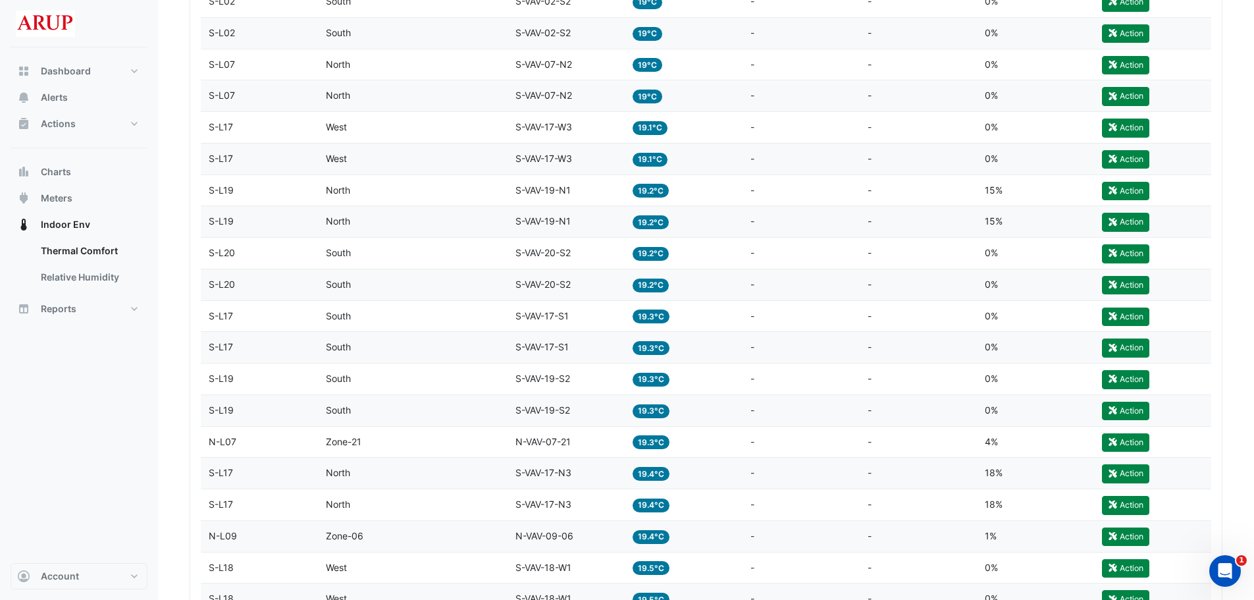
scroll to position [1510, 0]
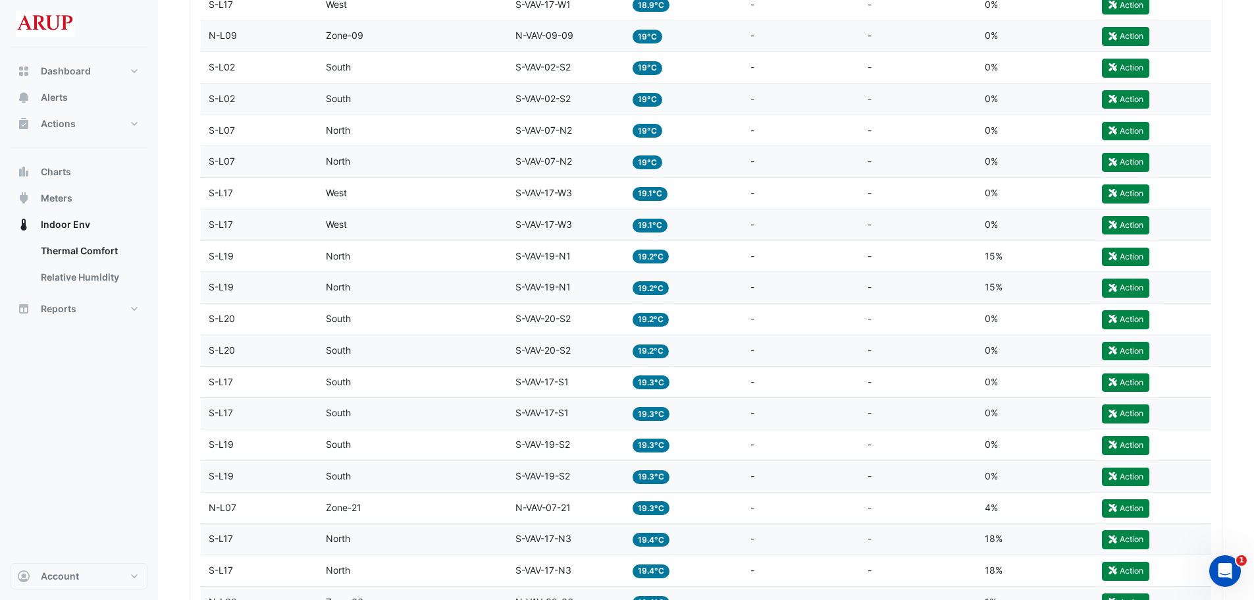
click at [427, 173] on datatable-body-cell "Zone North" at bounding box center [413, 161] width 190 height 31
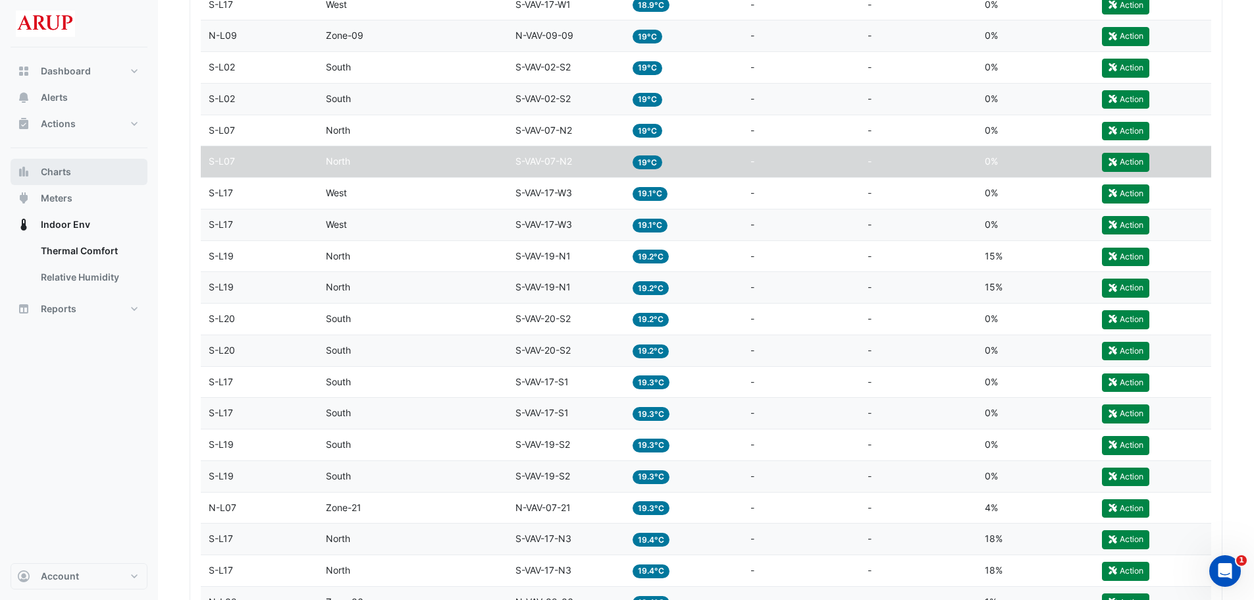
click at [93, 172] on button "Charts" at bounding box center [79, 172] width 137 height 26
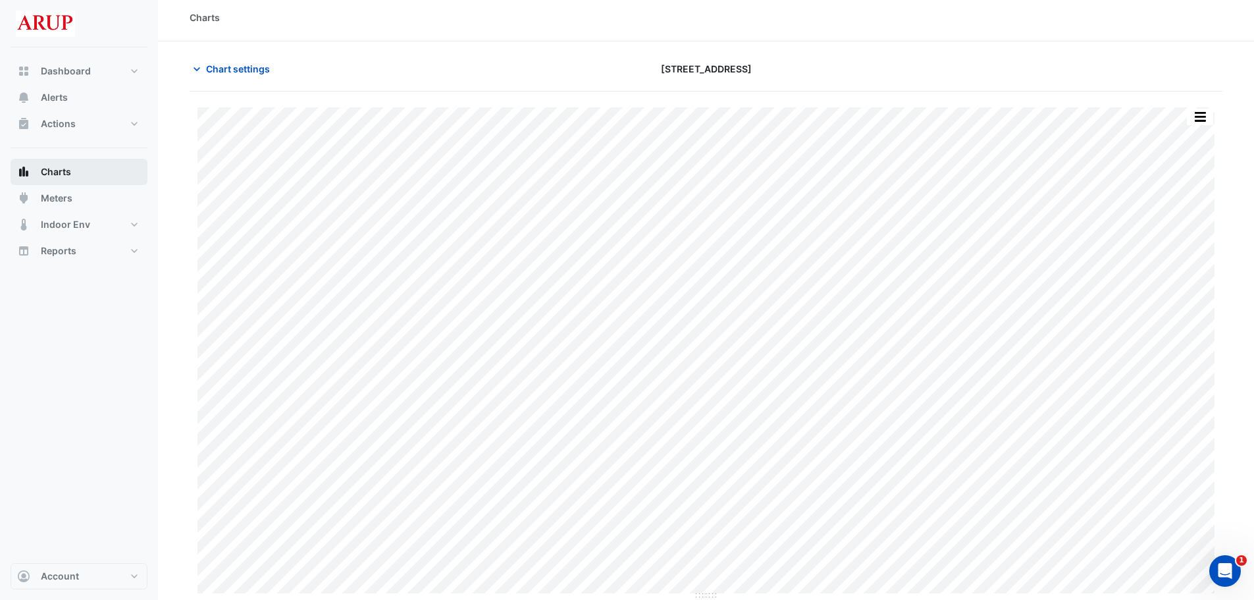
scroll to position [6, 0]
type input "**********"
click at [198, 68] on icon "button" at bounding box center [197, 69] width 7 height 4
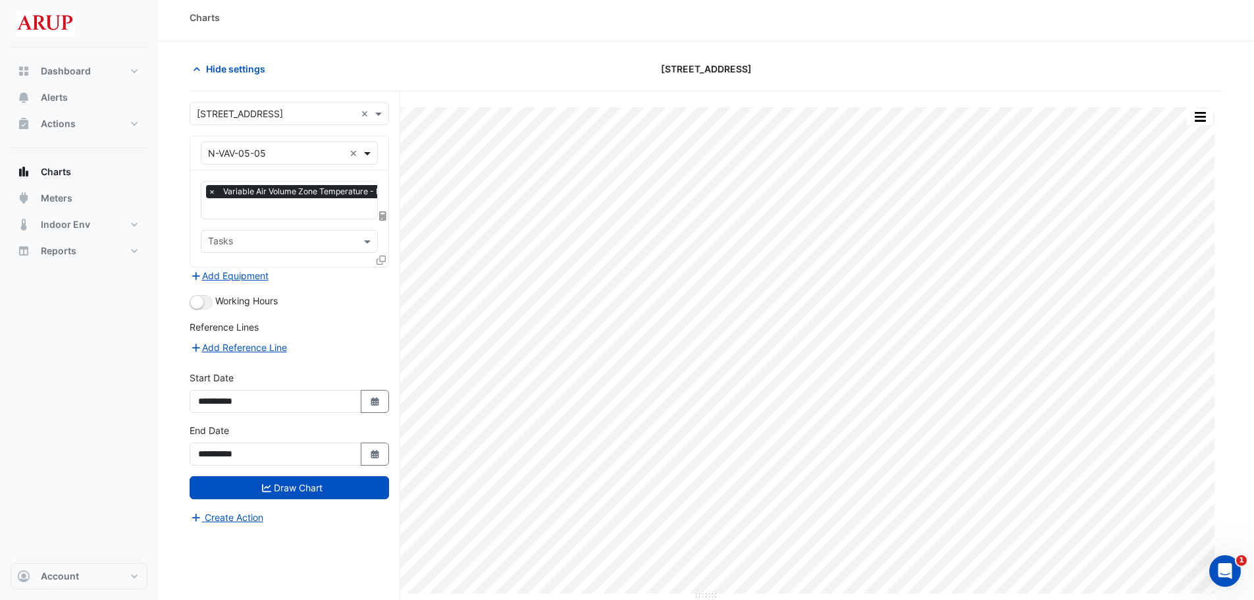
click at [371, 154] on span at bounding box center [369, 153] width 16 height 14
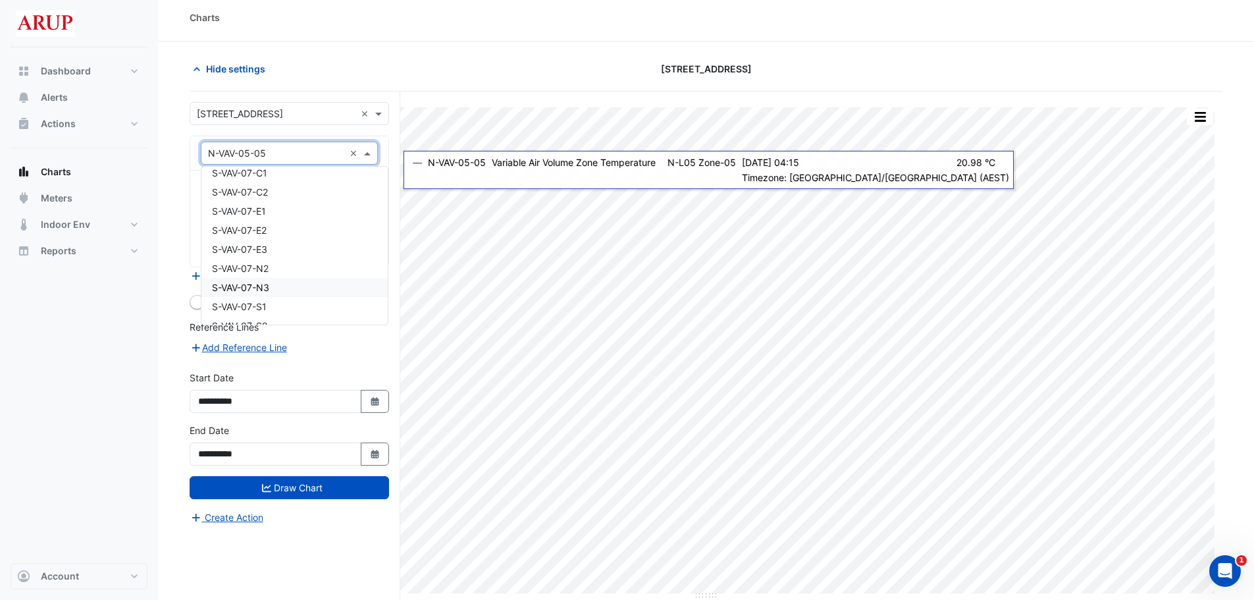
scroll to position [9513, 0]
click at [84, 221] on span "Indoor Env" at bounding box center [65, 224] width 49 height 13
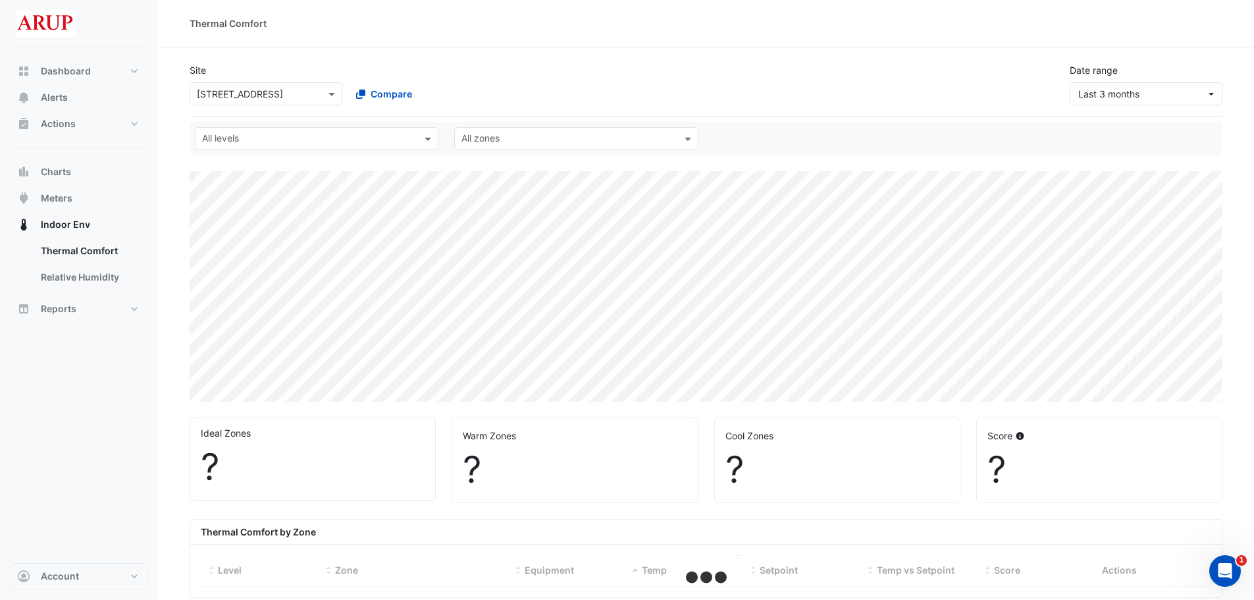
select select "***"
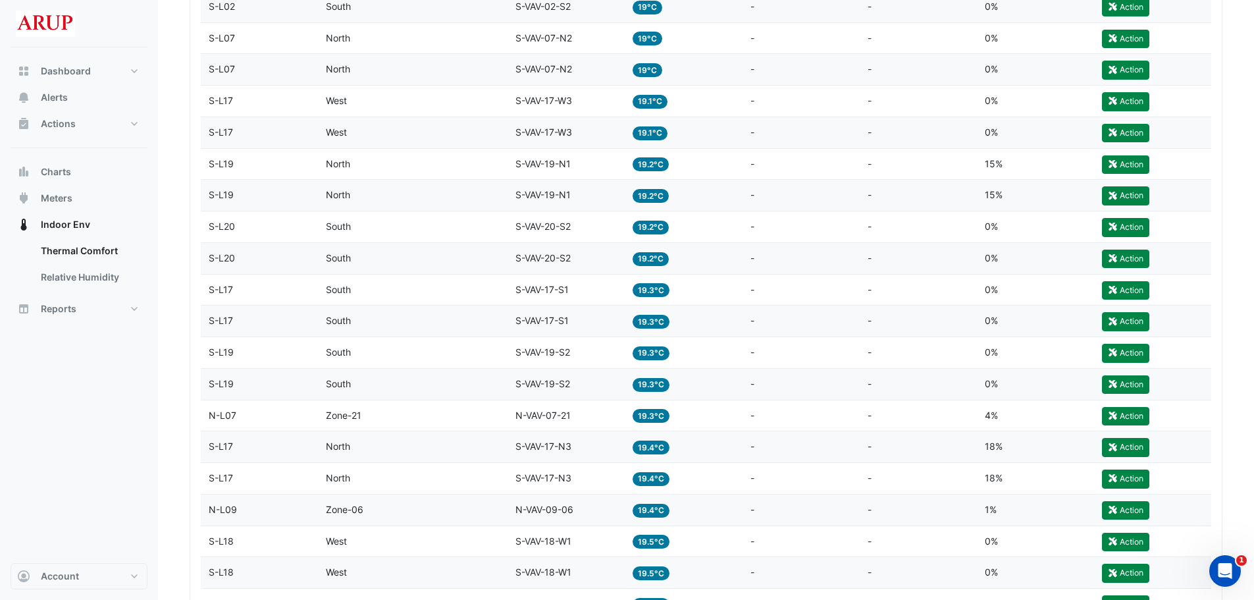
scroll to position [1580, 0]
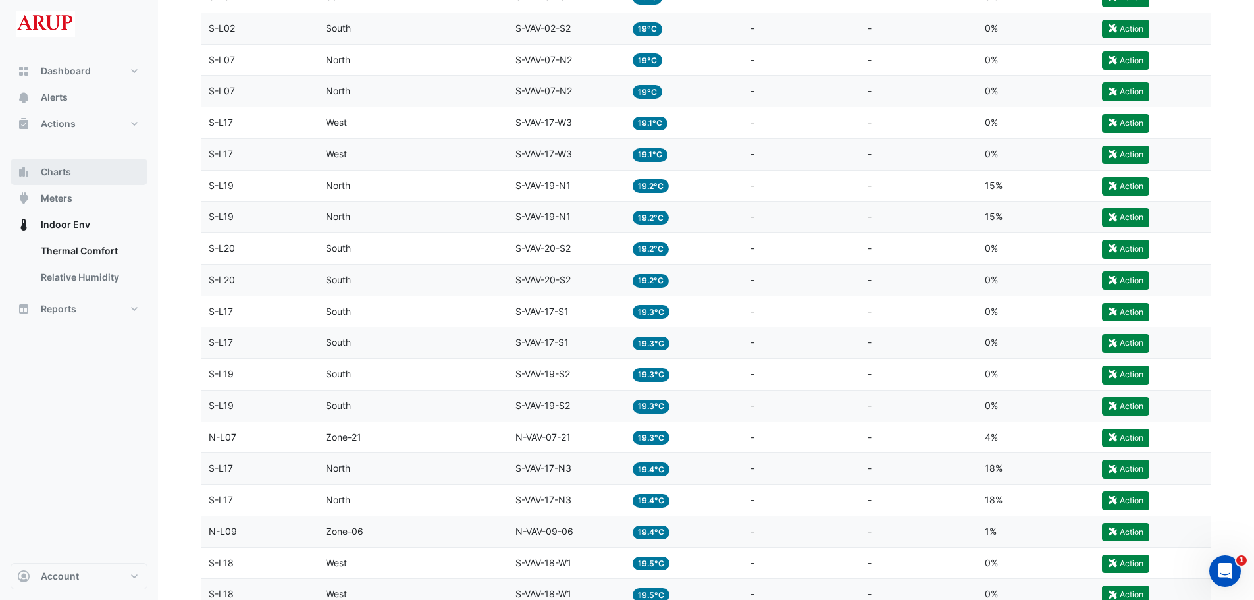
click at [82, 165] on button "Charts" at bounding box center [79, 172] width 137 height 26
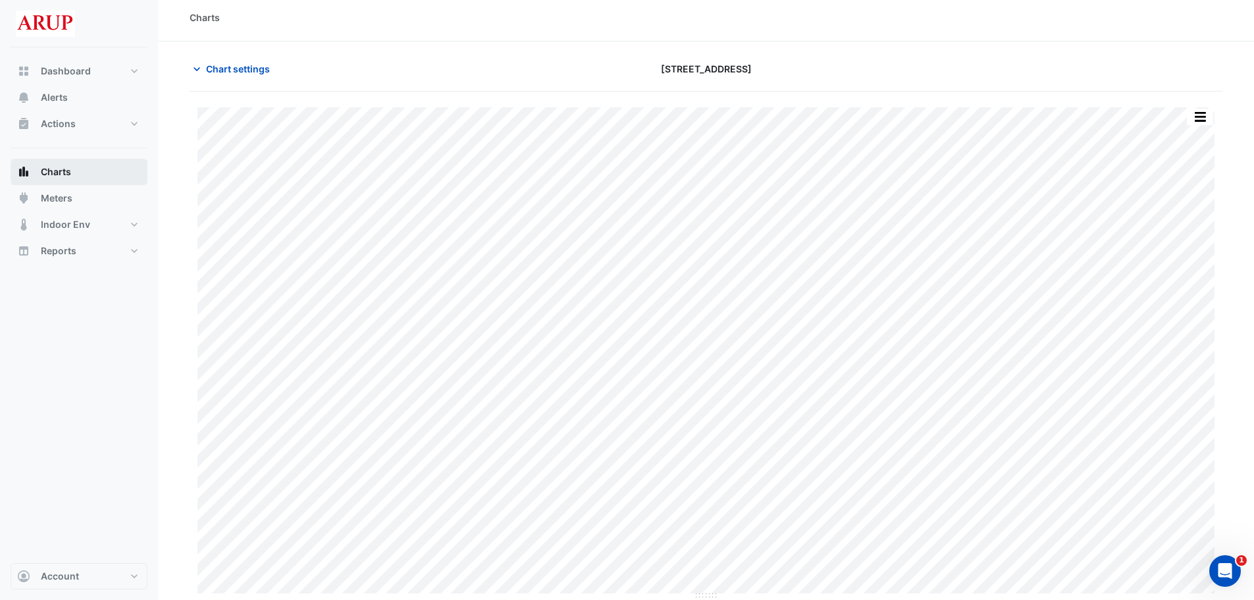
scroll to position [6, 0]
type input "**********"
click at [196, 67] on icon "button" at bounding box center [196, 69] width 13 height 13
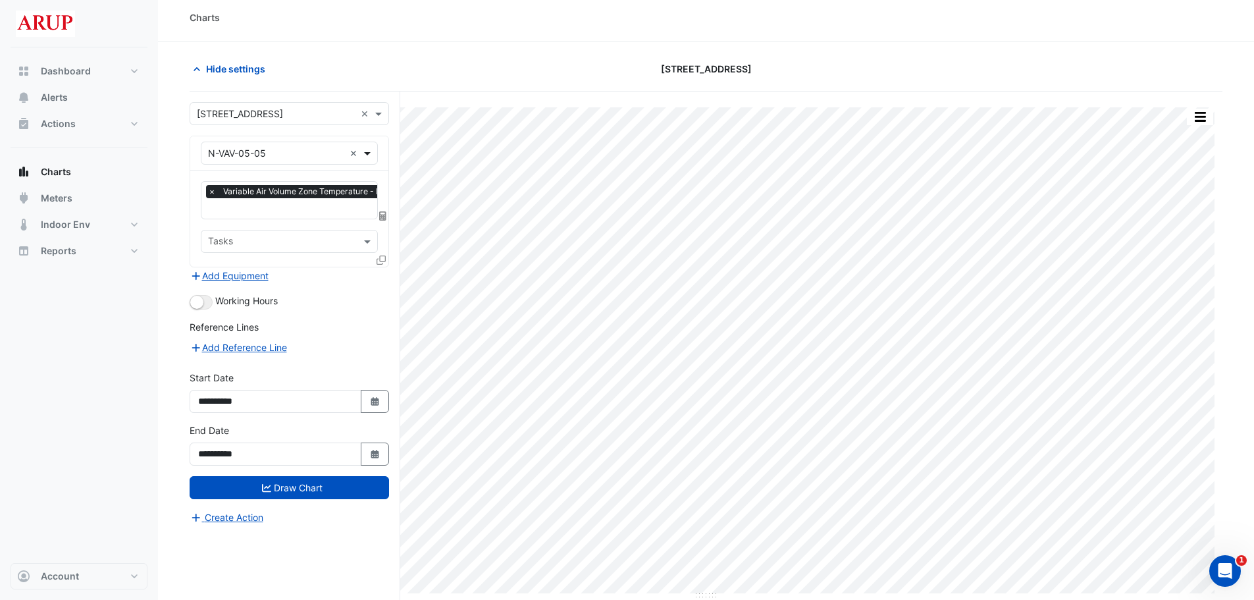
click at [369, 154] on span at bounding box center [369, 153] width 16 height 14
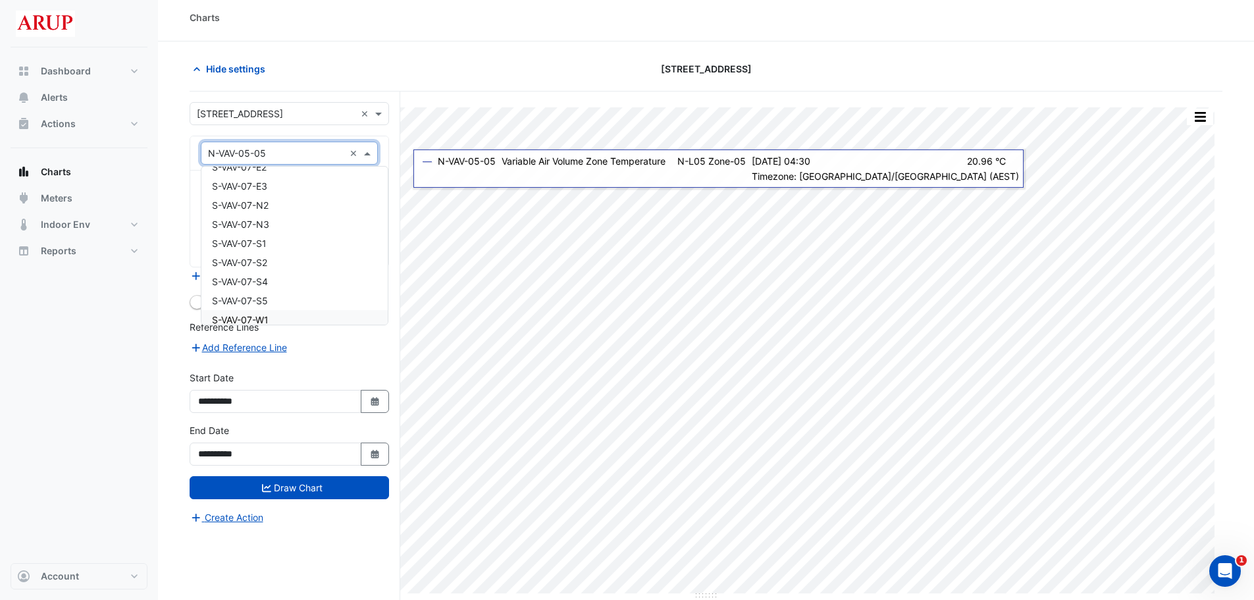
scroll to position [9534, 0]
click at [290, 271] on div "S-VAV-07-N2" at bounding box center [294, 270] width 186 height 19
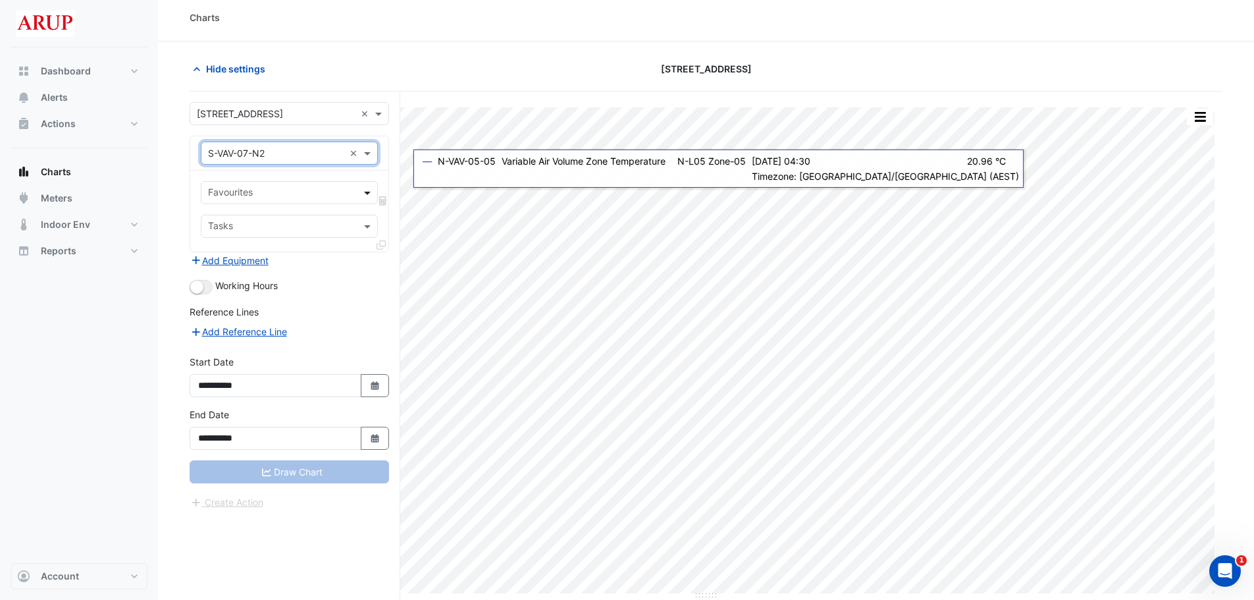
click at [369, 188] on span at bounding box center [369, 193] width 16 height 14
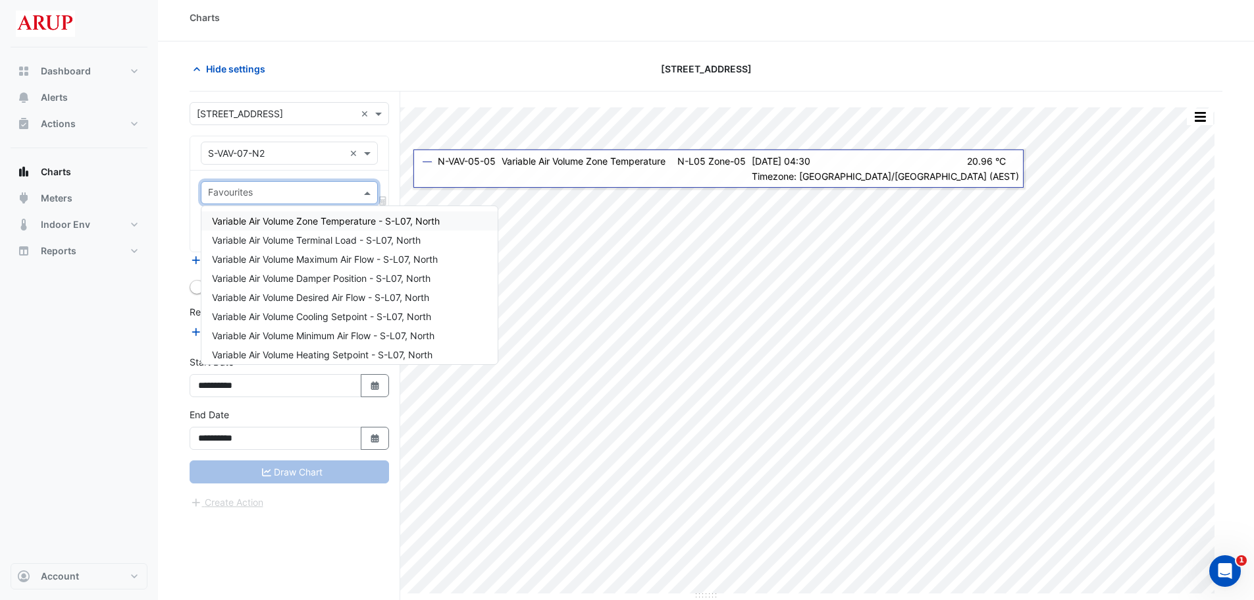
click at [391, 225] on span "Variable Air Volume Zone Temperature - S-L07, North" at bounding box center [326, 220] width 228 height 11
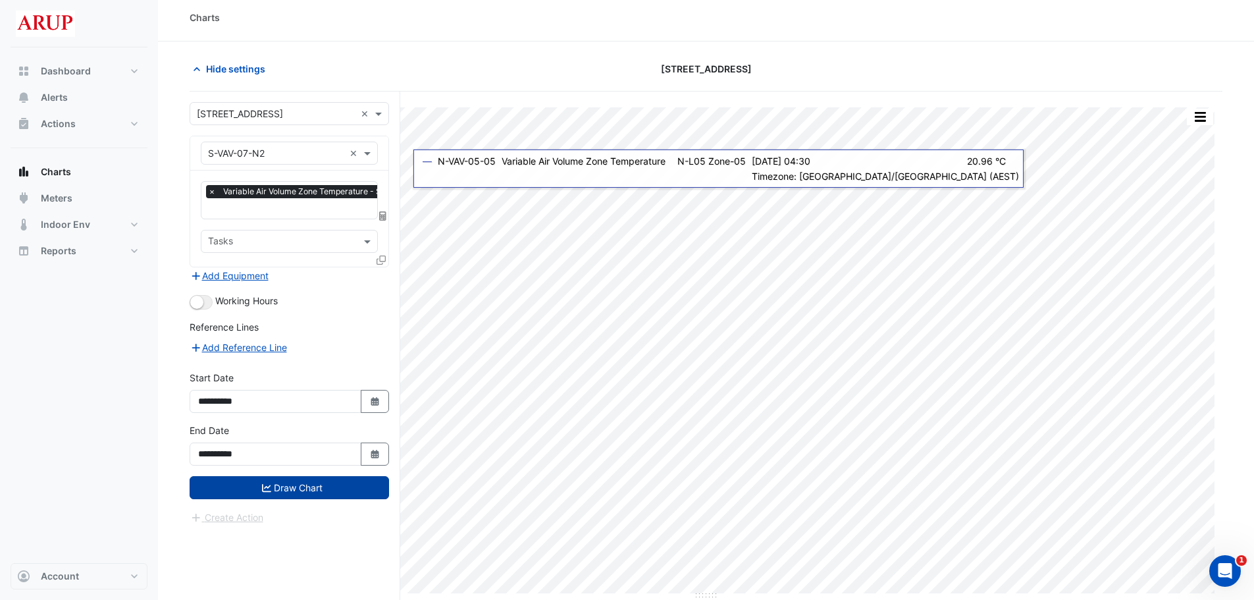
click at [291, 483] on button "Draw Chart" at bounding box center [290, 487] width 200 height 23
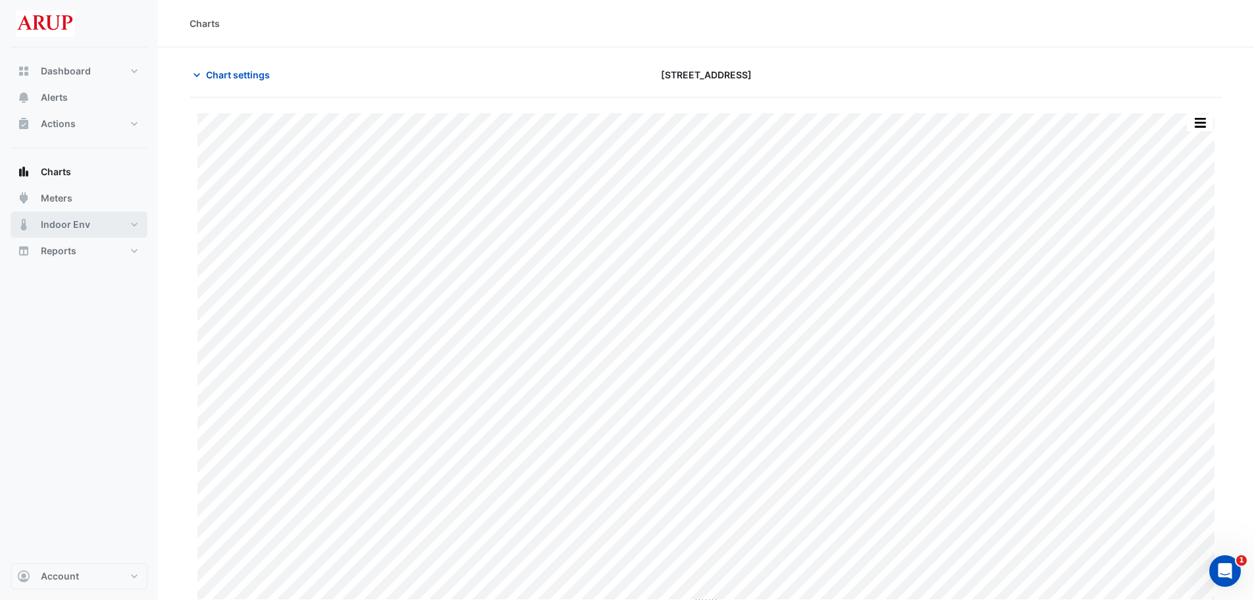
click at [98, 221] on button "Indoor Env" at bounding box center [79, 224] width 137 height 26
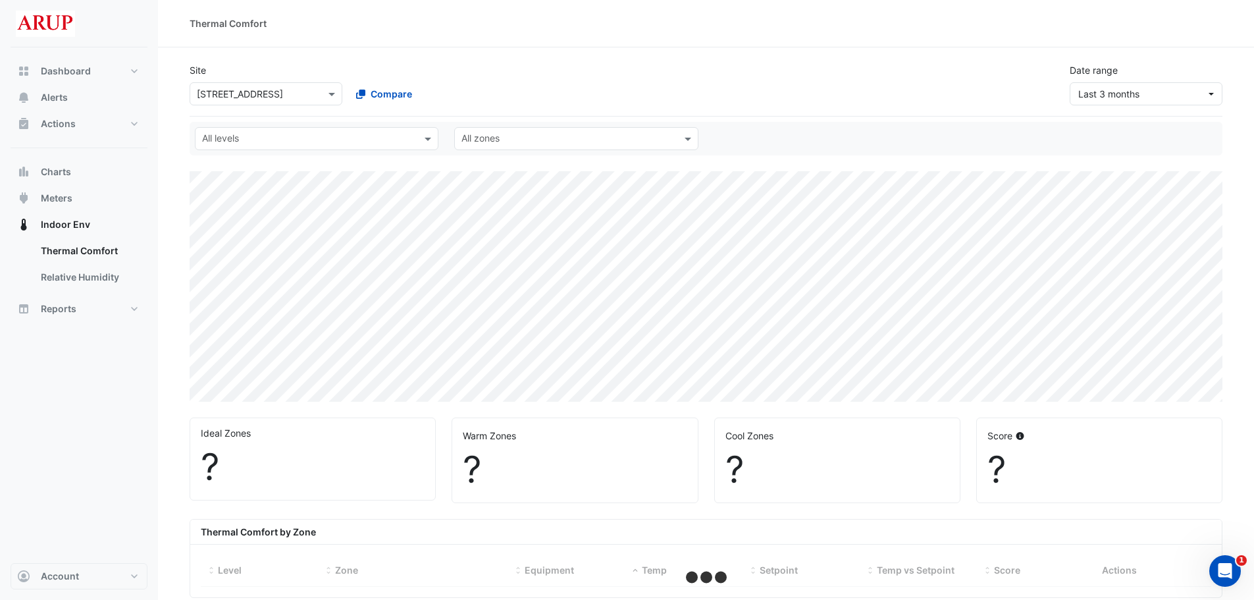
select select "***"
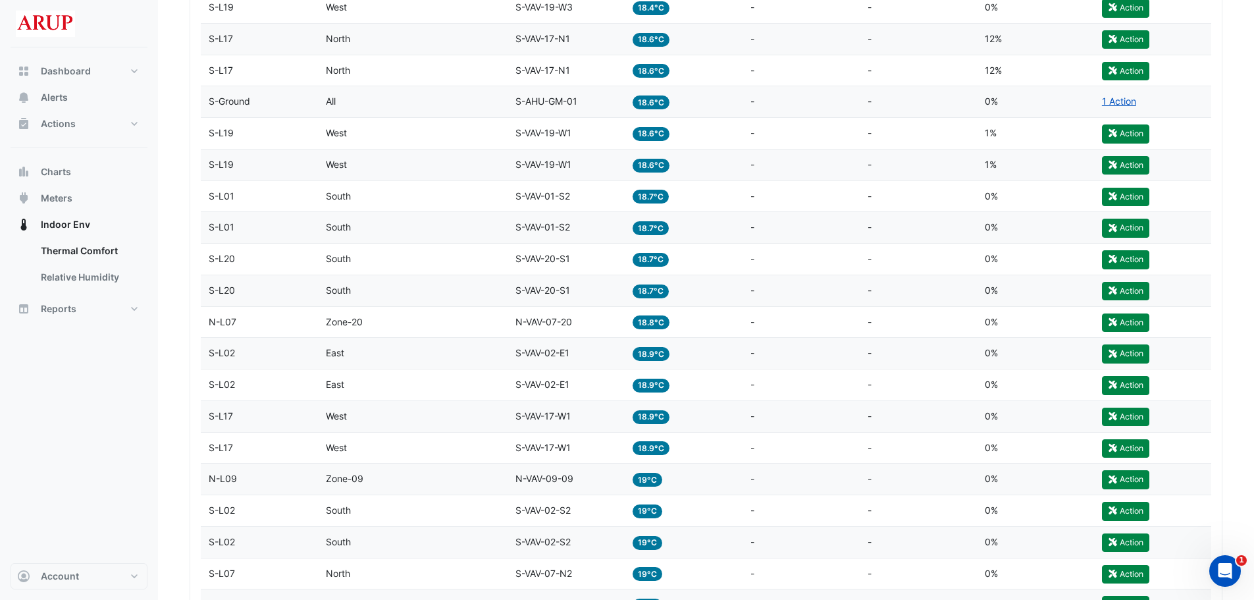
scroll to position [1119, 0]
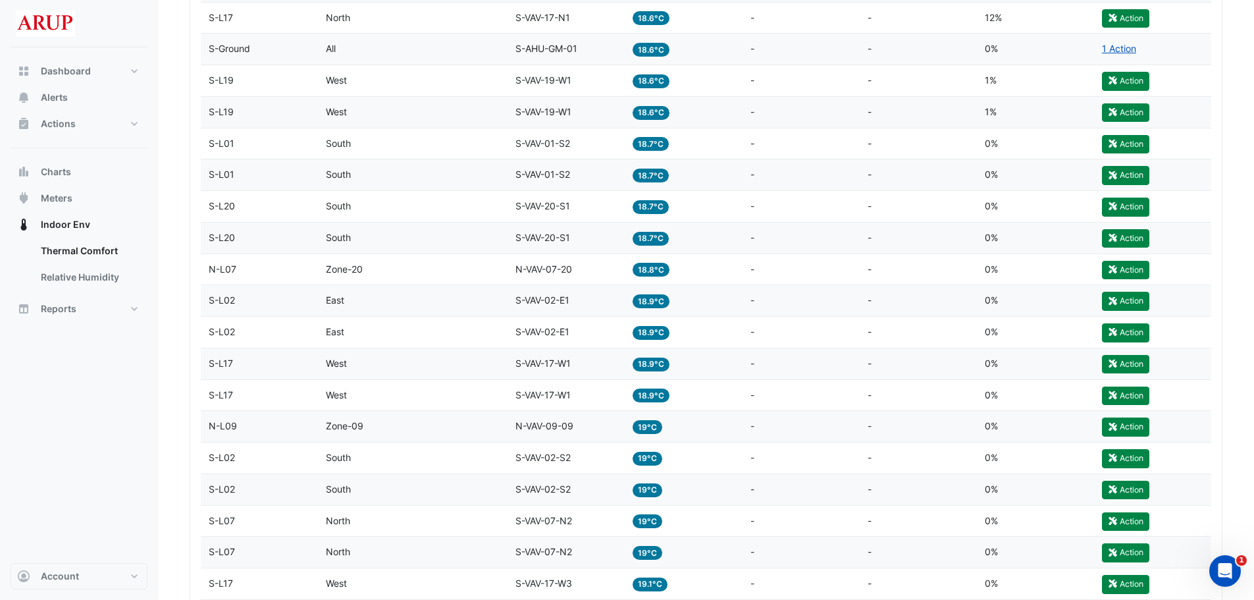
click at [427, 297] on div "Zone East" at bounding box center [413, 300] width 174 height 15
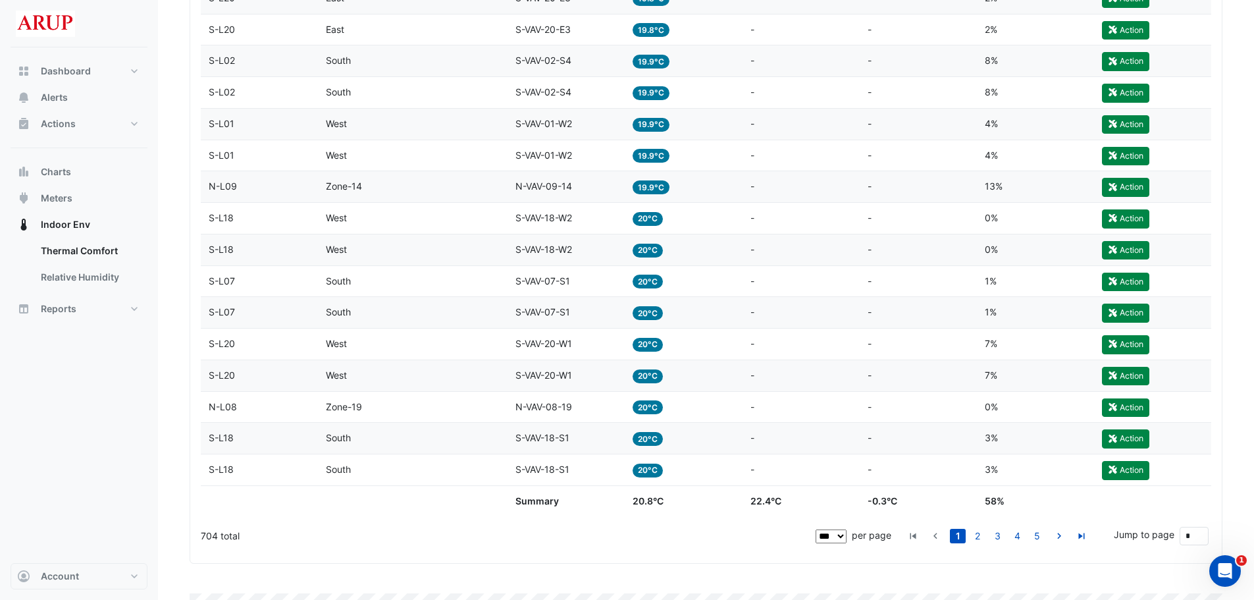
scroll to position [3436, 0]
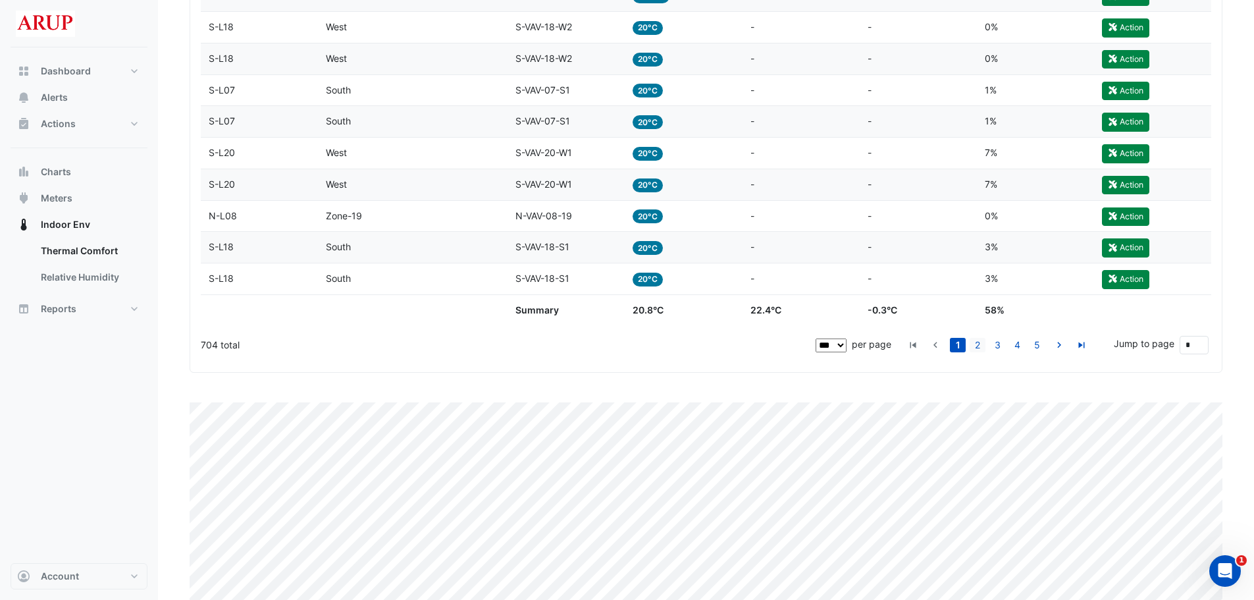
click at [978, 344] on link "2" at bounding box center [978, 345] width 16 height 14
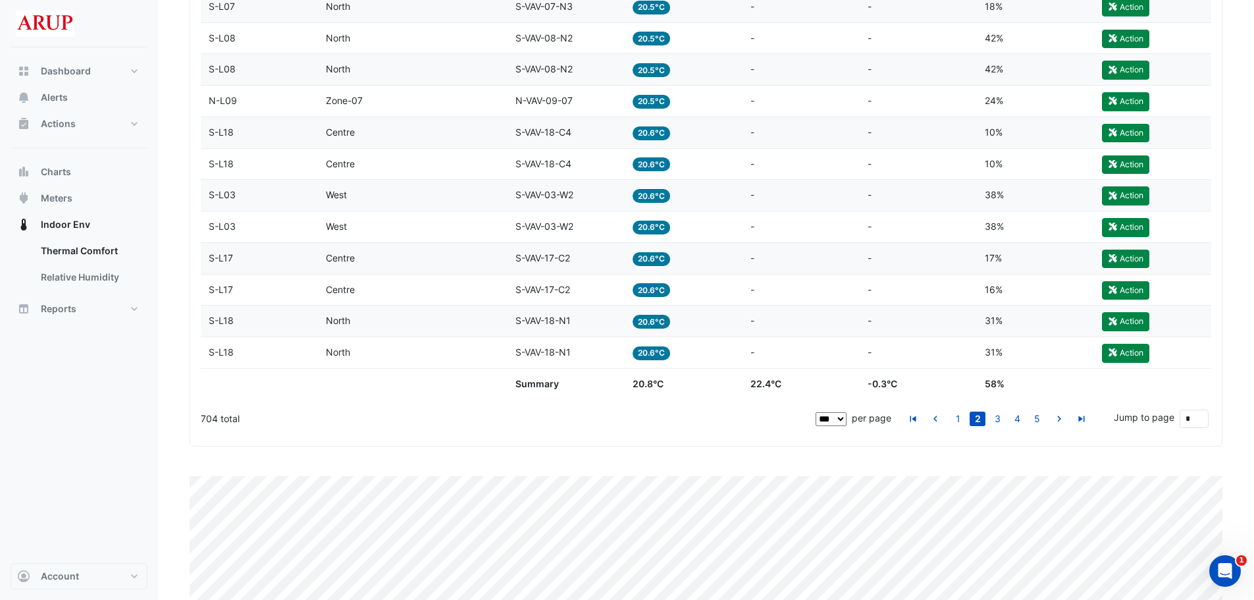
scroll to position [3485, 0]
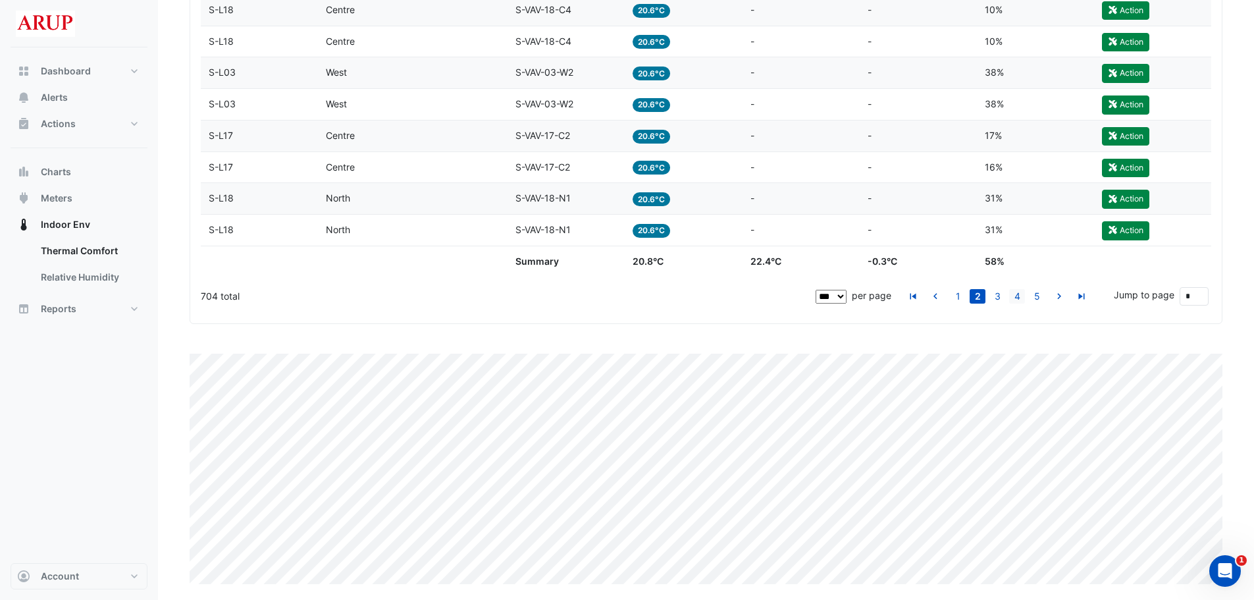
click at [1019, 298] on link "4" at bounding box center [1017, 296] width 16 height 14
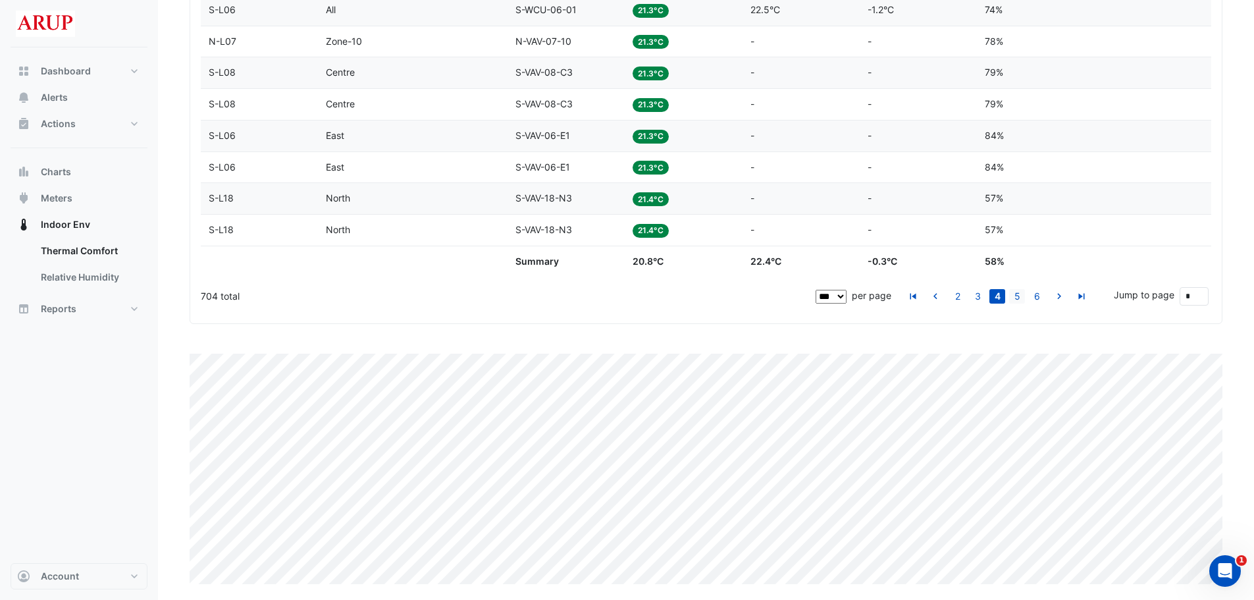
click at [1019, 293] on link "5" at bounding box center [1017, 296] width 16 height 14
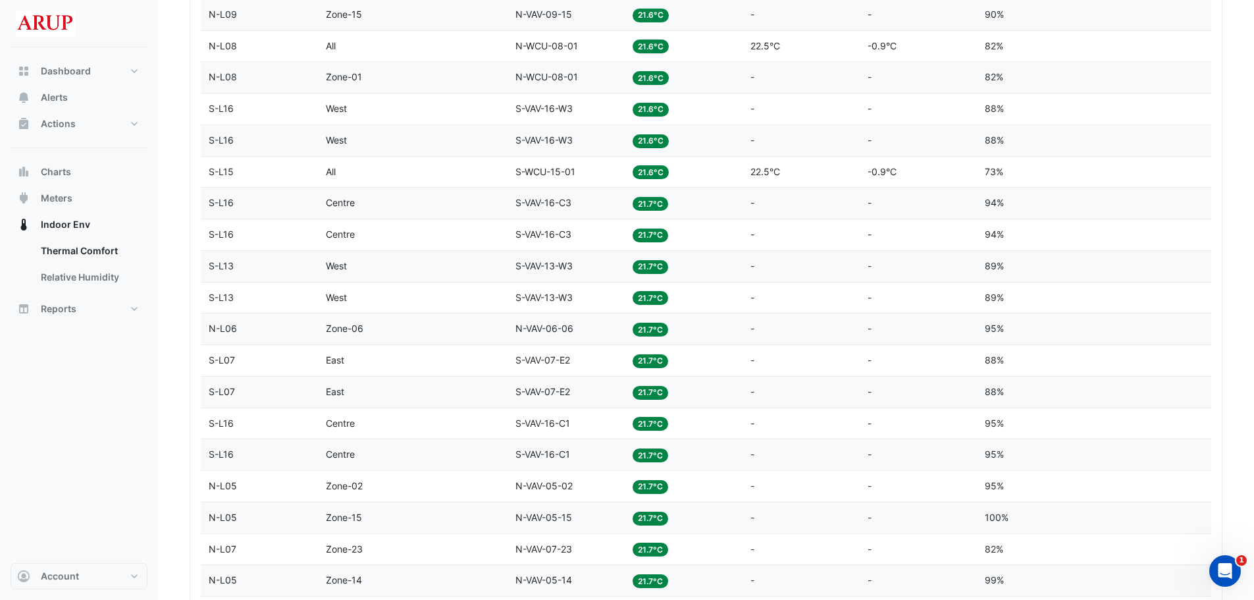
scroll to position [3288, 0]
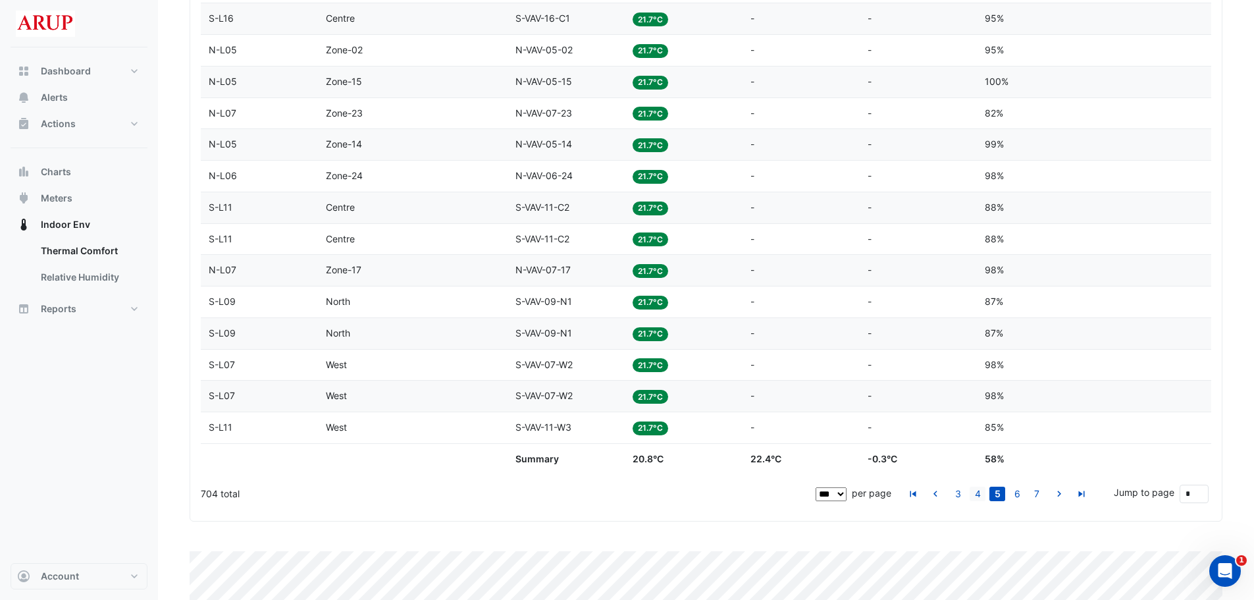
click at [979, 496] on link "4" at bounding box center [978, 494] width 16 height 14
click at [982, 493] on link "3" at bounding box center [978, 494] width 16 height 14
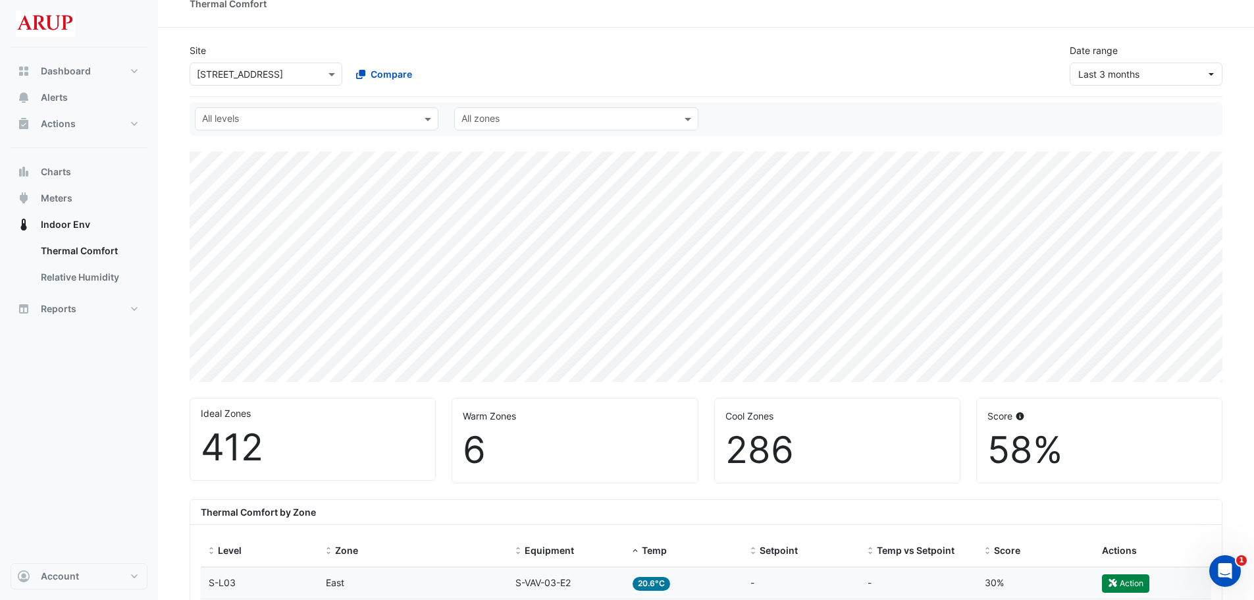
scroll to position [0, 0]
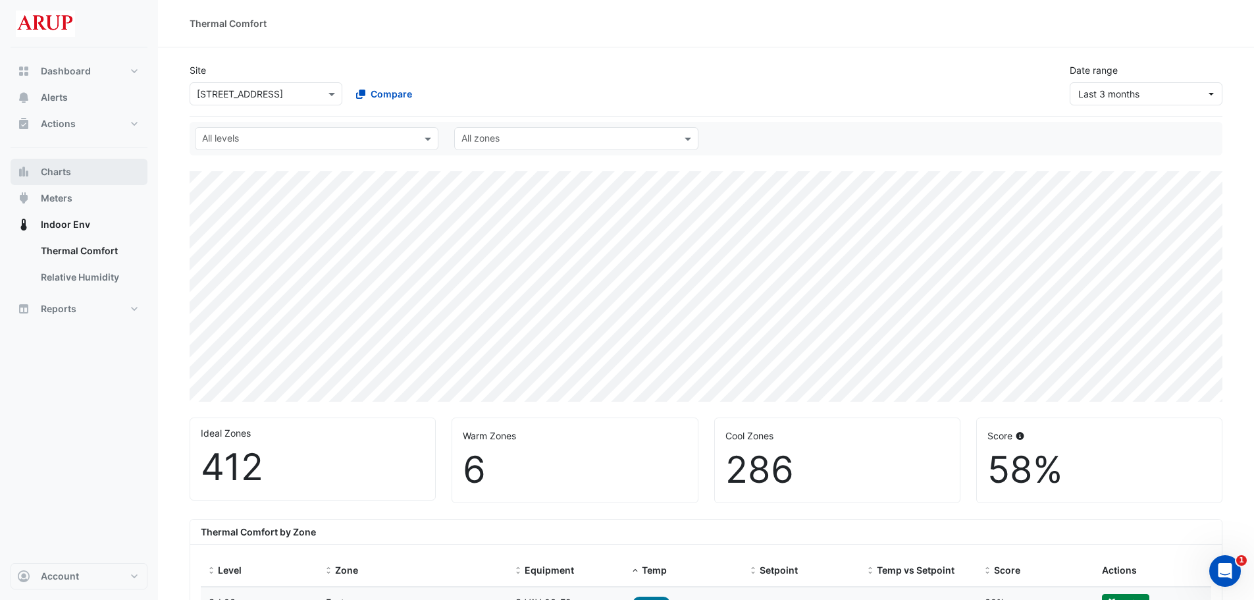
click at [83, 176] on button "Charts" at bounding box center [79, 172] width 137 height 26
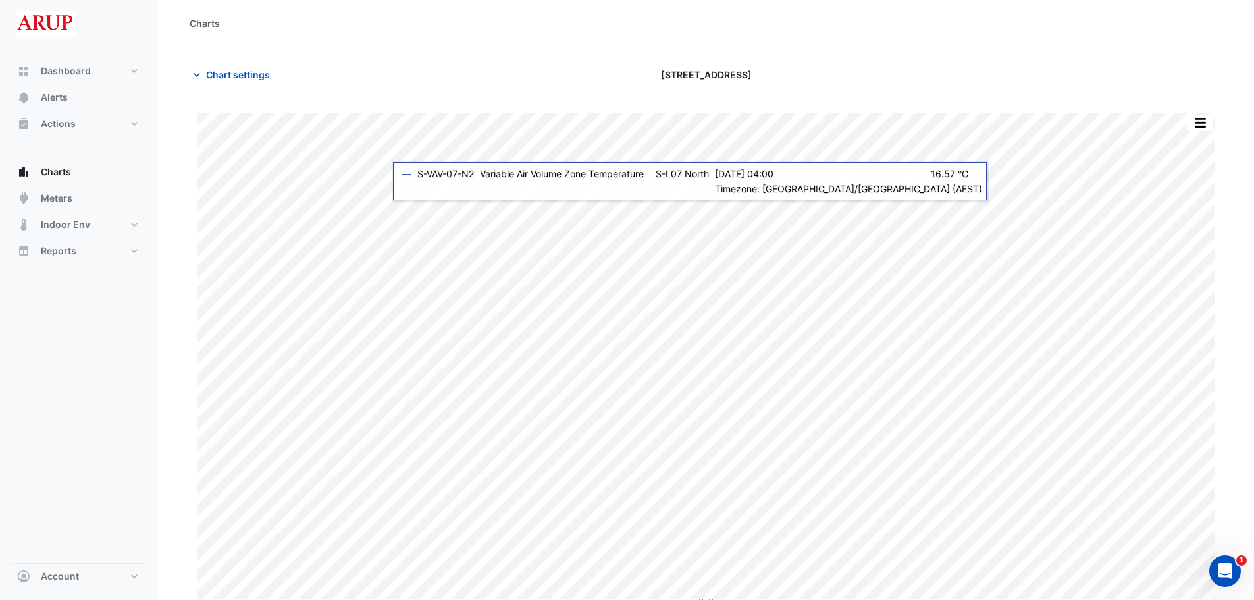
type input "**********"
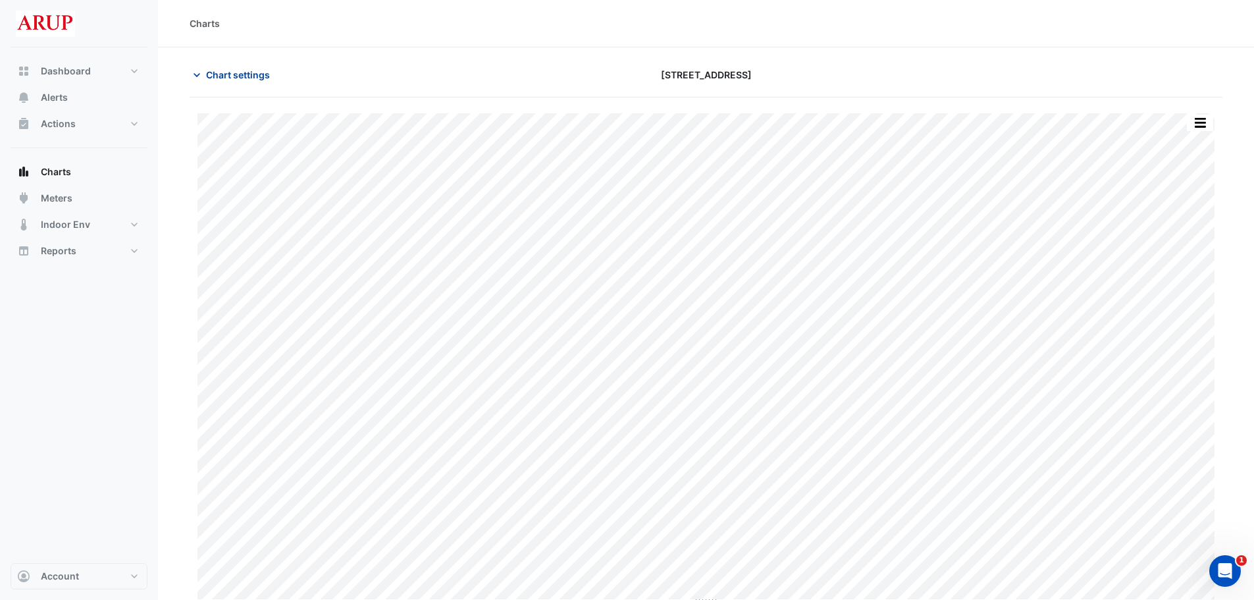
click at [197, 74] on icon "button" at bounding box center [196, 74] width 13 height 13
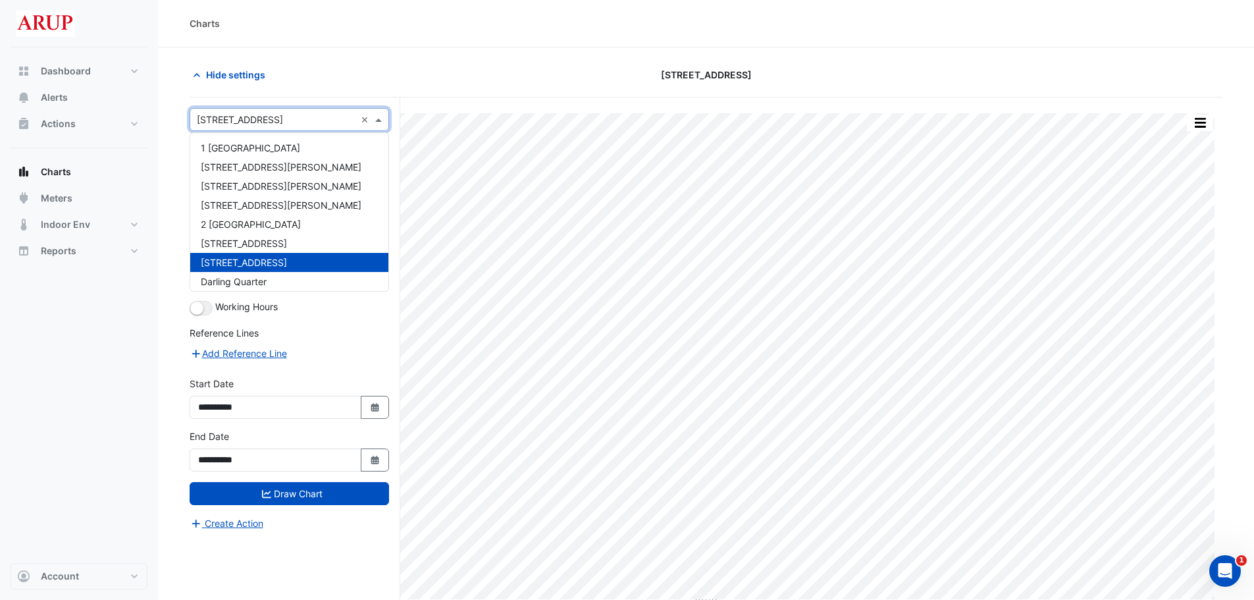
click at [383, 119] on span at bounding box center [380, 120] width 16 height 14
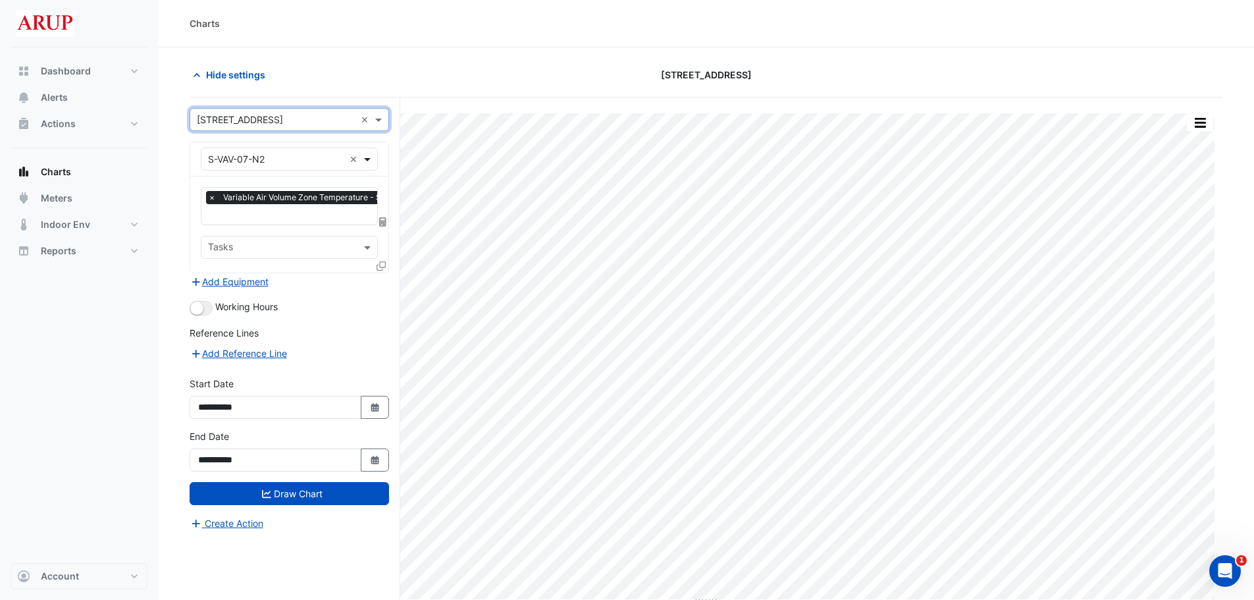
click at [369, 161] on span at bounding box center [369, 159] width 16 height 14
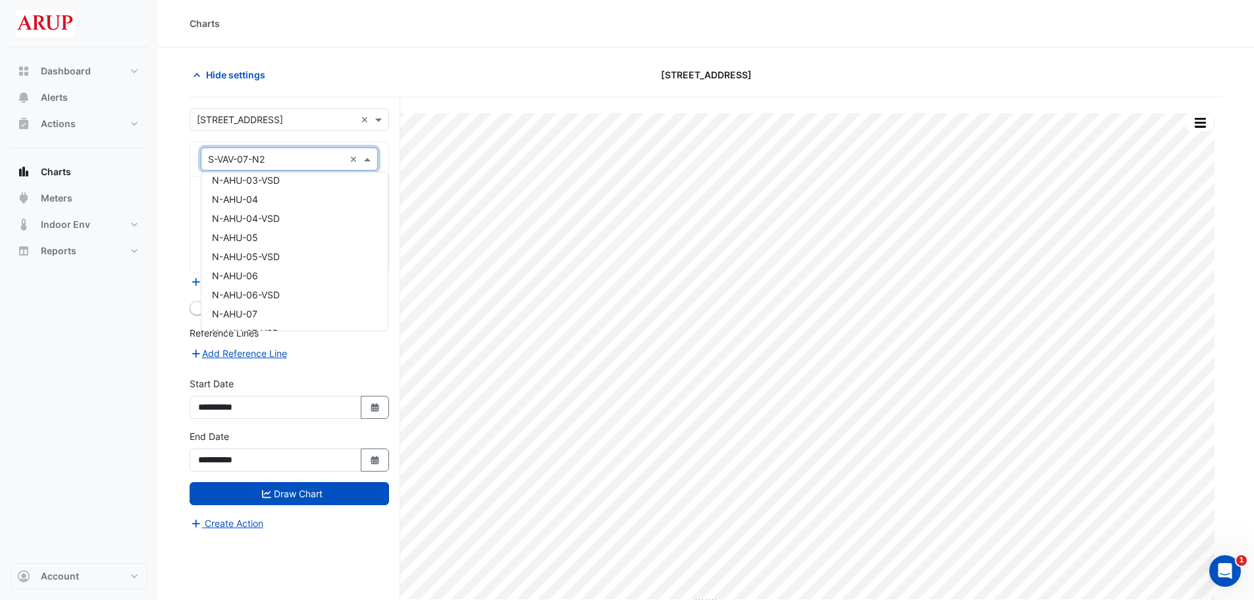
scroll to position [198, 0]
click at [296, 260] on div "N-AHU-05" at bounding box center [294, 257] width 186 height 19
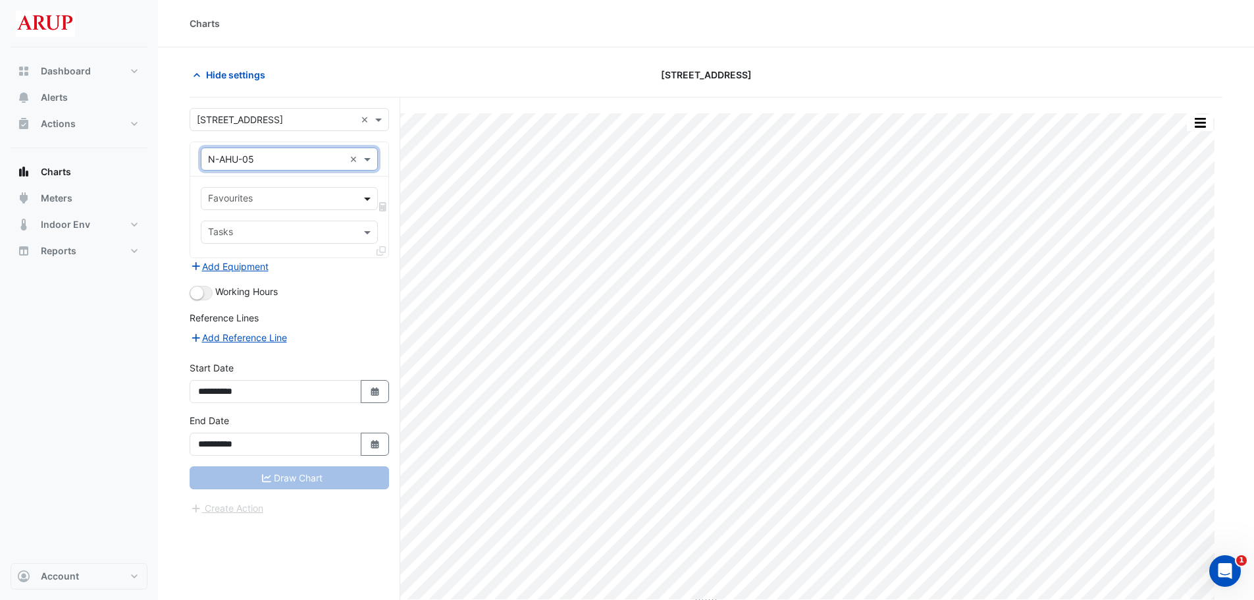
click at [367, 200] on span at bounding box center [369, 199] width 16 height 14
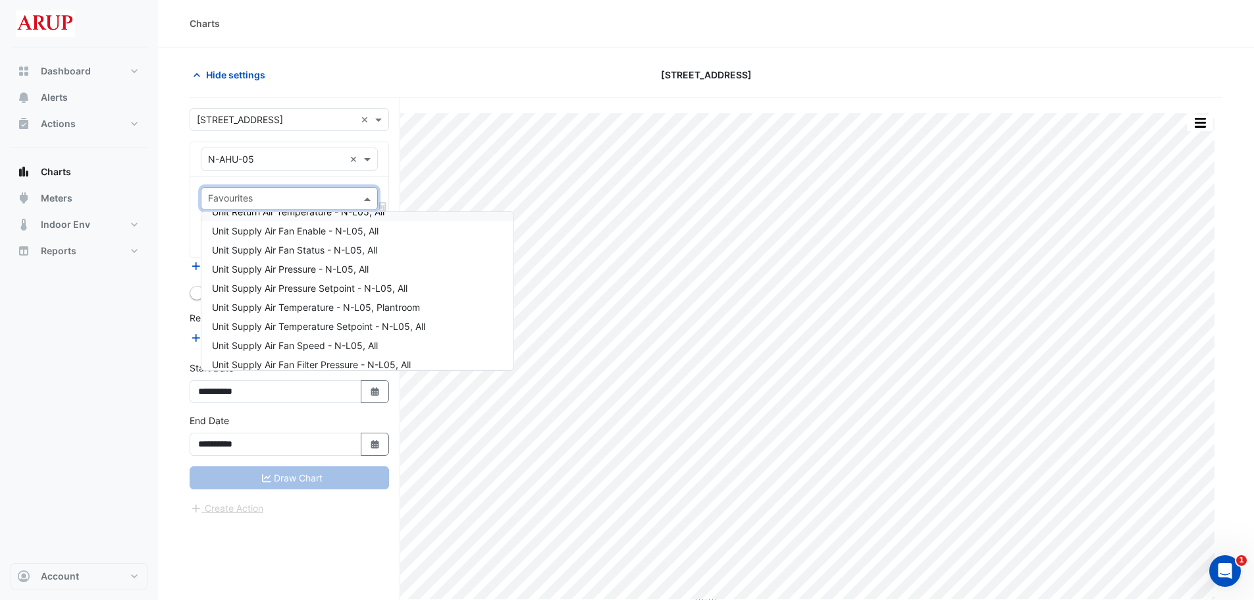
scroll to position [329, 0]
